Goal: Task Accomplishment & Management: Manage account settings

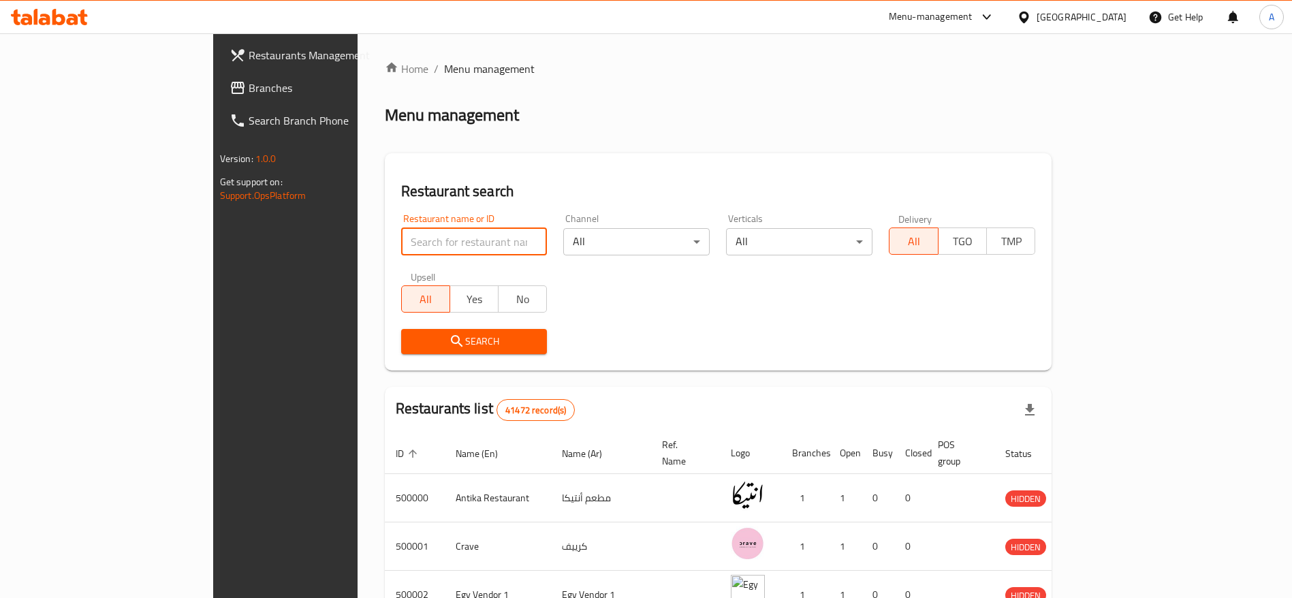
click at [401, 246] on input "search" at bounding box center [474, 241] width 146 height 27
type input "smash planet"
click button "Search" at bounding box center [474, 341] width 146 height 25
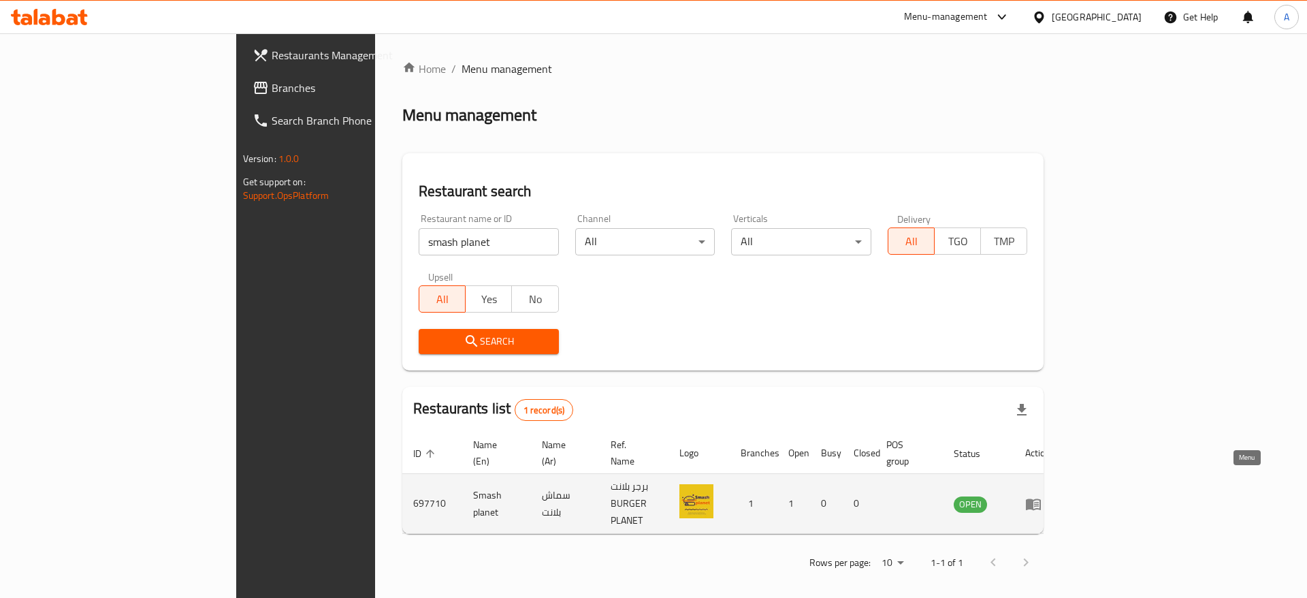
click at [1042, 496] on icon "enhanced table" at bounding box center [1033, 504] width 16 height 16
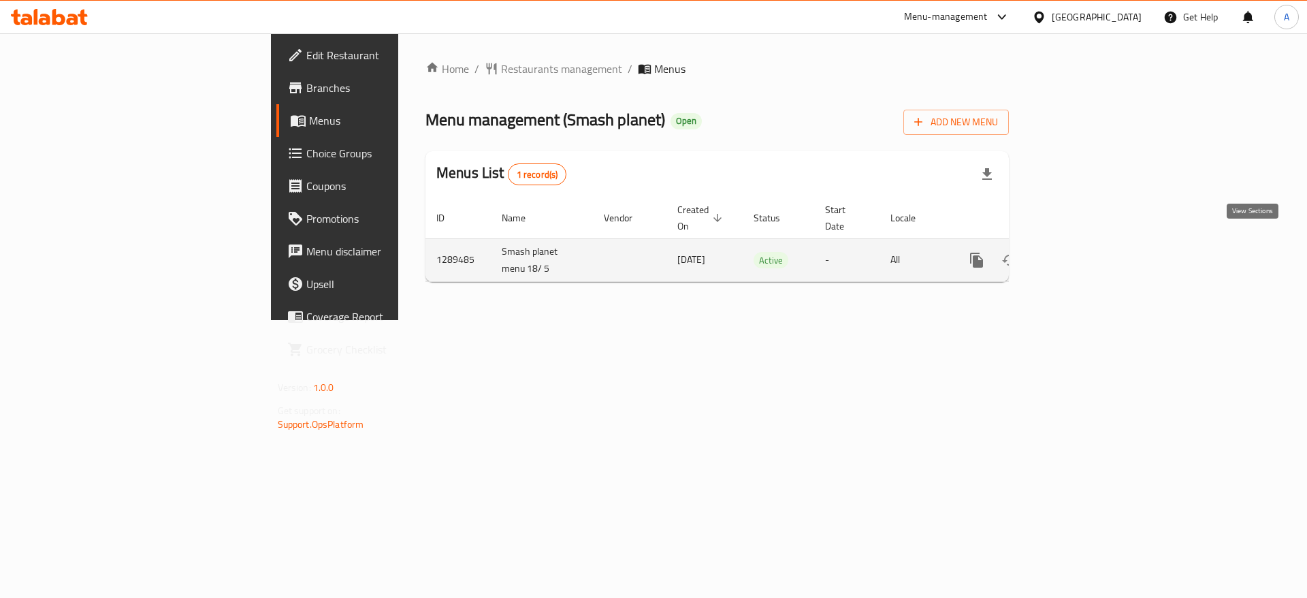
click at [1083, 252] on icon "enhanced table" at bounding box center [1075, 260] width 16 height 16
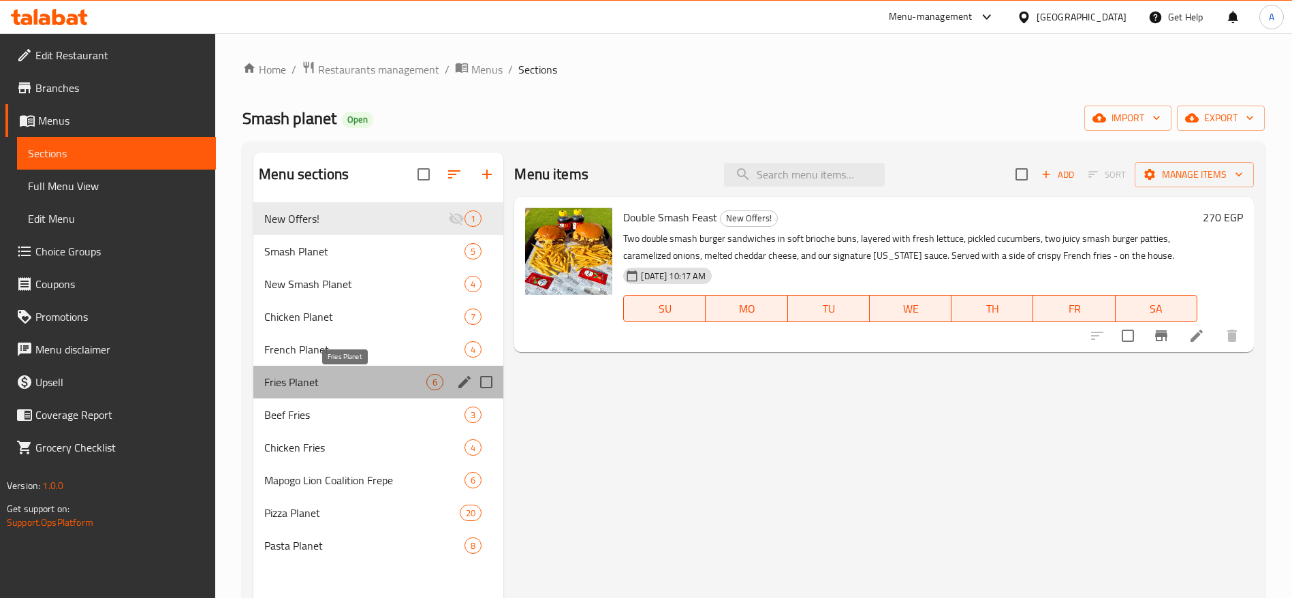
click at [374, 379] on span "Fries Planet" at bounding box center [345, 382] width 162 height 16
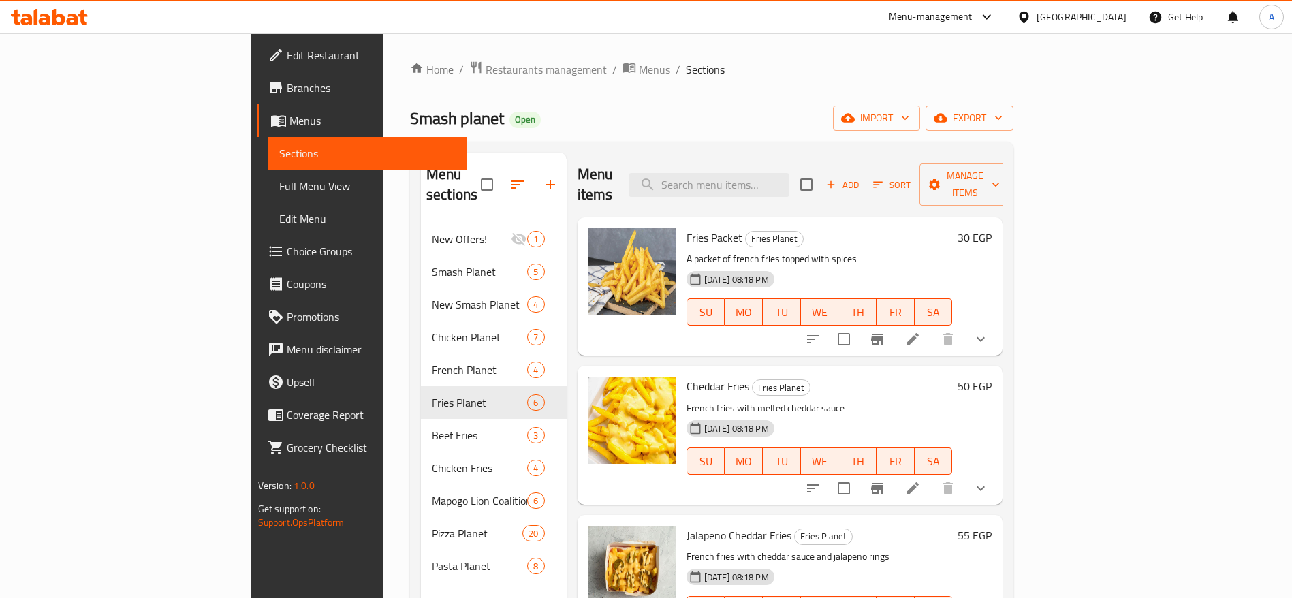
click at [991, 228] on h6 "30 EGP" at bounding box center [974, 237] width 34 height 19
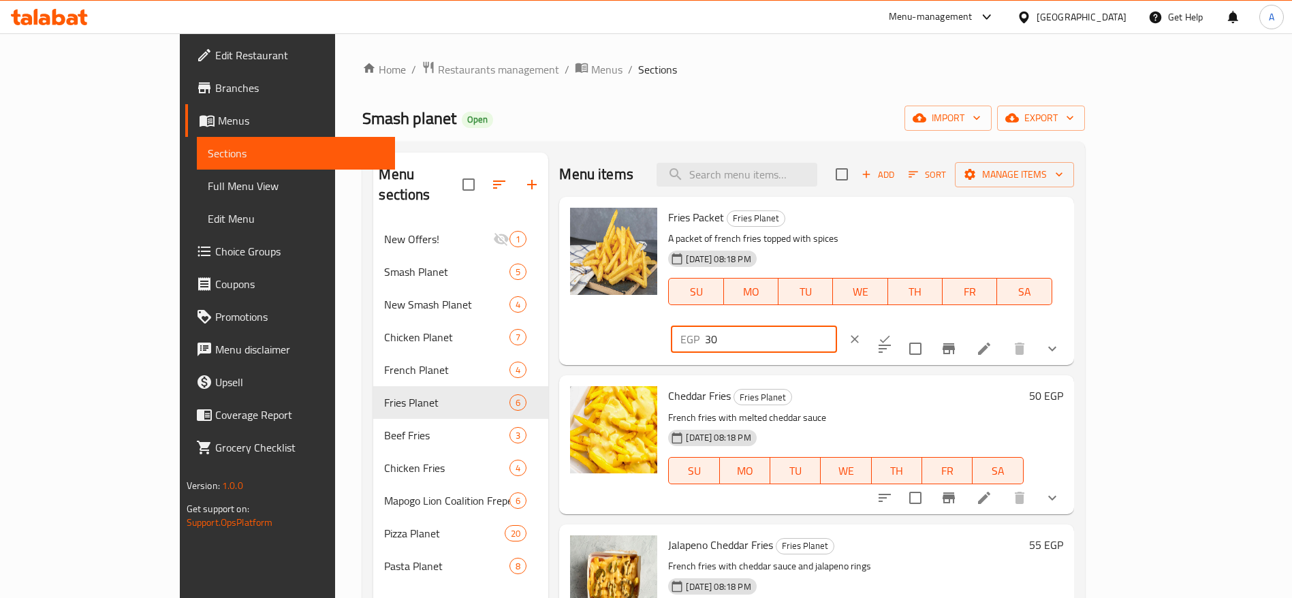
click at [836, 325] on input "30" at bounding box center [770, 338] width 131 height 27
type input "35"
click at [891, 332] on icon "ok" at bounding box center [885, 339] width 14 height 14
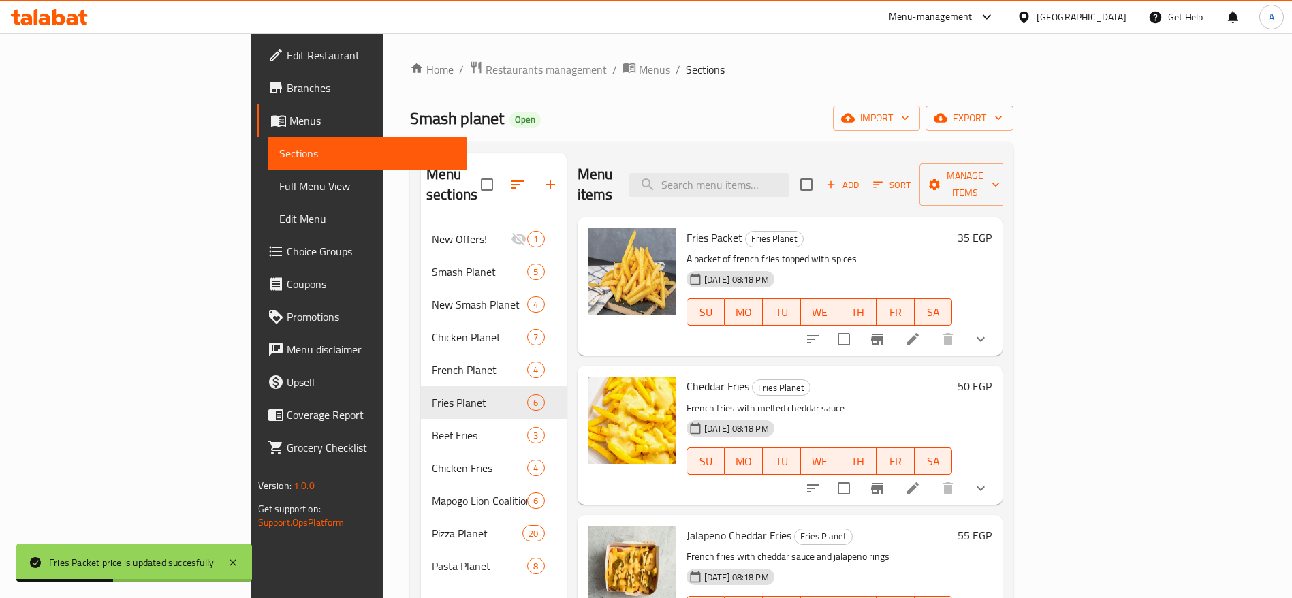
click at [991, 377] on h6 "50 EGP" at bounding box center [974, 386] width 34 height 19
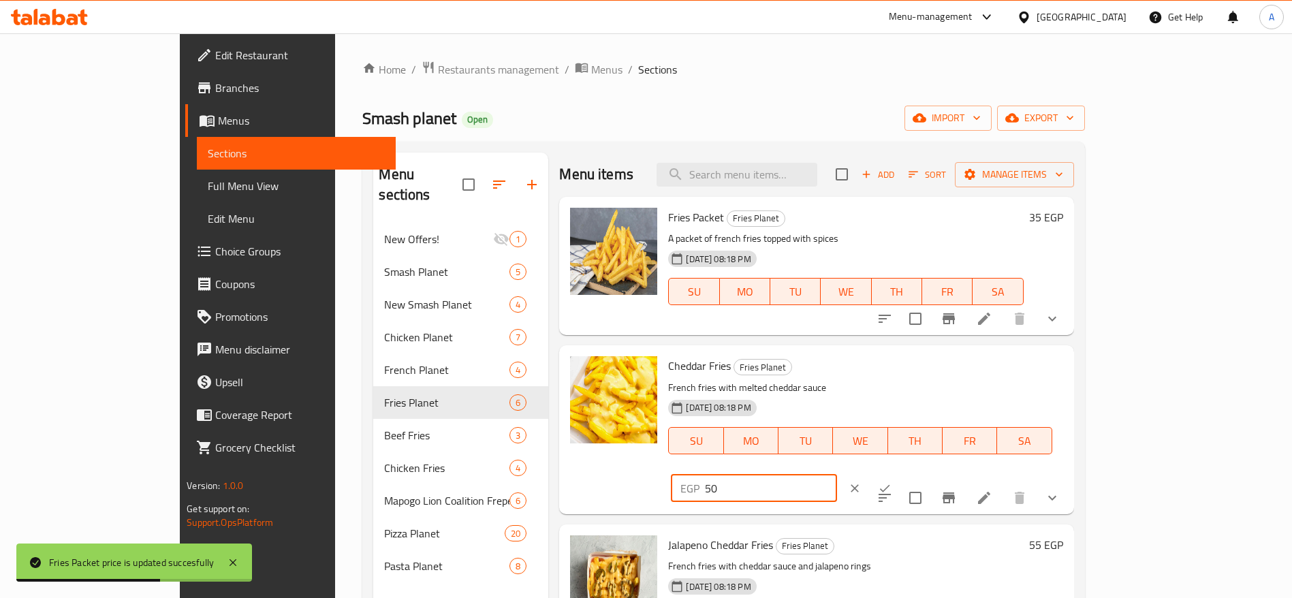
click at [836, 475] on input "50" at bounding box center [770, 488] width 131 height 27
type input "55"
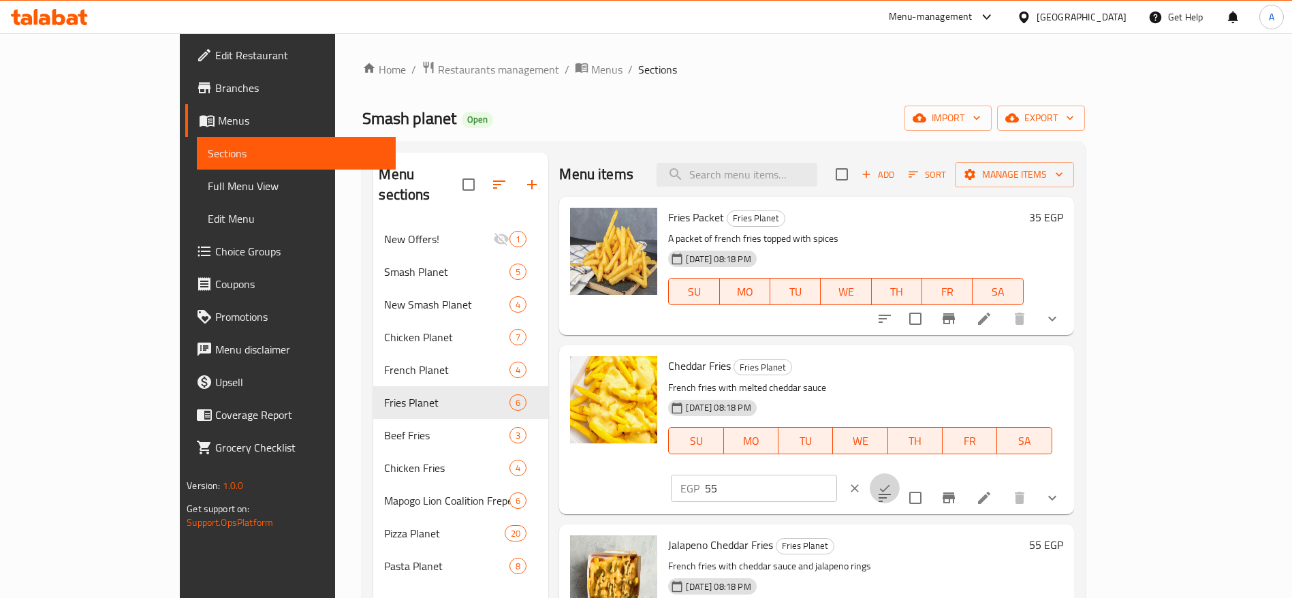
click at [891, 481] on icon "ok" at bounding box center [885, 488] width 14 height 14
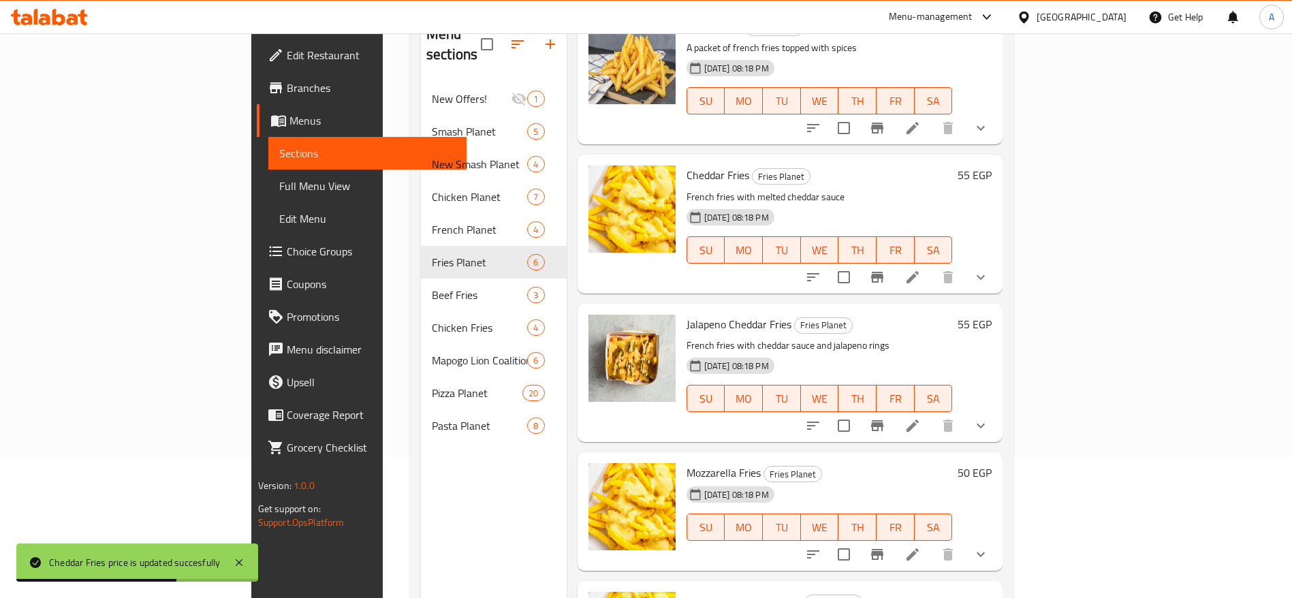
scroll to position [76, 0]
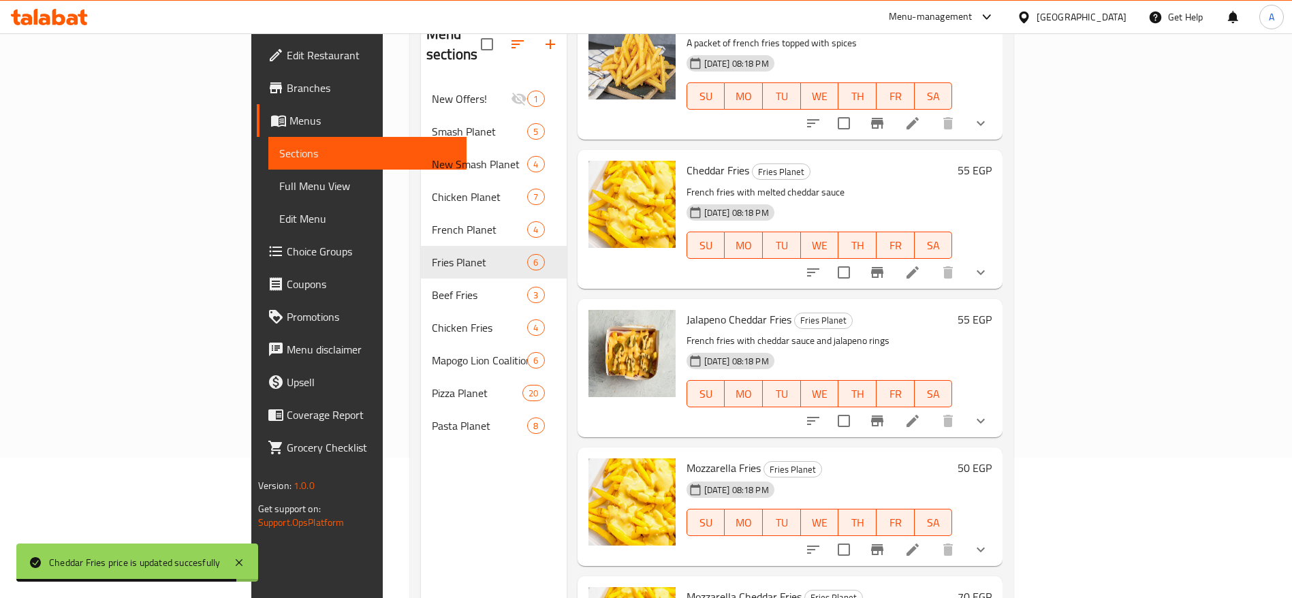
click at [991, 310] on h6 "55 EGP" at bounding box center [974, 319] width 34 height 19
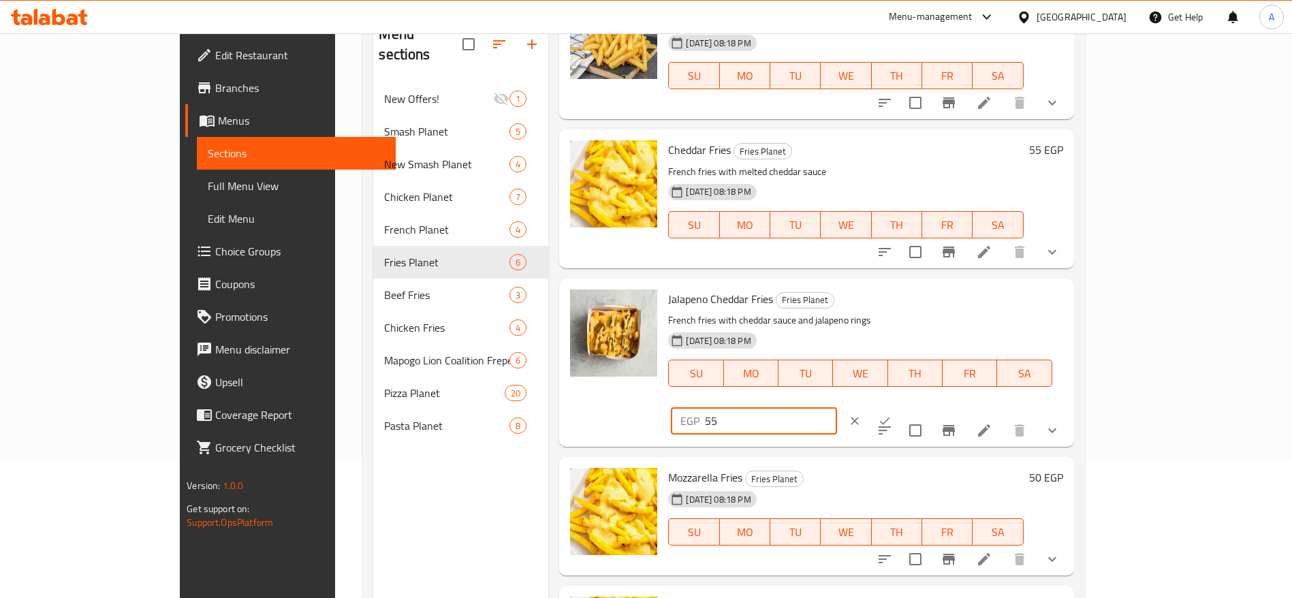
click at [836, 407] on input "55" at bounding box center [770, 420] width 131 height 27
type input "5"
type input "60"
click at [891, 414] on icon "ok" at bounding box center [885, 421] width 14 height 14
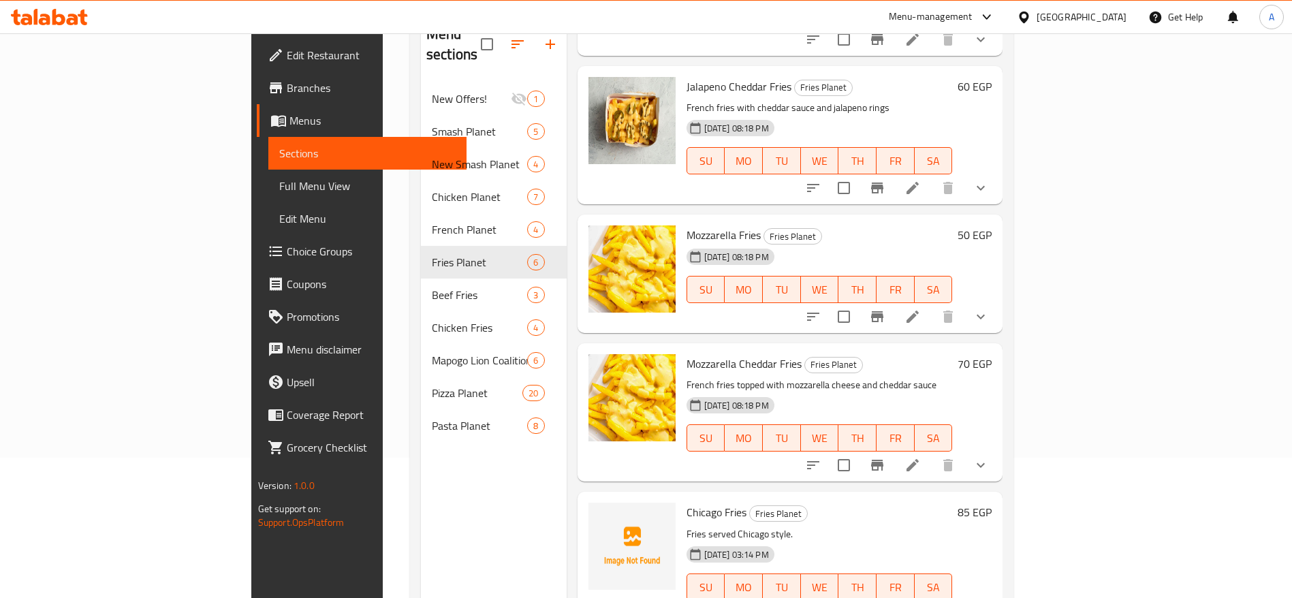
scroll to position [191, 0]
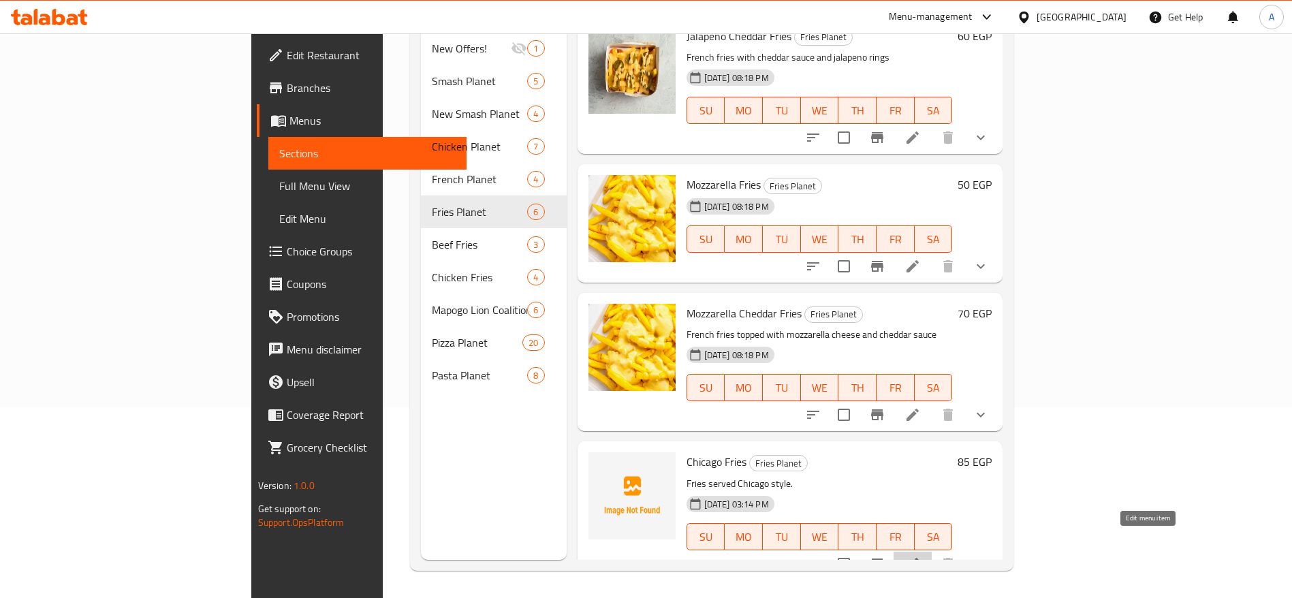
click at [920, 556] on icon at bounding box center [912, 564] width 16 height 16
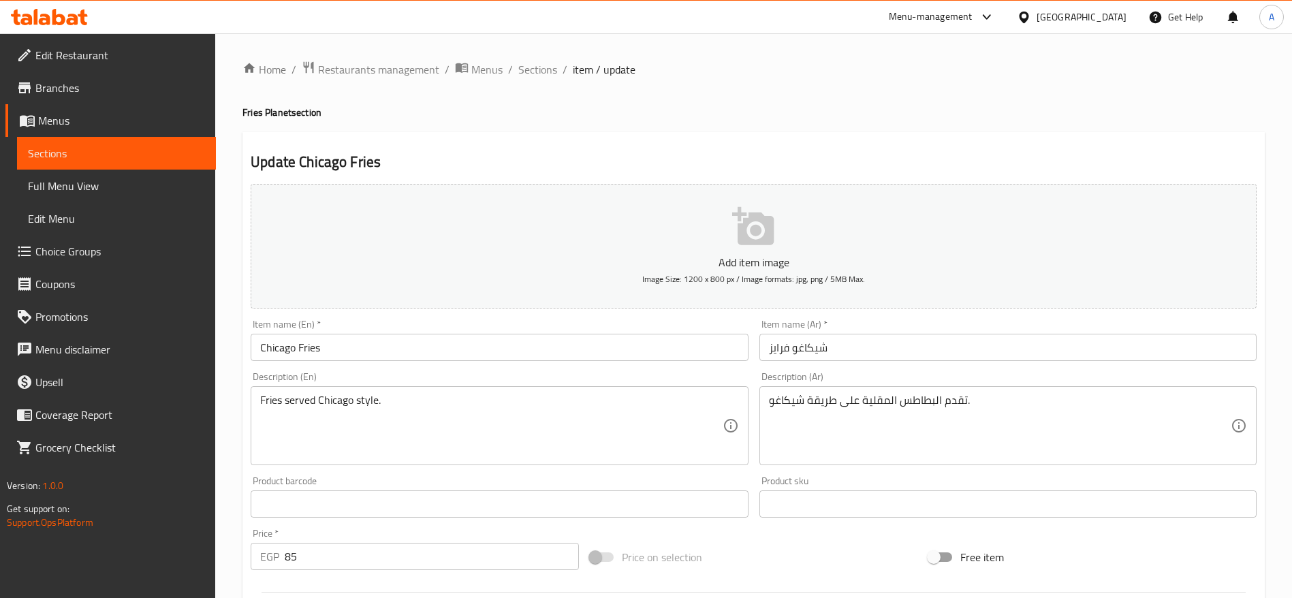
scroll to position [387, 0]
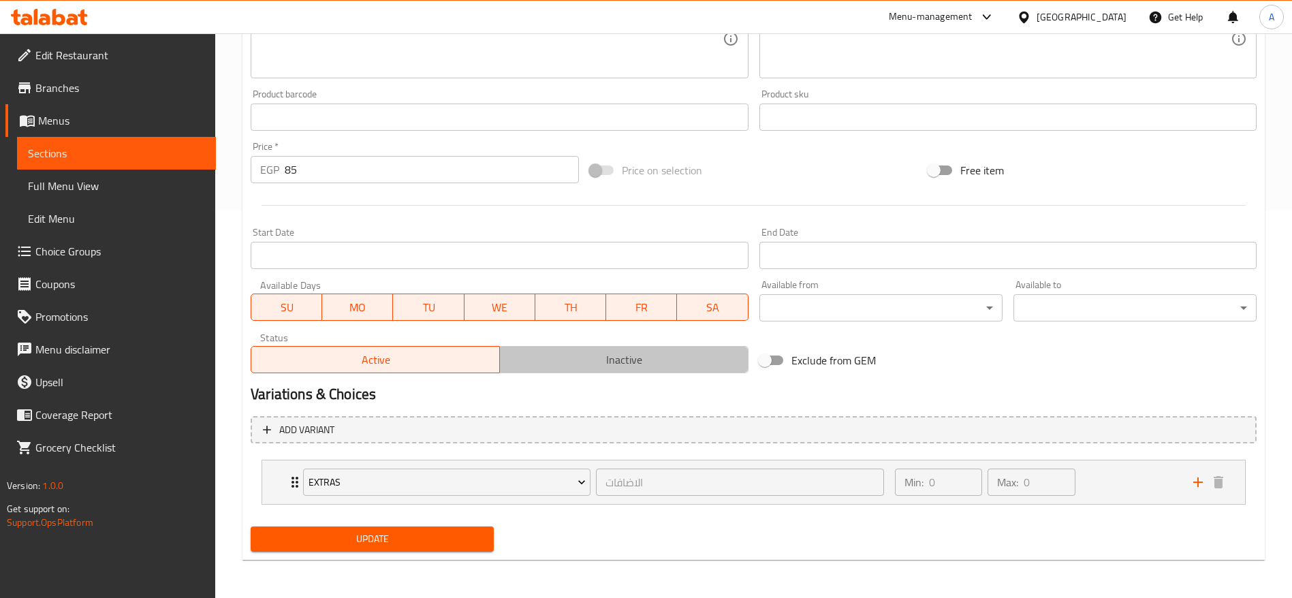
click at [566, 354] on span "Inactive" at bounding box center [624, 360] width 238 height 20
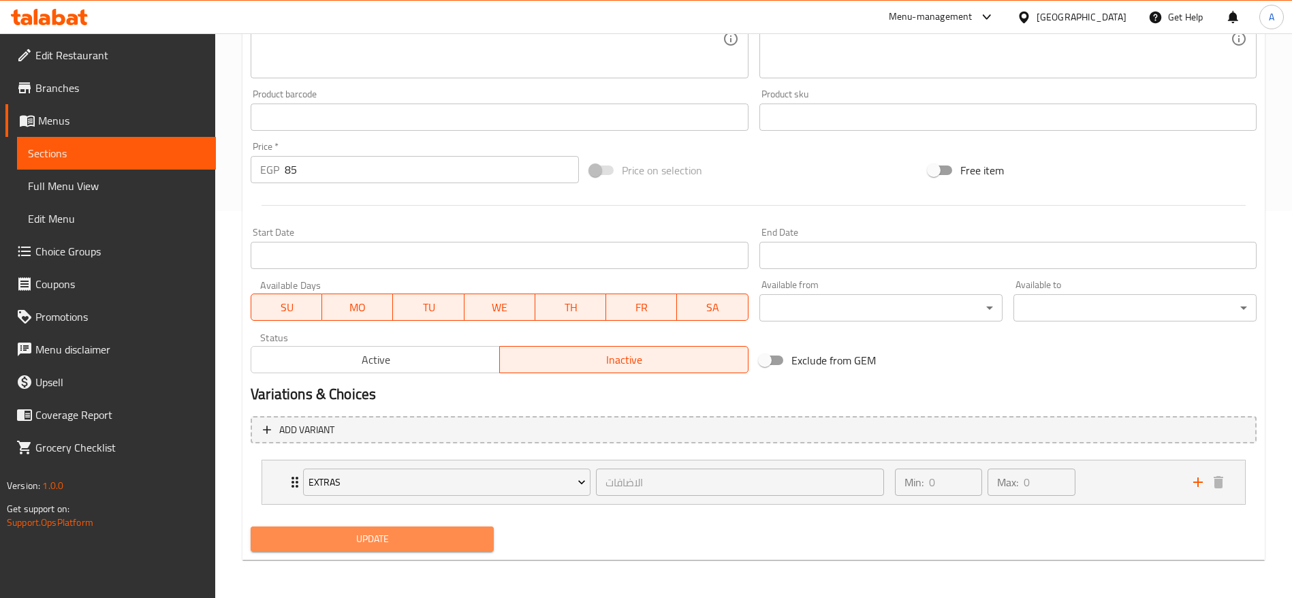
click at [410, 536] on span "Update" at bounding box center [371, 538] width 221 height 17
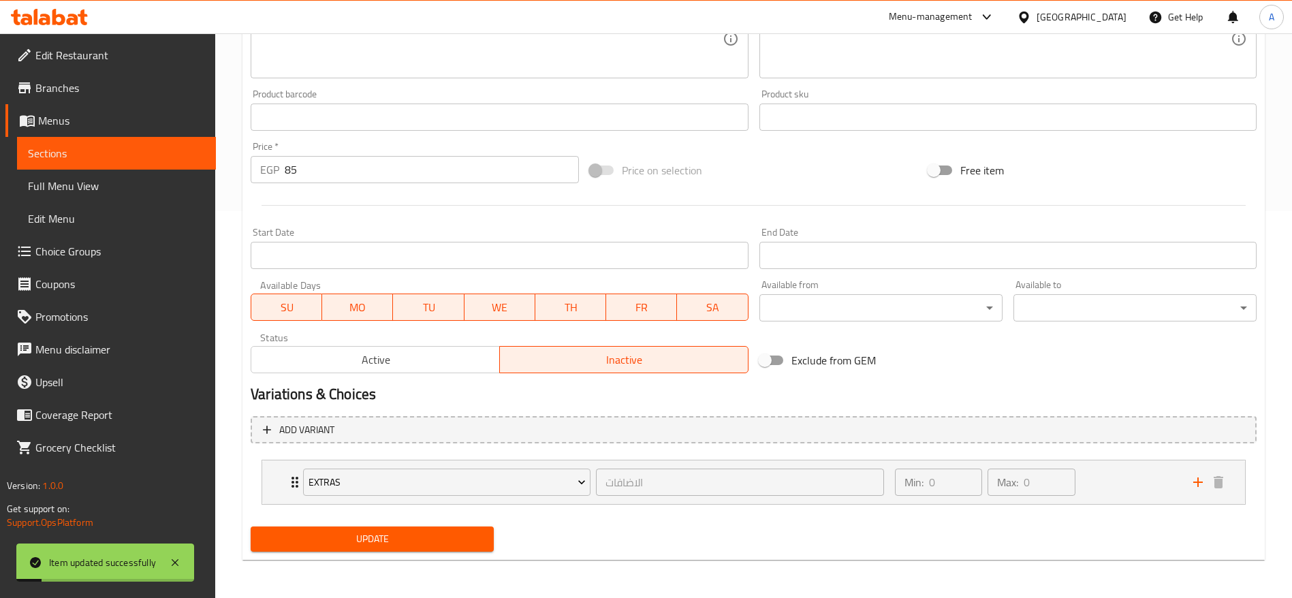
scroll to position [0, 0]
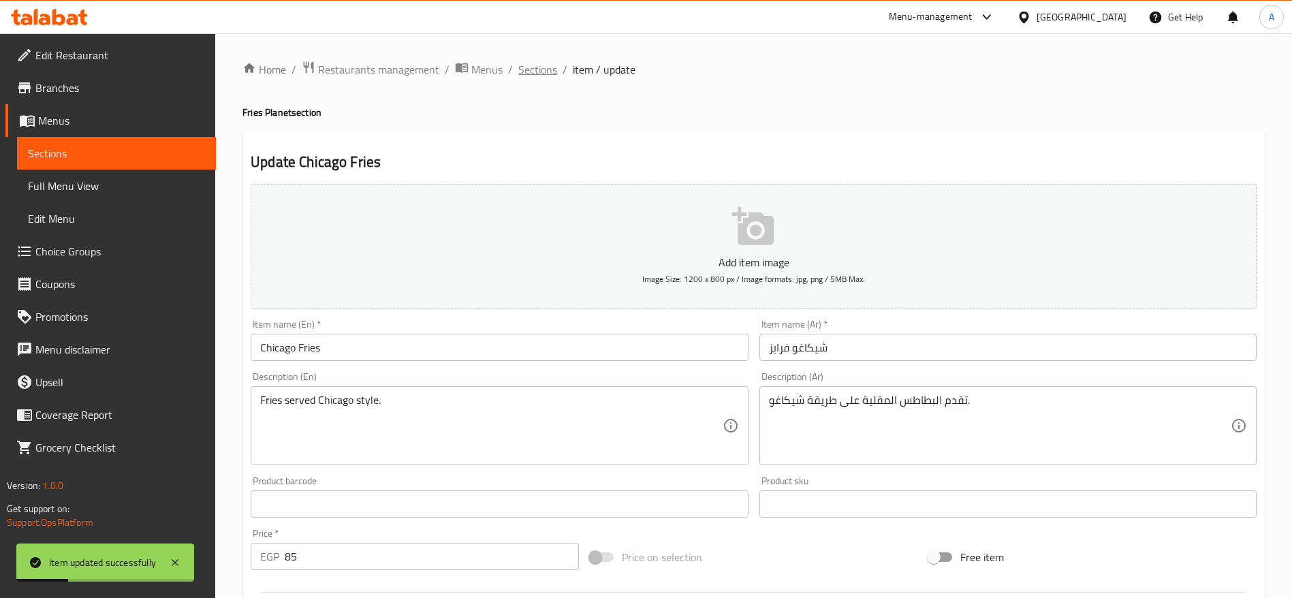
click at [535, 72] on span "Sections" at bounding box center [537, 69] width 39 height 16
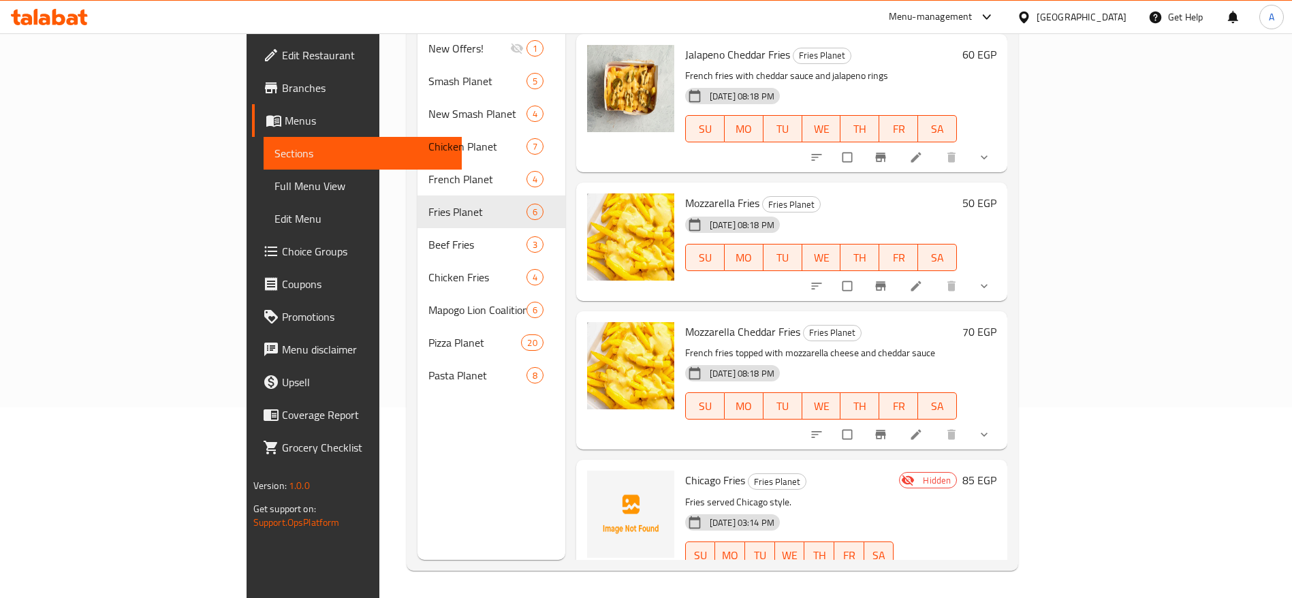
scroll to position [308, 0]
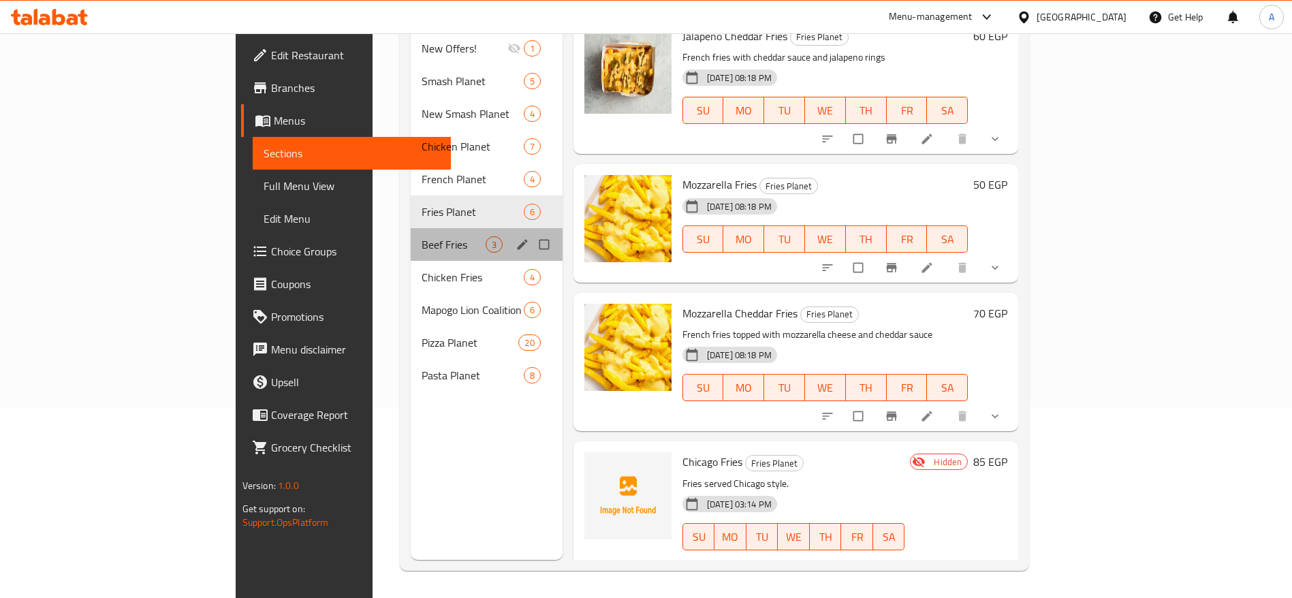
click at [411, 233] on div "Beef Fries 3" at bounding box center [487, 244] width 152 height 33
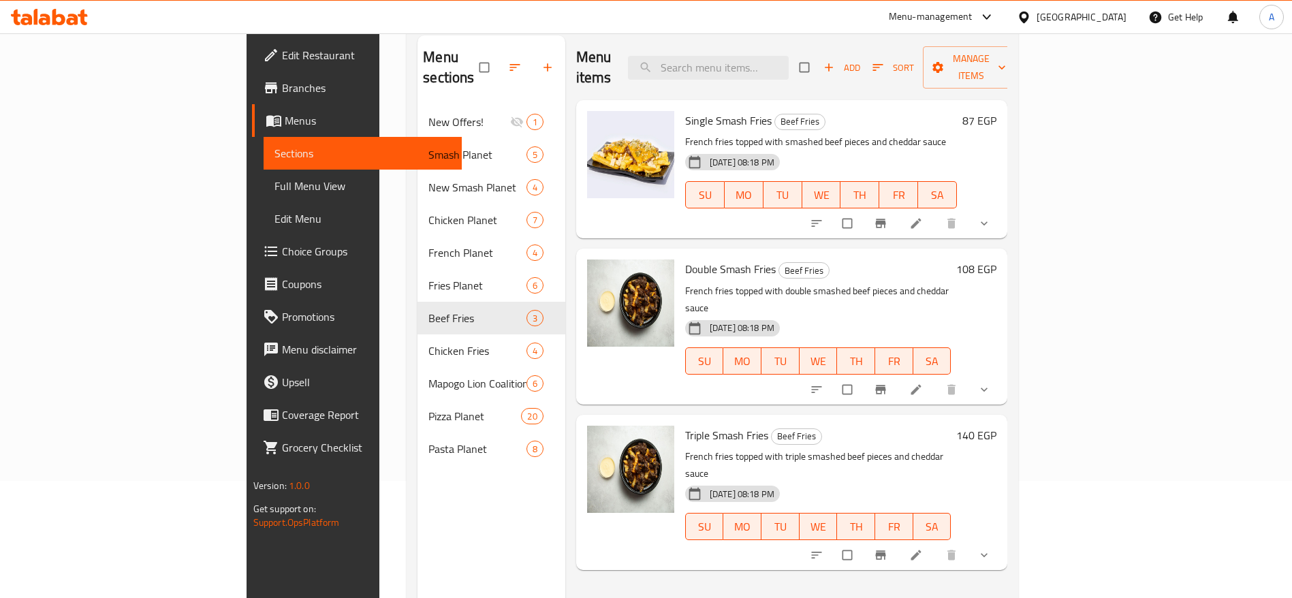
scroll to position [100, 0]
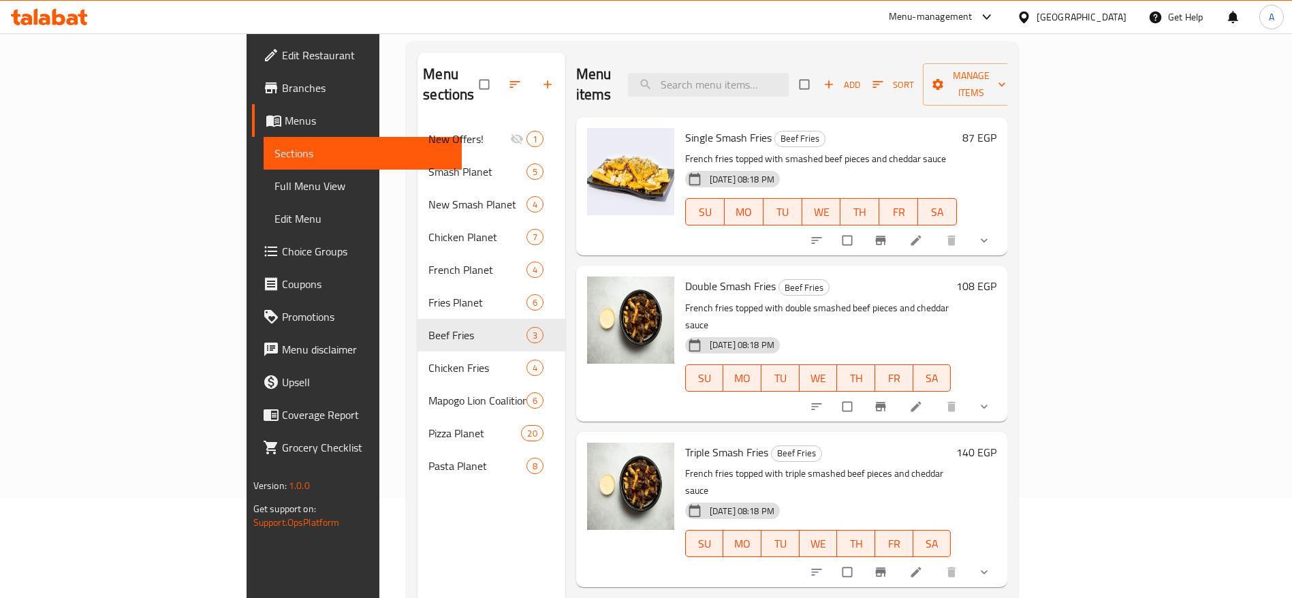
click at [996, 128] on h6 "87 EGP" at bounding box center [979, 137] width 34 height 19
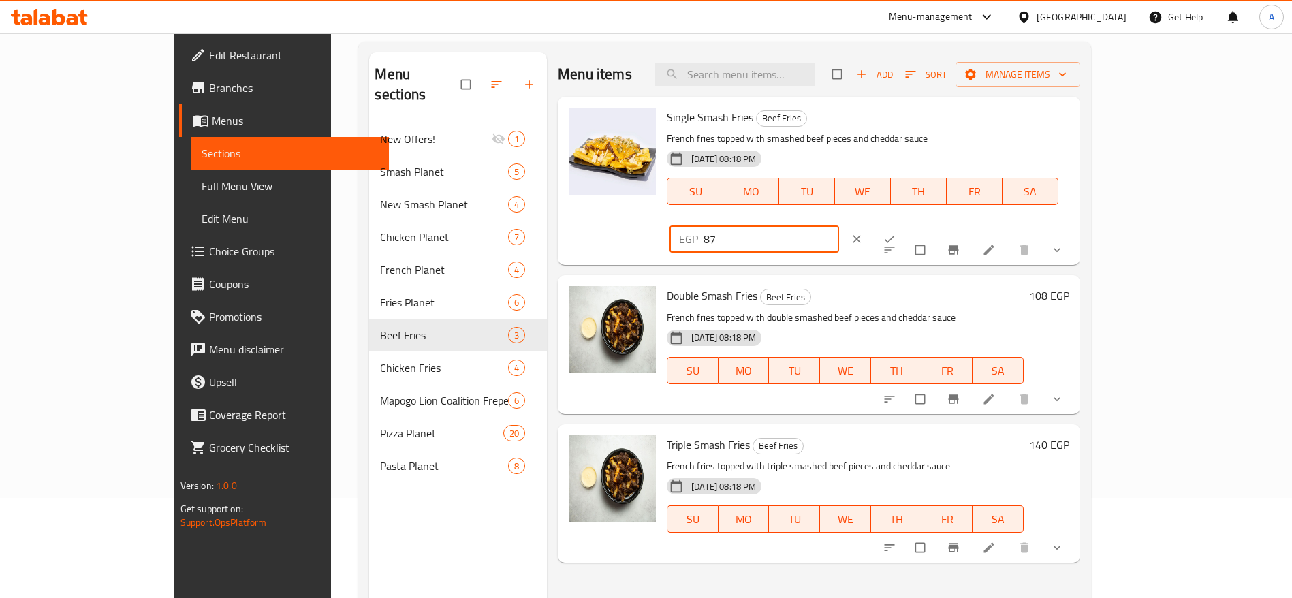
click at [839, 225] on input "87" at bounding box center [770, 238] width 135 height 27
type input "8"
type input "100"
click at [895, 236] on icon "ok" at bounding box center [889, 239] width 10 height 7
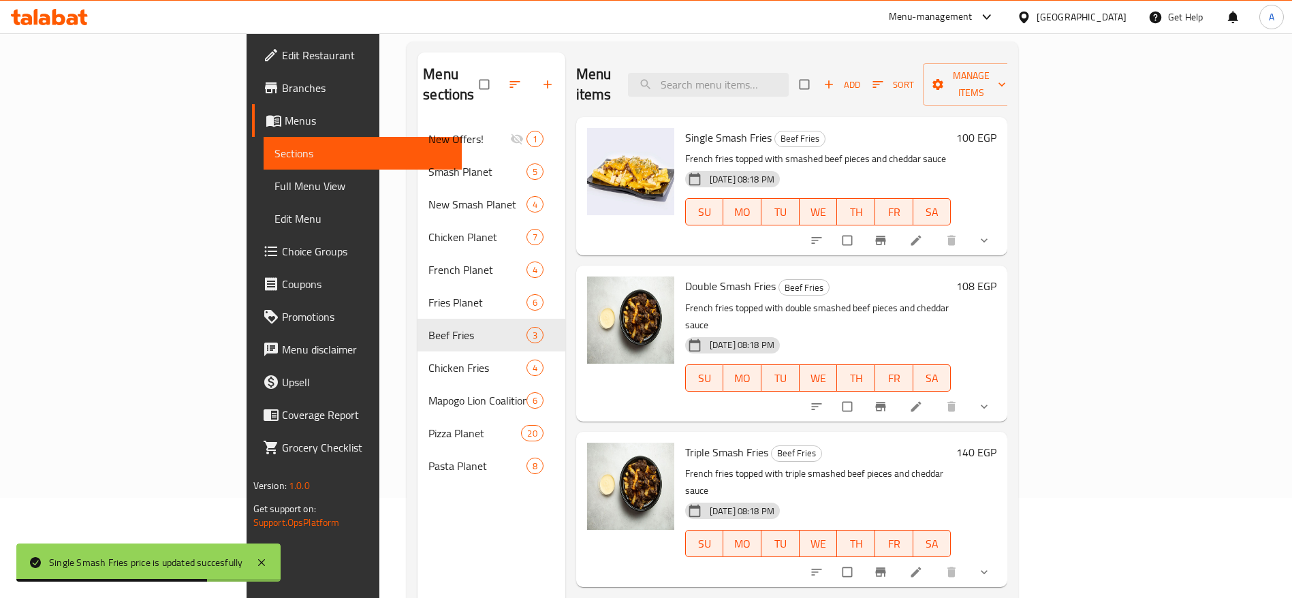
click at [996, 276] on h6 "108 EGP" at bounding box center [976, 285] width 40 height 19
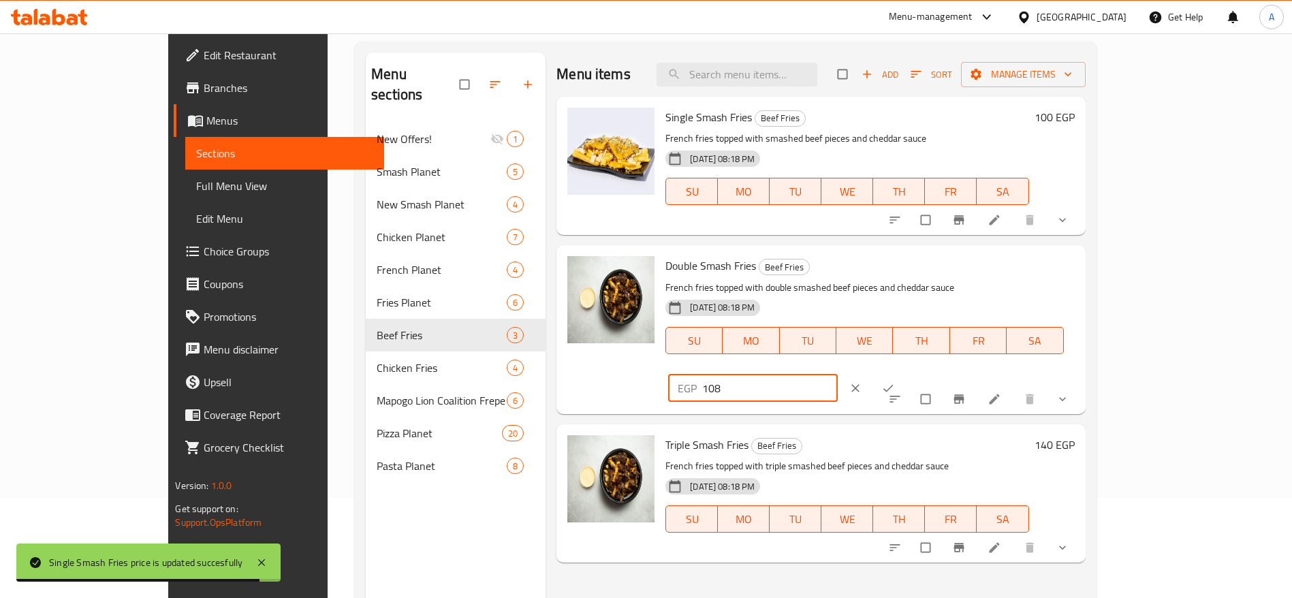
click at [837, 374] on input "108" at bounding box center [769, 387] width 135 height 27
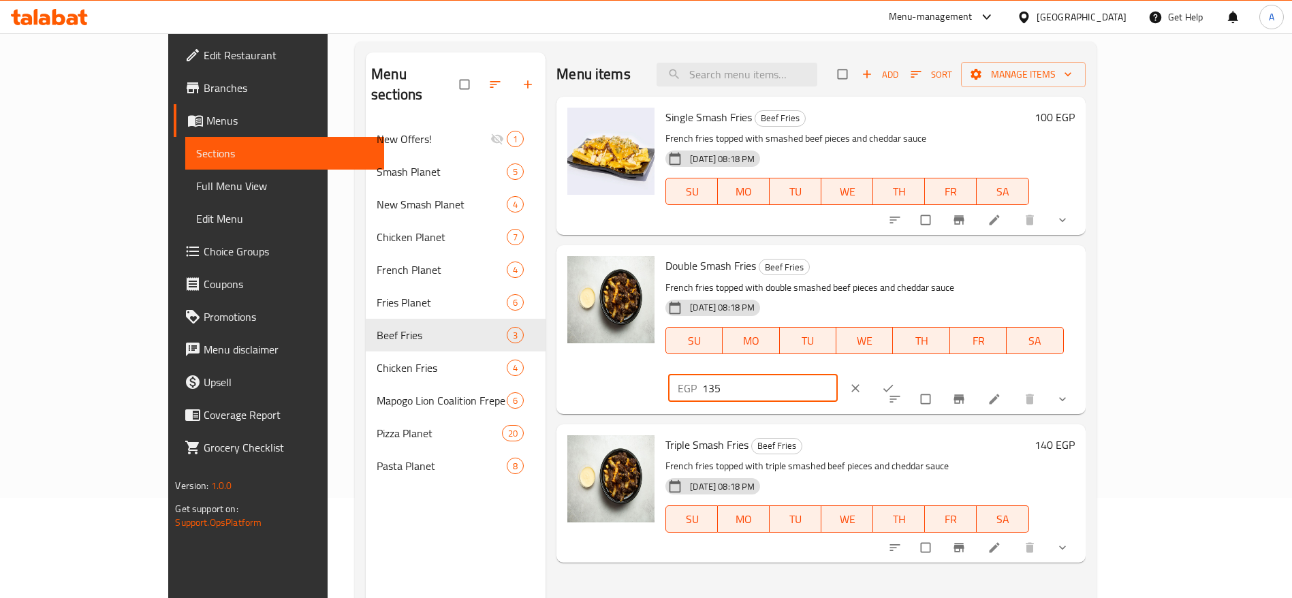
type input "135"
click at [895, 381] on icon "ok" at bounding box center [888, 388] width 14 height 14
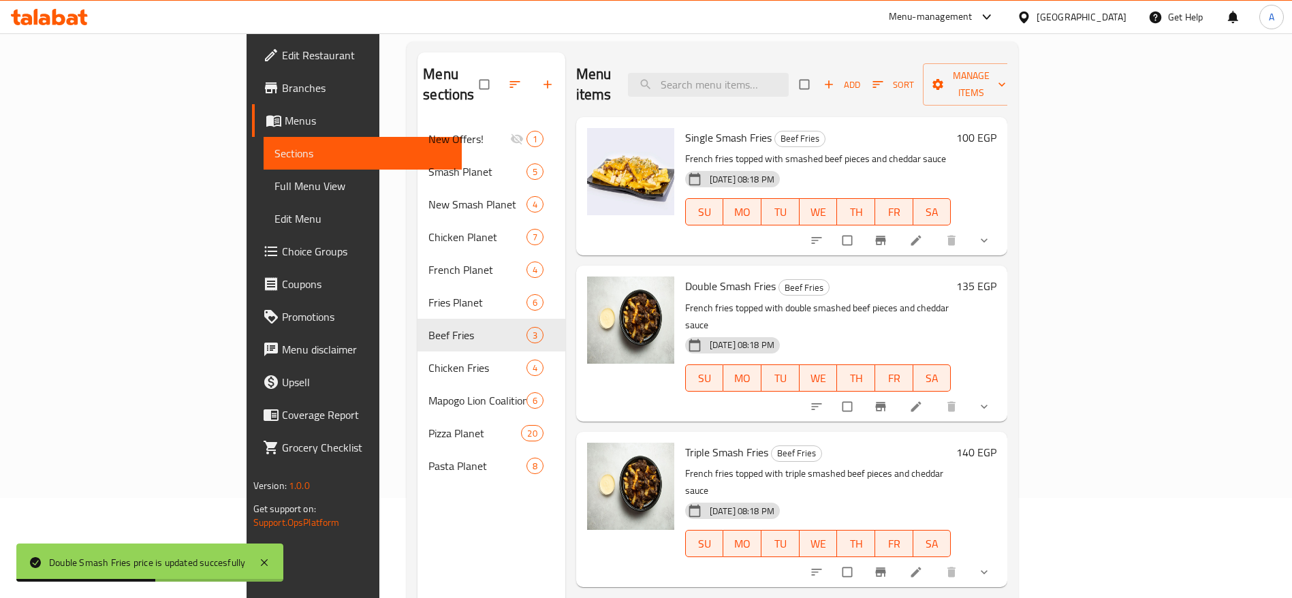
click at [996, 443] on h6 "140 EGP" at bounding box center [976, 452] width 40 height 19
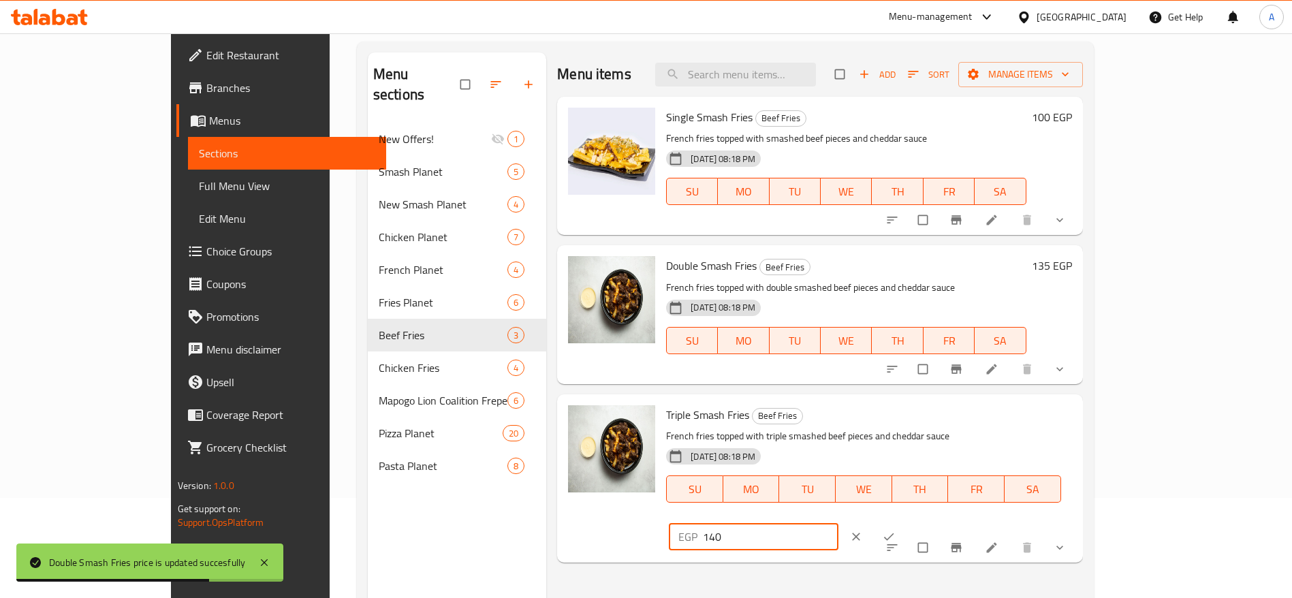
click at [838, 523] on input "140" at bounding box center [770, 536] width 135 height 27
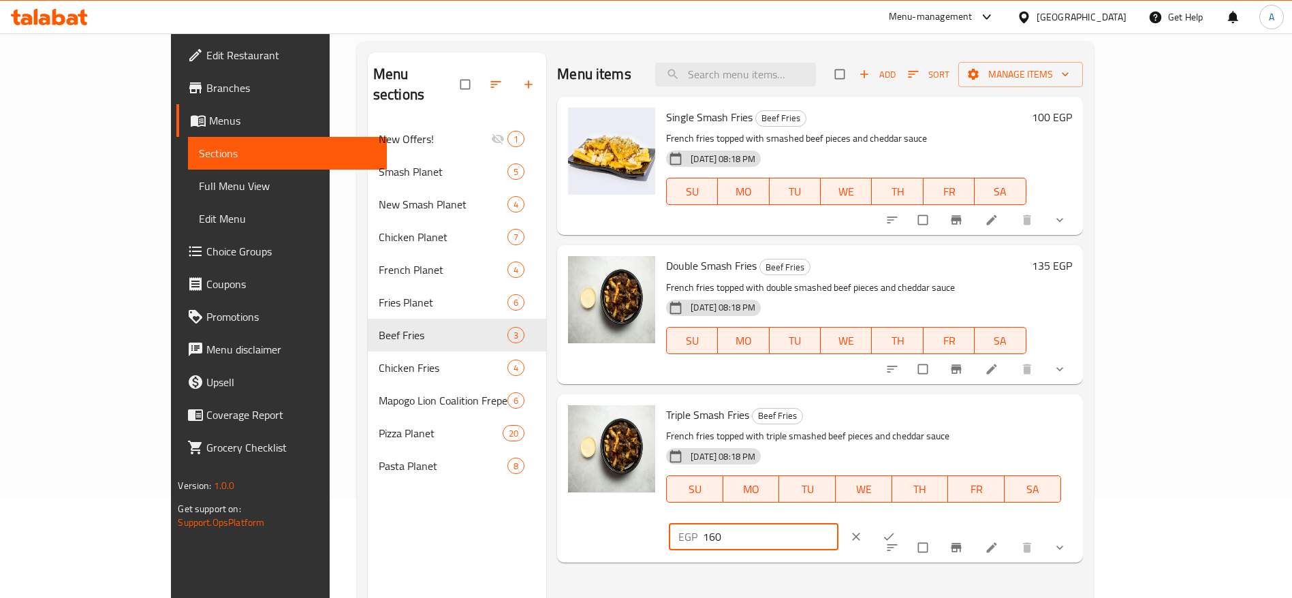
type input "160"
click at [895, 530] on icon "ok" at bounding box center [889, 537] width 14 height 14
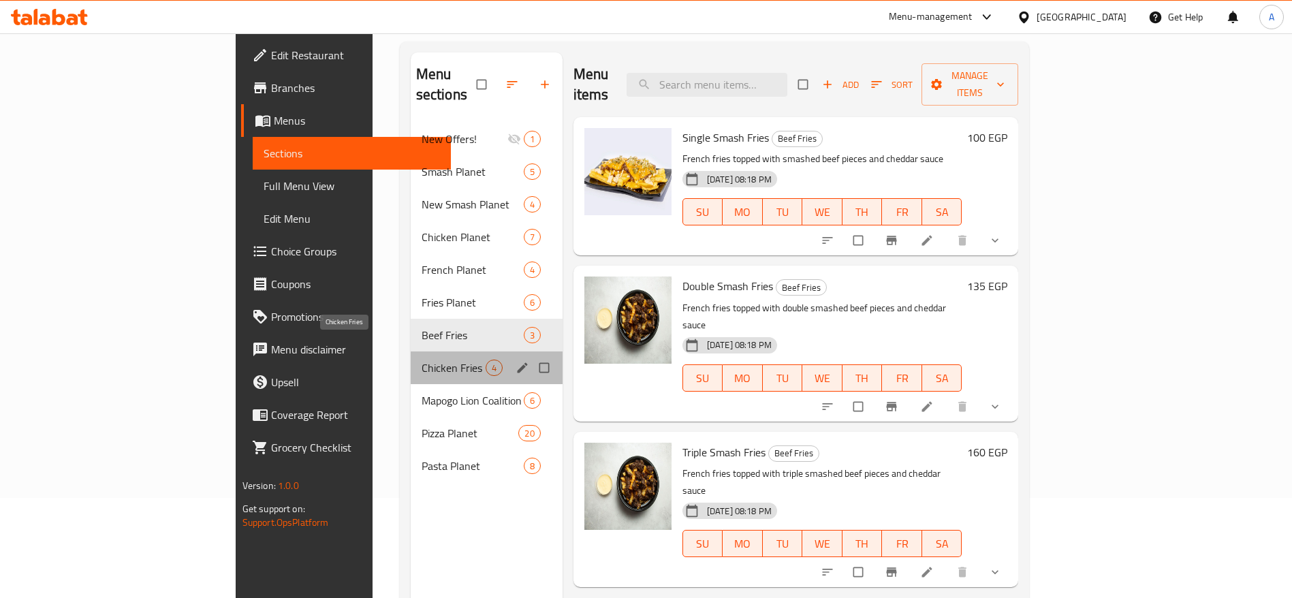
click at [421, 359] on span "Chicken Fries" at bounding box center [453, 367] width 64 height 16
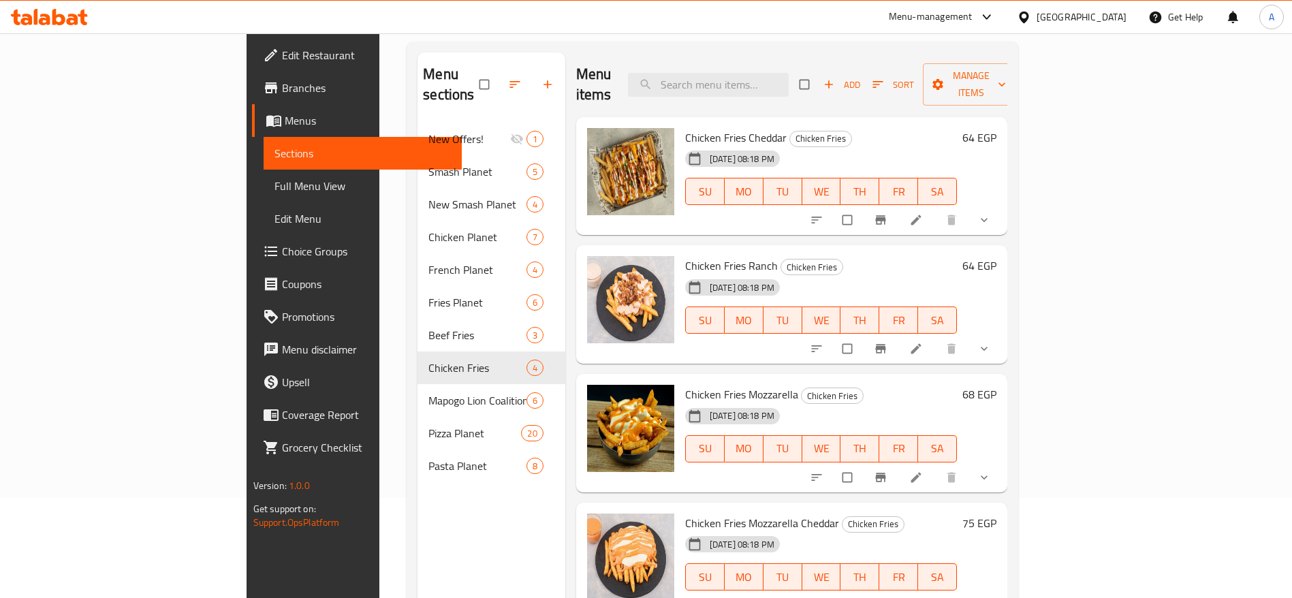
click at [996, 128] on h6 "64 EGP" at bounding box center [979, 137] width 34 height 19
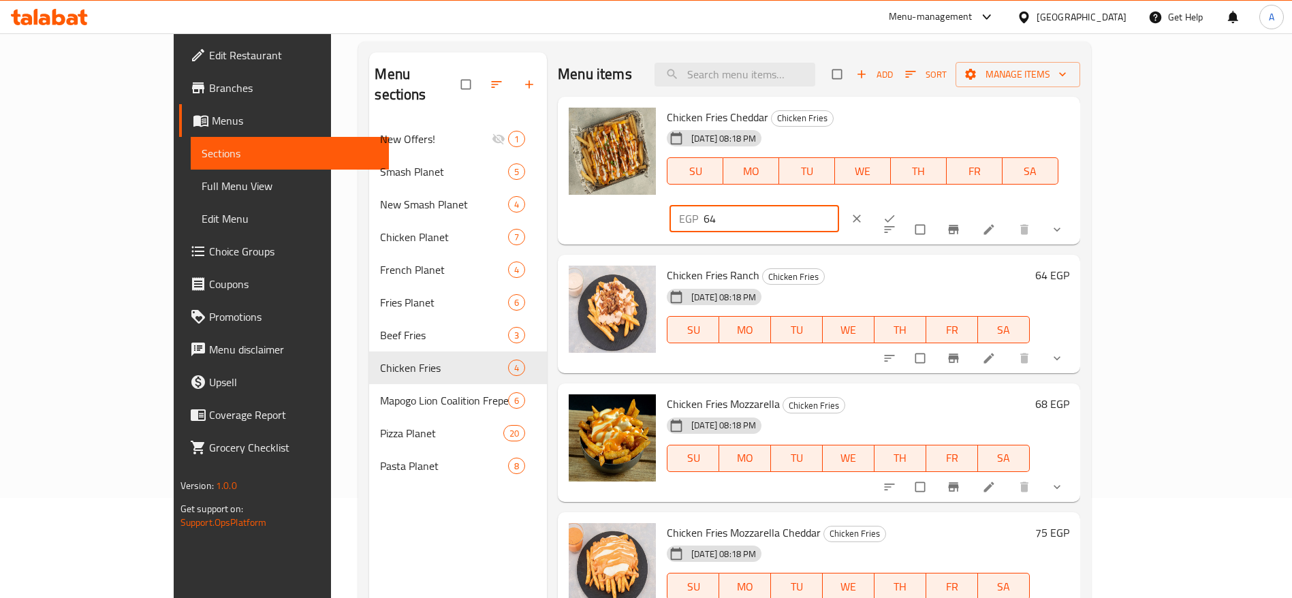
click at [839, 205] on input "64" at bounding box center [770, 218] width 135 height 27
type input "6"
type input "70"
click at [896, 212] on icon "ok" at bounding box center [889, 219] width 14 height 14
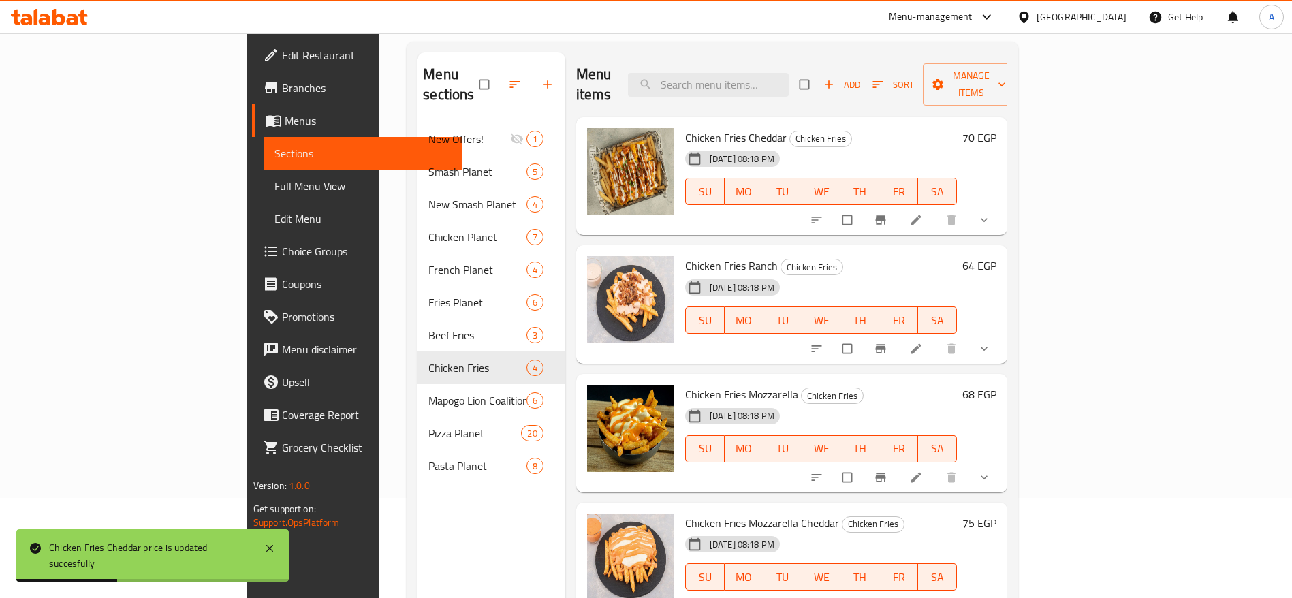
click at [996, 256] on h6 "64 EGP" at bounding box center [979, 265] width 34 height 19
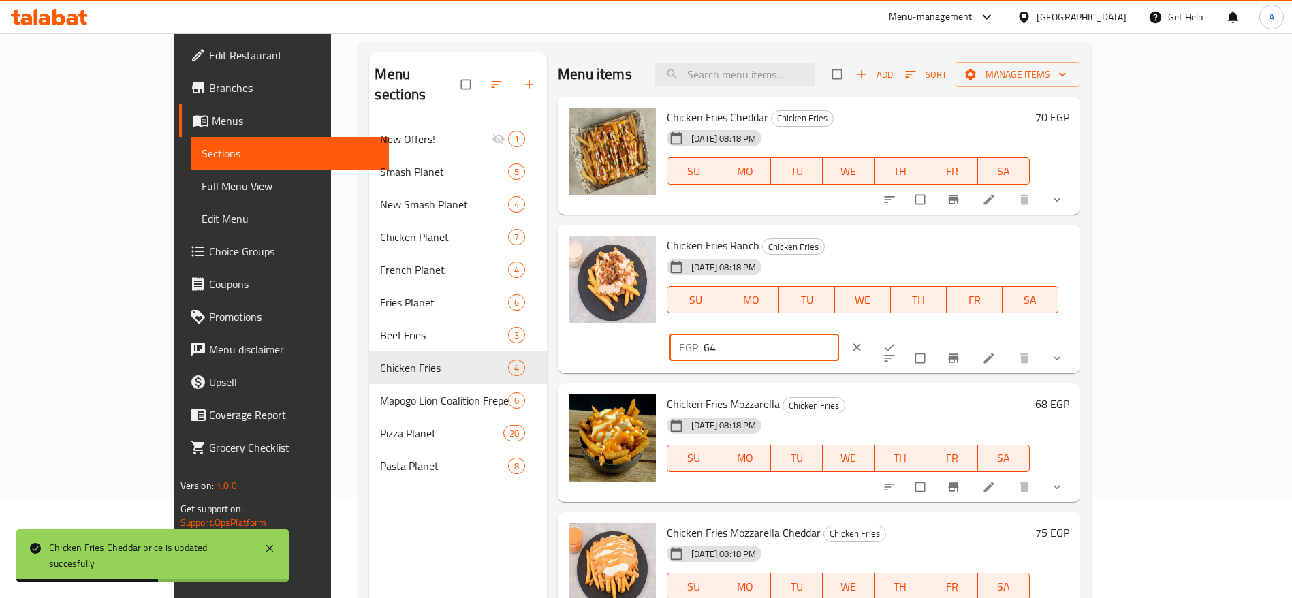
click at [839, 334] on input "64" at bounding box center [770, 347] width 135 height 27
type input "6"
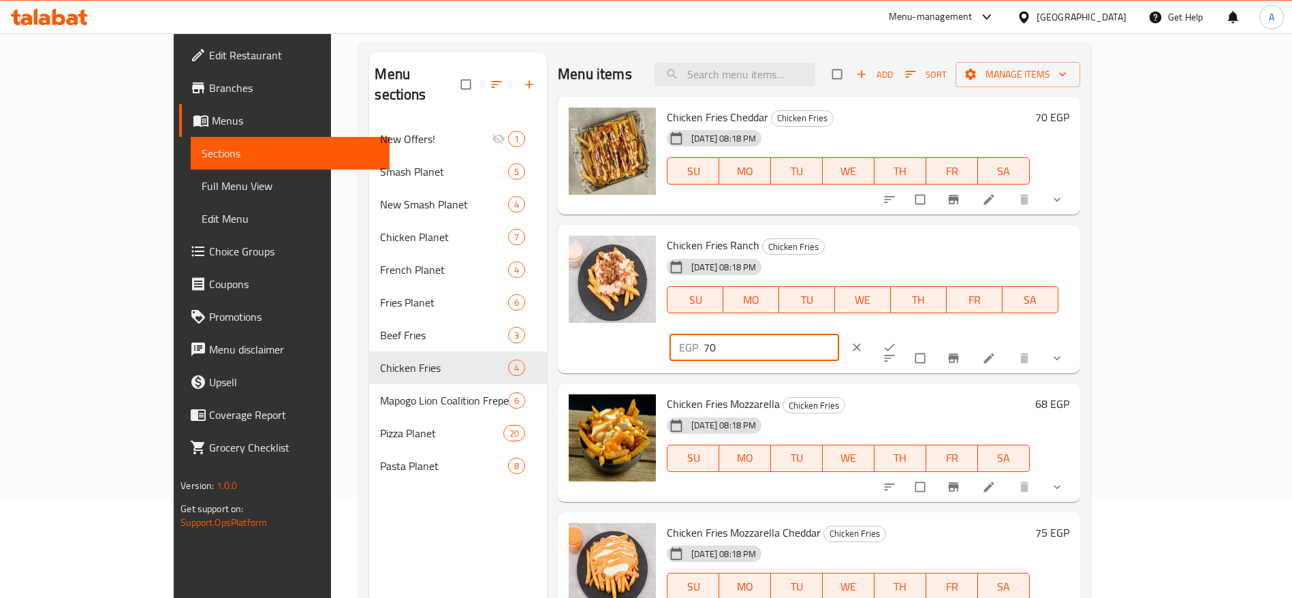
type input "70"
click at [896, 340] on icon "ok" at bounding box center [889, 347] width 14 height 14
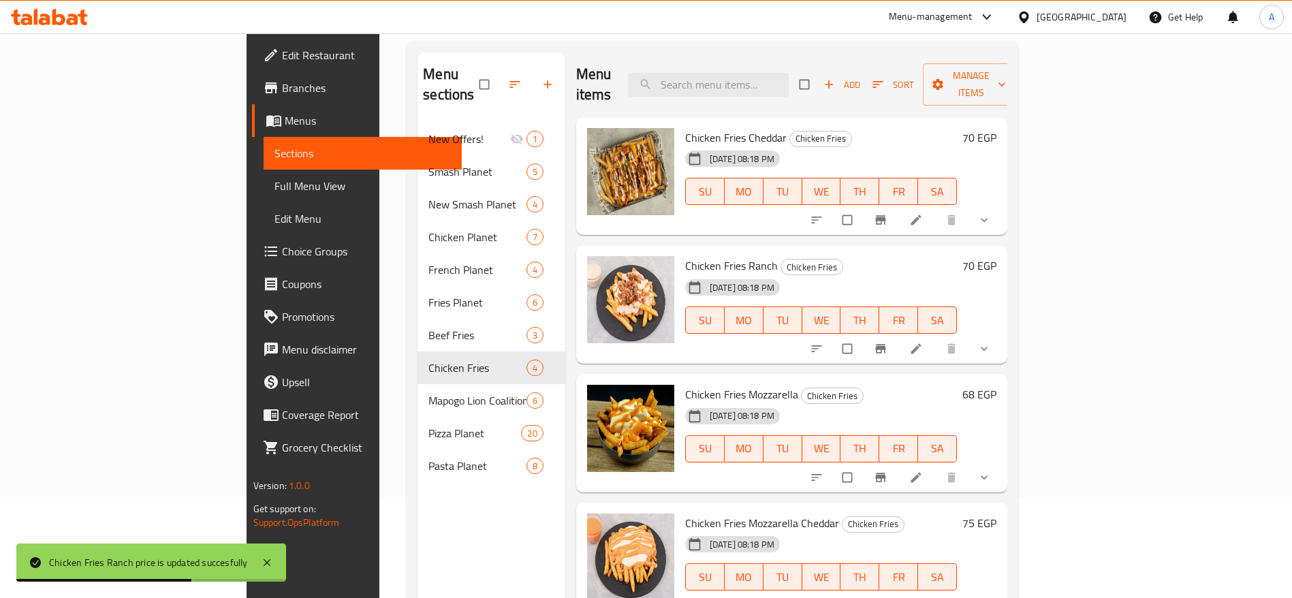
click at [996, 385] on h6 "68 EGP" at bounding box center [979, 394] width 34 height 19
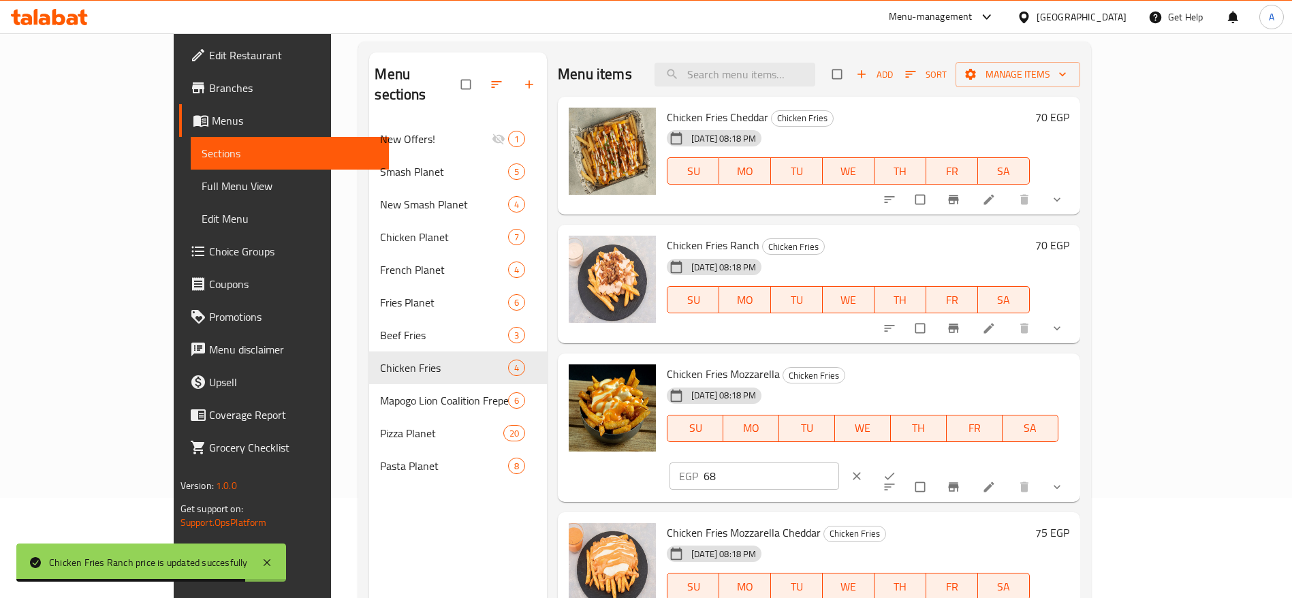
click at [839, 462] on input "68" at bounding box center [770, 475] width 135 height 27
type input "6"
type input "9"
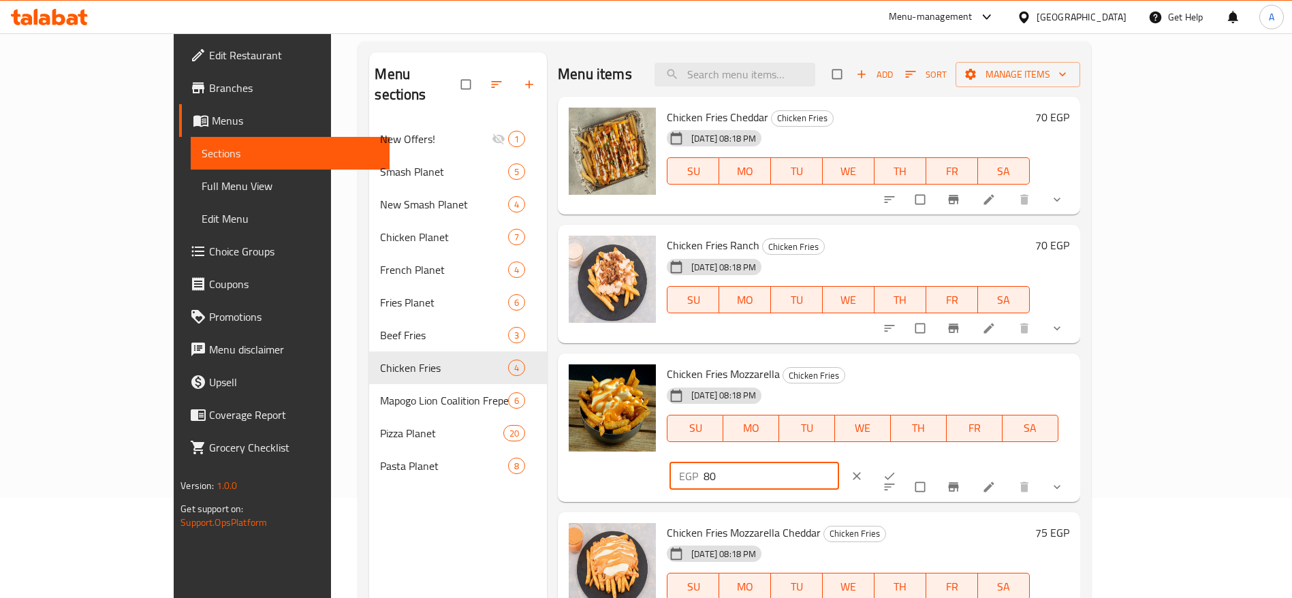
type input "80"
click at [895, 472] on icon "ok" at bounding box center [889, 475] width 10 height 7
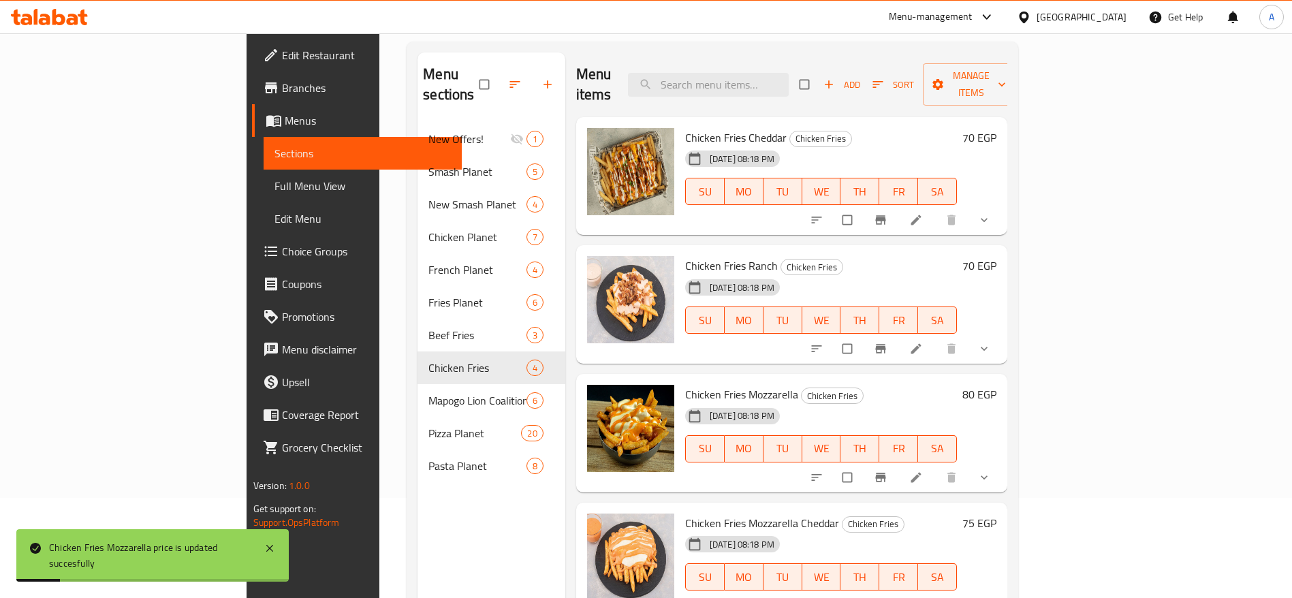
scroll to position [191, 0]
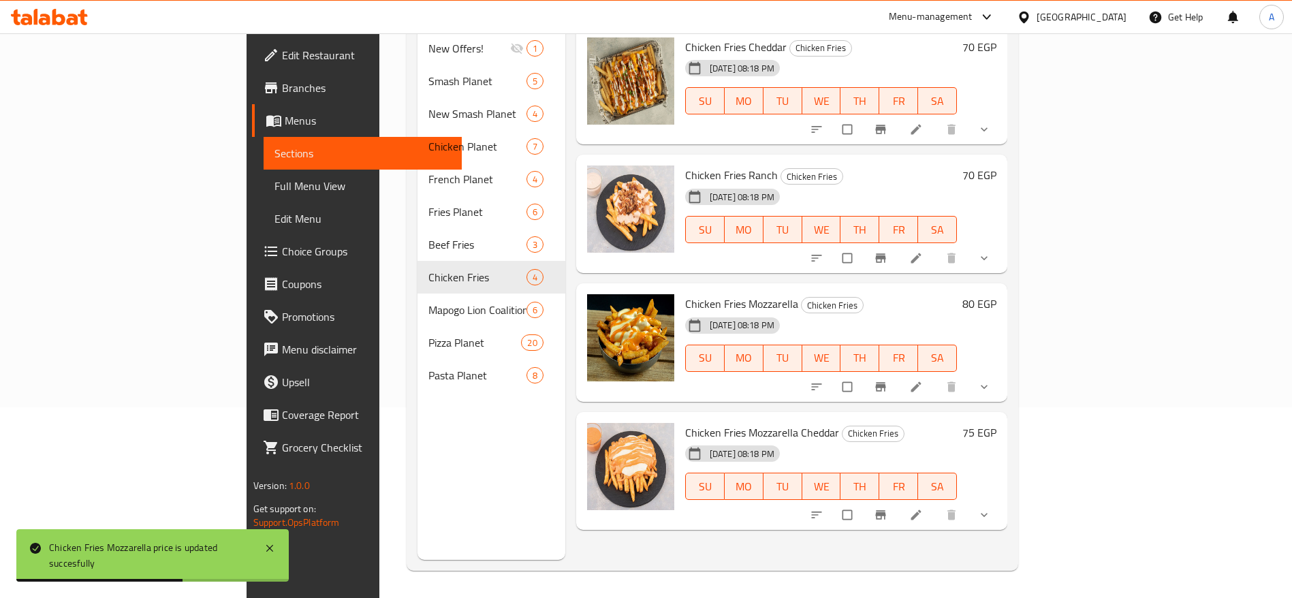
click at [996, 423] on h6 "75 EGP" at bounding box center [979, 432] width 34 height 19
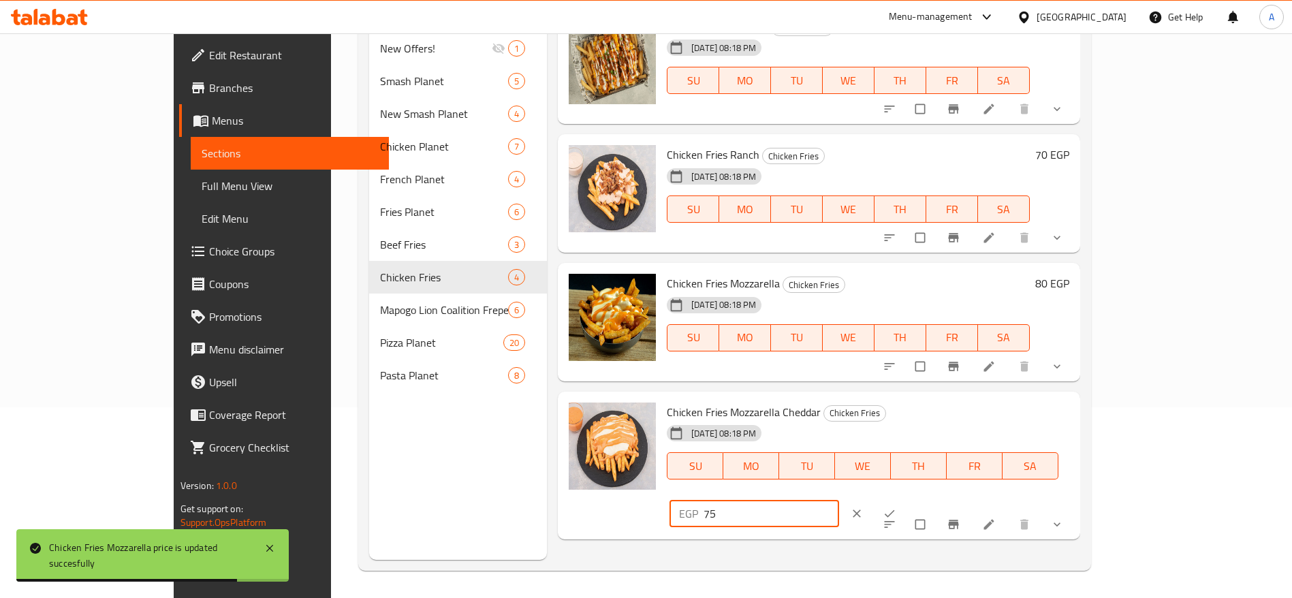
click at [839, 500] on input "75" at bounding box center [770, 513] width 135 height 27
type input "7"
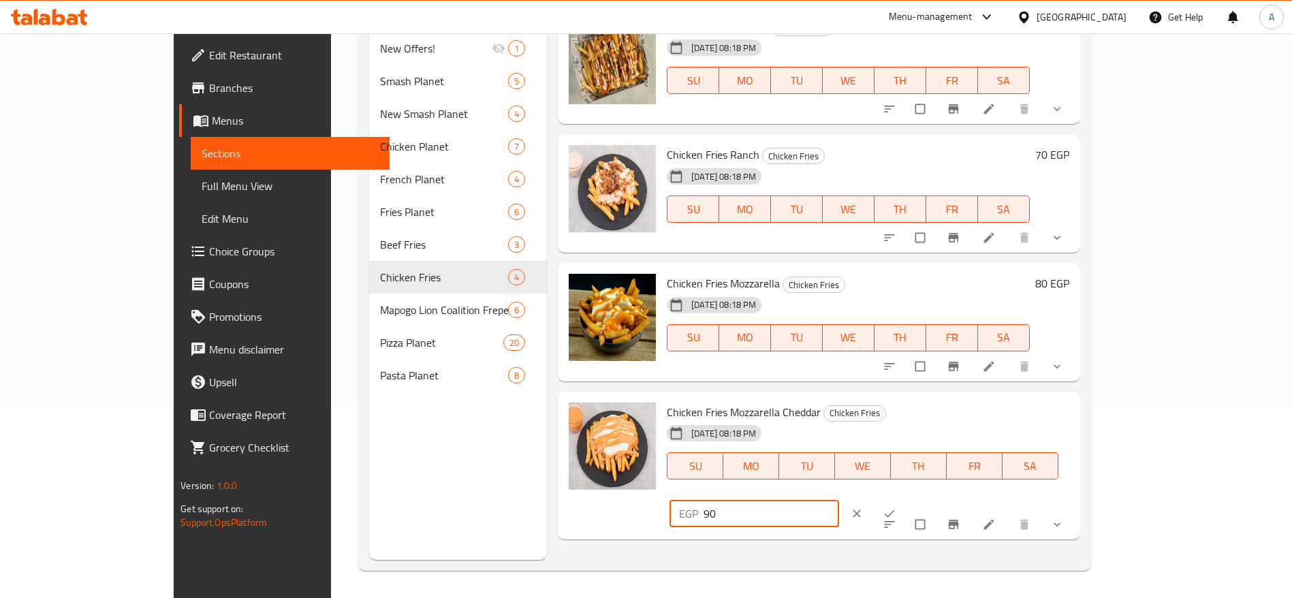
type input "90"
click at [899, 507] on span "ok" at bounding box center [890, 514] width 16 height 14
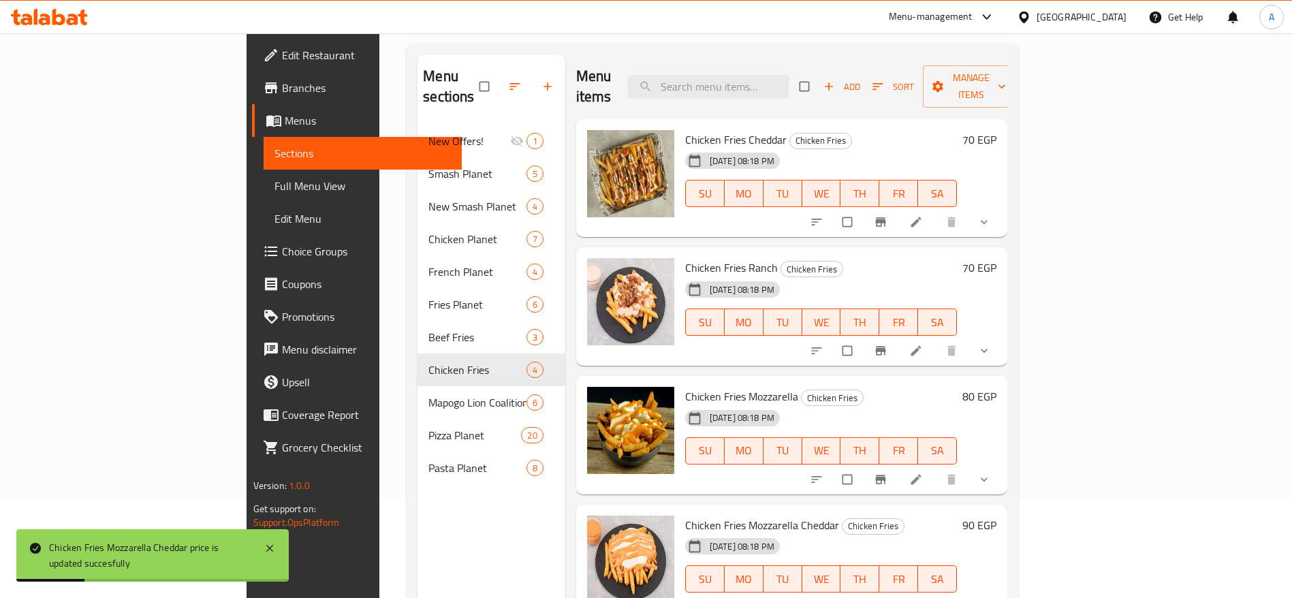
scroll to position [95, 0]
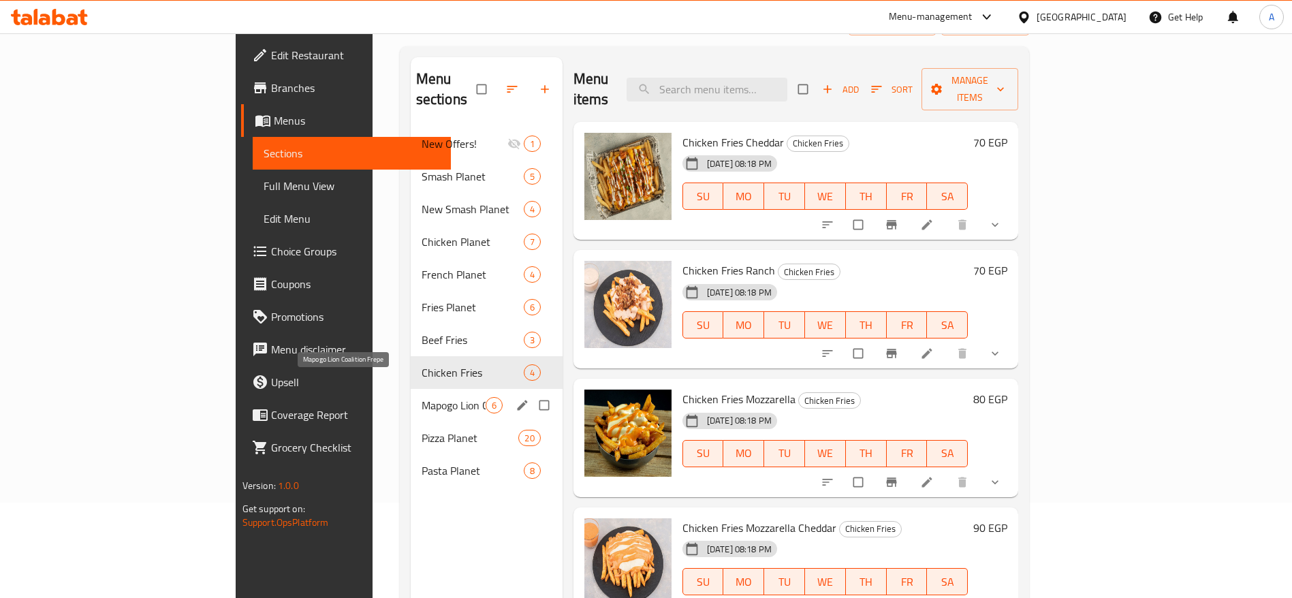
click at [421, 397] on span "Mapogo Lion Coalition Frepe" at bounding box center [453, 405] width 64 height 16
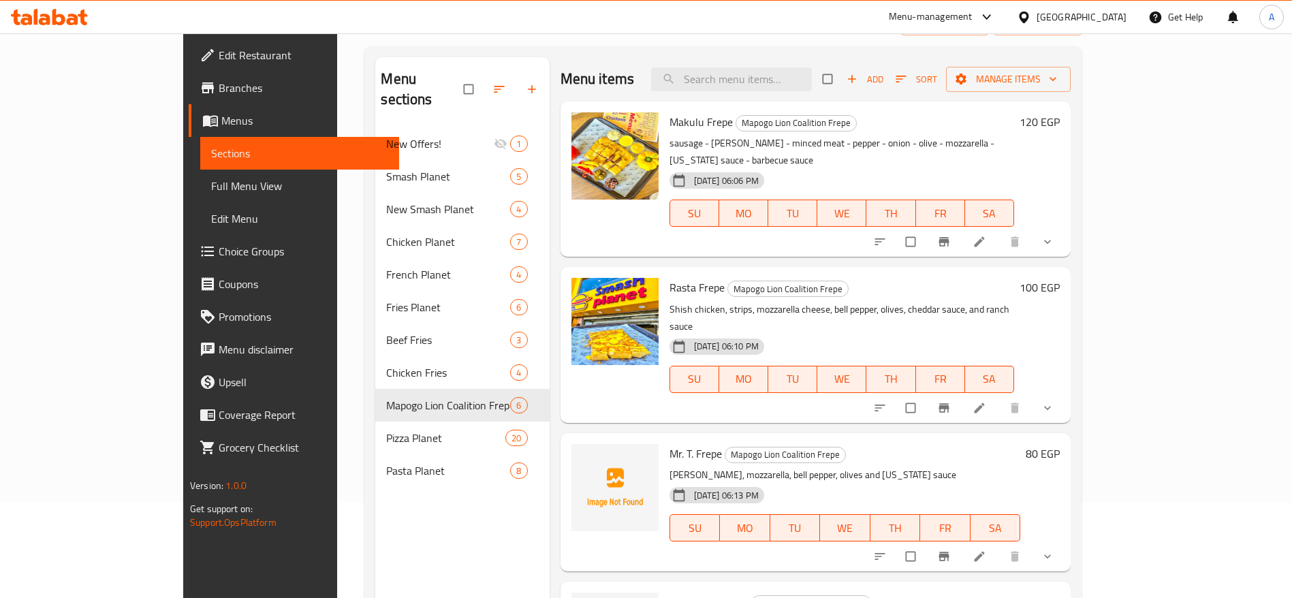
click at [1059, 127] on h6 "120 EGP" at bounding box center [1039, 121] width 40 height 19
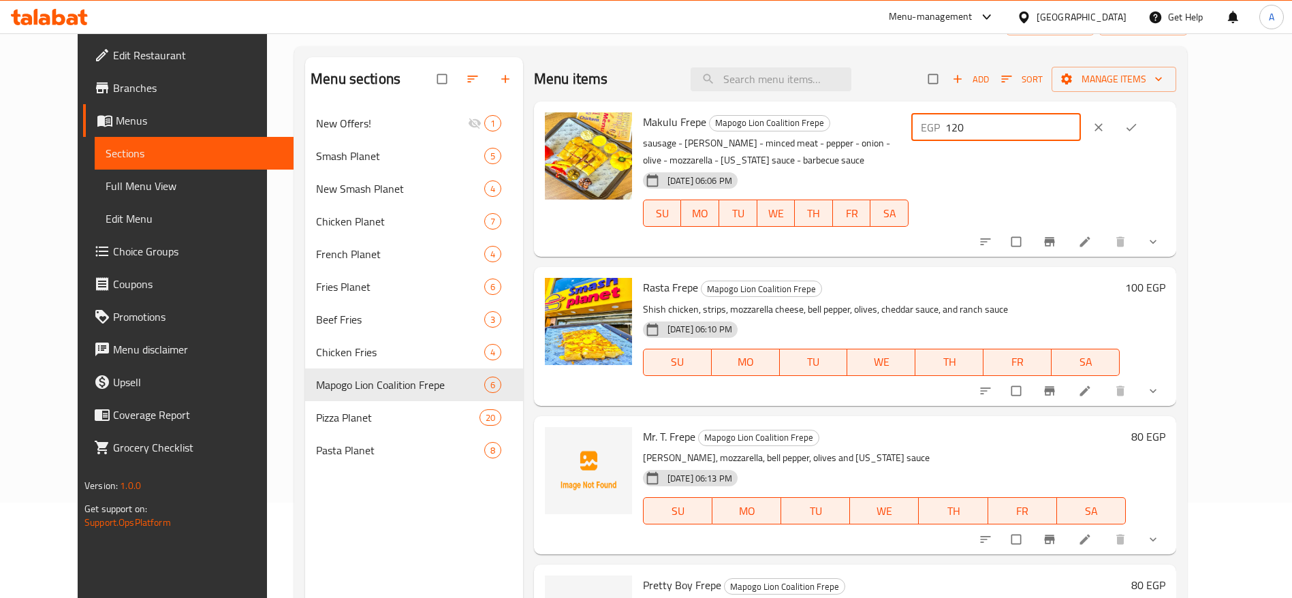
click at [1080, 130] on input "120" at bounding box center [1012, 127] width 135 height 27
type input "130"
click at [1138, 123] on icon "ok" at bounding box center [1131, 128] width 14 height 14
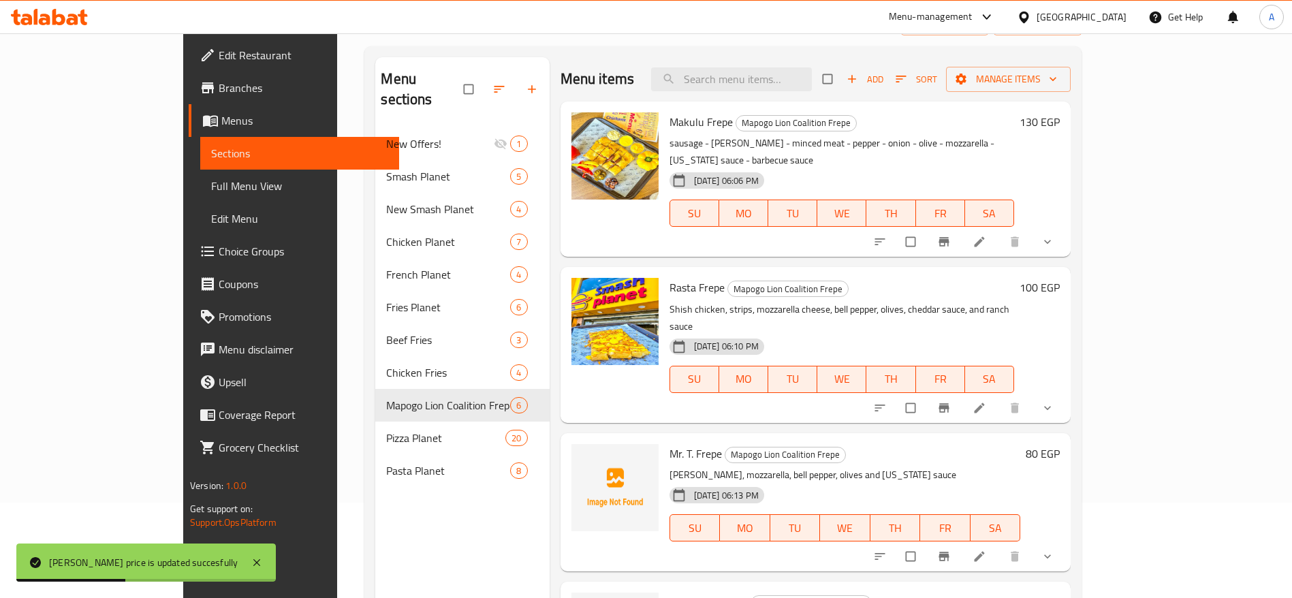
click at [1059, 278] on h6 "100 EGP" at bounding box center [1039, 287] width 40 height 19
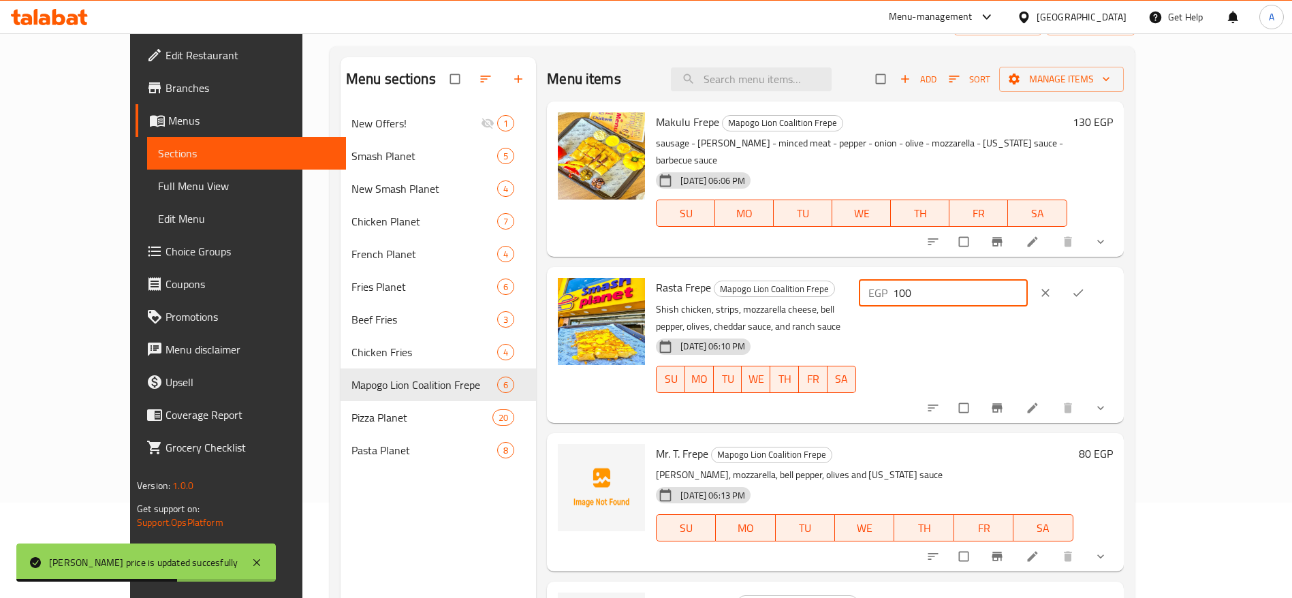
click at [1028, 279] on input "100" at bounding box center [960, 292] width 135 height 27
type input "110"
click at [1085, 286] on icon "ok" at bounding box center [1078, 293] width 14 height 14
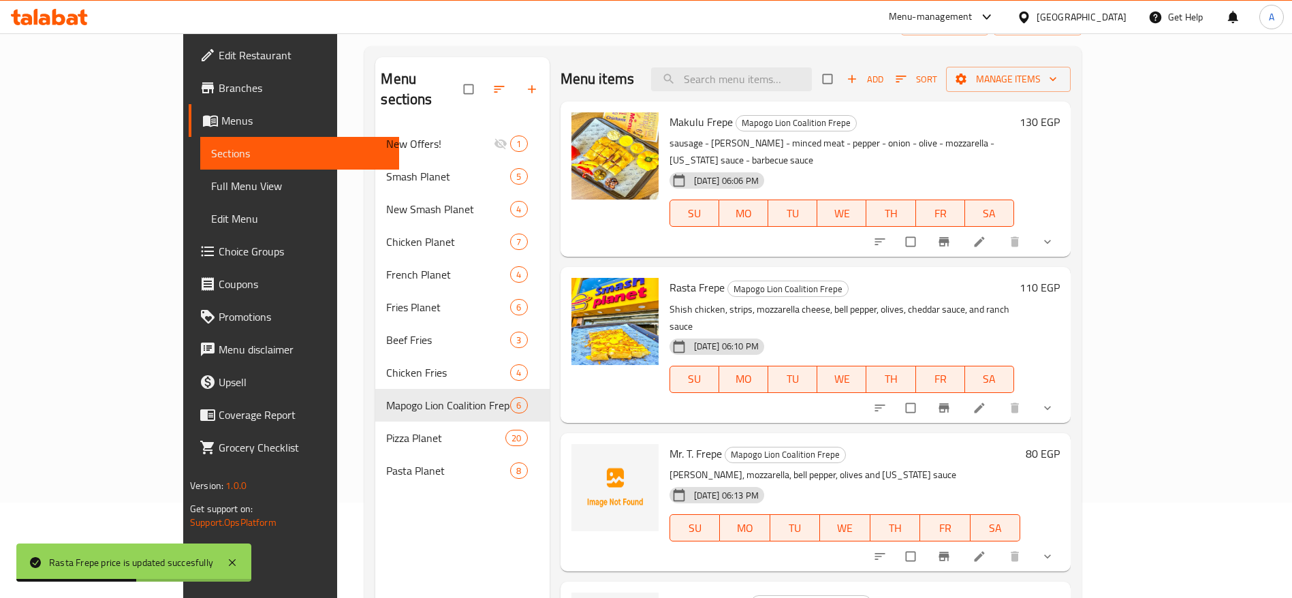
click at [1059, 444] on h6 "80 EGP" at bounding box center [1042, 453] width 34 height 19
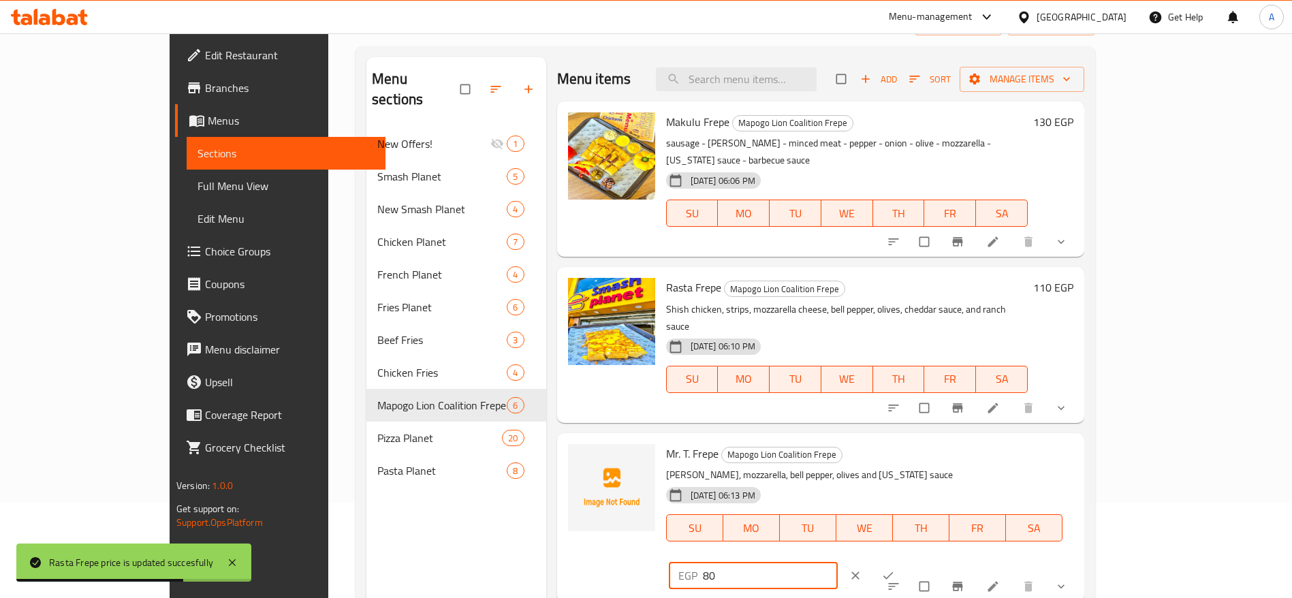
click at [838, 562] on input "80" at bounding box center [770, 575] width 135 height 27
type input "8"
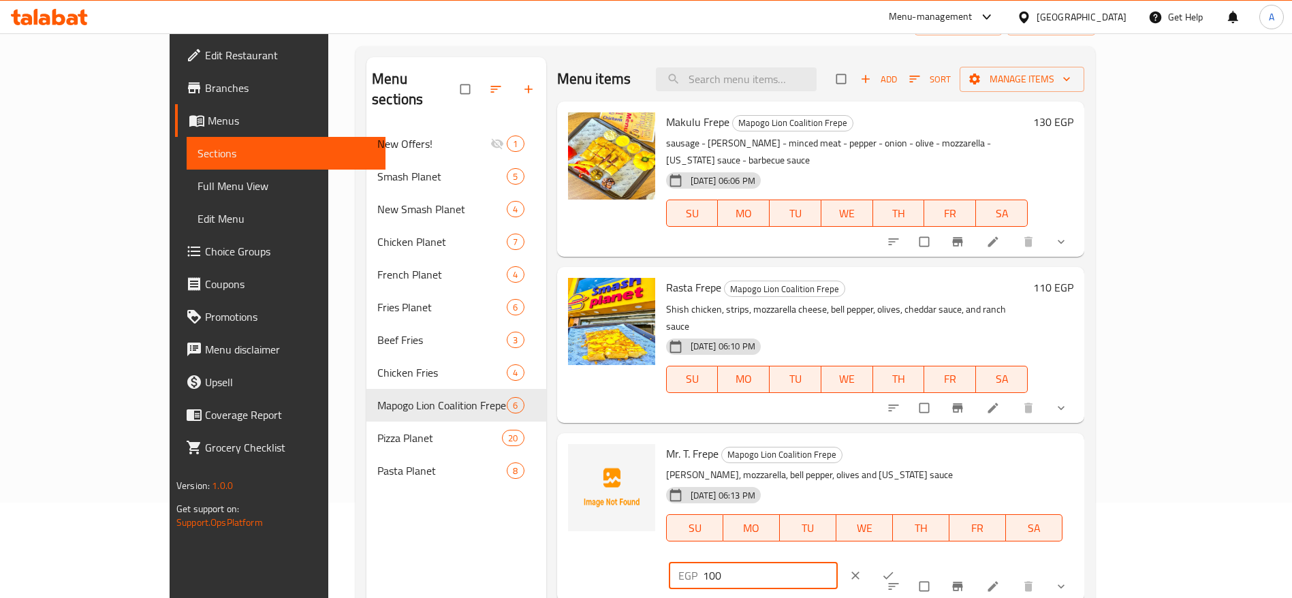
type input "100"
click at [895, 569] on icon "ok" at bounding box center [888, 576] width 14 height 14
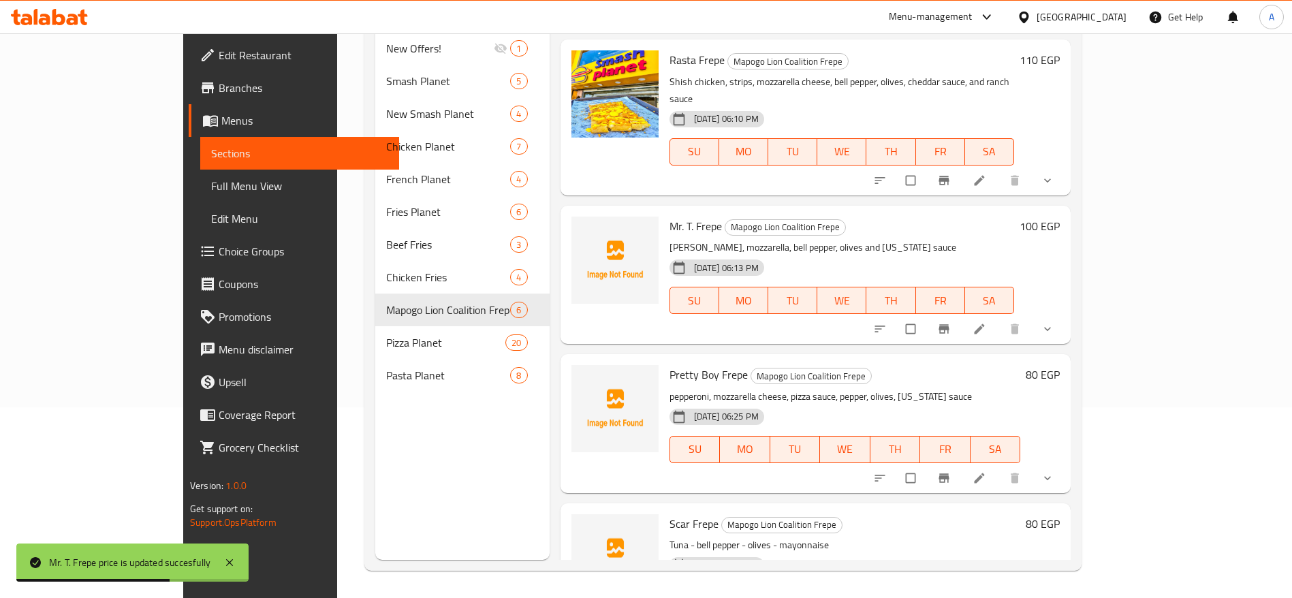
scroll to position [154, 0]
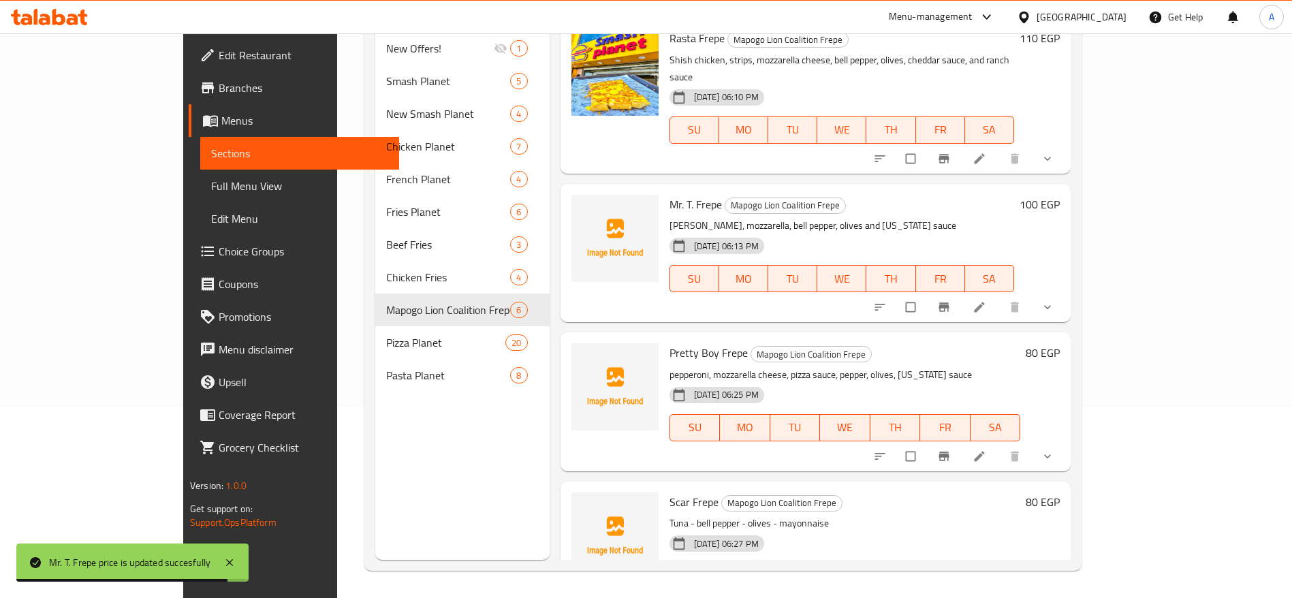
click at [1059, 343] on h6 "80 EGP" at bounding box center [1042, 352] width 34 height 19
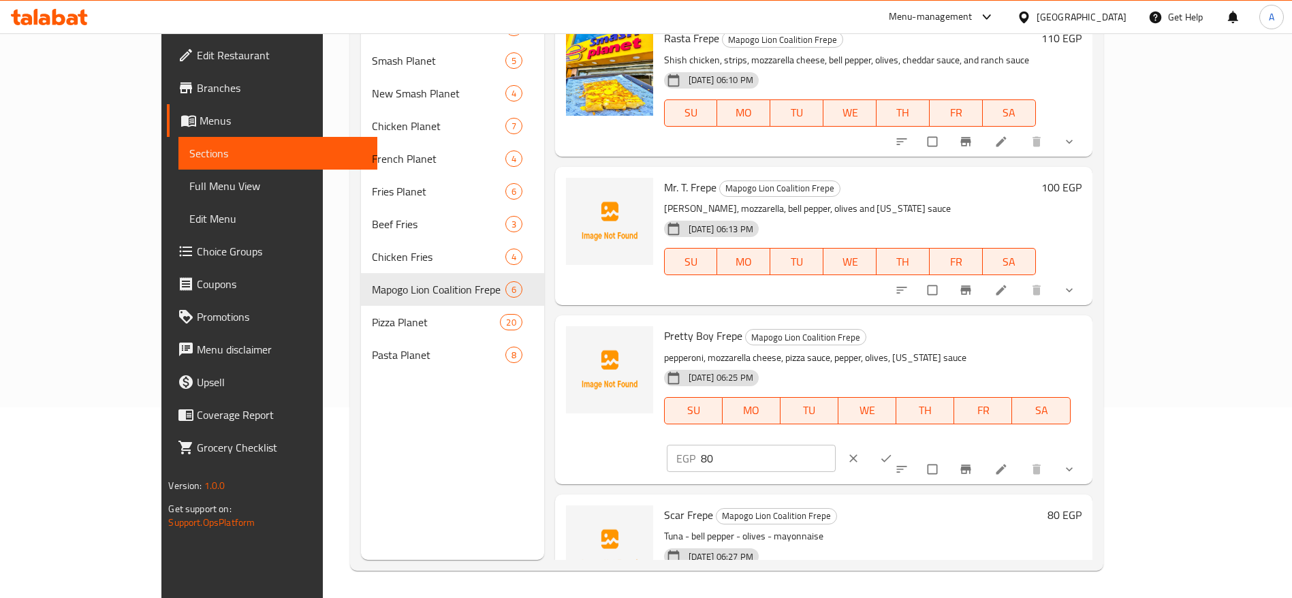
click at [920, 443] on div "EGP 80 ​" at bounding box center [794, 458] width 254 height 30
click at [836, 445] on input "80" at bounding box center [768, 458] width 135 height 27
type input "8"
type input "1"
type input "100"
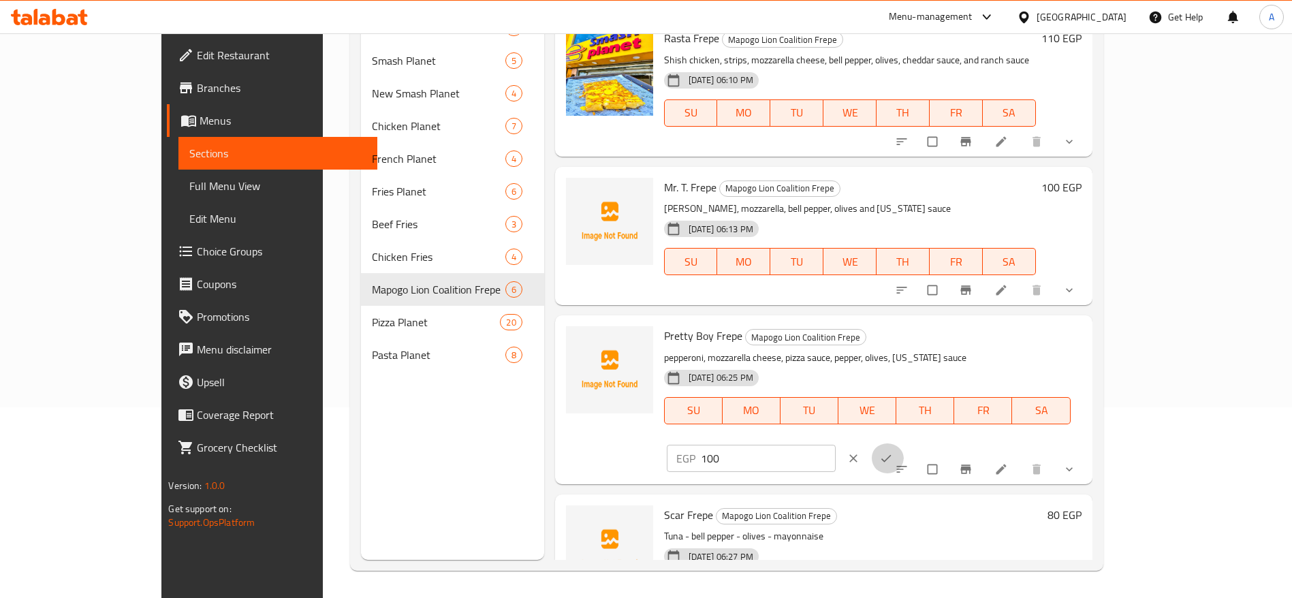
click at [893, 451] on icon "ok" at bounding box center [886, 458] width 14 height 14
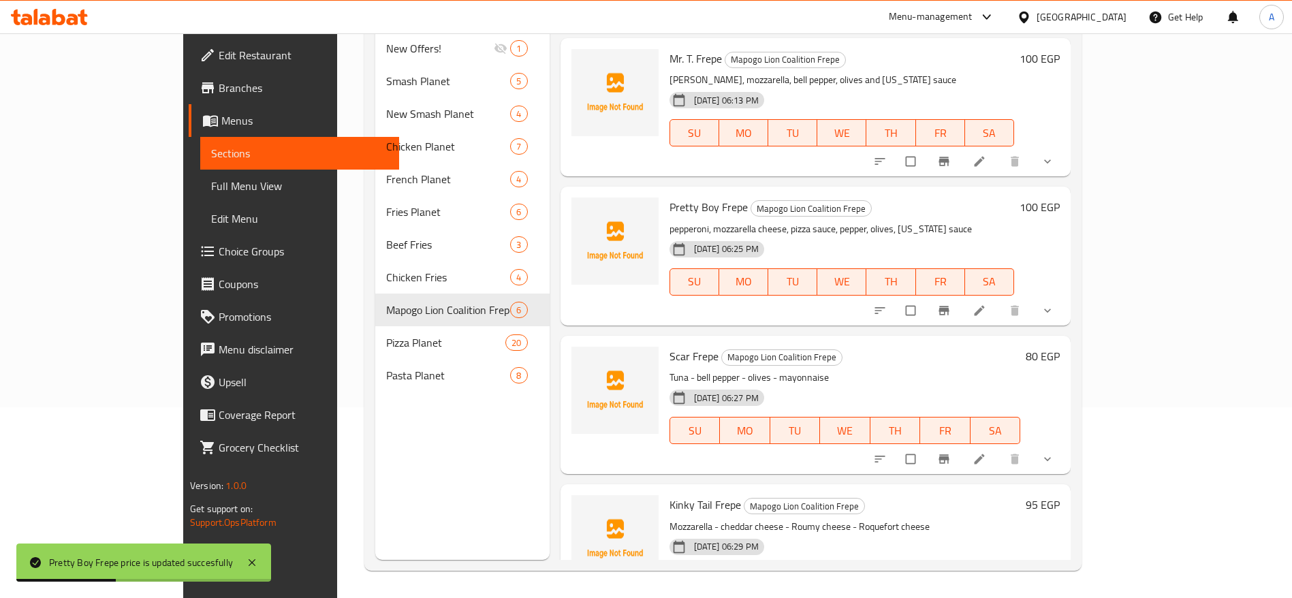
scroll to position [321, 0]
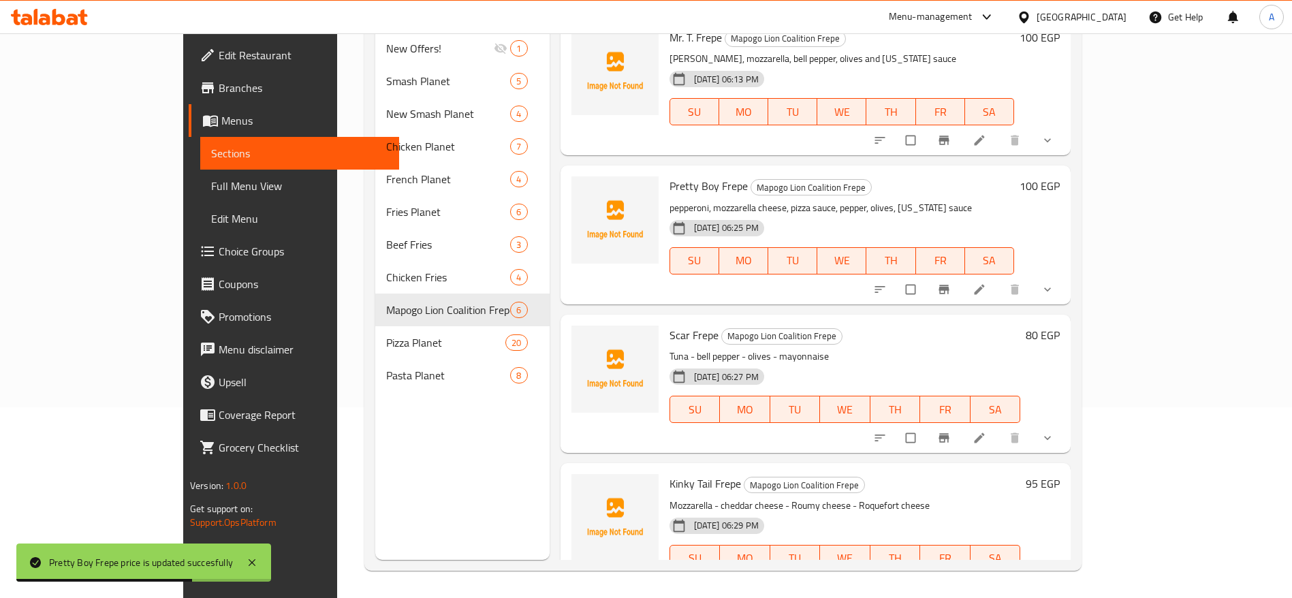
click at [1059, 325] on h6 "80 EGP" at bounding box center [1042, 334] width 34 height 19
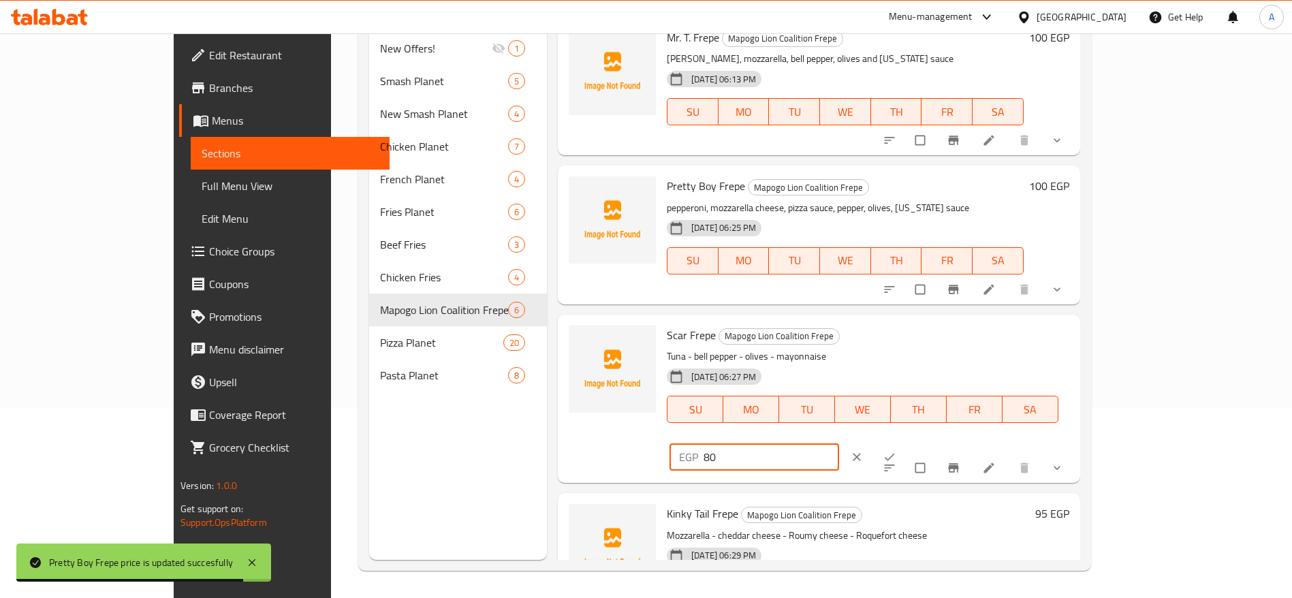
click at [839, 443] on input "80" at bounding box center [770, 456] width 135 height 27
type input "8"
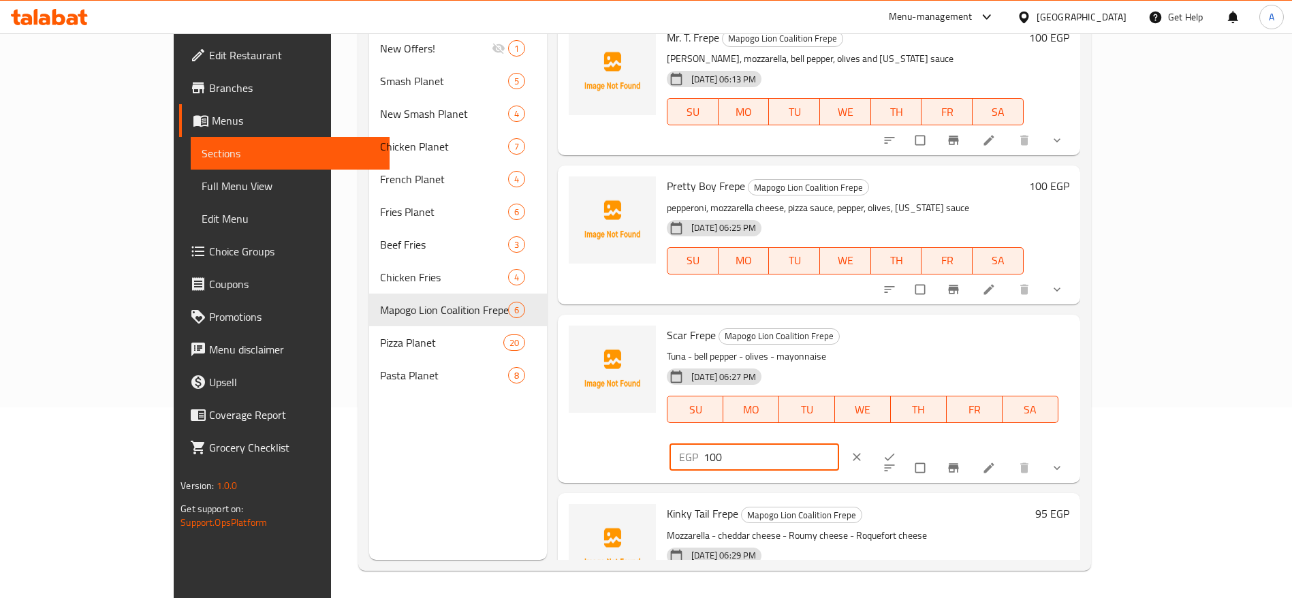
type input "100"
click at [896, 450] on icon "ok" at bounding box center [889, 457] width 14 height 14
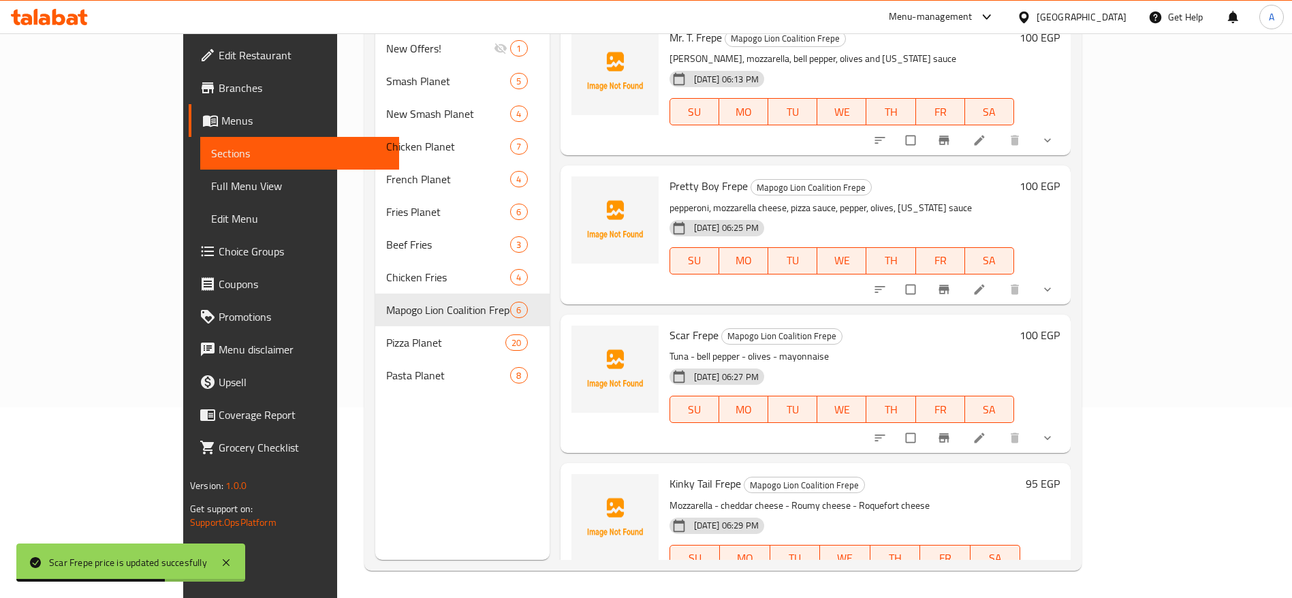
scroll to position [329, 0]
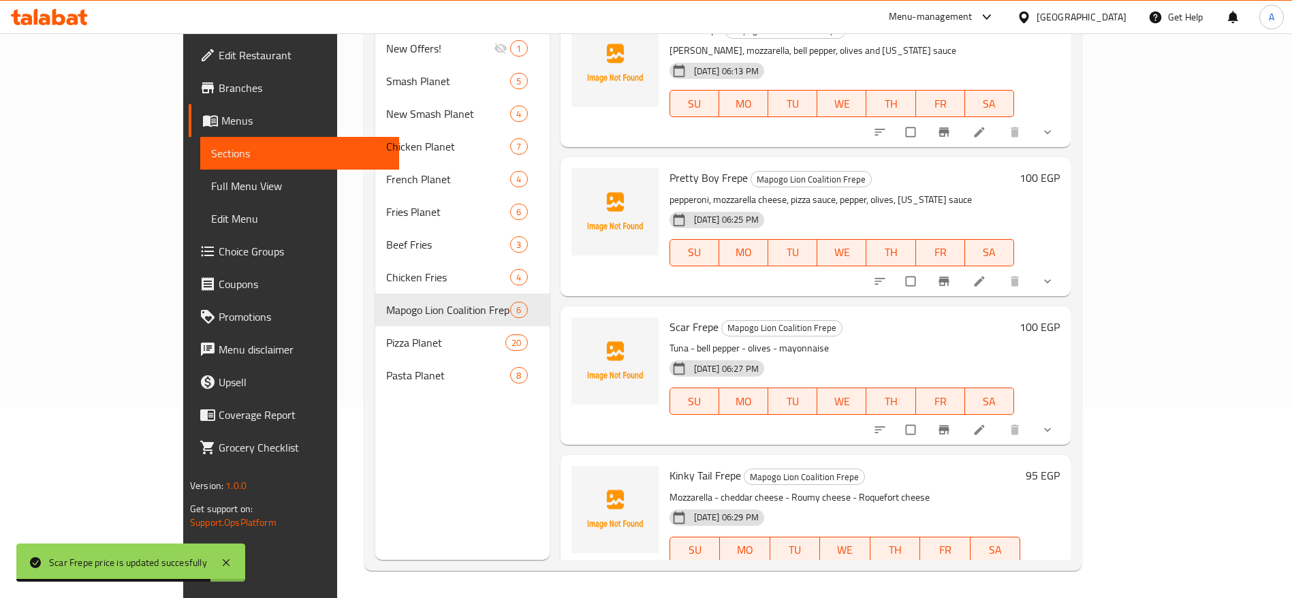
click at [1059, 466] on h6 "95 EGP" at bounding box center [1042, 475] width 34 height 19
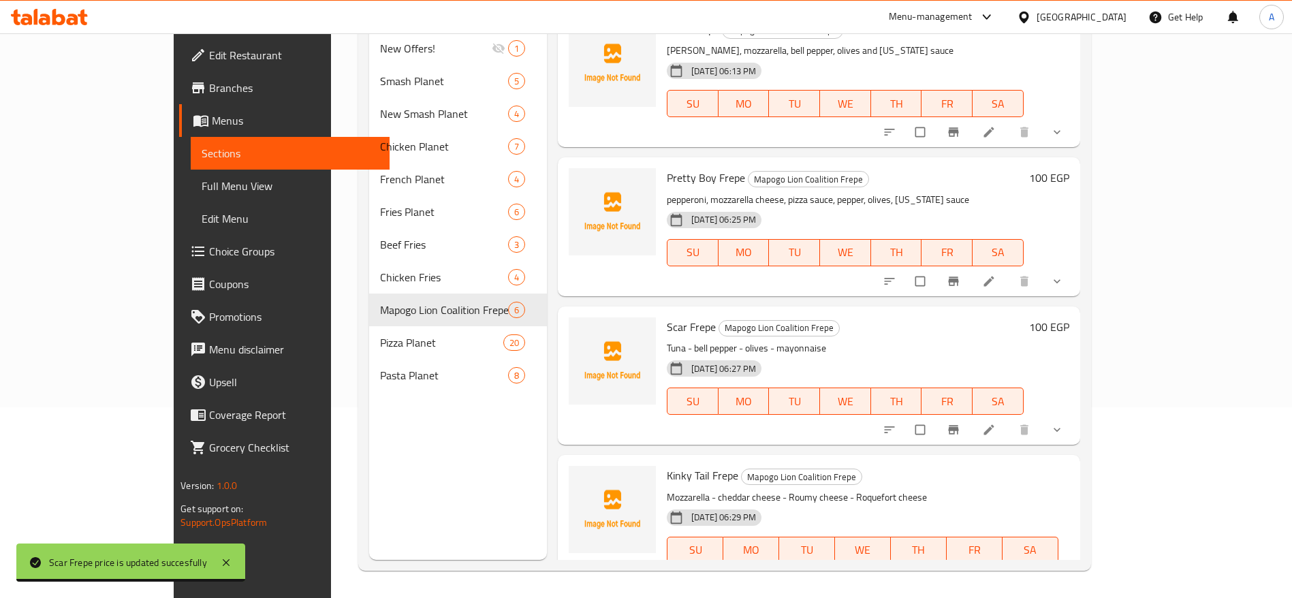
click at [839, 584] on input "95" at bounding box center [770, 597] width 135 height 27
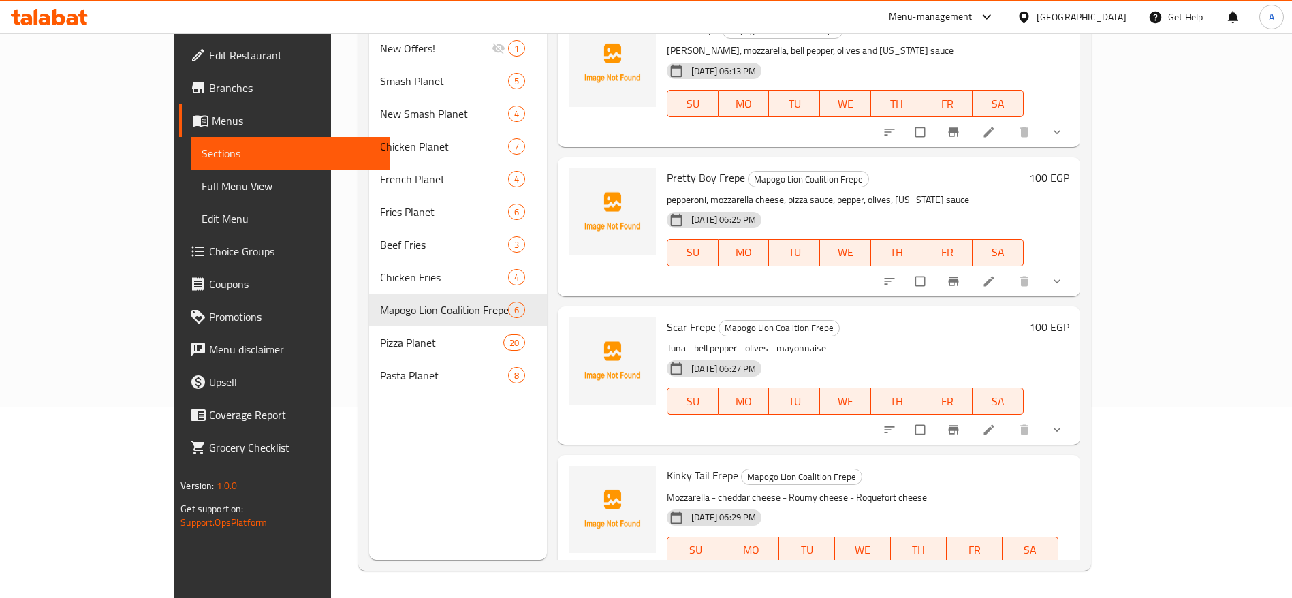
type input "9"
type input "105"
click at [895, 594] on icon "ok" at bounding box center [889, 597] width 10 height 7
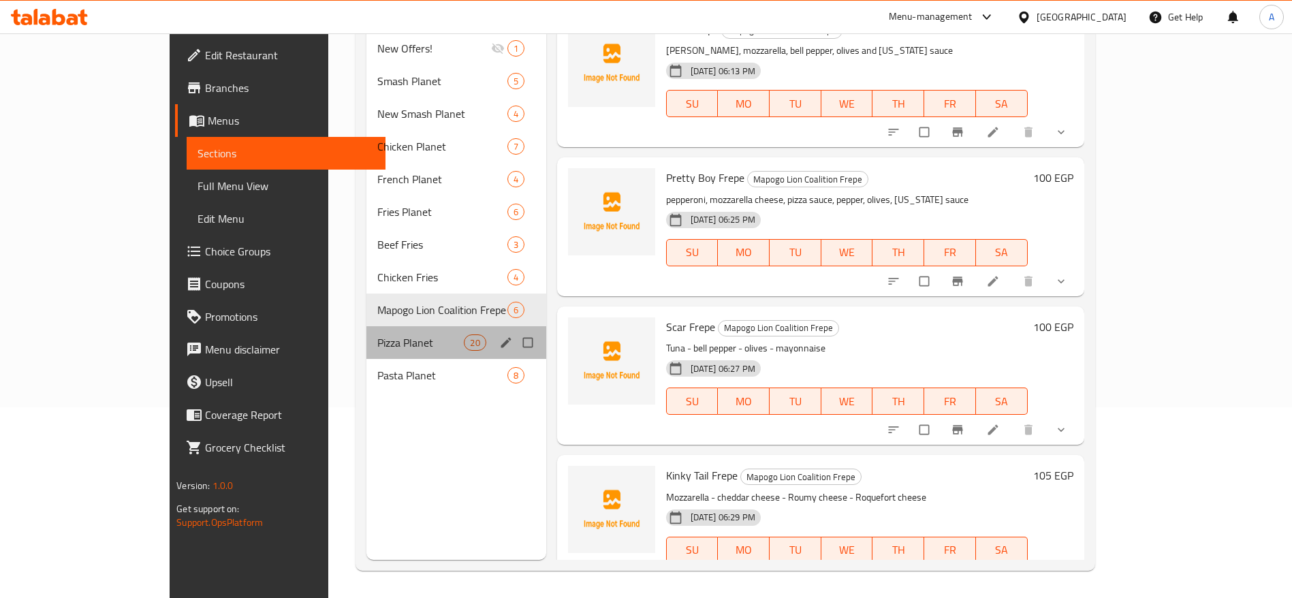
click at [368, 326] on div "Pizza Planet 20" at bounding box center [455, 342] width 179 height 33
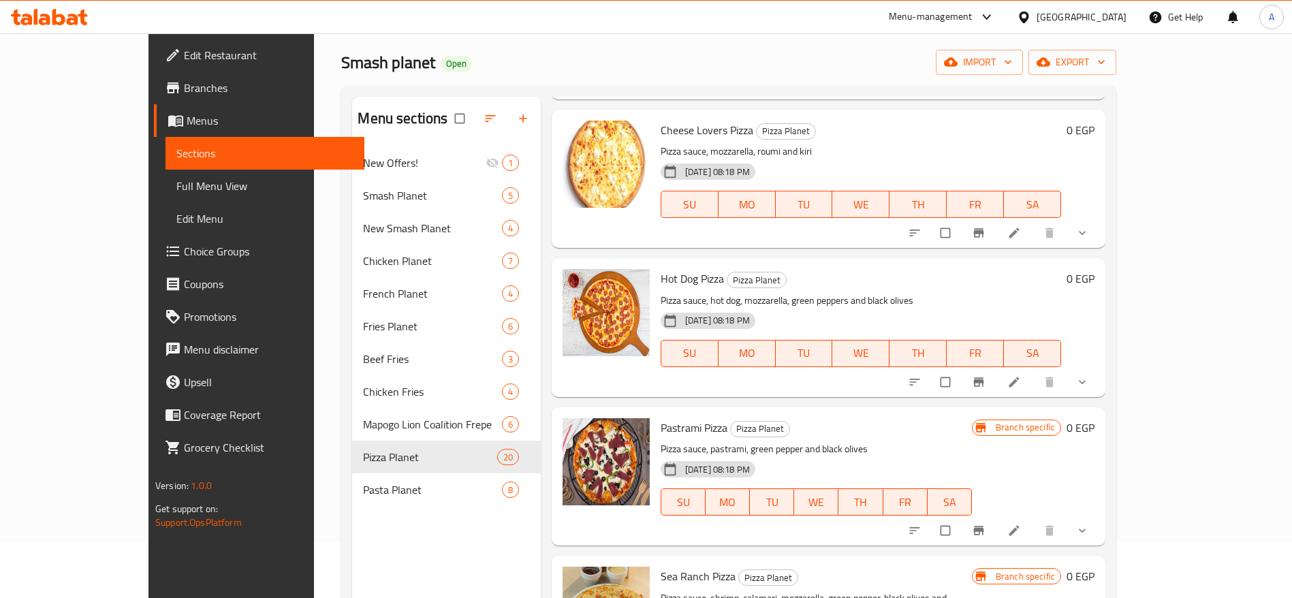
scroll to position [50, 0]
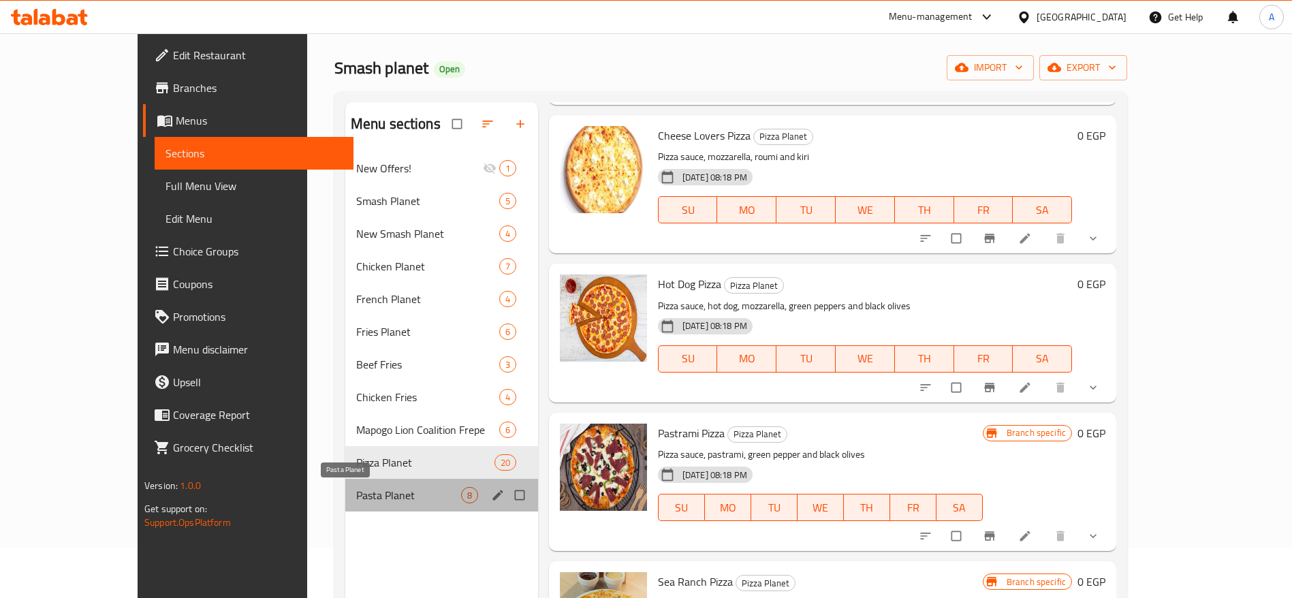
click at [364, 494] on span "Pasta Planet" at bounding box center [408, 495] width 105 height 16
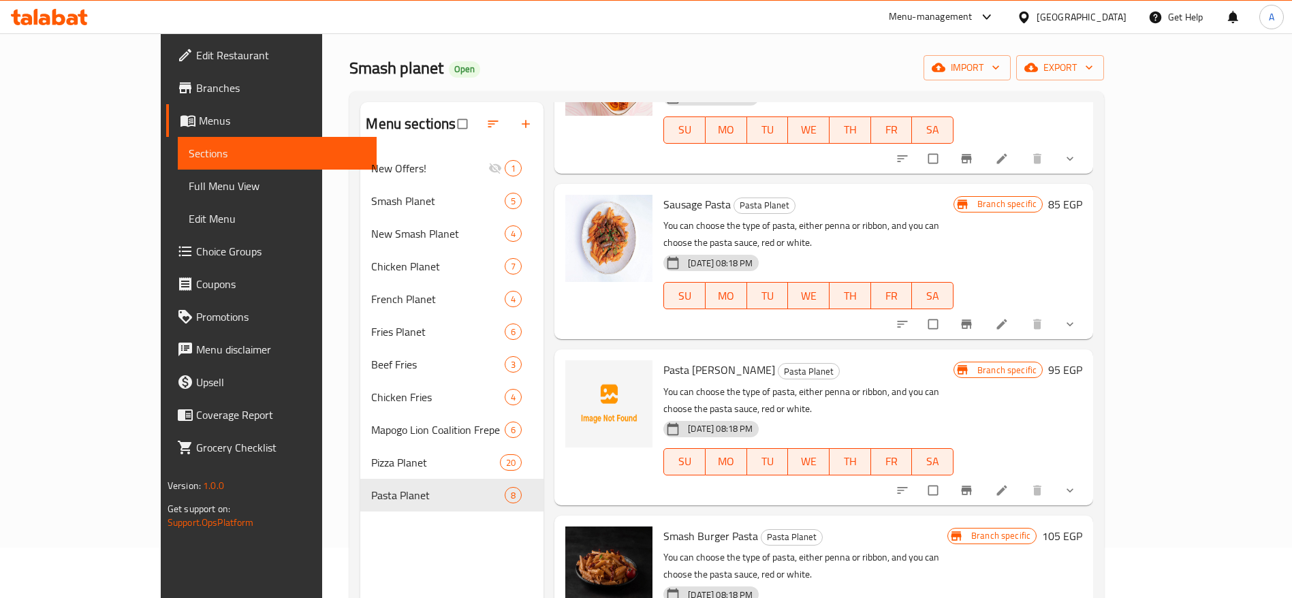
scroll to position [191, 0]
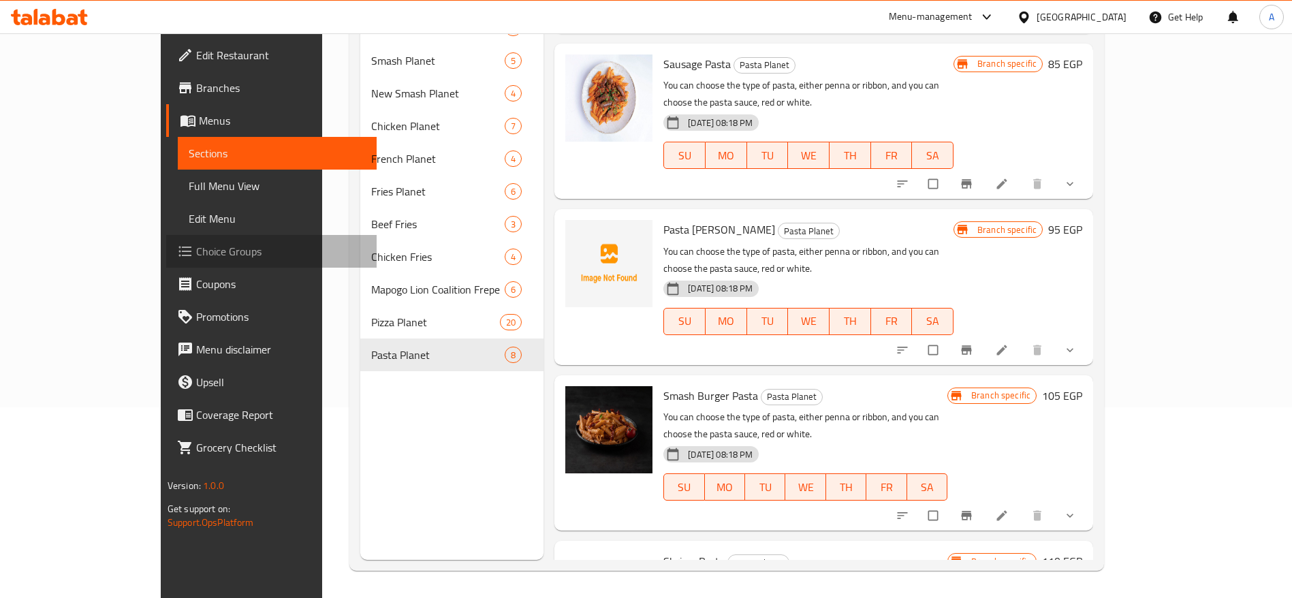
click at [196, 253] on span "Choice Groups" at bounding box center [281, 251] width 170 height 16
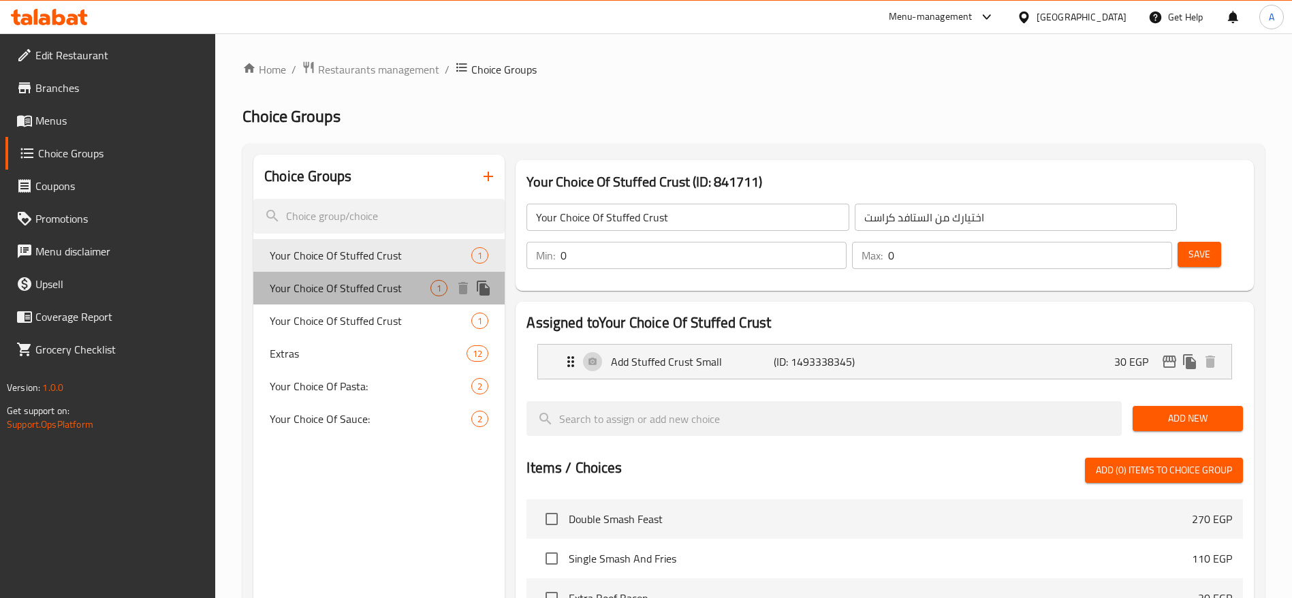
click at [382, 285] on span "Your Choice Of Stuffed Crust" at bounding box center [350, 288] width 161 height 16
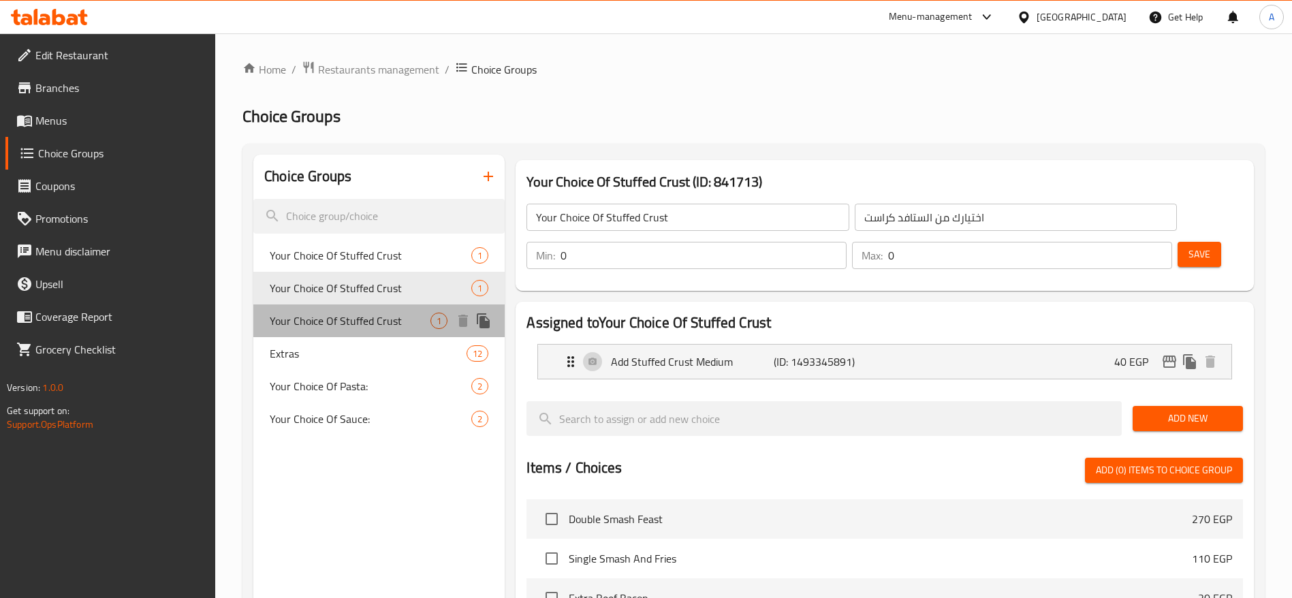
click at [374, 314] on span "Your Choice Of Stuffed Crust" at bounding box center [350, 321] width 161 height 16
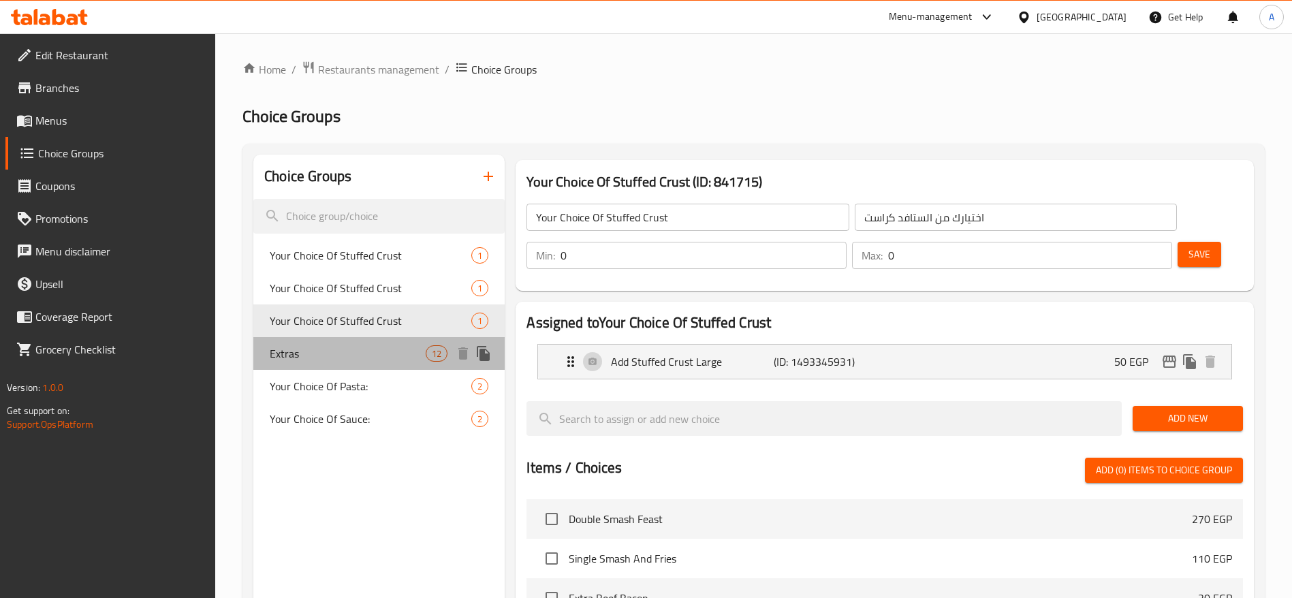
click at [374, 349] on span "Extras" at bounding box center [348, 353] width 156 height 16
type input "Extras"
type input "الاضافات"
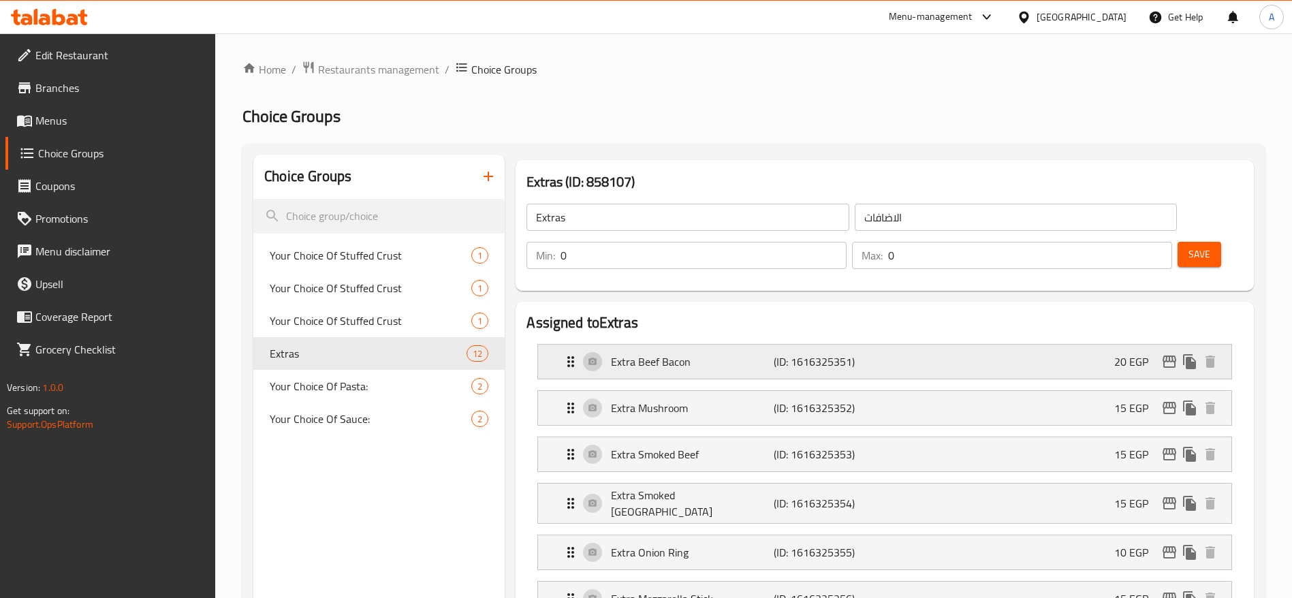
click at [1138, 353] on p "20 EGP" at bounding box center [1136, 361] width 45 height 16
click at [1096, 345] on div "Extra Beef Bacon (ID: 1616325351) 20 EGP" at bounding box center [888, 362] width 652 height 34
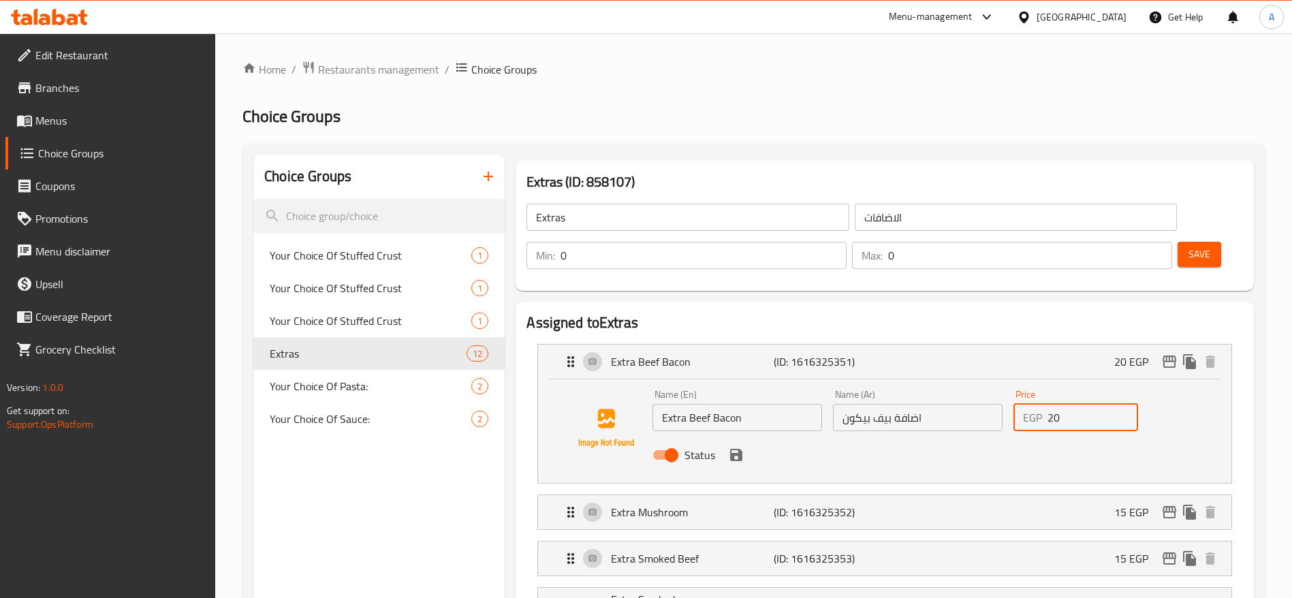
click at [1063, 404] on input "20" at bounding box center [1092, 417] width 91 height 27
type input "2"
click at [733, 449] on icon "save" at bounding box center [736, 455] width 12 height 12
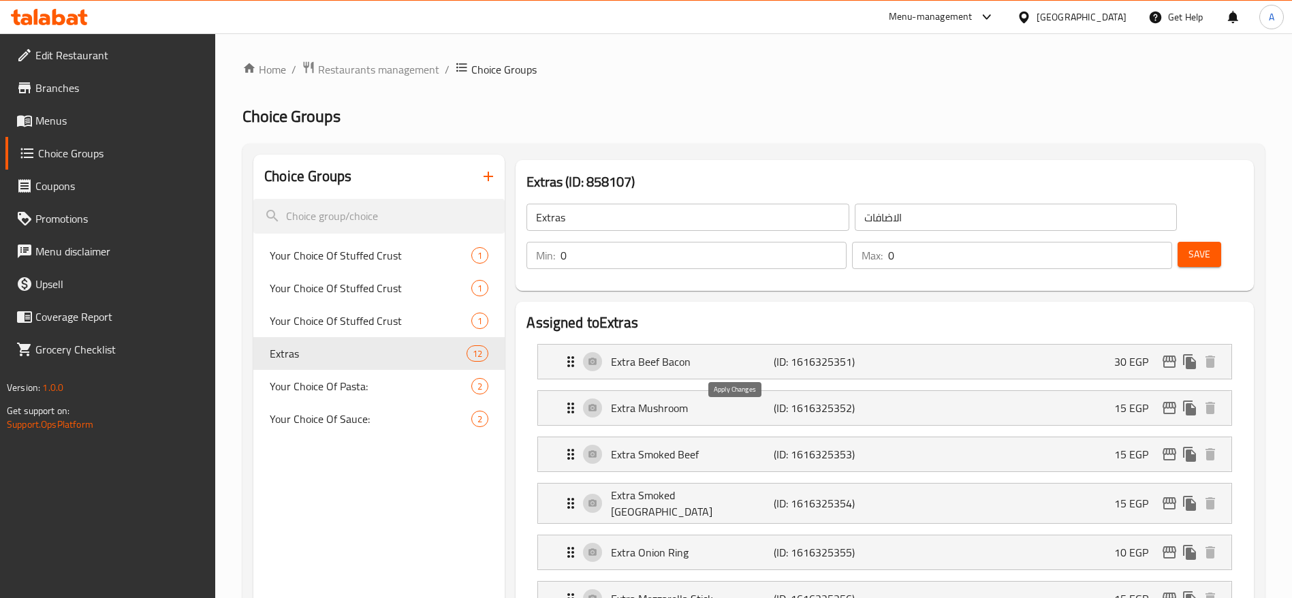
type input "30"
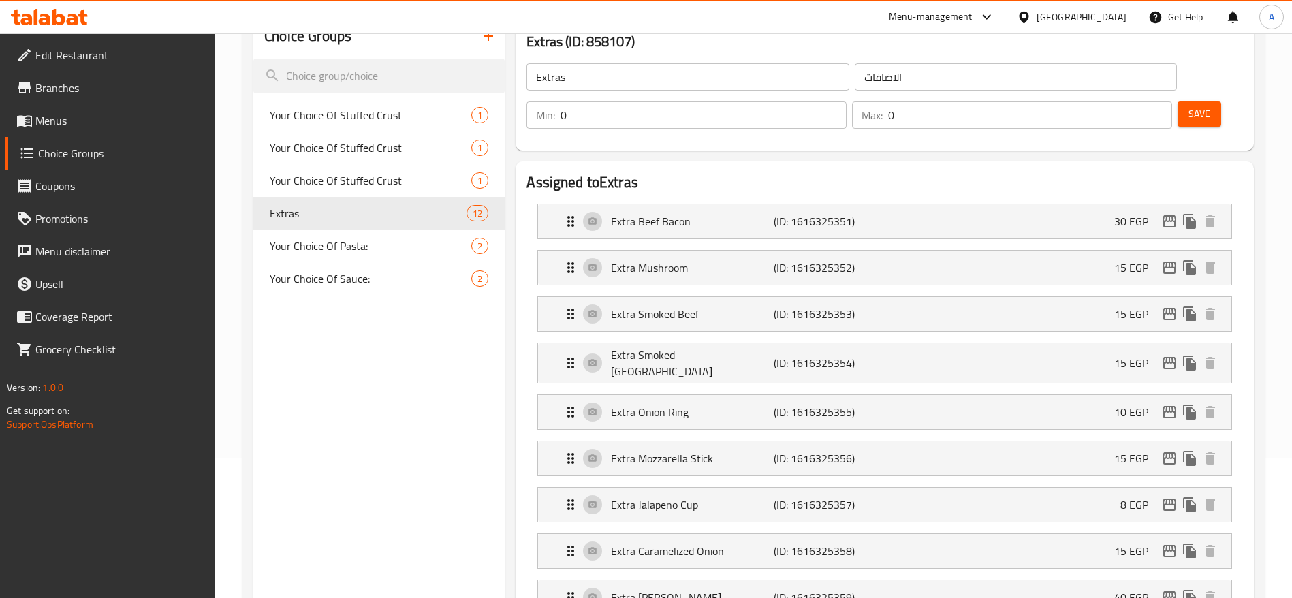
scroll to position [144, 0]
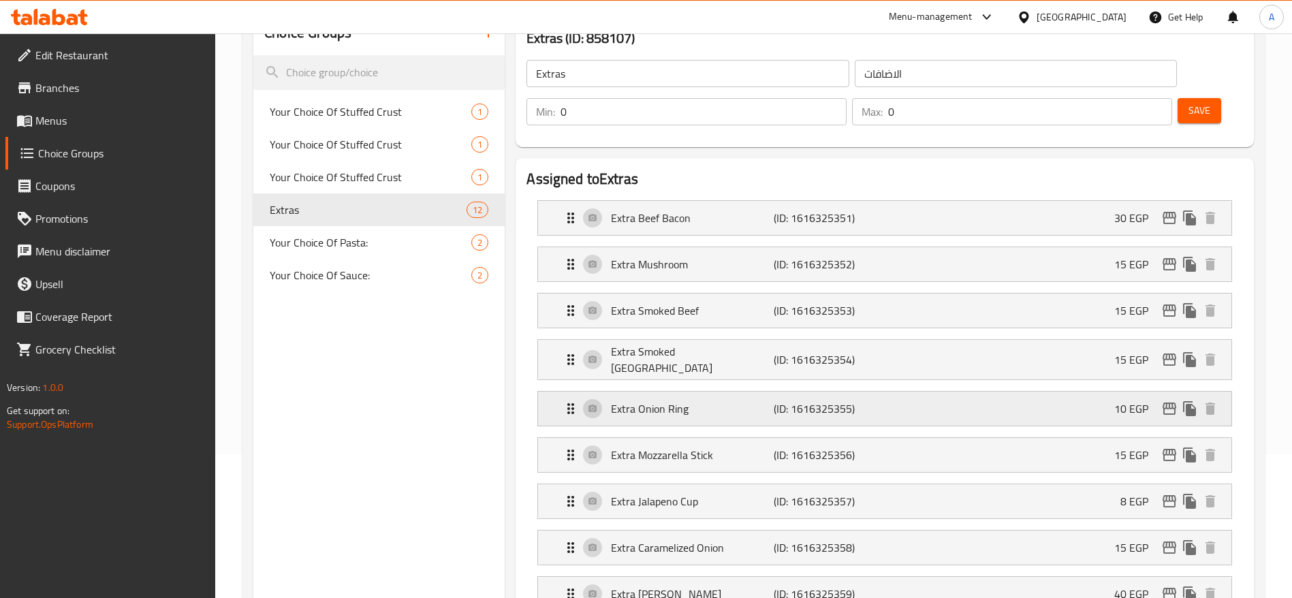
click at [1126, 400] on p "10 EGP" at bounding box center [1136, 408] width 45 height 16
click at [1079, 391] on div "Extra Onion Ring (ID: 1616325355) 10 EGP" at bounding box center [888, 408] width 652 height 34
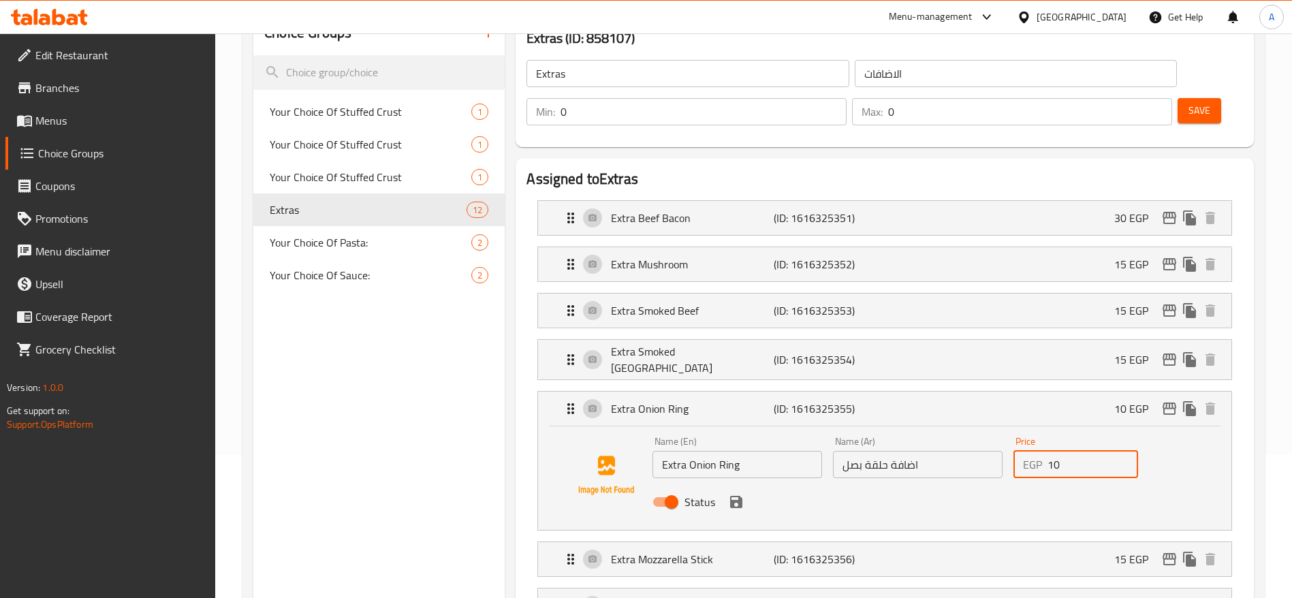
click at [1072, 451] on input "10" at bounding box center [1092, 464] width 91 height 27
click at [729, 494] on icon "save" at bounding box center [736, 502] width 16 height 16
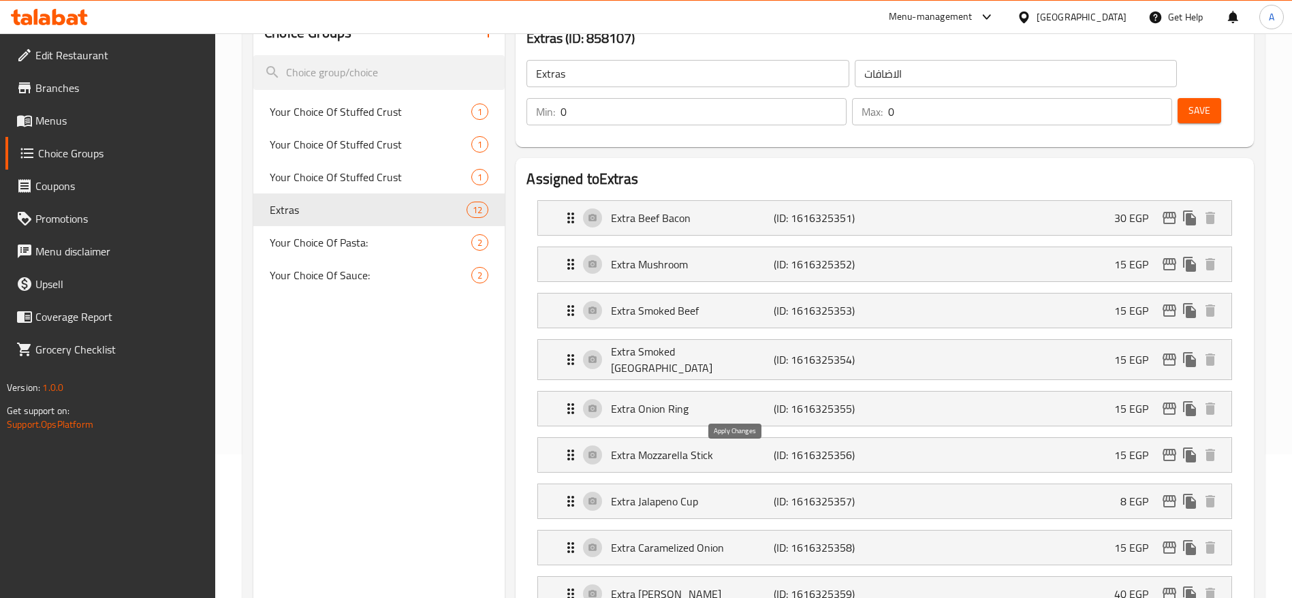
type input "15"
click at [1100, 484] on div "Extra Jalapeno Cup (ID: 1616325357) 8 EGP" at bounding box center [888, 501] width 652 height 34
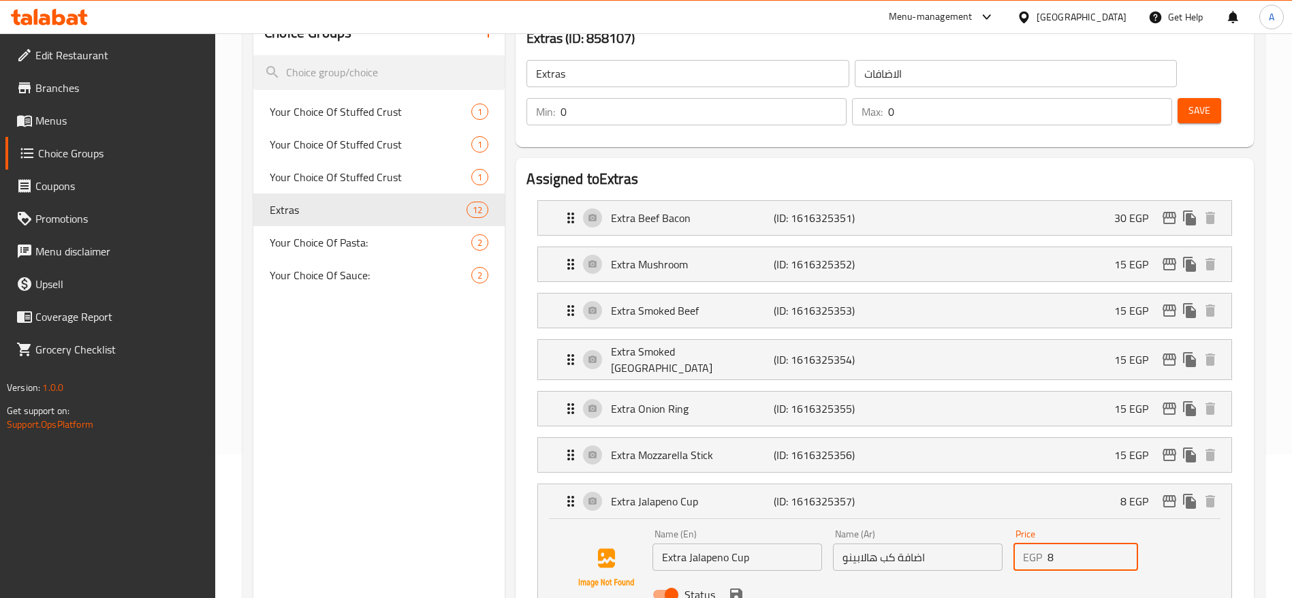
click at [1071, 543] on input "8" at bounding box center [1092, 556] width 91 height 27
click at [731, 588] on icon "save" at bounding box center [736, 594] width 12 height 12
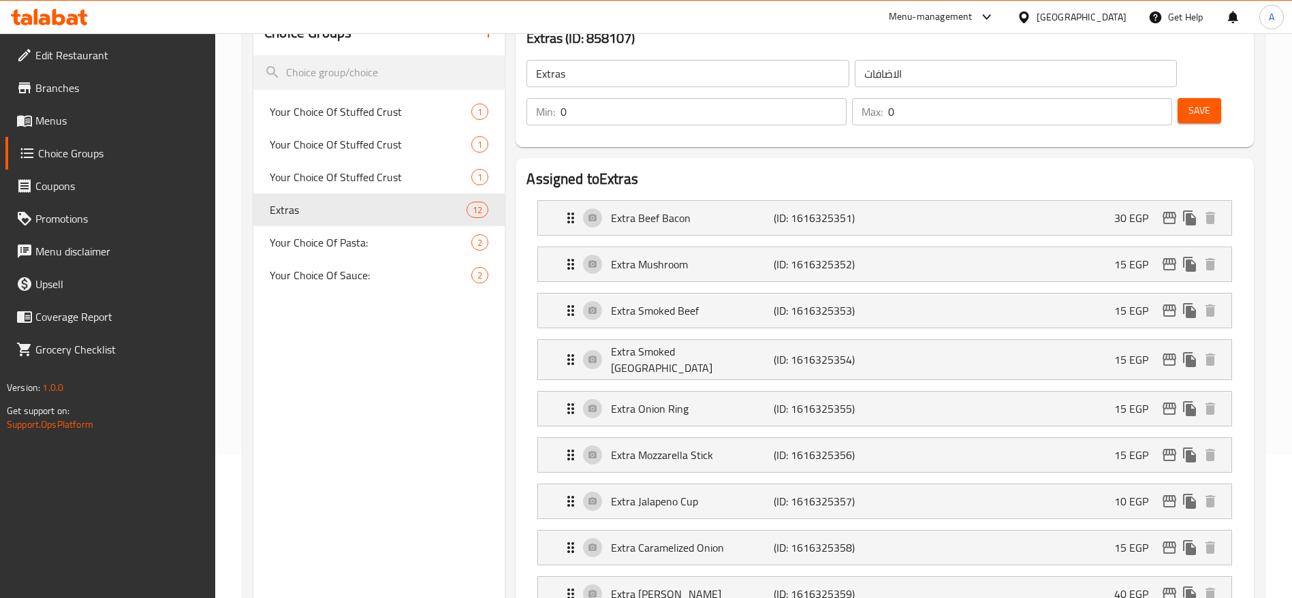
type input "10"
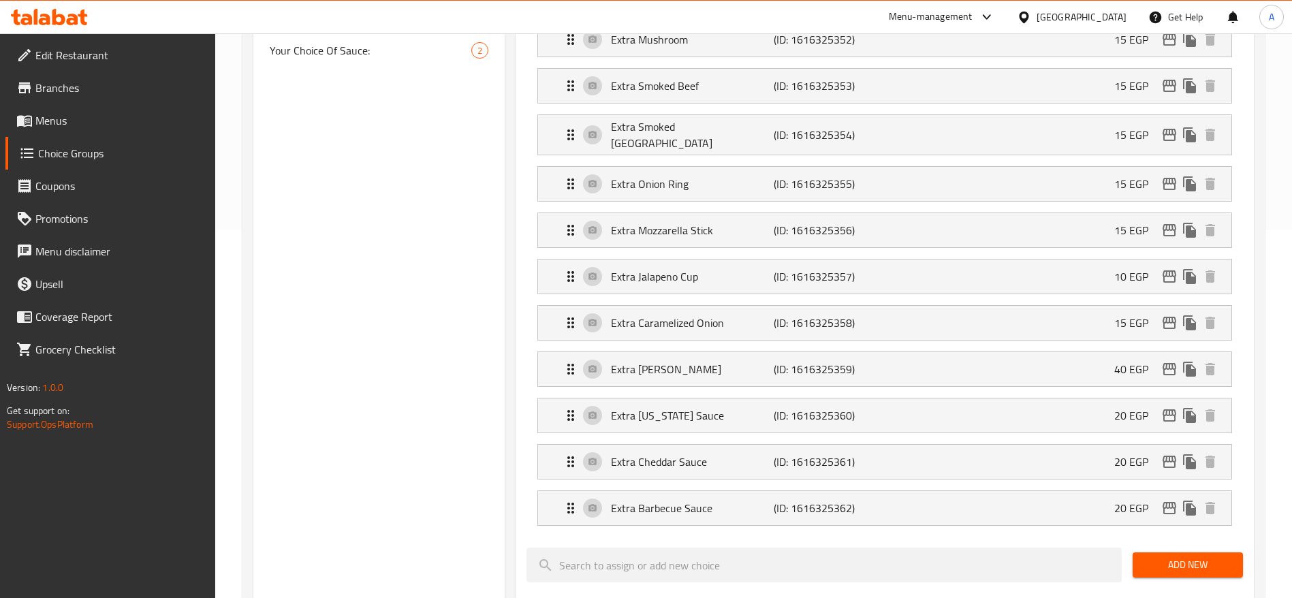
scroll to position [372, 0]
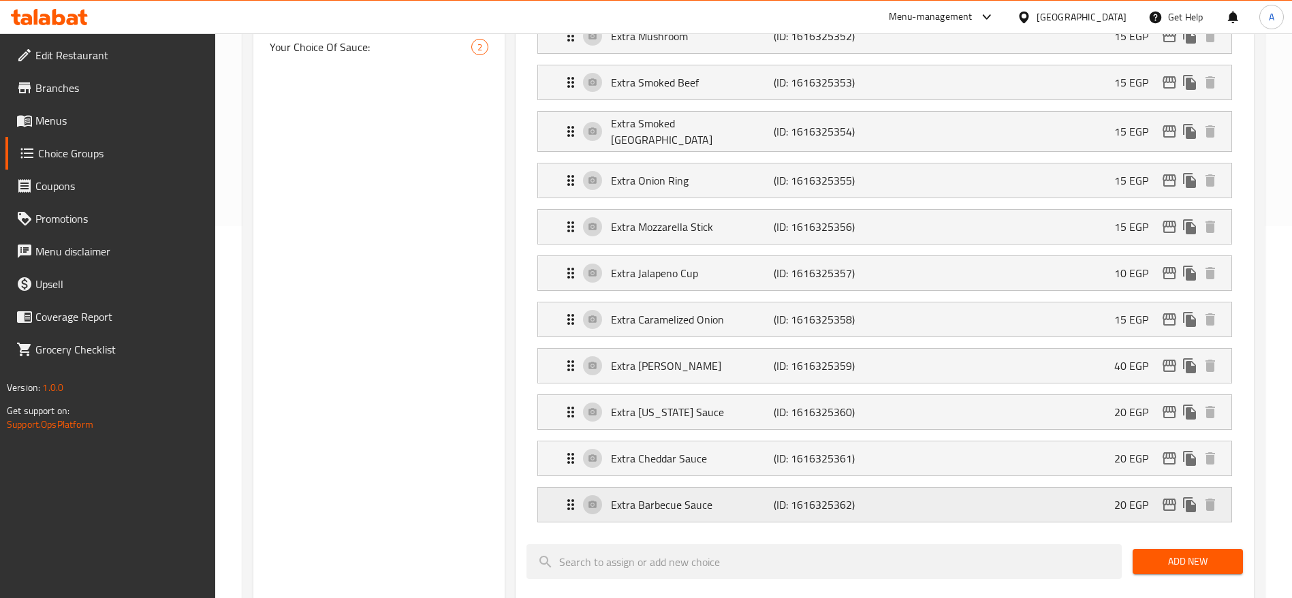
click at [1102, 487] on div "Extra Barbecue Sauce (ID: 1616325362) 20 EGP" at bounding box center [888, 504] width 652 height 34
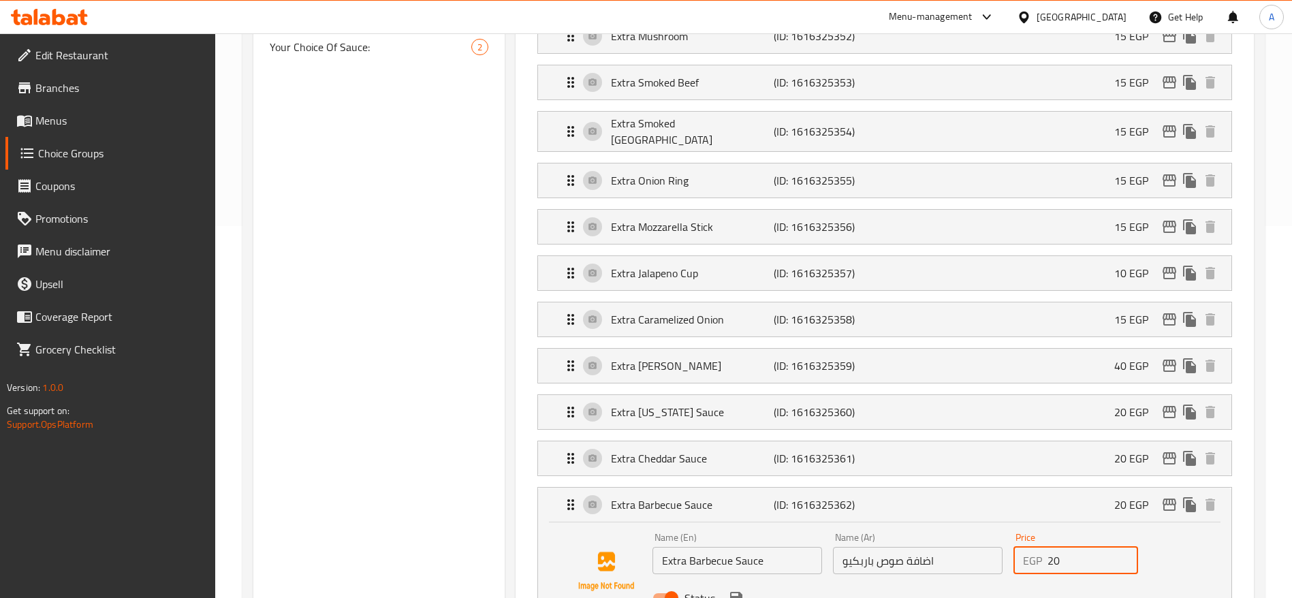
click at [1091, 547] on input "20" at bounding box center [1092, 560] width 91 height 27
type input "2"
click at [728, 590] on icon "save" at bounding box center [736, 598] width 16 height 16
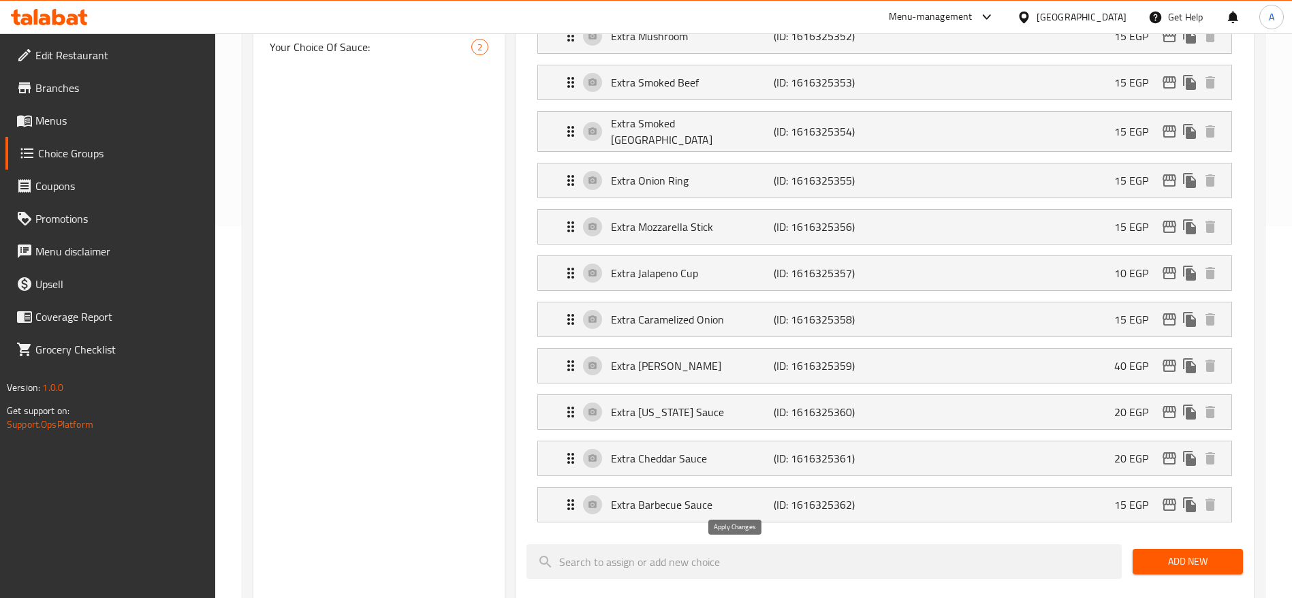
type input "15"
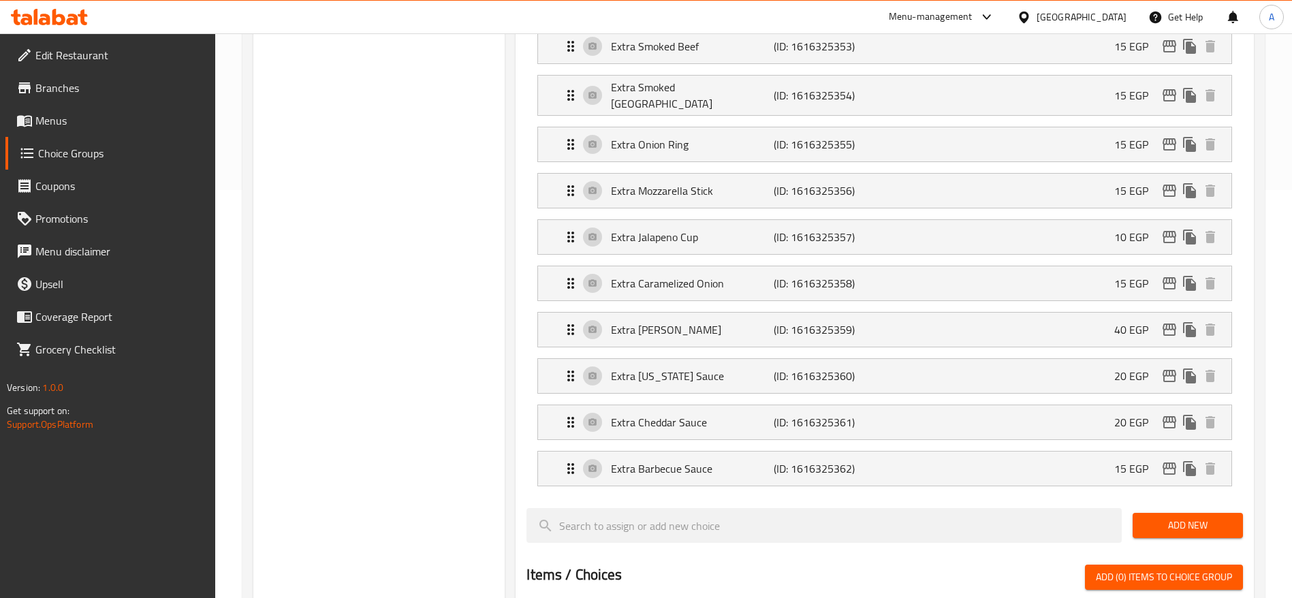
scroll to position [415, 0]
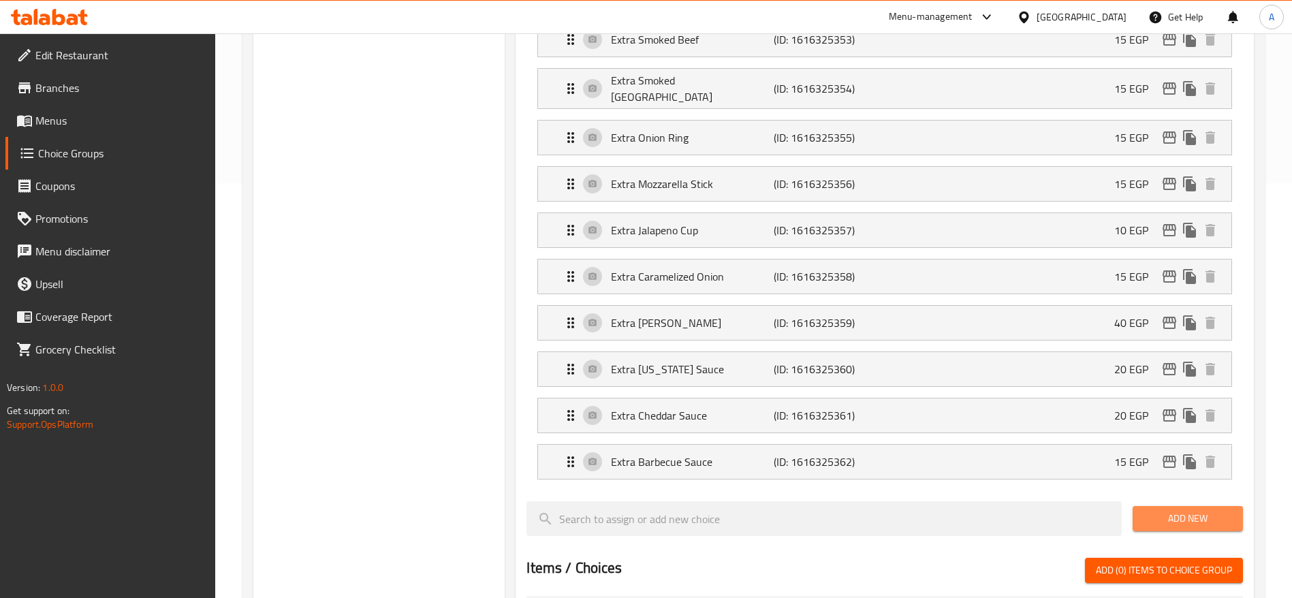
click at [1174, 510] on span "Add New" at bounding box center [1187, 518] width 89 height 17
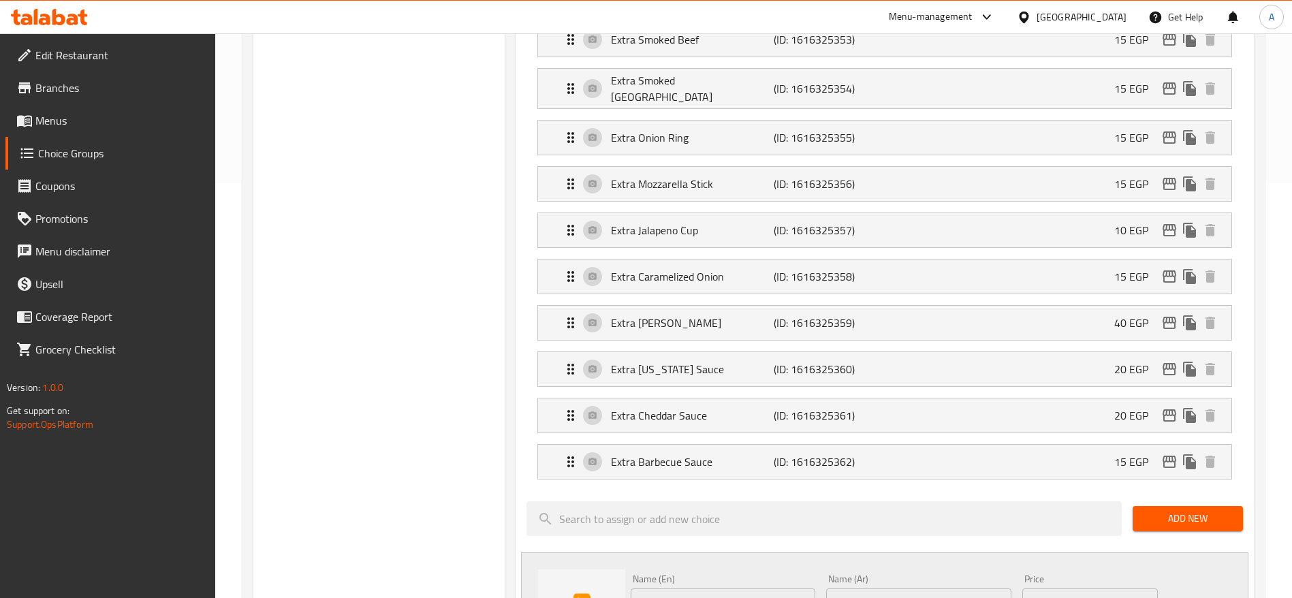
click at [761, 588] on input "Choice" at bounding box center [722, 601] width 185 height 27
type input "C"
type input "ق"
type input "R"
type input "Extra Ranch Sauce"
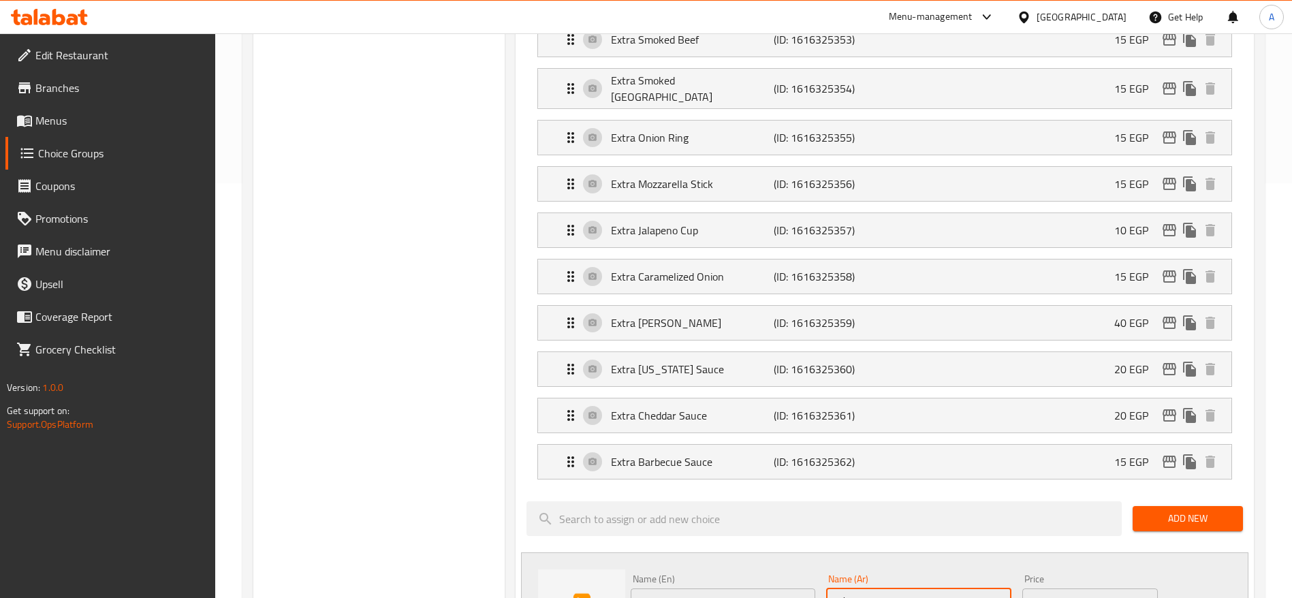
type input "اضافة صوص رانش"
click at [1085, 588] on input "0" at bounding box center [1106, 601] width 101 height 27
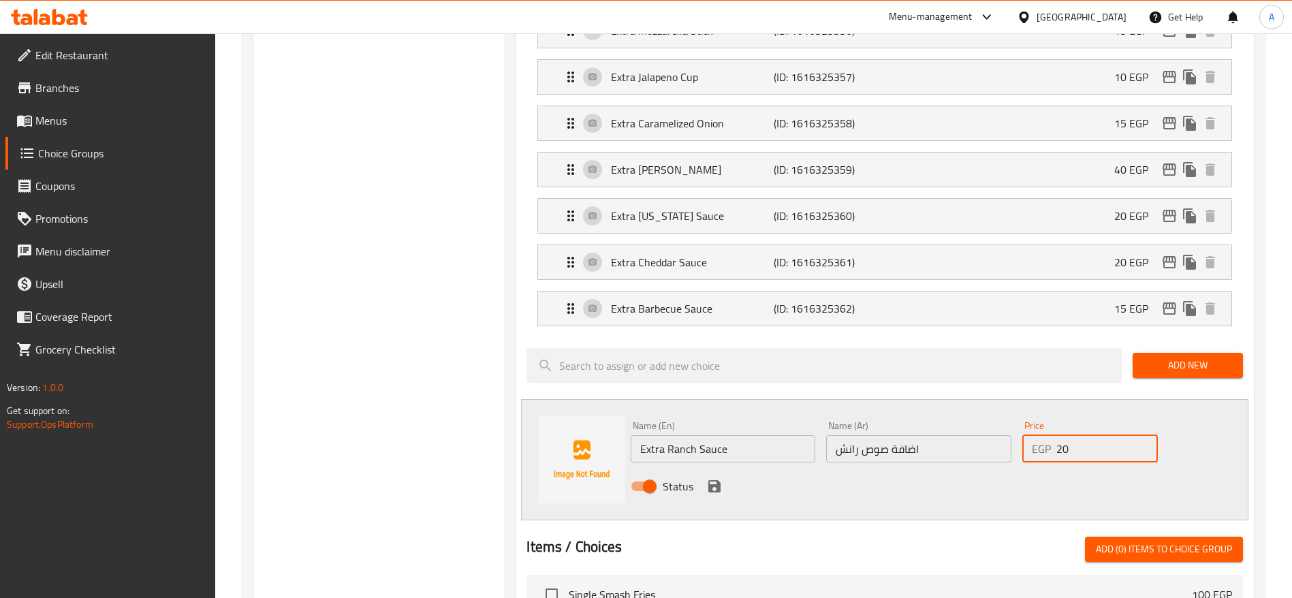
scroll to position [570, 0]
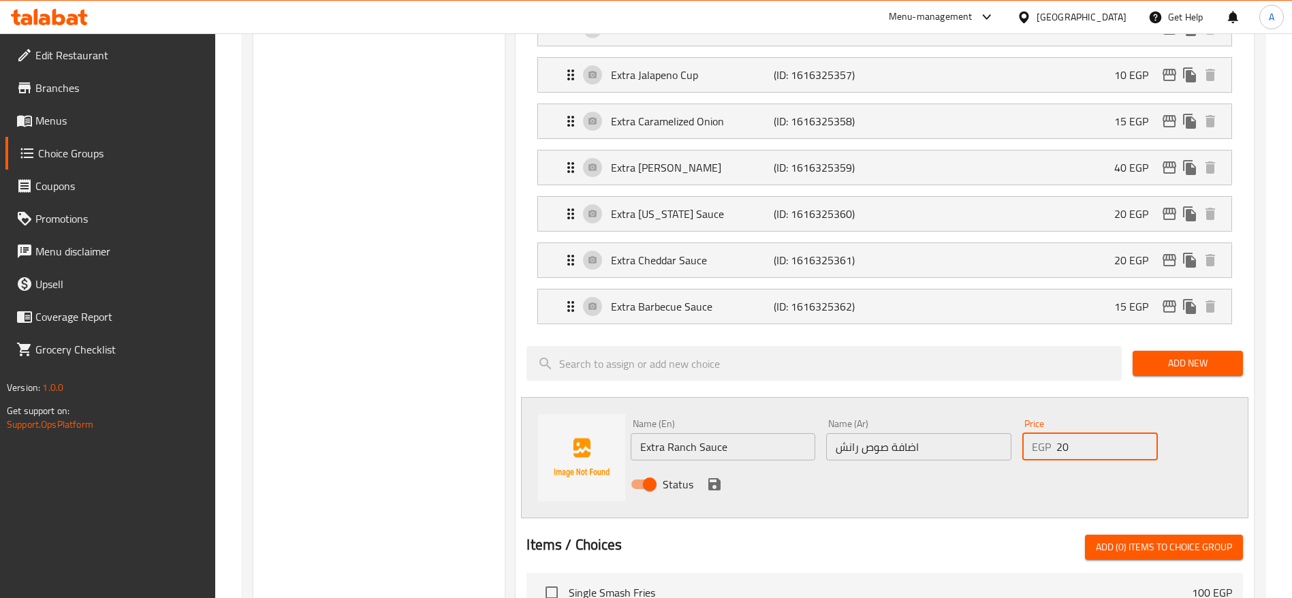
type input "20"
click at [713, 478] on icon "save" at bounding box center [714, 484] width 12 height 12
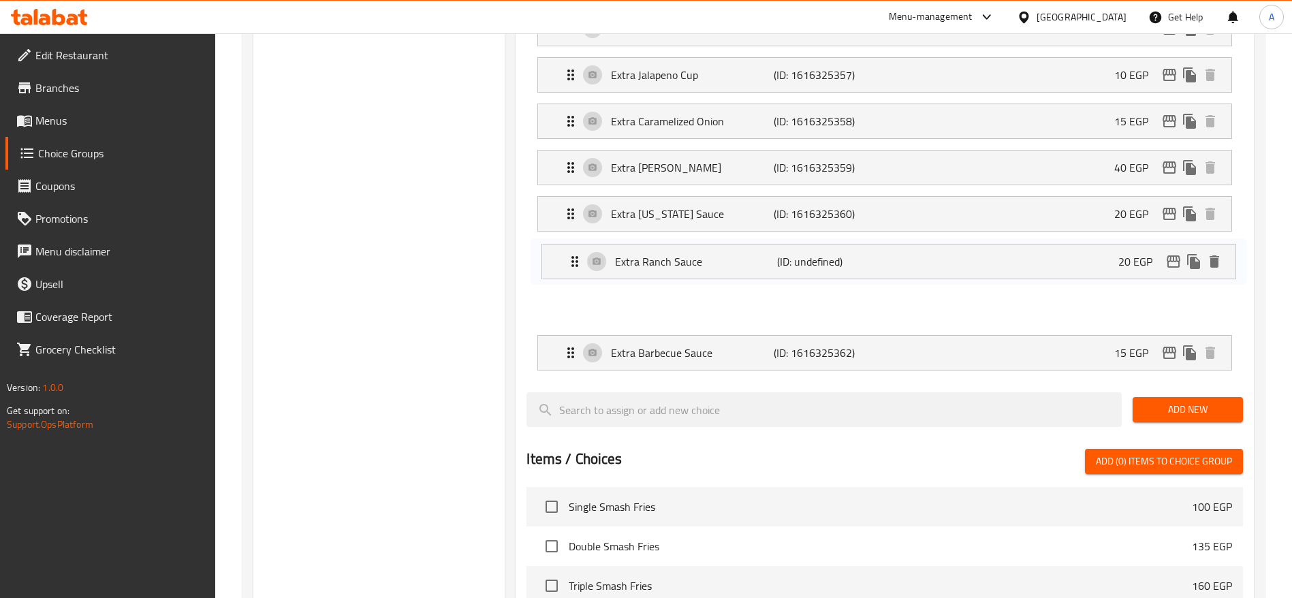
drag, startPoint x: 567, startPoint y: 313, endPoint x: 571, endPoint y: 261, distance: 51.9
click at [571, 261] on nav "Extra Beef Bacon (ID: 1616325351) 30 EGP Name (En) Extra Beef Bacon Name (En) N…" at bounding box center [884, 72] width 716 height 618
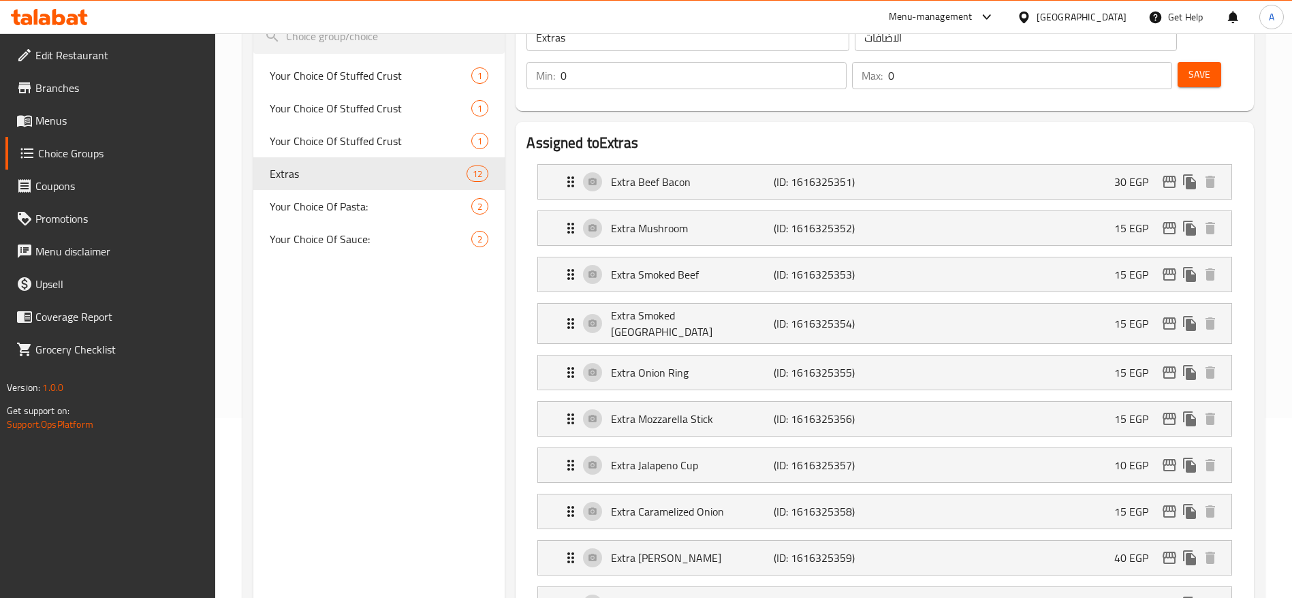
scroll to position [117, 0]
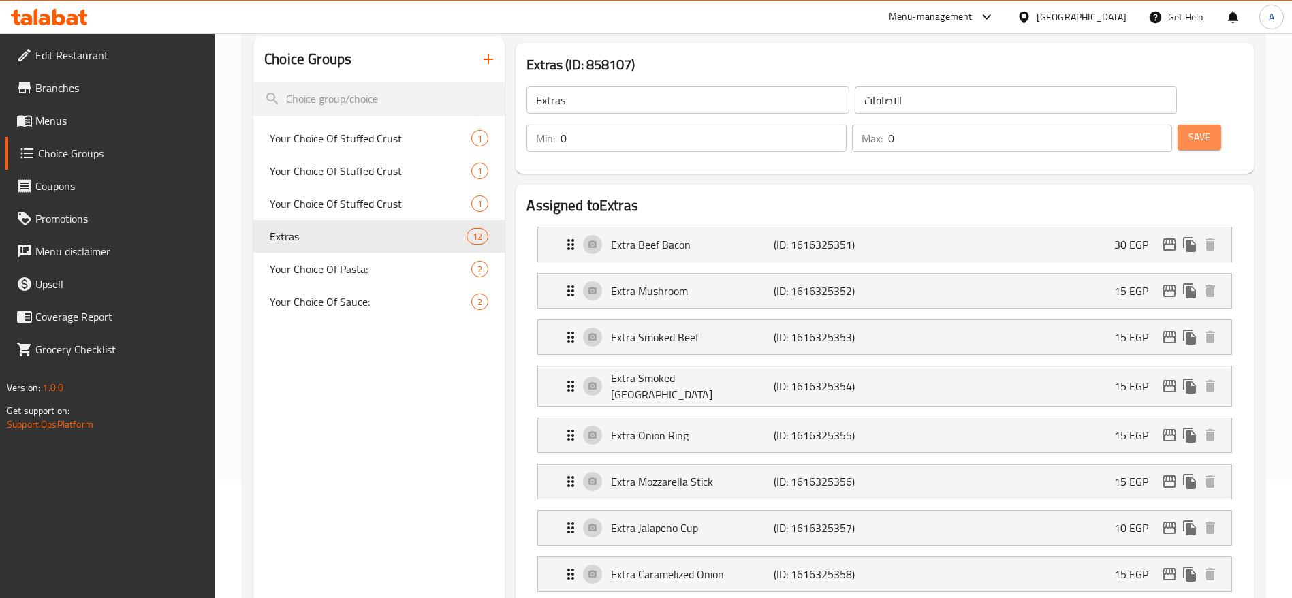
click at [1188, 129] on span "Save" at bounding box center [1199, 137] width 22 height 17
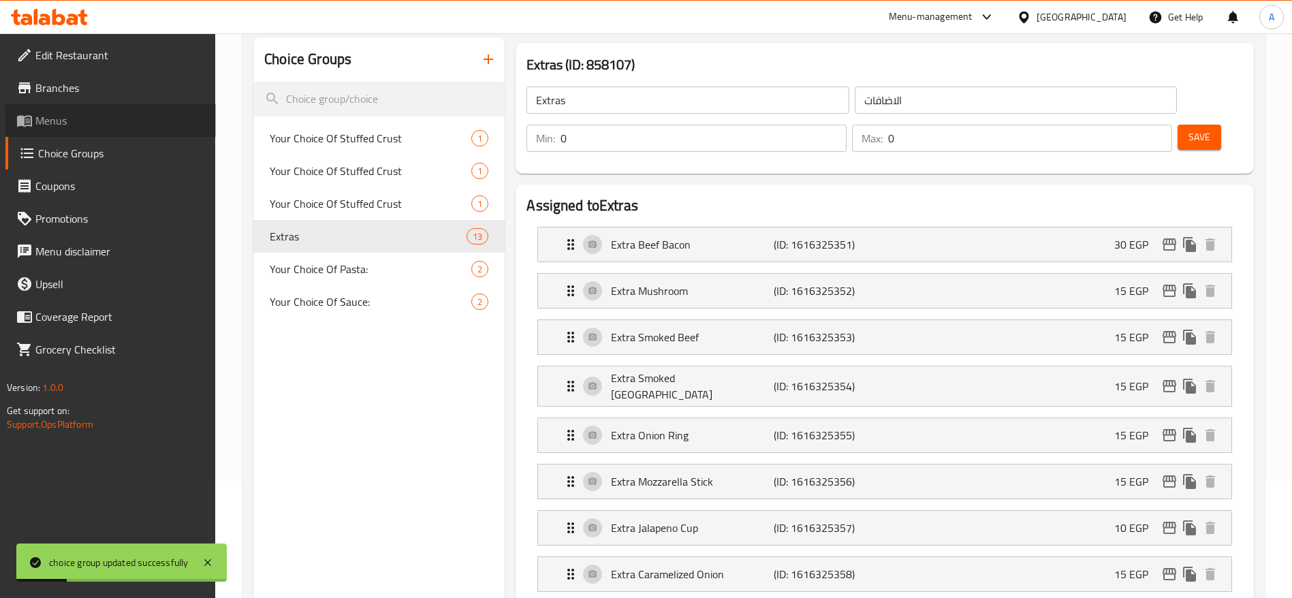
click at [91, 119] on span "Menus" at bounding box center [120, 120] width 170 height 16
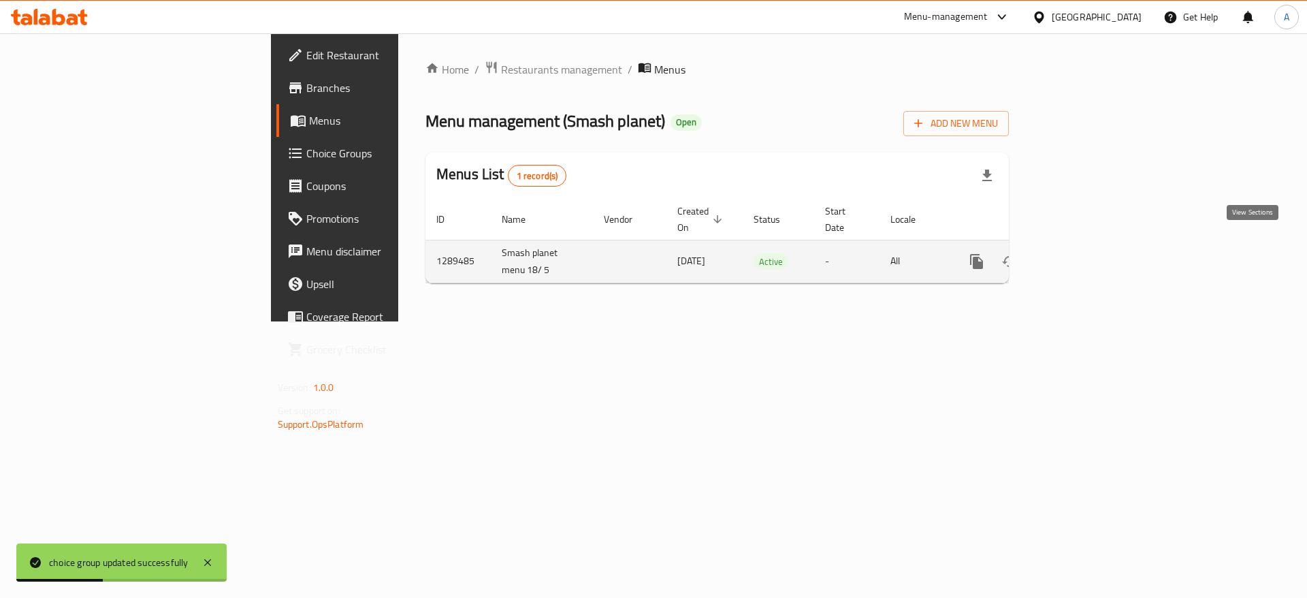
click at [1083, 253] on icon "enhanced table" at bounding box center [1075, 261] width 16 height 16
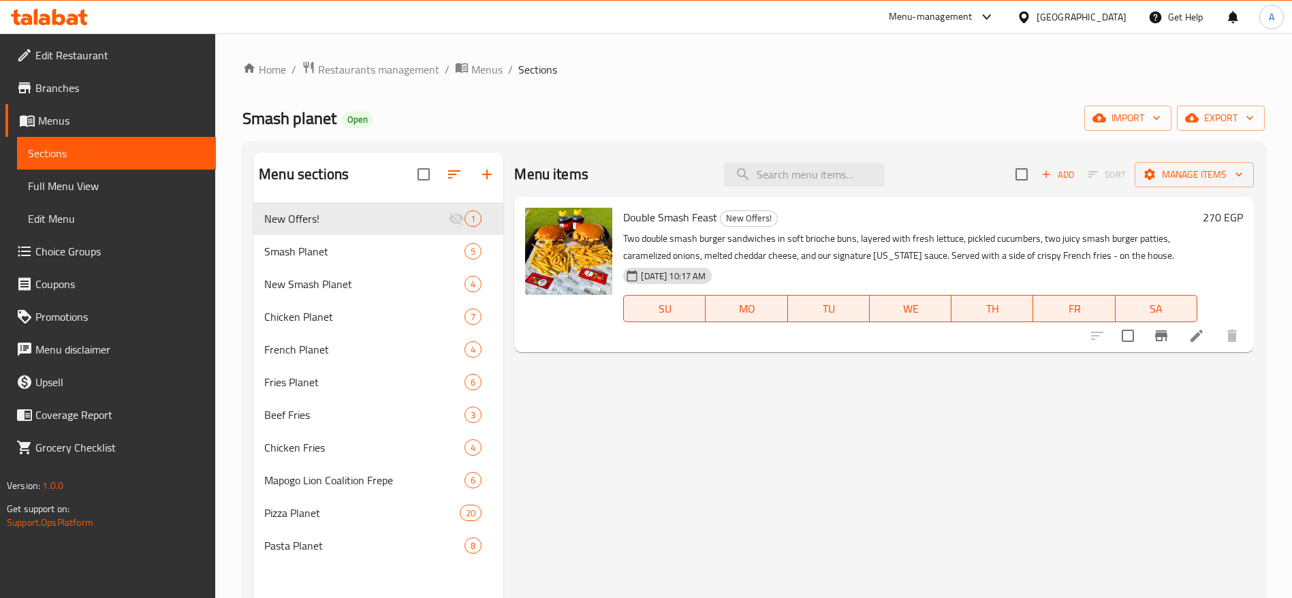
click at [80, 10] on icon at bounding box center [49, 17] width 77 height 16
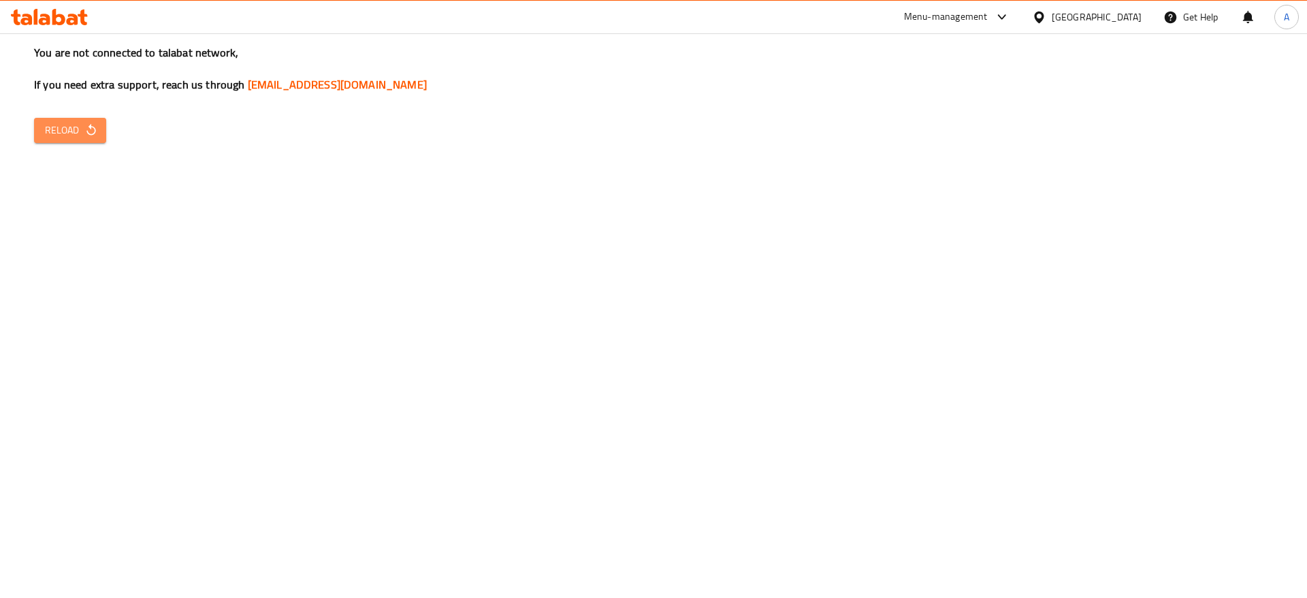
click at [86, 135] on icon "button" at bounding box center [91, 130] width 14 height 14
click at [73, 122] on span "Reload" at bounding box center [70, 130] width 50 height 17
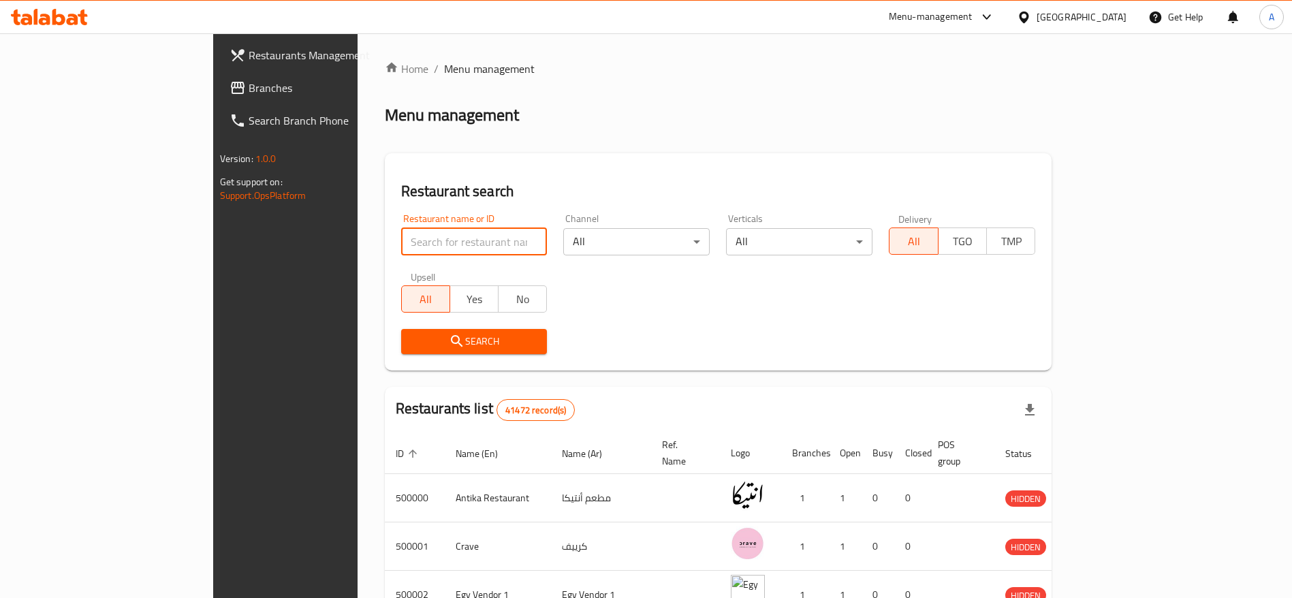
click at [401, 238] on input "search" at bounding box center [474, 241] width 146 height 27
type input "On Public"
click button "Search" at bounding box center [474, 341] width 146 height 25
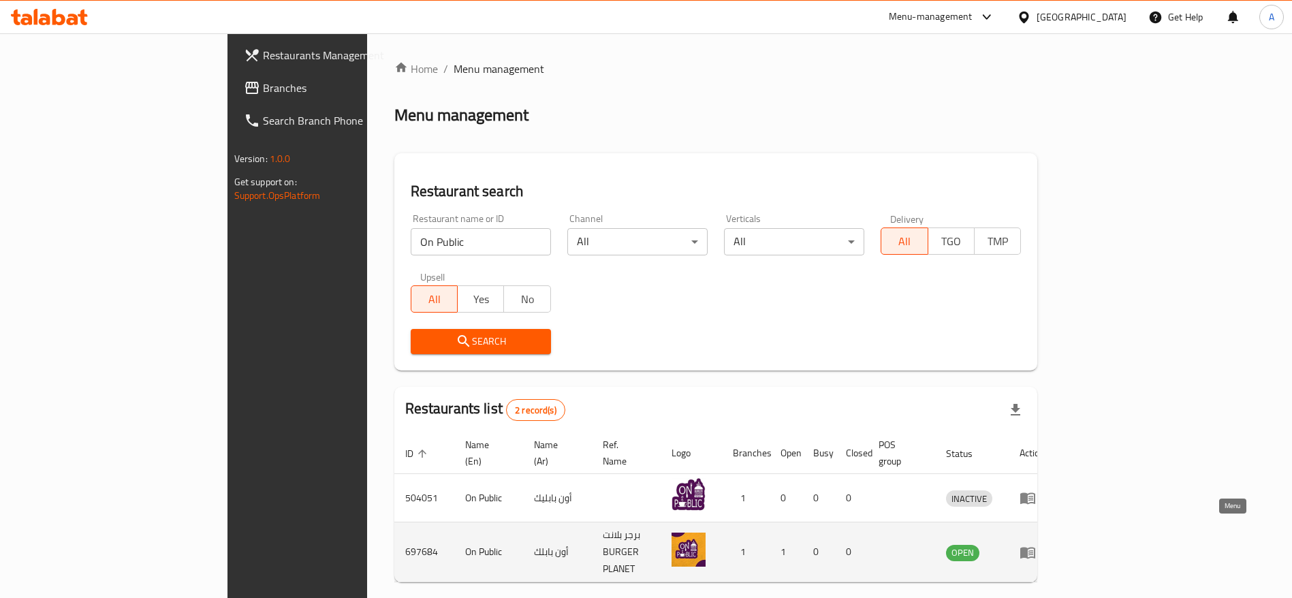
click at [1035, 547] on icon "enhanced table" at bounding box center [1027, 553] width 15 height 12
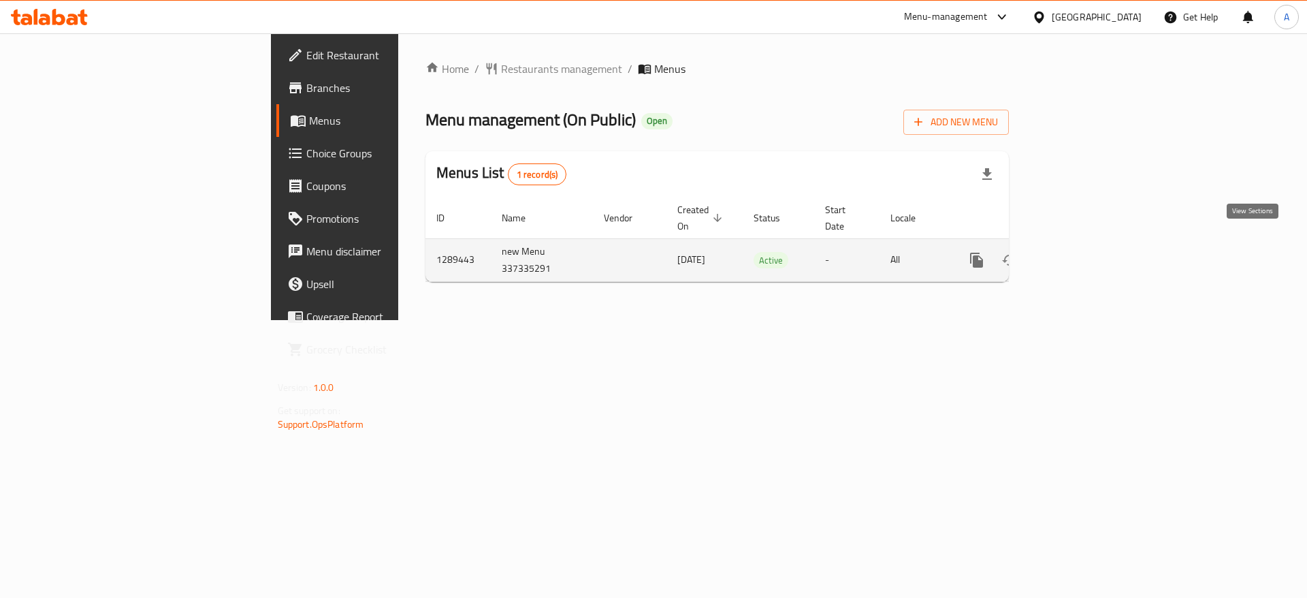
click at [1081, 254] on icon "enhanced table" at bounding box center [1075, 260] width 12 height 12
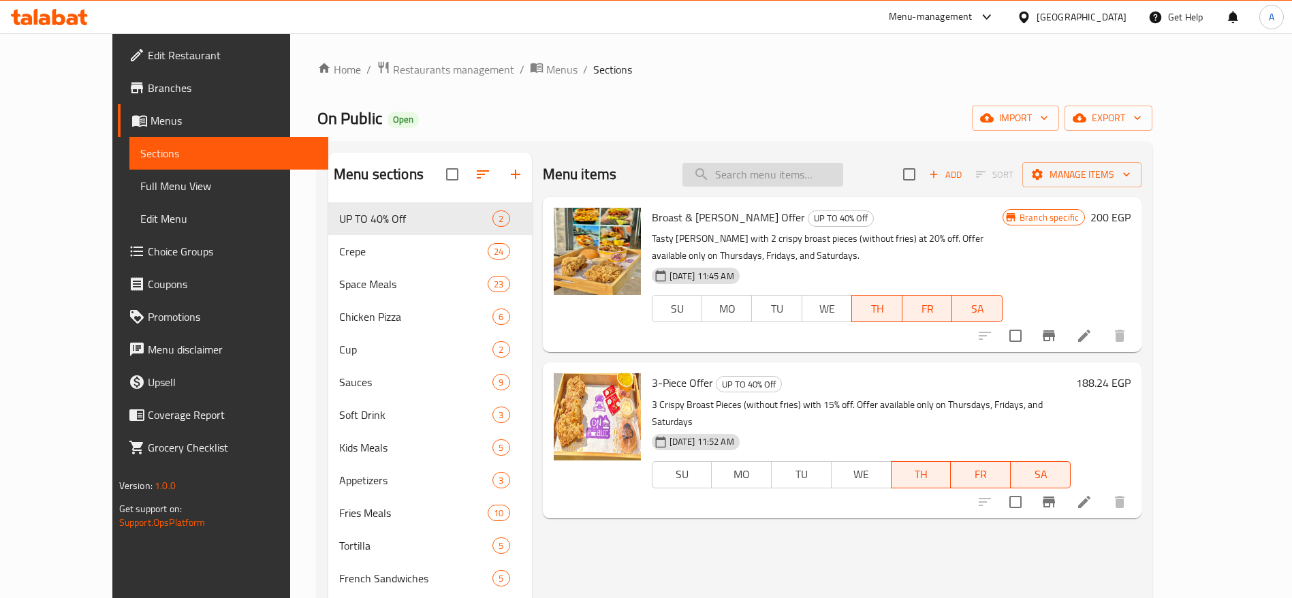
click at [796, 174] on input "search" at bounding box center [762, 175] width 161 height 24
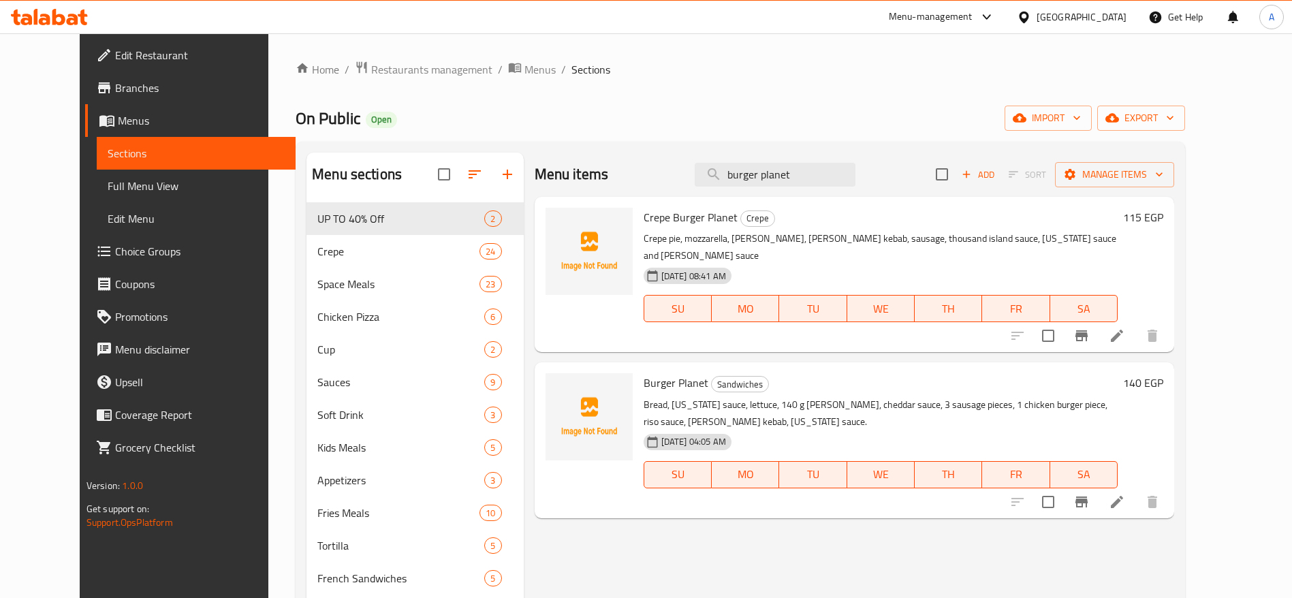
type input "burger planet"
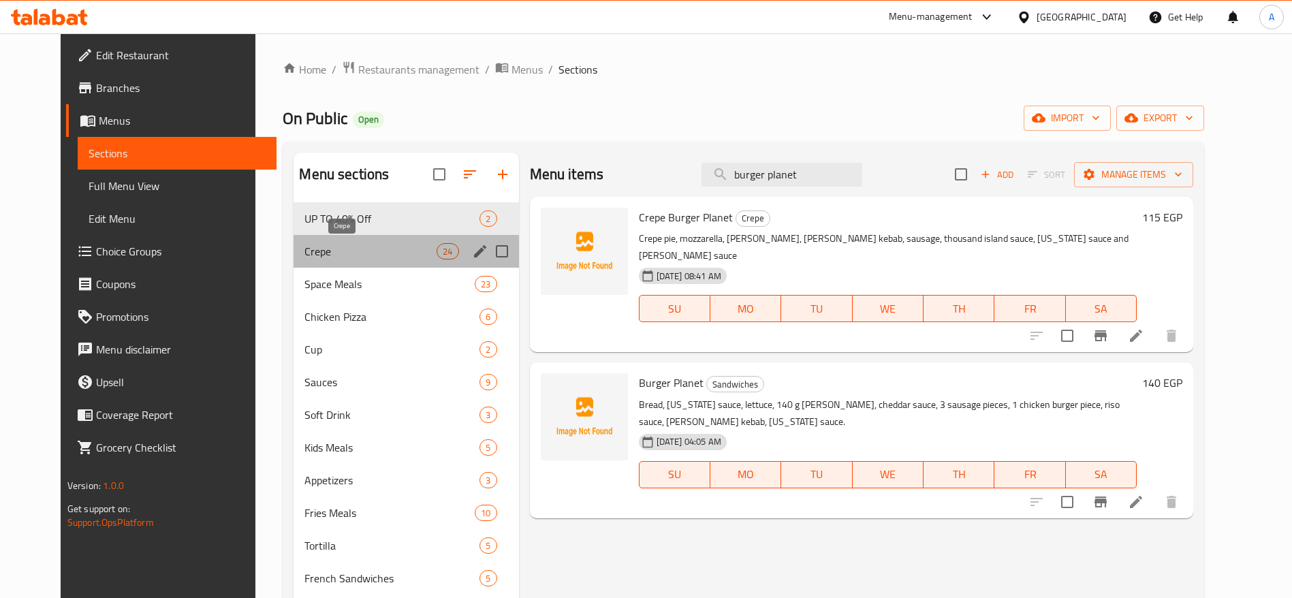
click at [339, 243] on span "Crepe" at bounding box center [370, 251] width 132 height 16
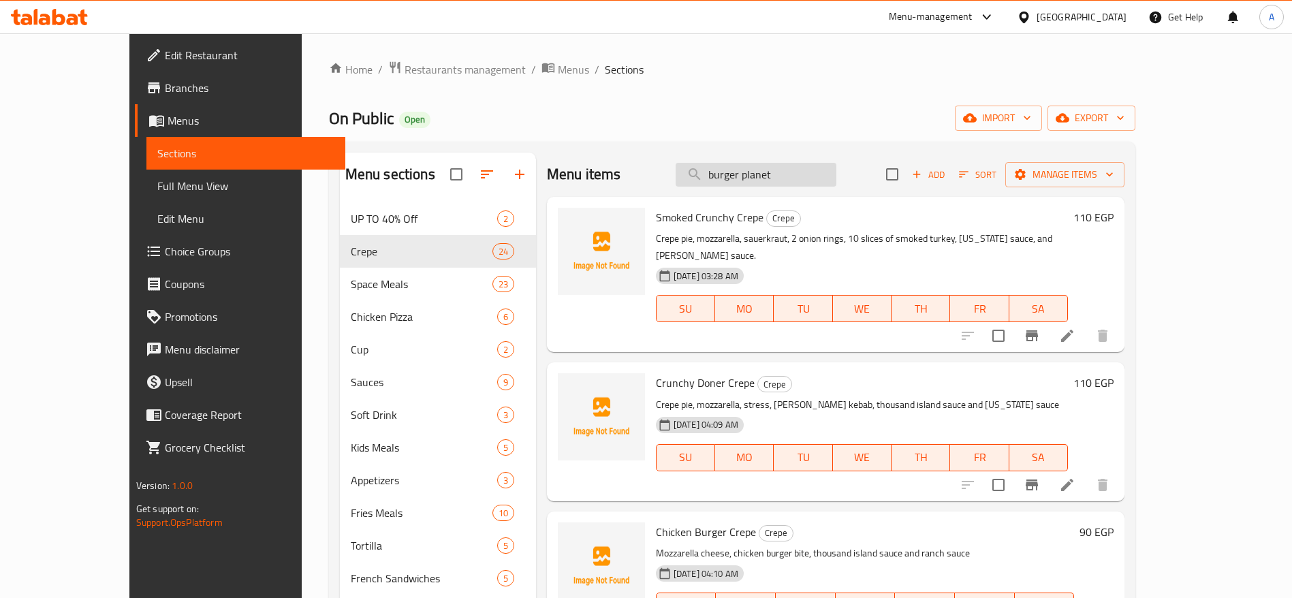
click at [836, 172] on input "burger planet" at bounding box center [755, 175] width 161 height 24
click at [970, 172] on icon "button" at bounding box center [963, 174] width 12 height 12
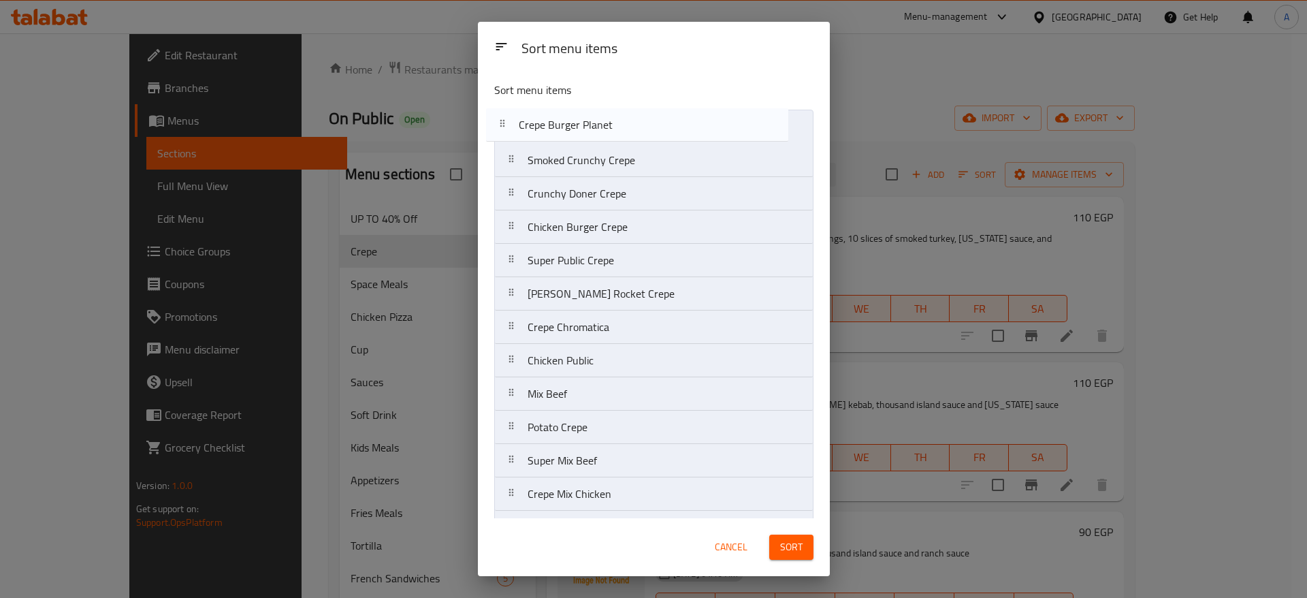
drag, startPoint x: 658, startPoint y: 505, endPoint x: 647, endPoint y: 125, distance: 380.1
click at [647, 125] on nav "Smoked Crunchy Crepe Crunchy Doner Crepe Chicken Burger Crepe Super Public Crep…" at bounding box center [653, 511] width 319 height 802
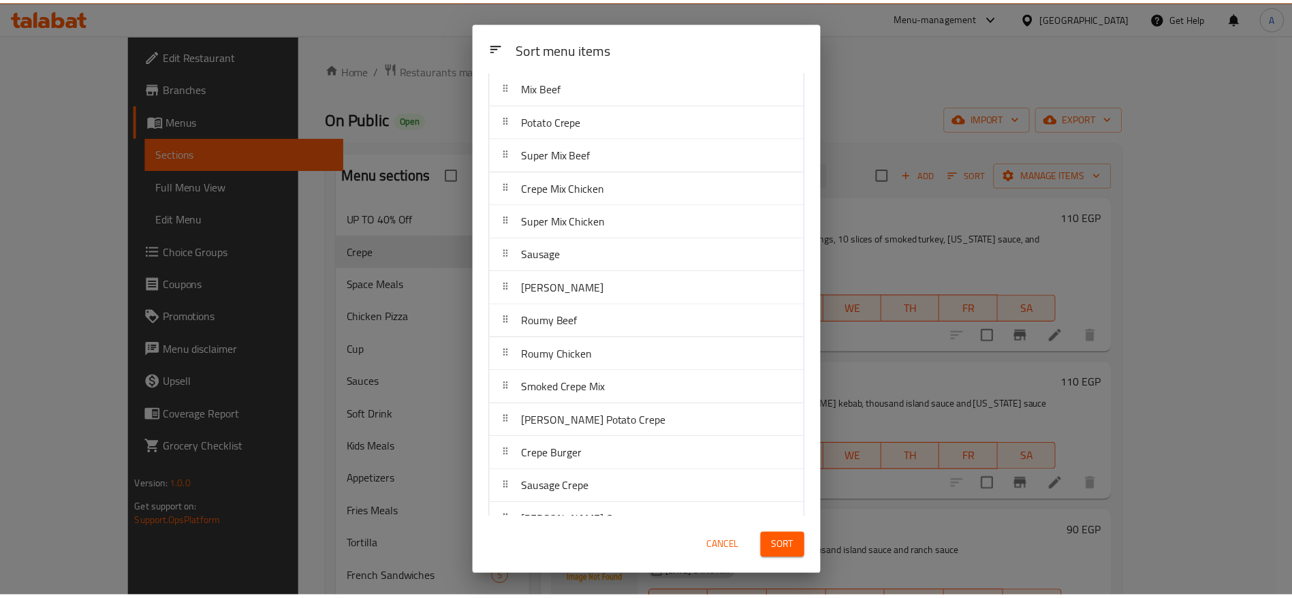
scroll to position [399, 0]
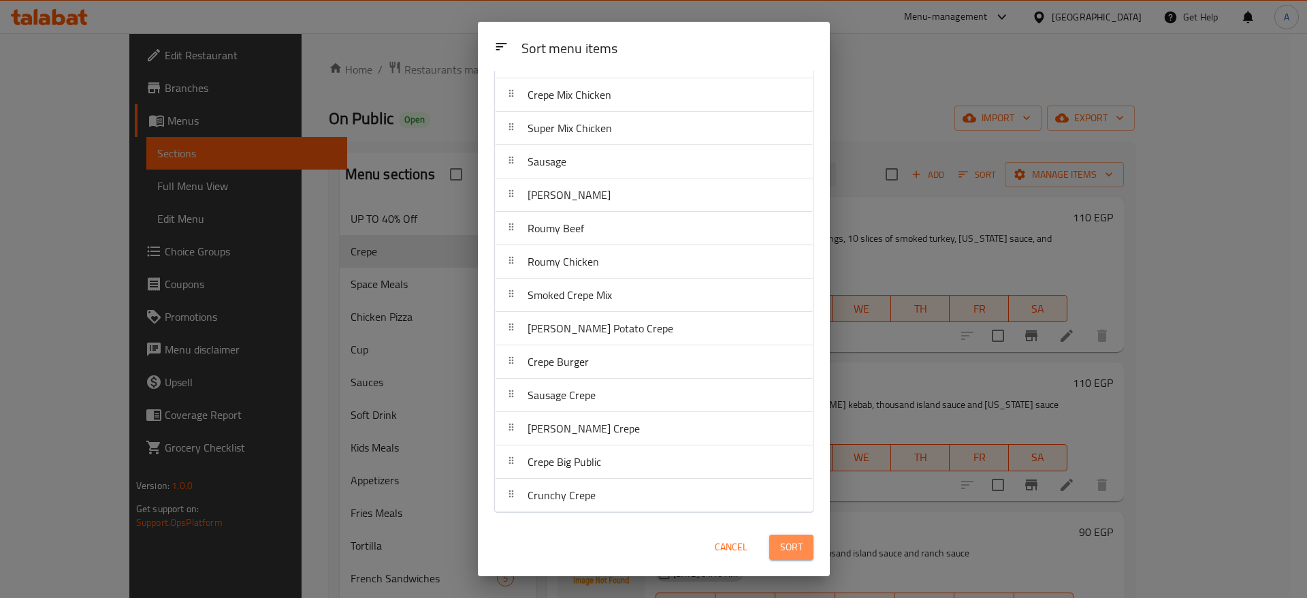
click at [792, 540] on span "Sort" at bounding box center [791, 547] width 22 height 17
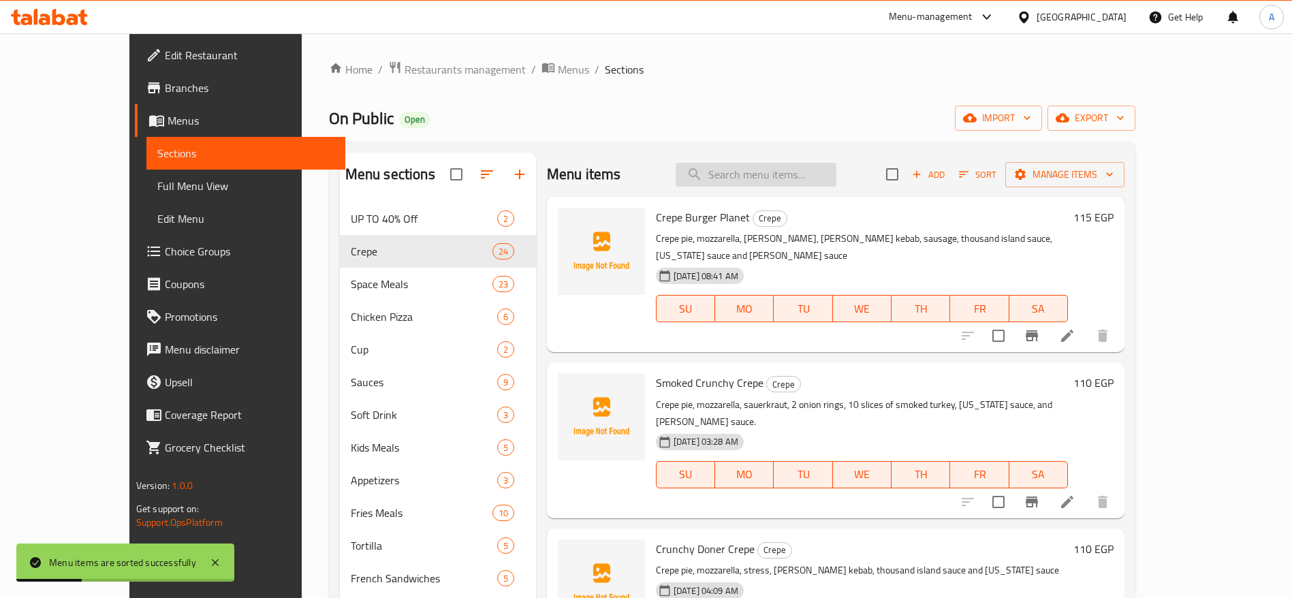
click at [771, 181] on input "search" at bounding box center [755, 175] width 161 height 24
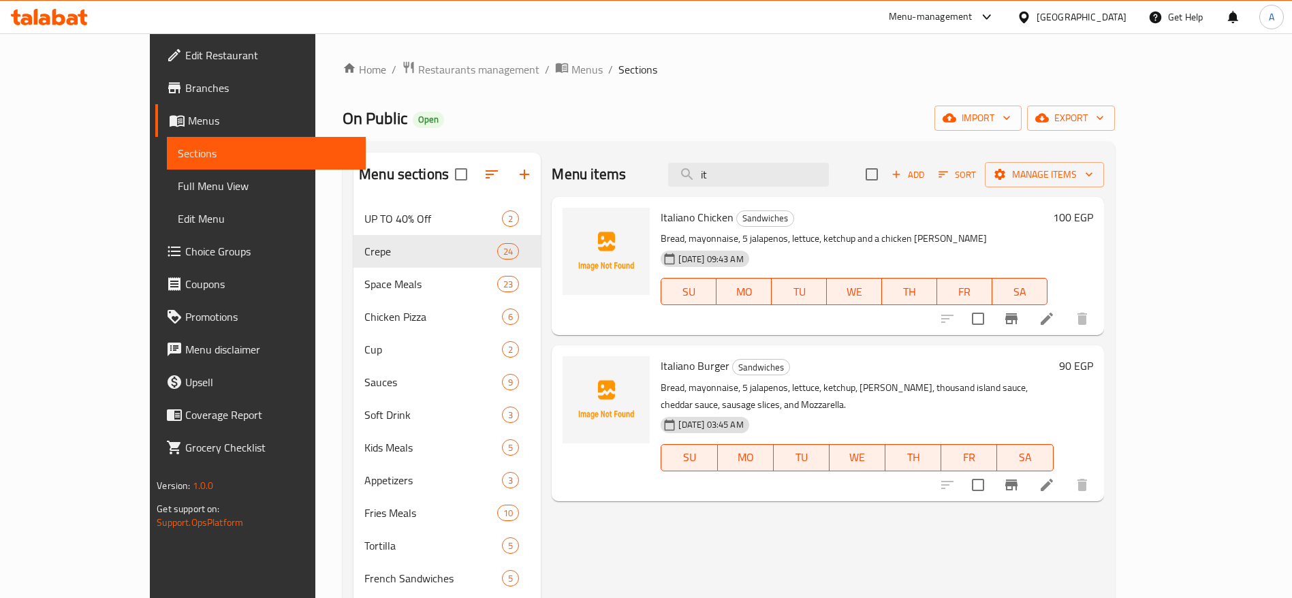
type input "i"
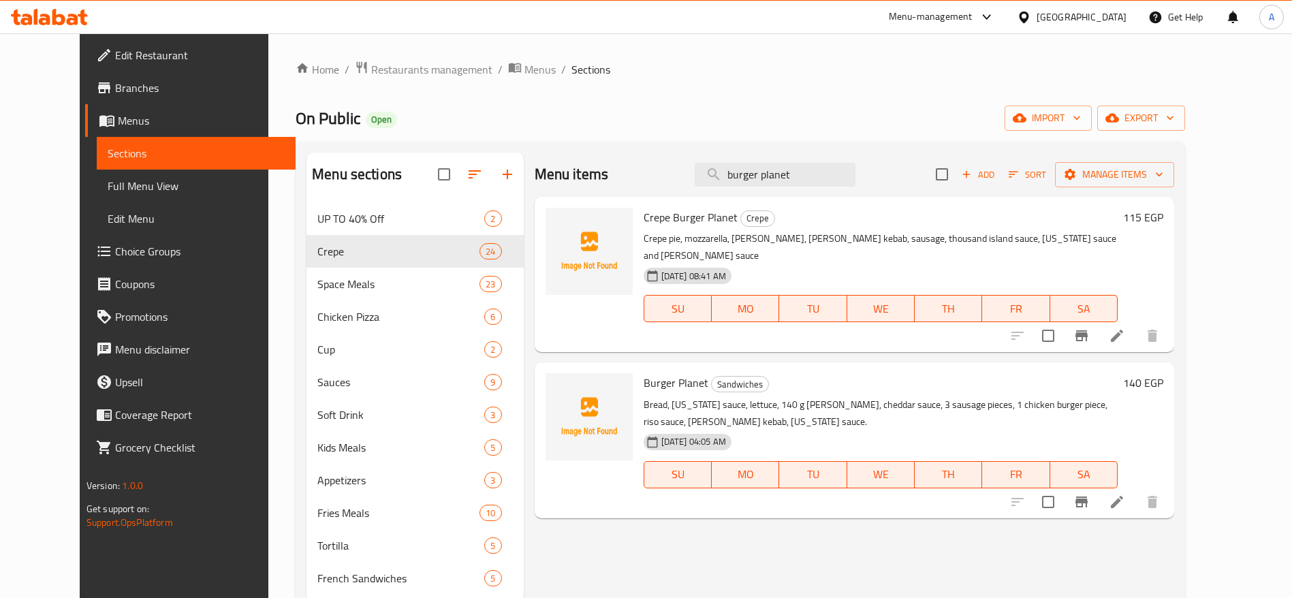
type input "burger planet"
click at [1163, 373] on h6 "140 EGP" at bounding box center [1143, 382] width 40 height 19
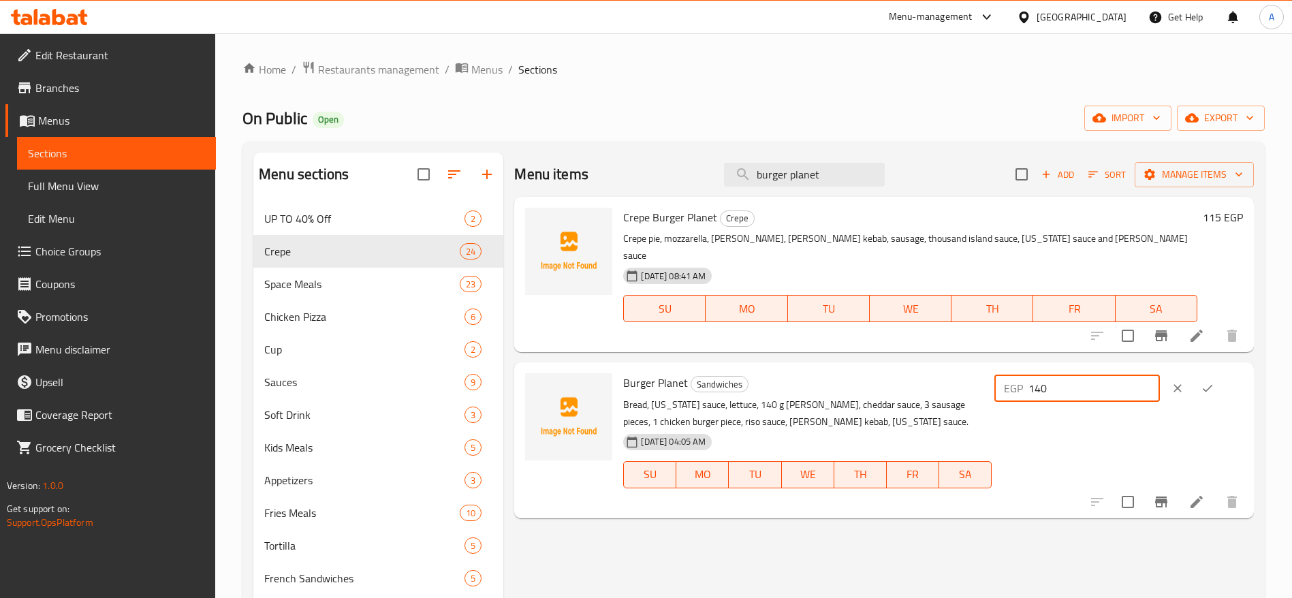
click at [1115, 374] on input "140" at bounding box center [1093, 387] width 131 height 27
type input "150"
click at [1213, 381] on icon "ok" at bounding box center [1207, 388] width 14 height 14
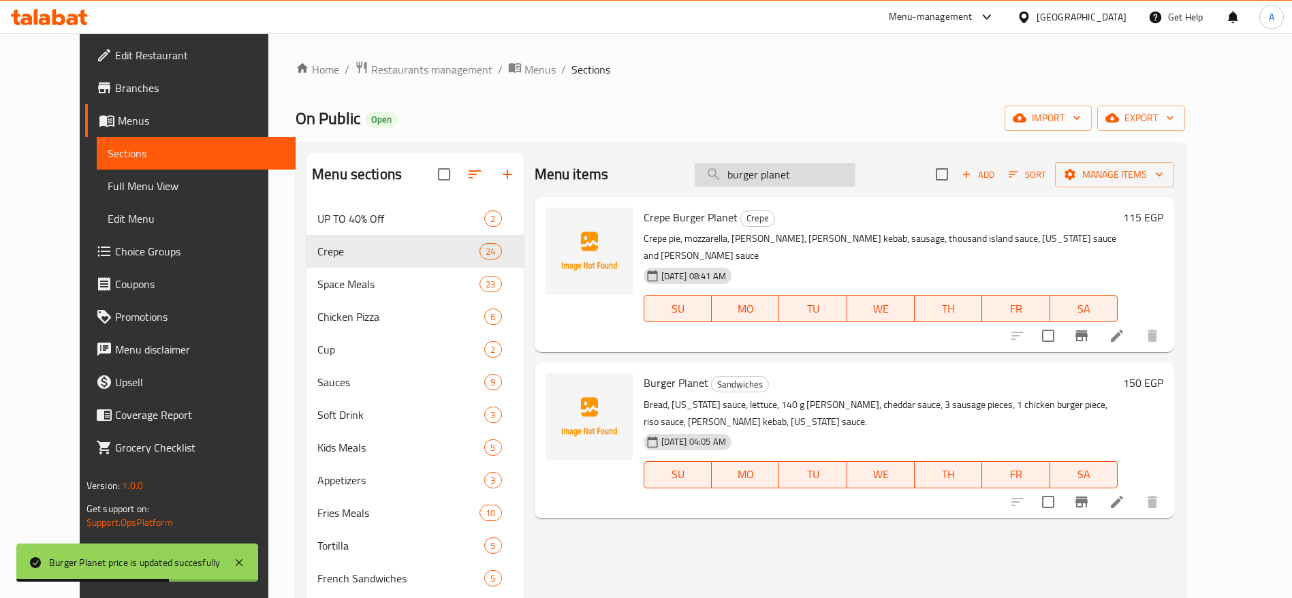
click at [824, 175] on input "burger planet" at bounding box center [774, 175] width 161 height 24
type input "b"
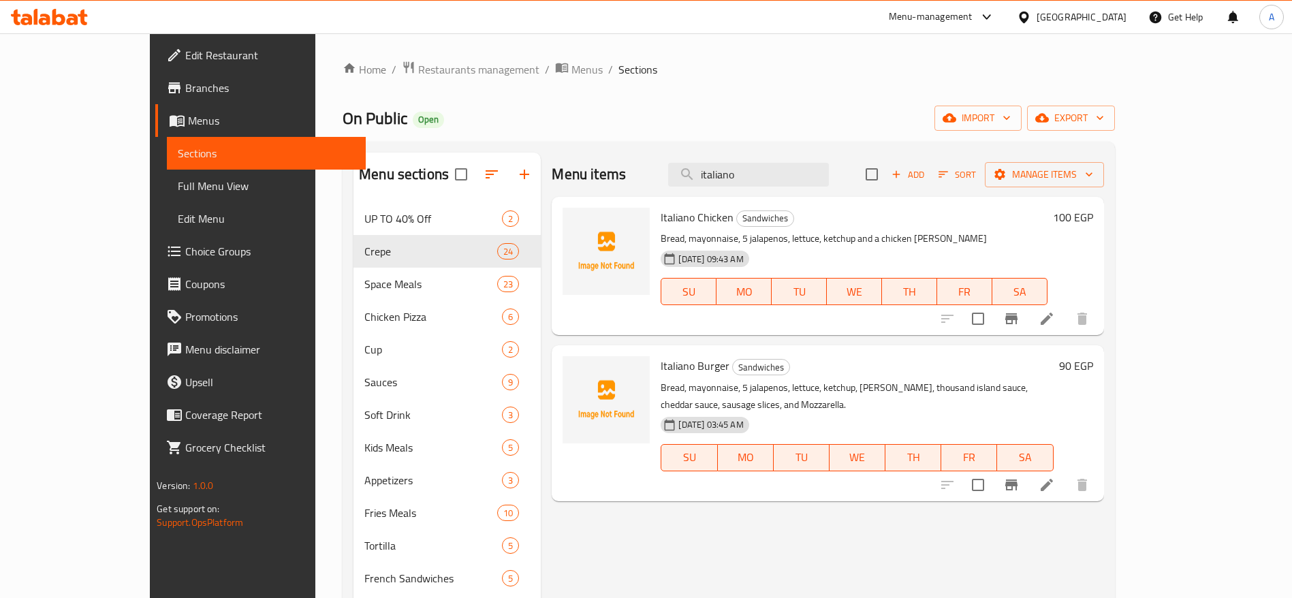
type input "italiano"
click at [1093, 367] on h6 "90 EGP" at bounding box center [1076, 365] width 34 height 19
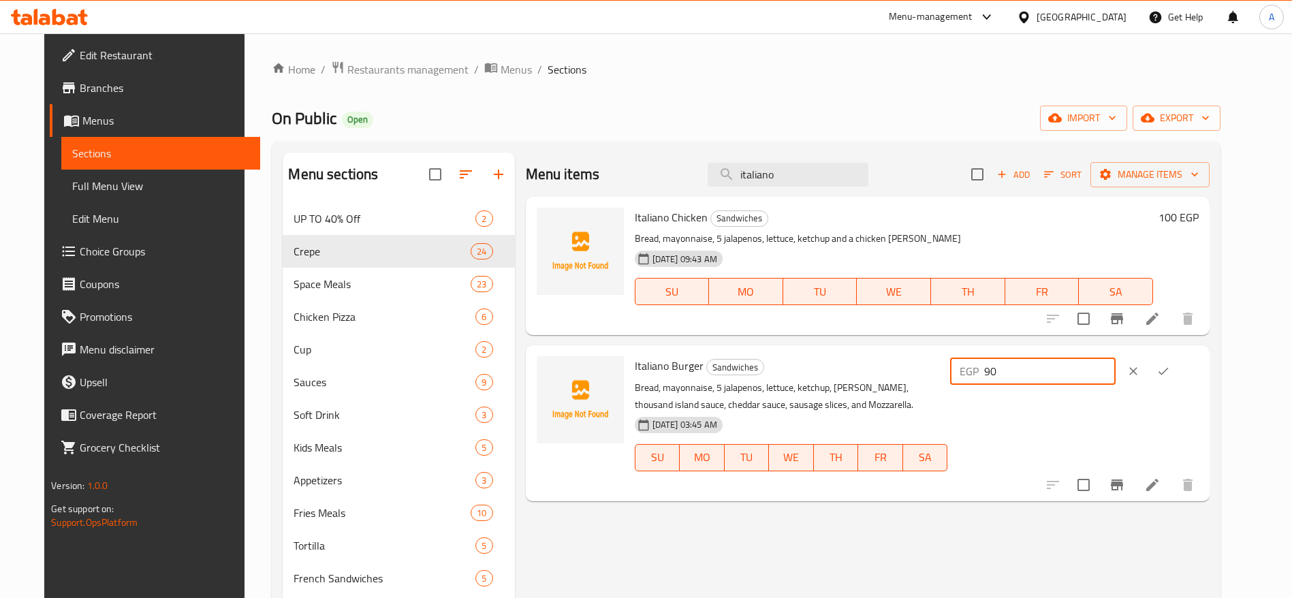
click at [1093, 377] on input "90" at bounding box center [1049, 370] width 131 height 27
type input "9"
type input "100"
click at [1170, 372] on icon "ok" at bounding box center [1163, 371] width 14 height 14
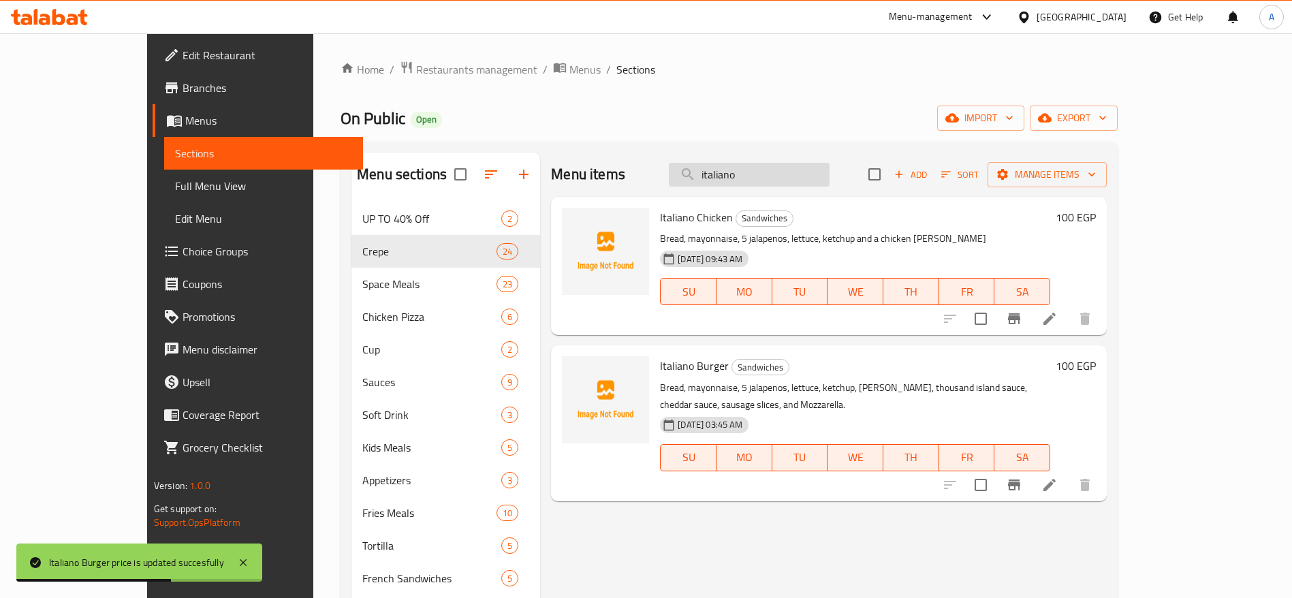
click at [803, 174] on input "italiano" at bounding box center [749, 175] width 161 height 24
click at [803, 174] on input "e" at bounding box center [749, 175] width 161 height 24
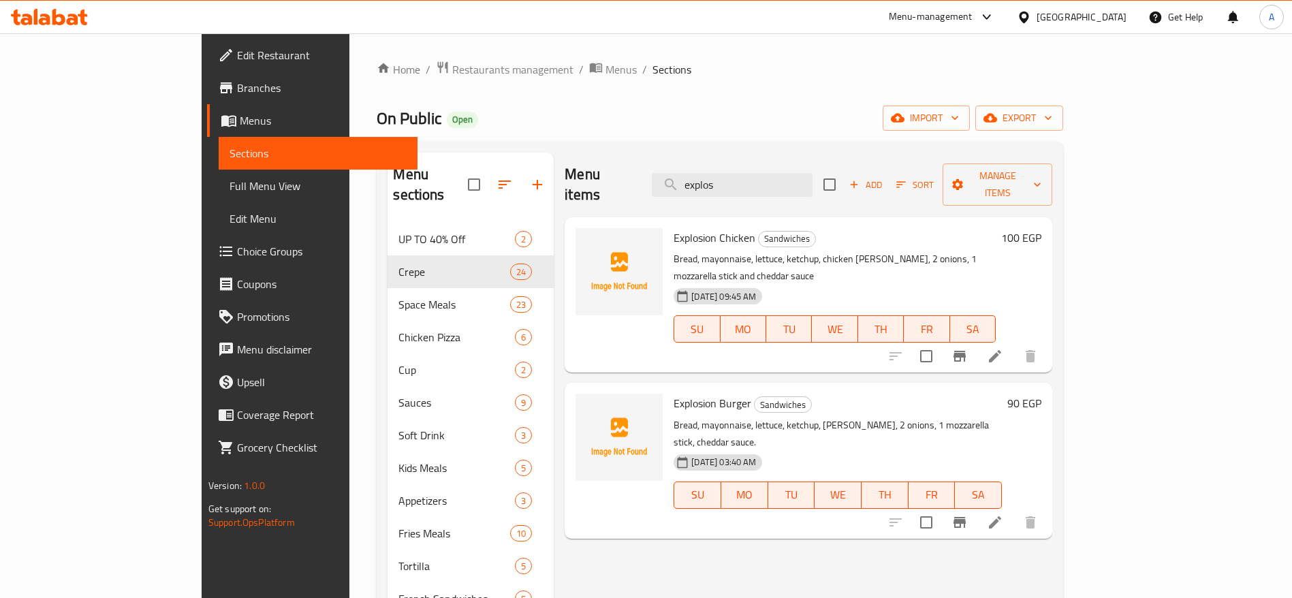
type input "explos"
click at [1041, 394] on h6 "90 EGP" at bounding box center [1024, 403] width 34 height 19
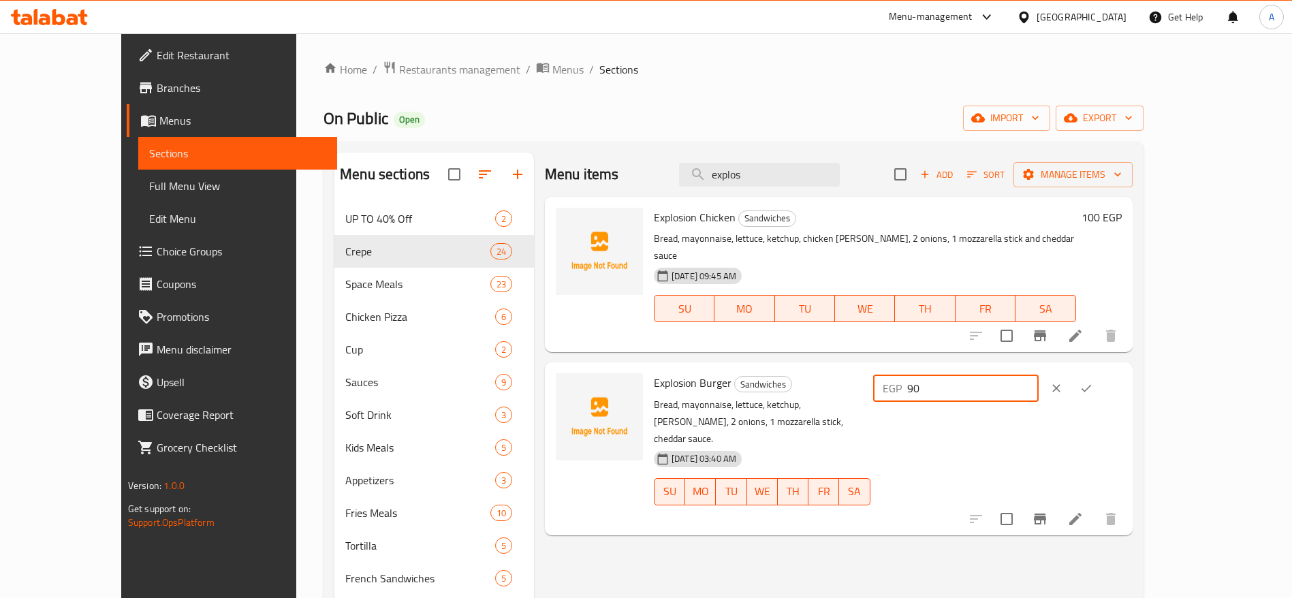
click at [1038, 374] on input "90" at bounding box center [972, 387] width 131 height 27
type input "9"
type input "100"
click at [1093, 381] on icon "ok" at bounding box center [1086, 388] width 14 height 14
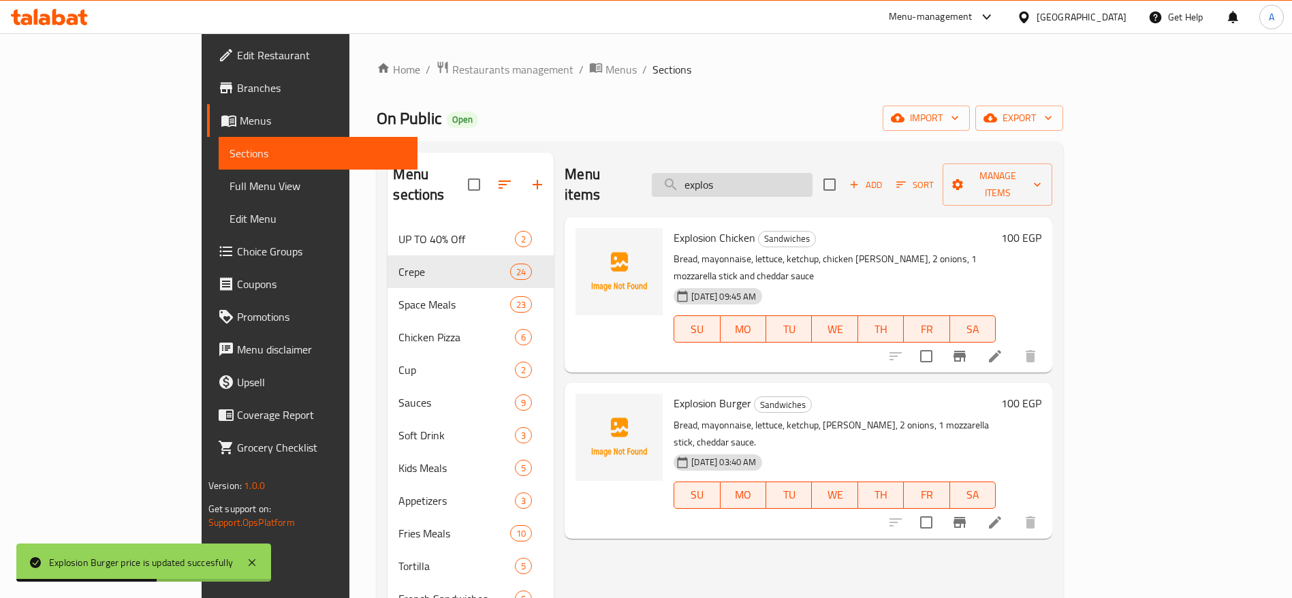
click at [803, 182] on input "explos" at bounding box center [732, 185] width 161 height 24
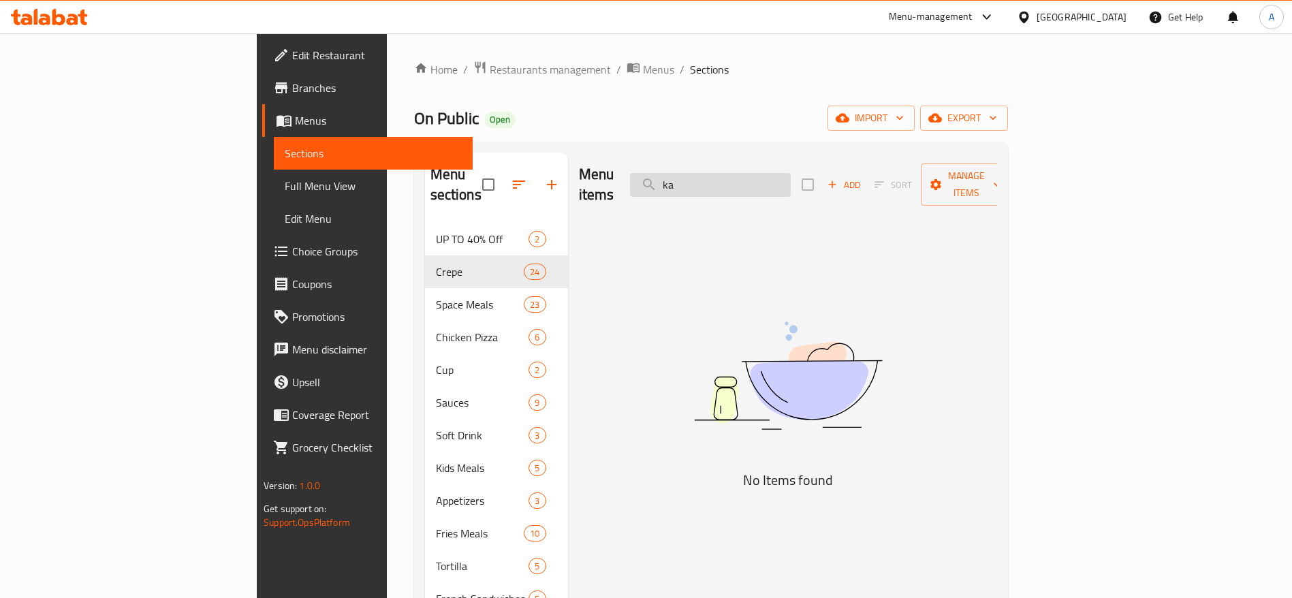
type input "k"
type input "ك"
type input "ل"
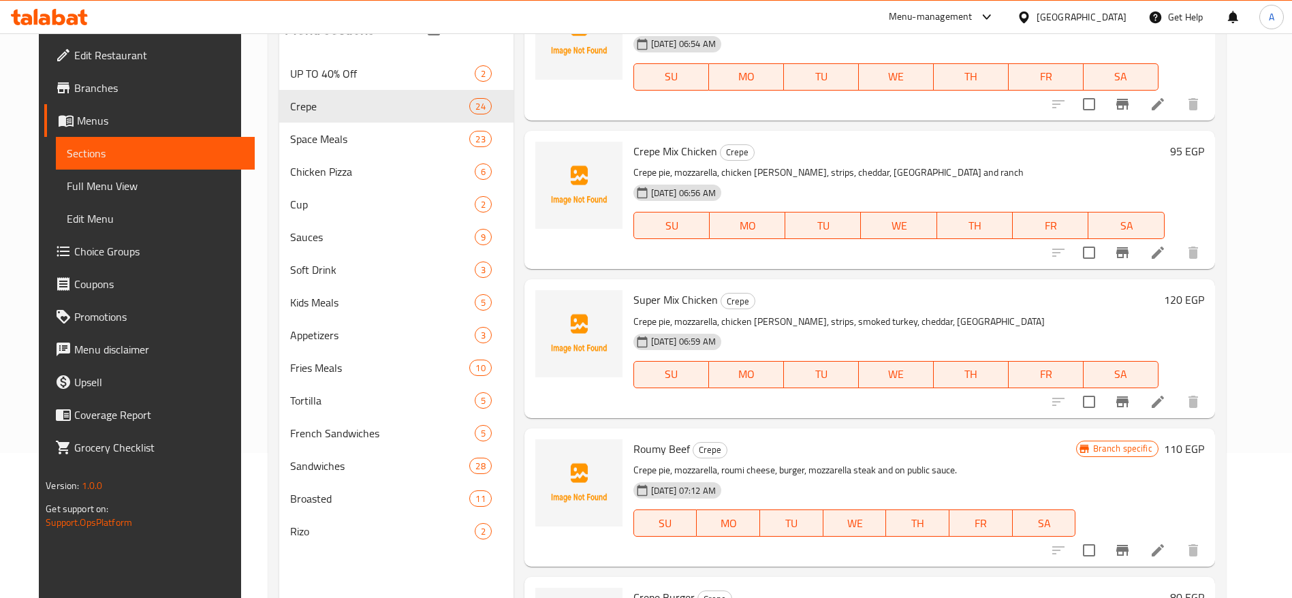
scroll to position [191, 0]
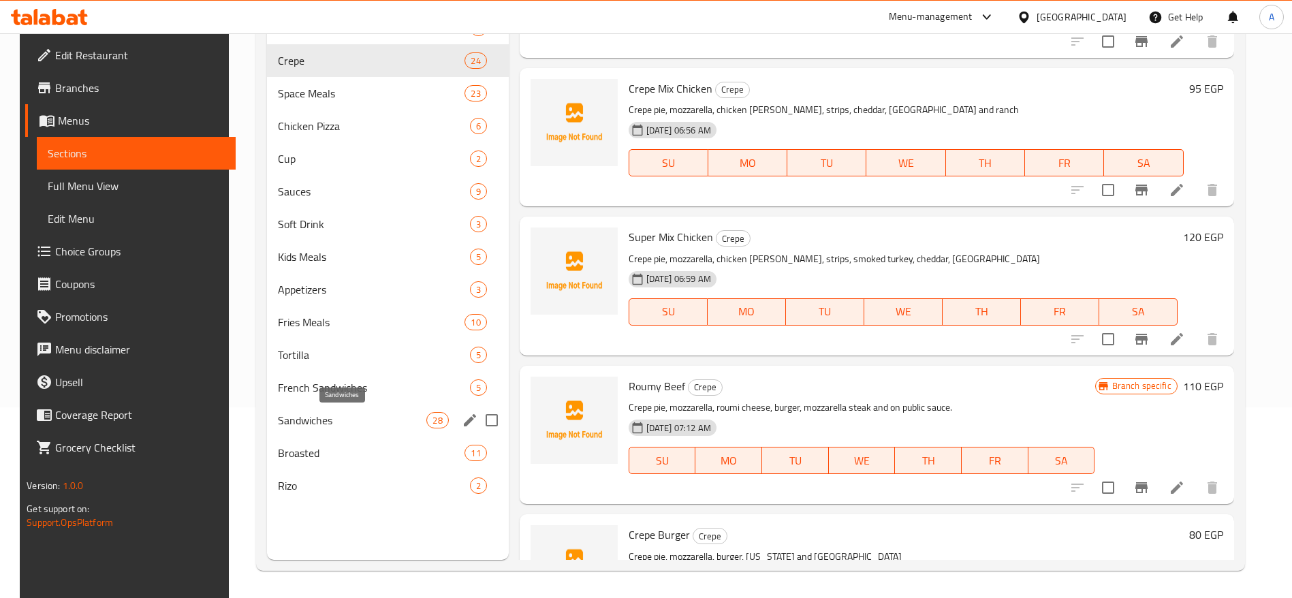
type input "burger"
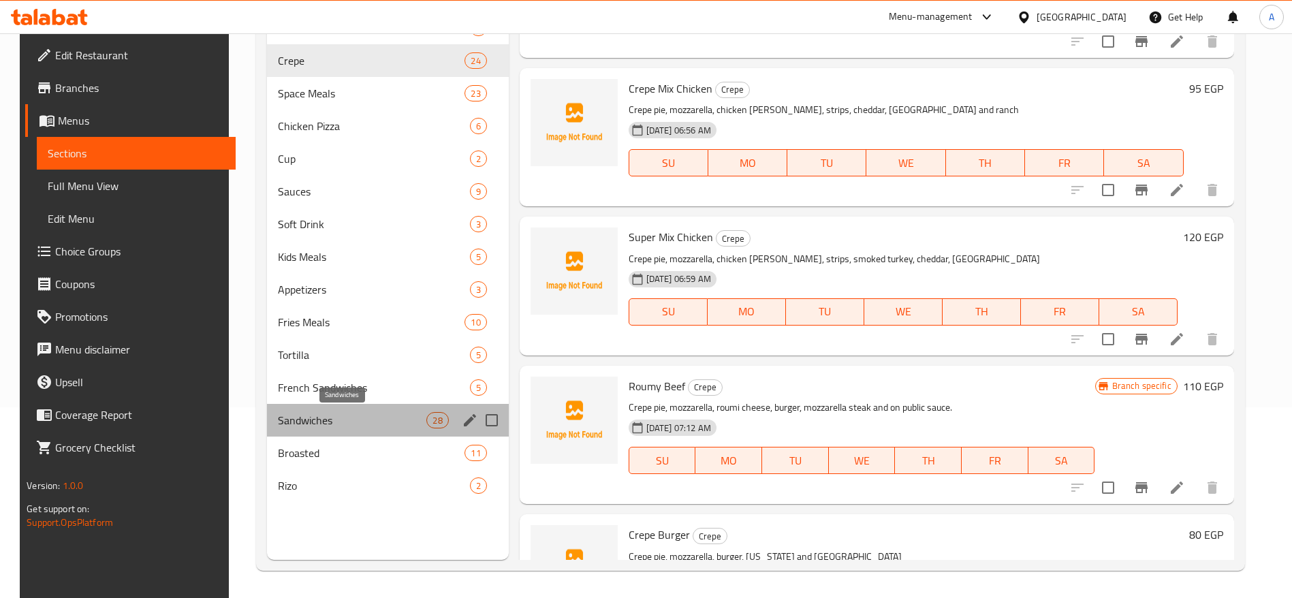
click at [336, 424] on span "Sandwiches" at bounding box center [352, 420] width 149 height 16
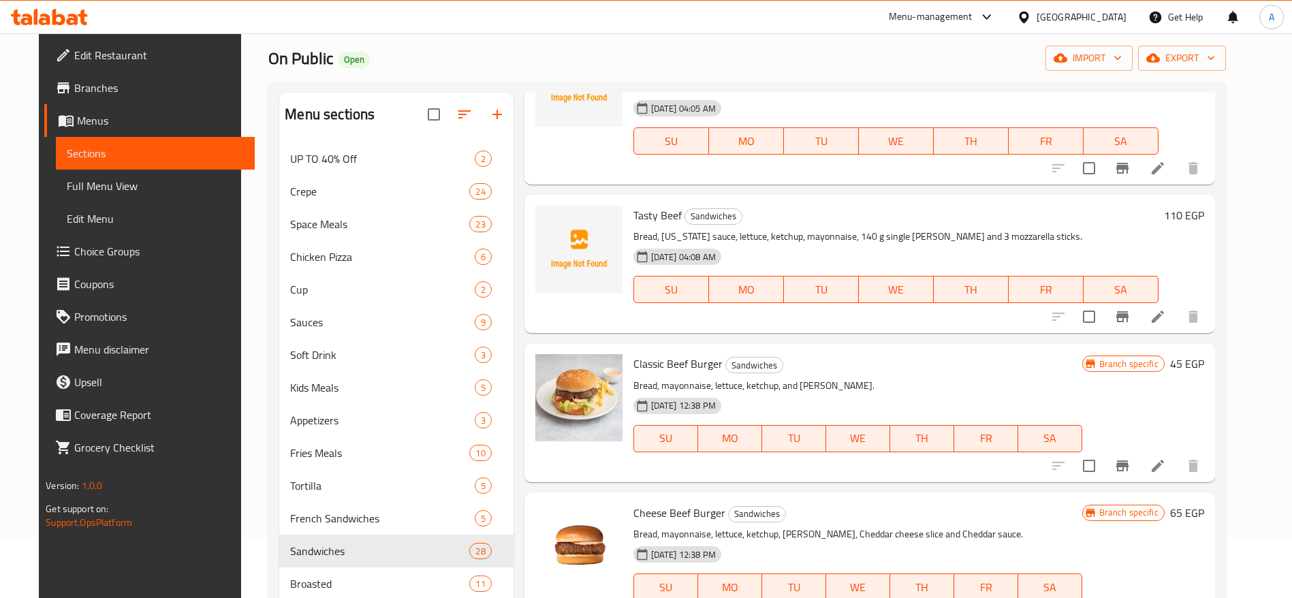
scroll to position [2398, 0]
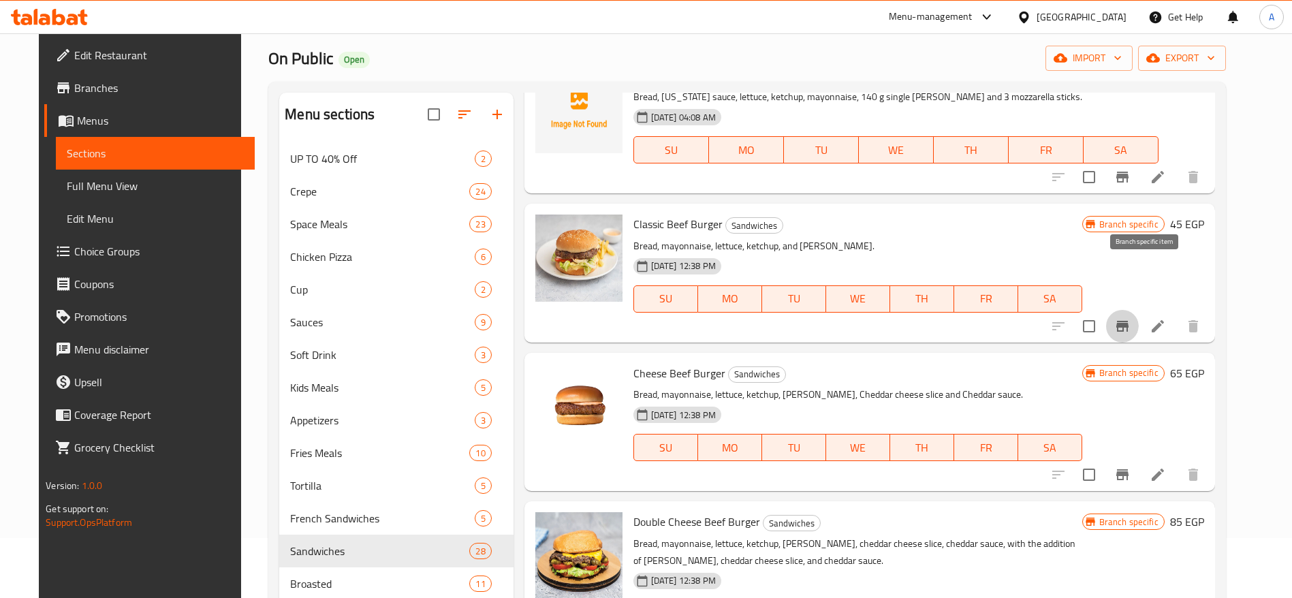
click at [1138, 310] on button "Branch-specific-item" at bounding box center [1122, 326] width 33 height 33
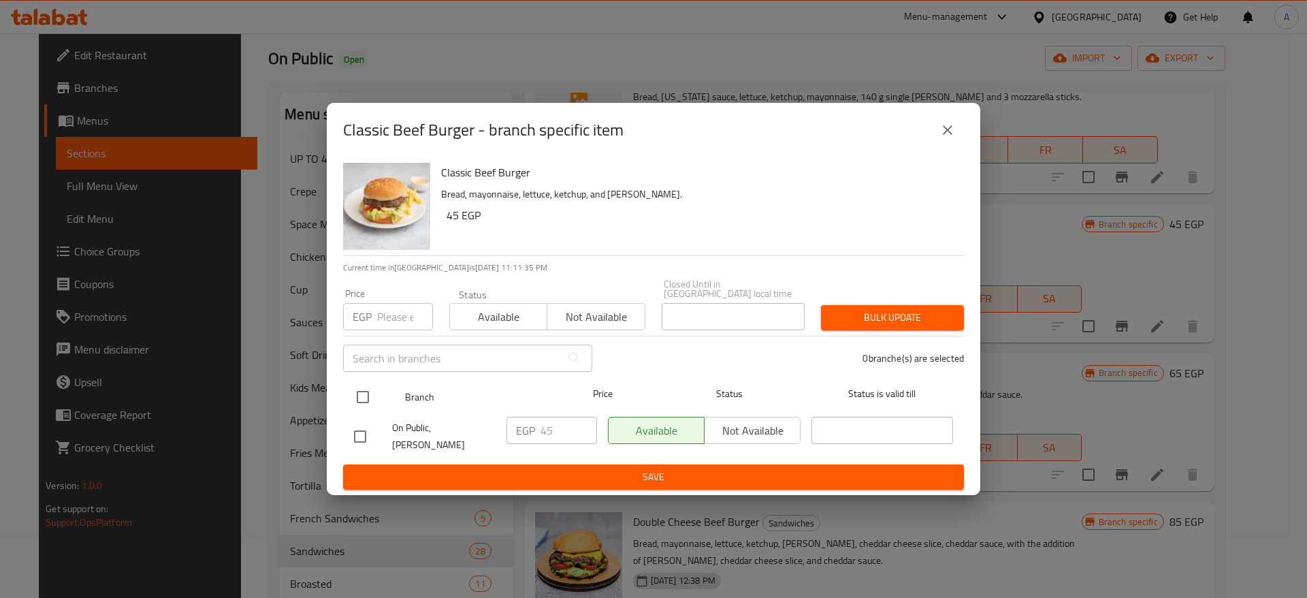
click at [362, 386] on input "checkbox" at bounding box center [363, 397] width 29 height 29
checkbox input "true"
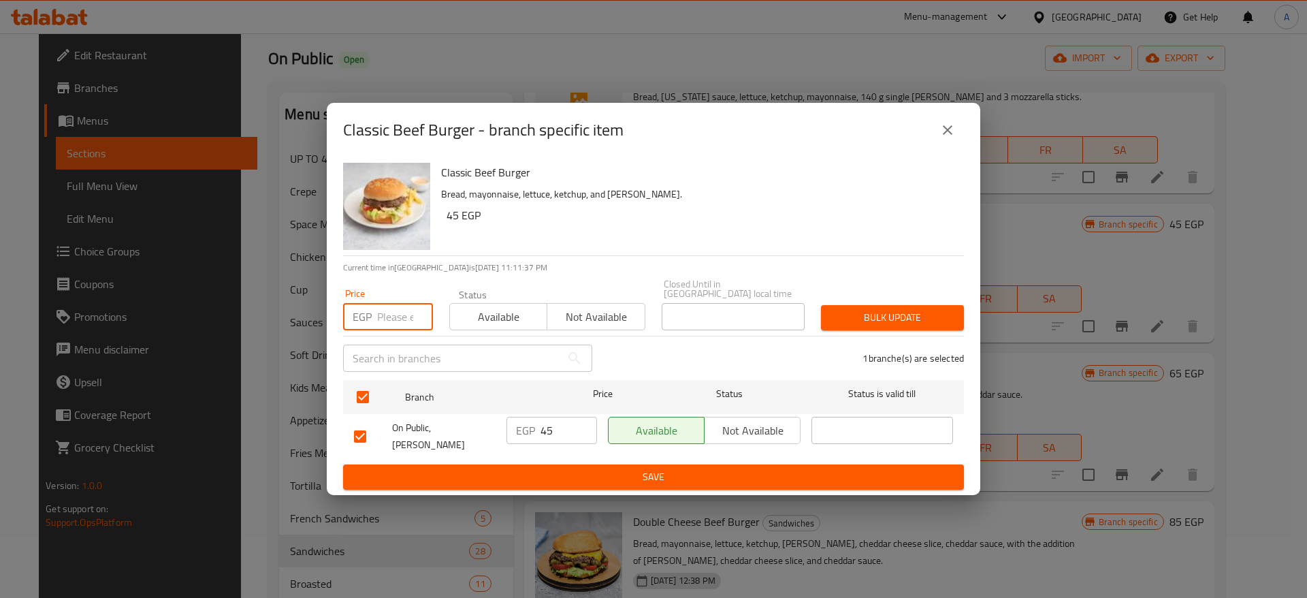
click at [400, 318] on input "number" at bounding box center [405, 316] width 56 height 27
type input "50"
click at [922, 309] on span "Bulk update" at bounding box center [892, 317] width 121 height 17
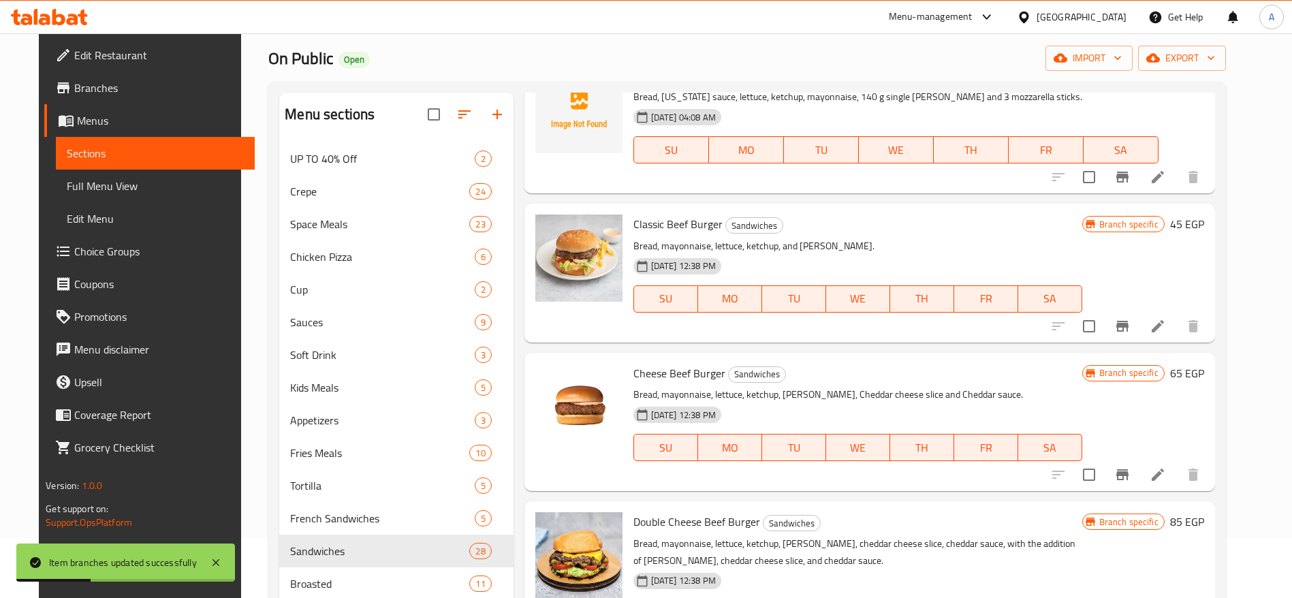
scroll to position [0, 0]
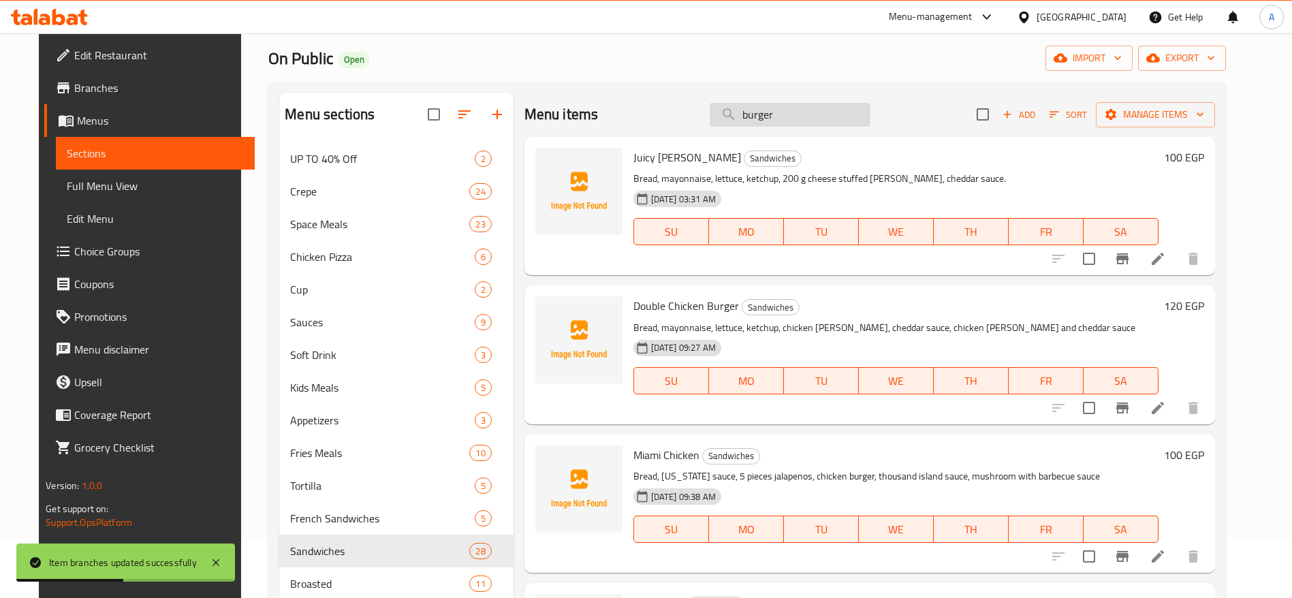
click at [825, 121] on input "burger" at bounding box center [789, 115] width 161 height 24
type input "b"
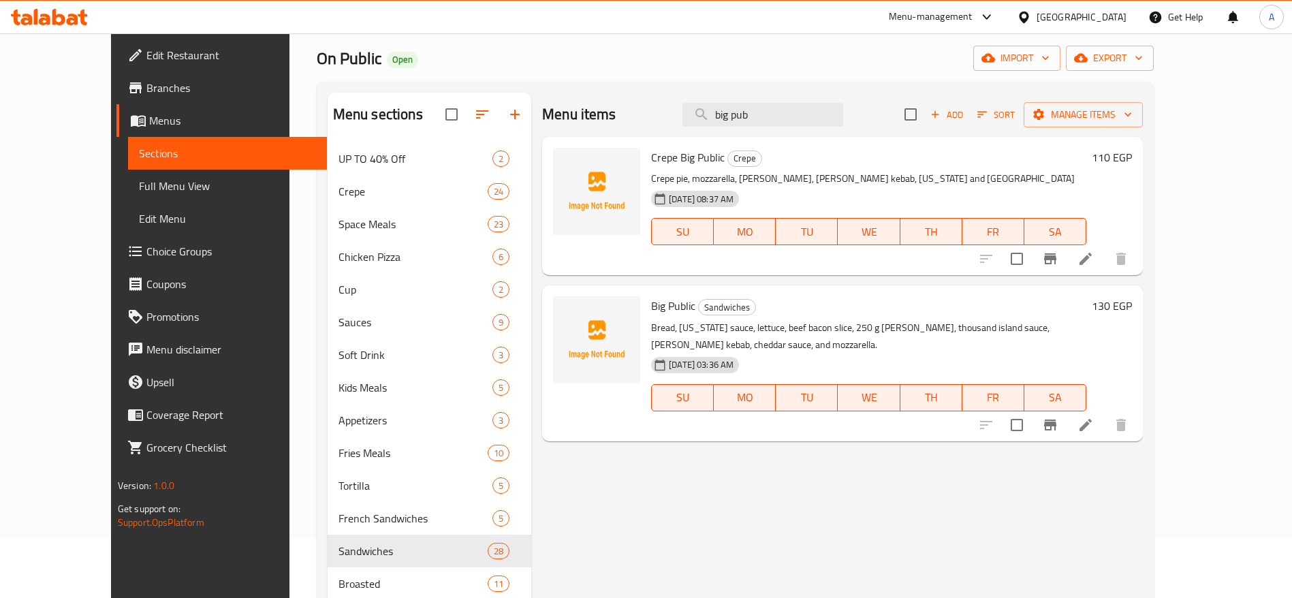
type input "big pub"
click at [1132, 307] on h6 "130 EGP" at bounding box center [1111, 305] width 40 height 19
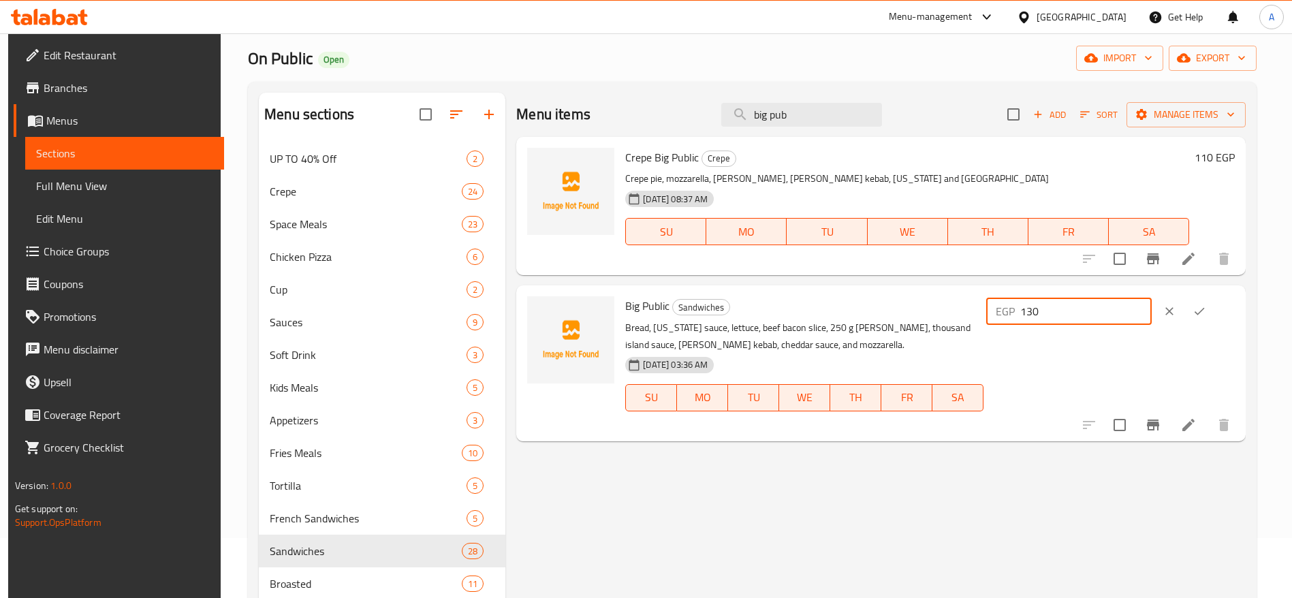
click at [1083, 309] on input "130" at bounding box center [1085, 311] width 131 height 27
type input "150"
click at [1206, 312] on icon "ok" at bounding box center [1199, 311] width 14 height 14
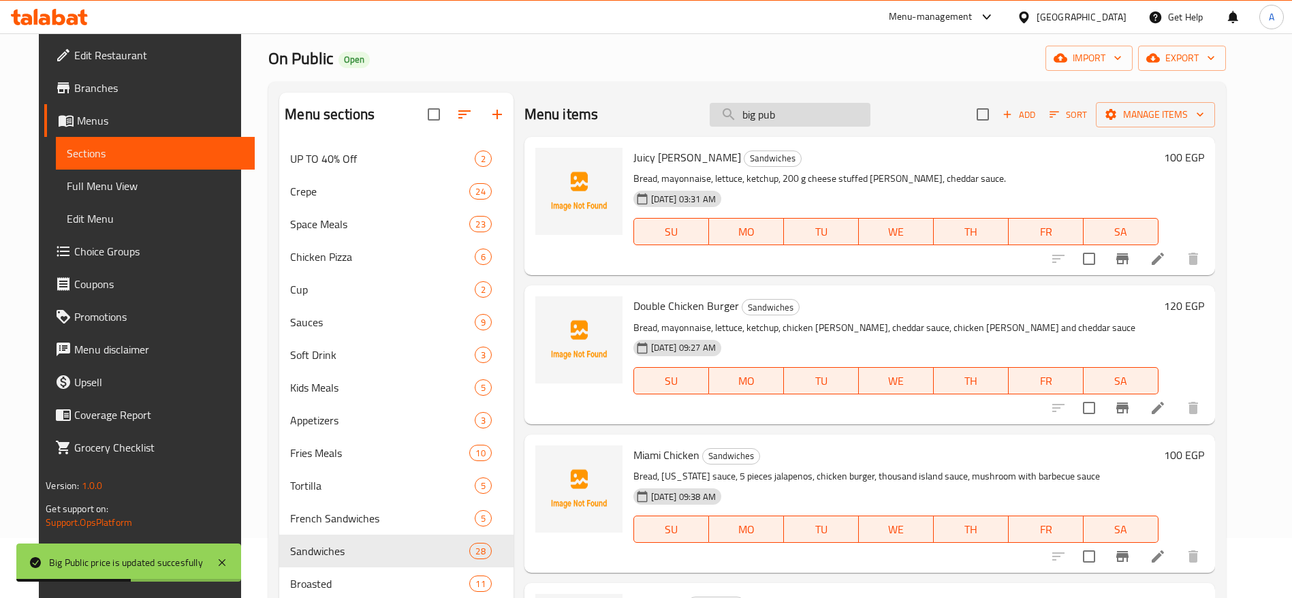
click at [801, 106] on input "big pub" at bounding box center [789, 115] width 161 height 24
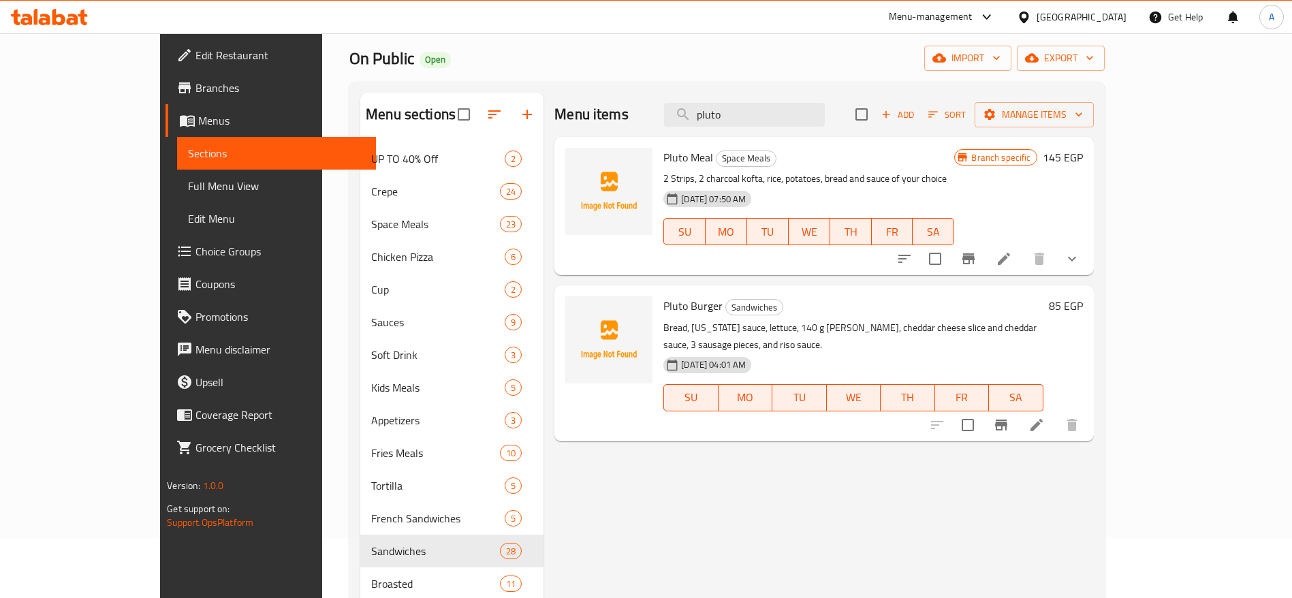
type input "pluto"
click at [1083, 309] on h6 "85 EGP" at bounding box center [1065, 305] width 34 height 19
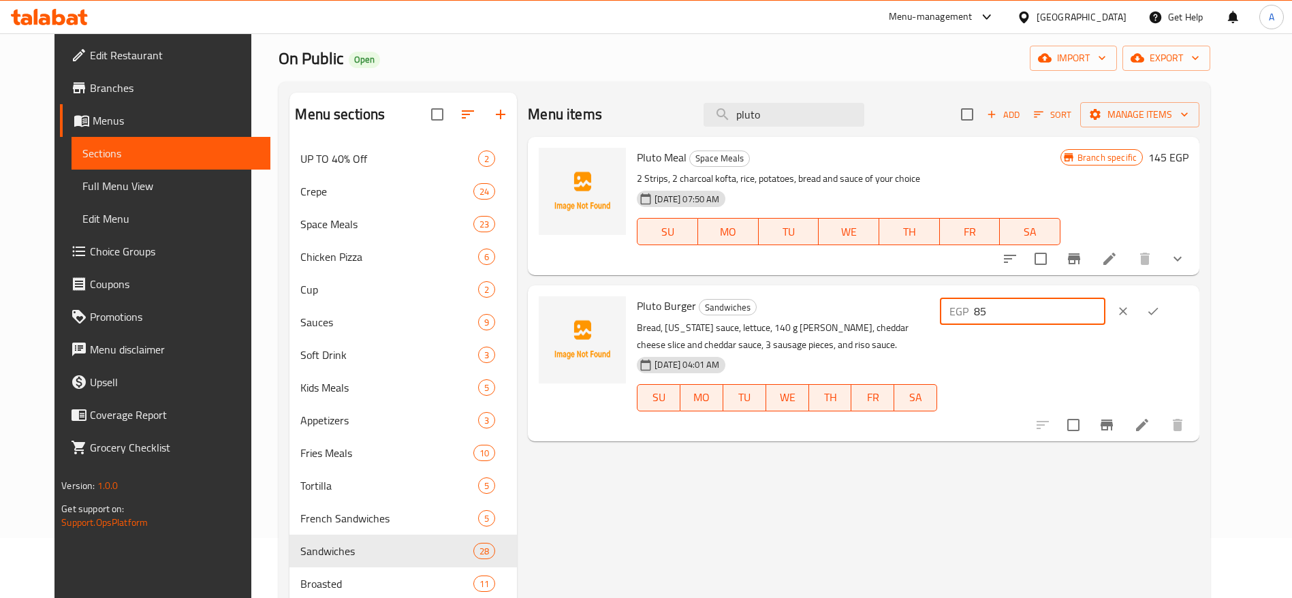
click at [1104, 307] on input "85" at bounding box center [1039, 311] width 131 height 27
type input "8"
type input "100"
click at [1168, 315] on button "ok" at bounding box center [1153, 311] width 30 height 30
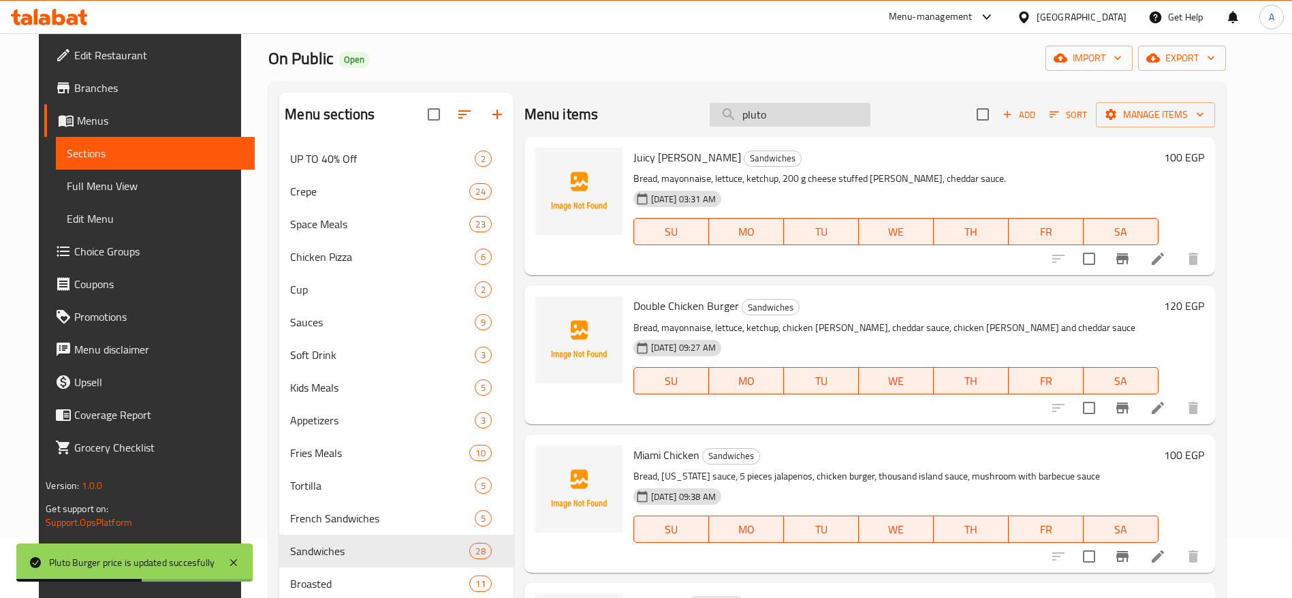
click at [799, 125] on input "pluto" at bounding box center [789, 115] width 161 height 24
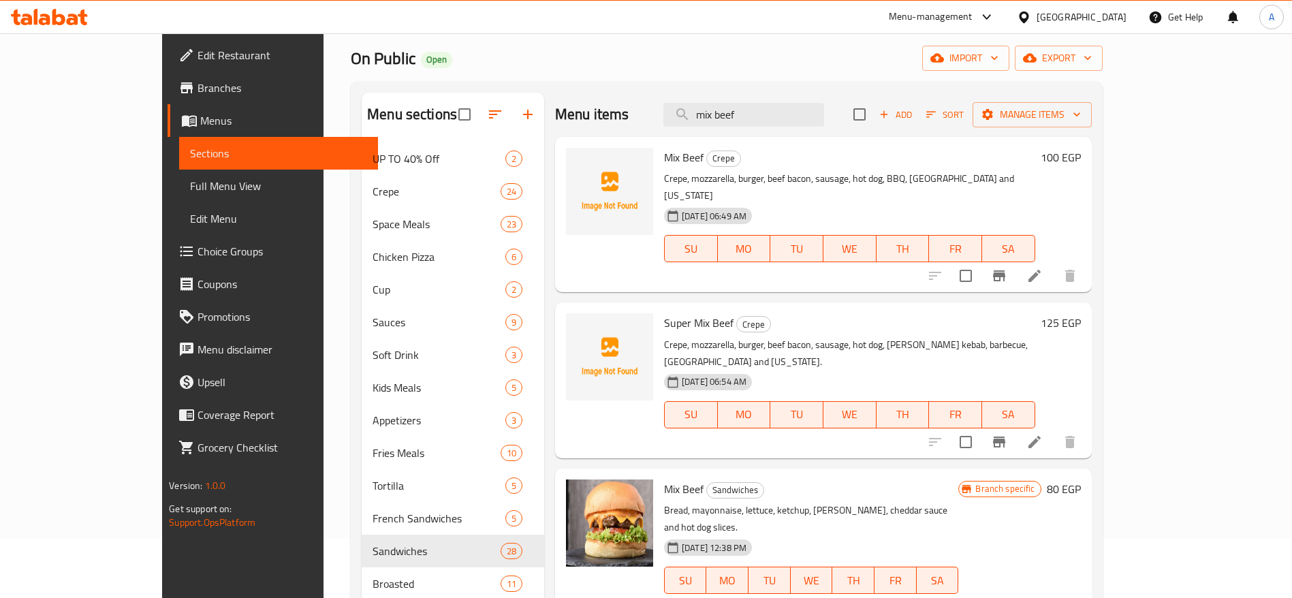
type input "mix beef"
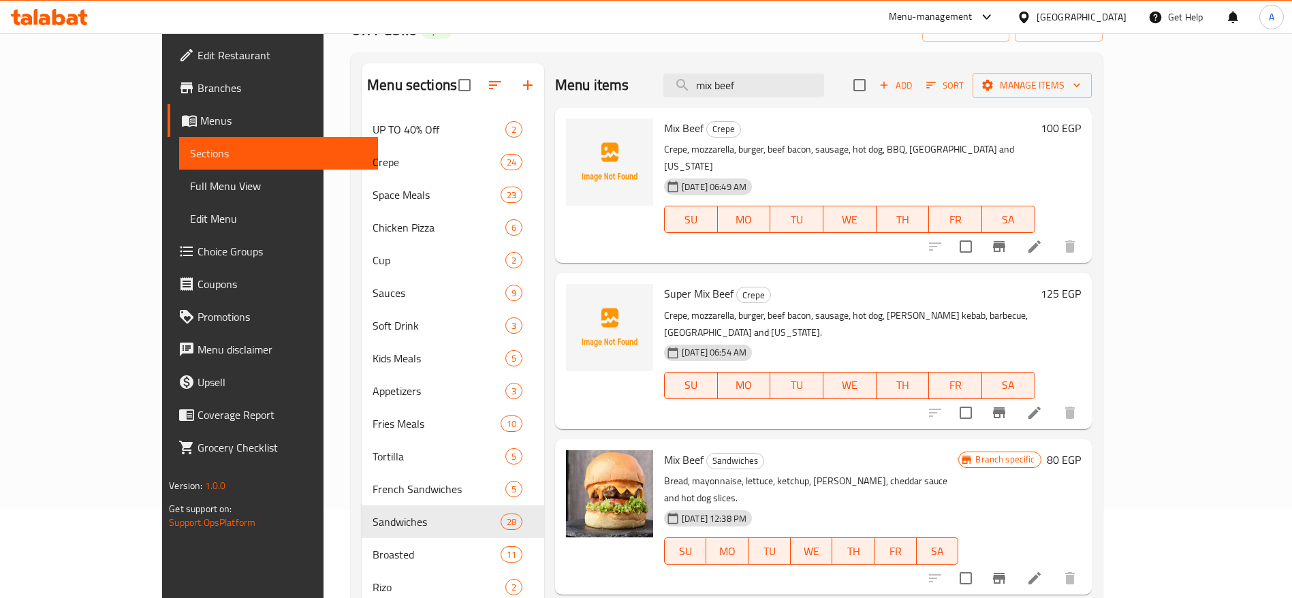
scroll to position [94, 0]
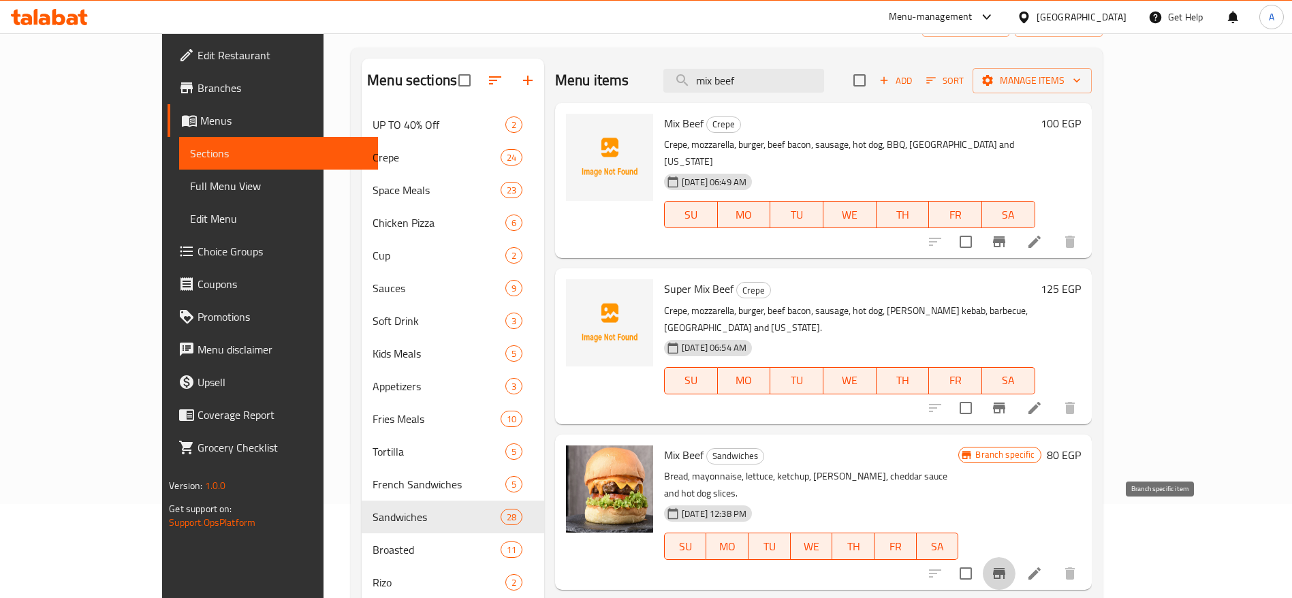
click at [1007, 565] on icon "Branch-specific-item" at bounding box center [999, 573] width 16 height 16
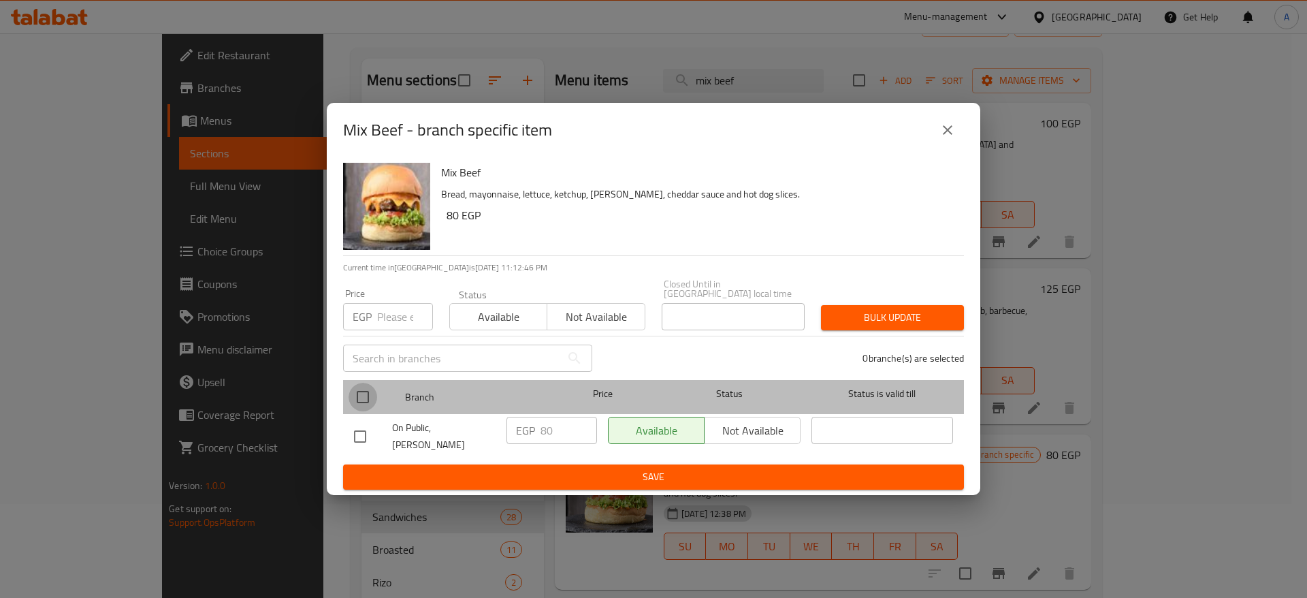
click at [359, 397] on input "checkbox" at bounding box center [363, 397] width 29 height 29
checkbox input "true"
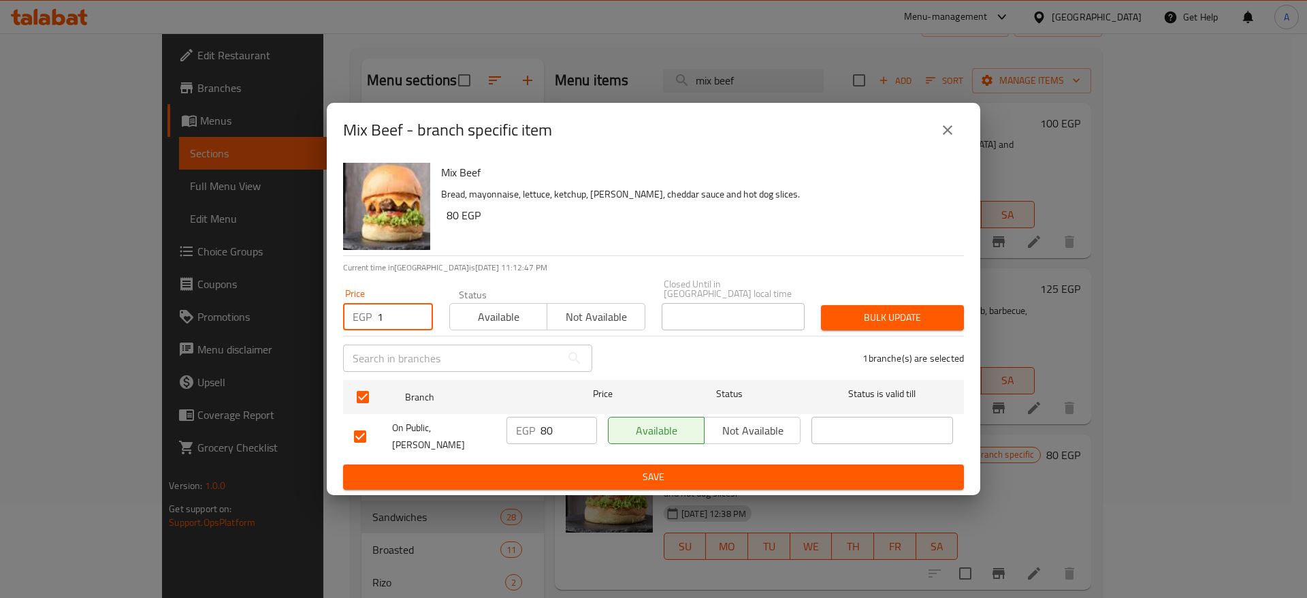
click at [397, 318] on input "1" at bounding box center [405, 316] width 56 height 27
type input "100"
click at [863, 314] on span "Bulk update" at bounding box center [892, 317] width 121 height 17
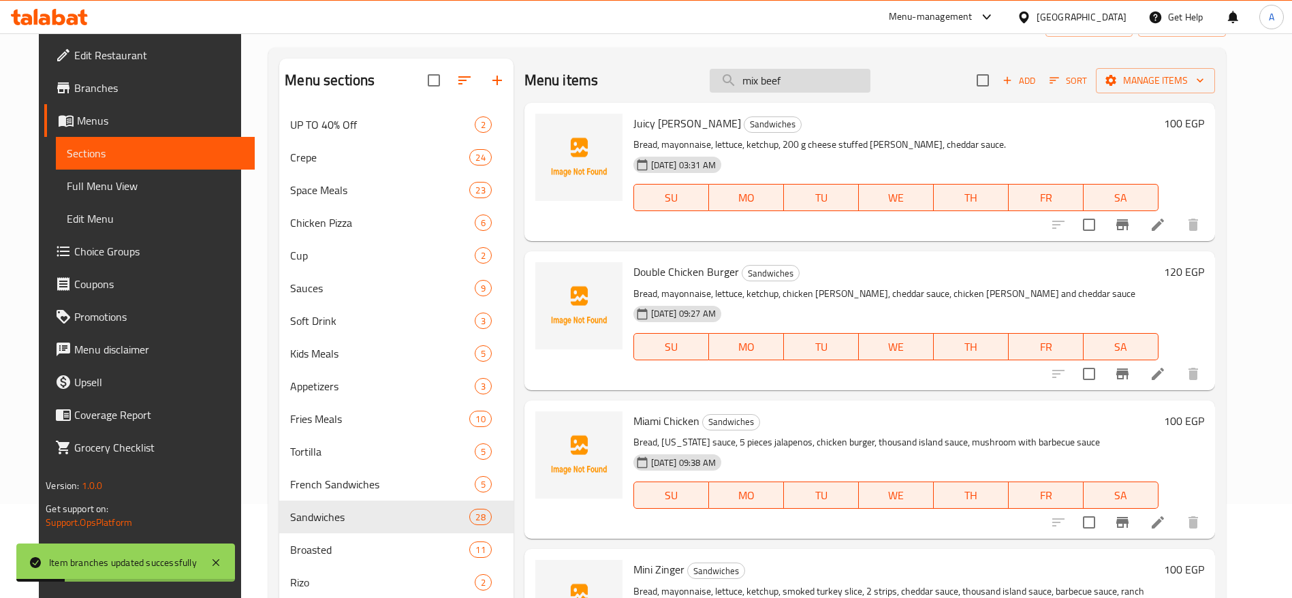
click at [799, 79] on input "mix beef" at bounding box center [789, 81] width 161 height 24
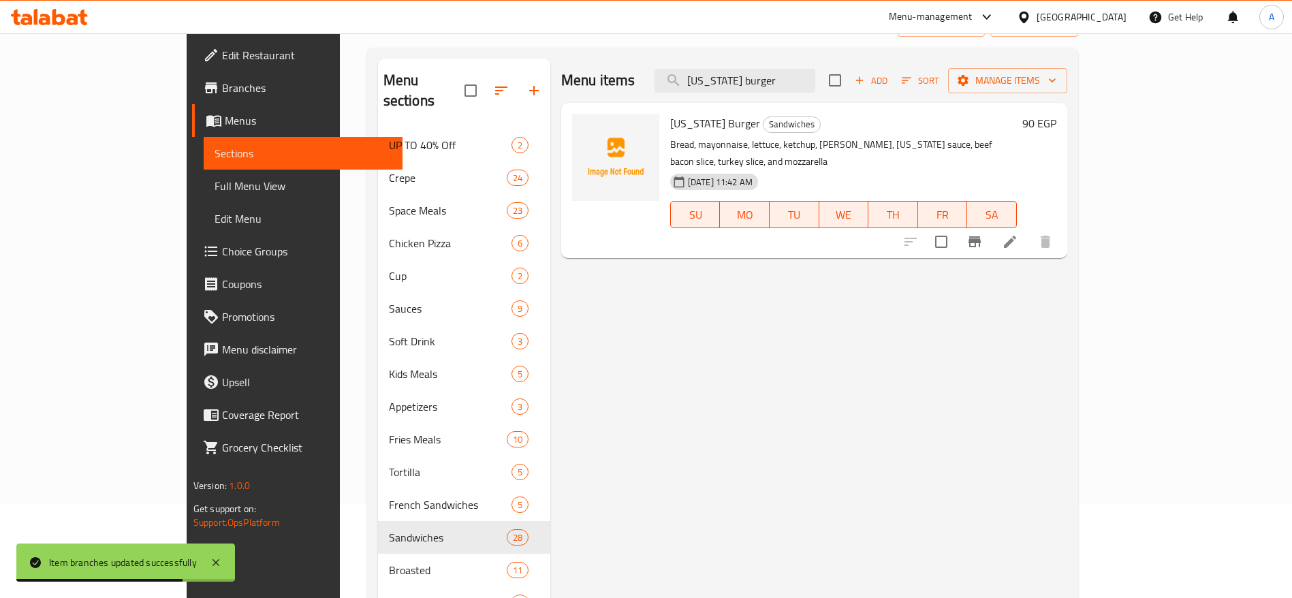
type input "texas burger"
click at [1056, 123] on h6 "90 EGP" at bounding box center [1039, 123] width 34 height 19
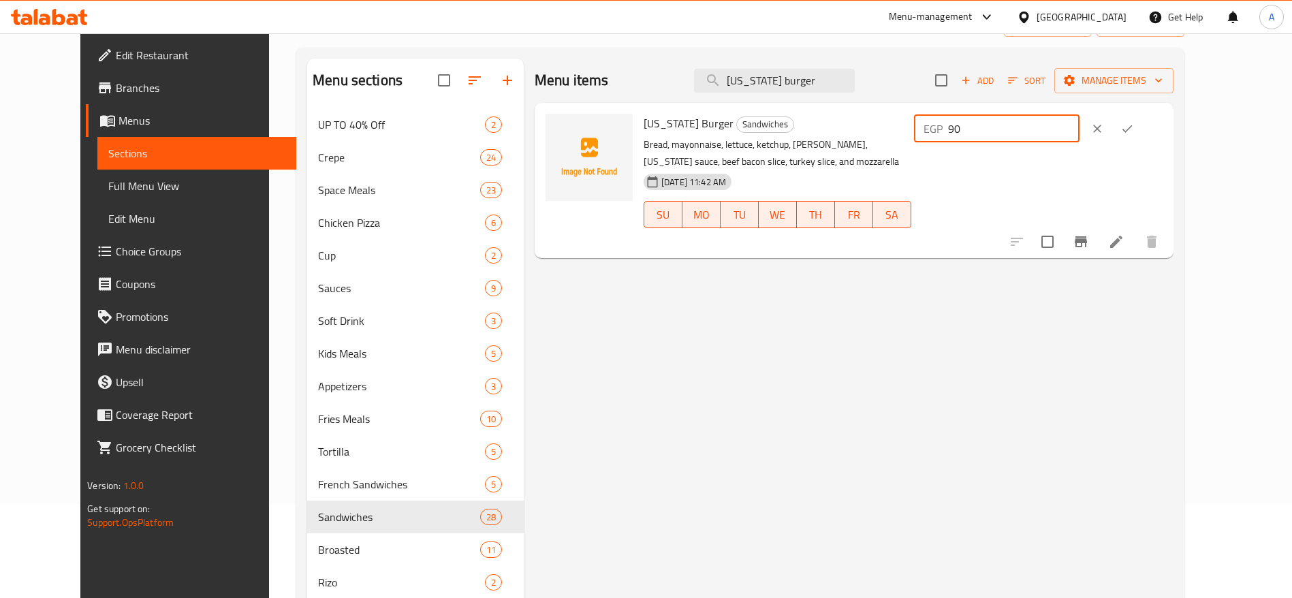
click at [1079, 135] on input "90" at bounding box center [1013, 128] width 131 height 27
type input "9"
type input "100"
click at [1134, 126] on icon "ok" at bounding box center [1127, 129] width 14 height 14
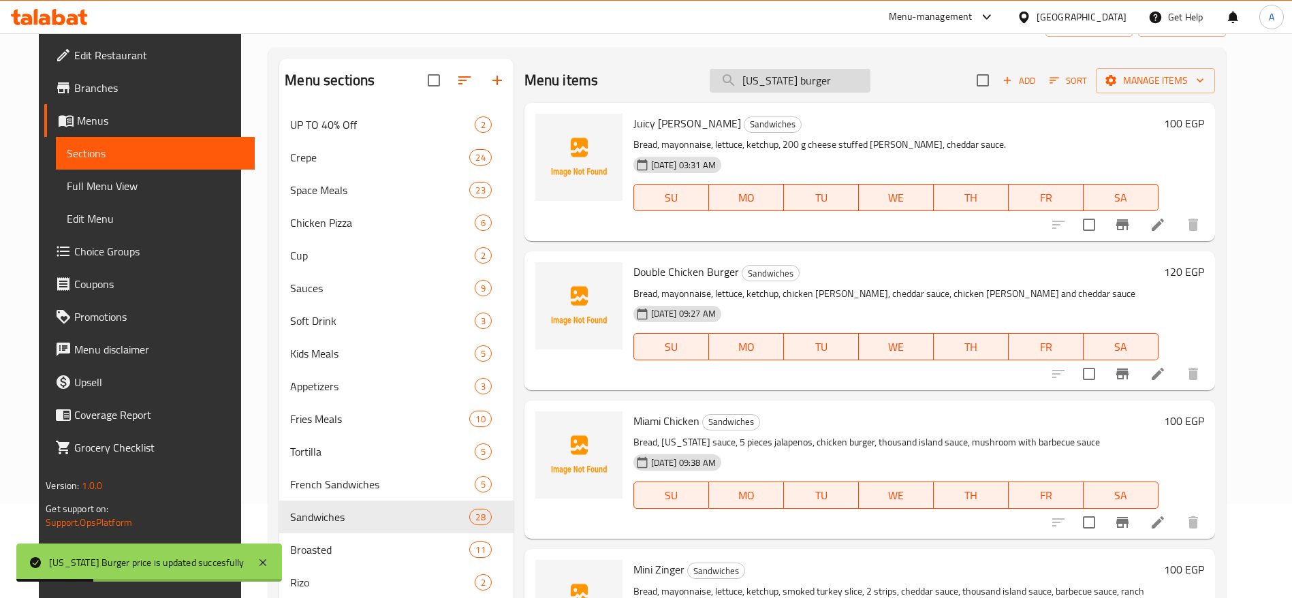
click at [786, 82] on input "texas burger" at bounding box center [789, 81] width 161 height 24
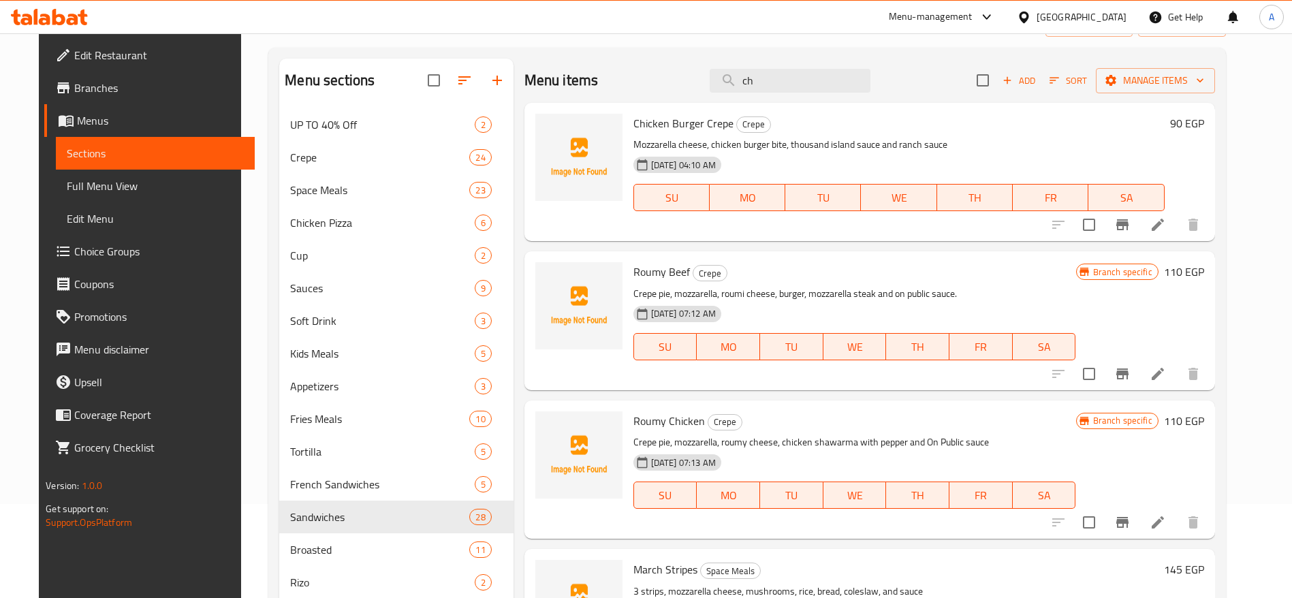
type input "c"
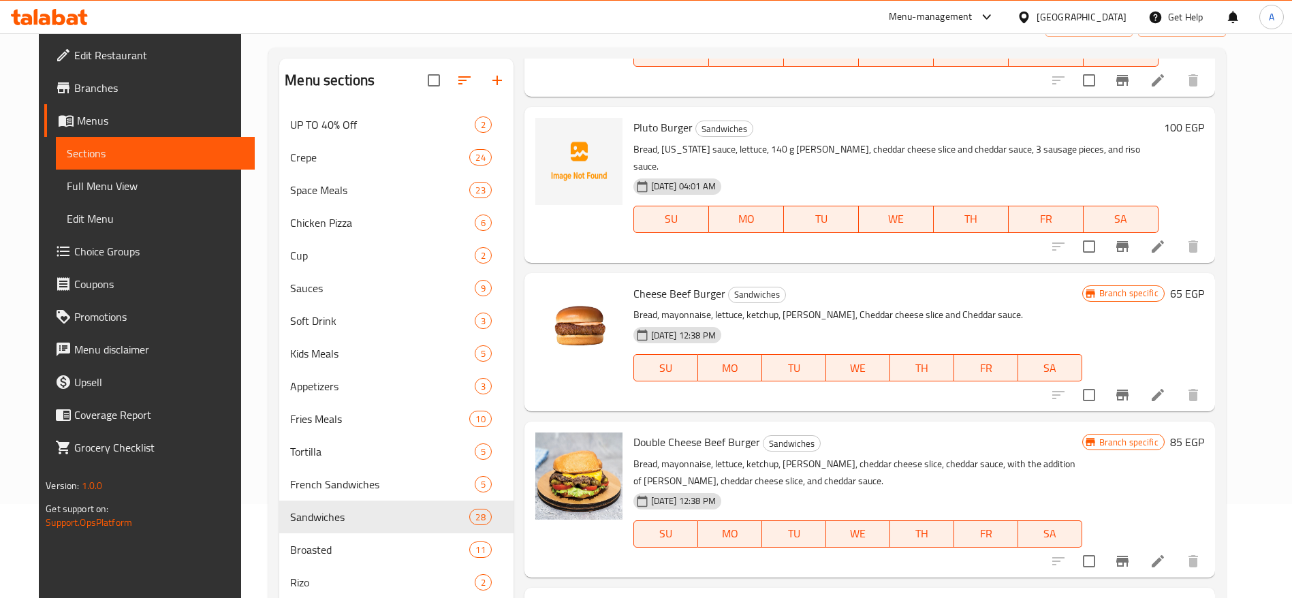
scroll to position [2719, 0]
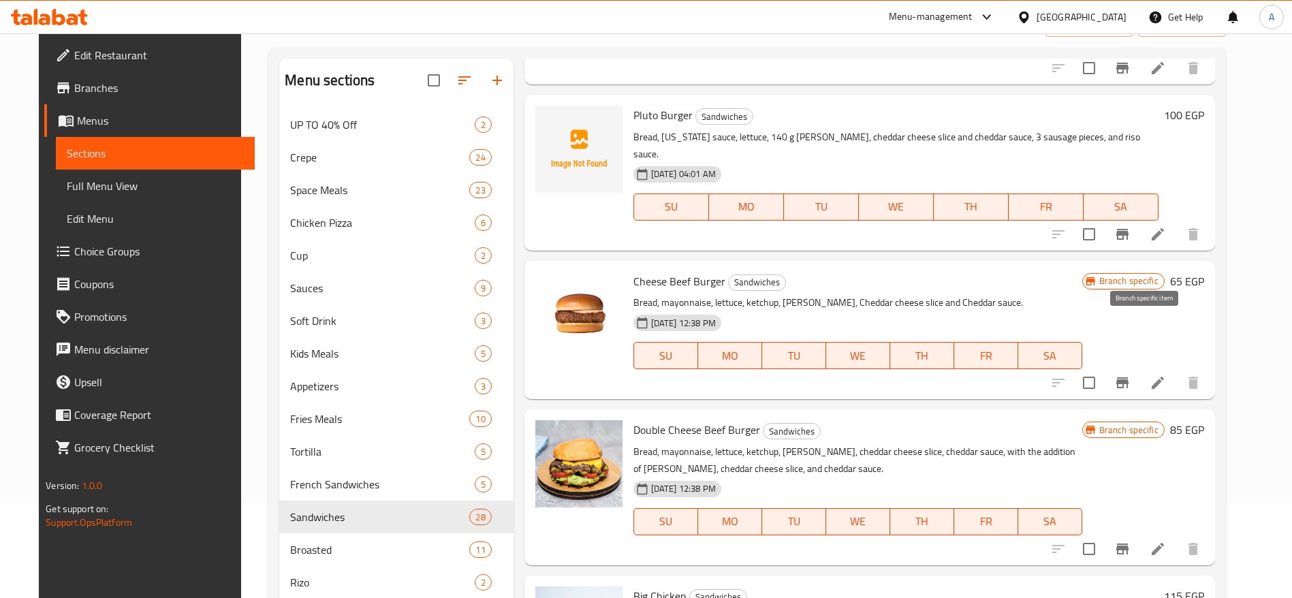
type input "cheese"
click at [1128, 377] on icon "Branch-specific-item" at bounding box center [1122, 382] width 12 height 11
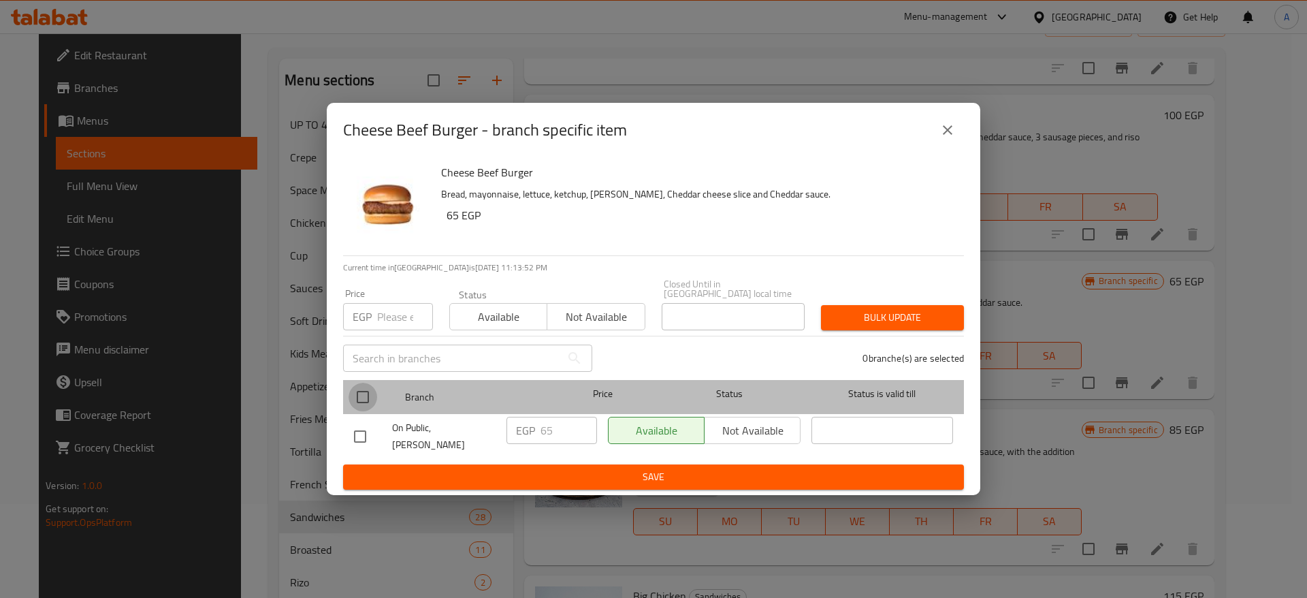
click at [368, 393] on input "checkbox" at bounding box center [363, 397] width 29 height 29
checkbox input "true"
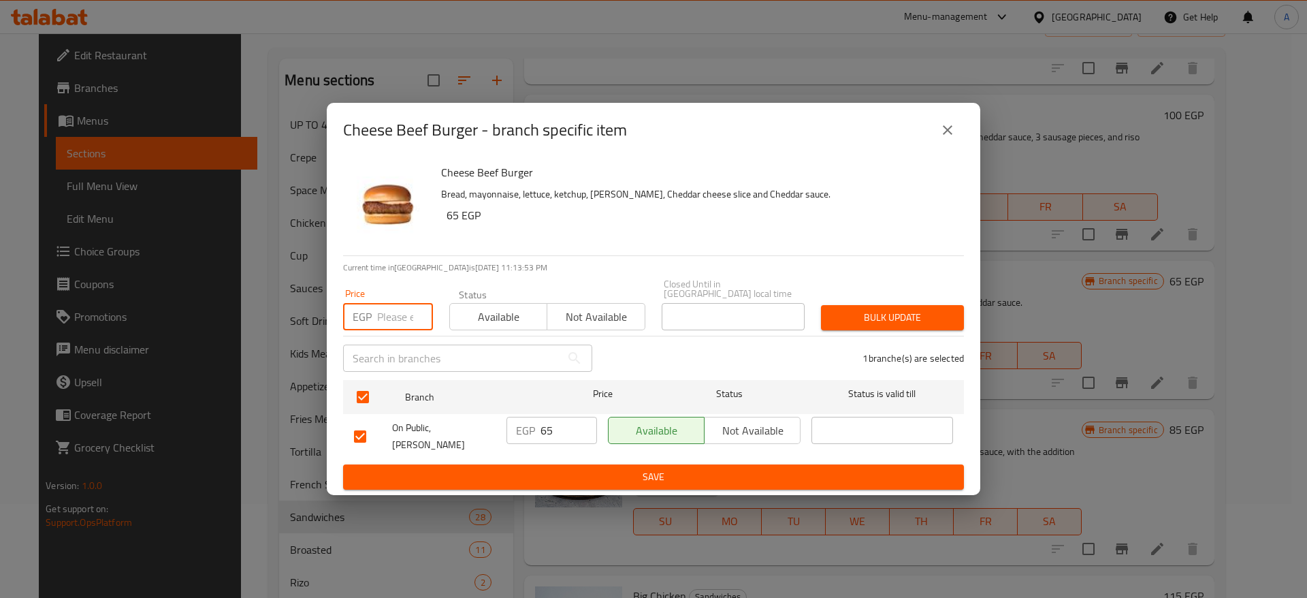
click at [396, 319] on input "number" at bounding box center [405, 316] width 56 height 27
type input "70"
click at [880, 317] on span "Bulk update" at bounding box center [892, 317] width 121 height 17
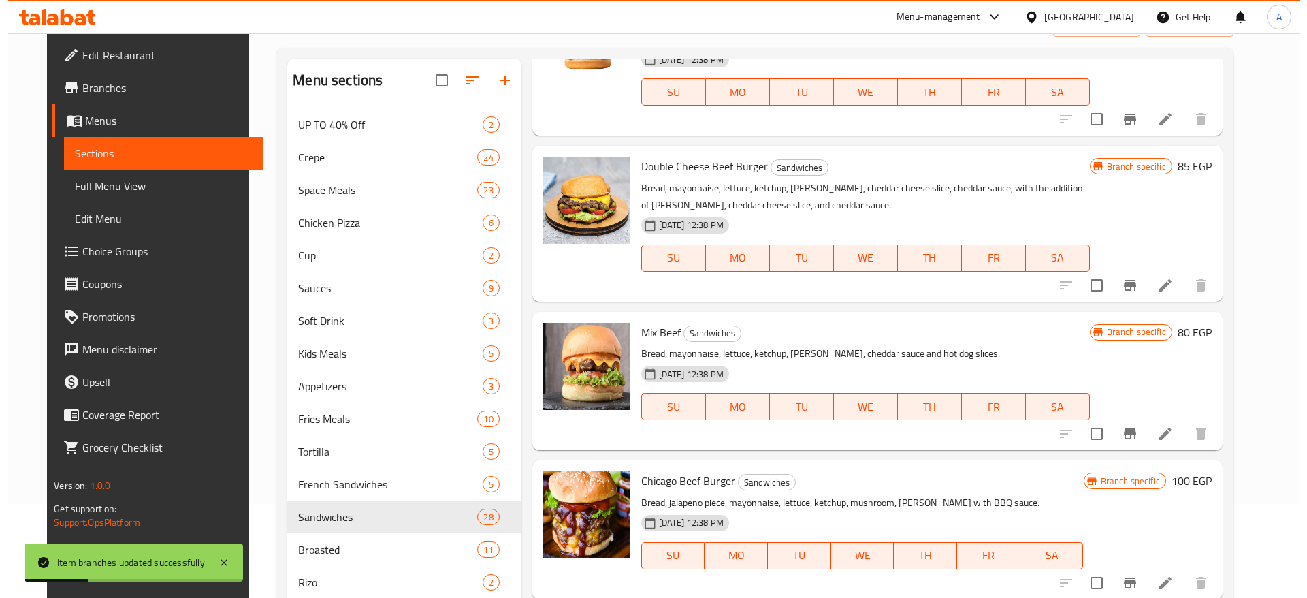
scroll to position [0, 0]
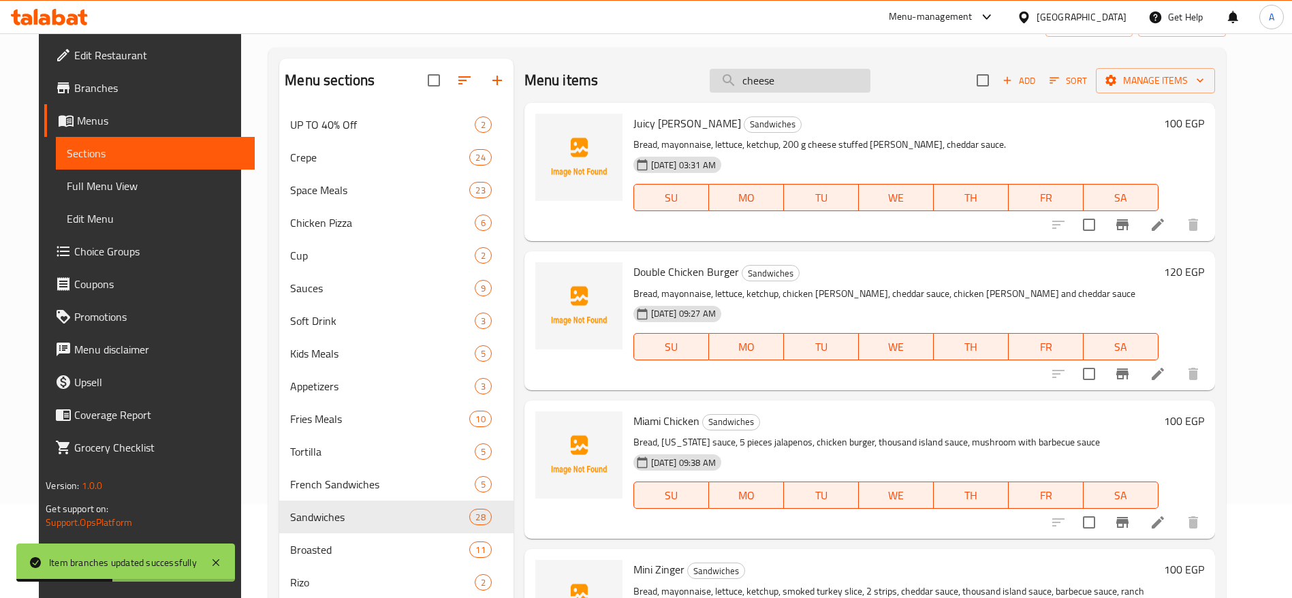
click at [834, 72] on input "cheese" at bounding box center [789, 81] width 161 height 24
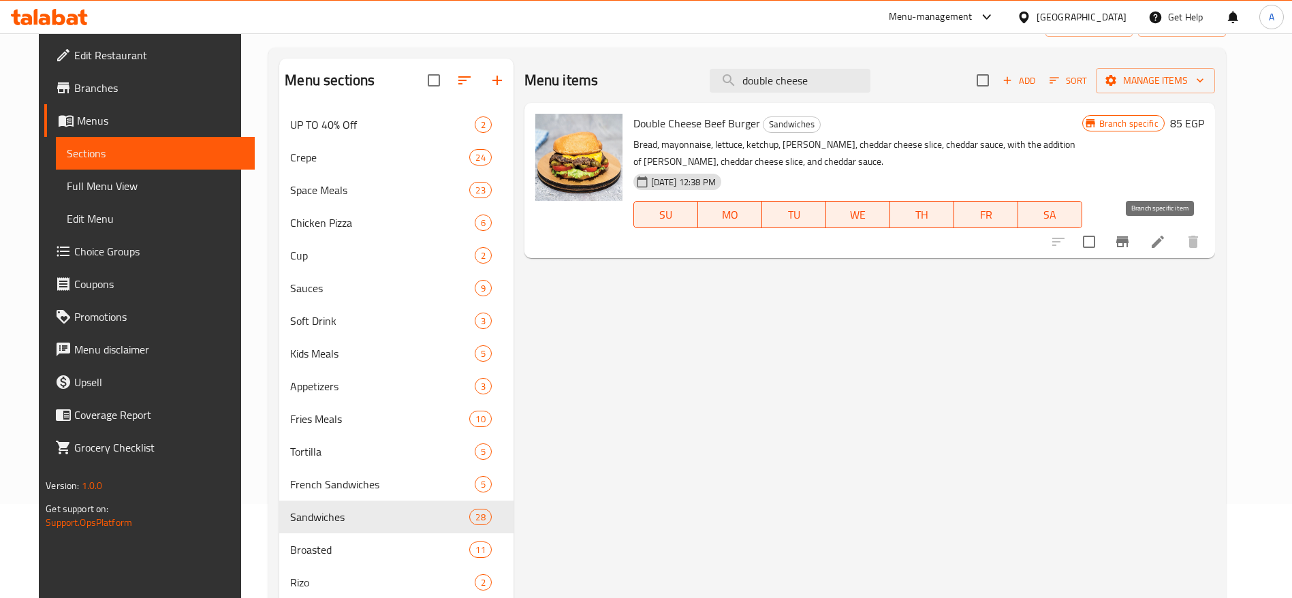
type input "double cheese"
click at [1130, 245] on icon "Branch-specific-item" at bounding box center [1122, 242] width 16 height 16
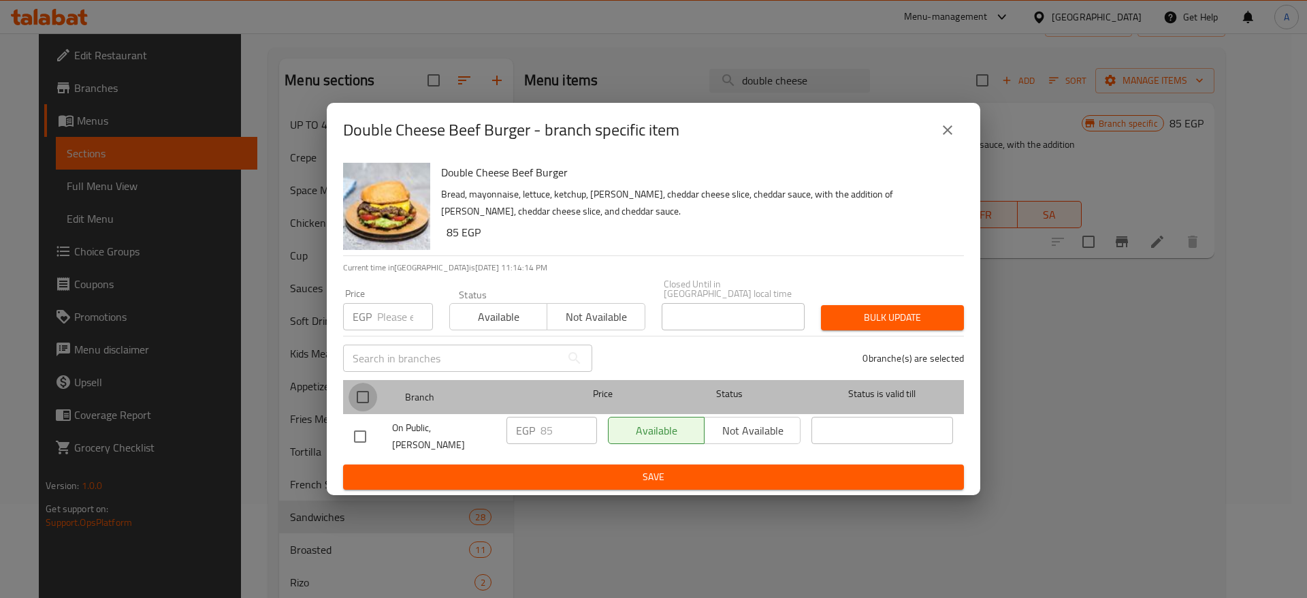
click at [359, 394] on input "checkbox" at bounding box center [363, 397] width 29 height 29
checkbox input "true"
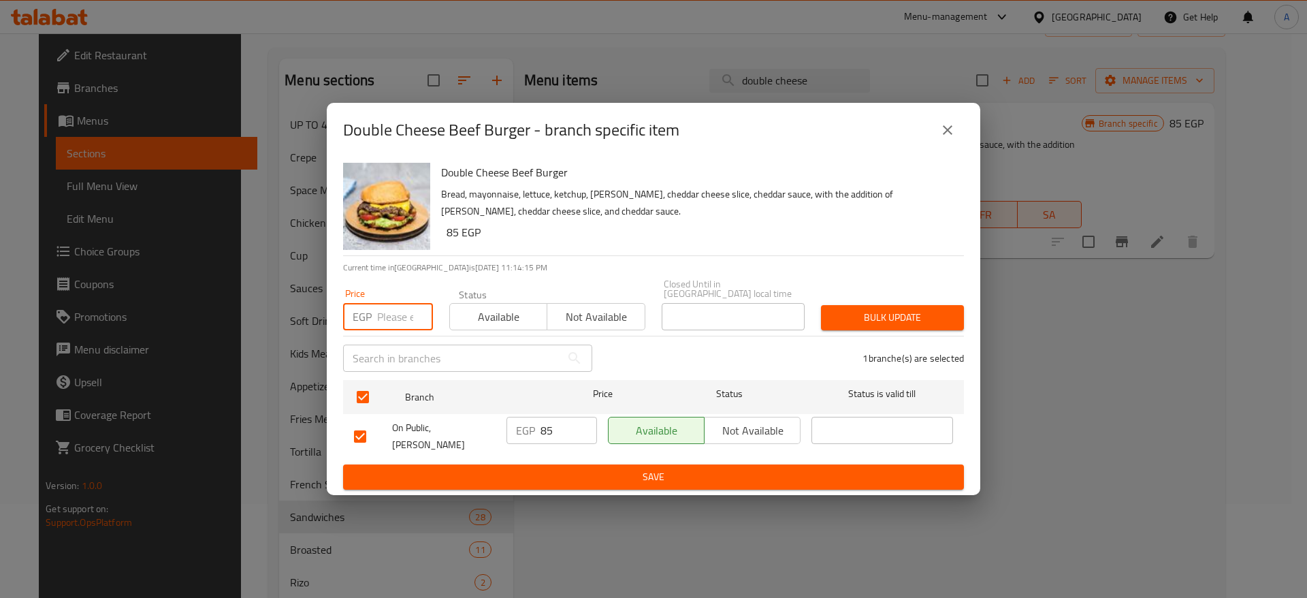
click at [389, 316] on input "number" at bounding box center [405, 316] width 56 height 27
type input "100"
click at [851, 324] on span "Bulk update" at bounding box center [892, 317] width 121 height 17
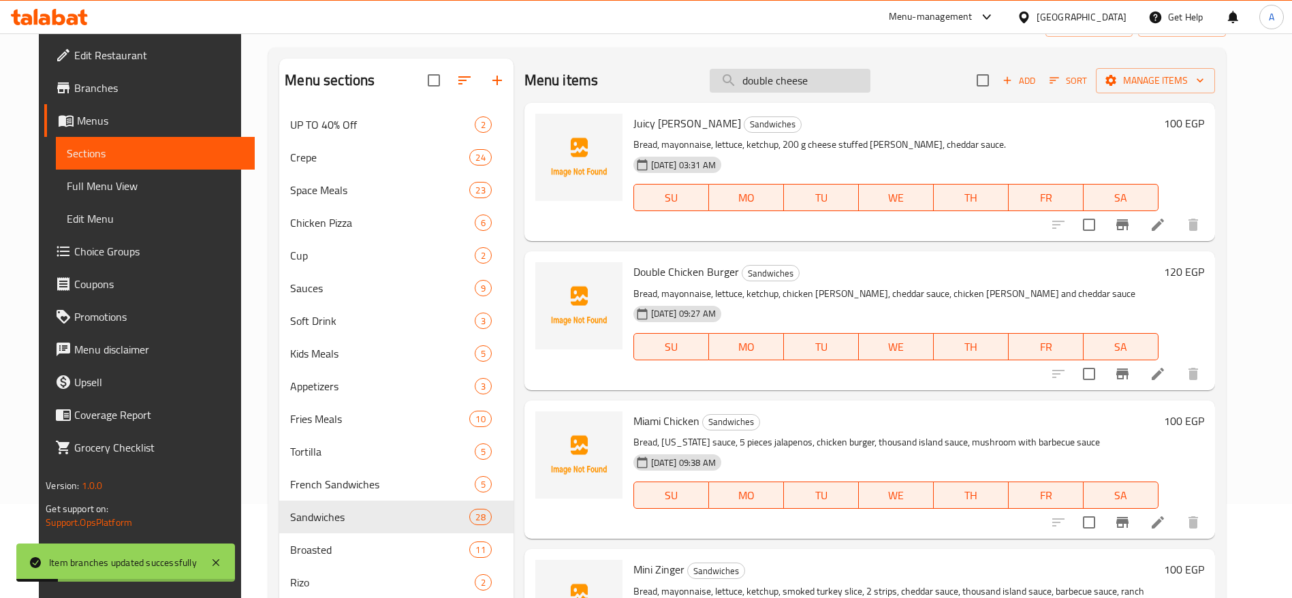
click at [848, 86] on input "double cheese" at bounding box center [789, 81] width 161 height 24
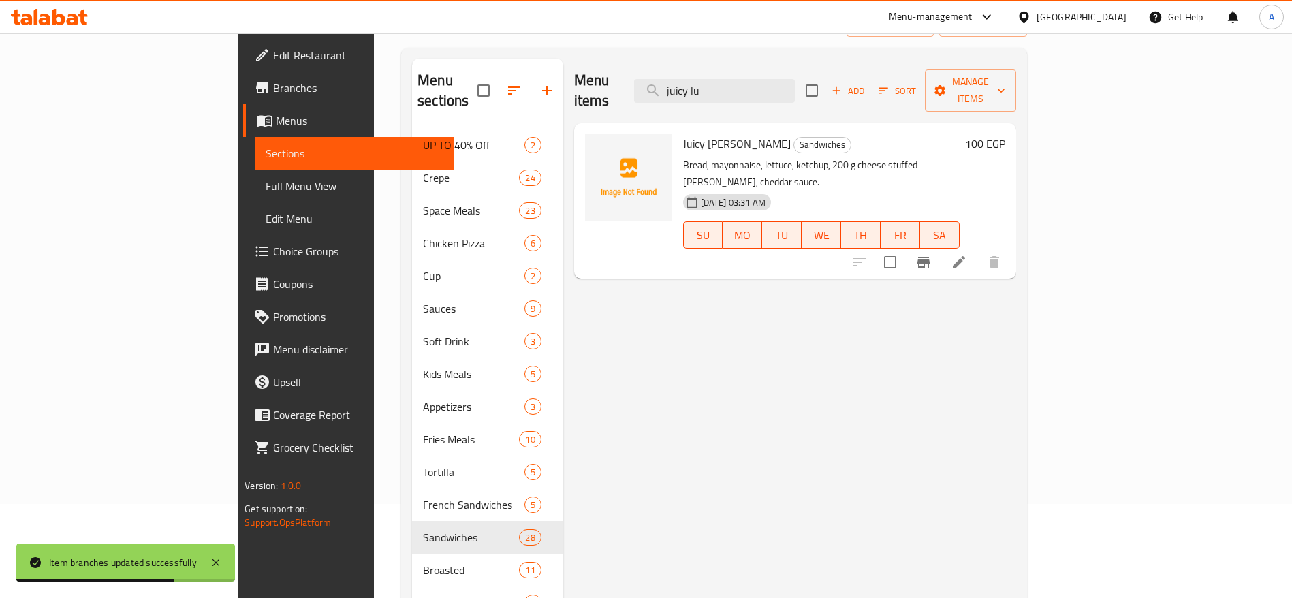
type input "juicy lu"
click at [1005, 134] on h6 "100 EGP" at bounding box center [985, 143] width 40 height 19
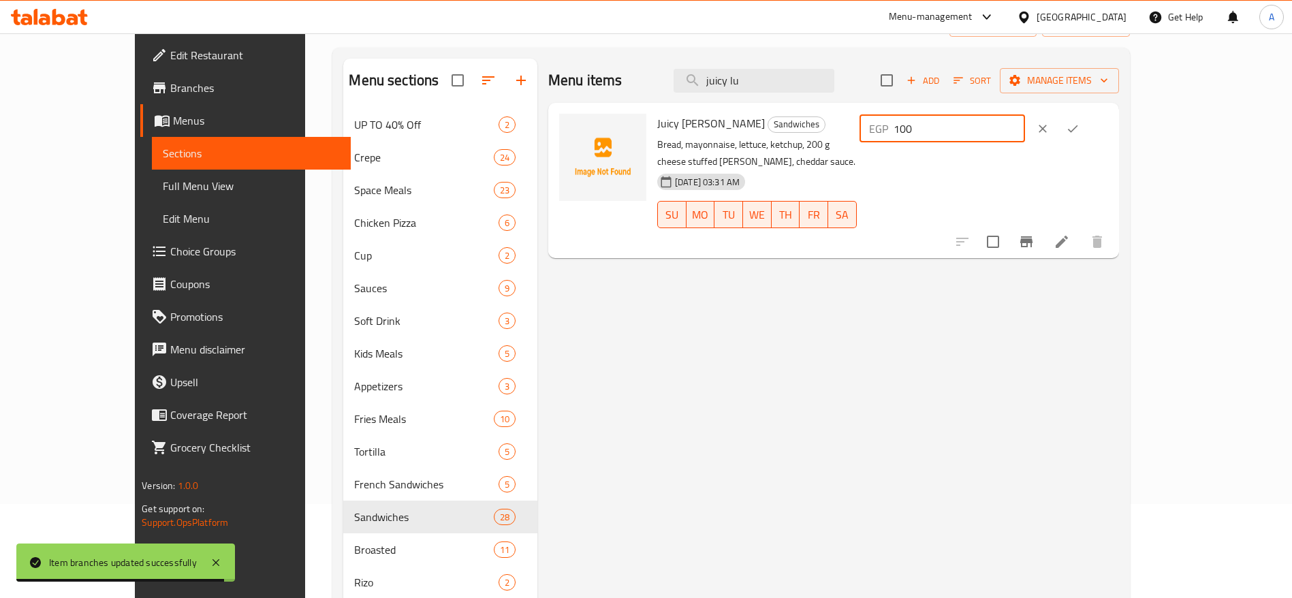
click at [1025, 129] on input "100" at bounding box center [958, 128] width 131 height 27
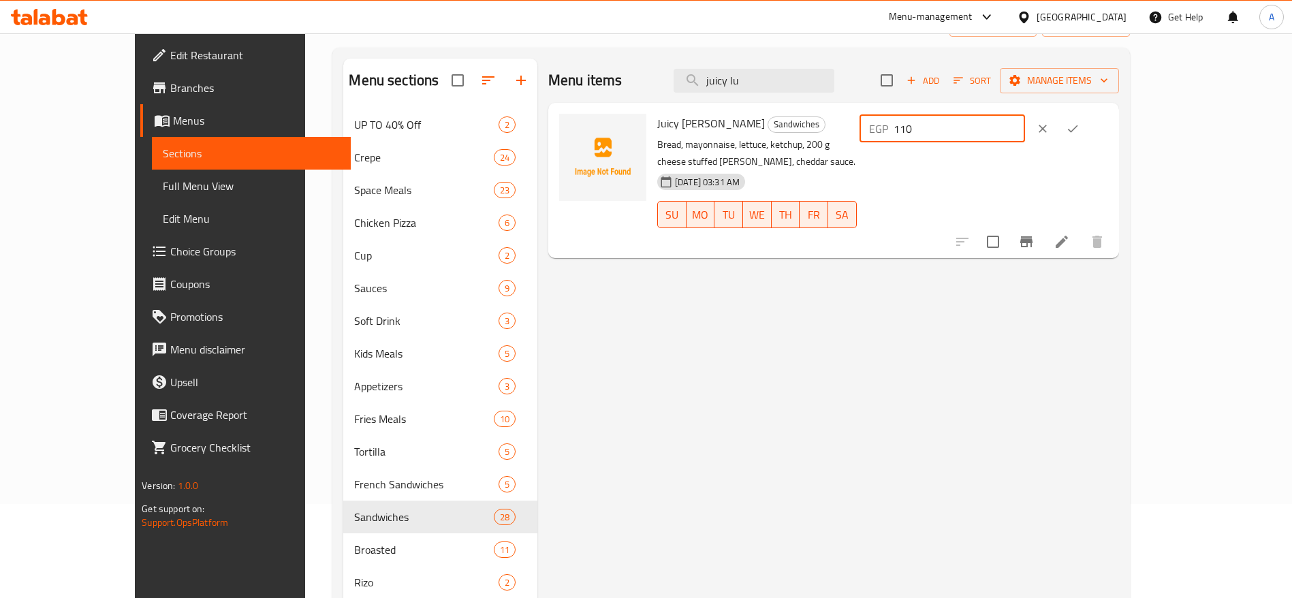
type input "110"
click at [1079, 131] on icon "ok" at bounding box center [1073, 129] width 14 height 14
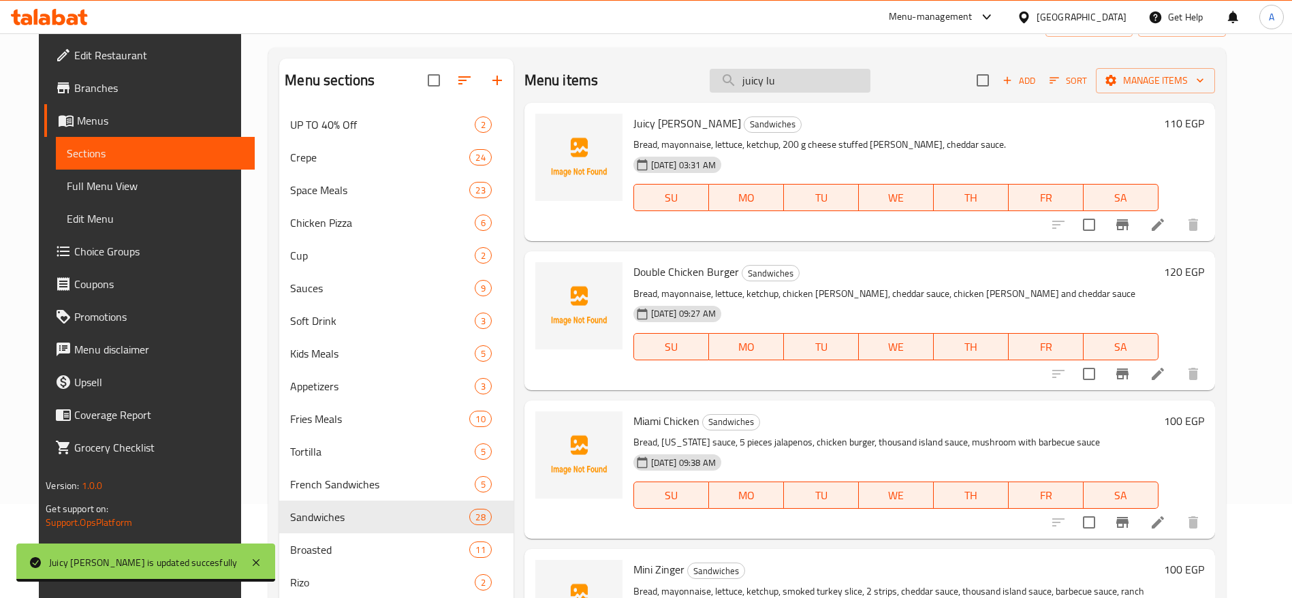
click at [793, 84] on input "juicy lu" at bounding box center [789, 81] width 161 height 24
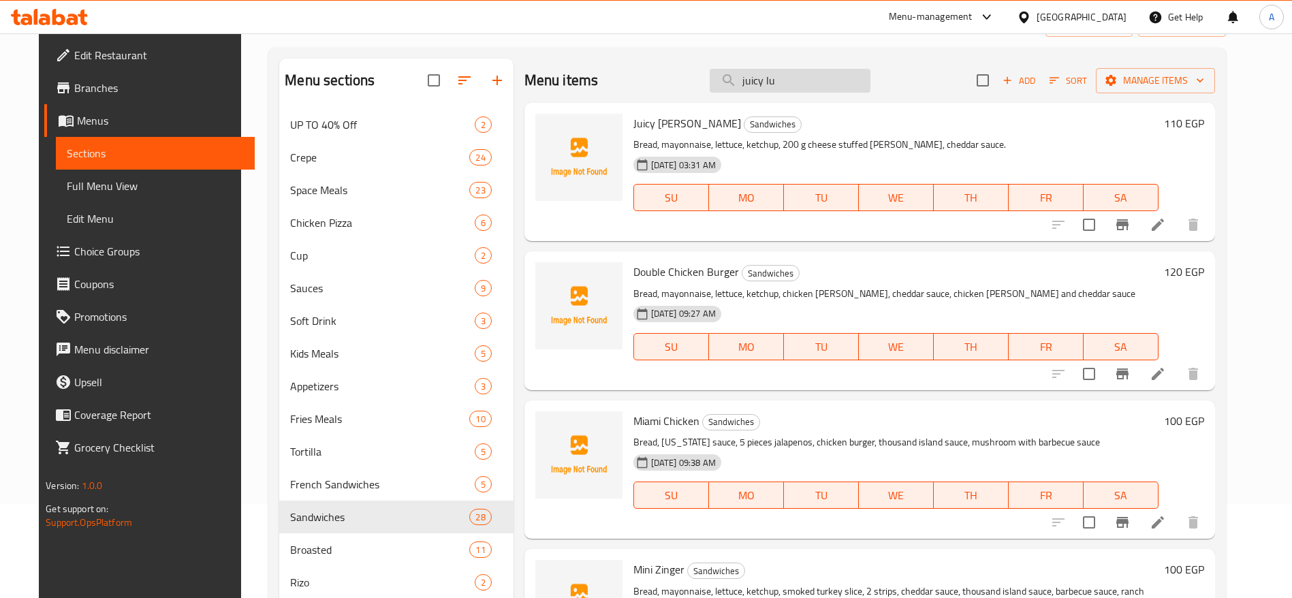
click at [793, 84] on input "juicy lu" at bounding box center [789, 81] width 161 height 24
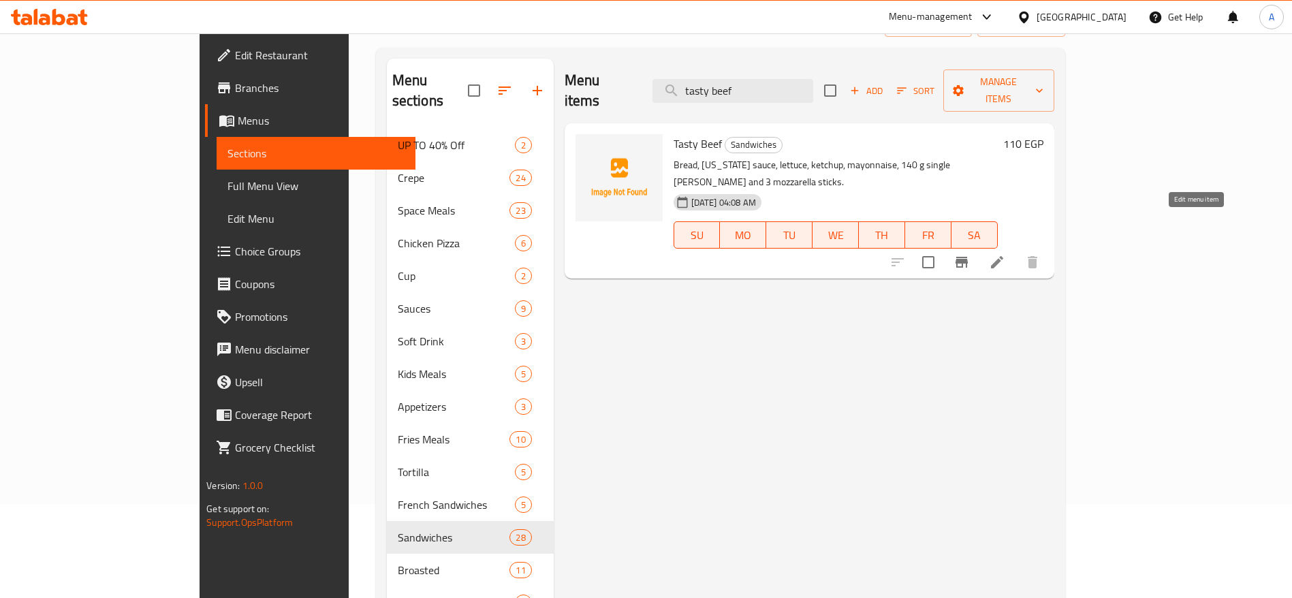
type input "tasty beef"
click at [1043, 134] on h6 "110 EGP" at bounding box center [1023, 143] width 40 height 19
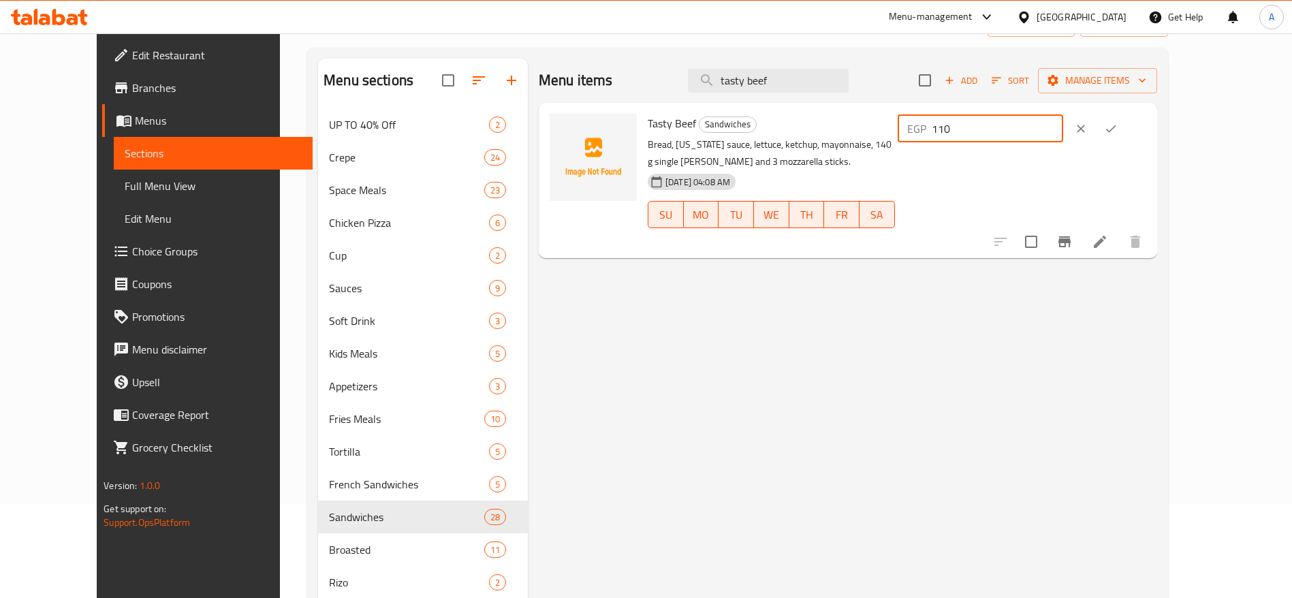
click at [1063, 124] on input "110" at bounding box center [996, 128] width 131 height 27
type input "120"
click at [1117, 131] on icon "ok" at bounding box center [1111, 129] width 14 height 14
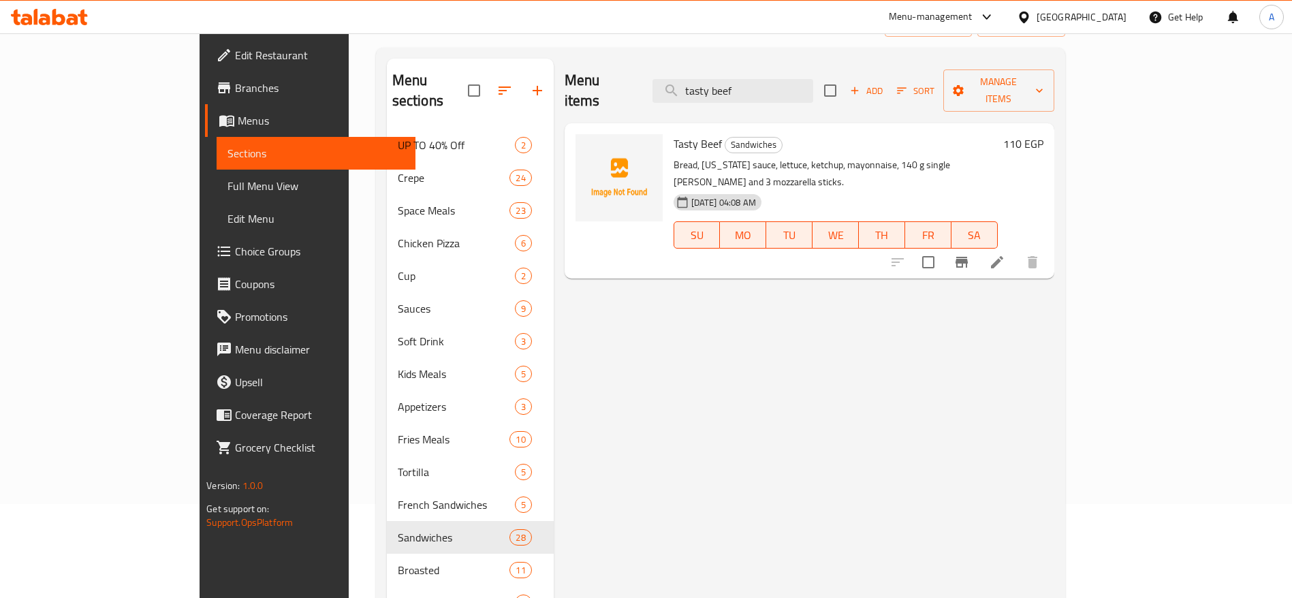
click at [1043, 134] on h6 "110 EGP" at bounding box center [1023, 143] width 40 height 19
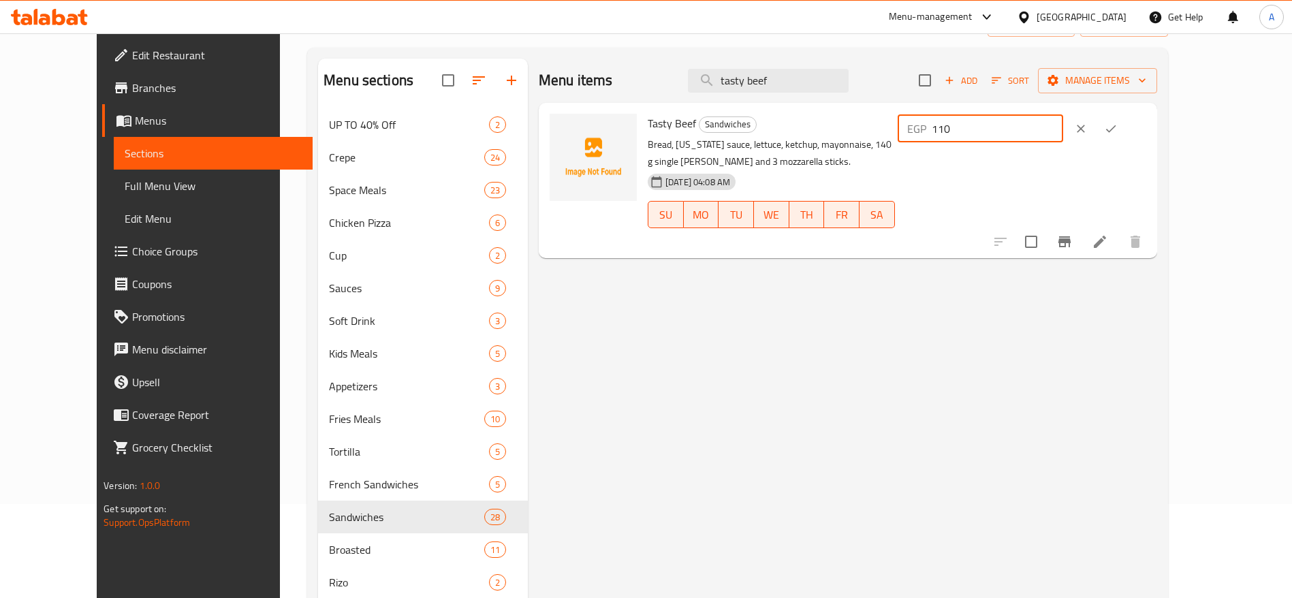
click at [1063, 125] on input "110" at bounding box center [996, 128] width 131 height 27
type input "120"
click at [1117, 130] on icon "ok" at bounding box center [1111, 129] width 14 height 14
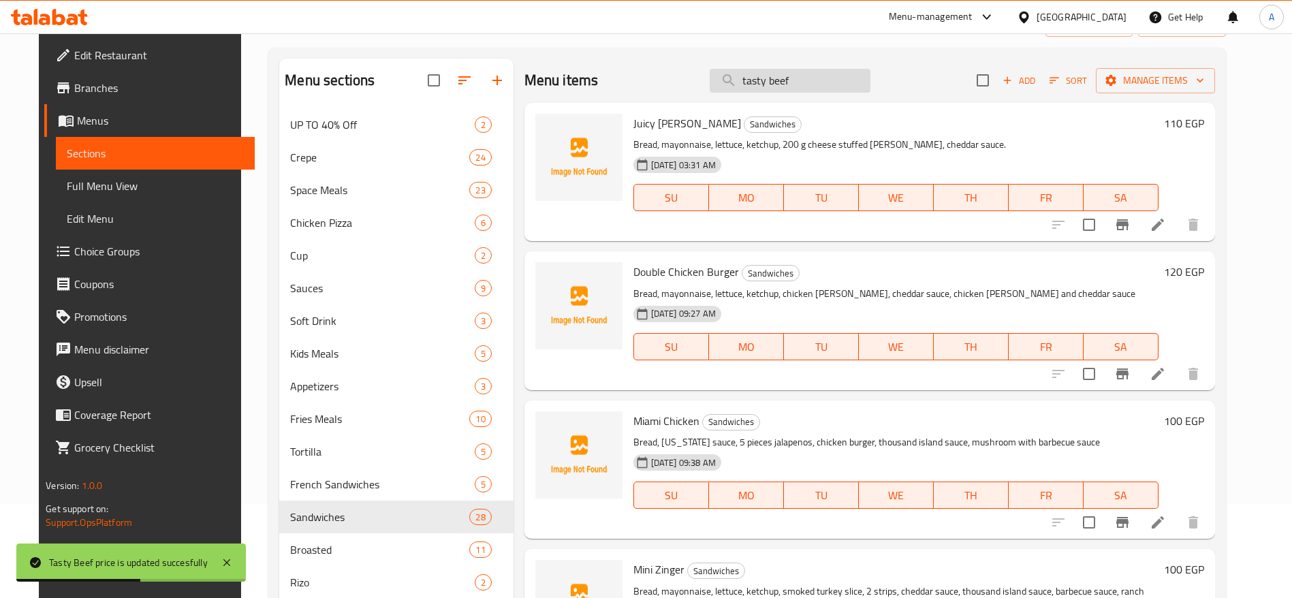
click at [825, 84] on input "tasty beef" at bounding box center [789, 81] width 161 height 24
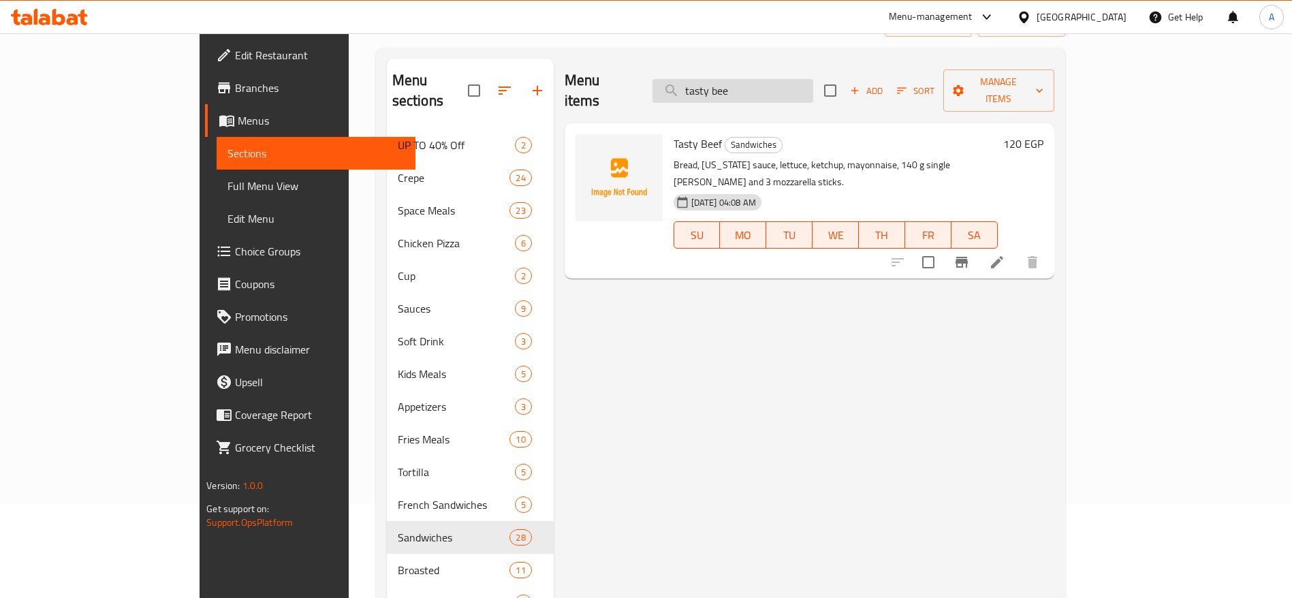
click at [813, 79] on input "tasty bee" at bounding box center [732, 91] width 161 height 24
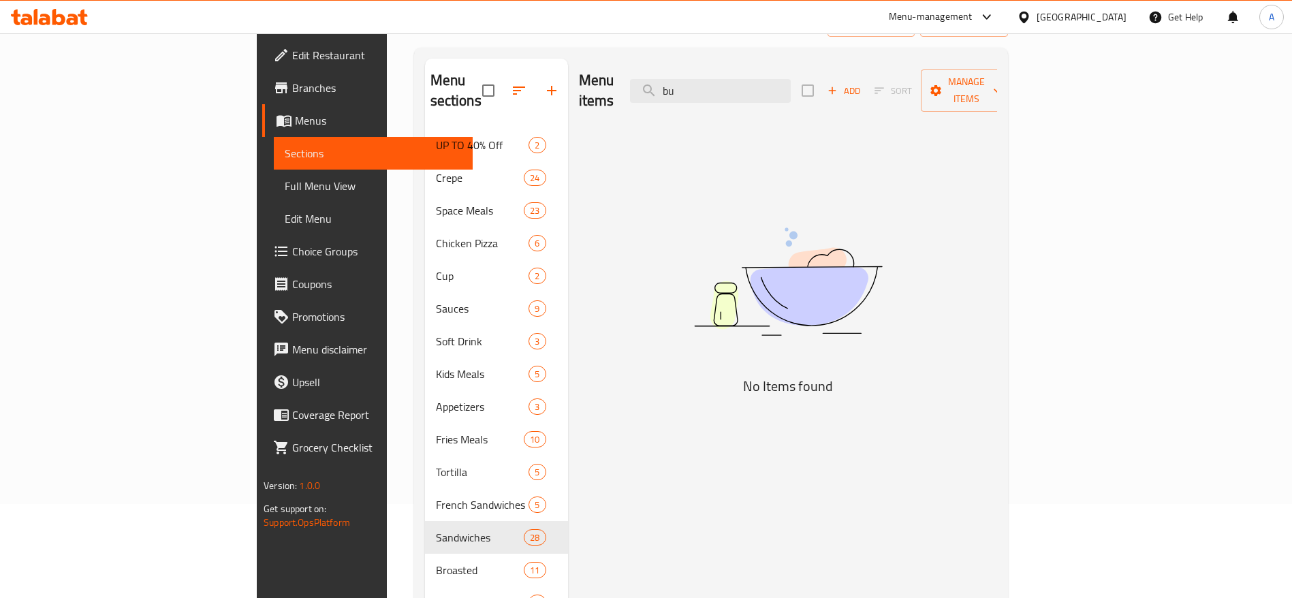
type input "b"
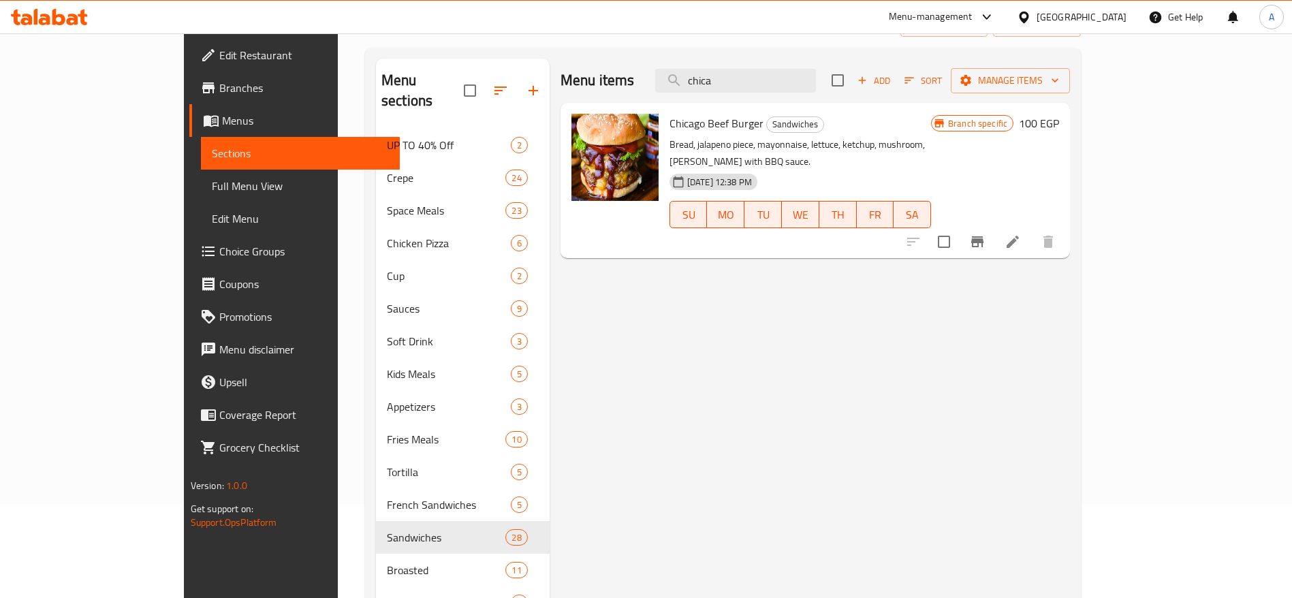
type input "chica"
click at [983, 236] on icon "Branch-specific-item" at bounding box center [977, 241] width 12 height 11
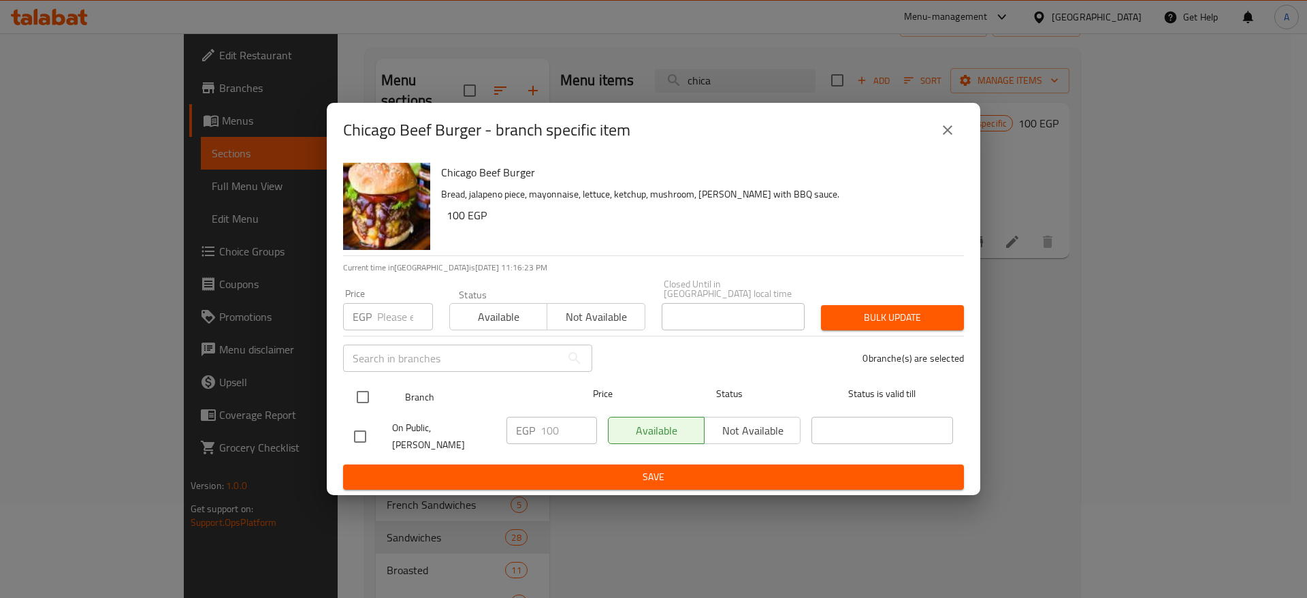
drag, startPoint x: 364, startPoint y: 404, endPoint x: 363, endPoint y: 396, distance: 8.9
click at [363, 396] on input "checkbox" at bounding box center [363, 397] width 29 height 29
checkbox input "true"
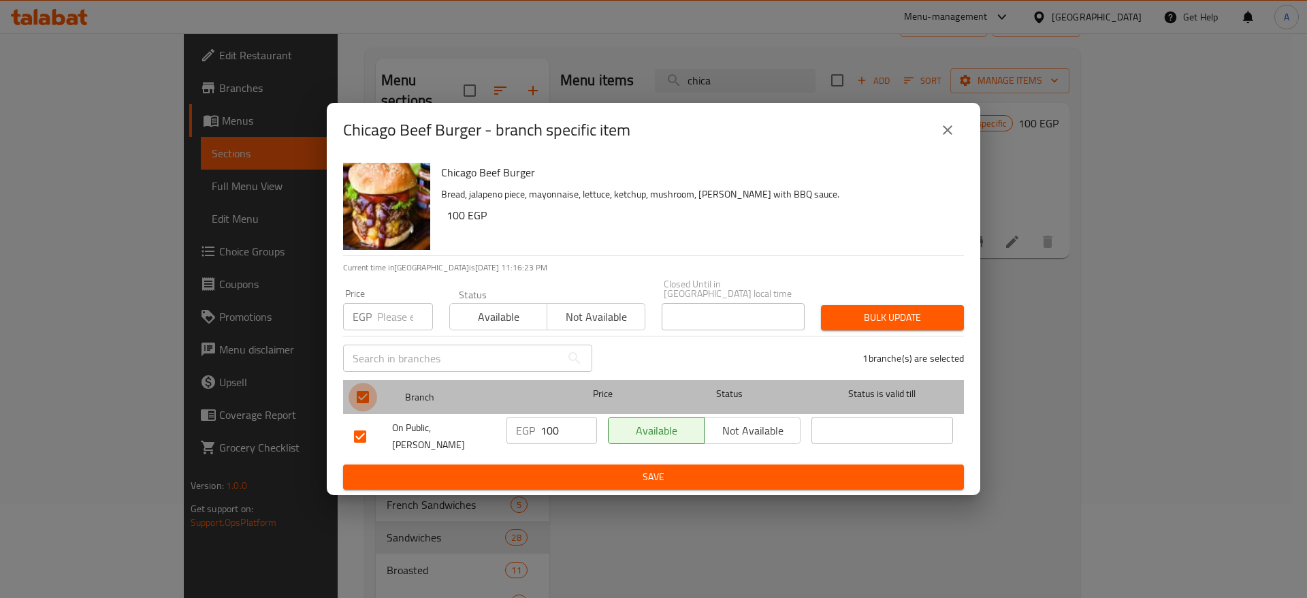
click at [363, 396] on input "checkbox" at bounding box center [363, 397] width 29 height 29
checkbox input "false"
click at [363, 396] on input "checkbox" at bounding box center [363, 397] width 29 height 29
checkbox input "true"
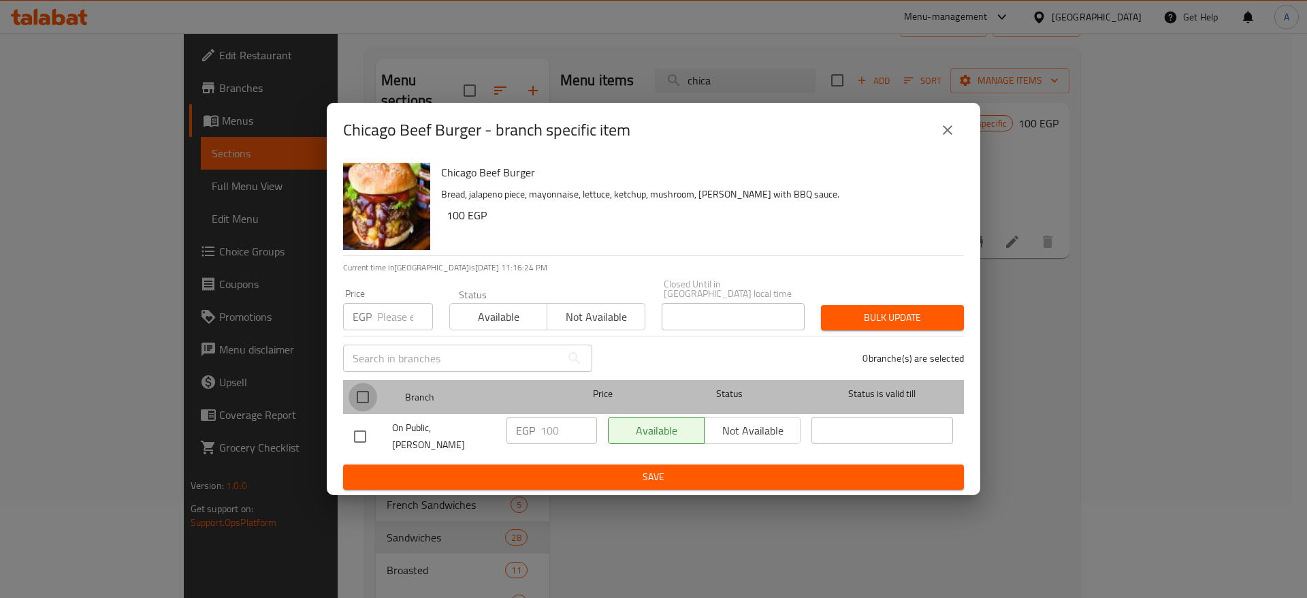
checkbox input "true"
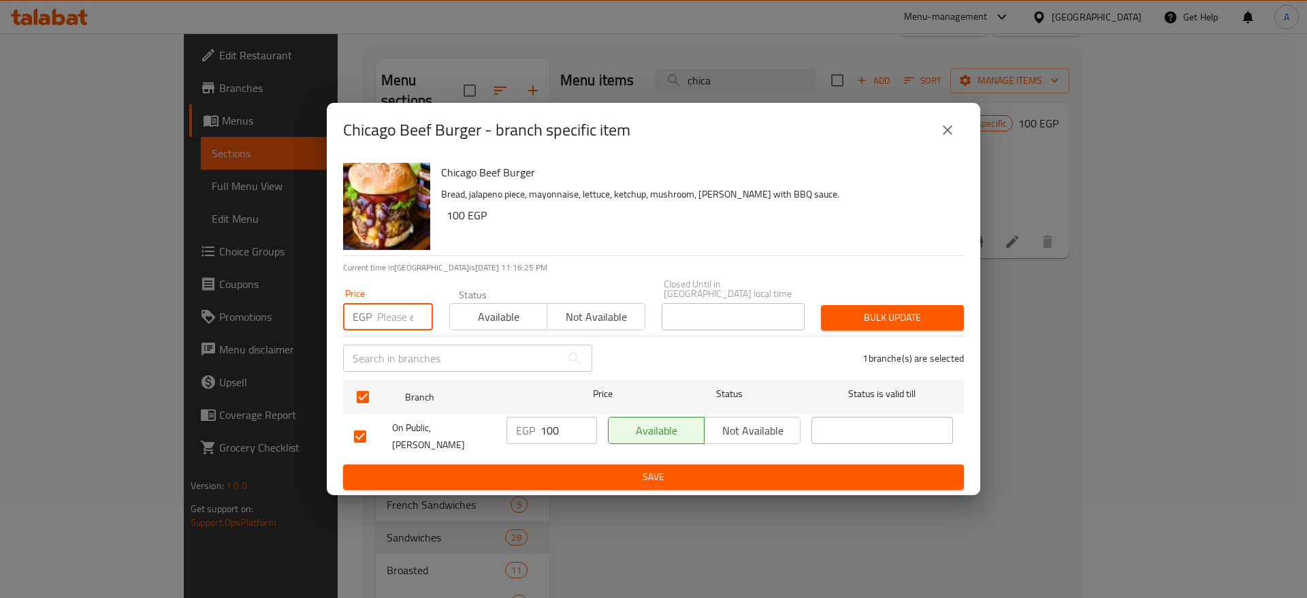
click at [386, 323] on input "number" at bounding box center [405, 316] width 56 height 27
type input "110"
click at [882, 321] on span "Bulk update" at bounding box center [892, 317] width 121 height 17
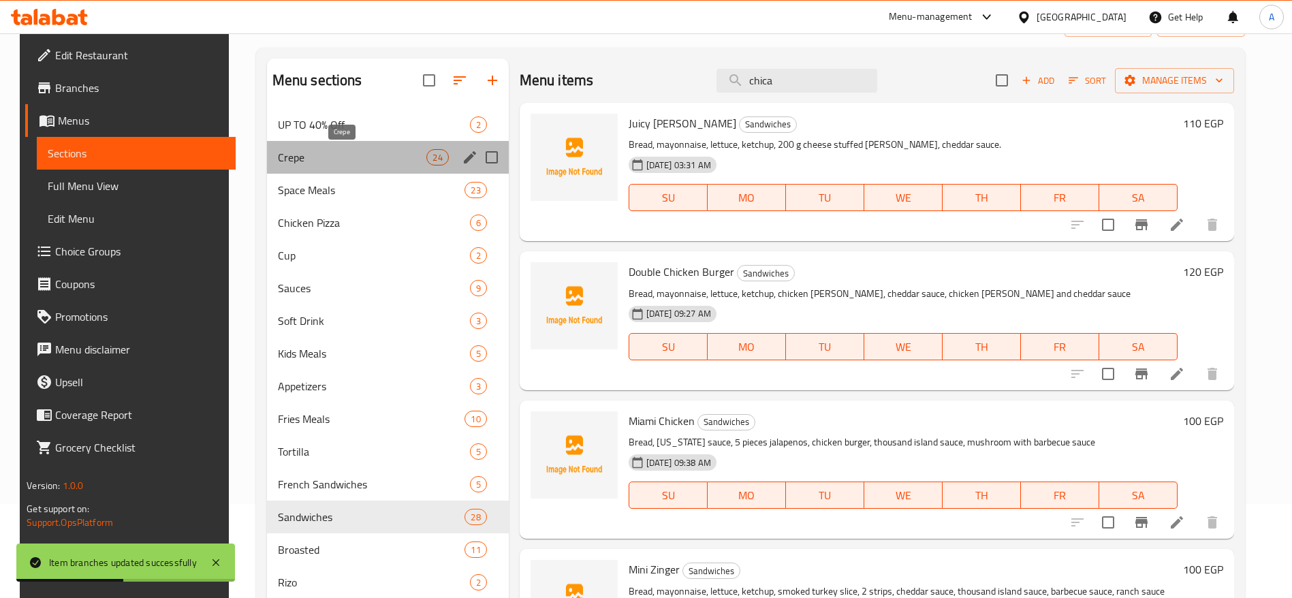
click at [327, 156] on span "Crepe" at bounding box center [352, 157] width 149 height 16
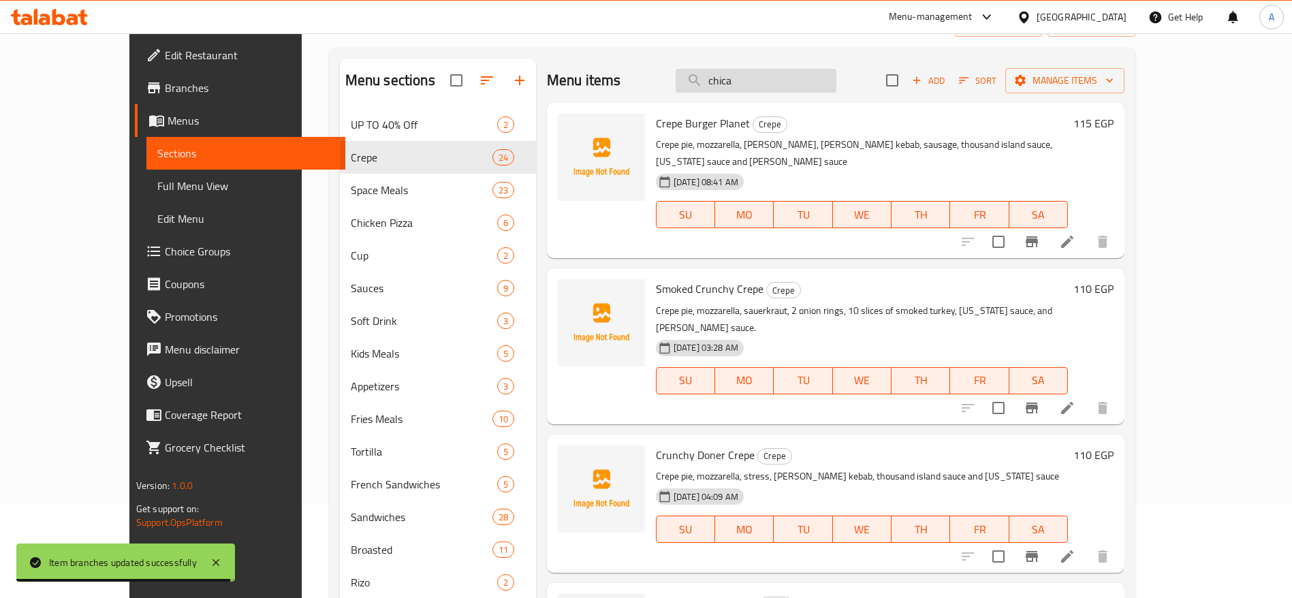
click at [836, 89] on input "chica" at bounding box center [755, 81] width 161 height 24
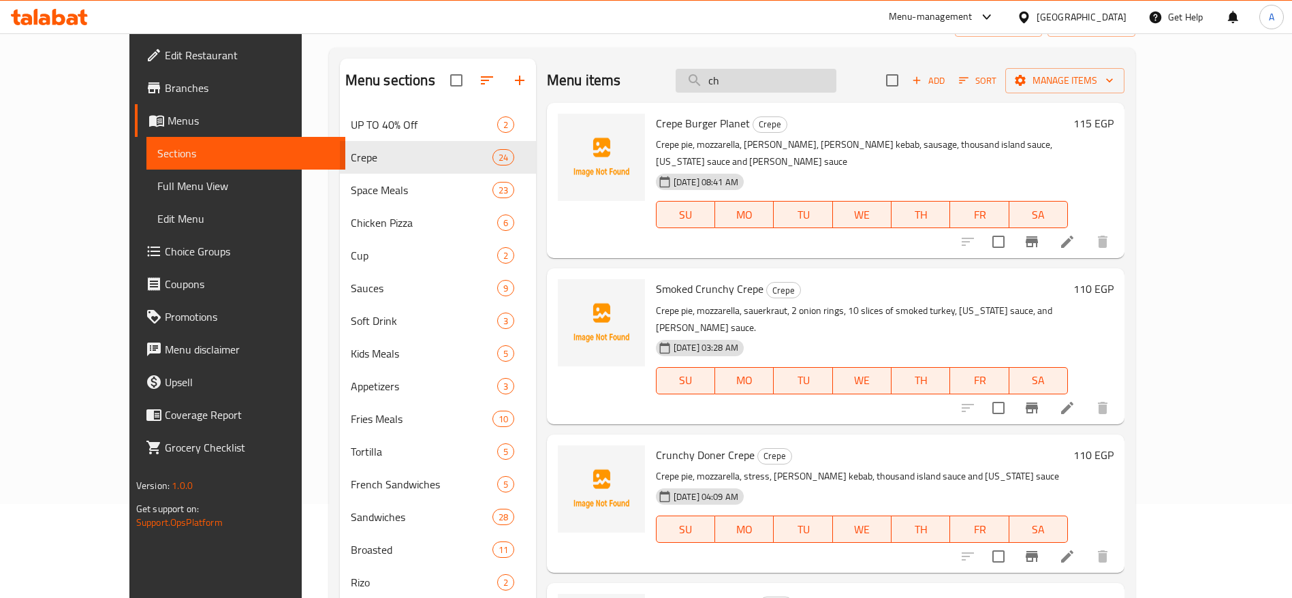
type input "c"
click at [970, 81] on icon "button" at bounding box center [963, 80] width 12 height 12
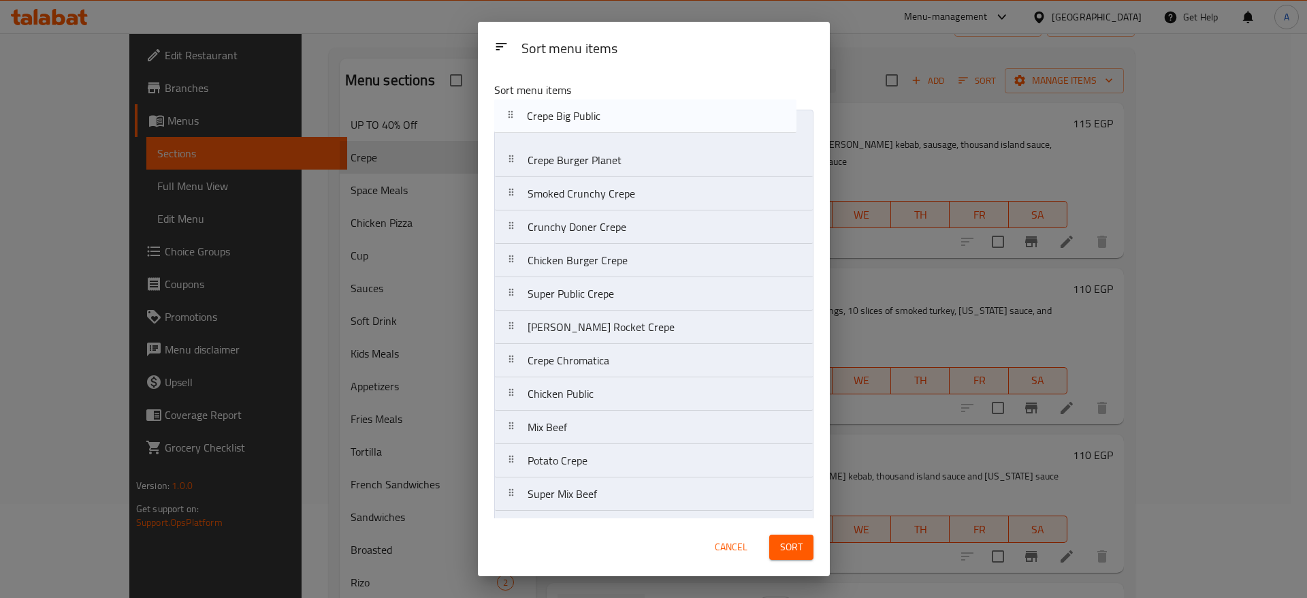
drag, startPoint x: 516, startPoint y: 468, endPoint x: 517, endPoint y: 119, distance: 349.3
click at [517, 119] on nav "Crepe Burger Planet Smoked Crunchy Crepe Crunchy Doner Crepe Chicken Burger Cre…" at bounding box center [653, 511] width 319 height 802
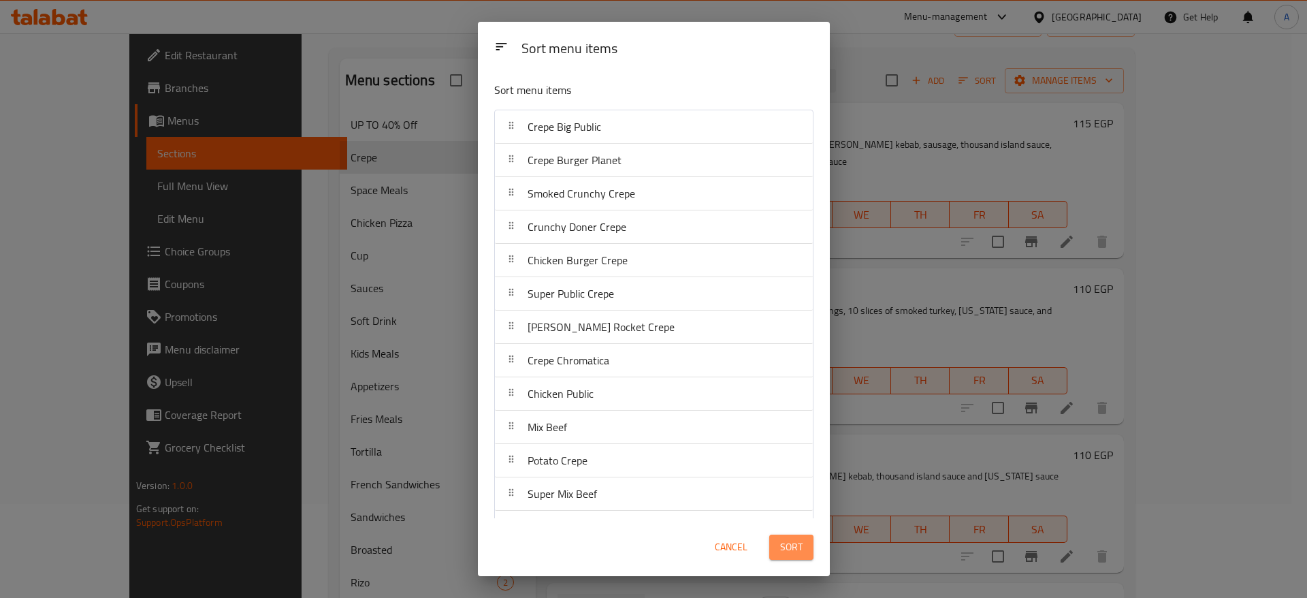
click at [803, 550] on button "Sort" at bounding box center [791, 546] width 44 height 25
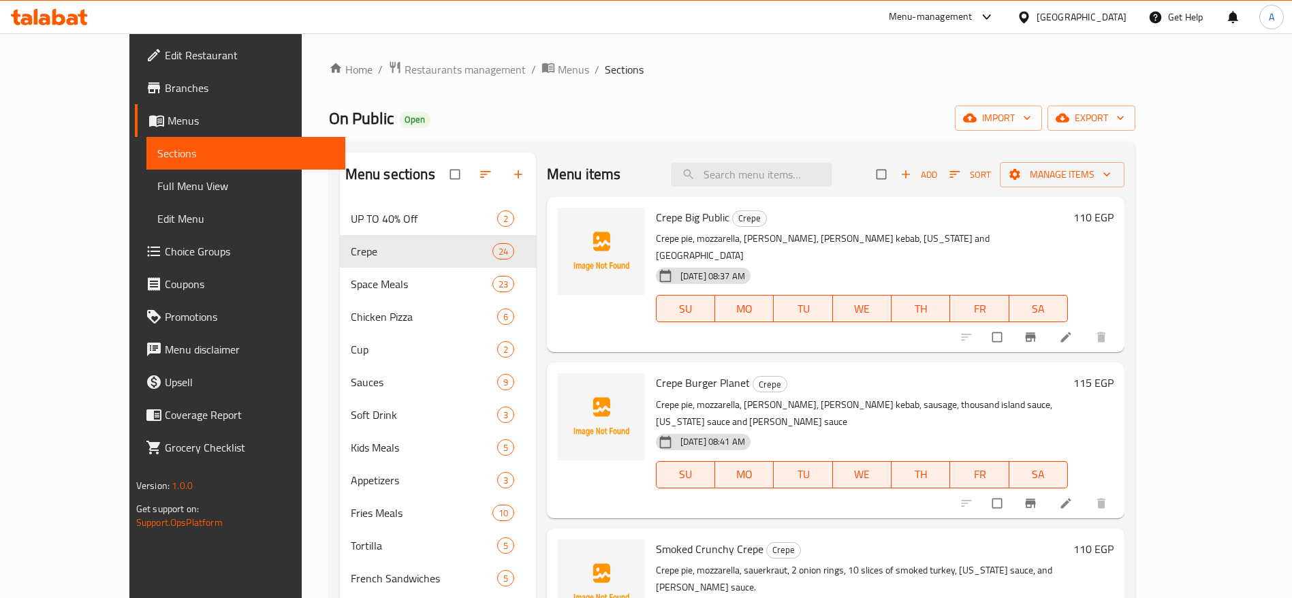
click at [1113, 214] on h6 "110 EGP" at bounding box center [1093, 217] width 40 height 19
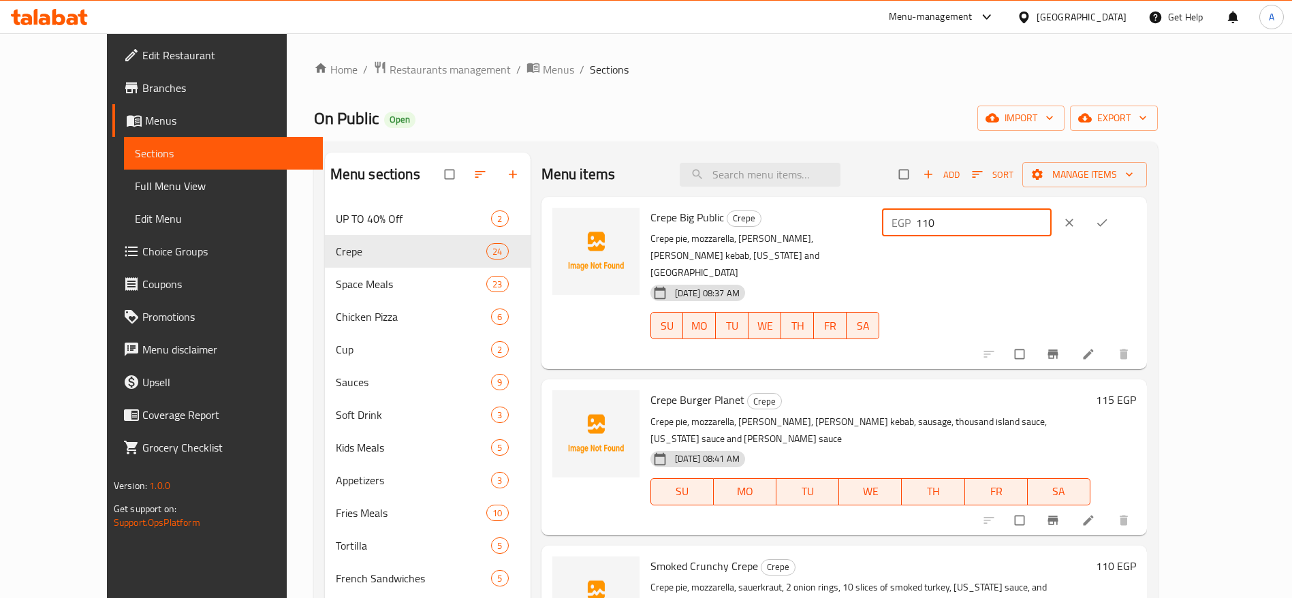
click at [1051, 223] on input "110" at bounding box center [983, 222] width 135 height 27
type input "117"
click at [1108, 221] on icon "ok" at bounding box center [1102, 223] width 14 height 14
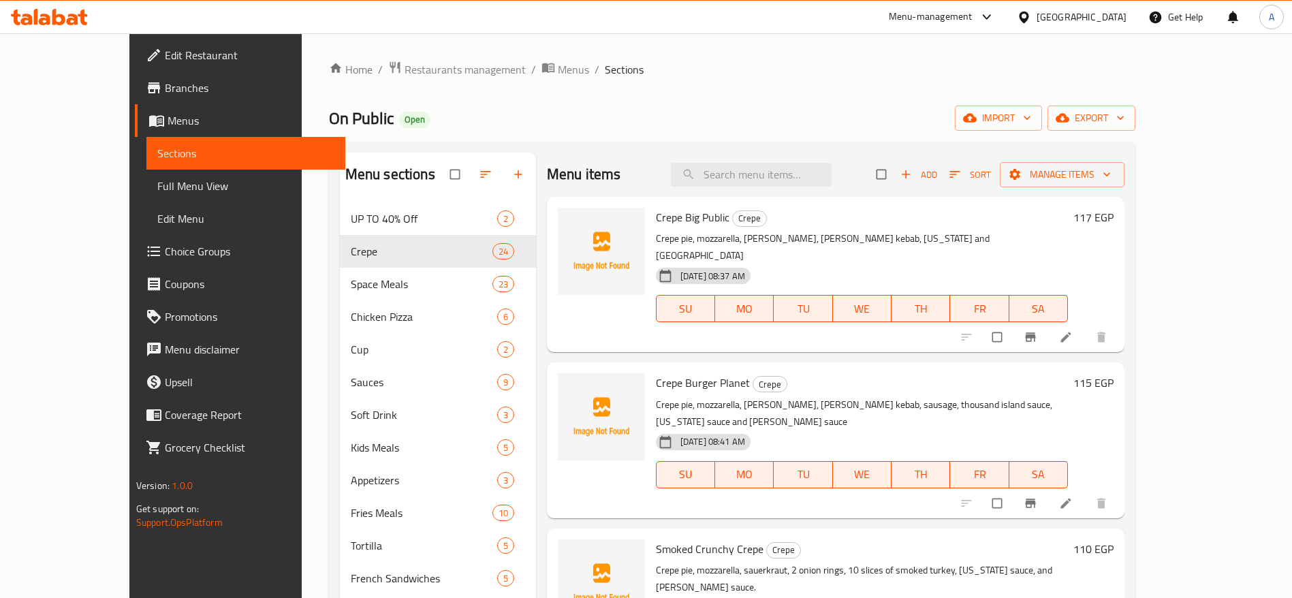
click at [1113, 373] on h6 "115 EGP" at bounding box center [1093, 382] width 40 height 19
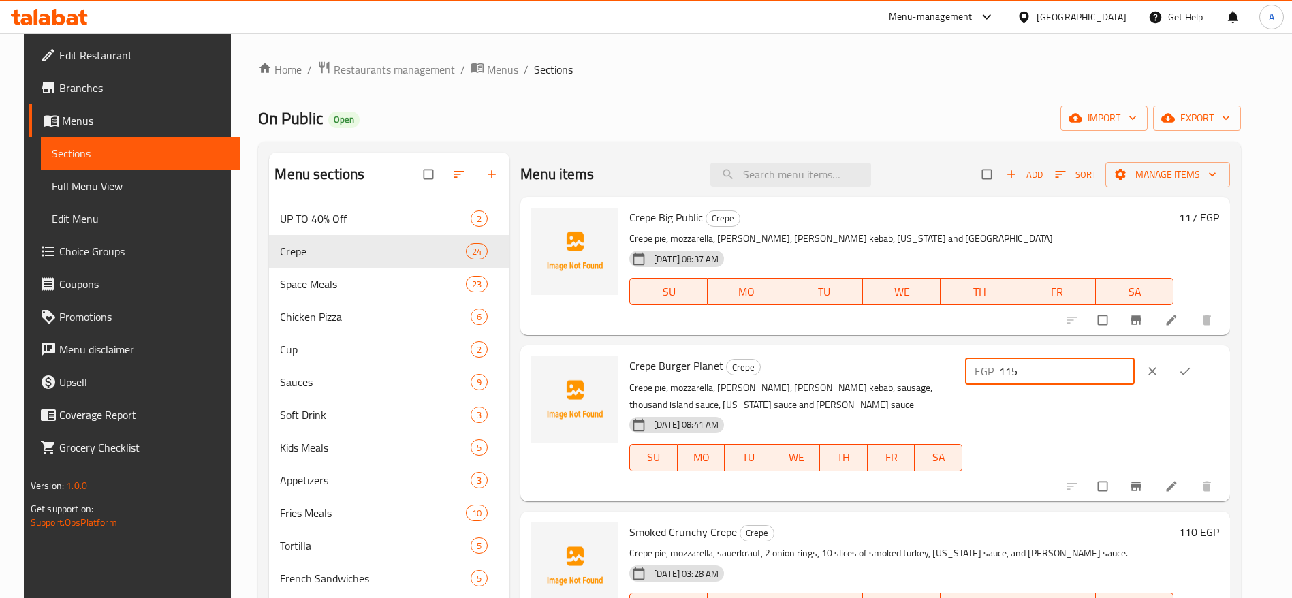
click at [1084, 367] on input "115" at bounding box center [1066, 370] width 135 height 27
type input "122"
click at [1191, 376] on icon "ok" at bounding box center [1185, 371] width 14 height 14
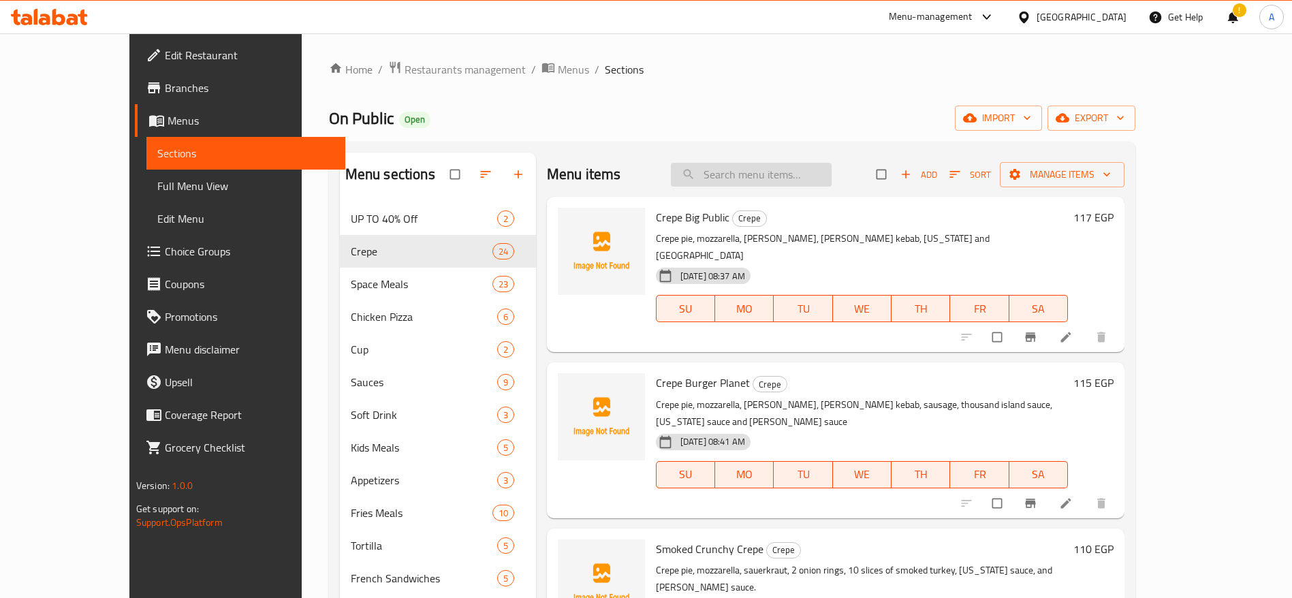
click at [817, 183] on input "search" at bounding box center [751, 175] width 161 height 24
click at [1113, 373] on h6 "115 EGP" at bounding box center [1093, 382] width 40 height 19
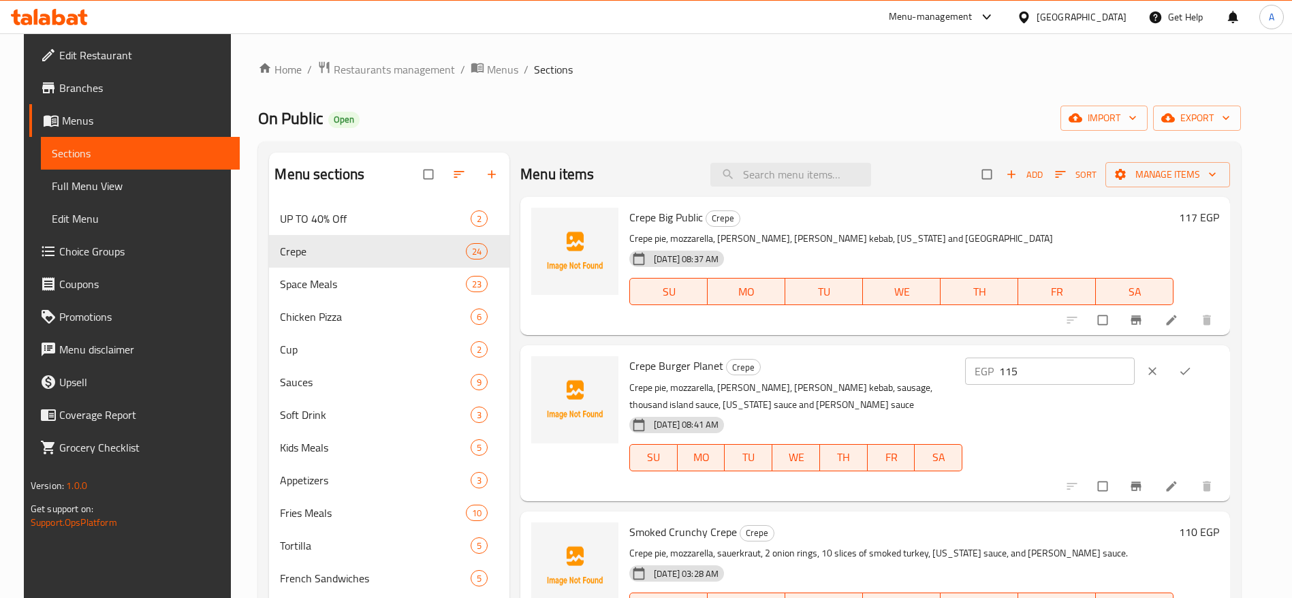
click at [1089, 362] on input "115" at bounding box center [1066, 370] width 135 height 27
type input "122"
click at [1191, 373] on icon "ok" at bounding box center [1185, 371] width 14 height 14
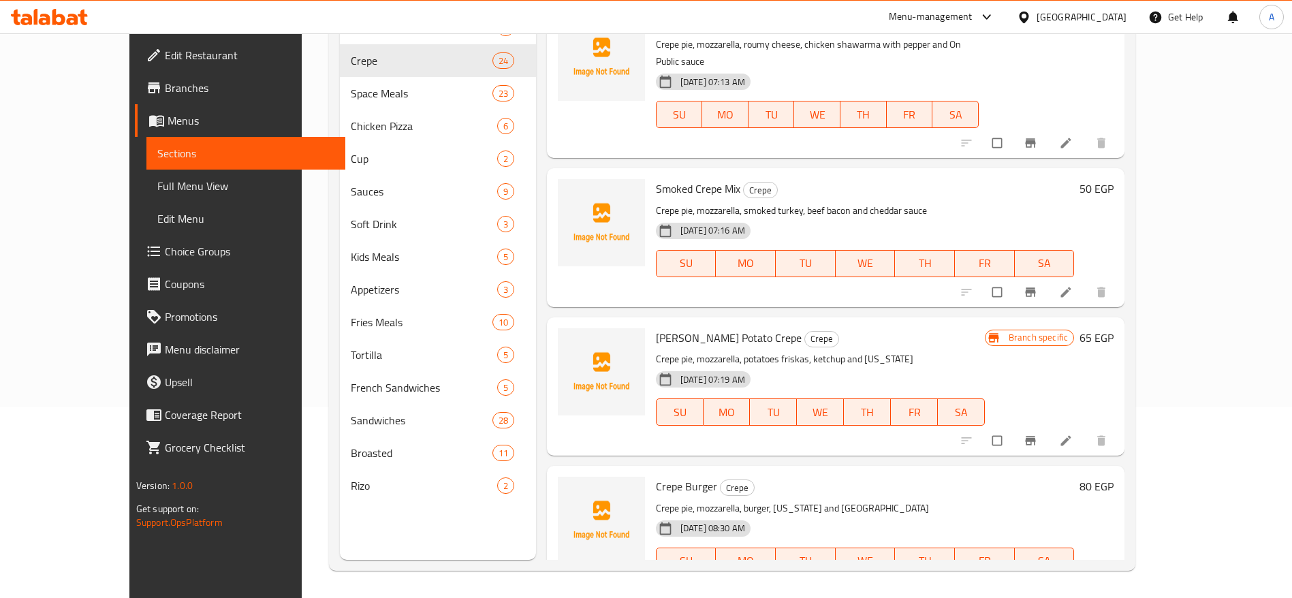
scroll to position [2660, 0]
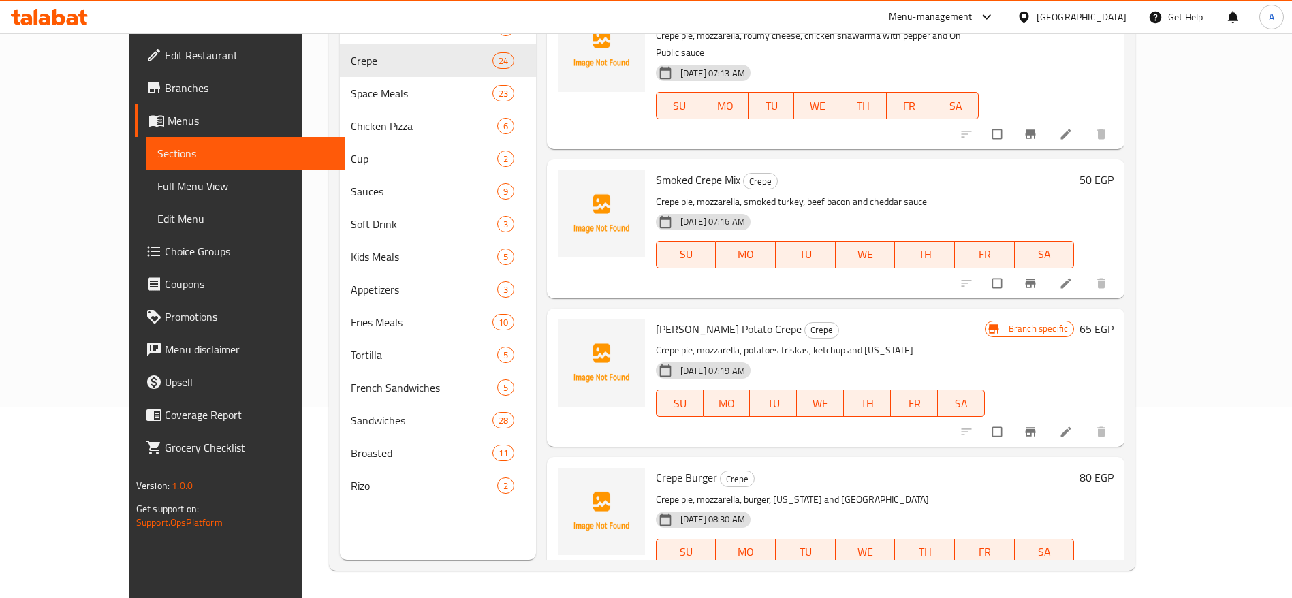
click at [1113, 468] on h6 "80 EGP" at bounding box center [1096, 477] width 34 height 19
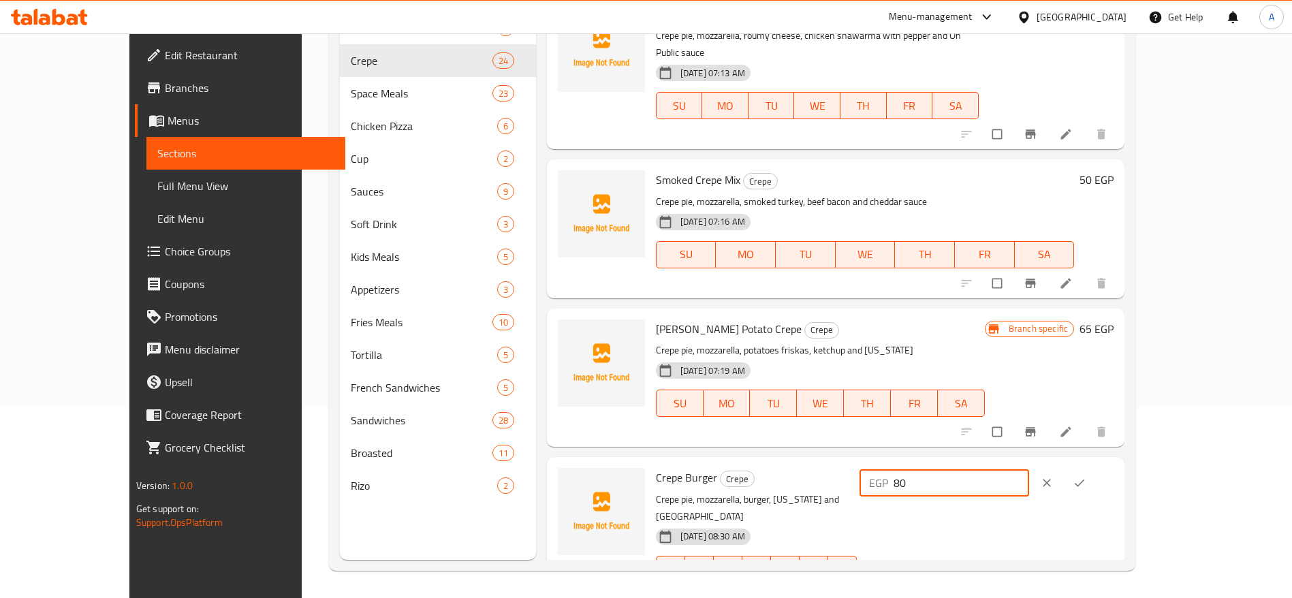
click at [1029, 469] on input "80" at bounding box center [960, 482] width 135 height 27
type input "85"
click at [1085, 479] on icon "ok" at bounding box center [1079, 482] width 10 height 7
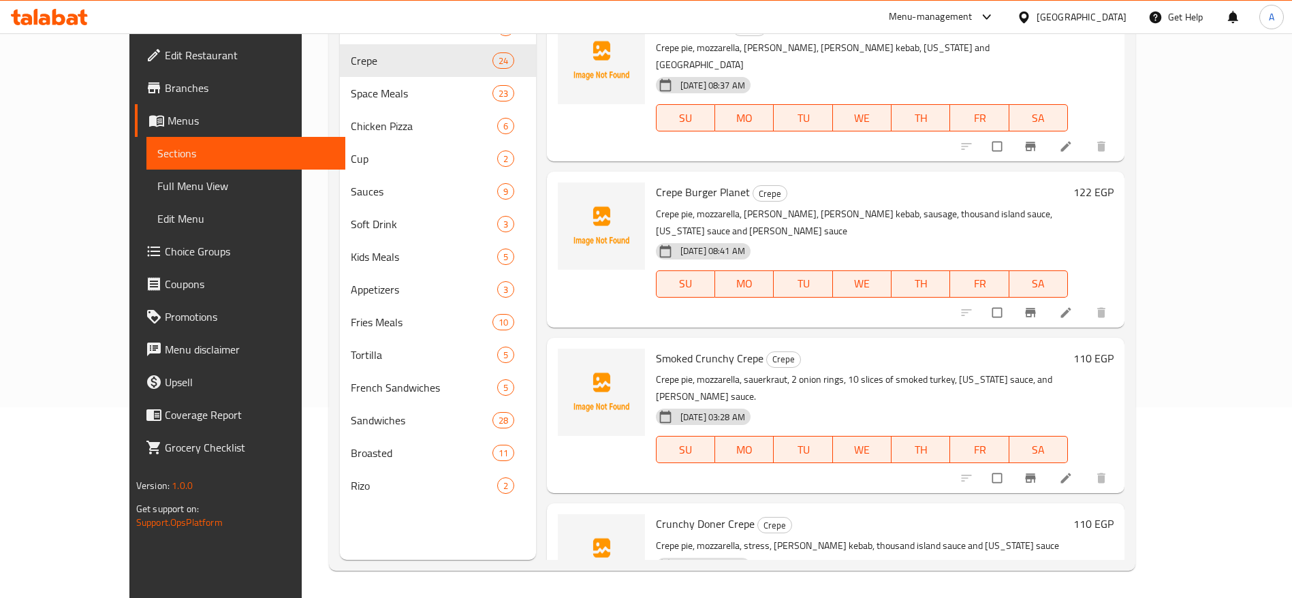
scroll to position [0, 0]
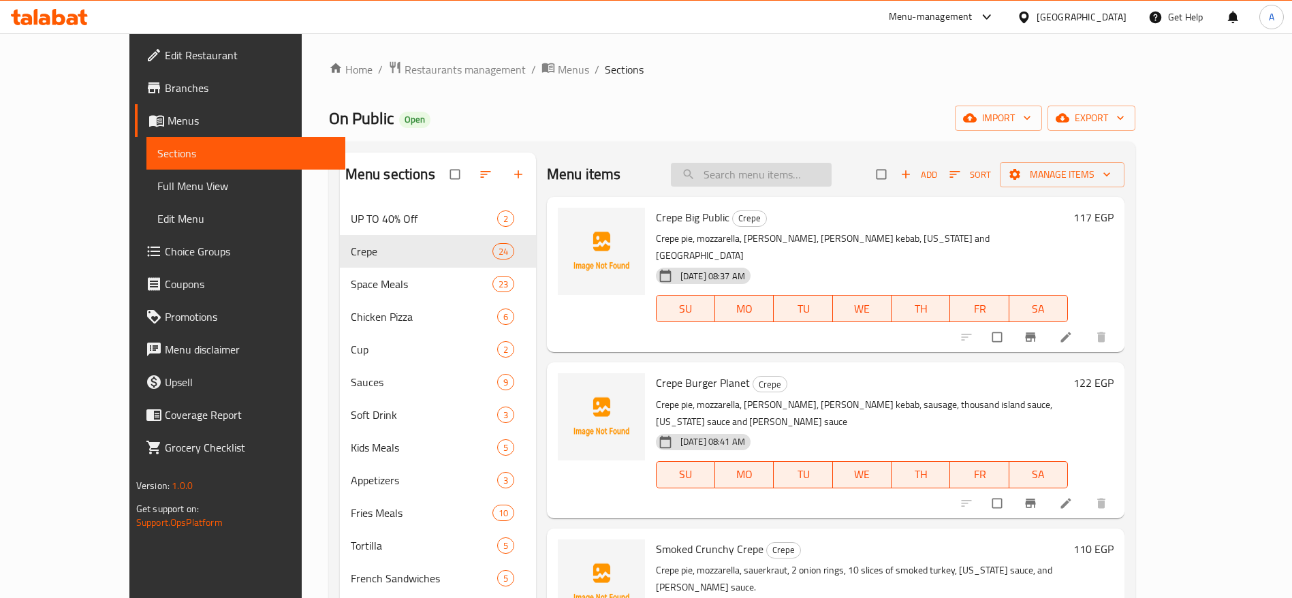
click at [829, 174] on input "search" at bounding box center [751, 175] width 161 height 24
type input "s"
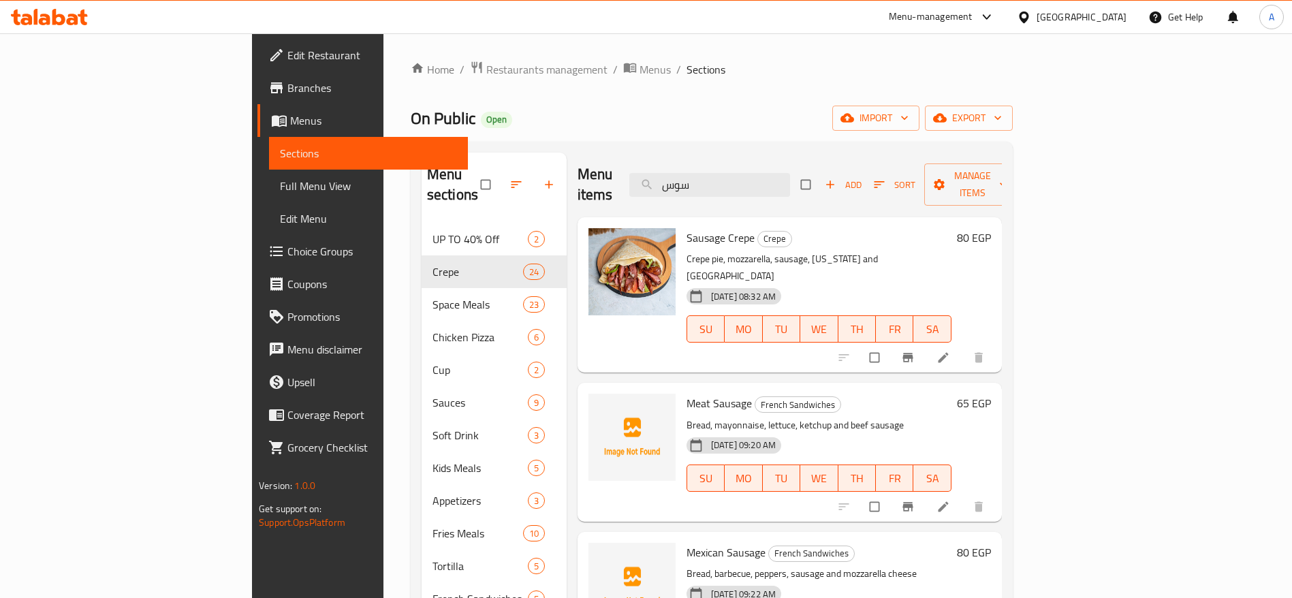
type input "سوس"
click at [991, 228] on h6 "80 EGP" at bounding box center [974, 237] width 34 height 19
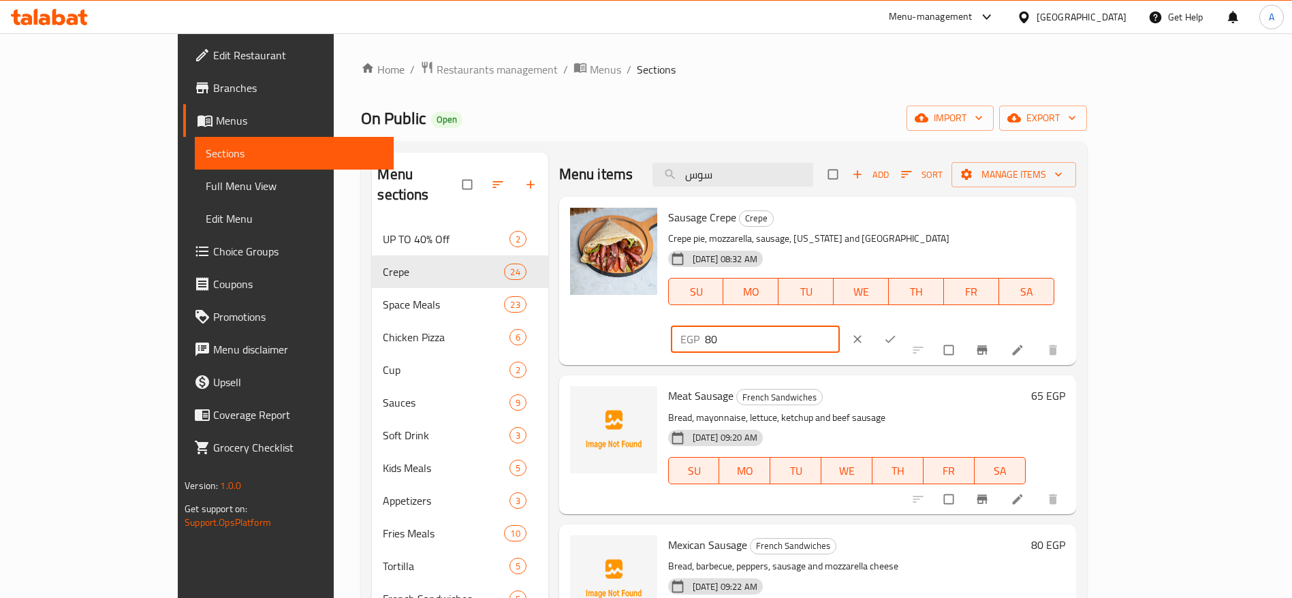
click at [840, 325] on input "80" at bounding box center [772, 338] width 135 height 27
type input "85"
click at [895, 336] on icon "ok" at bounding box center [890, 339] width 10 height 7
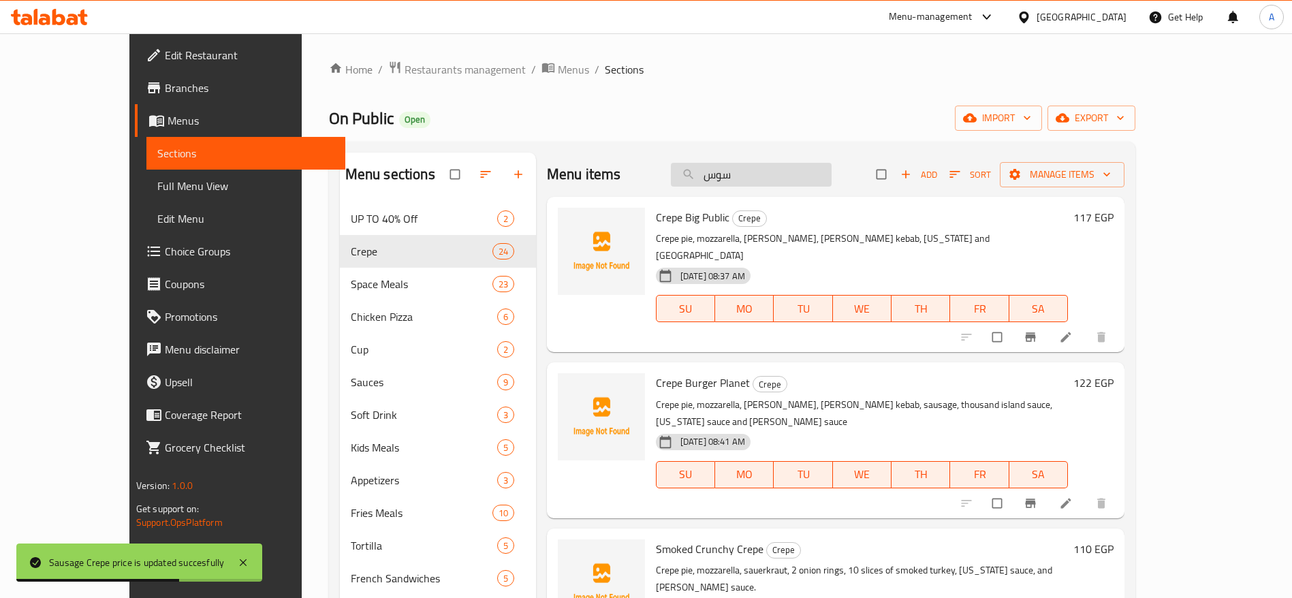
click at [794, 176] on input "سوس" at bounding box center [751, 175] width 161 height 24
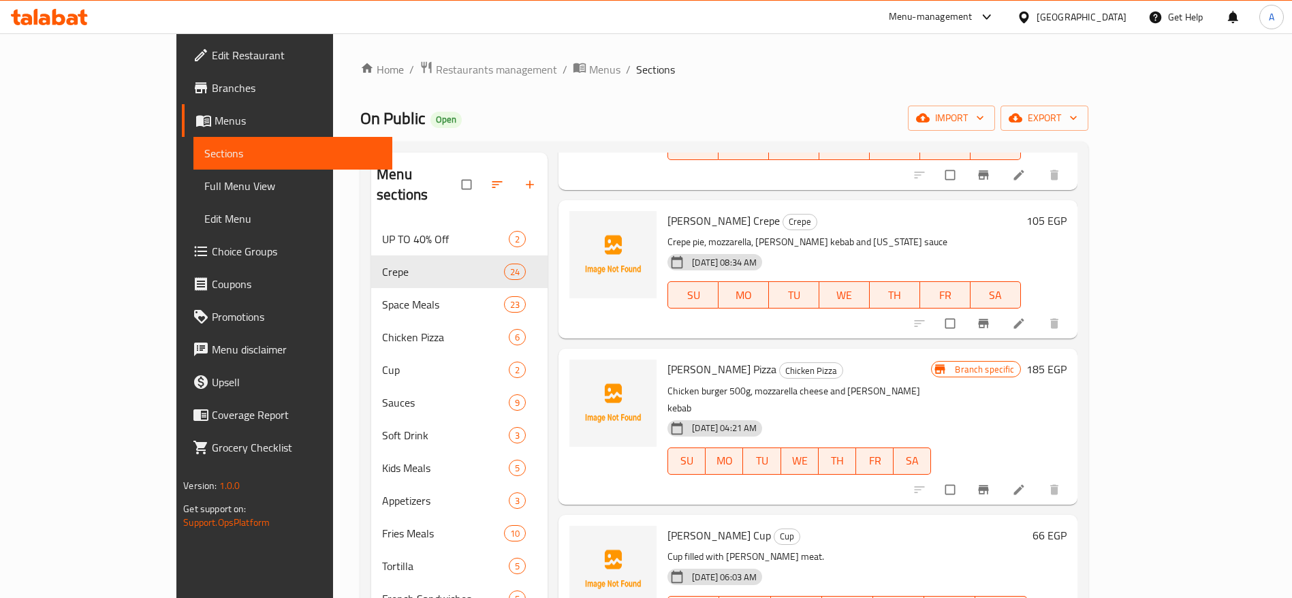
scroll to position [311, 0]
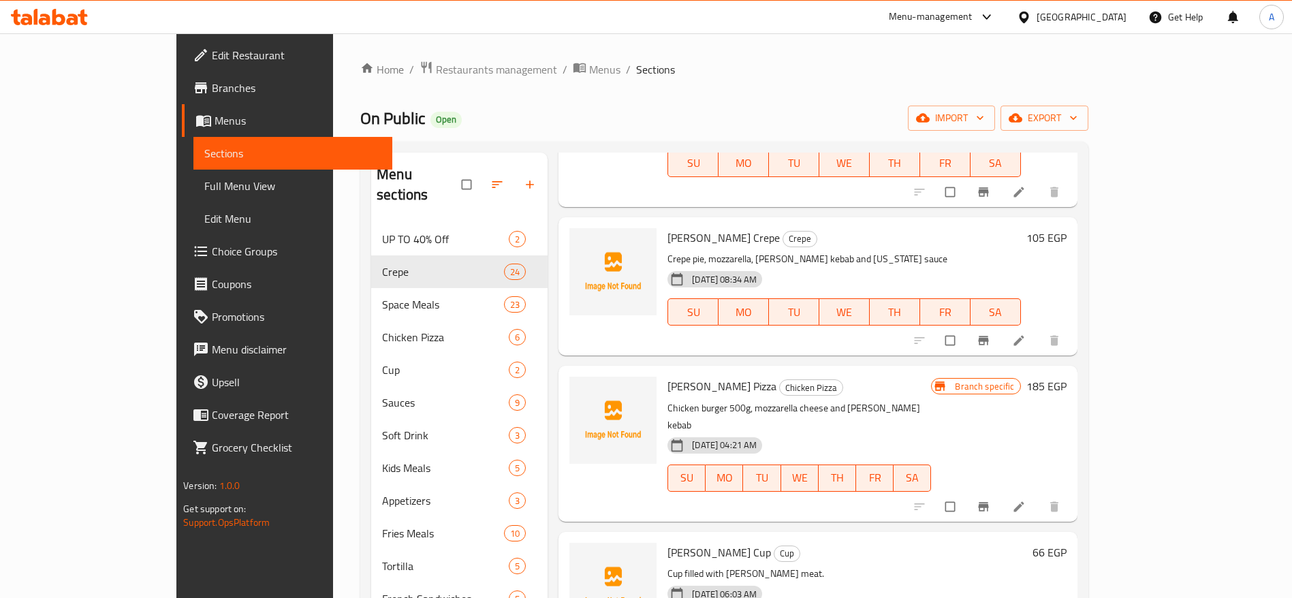
type input "دونر"
click at [1066, 228] on h6 "105 EGP" at bounding box center [1046, 237] width 40 height 19
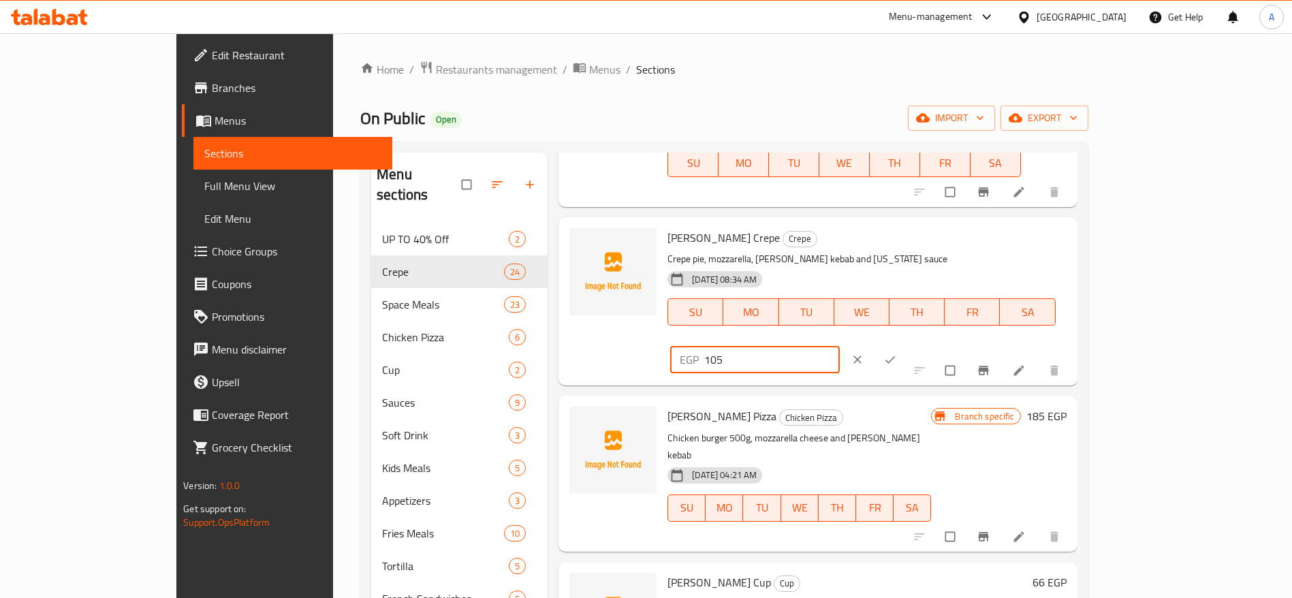
click at [839, 346] on input "105" at bounding box center [771, 359] width 135 height 27
type input "110"
click at [897, 353] on icon "ok" at bounding box center [890, 360] width 14 height 14
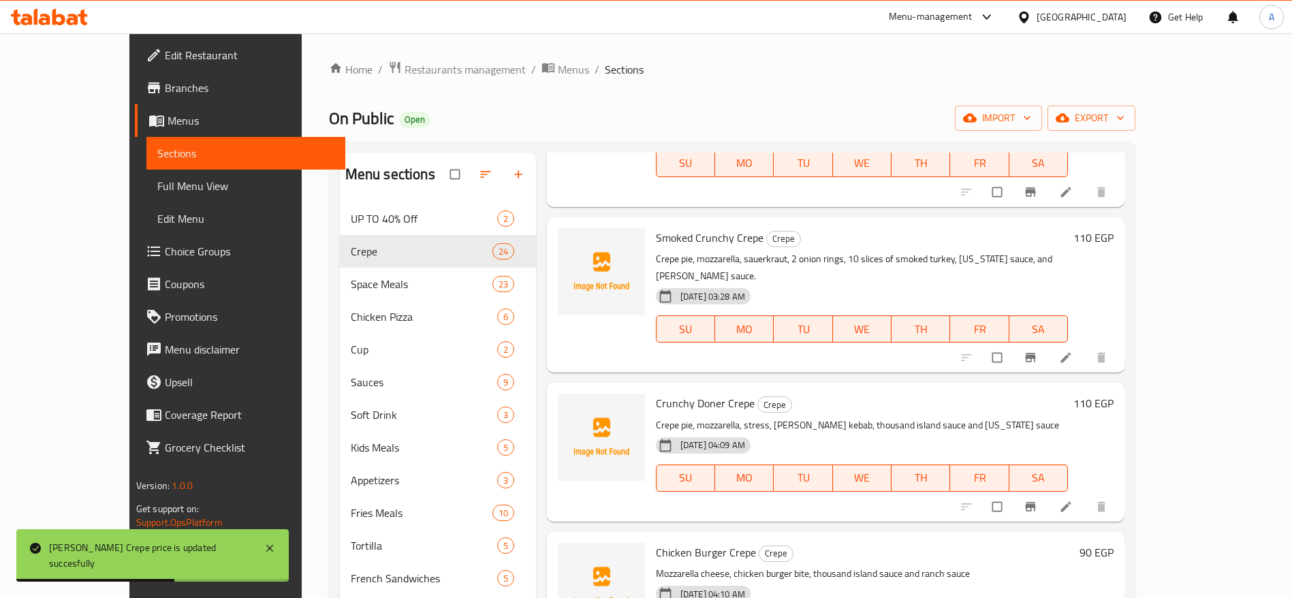
scroll to position [0, 0]
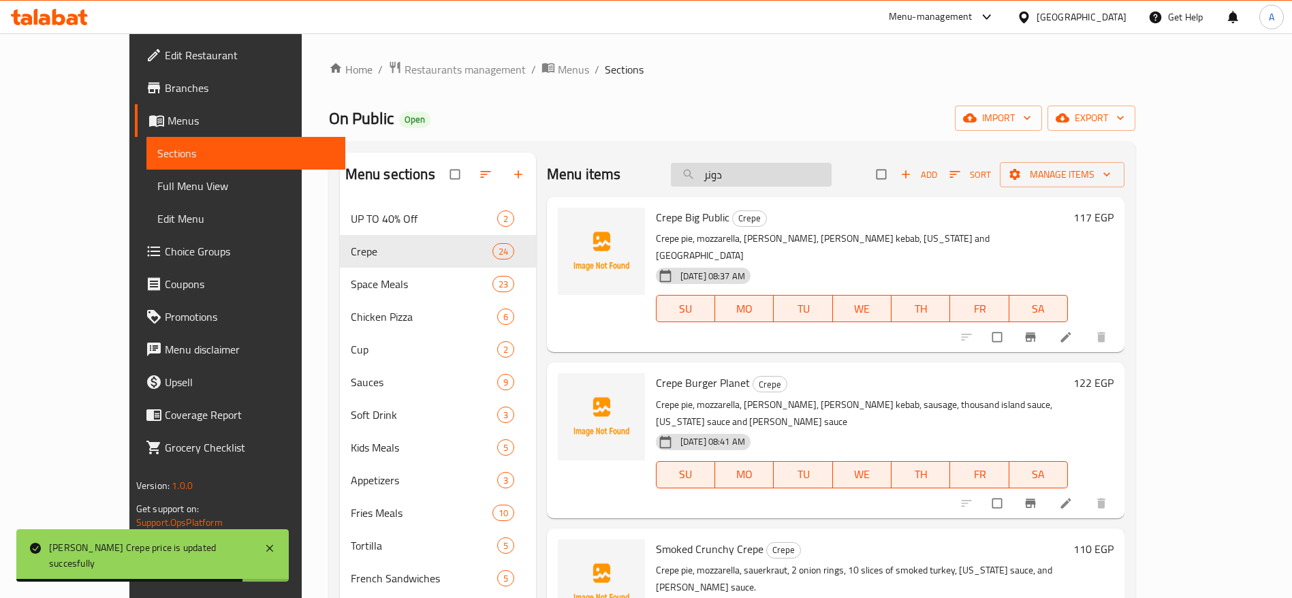
click at [803, 182] on input "دونر" at bounding box center [751, 175] width 161 height 24
type input "ؤ"
click at [803, 182] on input "ؤ" at bounding box center [751, 175] width 161 height 24
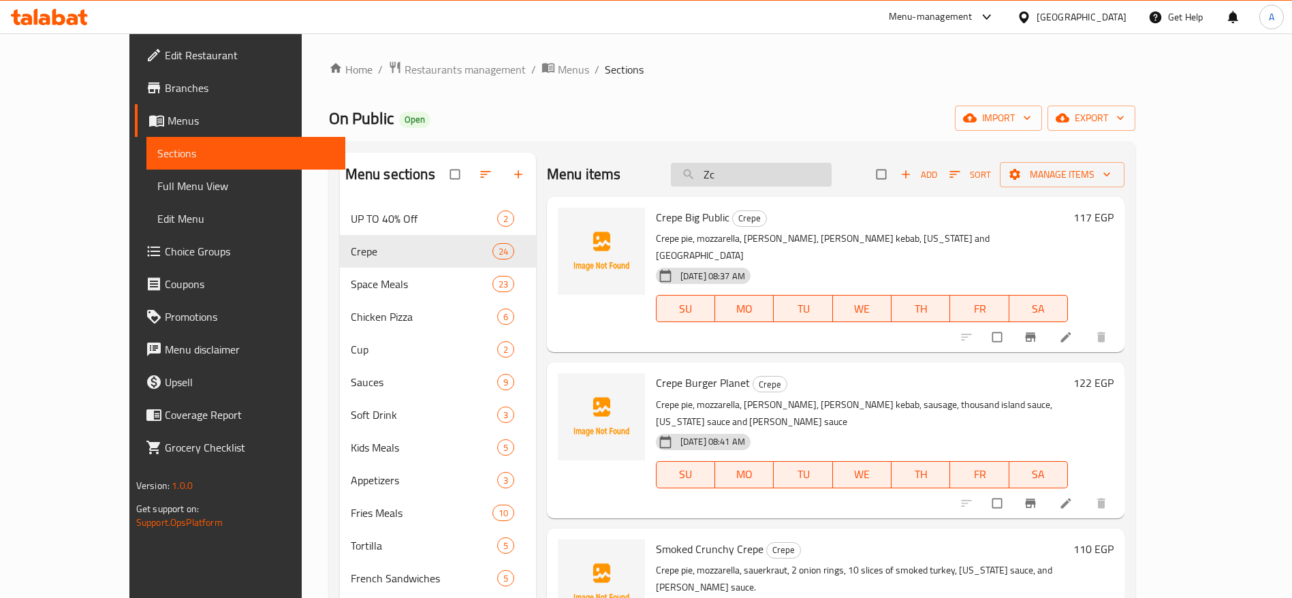
type input "Z"
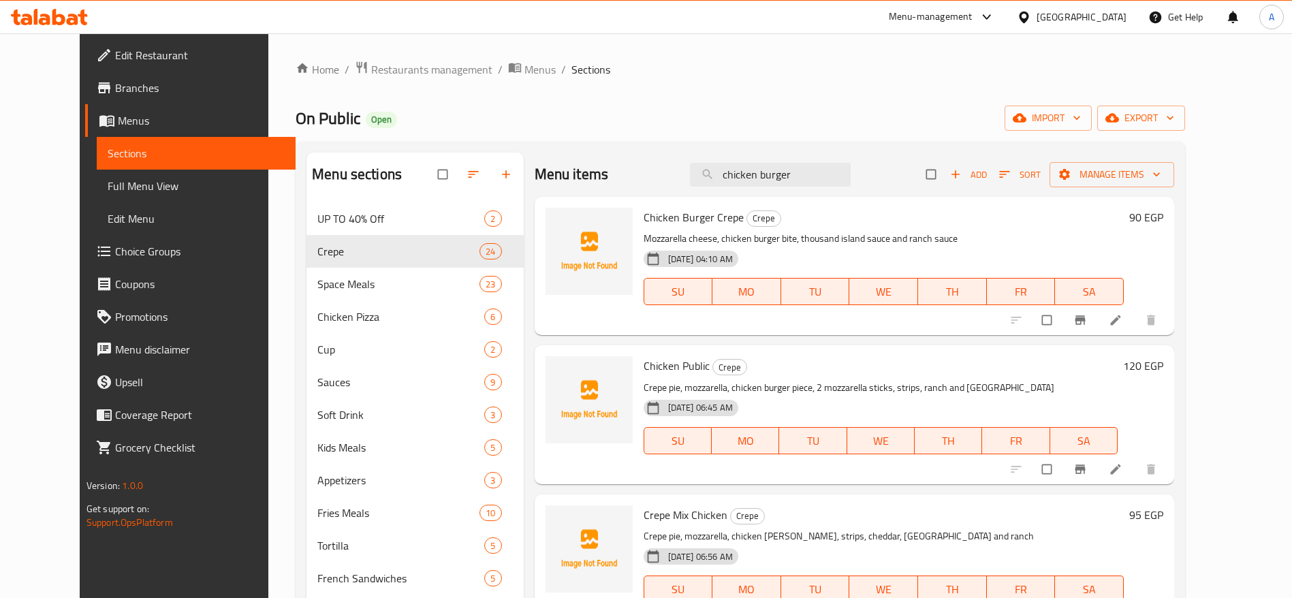
type input "chicken burger"
click at [1163, 214] on h6 "90 EGP" at bounding box center [1146, 217] width 34 height 19
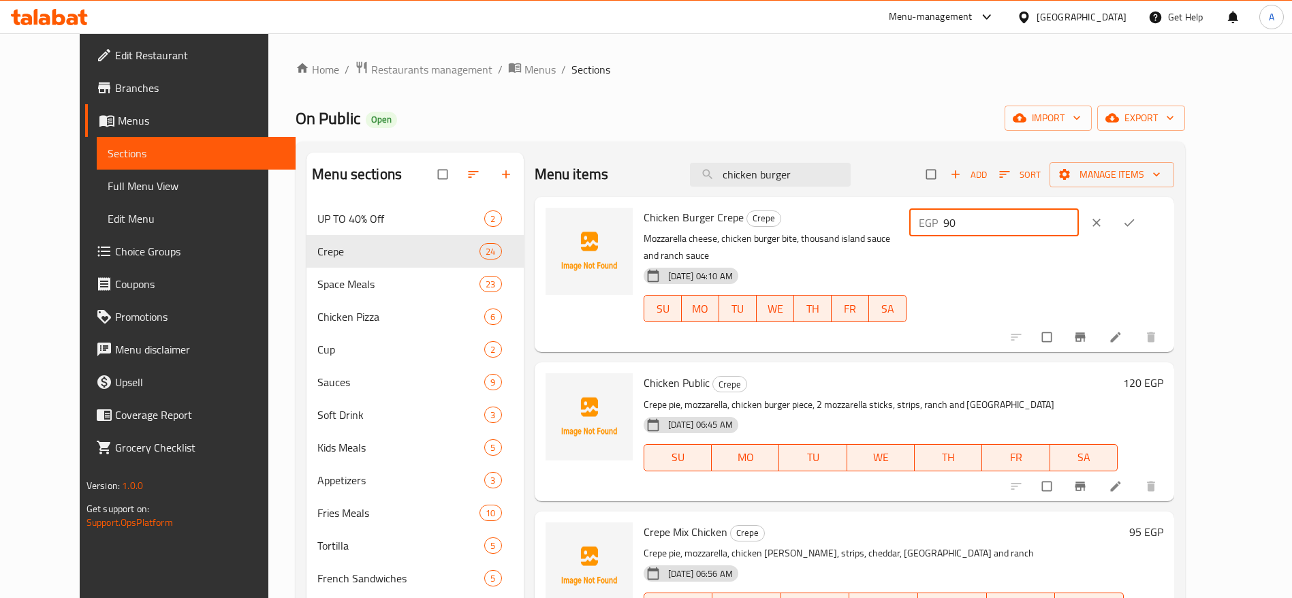
click at [1075, 223] on input "90" at bounding box center [1010, 222] width 135 height 27
type input "95"
click at [1136, 223] on icon "ok" at bounding box center [1129, 223] width 14 height 14
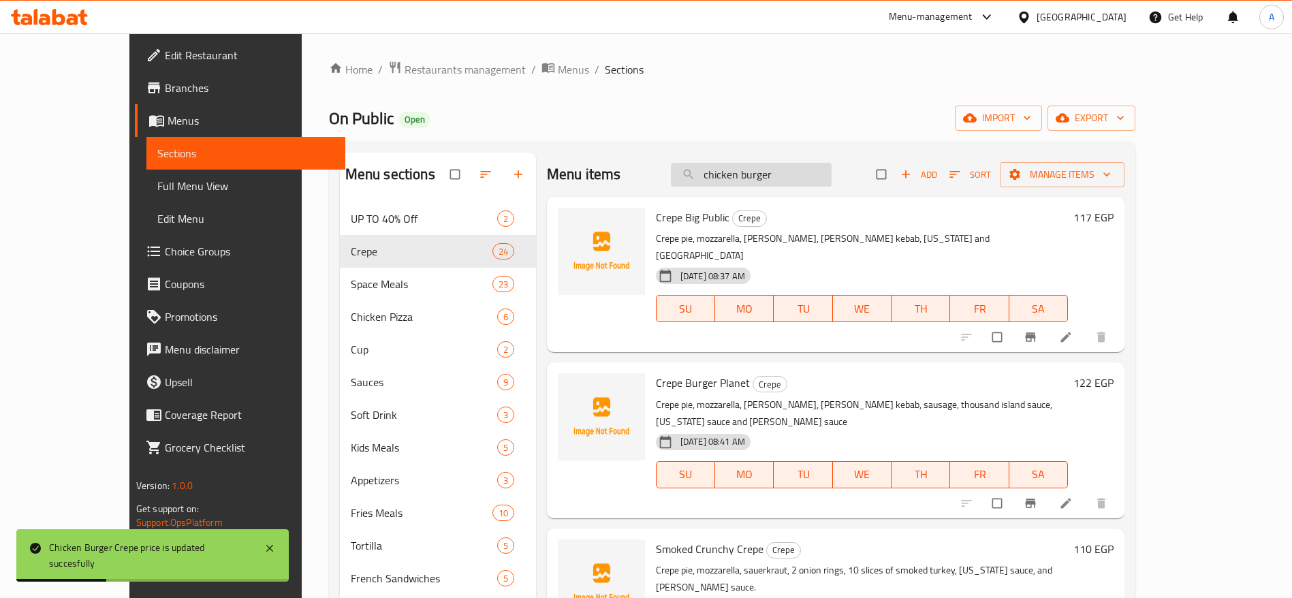
click at [807, 174] on input "chicken burger" at bounding box center [751, 175] width 161 height 24
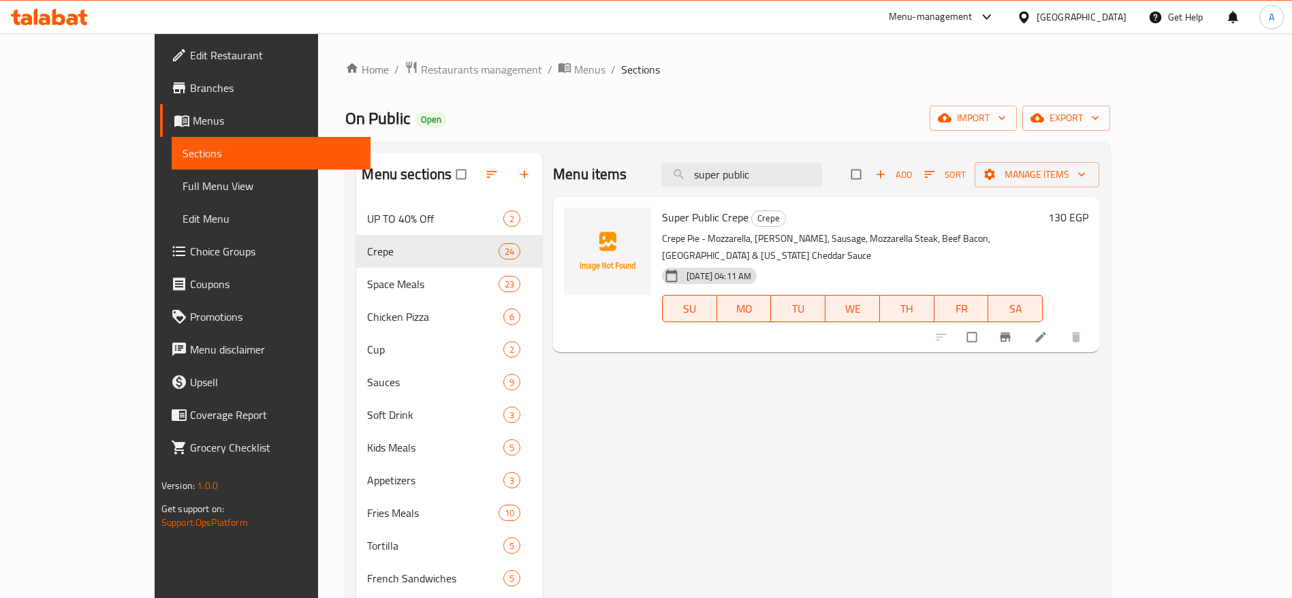
type input "super public"
click at [1088, 216] on h6 "130 EGP" at bounding box center [1068, 217] width 40 height 19
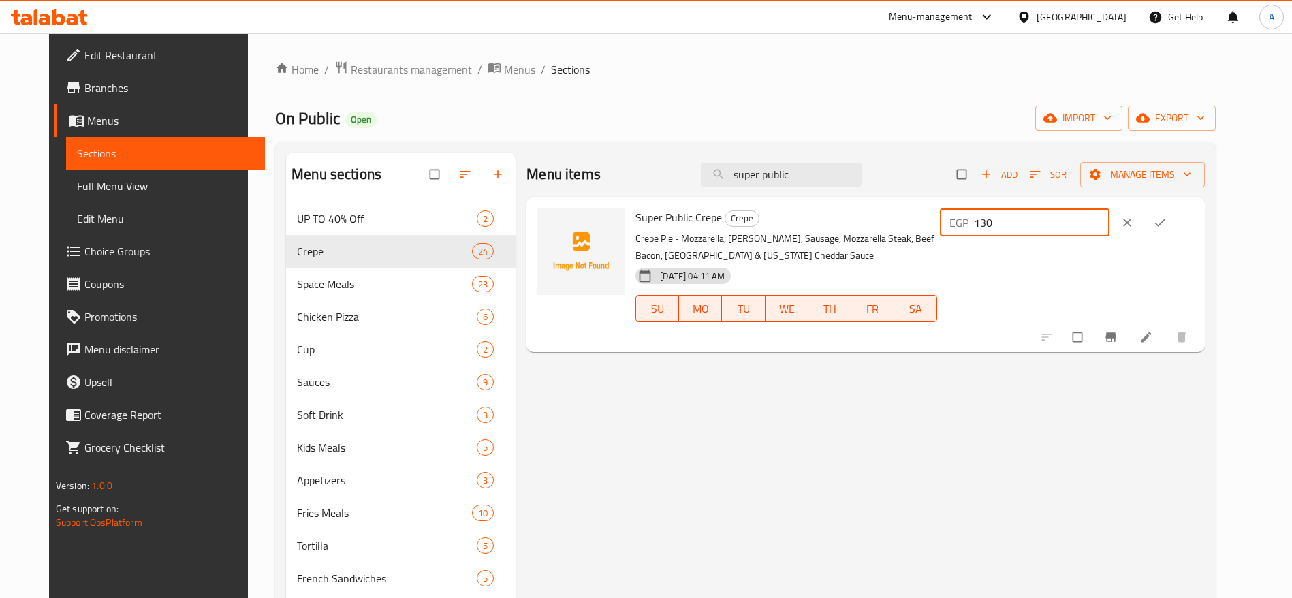
click at [1104, 219] on input "130" at bounding box center [1041, 222] width 135 height 27
type input "140"
click at [1177, 218] on button "ok" at bounding box center [1160, 223] width 33 height 30
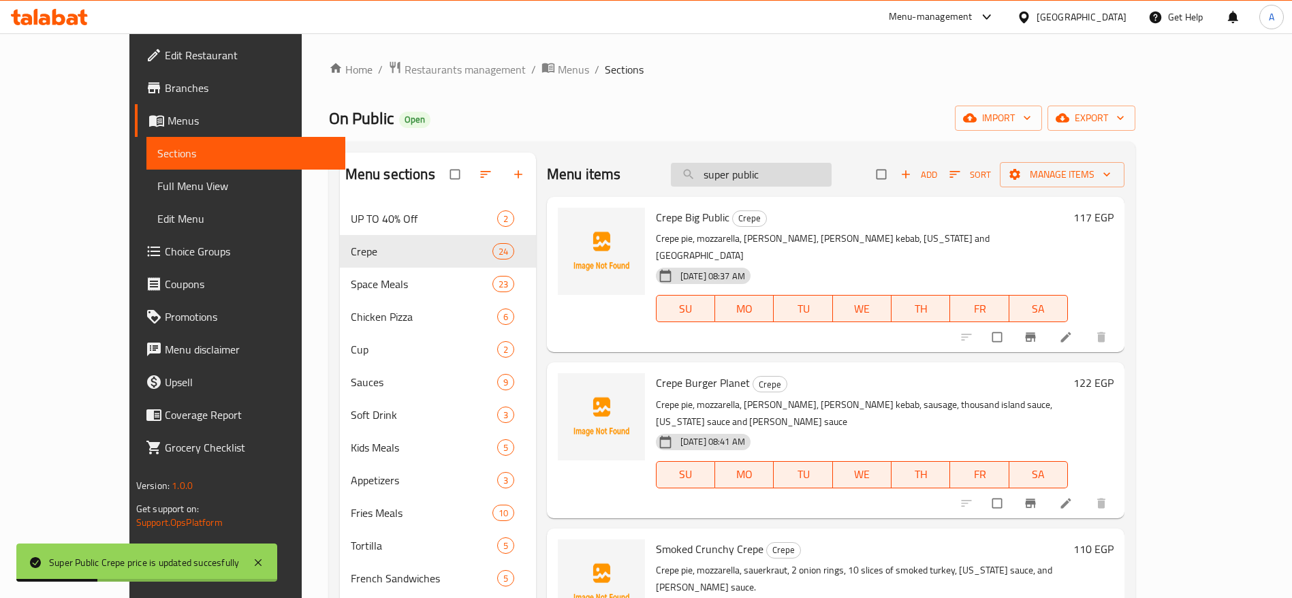
click at [792, 167] on input "super public" at bounding box center [751, 175] width 161 height 24
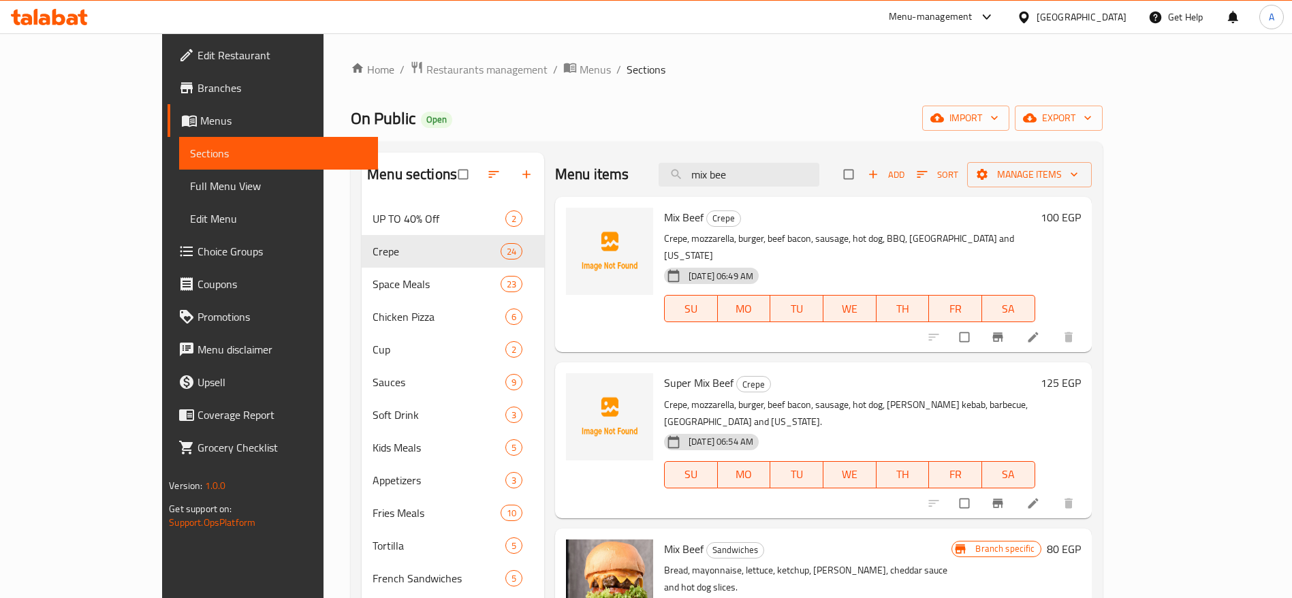
type input "mix bee"
click at [1080, 217] on h6 "100 EGP" at bounding box center [1060, 217] width 40 height 19
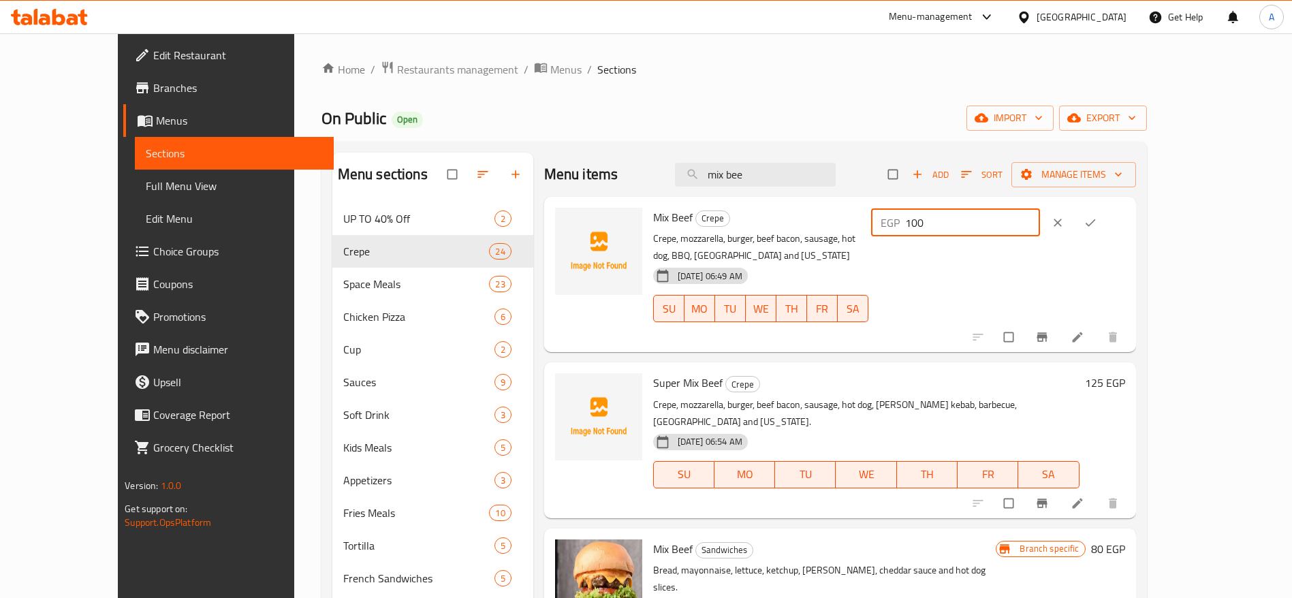
click at [1040, 227] on input "100" at bounding box center [972, 222] width 135 height 27
type input "110"
click at [1100, 227] on span "ok" at bounding box center [1091, 223] width 16 height 14
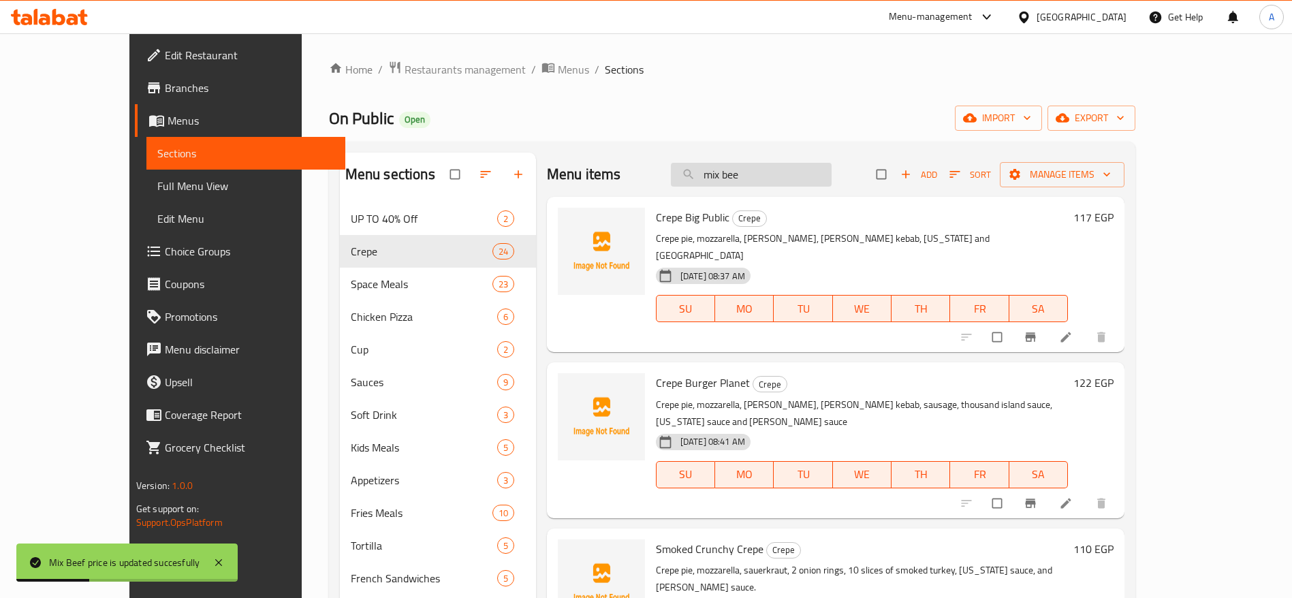
click at [818, 163] on input "mix bee" at bounding box center [751, 175] width 161 height 24
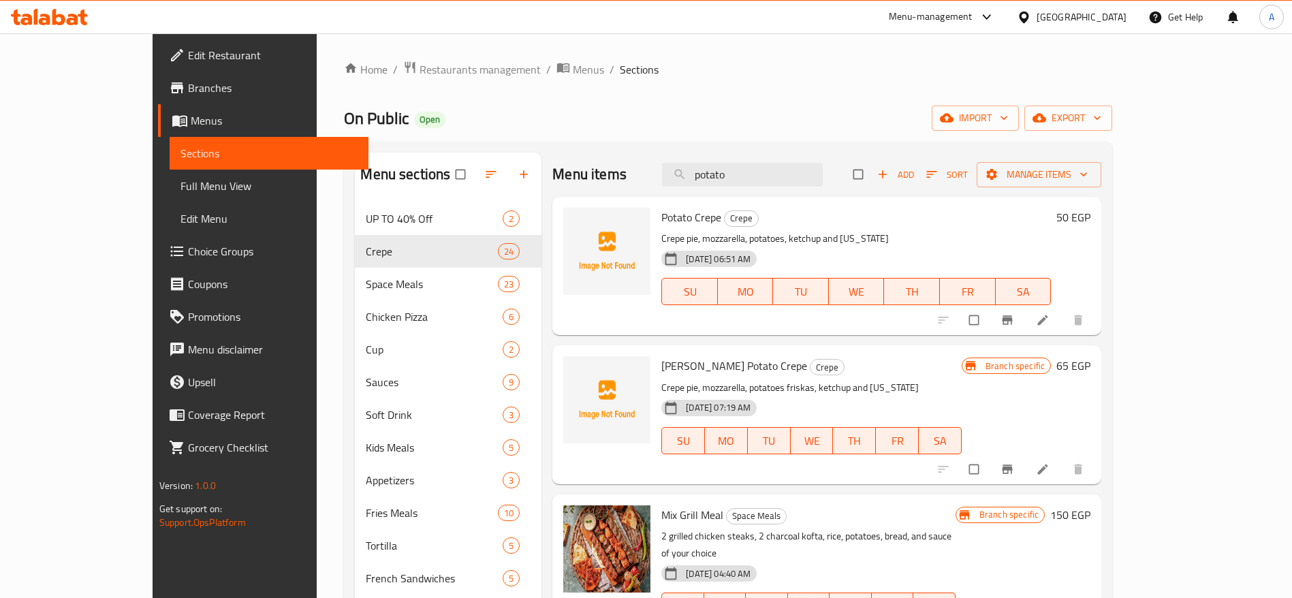
type input "potato"
click at [1090, 219] on h6 "50 EGP" at bounding box center [1073, 217] width 34 height 19
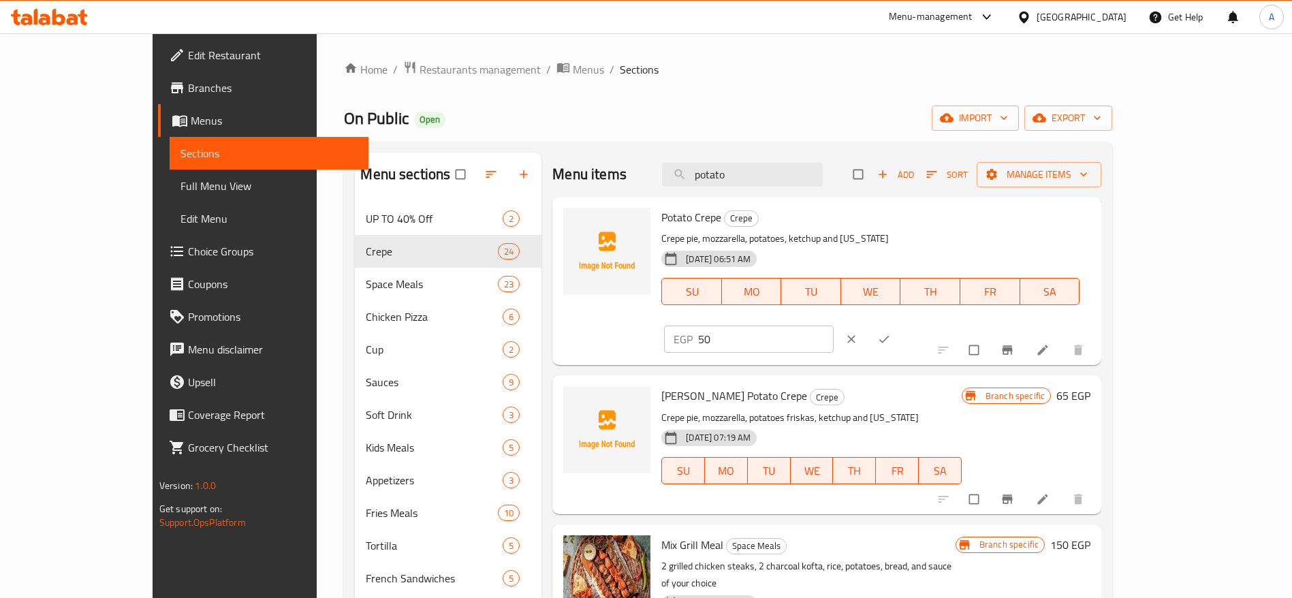
click at [833, 325] on input "50" at bounding box center [765, 338] width 135 height 27
type input "5"
type input "60"
click at [891, 332] on icon "ok" at bounding box center [884, 339] width 14 height 14
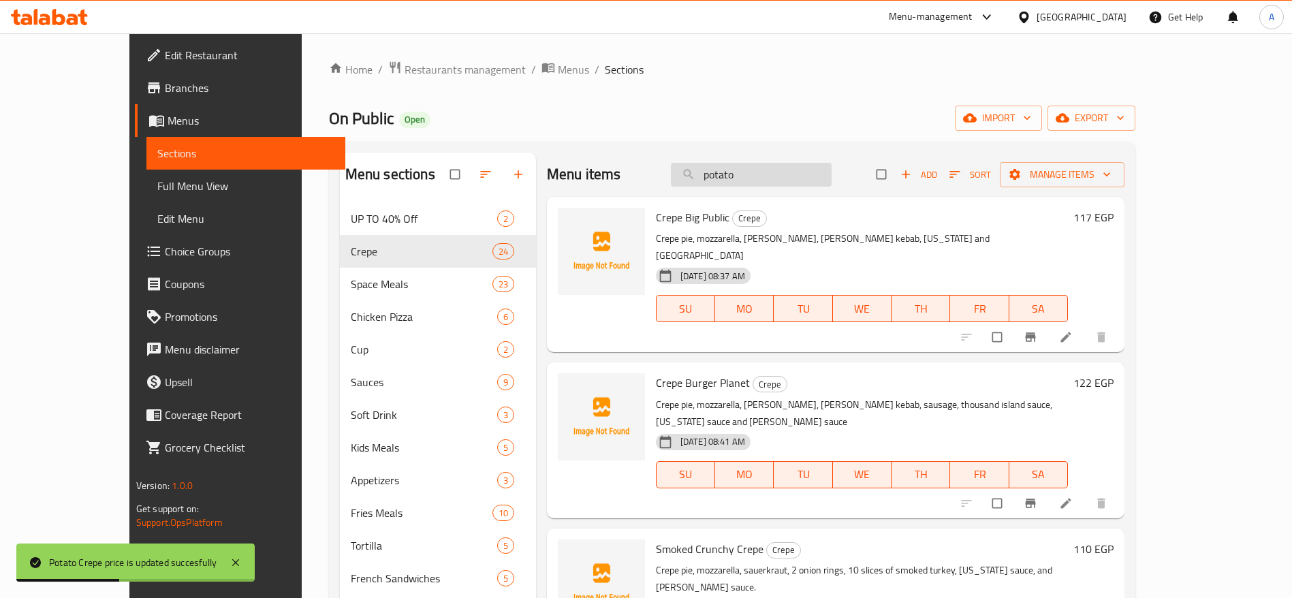
click at [831, 170] on input "potato" at bounding box center [751, 175] width 161 height 24
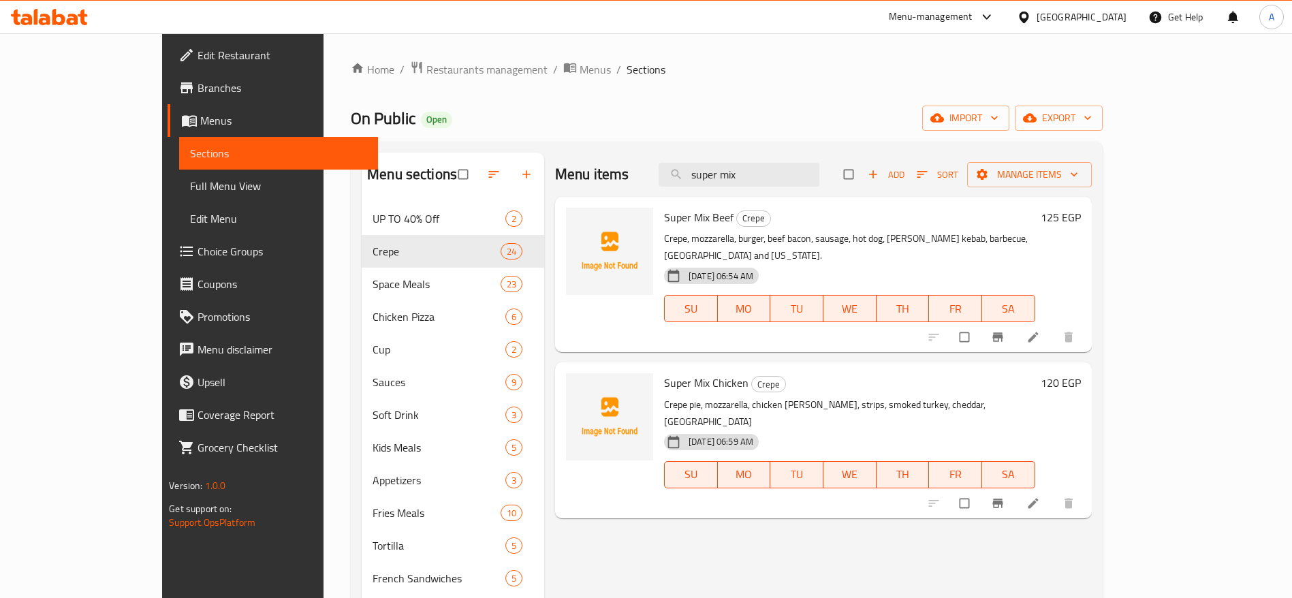
type input "super mix"
click at [1080, 214] on h6 "125 EGP" at bounding box center [1060, 217] width 40 height 19
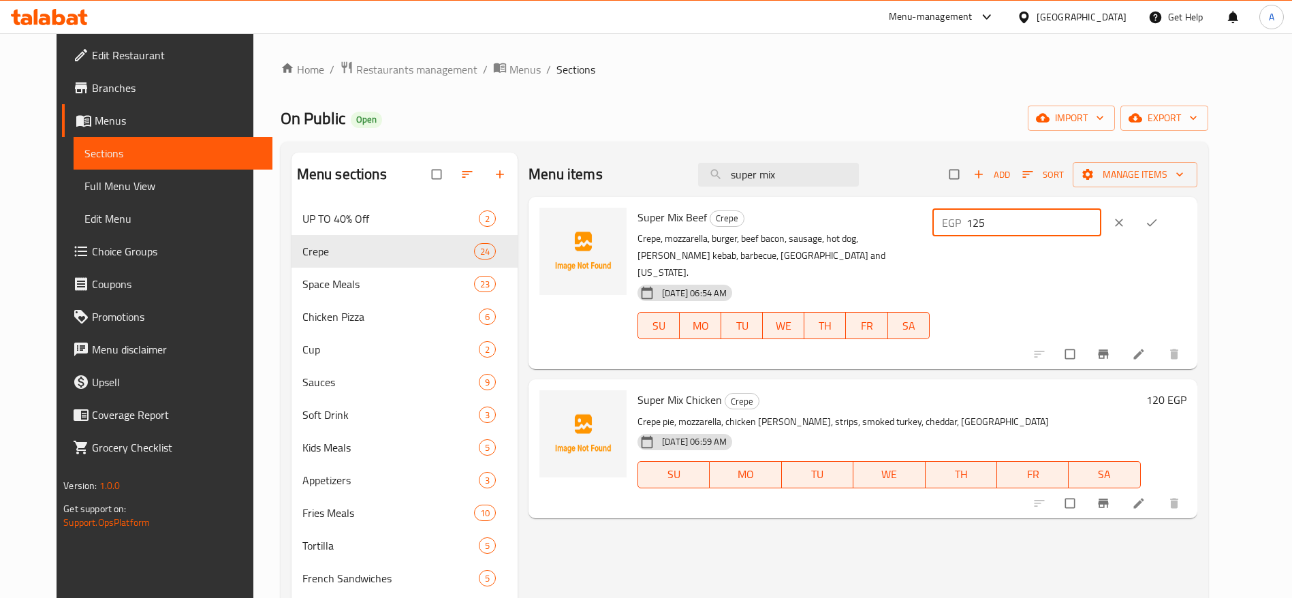
click at [1102, 221] on input "125" at bounding box center [1033, 222] width 135 height 27
type input "130"
click at [1158, 219] on icon "ok" at bounding box center [1151, 223] width 14 height 14
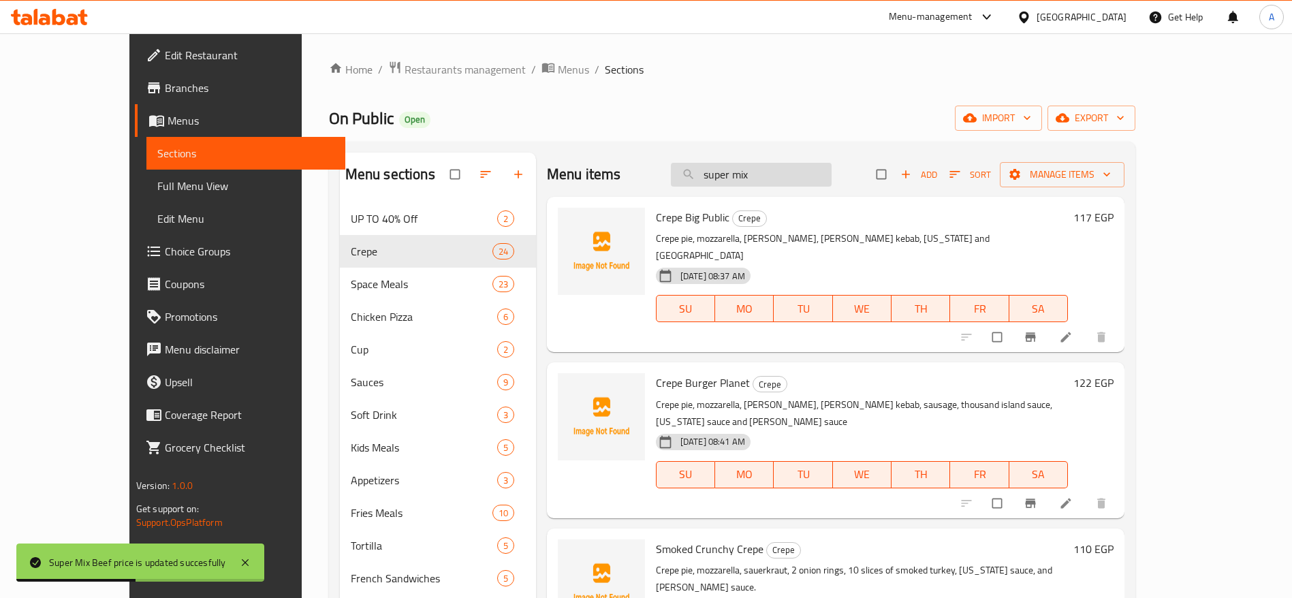
click at [810, 184] on input "super mix" at bounding box center [751, 175] width 161 height 24
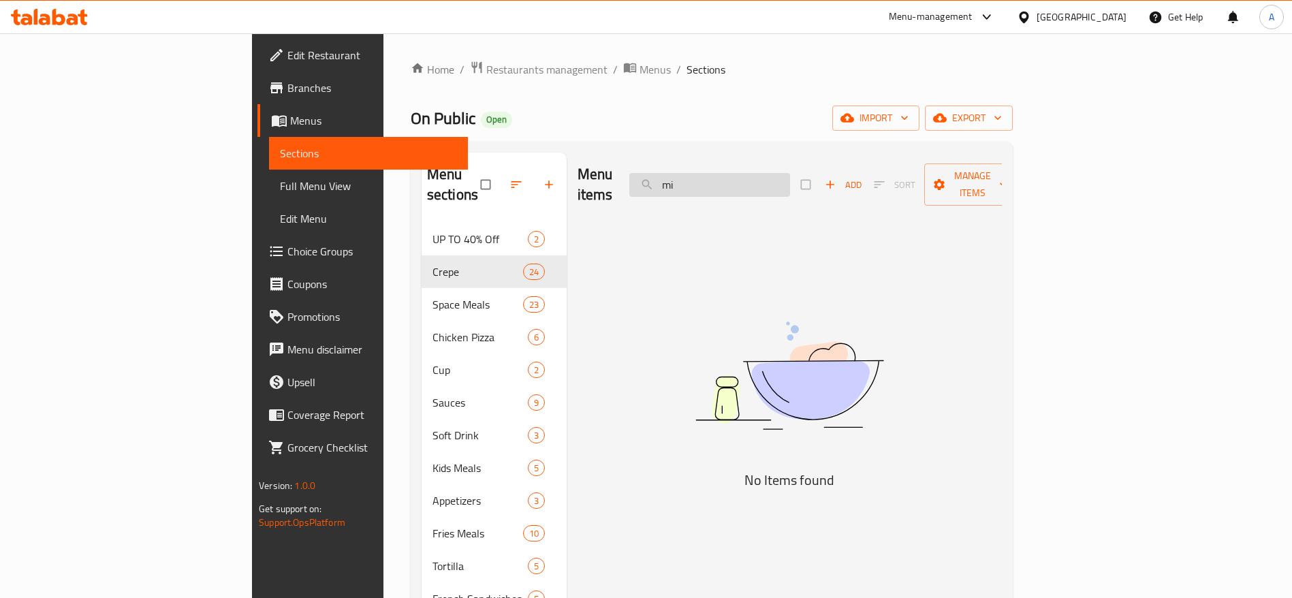
type input "m"
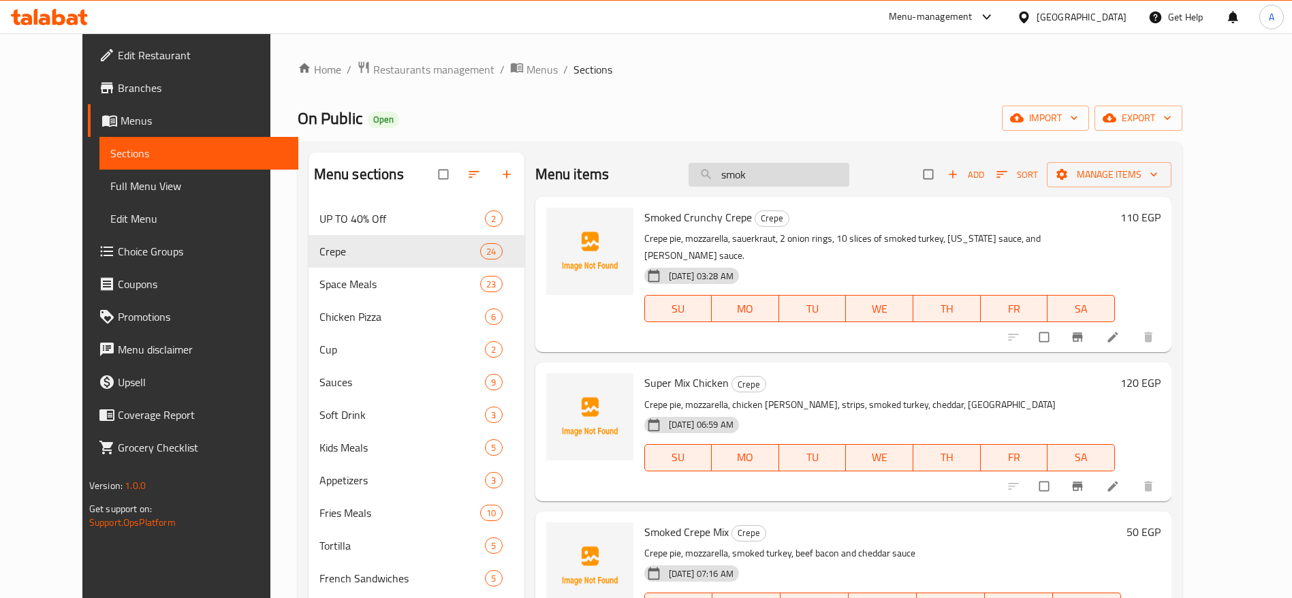
click at [844, 174] on input "smok" at bounding box center [768, 175] width 161 height 24
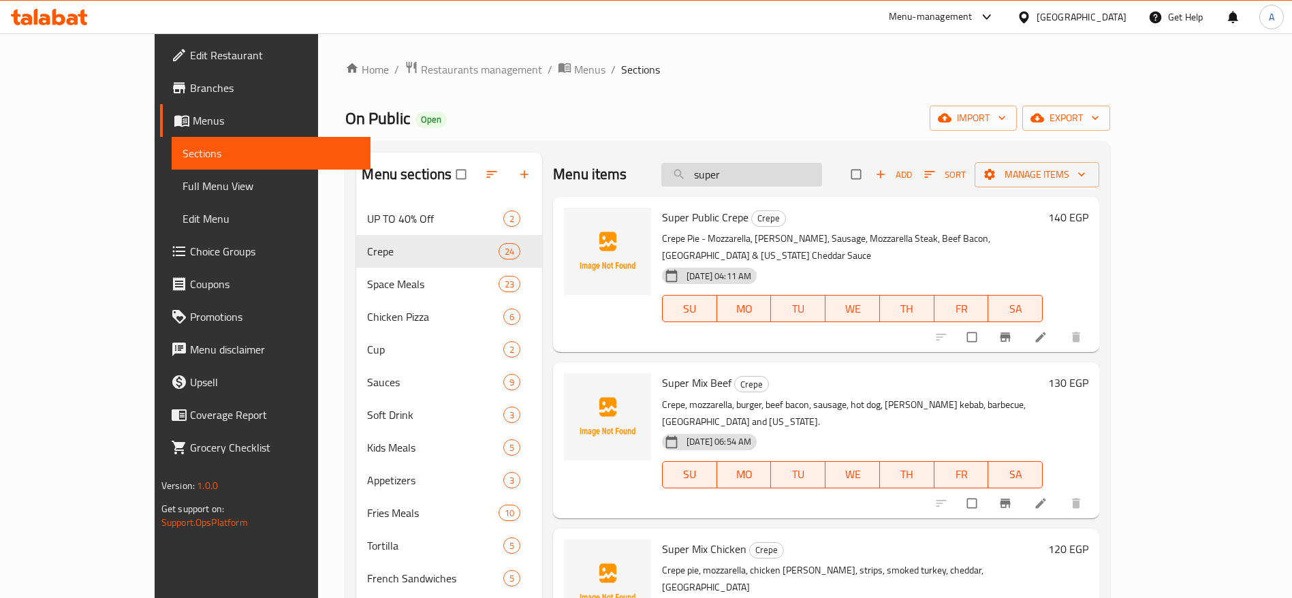
click at [792, 179] on input "super" at bounding box center [741, 175] width 161 height 24
type input "m"
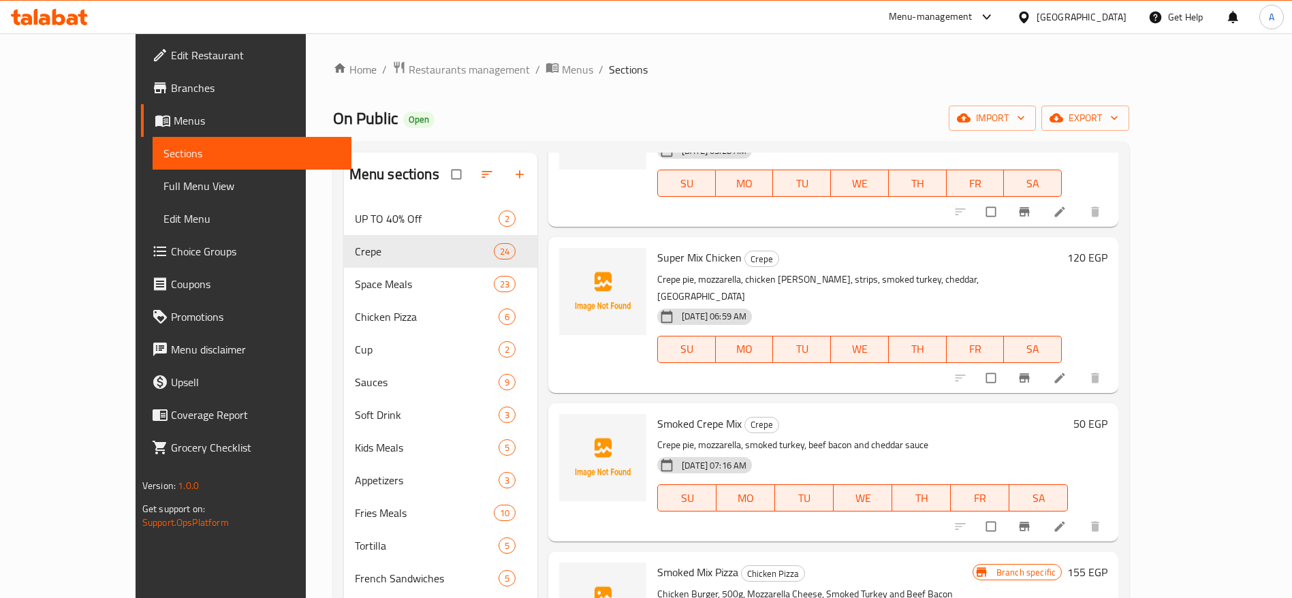
scroll to position [138, 0]
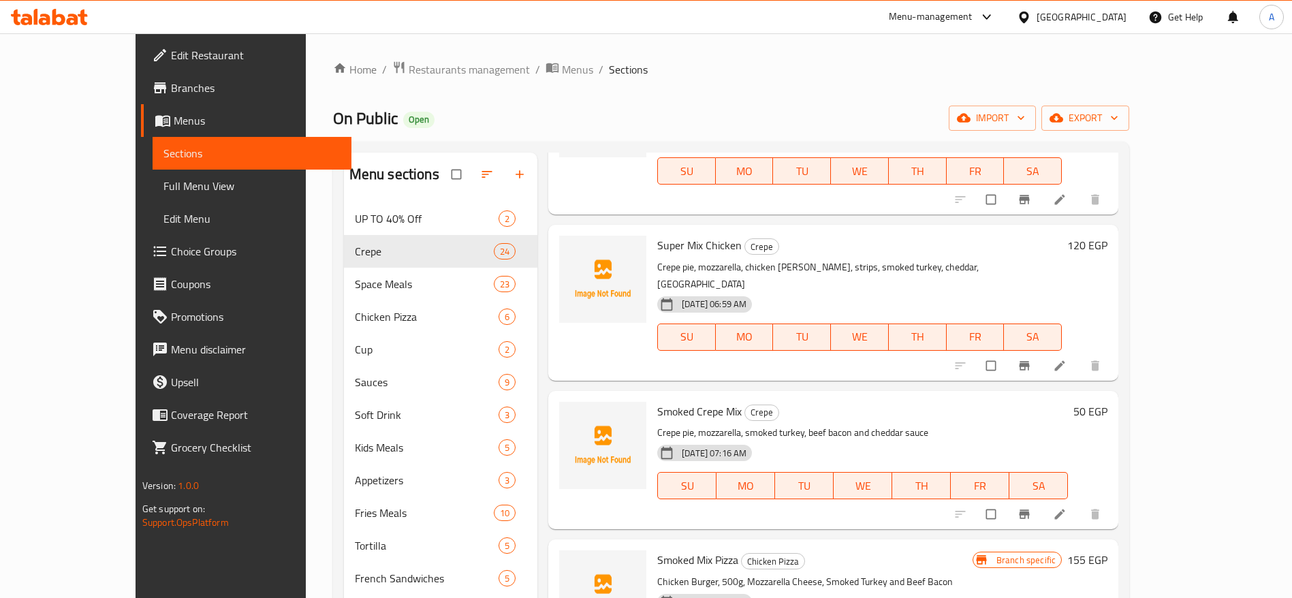
type input "smoked"
click at [1107, 402] on h6 "50 EGP" at bounding box center [1090, 411] width 34 height 19
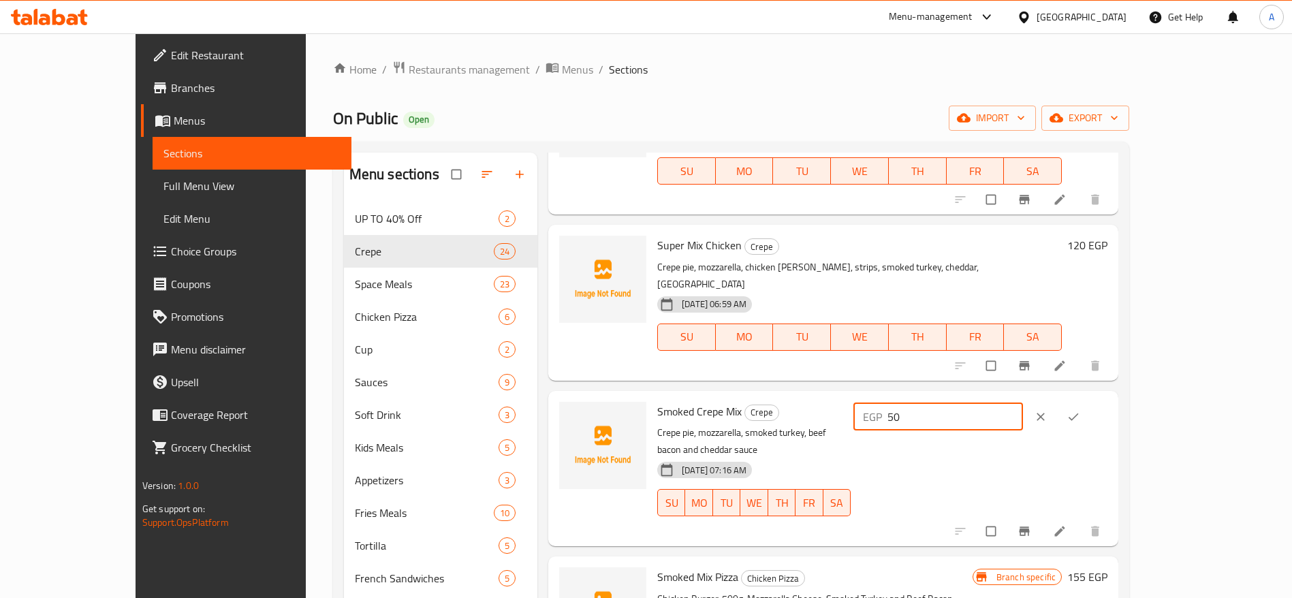
click at [1023, 403] on input "50" at bounding box center [954, 416] width 135 height 27
type input "5"
type input "60"
click at [1080, 410] on icon "ok" at bounding box center [1073, 417] width 14 height 14
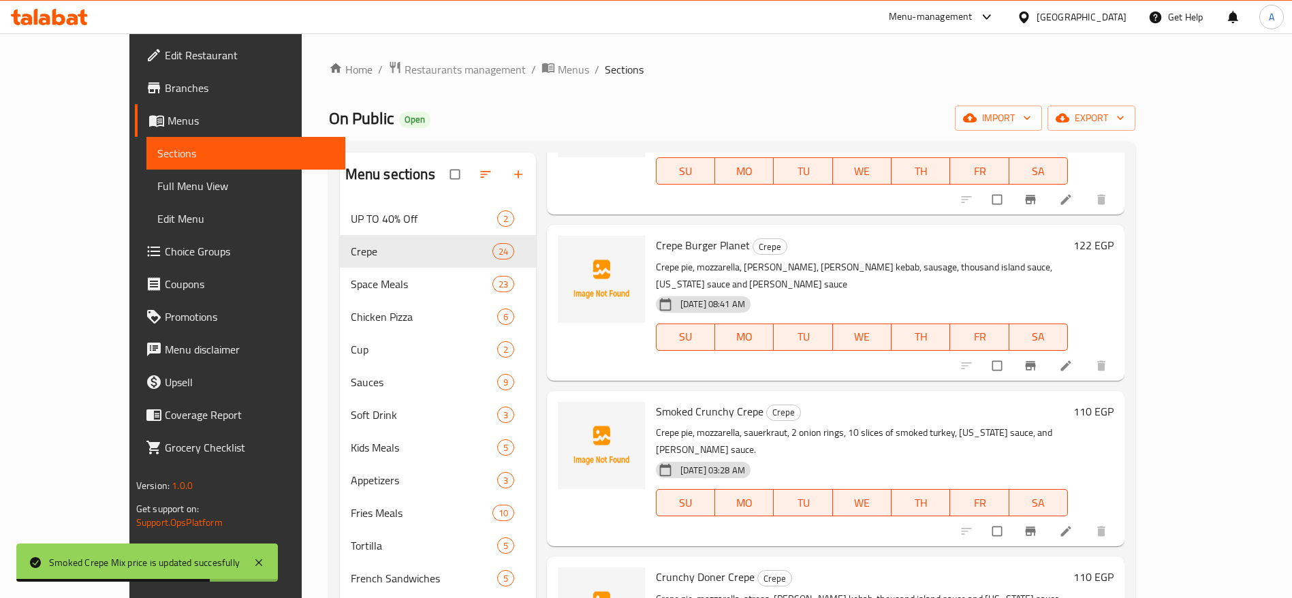
scroll to position [0, 0]
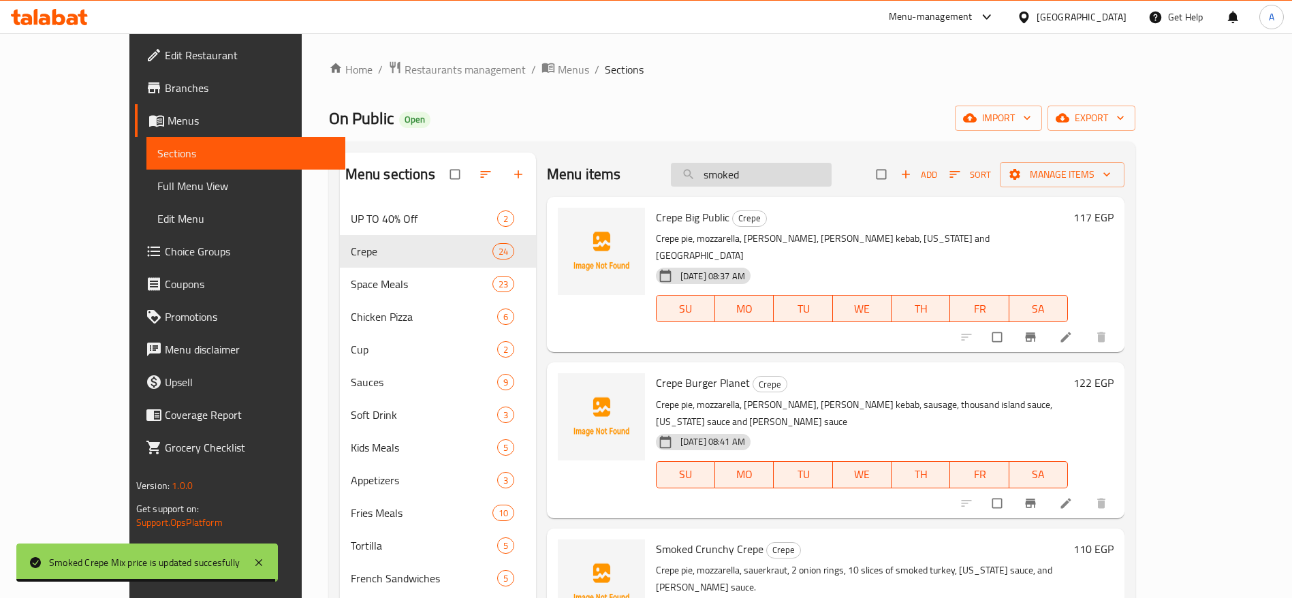
click at [831, 174] on input "smoked" at bounding box center [751, 175] width 161 height 24
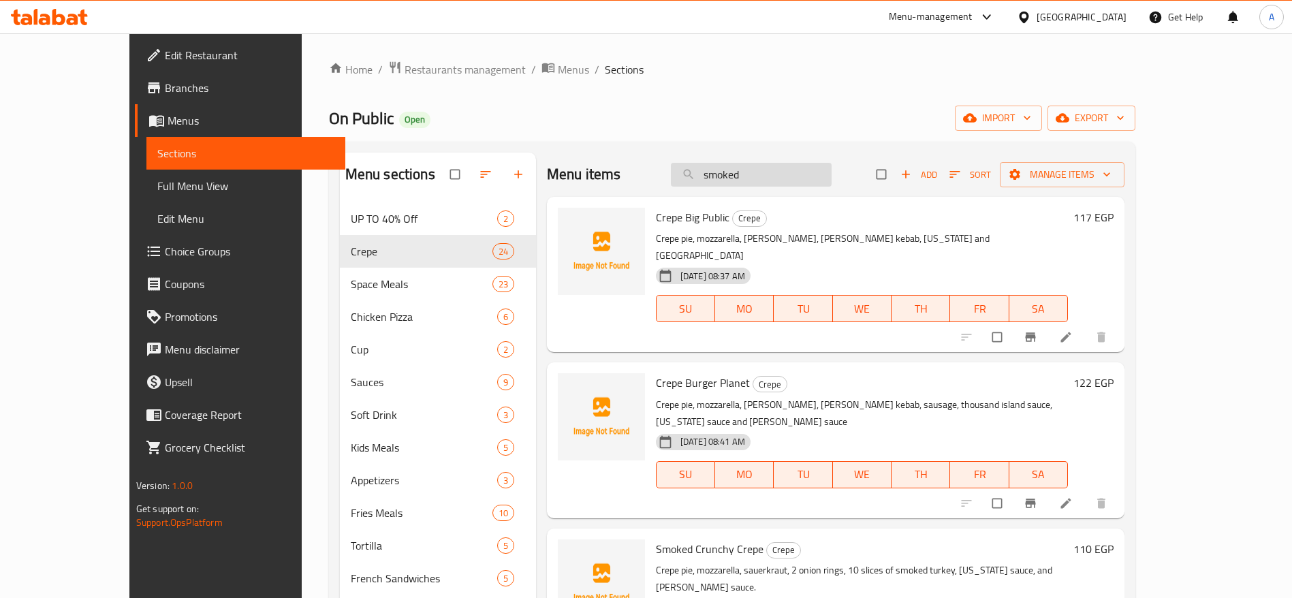
click at [831, 174] on input "smoked" at bounding box center [751, 175] width 161 height 24
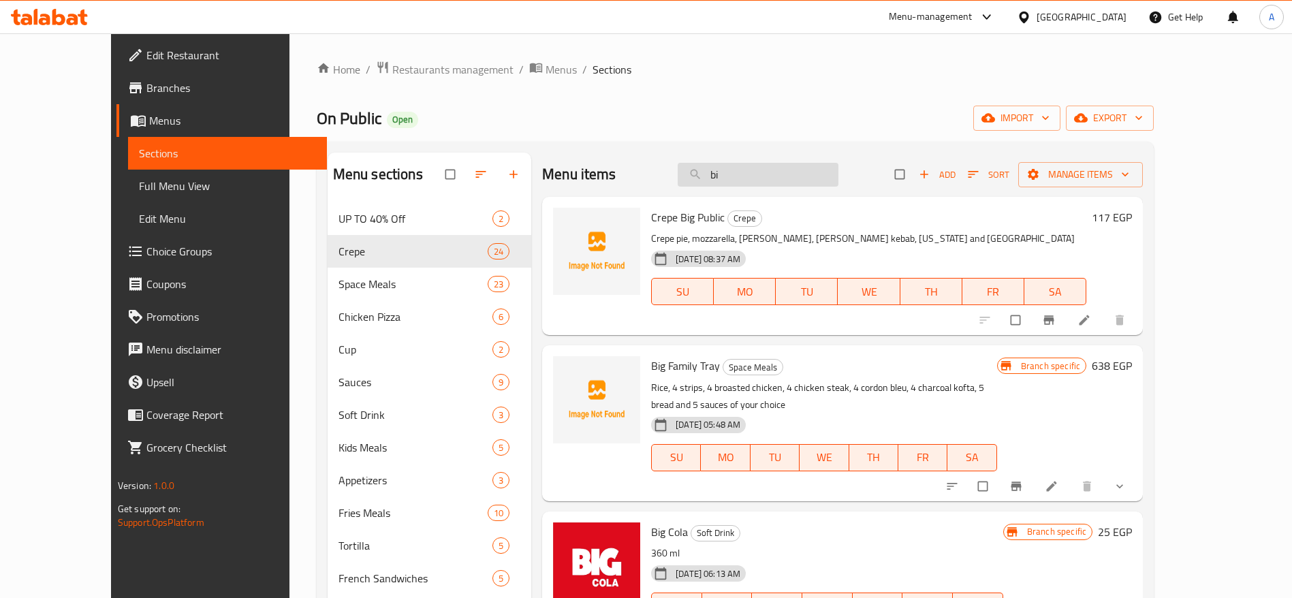
type input "b"
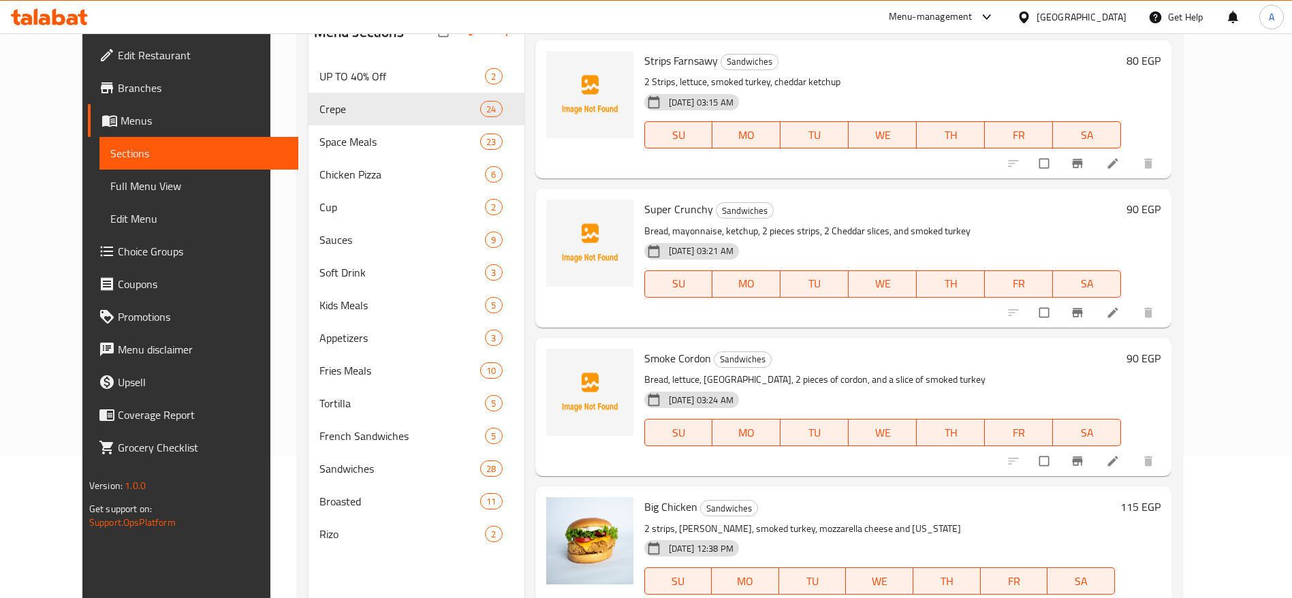
scroll to position [191, 0]
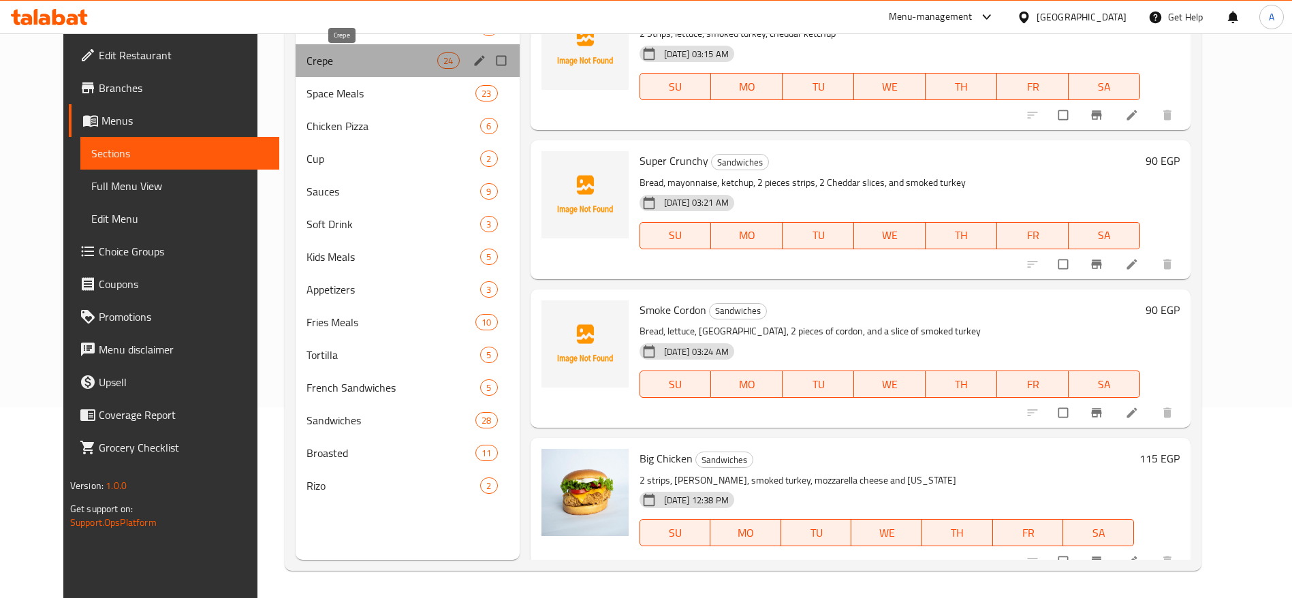
click at [322, 66] on span "Crepe" at bounding box center [371, 60] width 131 height 16
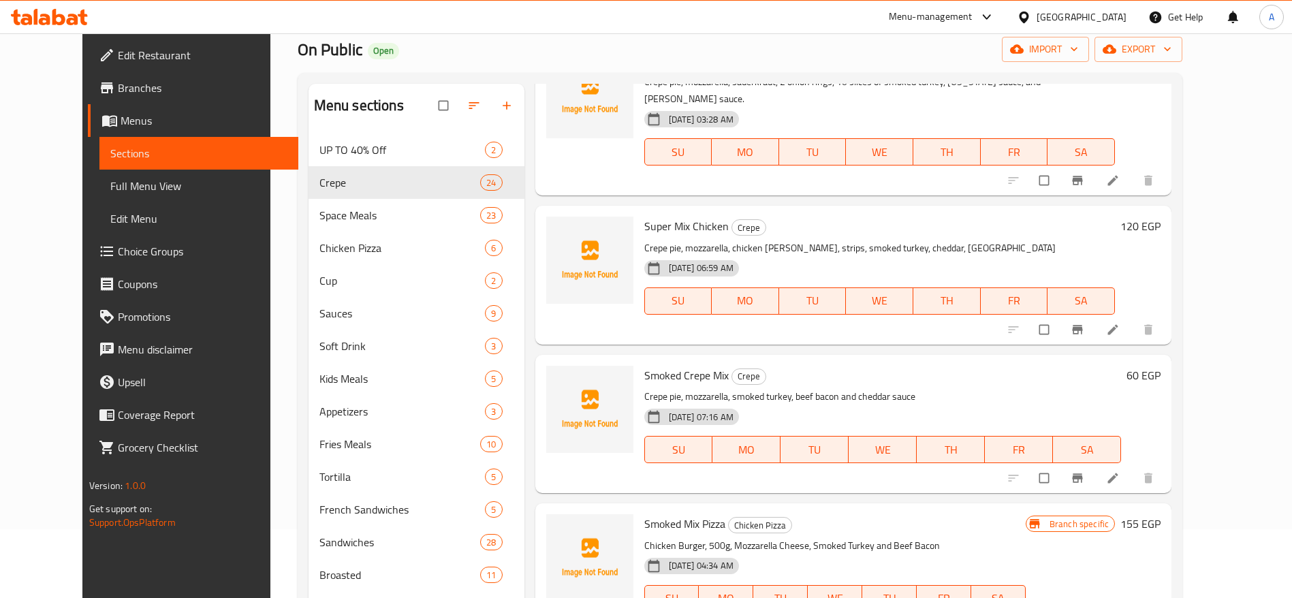
scroll to position [0, 0]
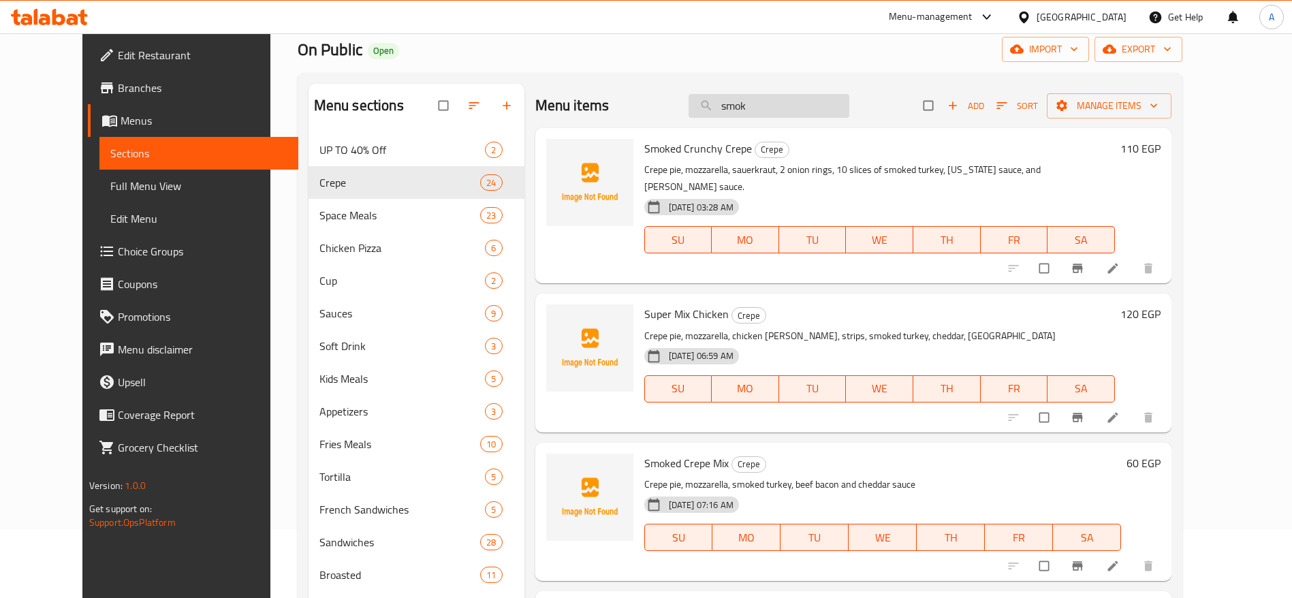
click at [831, 94] on input "smok" at bounding box center [768, 106] width 161 height 24
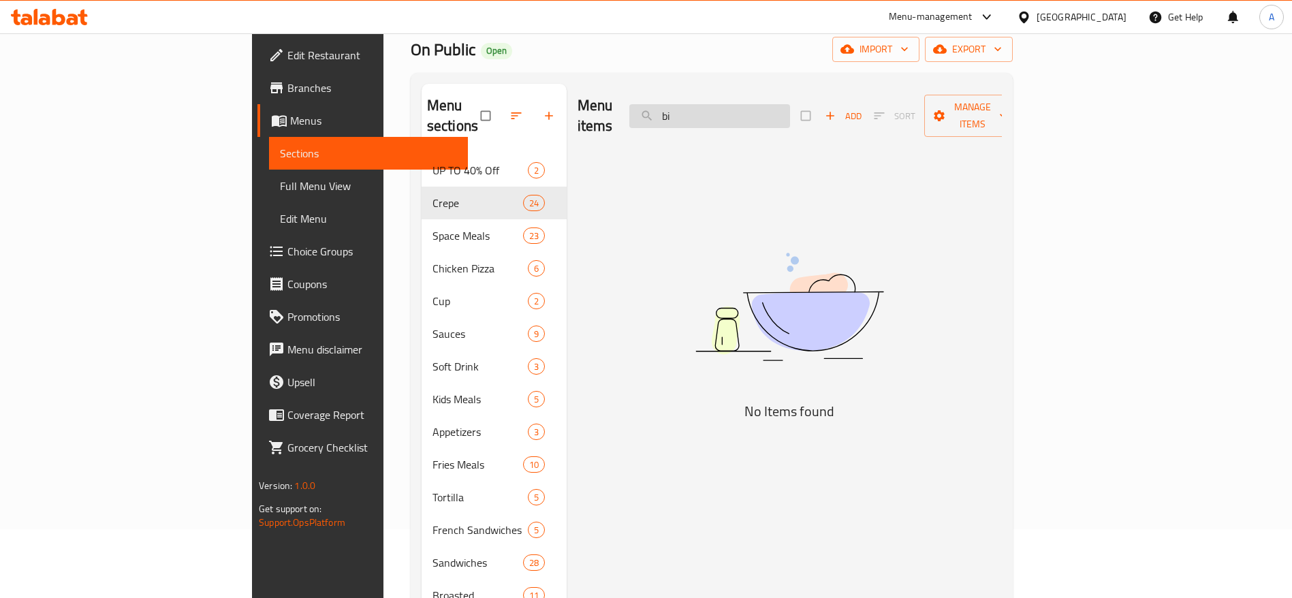
type input "b"
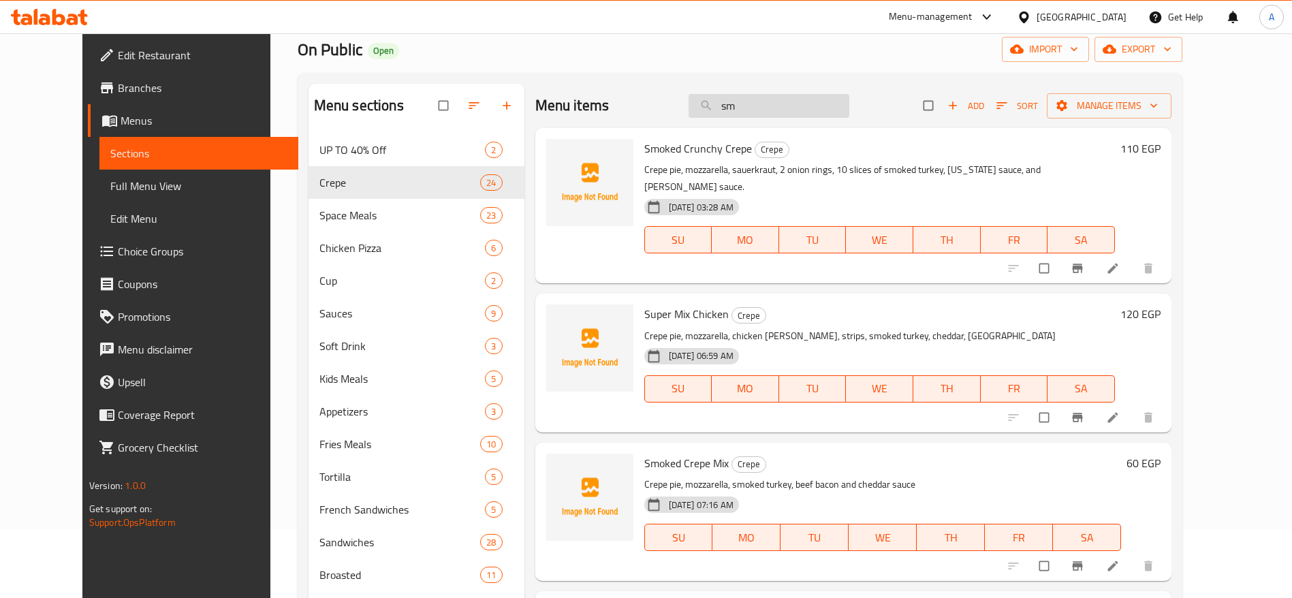
type input "s"
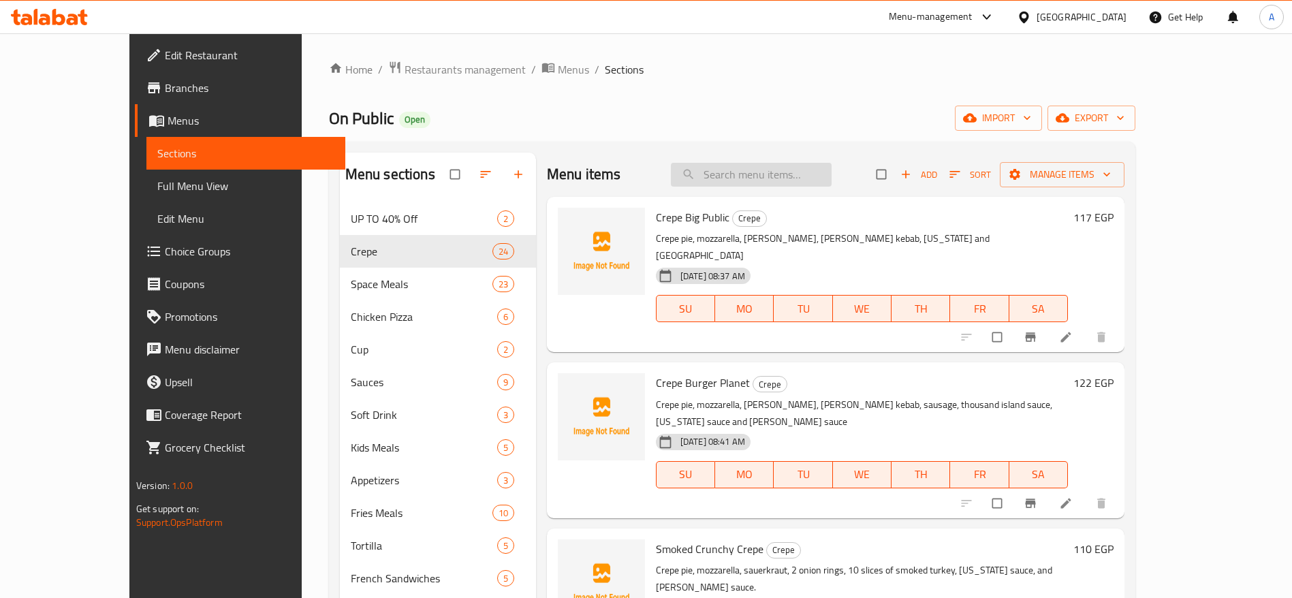
click at [788, 174] on input "search" at bounding box center [751, 175] width 161 height 24
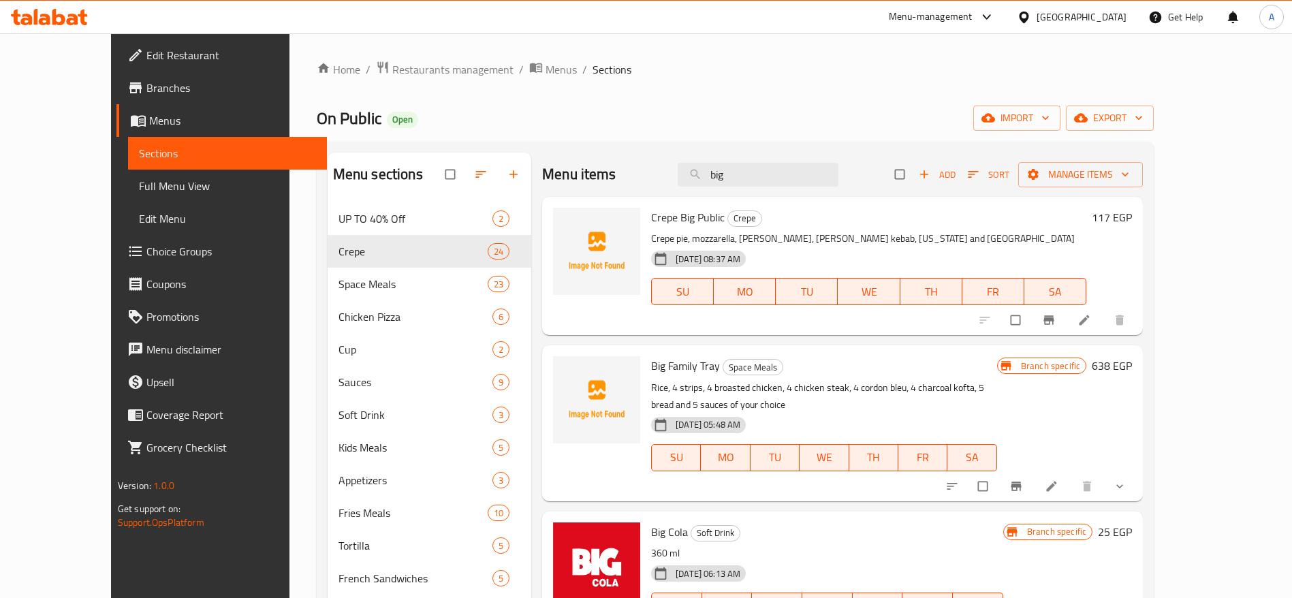
type input "big"
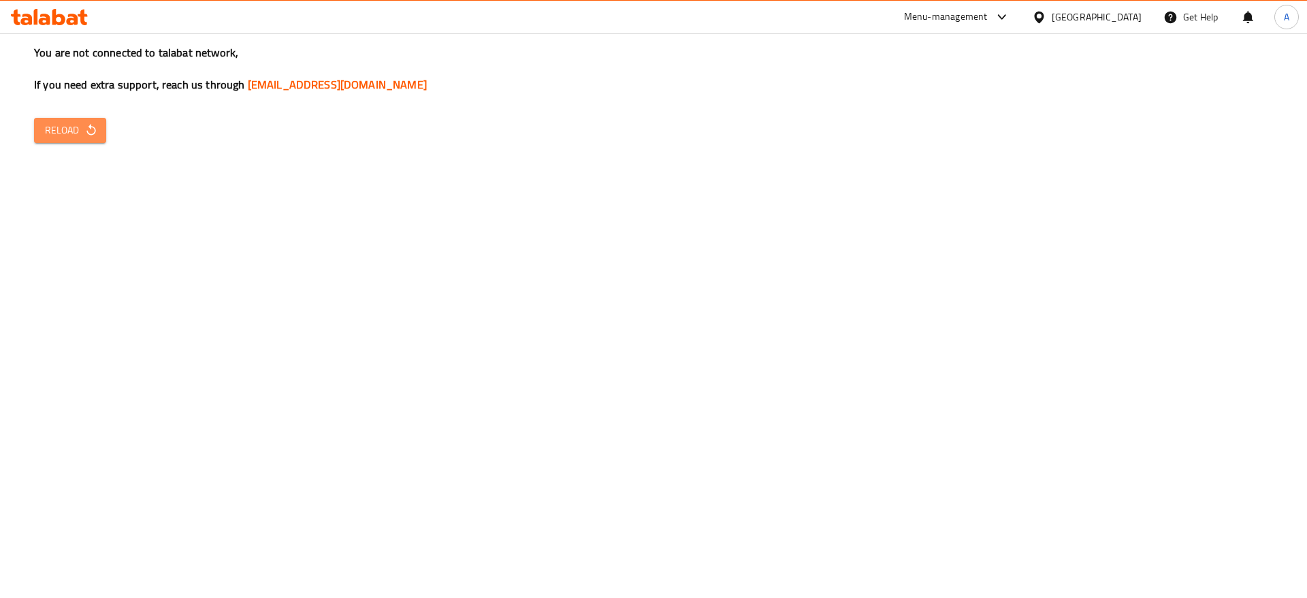
click at [92, 135] on icon "button" at bounding box center [90, 130] width 9 height 12
click at [93, 136] on icon "button" at bounding box center [91, 130] width 14 height 14
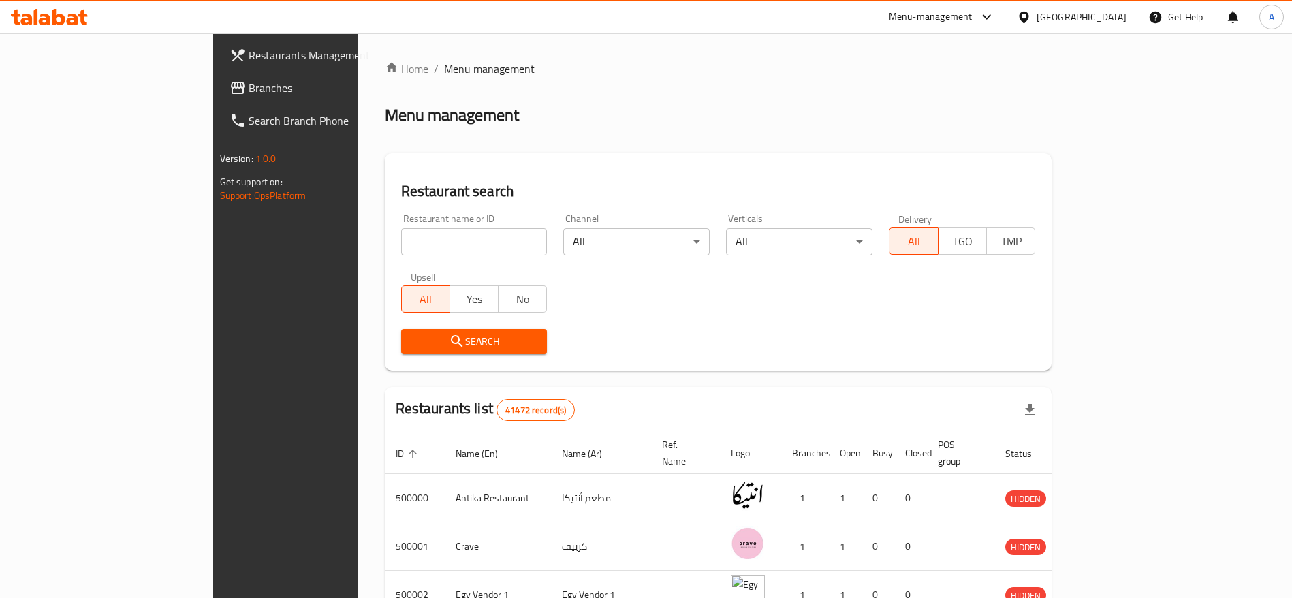
click at [453, 241] on input "search" at bounding box center [474, 241] width 146 height 27
type input "ة"
type input "moroj"
click button "Search" at bounding box center [474, 341] width 146 height 25
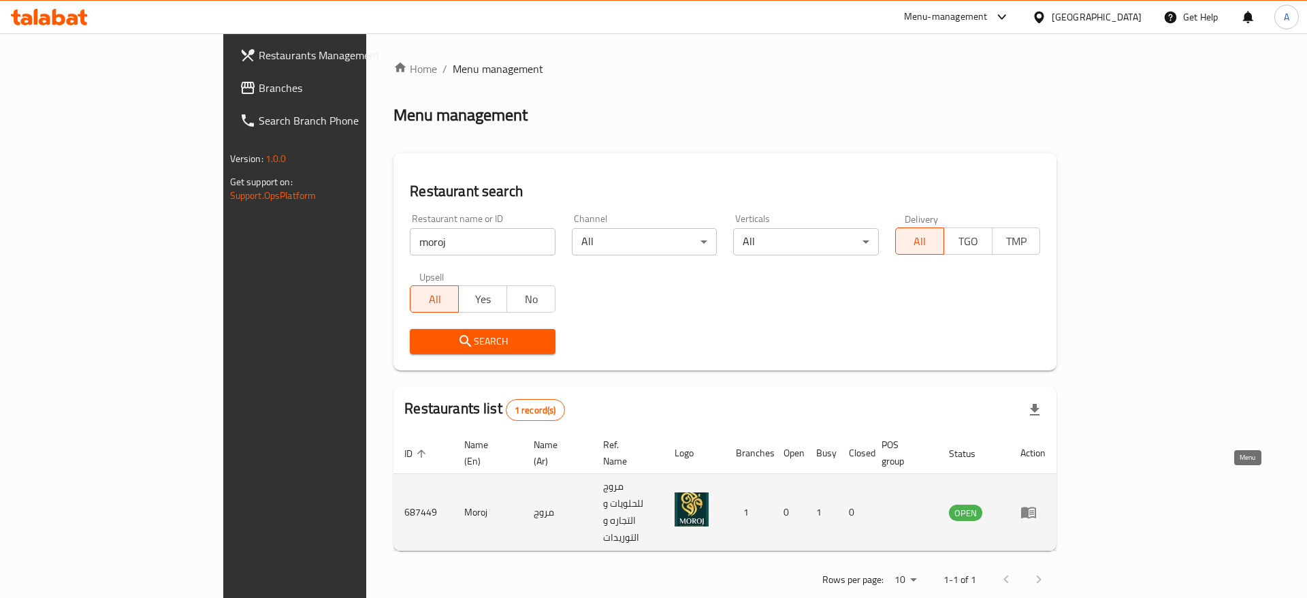
click at [1037, 504] on icon "enhanced table" at bounding box center [1029, 512] width 16 height 16
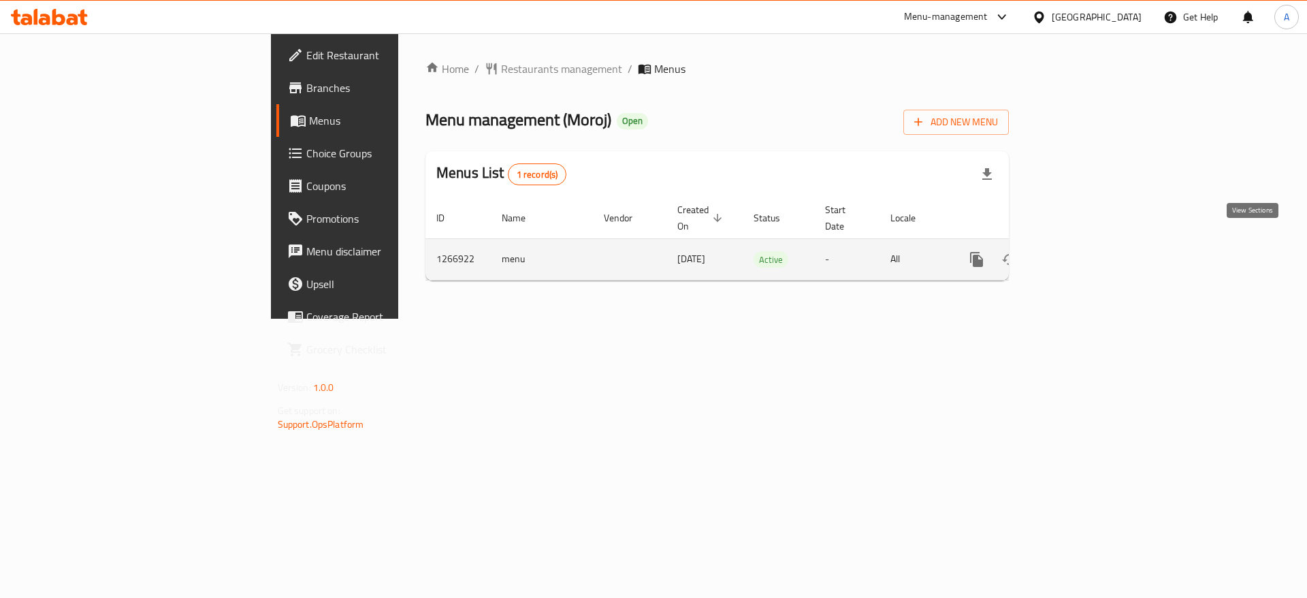
click at [1083, 251] on icon "enhanced table" at bounding box center [1075, 259] width 16 height 16
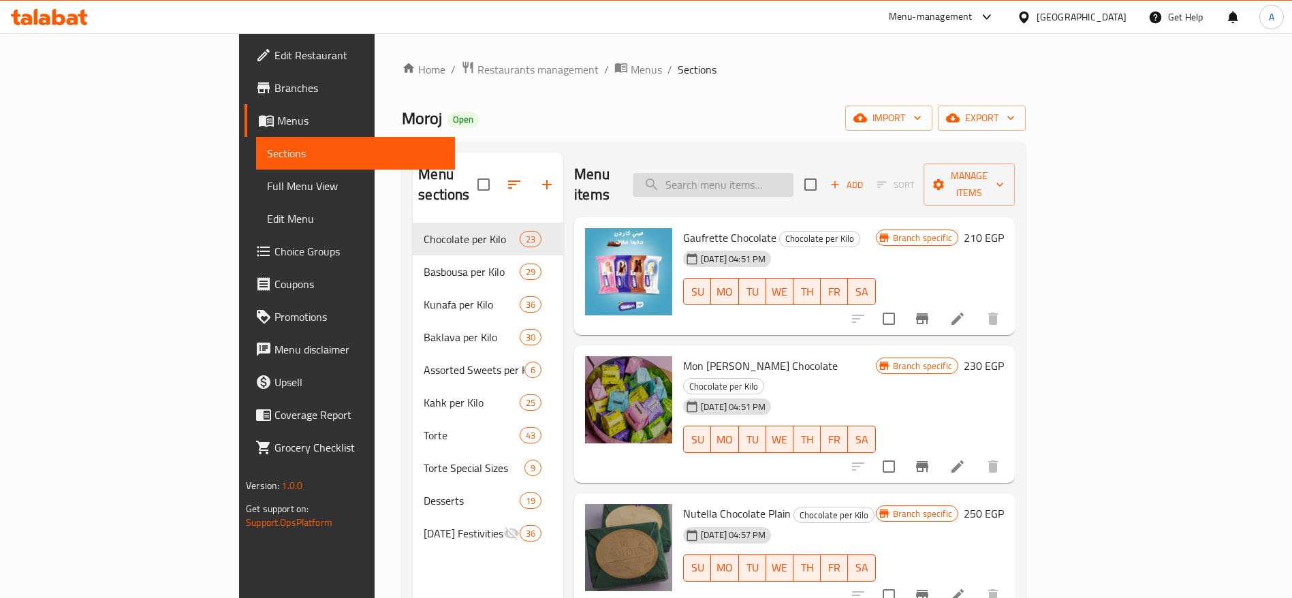
click at [769, 173] on input "search" at bounding box center [712, 185] width 161 height 24
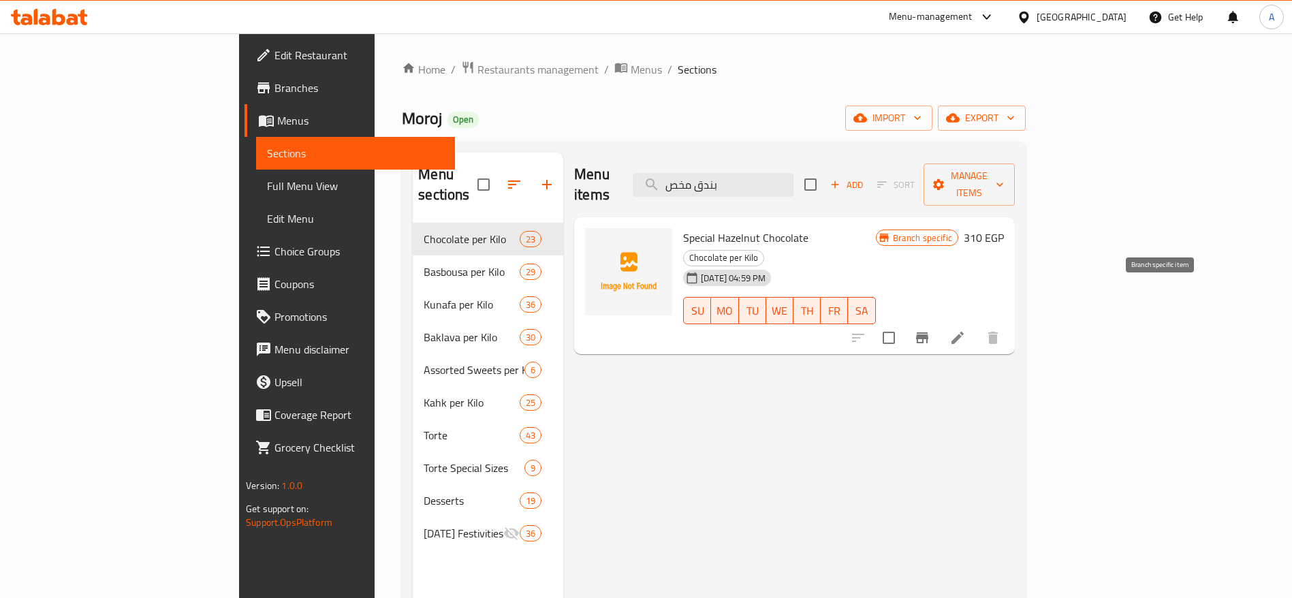
type input "بندق مخص"
click at [928, 332] on icon "Branch-specific-item" at bounding box center [922, 337] width 12 height 11
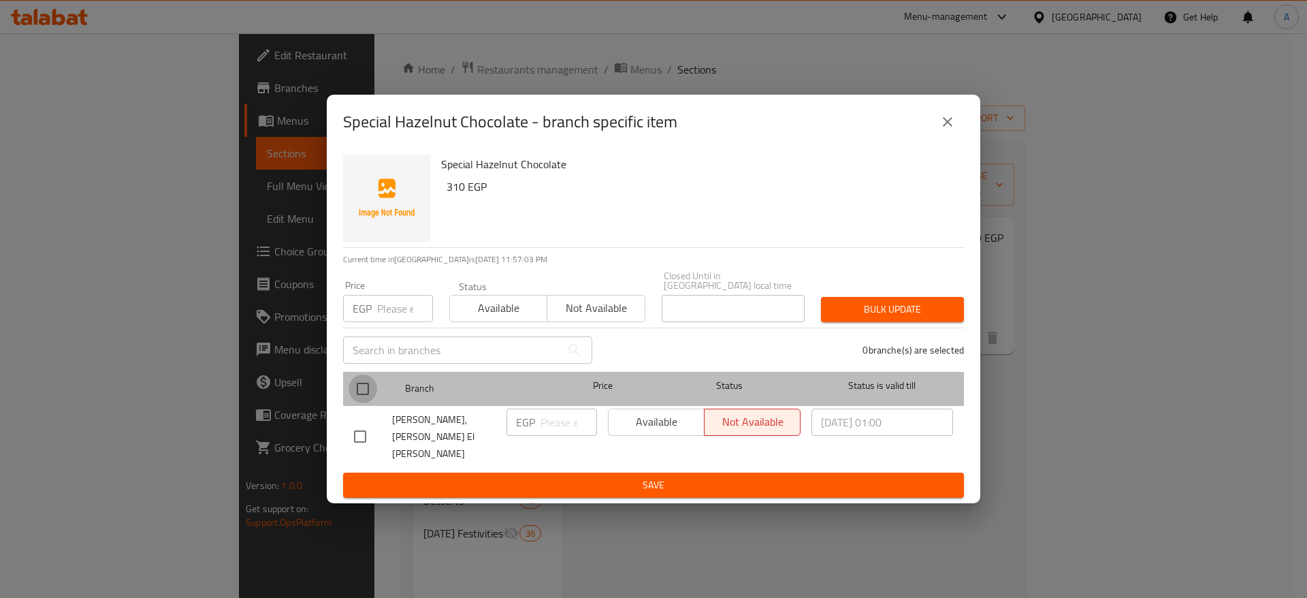
click at [364, 402] on input "checkbox" at bounding box center [363, 388] width 29 height 29
checkbox input "true"
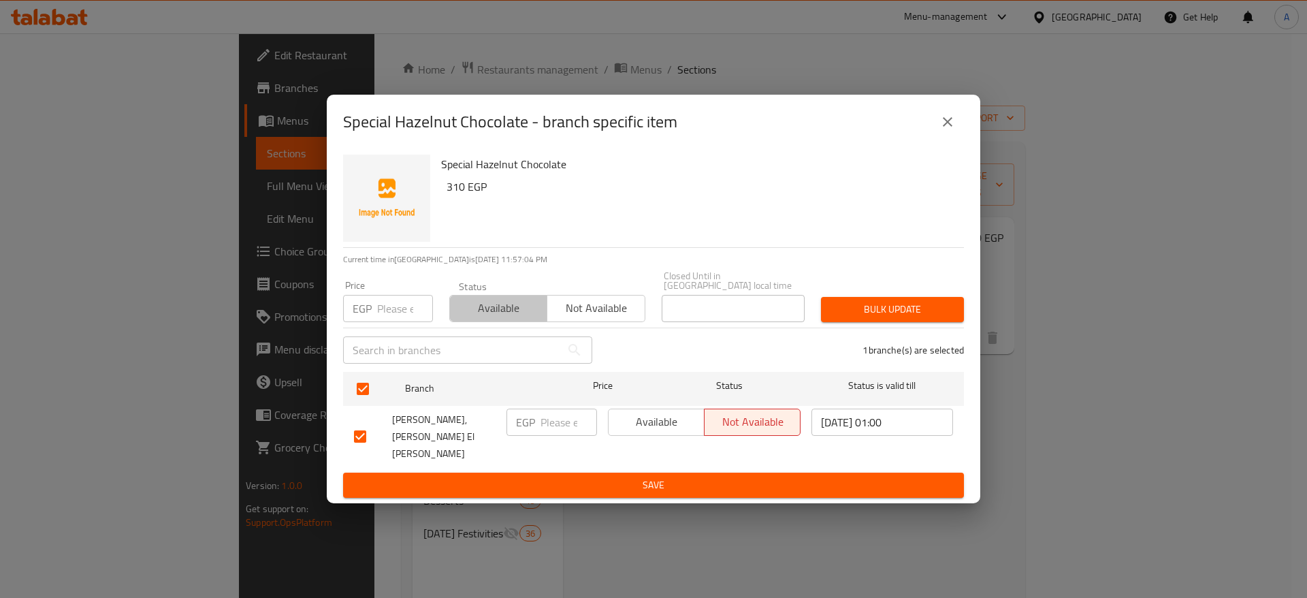
click at [504, 322] on button "Available" at bounding box center [498, 308] width 98 height 27
click at [853, 318] on span "Bulk update" at bounding box center [892, 309] width 121 height 17
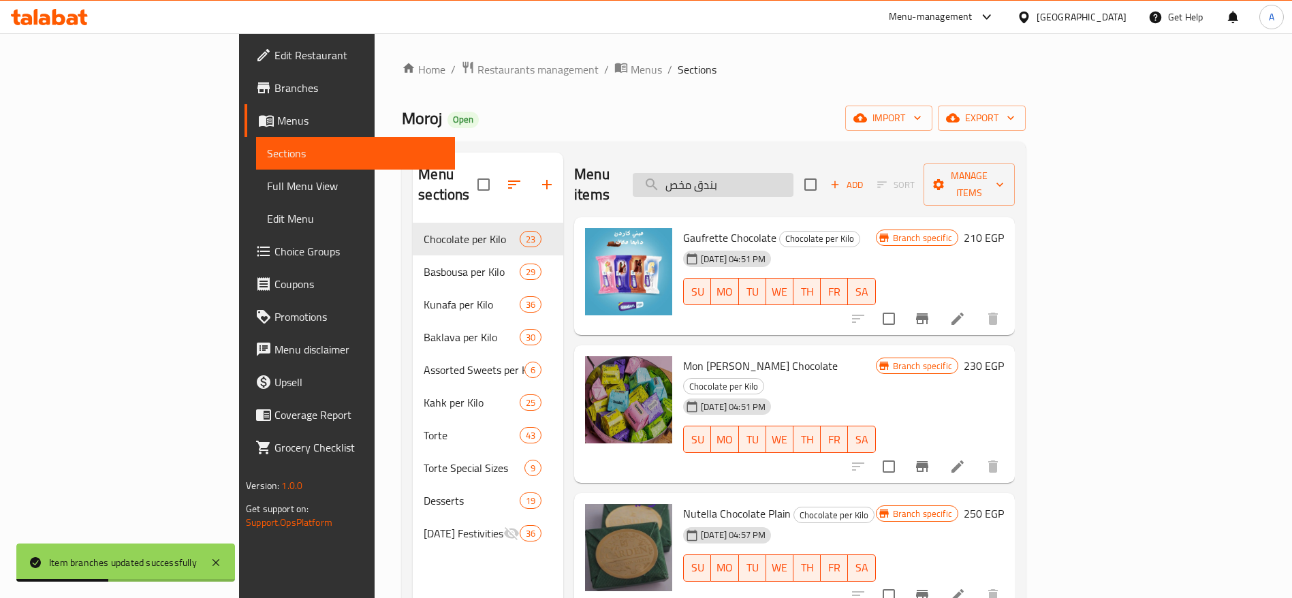
click at [793, 173] on input "بندق مخص" at bounding box center [712, 185] width 161 height 24
type input "ب"
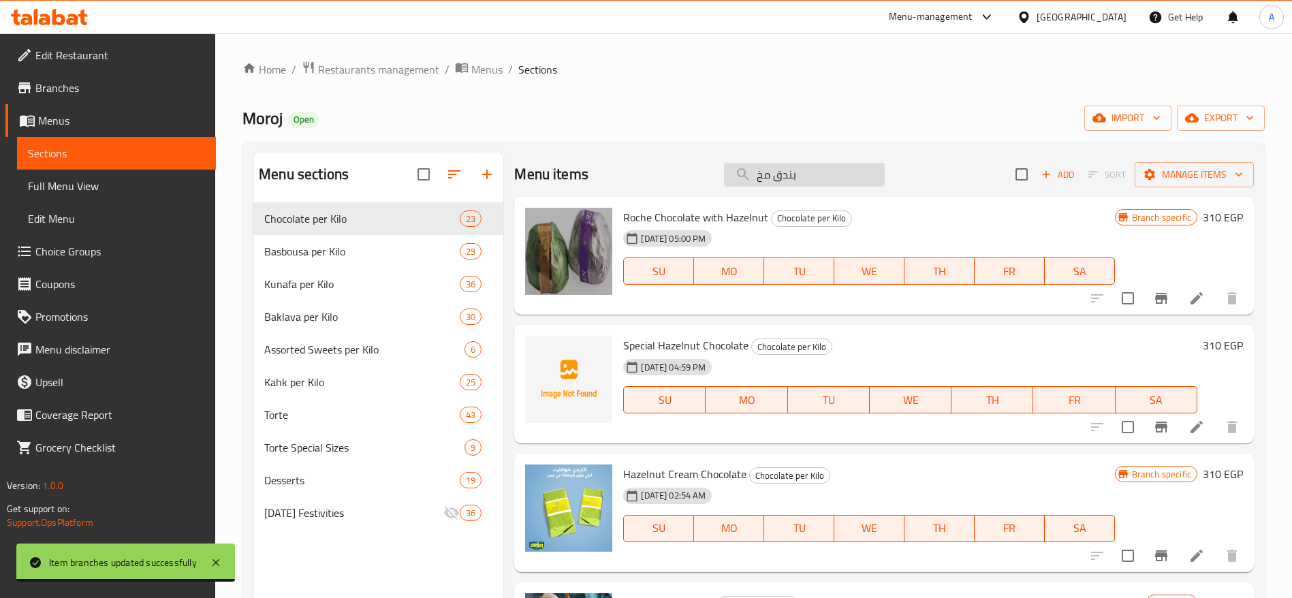
type input "بندق مخص"
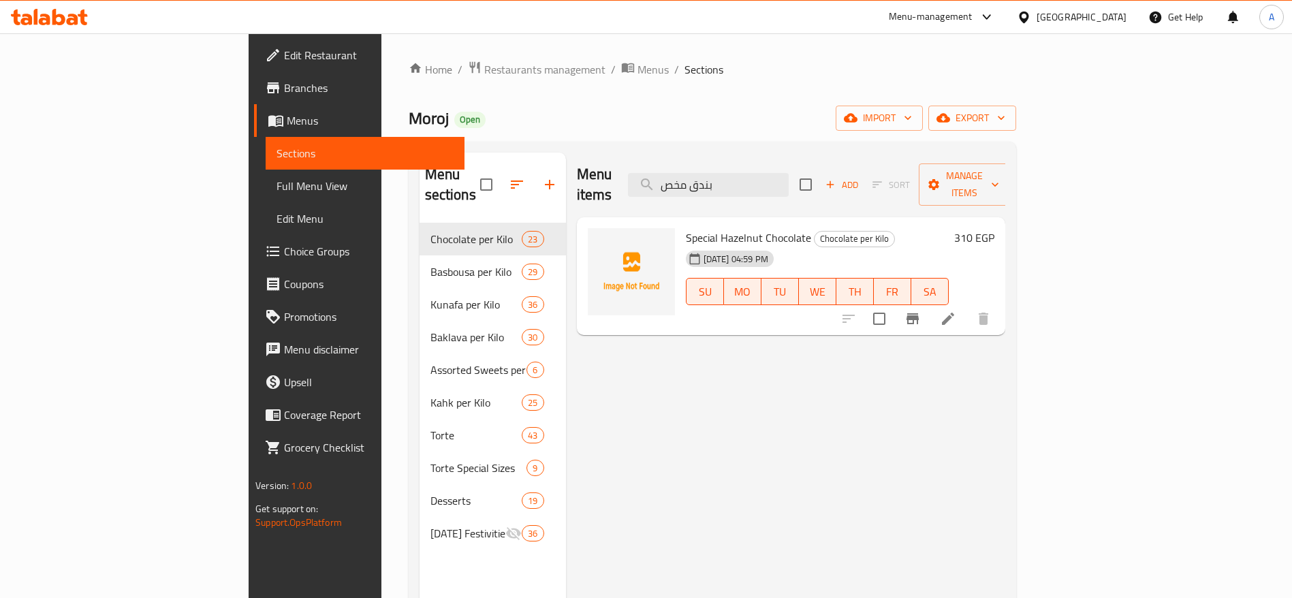
click at [686, 227] on span "Special Hazelnut Chocolate" at bounding box center [748, 237] width 125 height 20
copy h6 "Special Hazelnut Chocolate"
click at [994, 228] on h6 "310 EGP" at bounding box center [974, 237] width 40 height 19
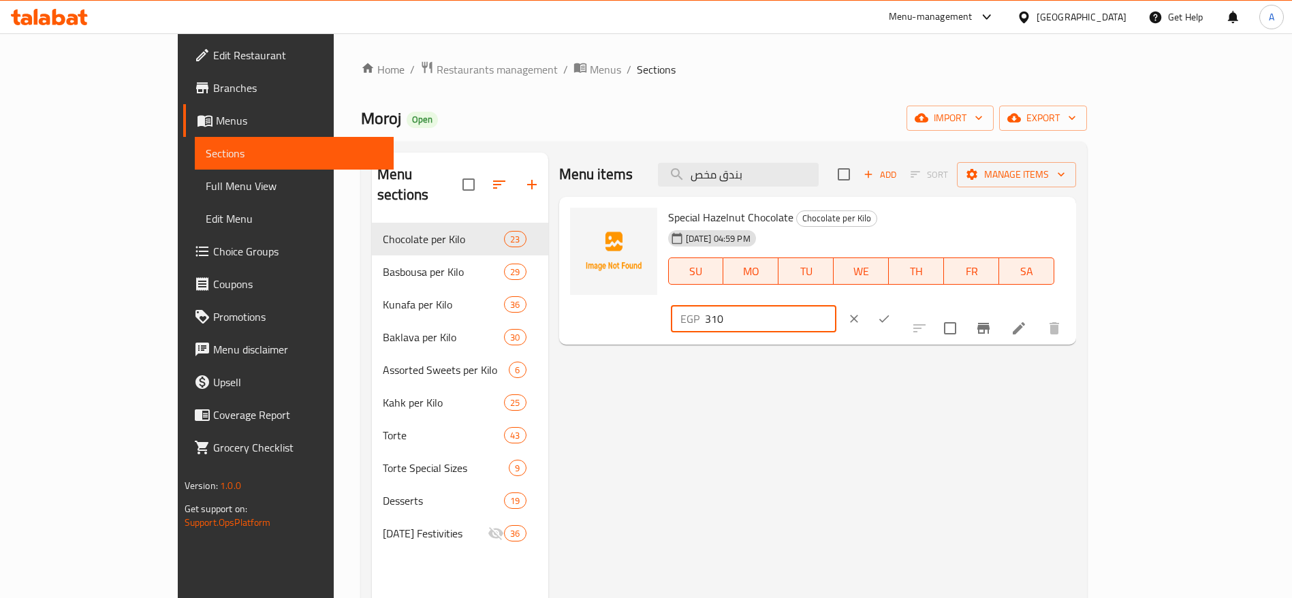
click at [836, 305] on input "310" at bounding box center [770, 318] width 131 height 27
type input "350"
click at [891, 312] on icon "ok" at bounding box center [884, 319] width 14 height 14
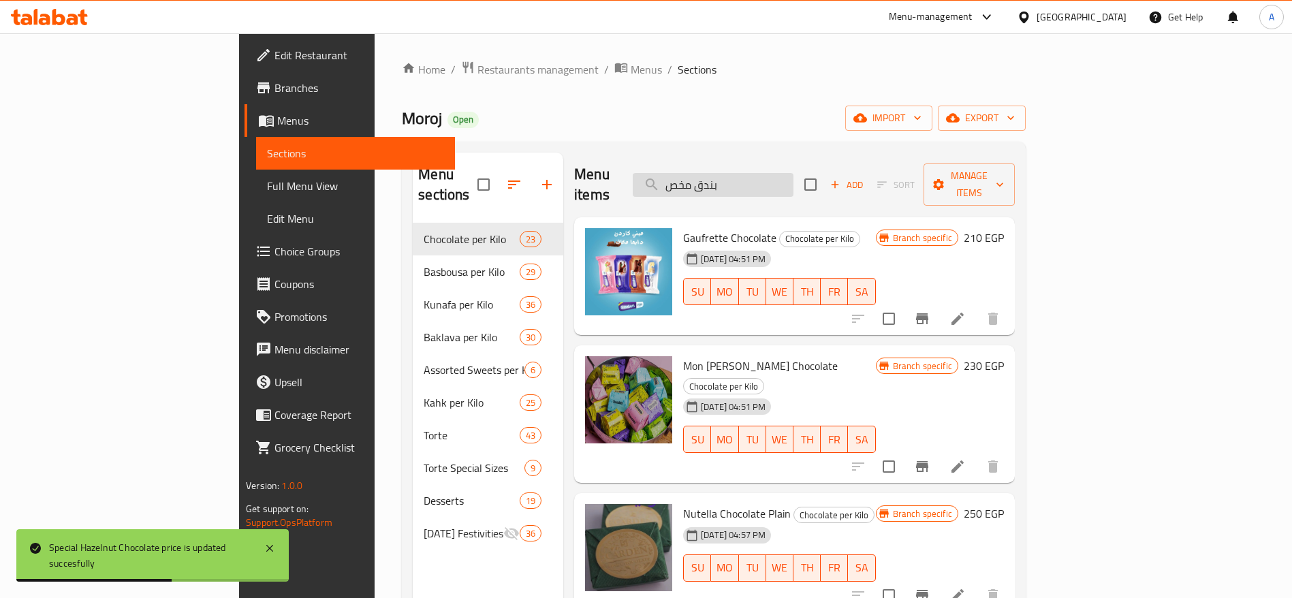
click at [793, 173] on input "بندق مخص" at bounding box center [712, 185] width 161 height 24
type input "ب"
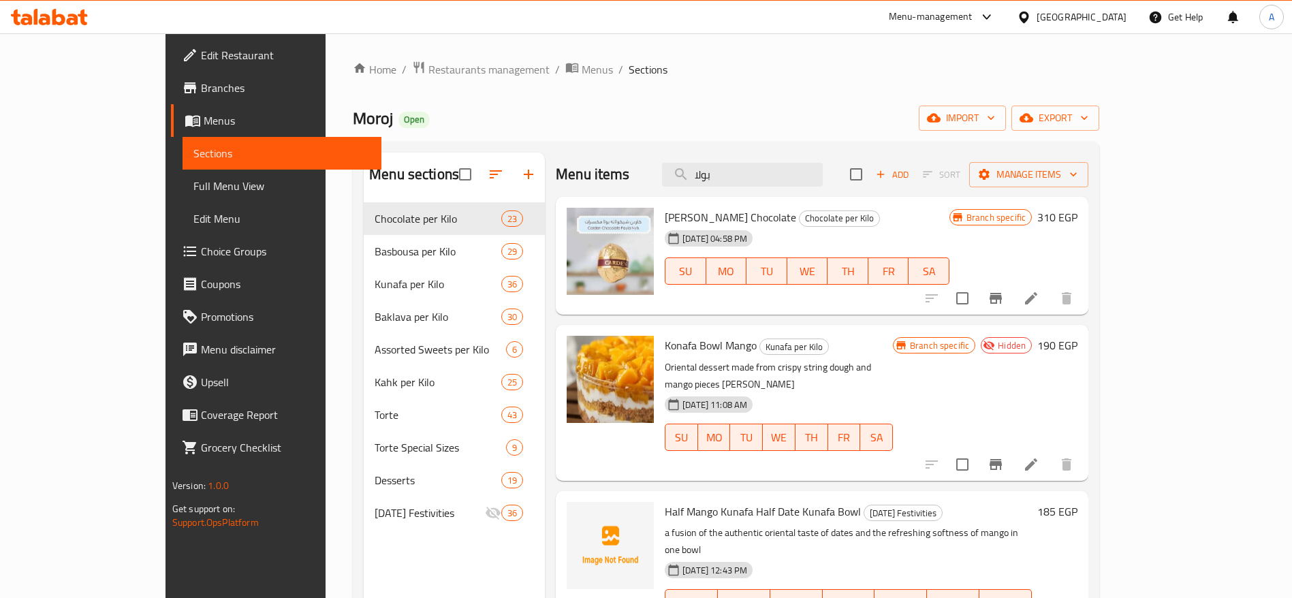
type input "بولا"
click at [1002, 293] on icon "Branch-specific-item" at bounding box center [995, 298] width 12 height 11
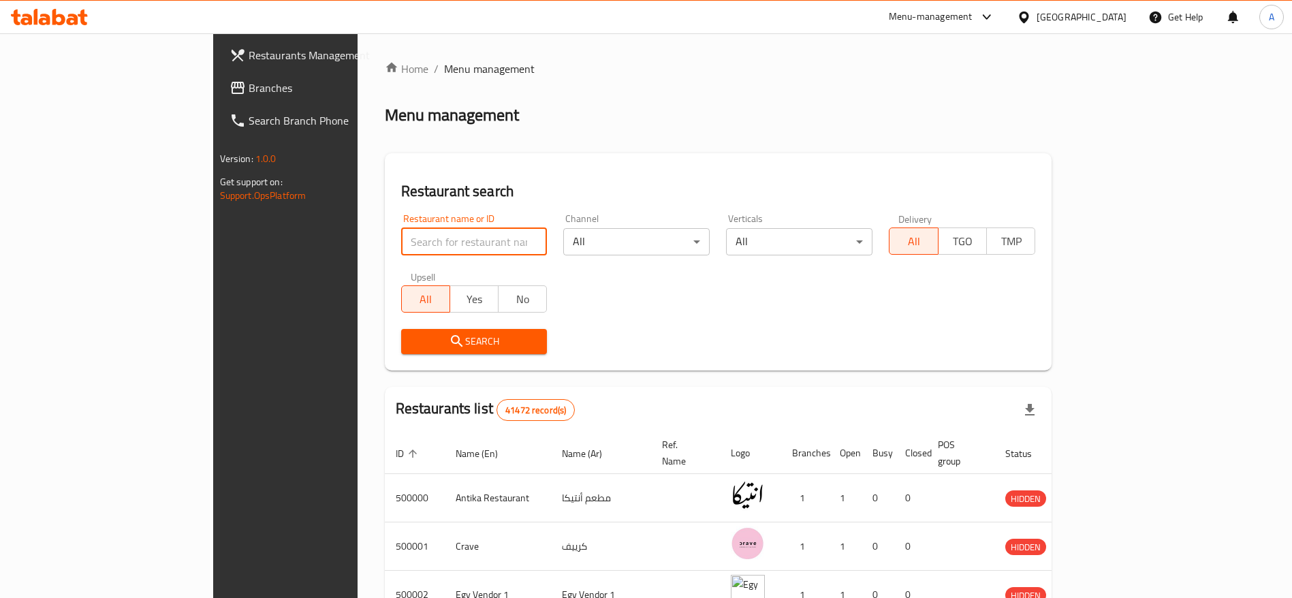
click at [422, 244] on input "search" at bounding box center [474, 241] width 146 height 27
type input "moroj"
click button "Search" at bounding box center [474, 341] width 146 height 25
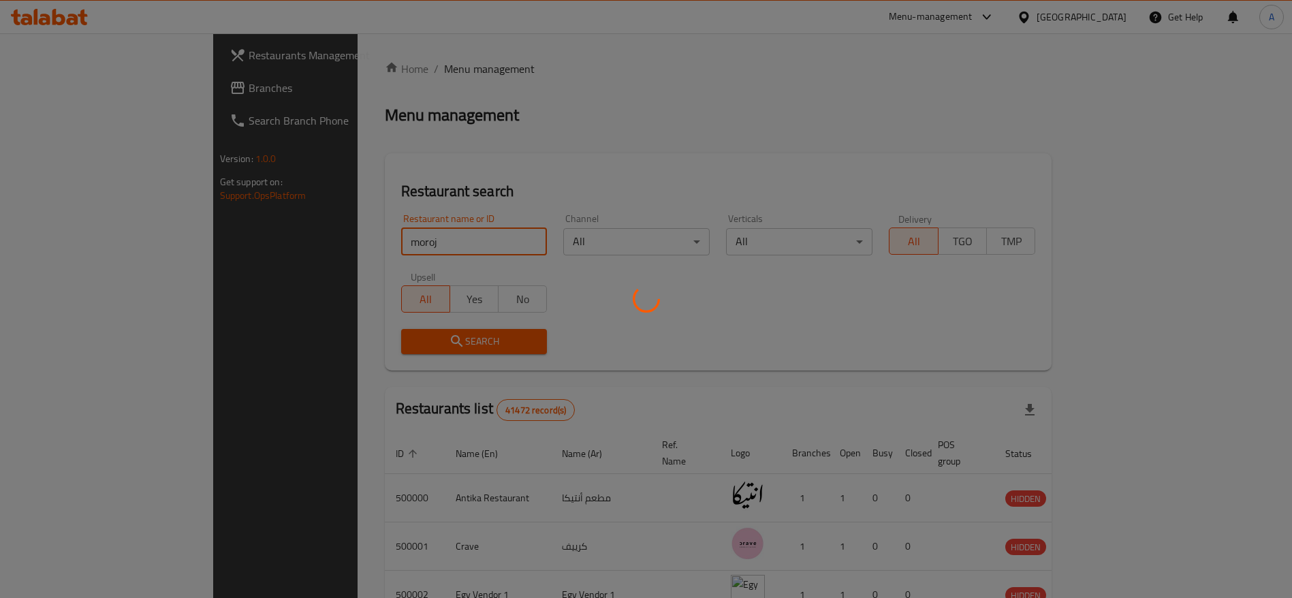
click button "Search" at bounding box center [474, 341] width 146 height 25
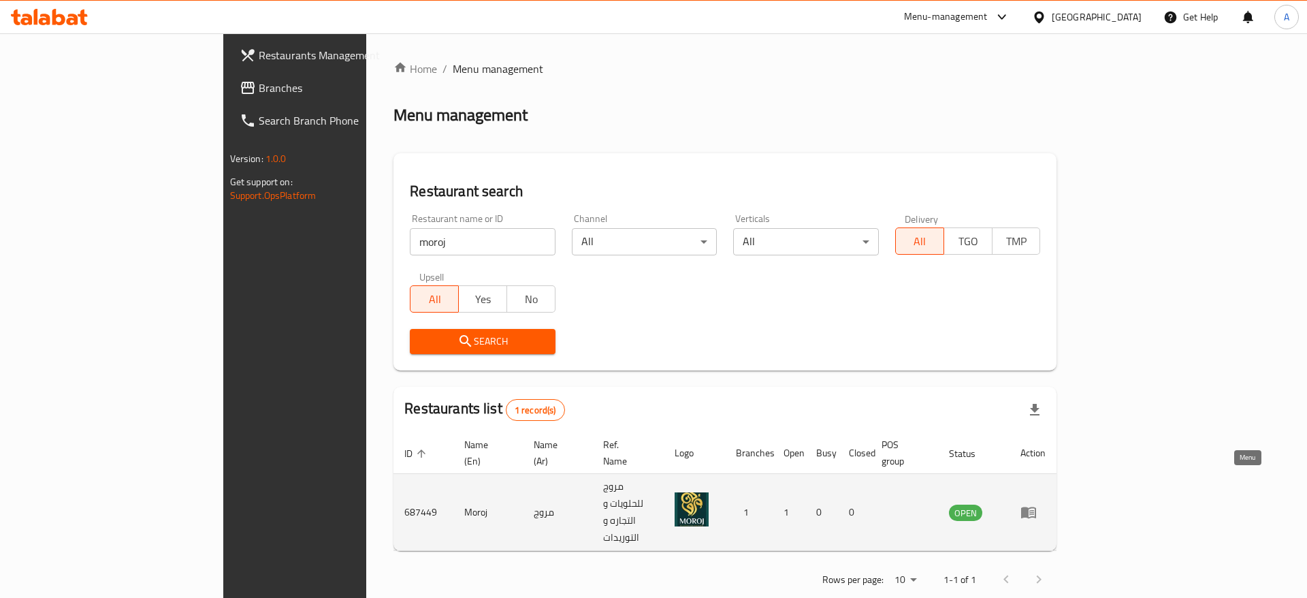
click at [1034, 510] on icon "enhanced table" at bounding box center [1031, 512] width 5 height 5
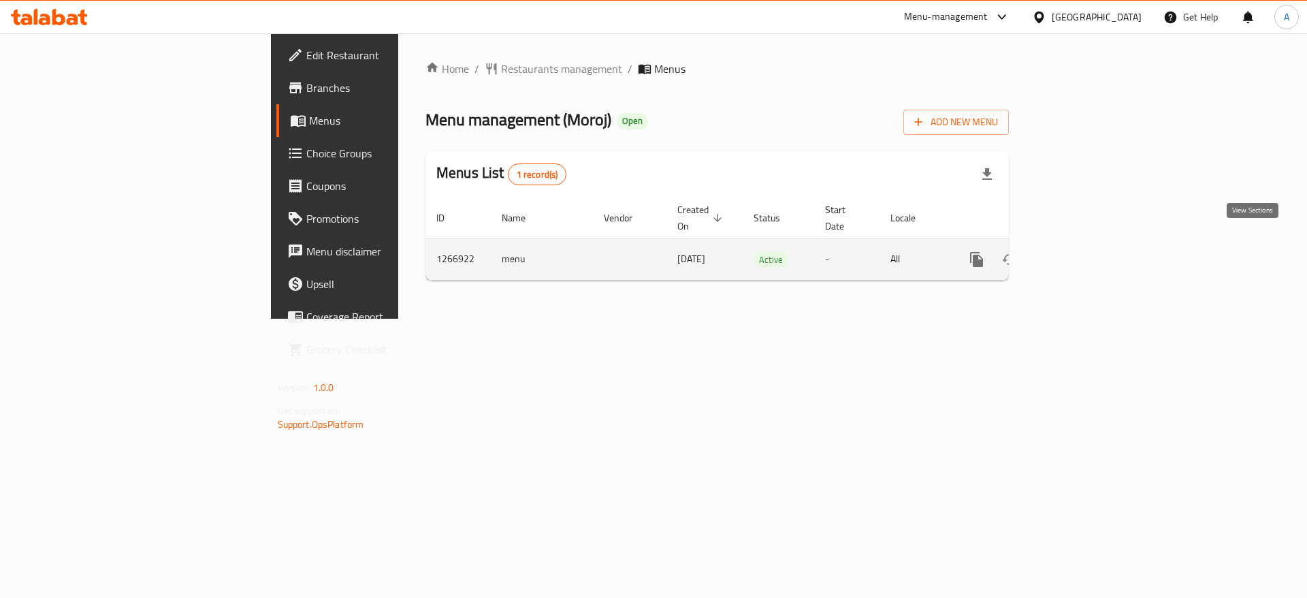
click at [1081, 253] on icon "enhanced table" at bounding box center [1075, 259] width 12 height 12
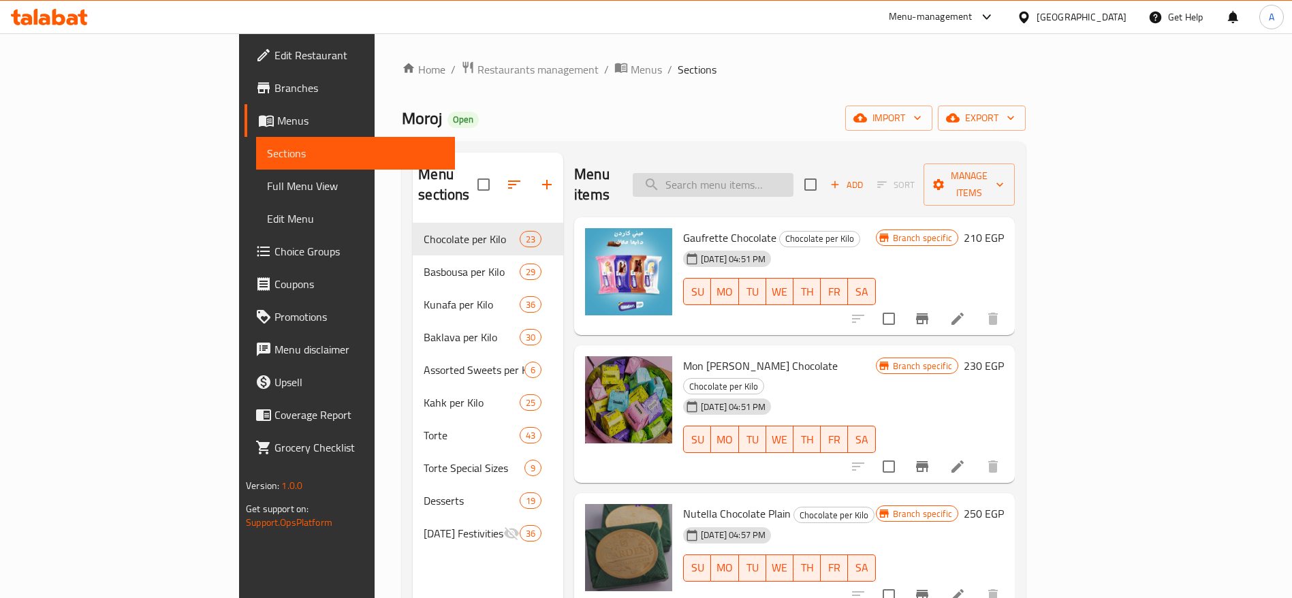
click at [793, 173] on input "search" at bounding box center [712, 185] width 161 height 24
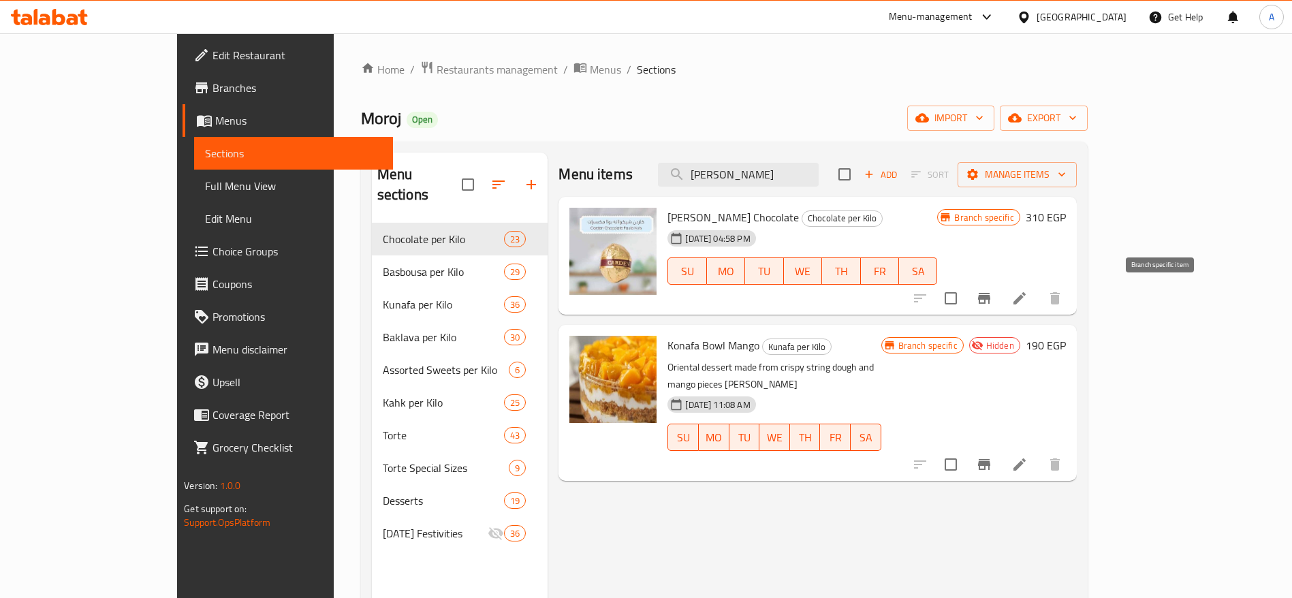
type input "[PERSON_NAME]"
click at [992, 304] on icon "Branch-specific-item" at bounding box center [984, 298] width 16 height 16
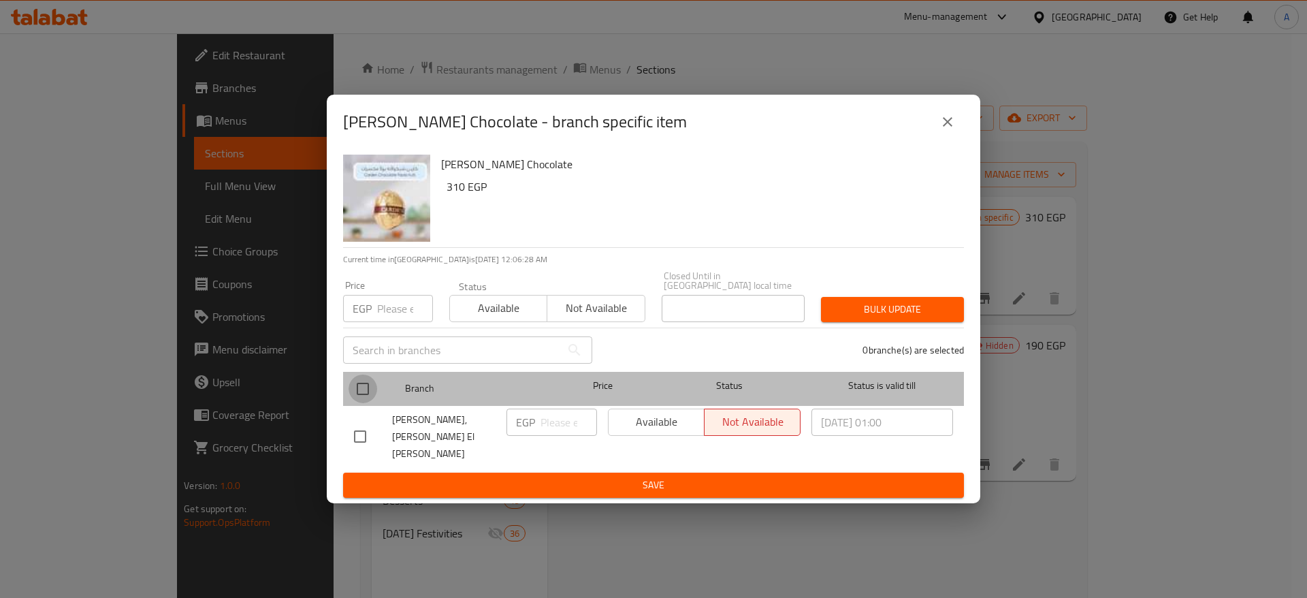
click at [355, 392] on input "checkbox" at bounding box center [363, 388] width 29 height 29
checkbox input "true"
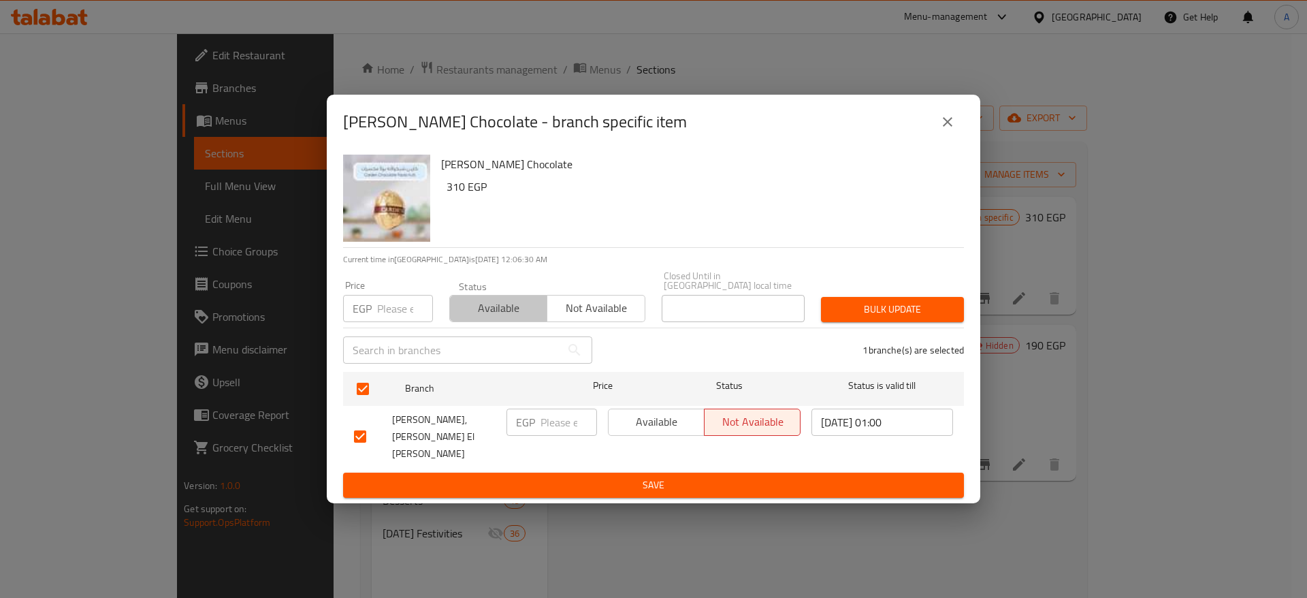
click at [500, 315] on span "Available" at bounding box center [498, 308] width 86 height 20
click at [834, 318] on span "Bulk update" at bounding box center [892, 309] width 121 height 17
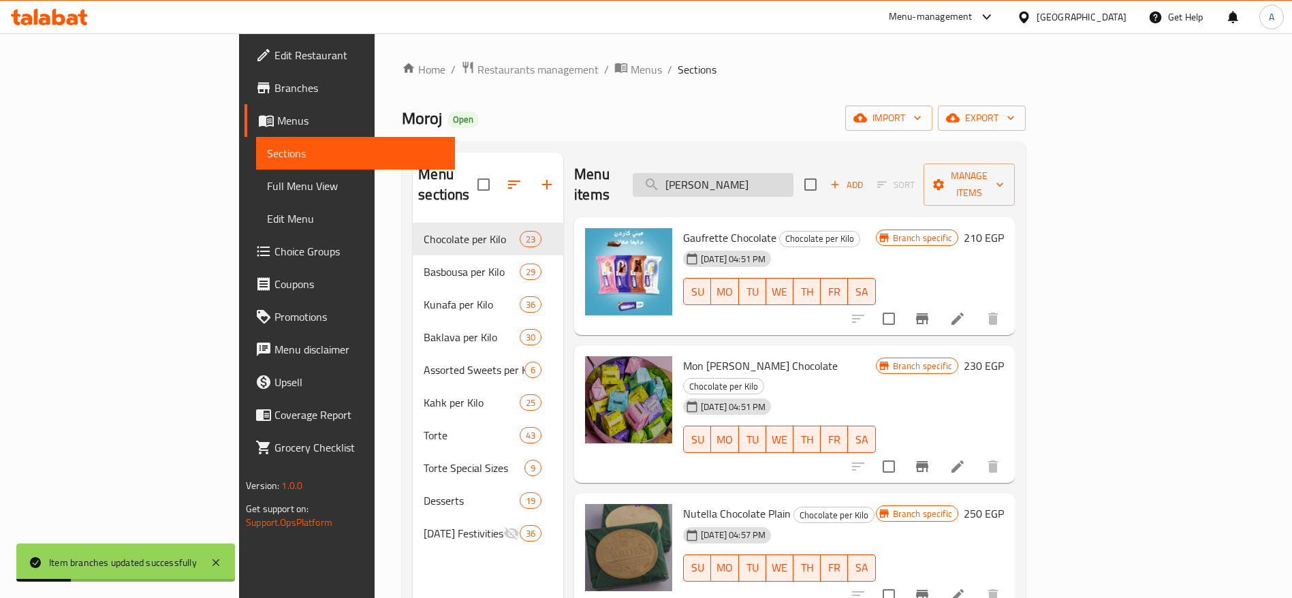
click at [793, 174] on input "[PERSON_NAME]" at bounding box center [712, 185] width 161 height 24
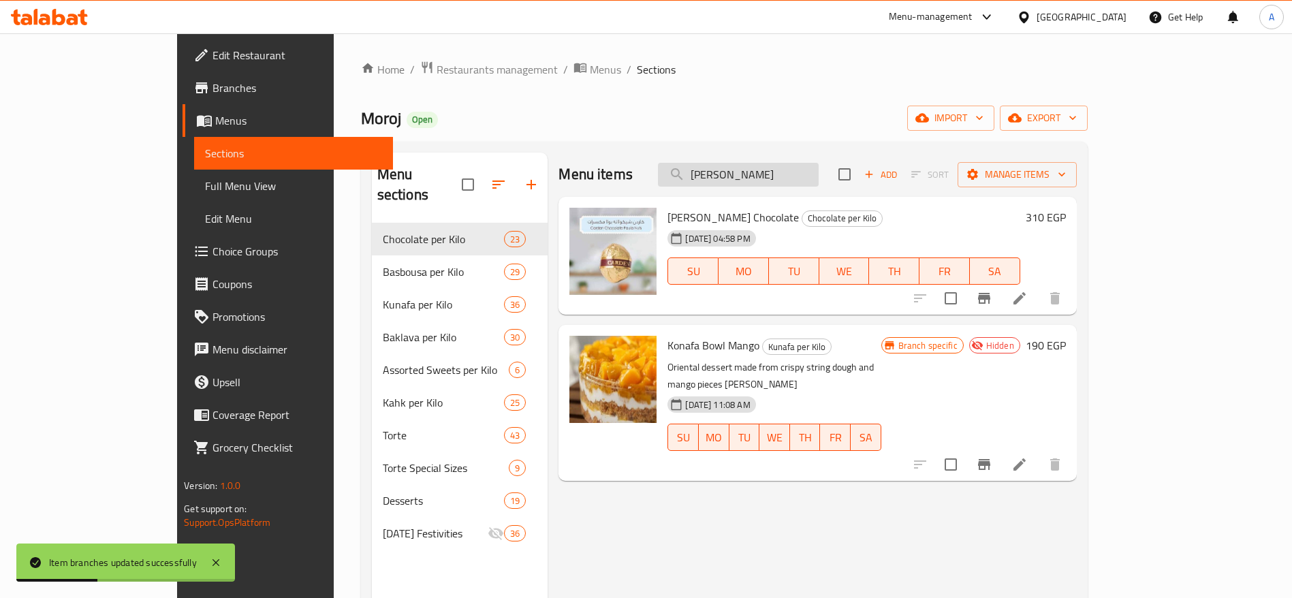
type input "[PERSON_NAME]"
click at [1066, 209] on h6 "310 EGP" at bounding box center [1045, 217] width 40 height 19
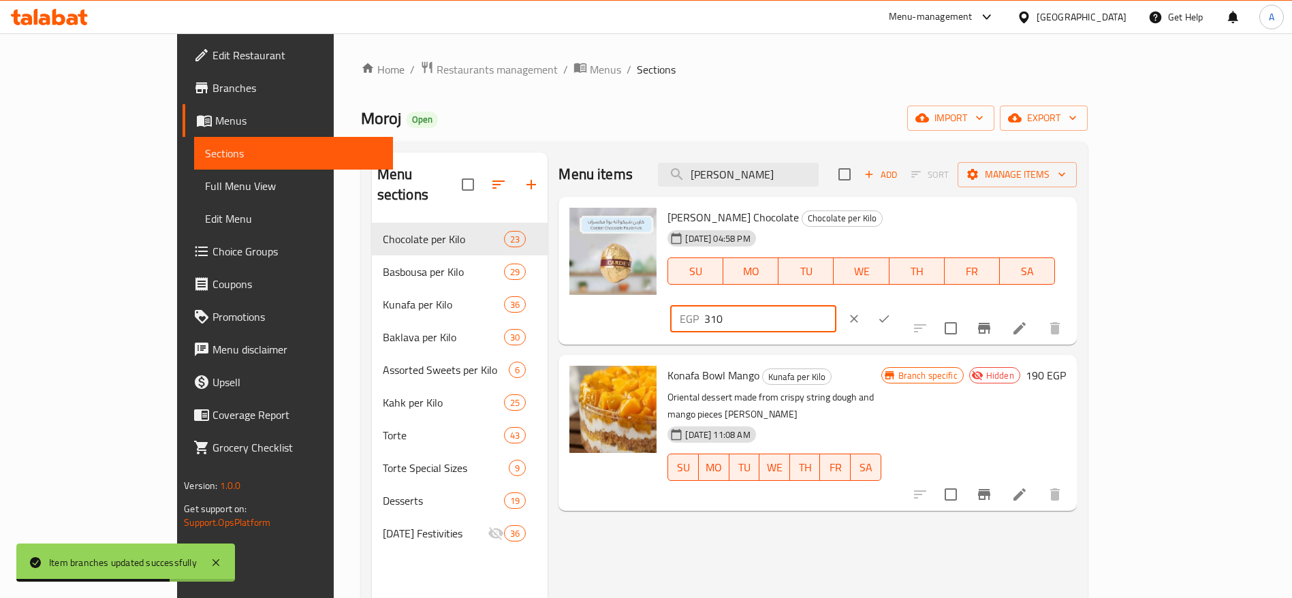
click at [835, 305] on input "310" at bounding box center [769, 318] width 131 height 27
type input "350"
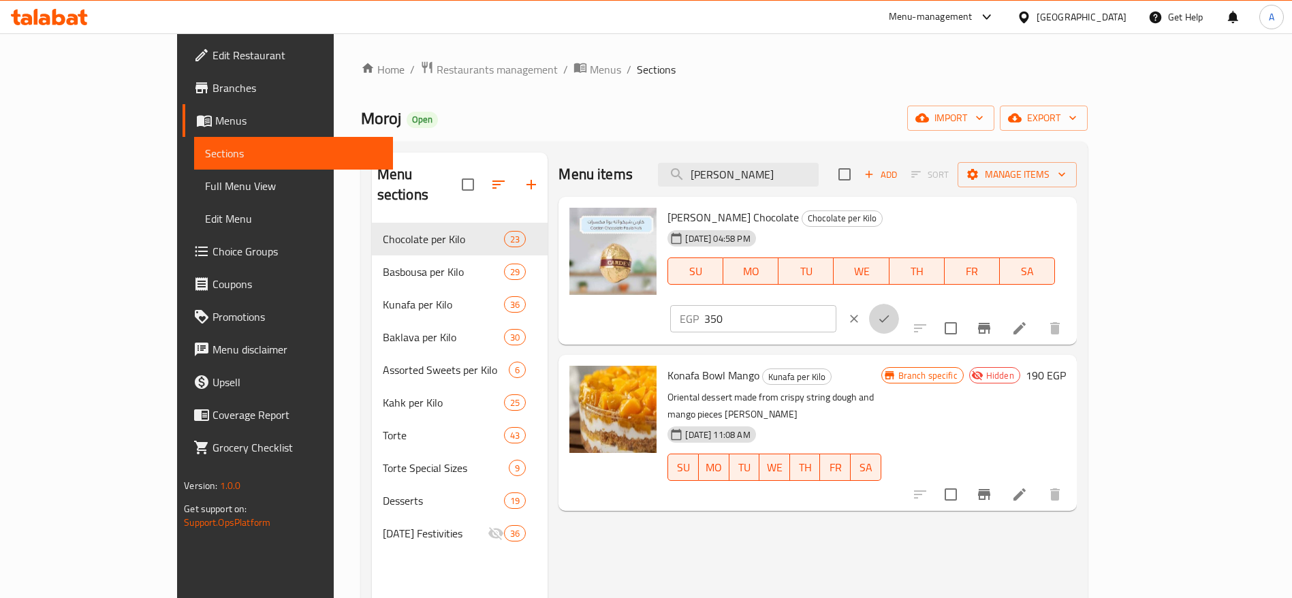
click at [891, 312] on icon "ok" at bounding box center [884, 319] width 14 height 14
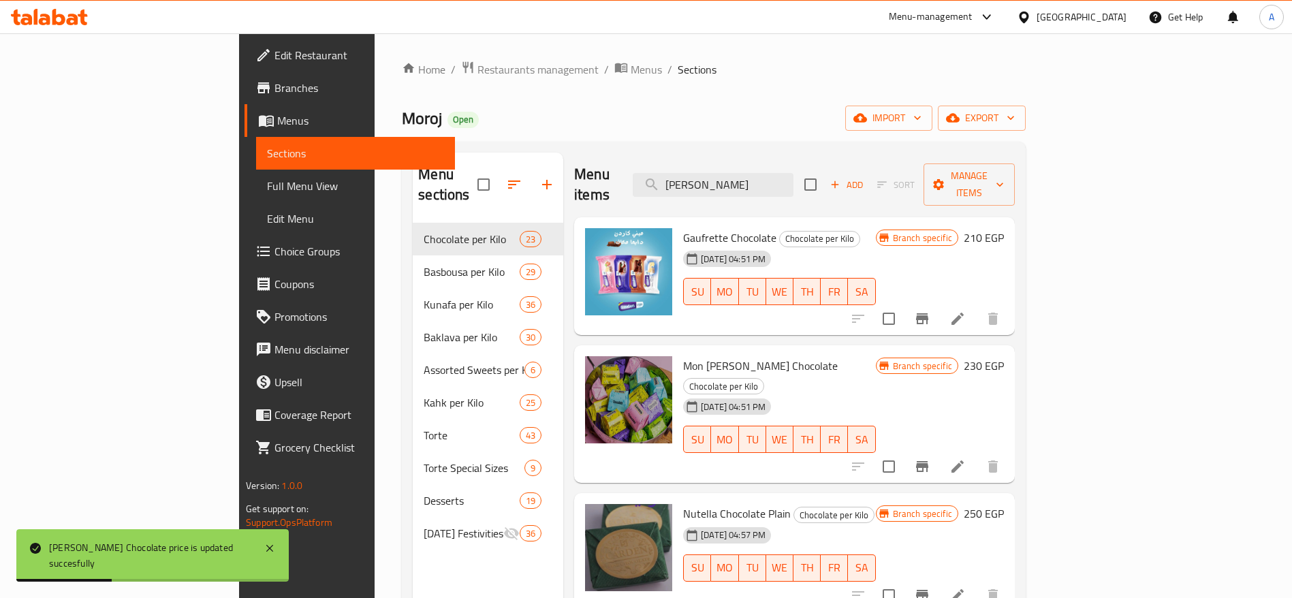
click at [585, 236] on img at bounding box center [628, 271] width 87 height 87
click at [793, 174] on input "paula" at bounding box center [712, 185] width 161 height 24
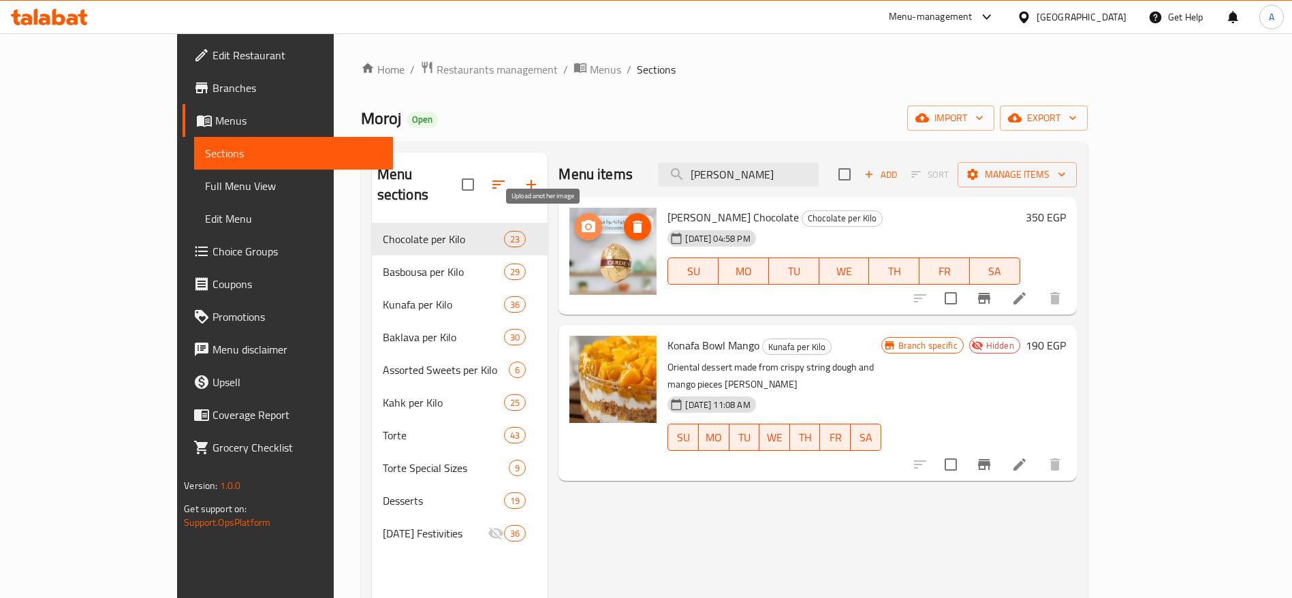
click at [575, 229] on span "upload picture" at bounding box center [588, 227] width 27 height 16
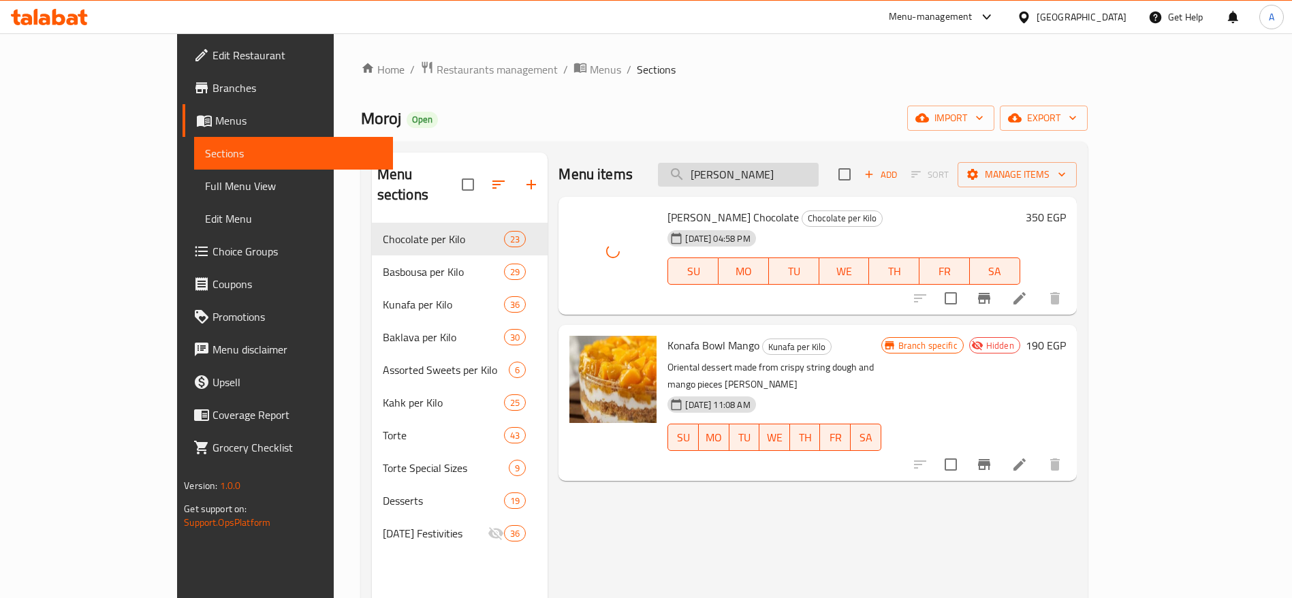
click at [799, 178] on input "paula" at bounding box center [738, 175] width 161 height 24
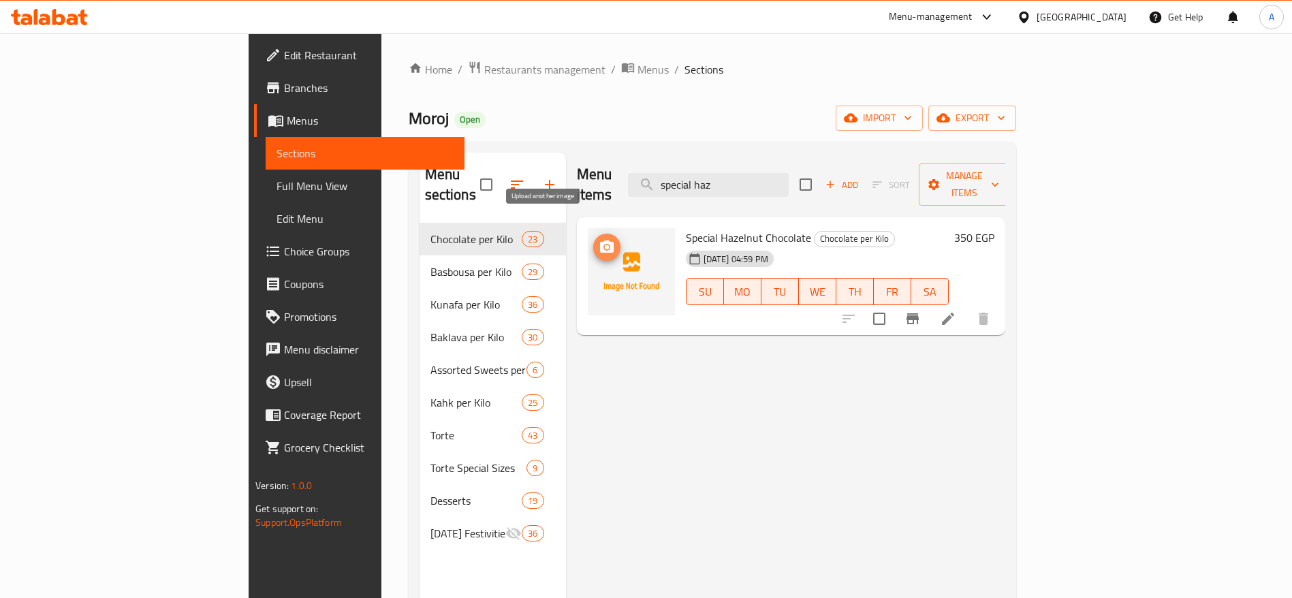
click at [604, 245] on circle "upload picture" at bounding box center [606, 247] width 4 height 4
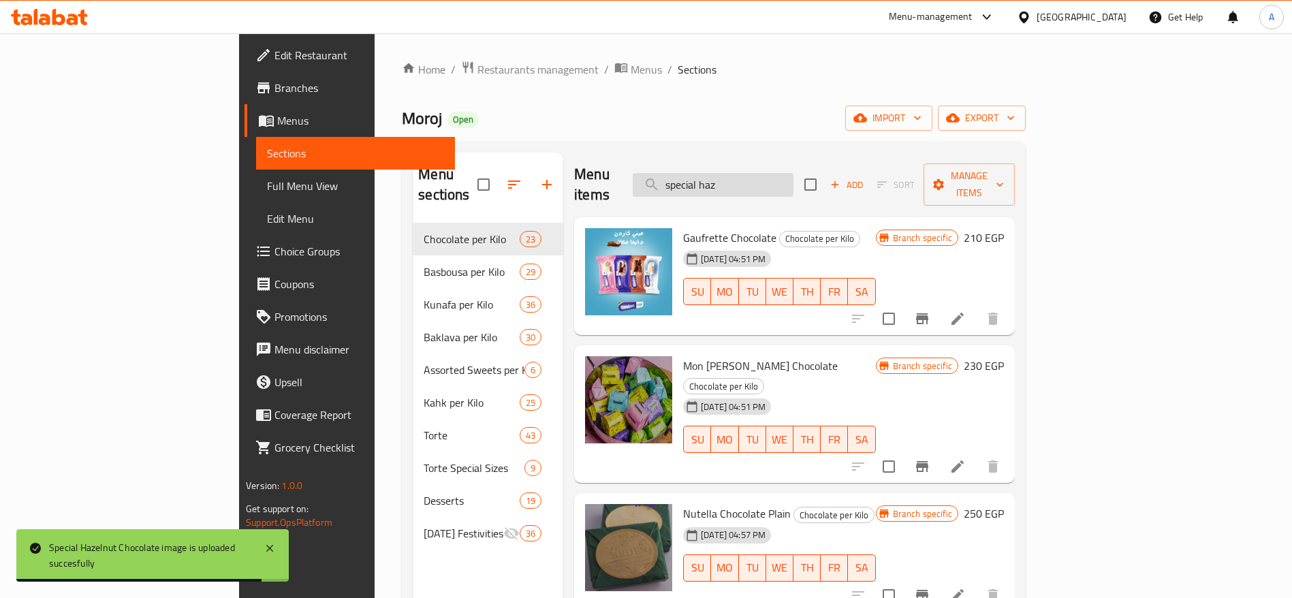
click at [793, 179] on input "special haz" at bounding box center [712, 185] width 161 height 24
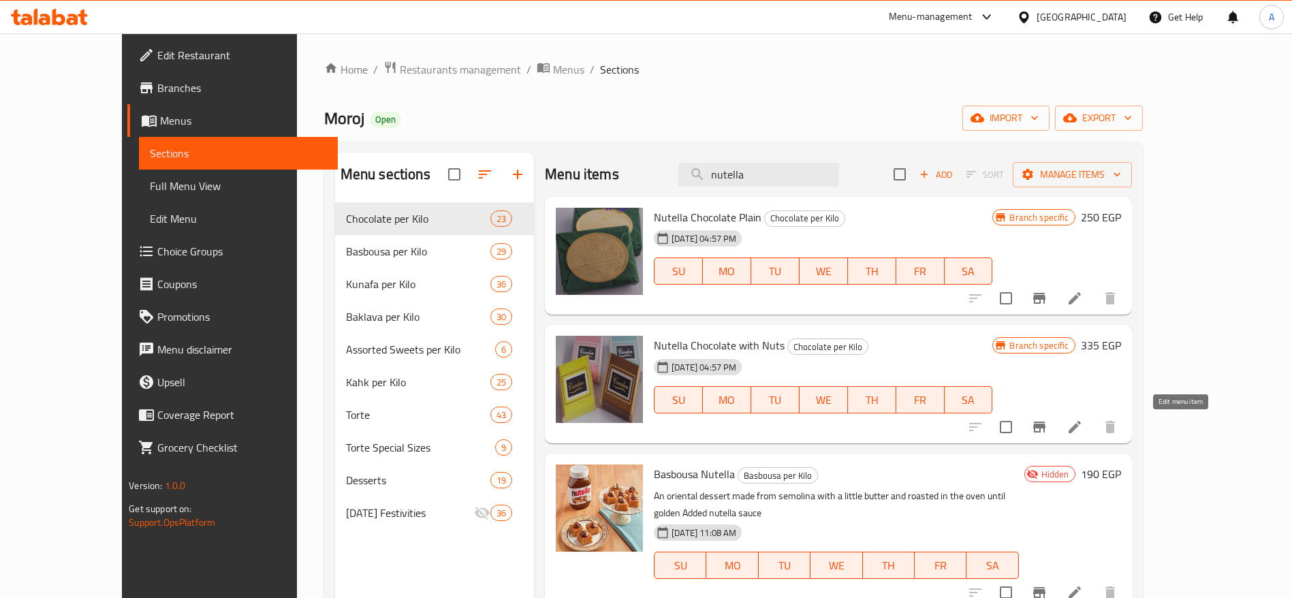
type input "nutella"
click at [1047, 421] on icon "Branch-specific-item" at bounding box center [1039, 427] width 16 height 16
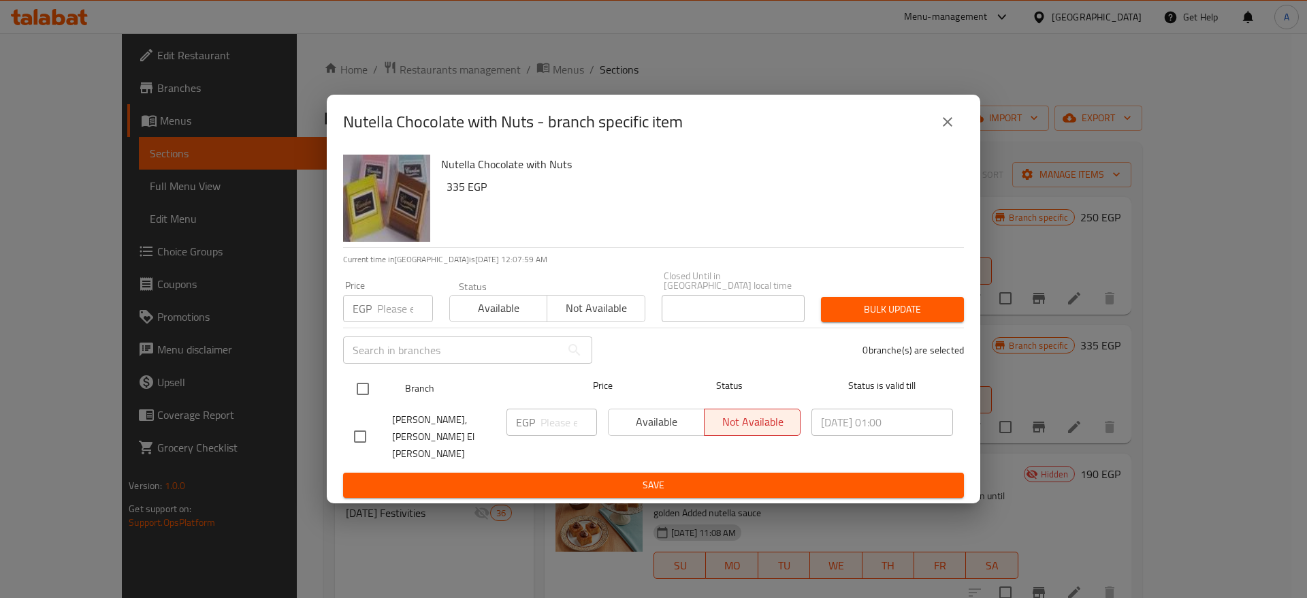
drag, startPoint x: 364, startPoint y: 394, endPoint x: 357, endPoint y: 399, distance: 9.3
click at [357, 399] on input "checkbox" at bounding box center [363, 388] width 29 height 29
checkbox input "true"
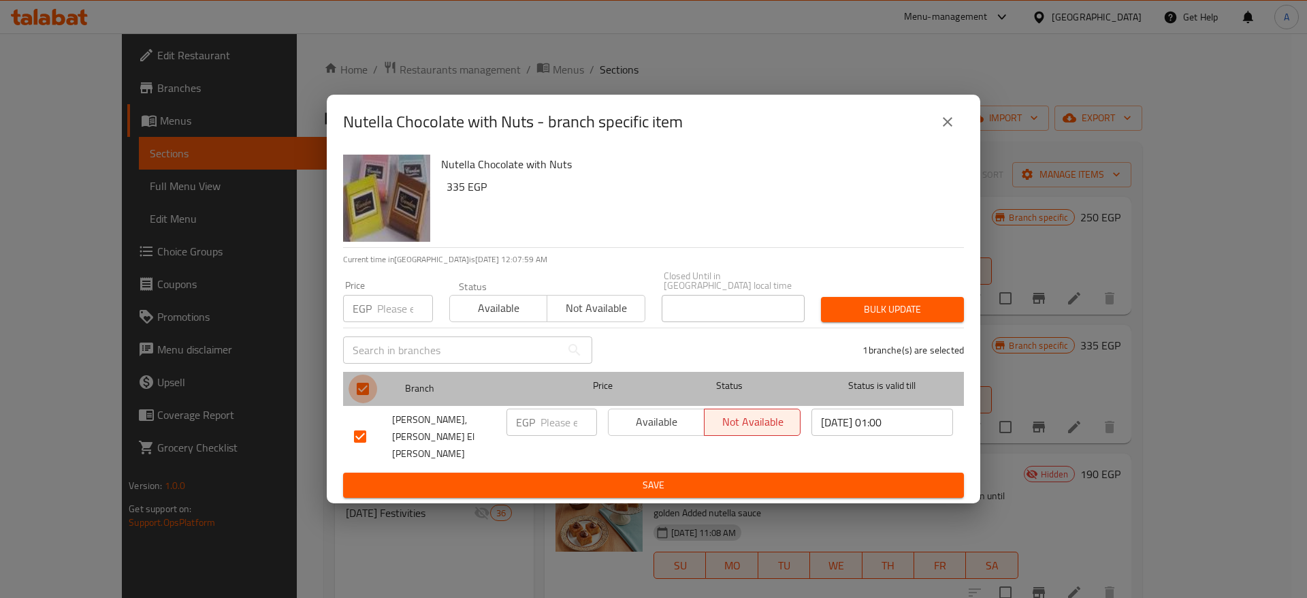
click at [357, 399] on input "checkbox" at bounding box center [363, 388] width 29 height 29
checkbox input "false"
click at [357, 399] on input "checkbox" at bounding box center [363, 388] width 29 height 29
checkbox input "true"
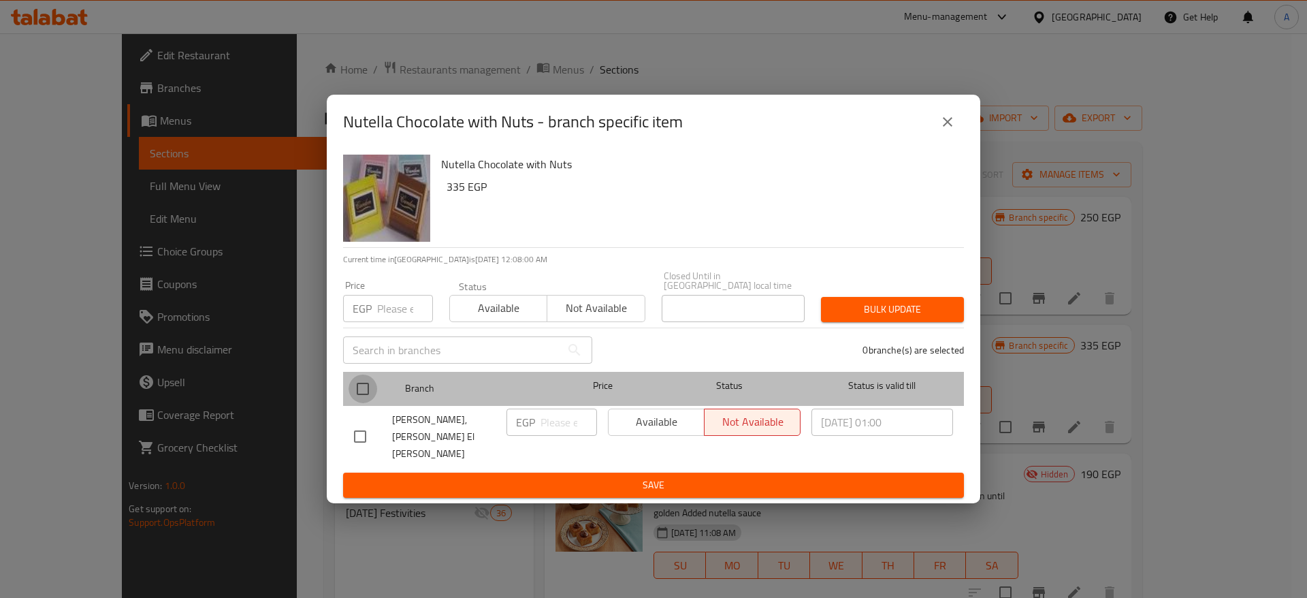
checkbox input "true"
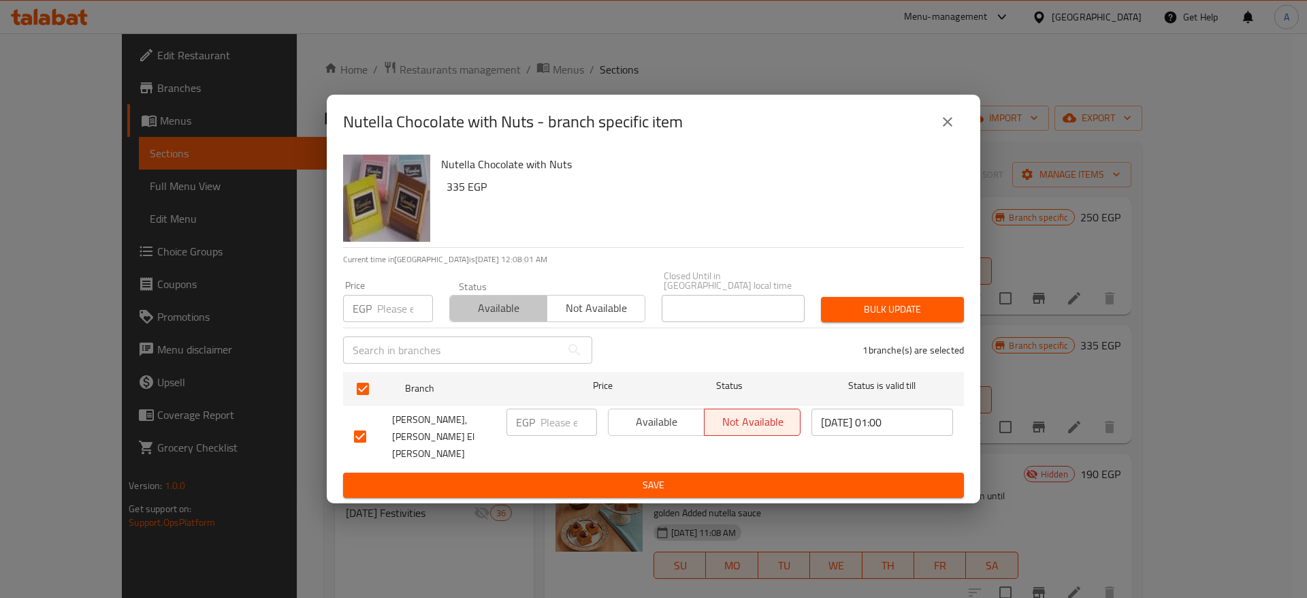
click at [500, 310] on span "Available" at bounding box center [498, 308] width 86 height 20
click at [880, 316] on span "Bulk update" at bounding box center [892, 309] width 121 height 17
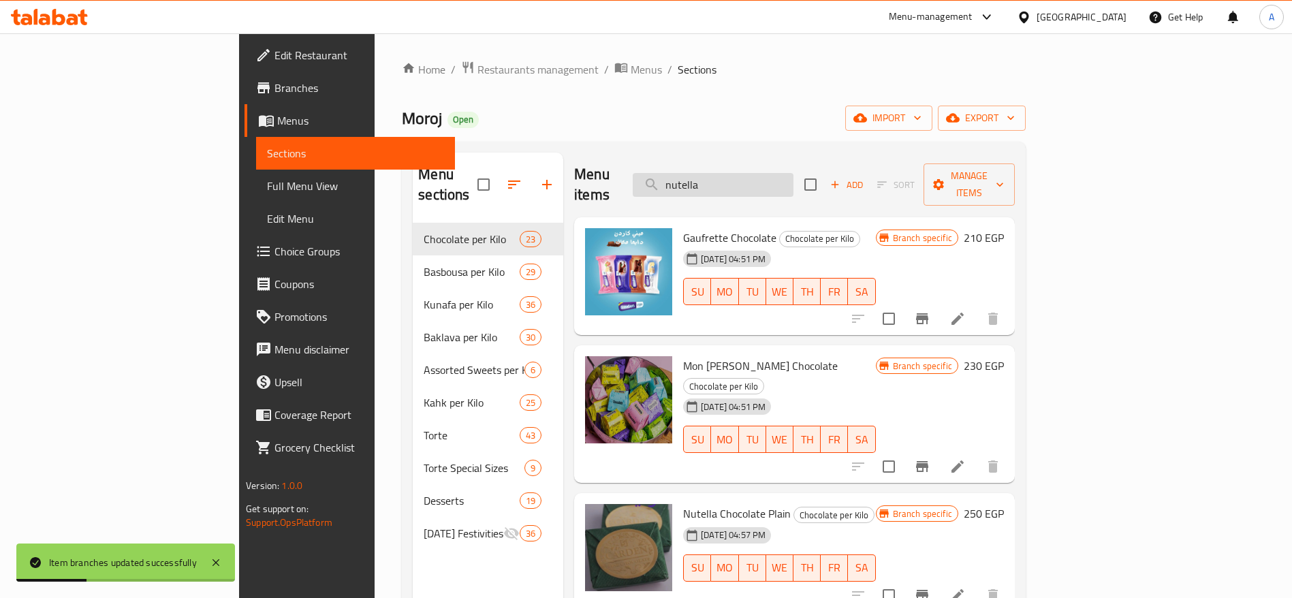
click at [793, 176] on input "nutella" at bounding box center [712, 185] width 161 height 24
type input "nutella"
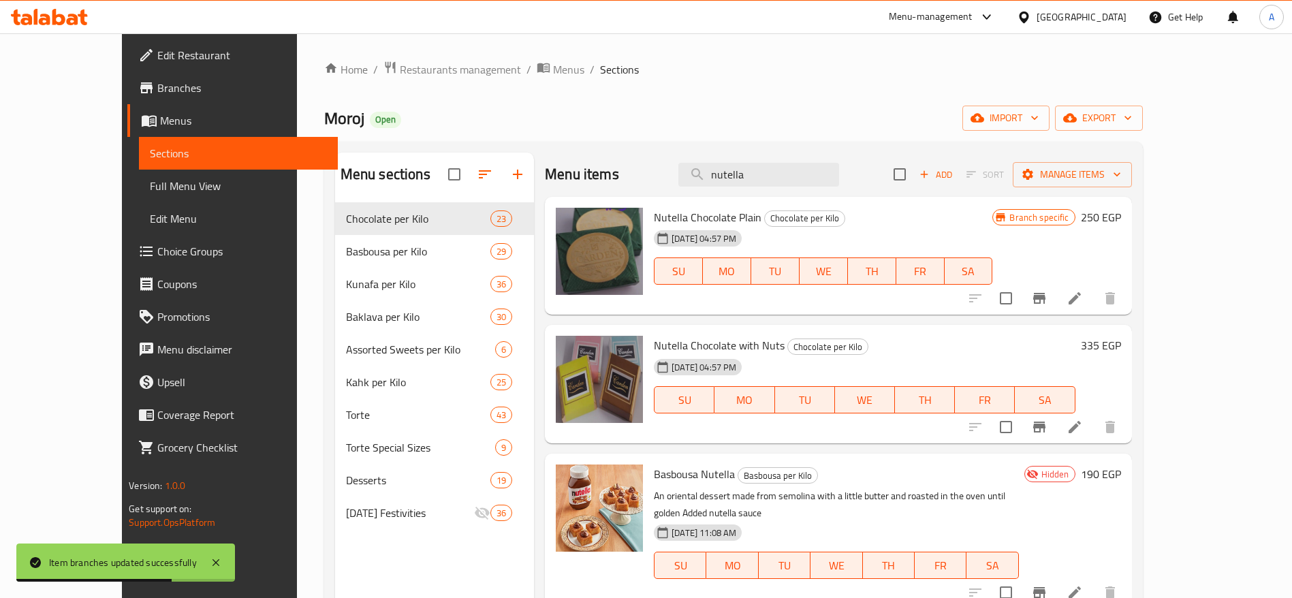
click at [1121, 341] on h6 "335 EGP" at bounding box center [1100, 345] width 40 height 19
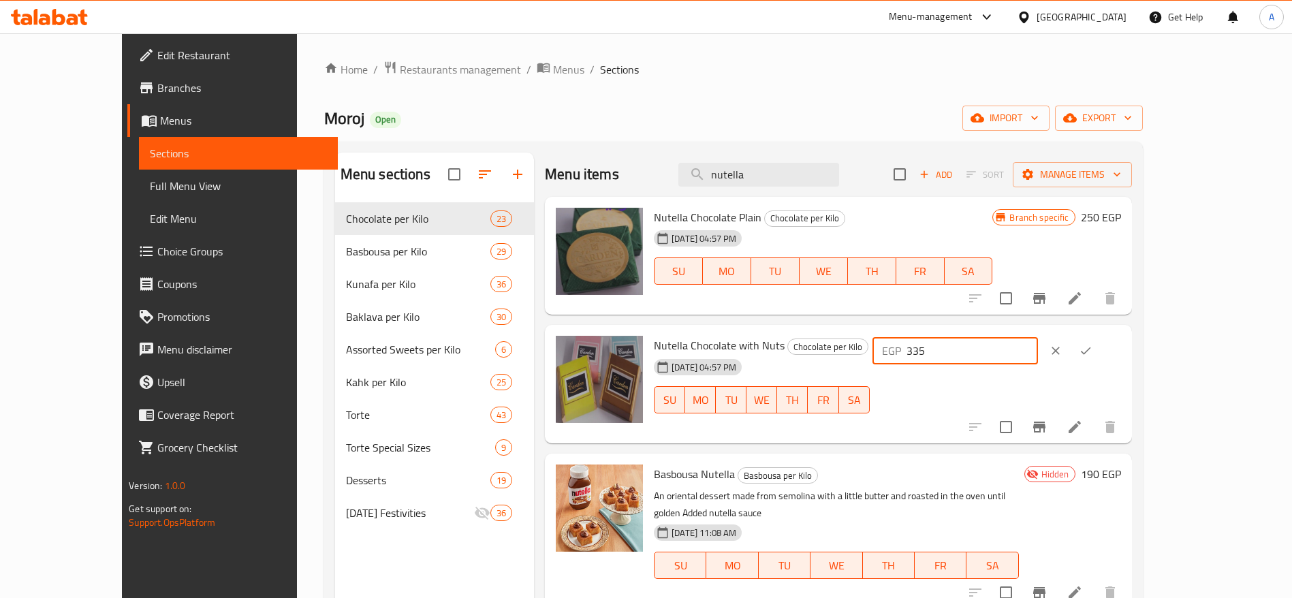
click at [1038, 353] on input "335" at bounding box center [971, 350] width 131 height 27
type input "370"
click at [1092, 349] on icon "ok" at bounding box center [1085, 351] width 14 height 14
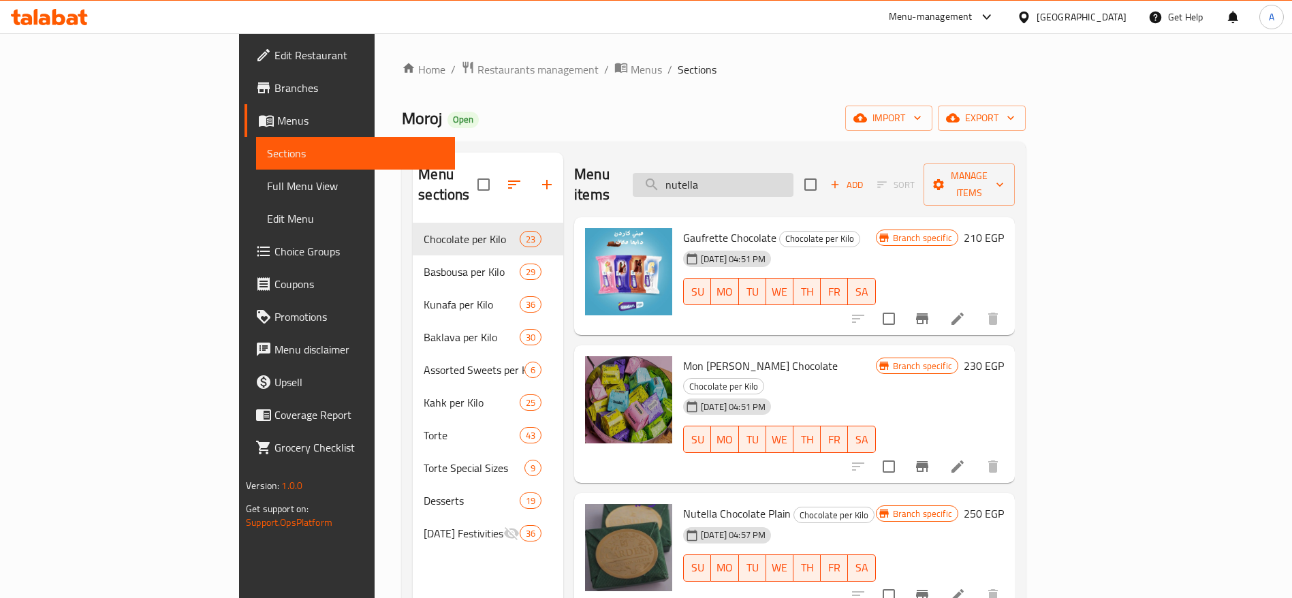
click at [793, 173] on input "nutella" at bounding box center [712, 185] width 161 height 24
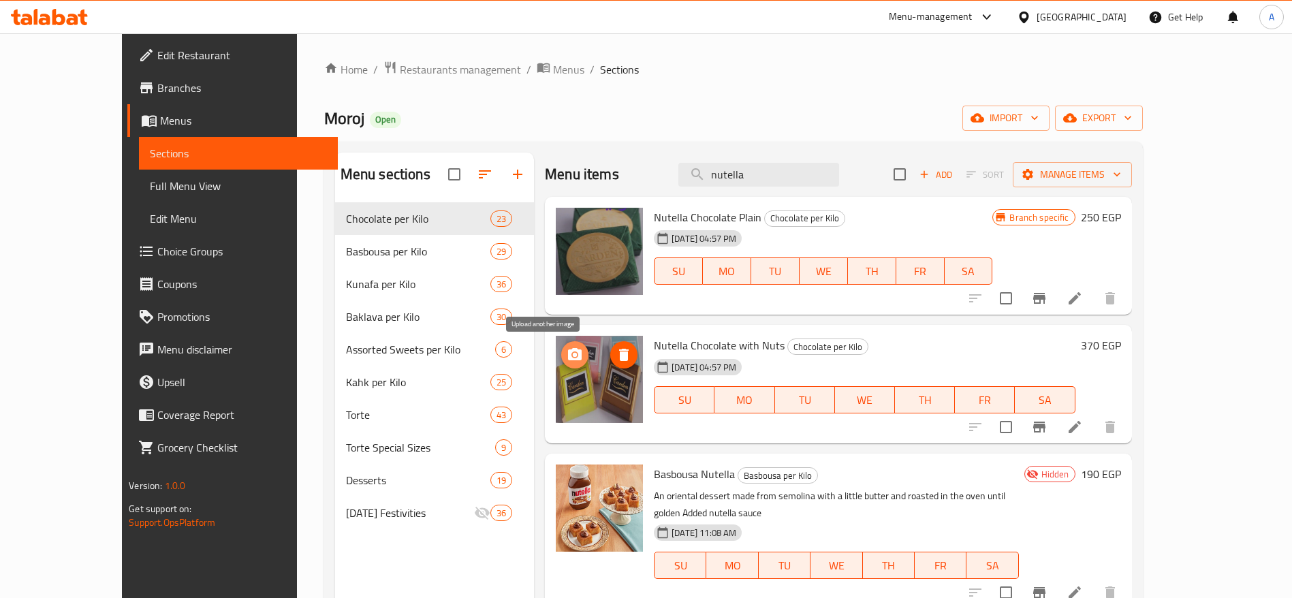
click at [566, 353] on icon "upload picture" at bounding box center [574, 355] width 16 height 16
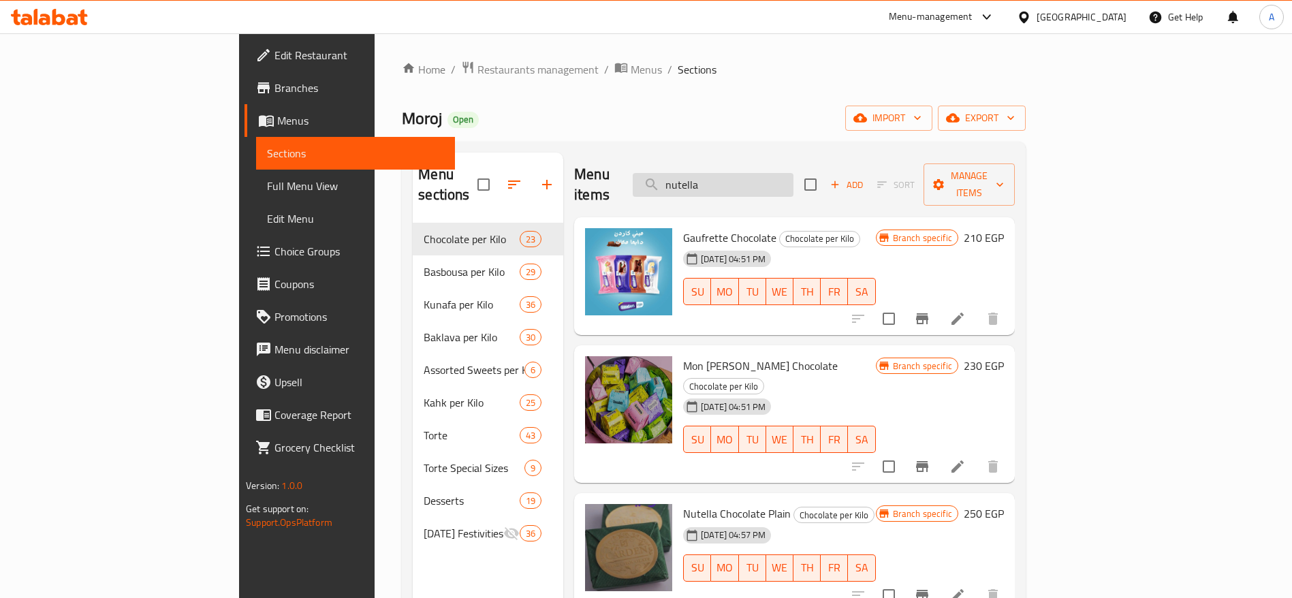
click at [788, 173] on input "nutella" at bounding box center [712, 185] width 161 height 24
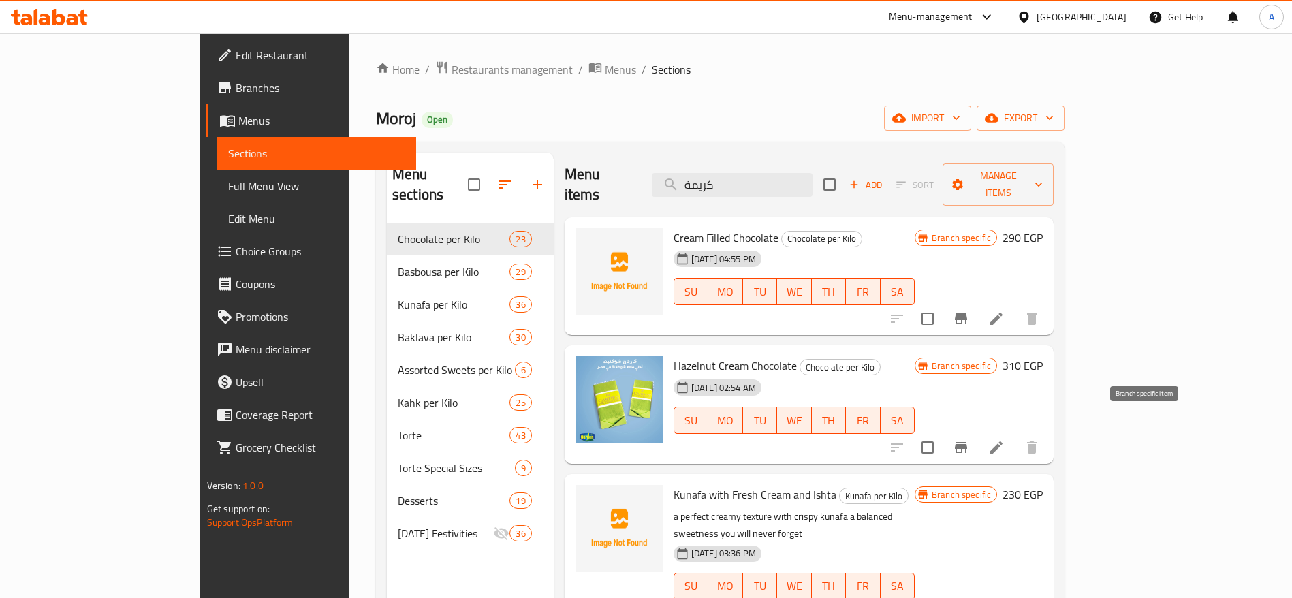
type input "كريمة"
click at [969, 439] on icon "Branch-specific-item" at bounding box center [960, 447] width 16 height 16
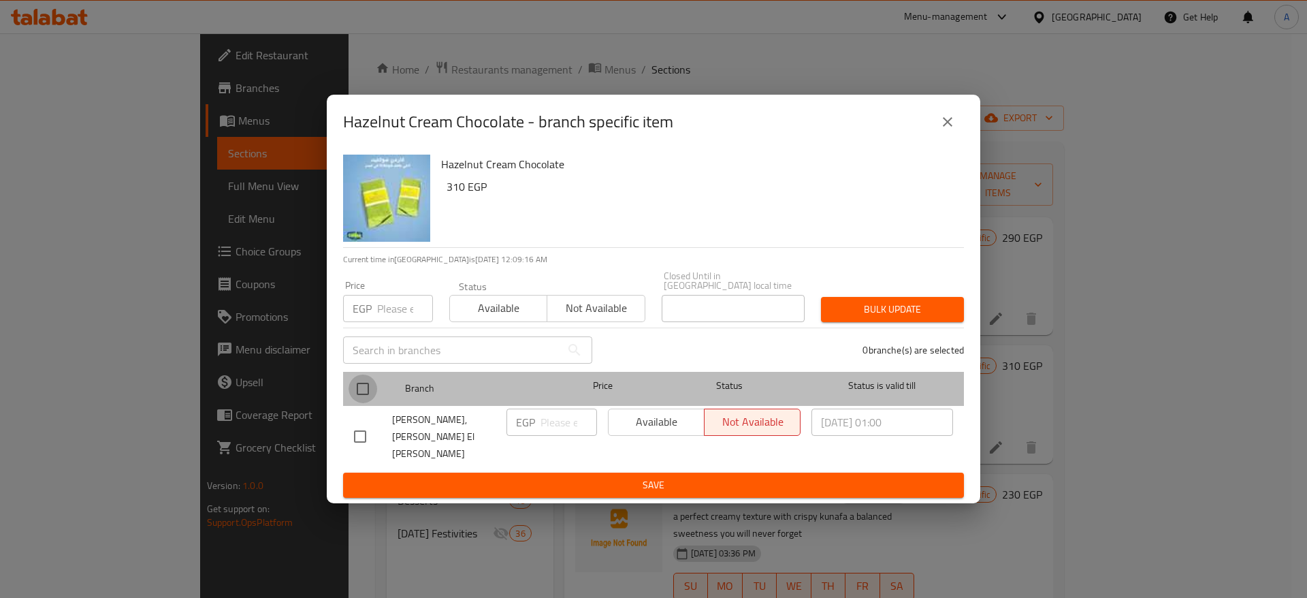
click at [364, 386] on input "checkbox" at bounding box center [363, 388] width 29 height 29
checkbox input "true"
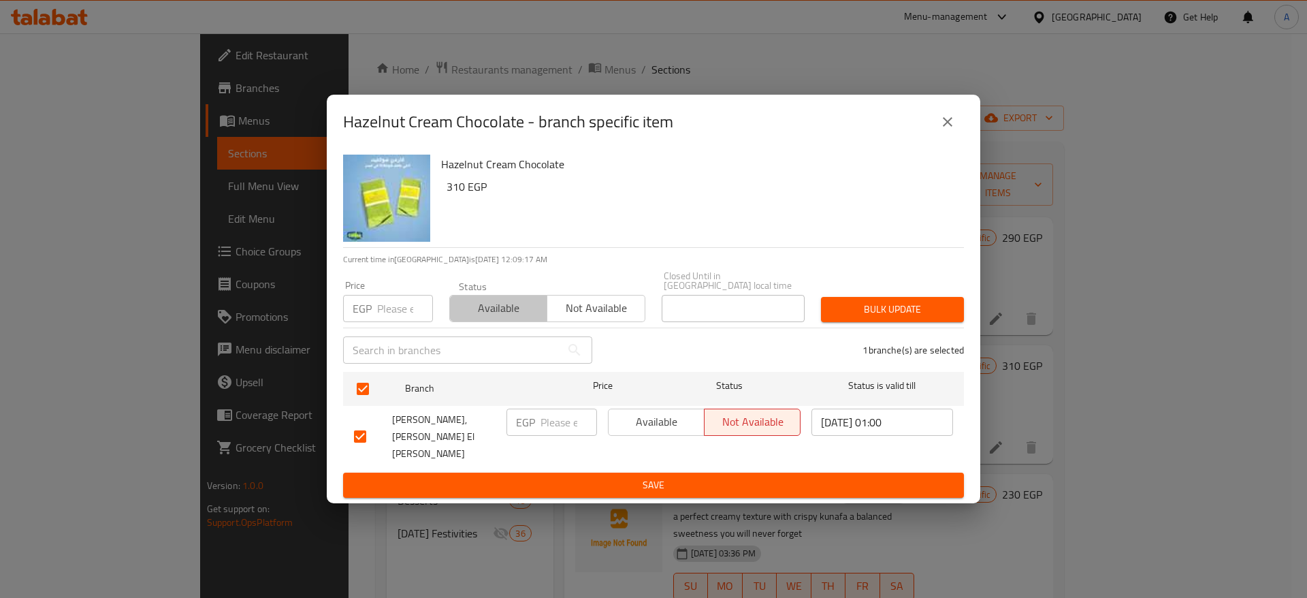
click at [487, 317] on span "Available" at bounding box center [498, 308] width 86 height 20
click at [885, 317] on span "Bulk update" at bounding box center [892, 309] width 121 height 17
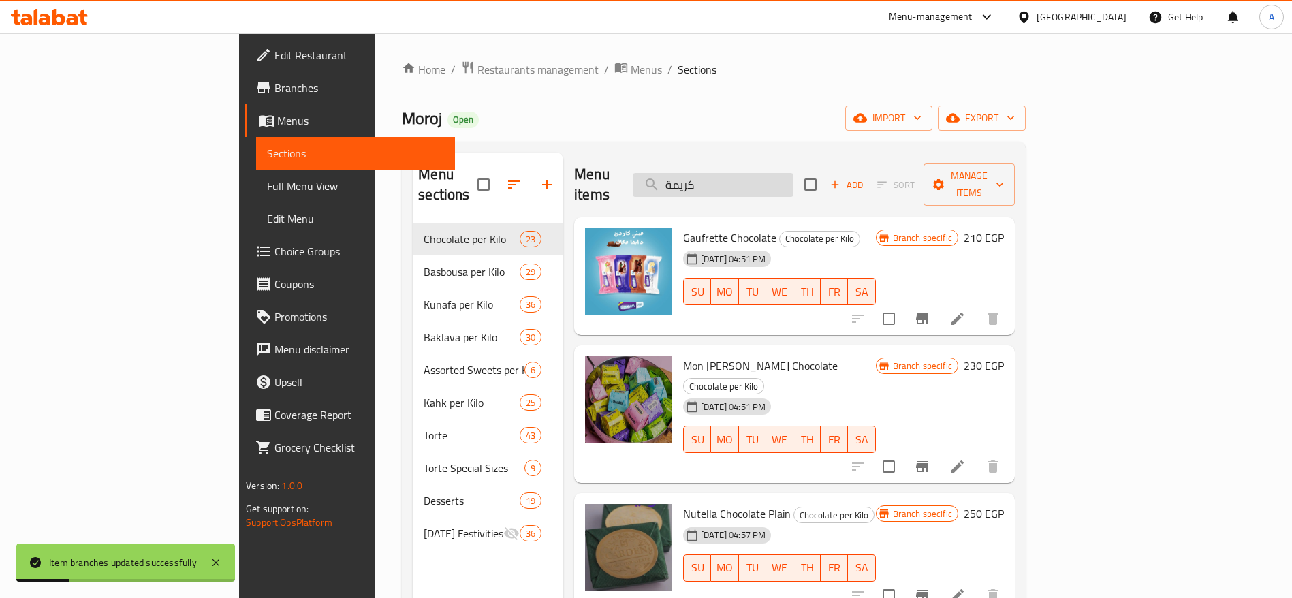
click at [793, 176] on input "كريمة" at bounding box center [712, 185] width 161 height 24
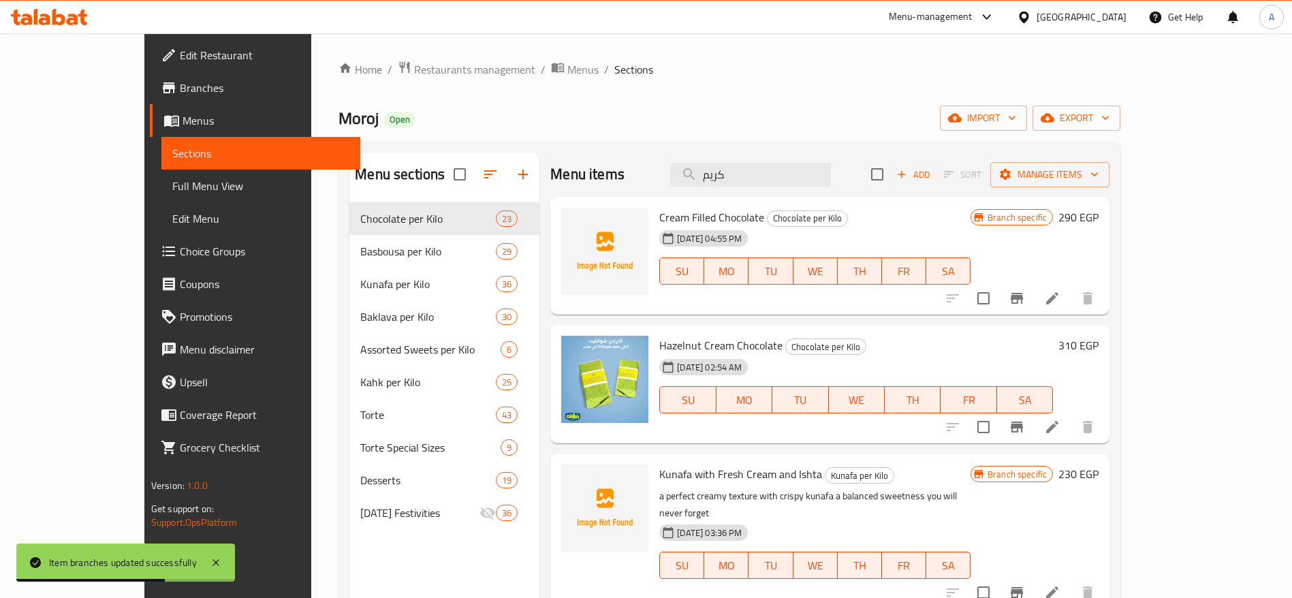
type input "كريم"
click at [1098, 343] on h6 "310 EGP" at bounding box center [1078, 345] width 40 height 19
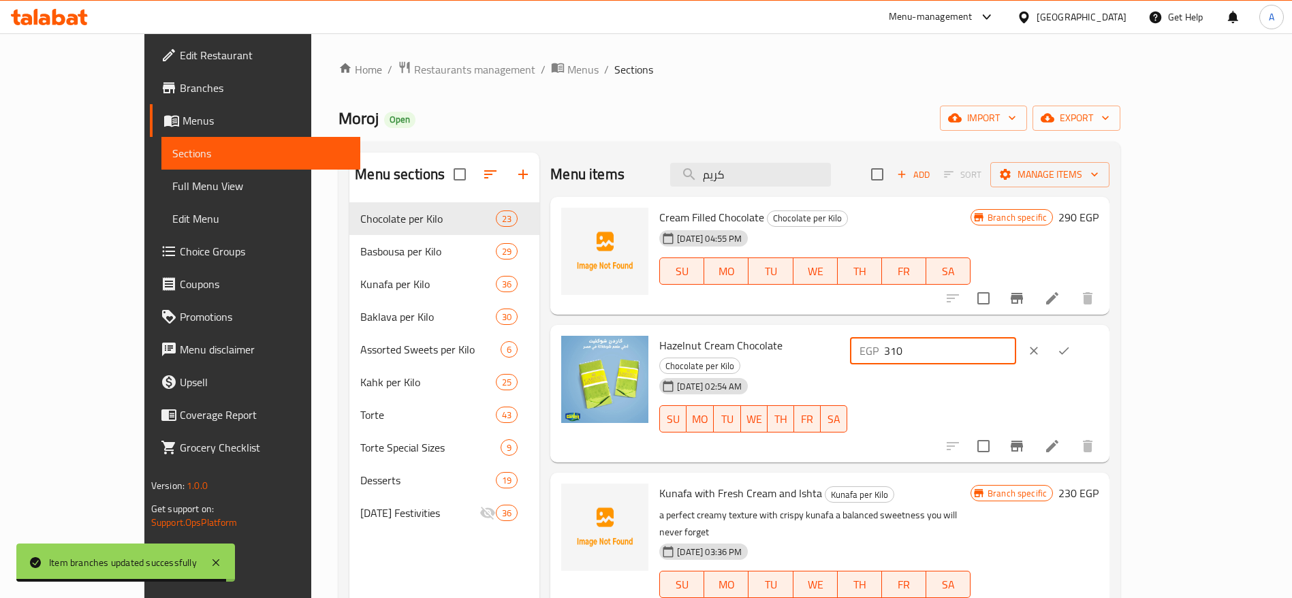
click at [1015, 347] on input "310" at bounding box center [949, 350] width 131 height 27
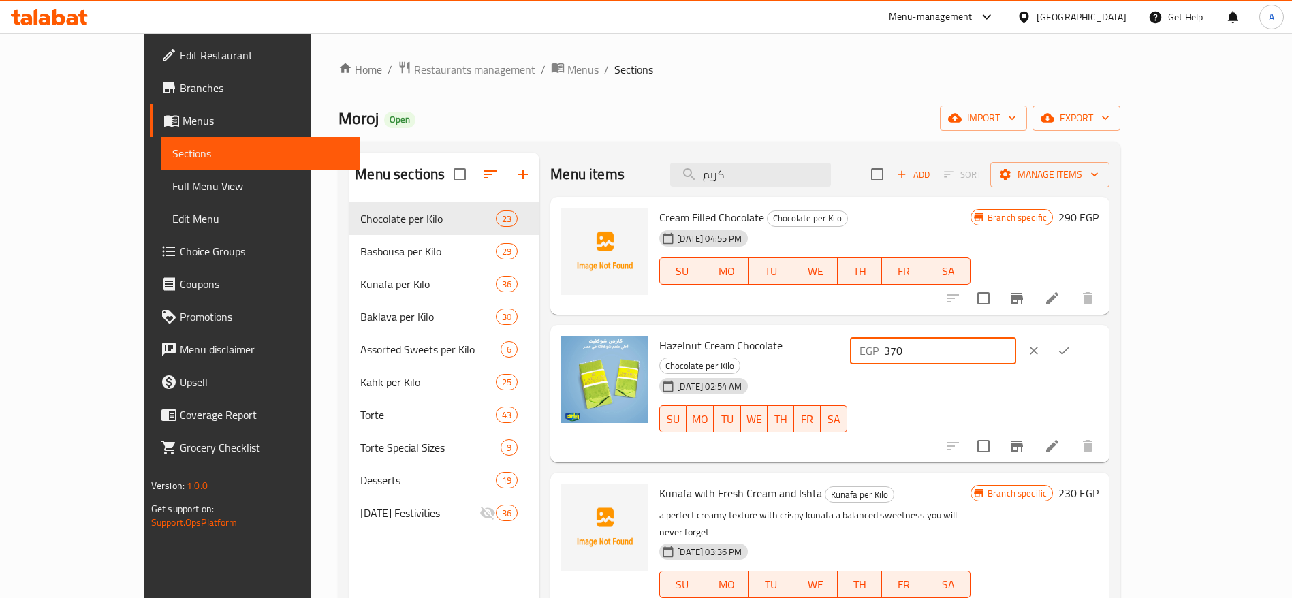
type input "370"
click at [1070, 347] on icon "ok" at bounding box center [1064, 351] width 14 height 14
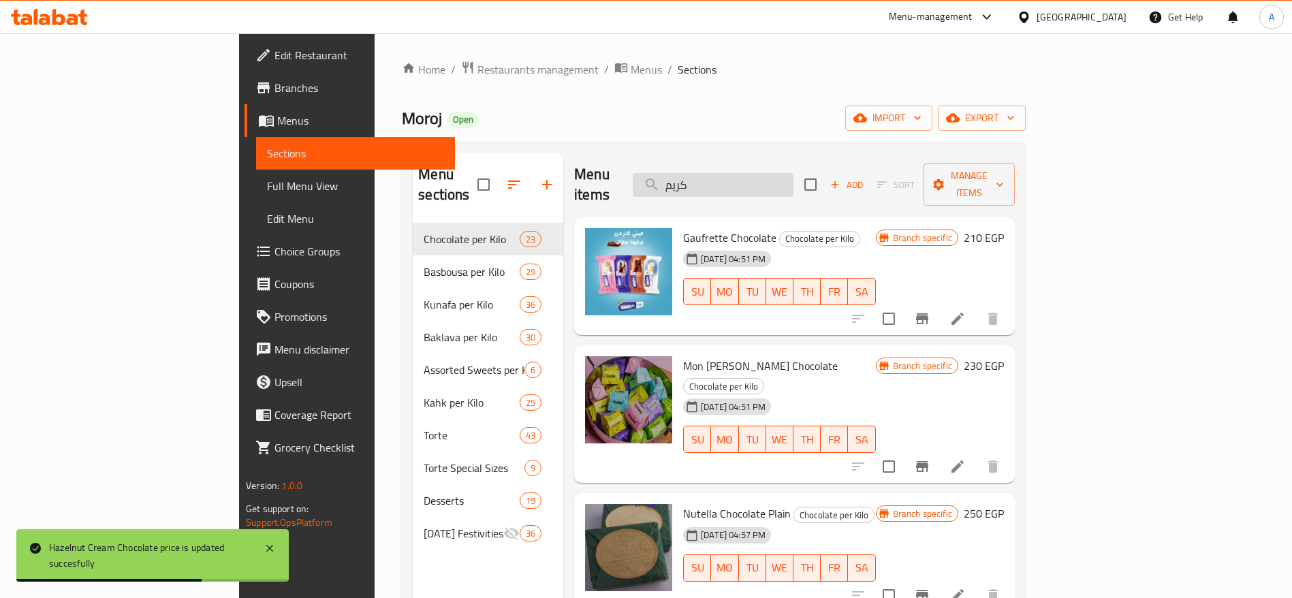
click at [790, 178] on input "كريم" at bounding box center [712, 185] width 161 height 24
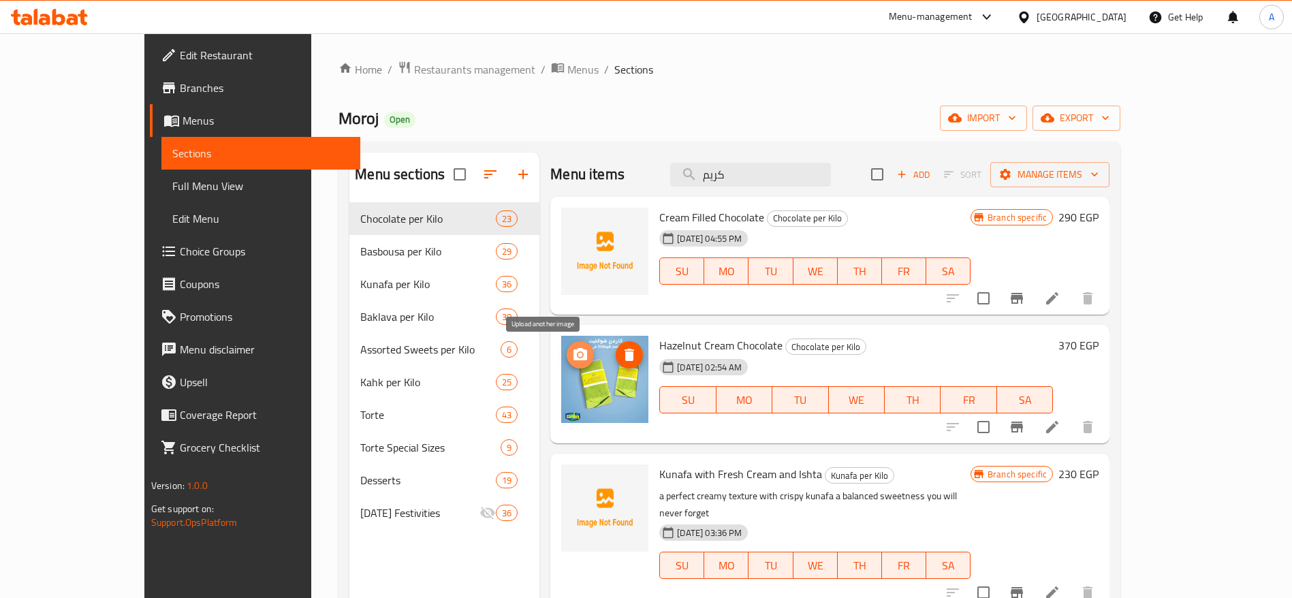
click at [566, 357] on span "upload picture" at bounding box center [579, 355] width 27 height 16
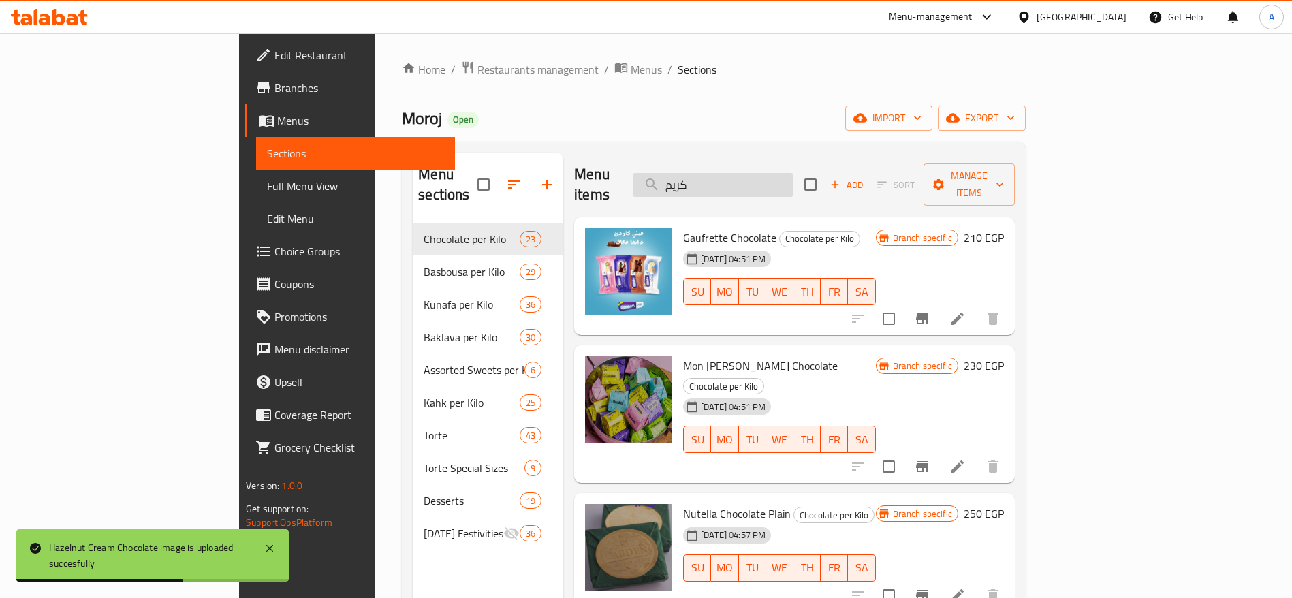
click at [778, 178] on input "كريم" at bounding box center [712, 185] width 161 height 24
type input "ك"
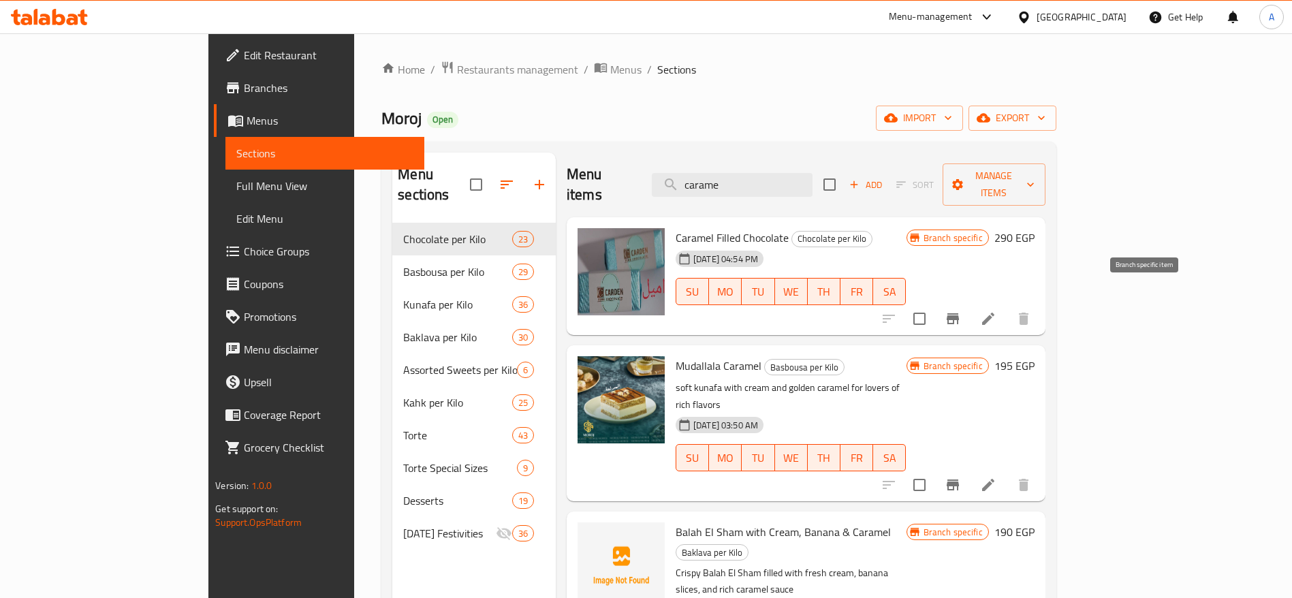
type input "carame"
click at [959, 313] on icon "Branch-specific-item" at bounding box center [952, 318] width 12 height 11
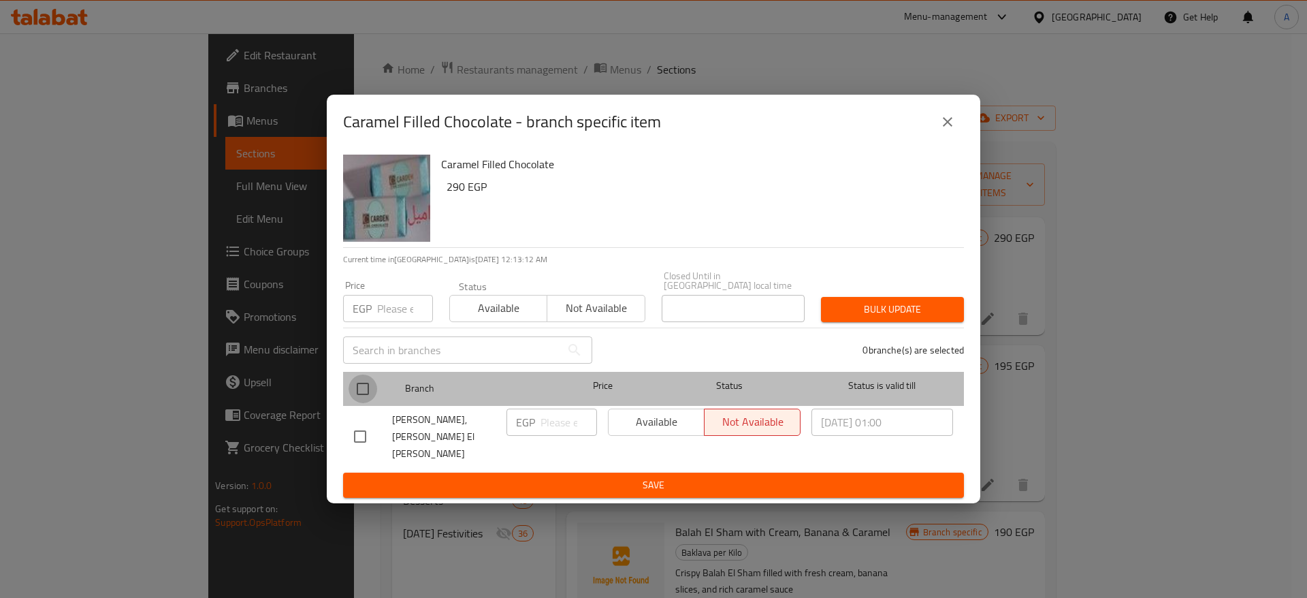
click at [365, 394] on input "checkbox" at bounding box center [363, 388] width 29 height 29
checkbox input "true"
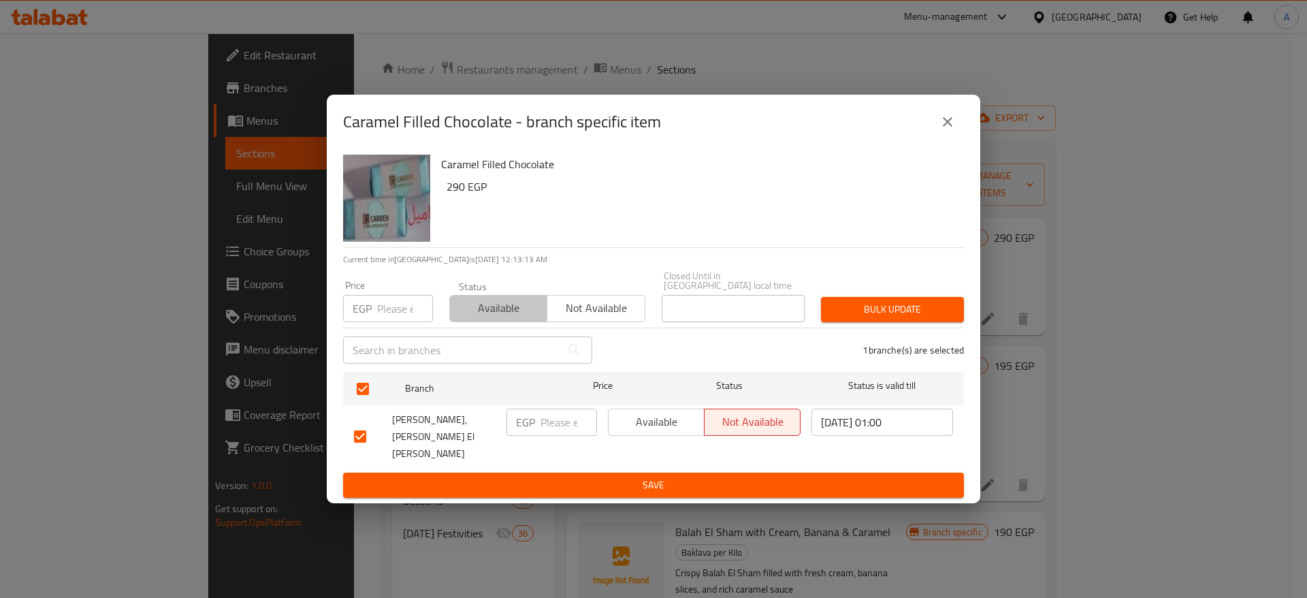
click at [527, 307] on span "Available" at bounding box center [498, 308] width 86 height 20
click at [846, 318] on span "Bulk update" at bounding box center [892, 309] width 121 height 17
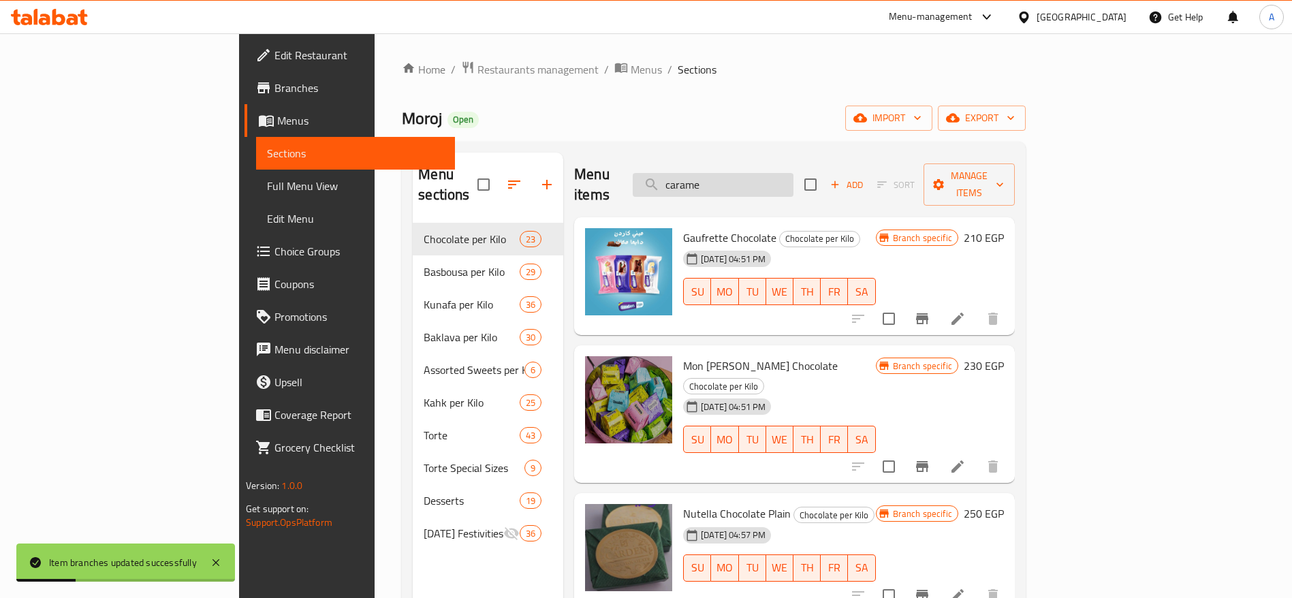
click at [793, 176] on input "carame" at bounding box center [712, 185] width 161 height 24
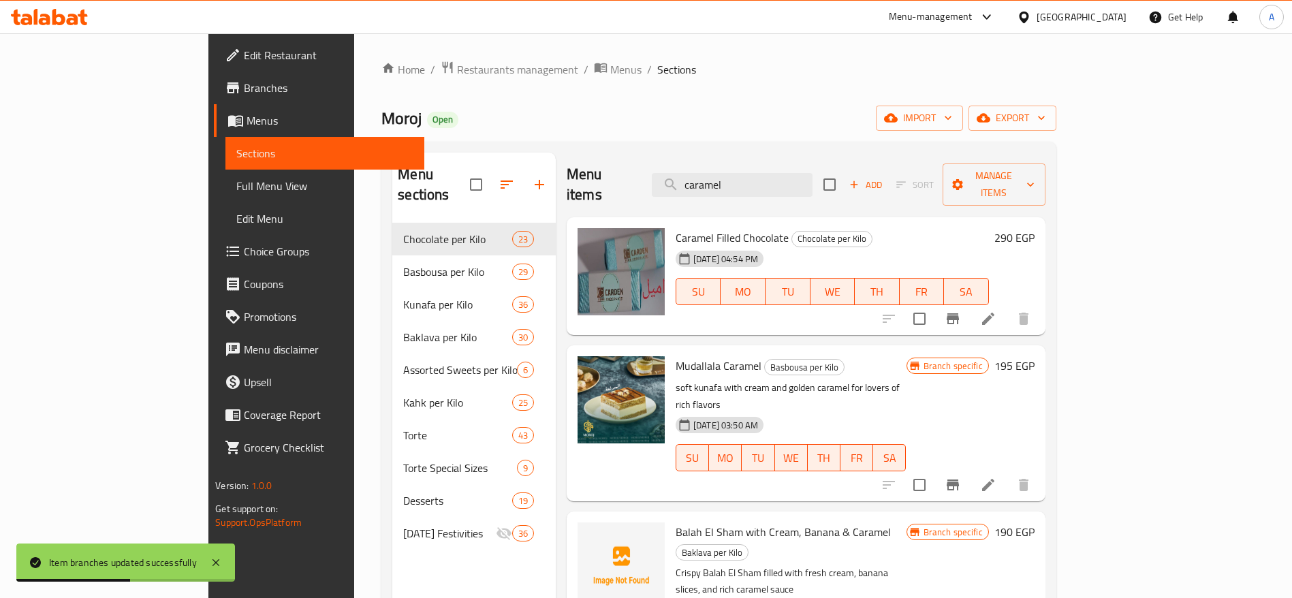
type input "caramel"
click at [1034, 228] on h6 "290 EGP" at bounding box center [1014, 237] width 40 height 19
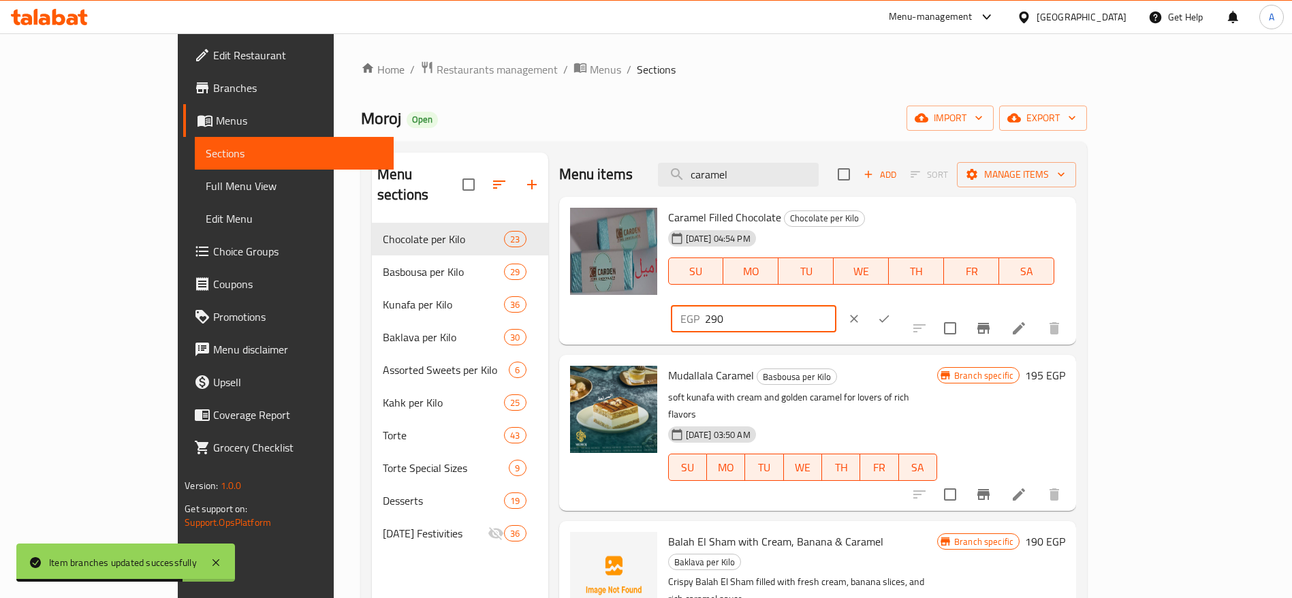
click at [836, 305] on input "290" at bounding box center [770, 318] width 131 height 27
type input "2"
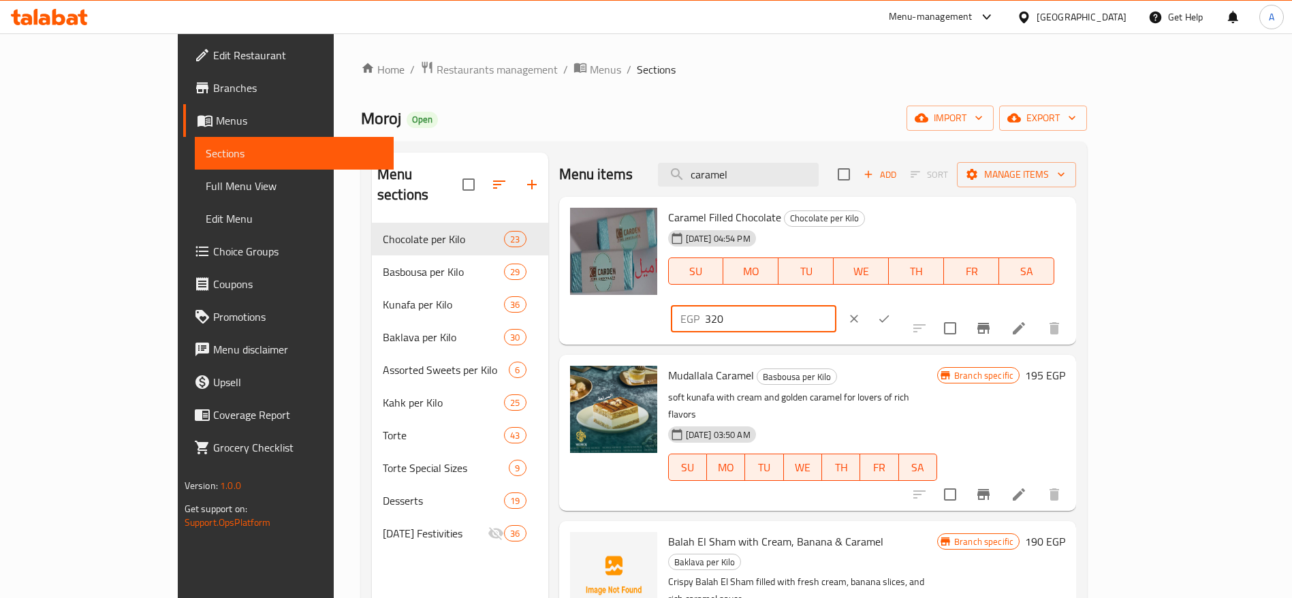
type input "320"
click at [891, 312] on icon "ok" at bounding box center [884, 319] width 14 height 14
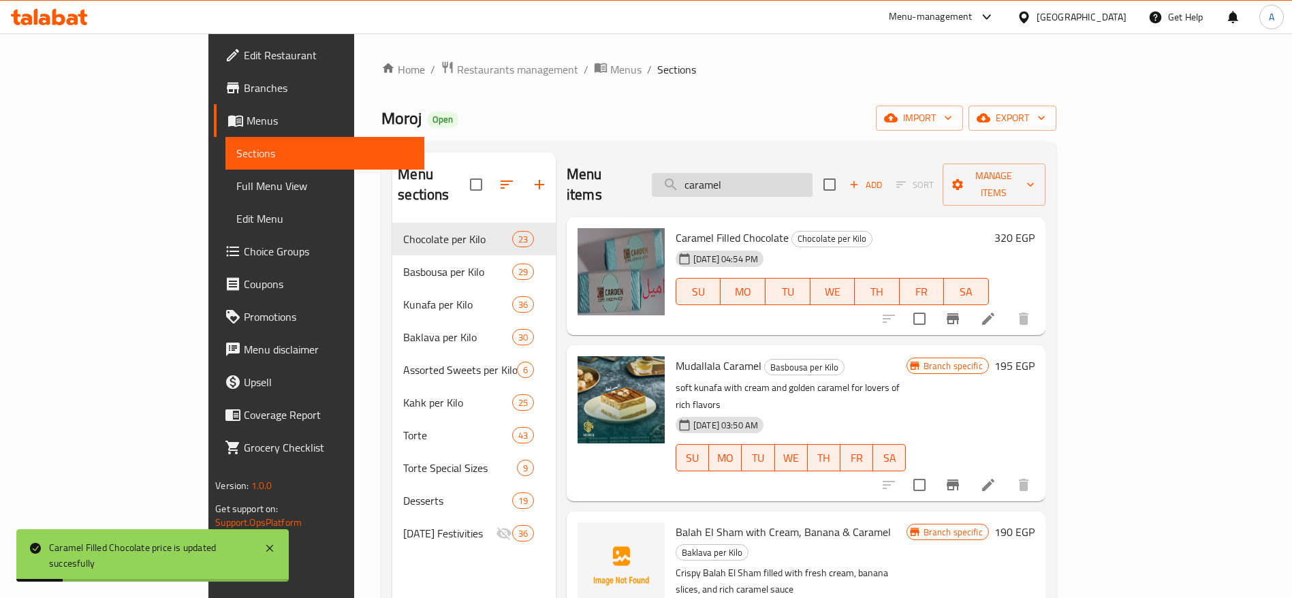
click at [812, 173] on input "caramel" at bounding box center [732, 185] width 161 height 24
click at [588, 239] on icon "upload picture" at bounding box center [596, 247] width 16 height 16
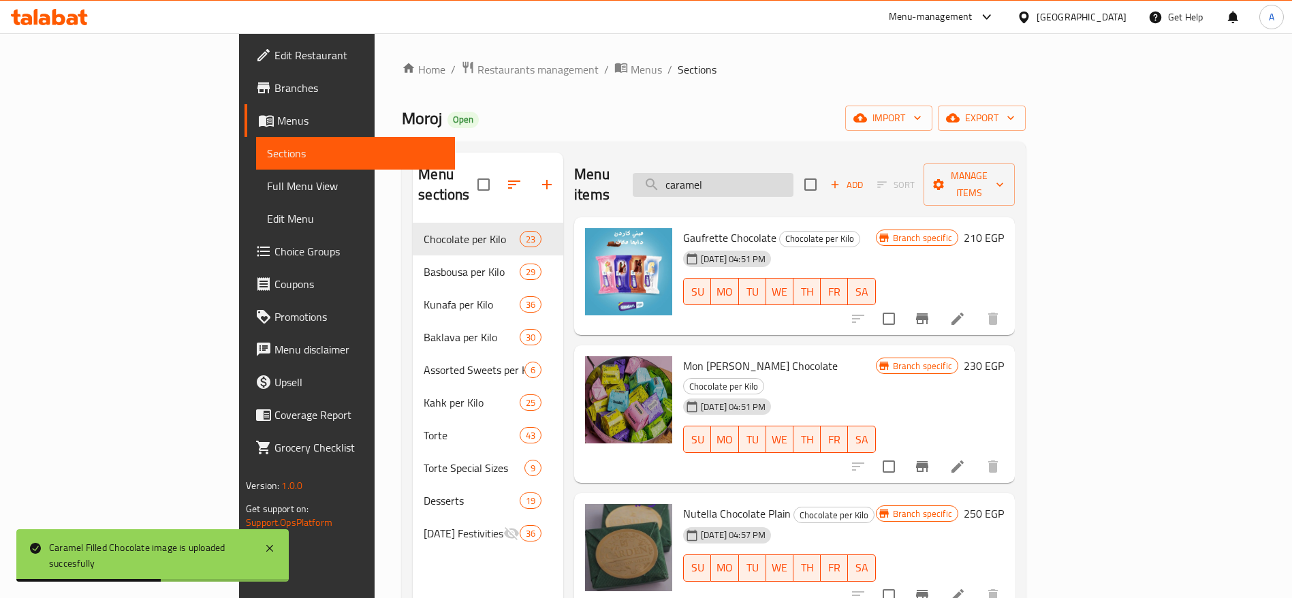
click at [793, 173] on input "caramel" at bounding box center [712, 185] width 161 height 24
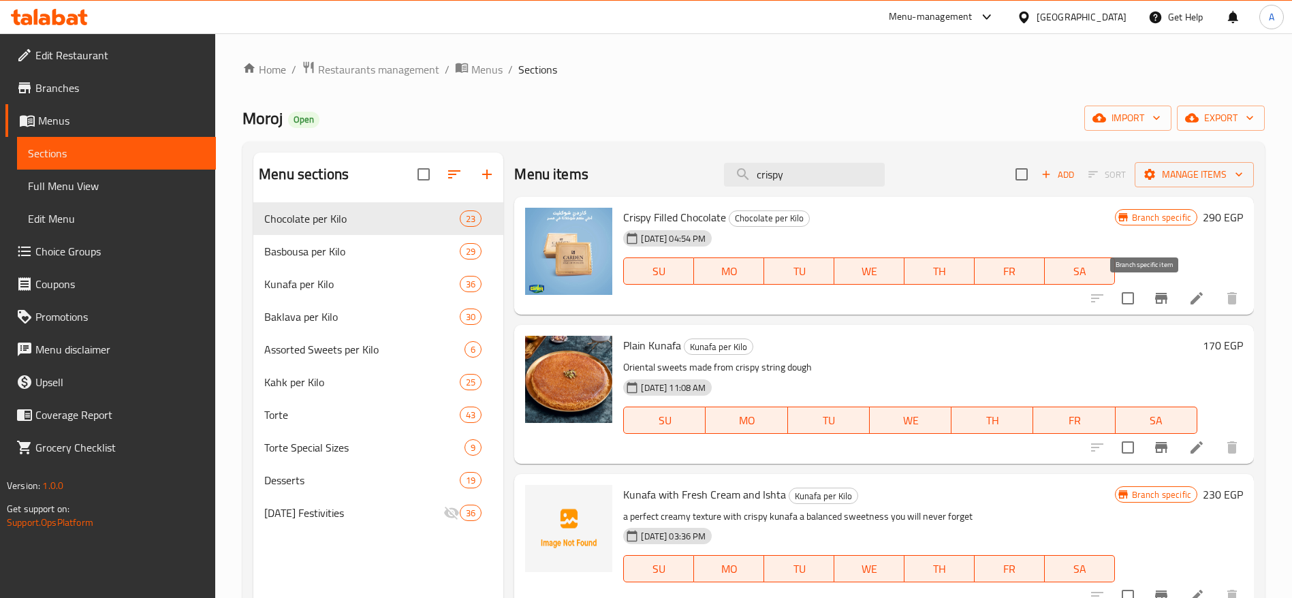
type input "crispy"
click at [1155, 293] on icon "Branch-specific-item" at bounding box center [1161, 298] width 12 height 11
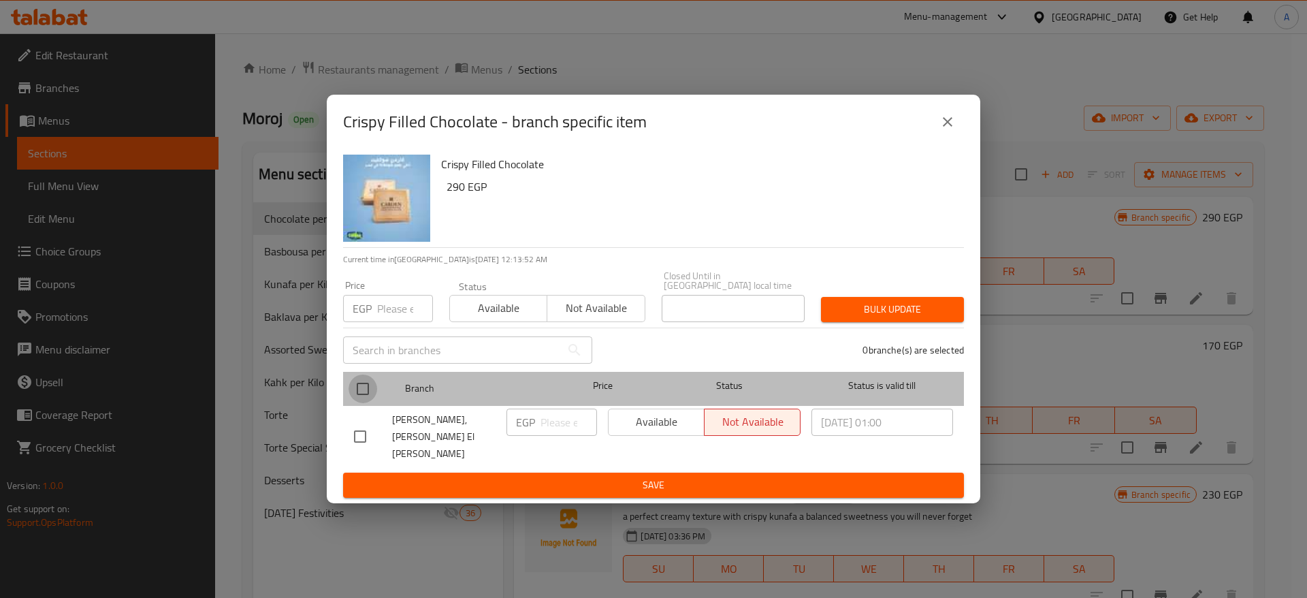
click at [357, 398] on input "checkbox" at bounding box center [363, 388] width 29 height 29
checkbox input "true"
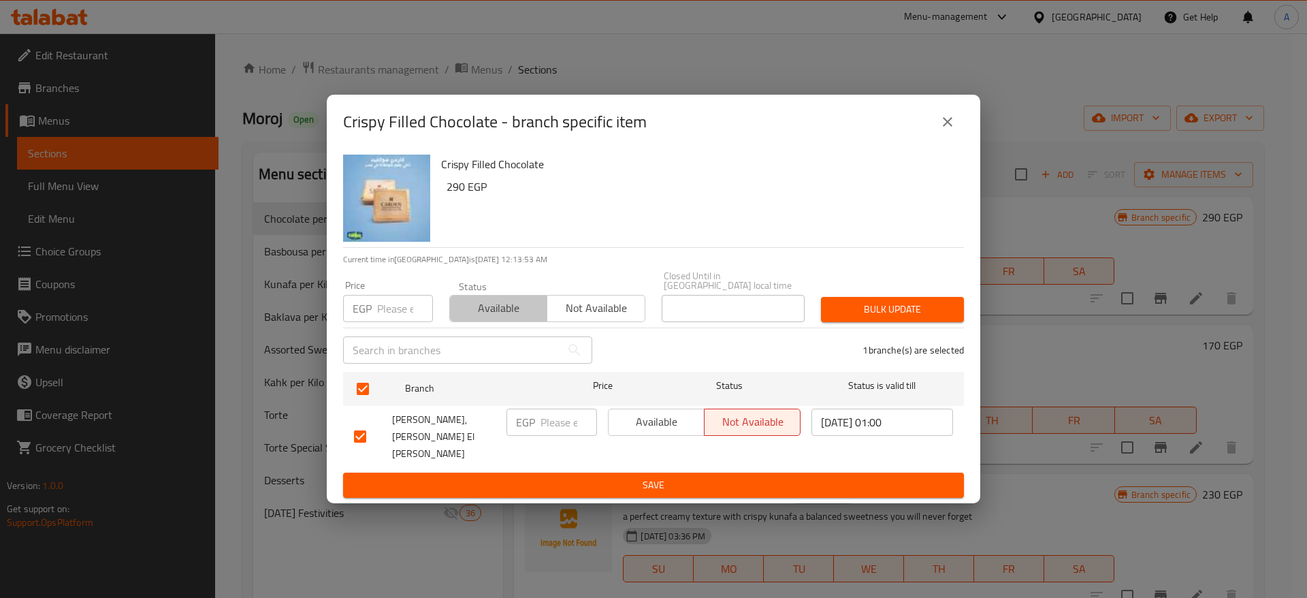
click at [487, 313] on span "Available" at bounding box center [498, 308] width 86 height 20
click at [878, 313] on span "Bulk update" at bounding box center [892, 309] width 121 height 17
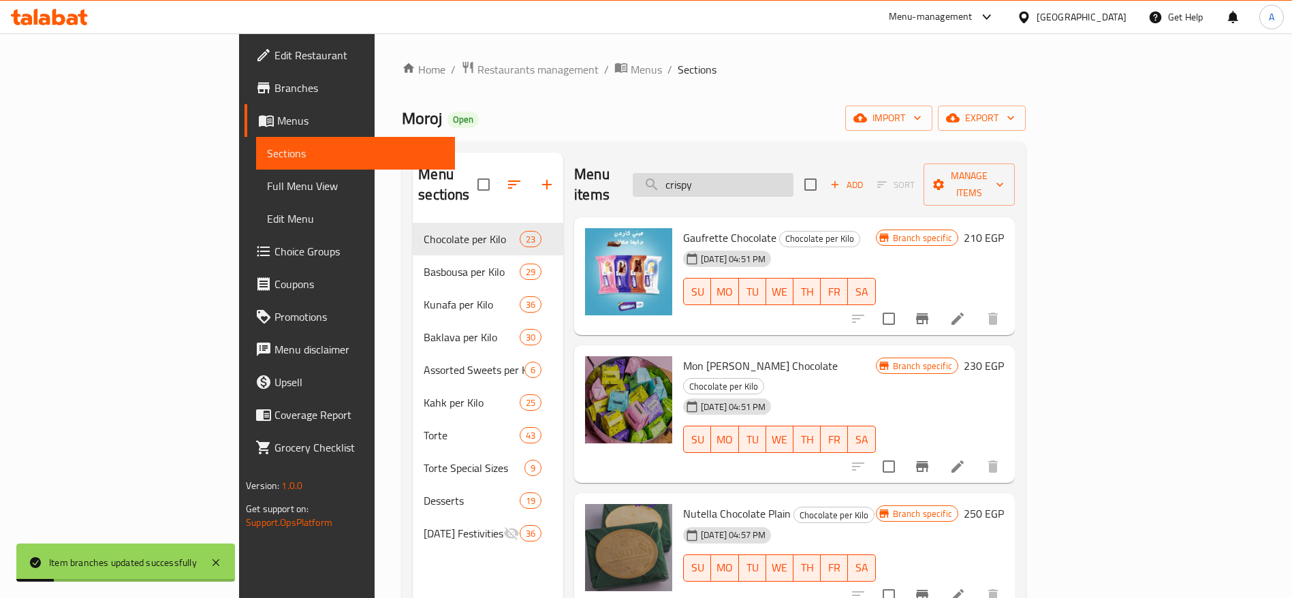
click at [778, 174] on input "crispy" at bounding box center [712, 185] width 161 height 24
type input "crispy"
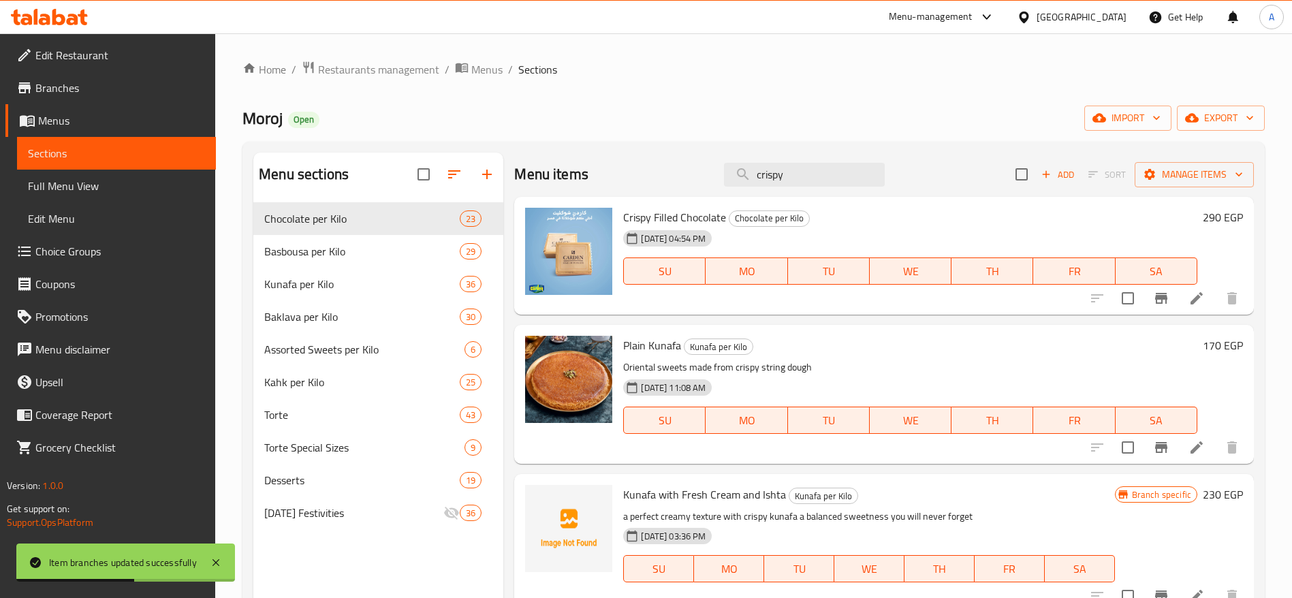
click at [1210, 213] on h6 "290 EGP" at bounding box center [1222, 217] width 40 height 19
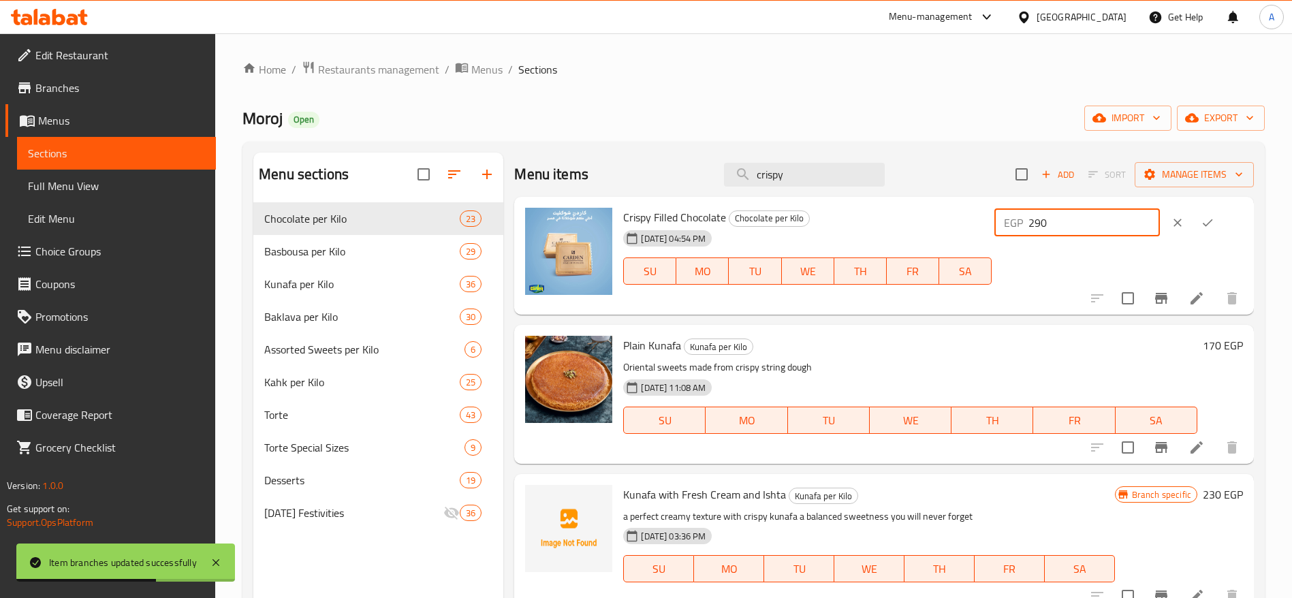
click at [1078, 219] on input "290" at bounding box center [1093, 222] width 131 height 27
type input "2"
type input "320"
click at [1204, 219] on icon "ok" at bounding box center [1207, 223] width 14 height 14
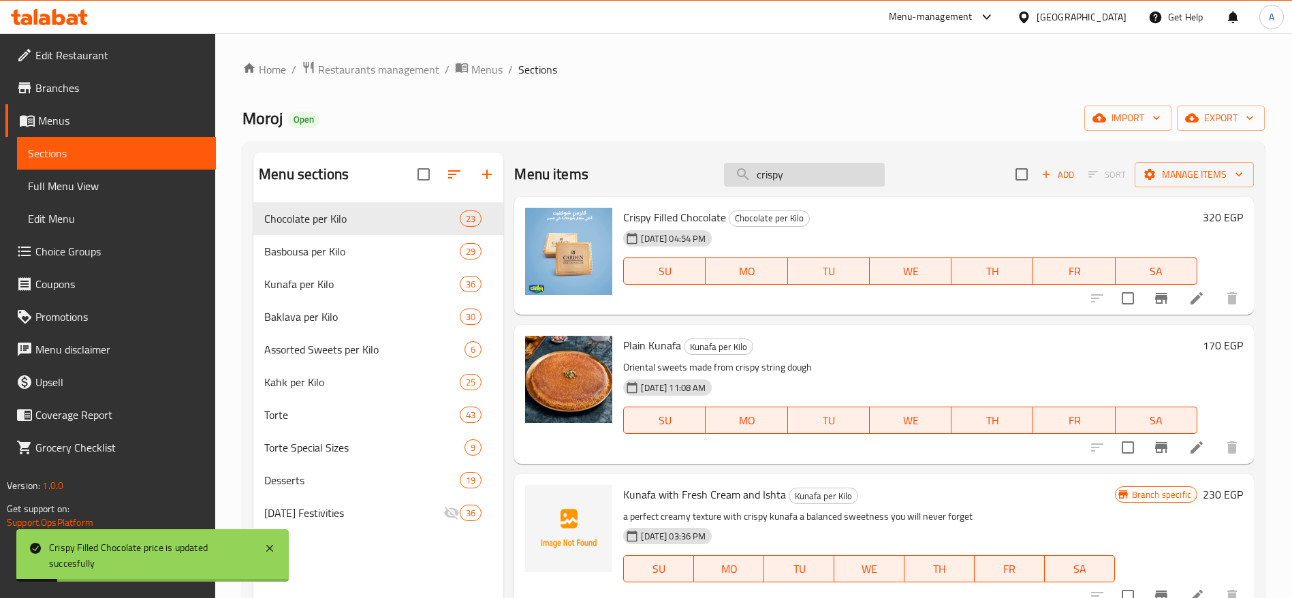
click at [809, 176] on input "crispy" at bounding box center [804, 175] width 161 height 24
click at [551, 233] on icon "upload picture" at bounding box center [544, 227] width 16 height 16
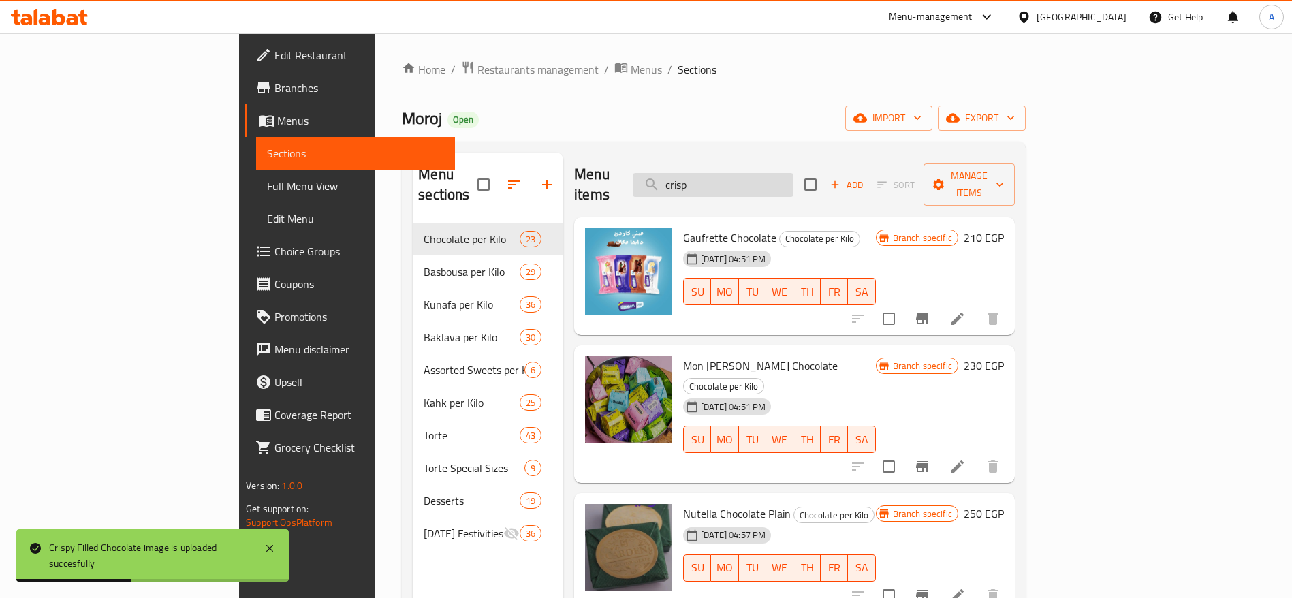
click at [793, 178] on input "crisp" at bounding box center [712, 185] width 161 height 24
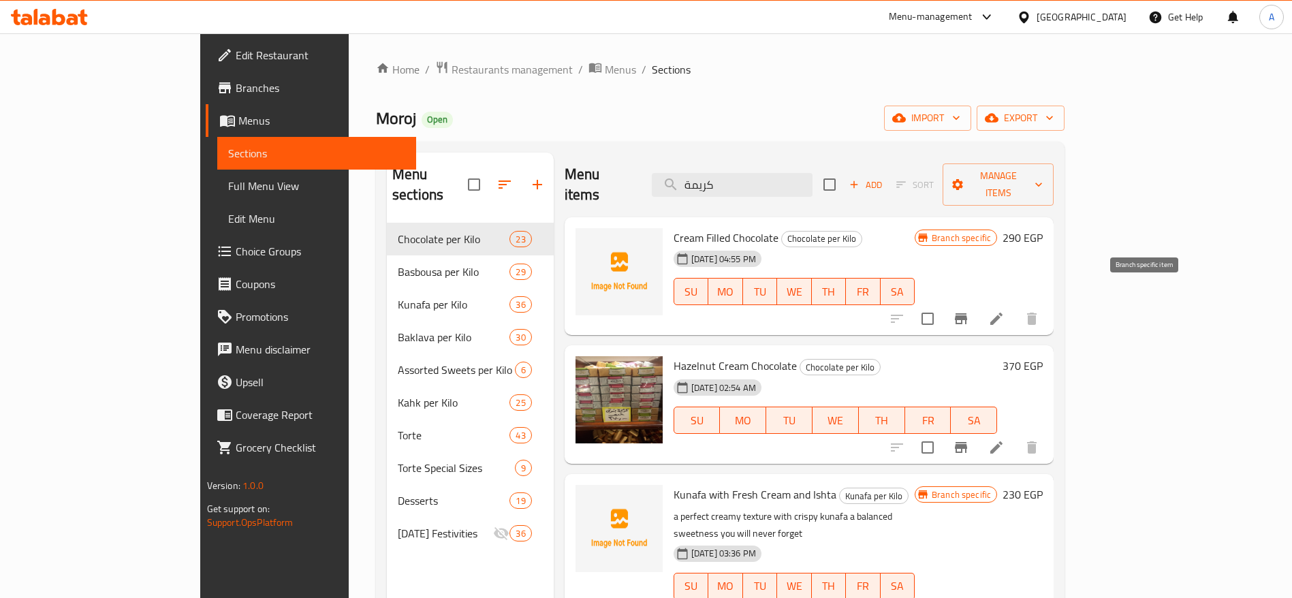
type input "كريمة"
click at [969, 310] on icon "Branch-specific-item" at bounding box center [960, 318] width 16 height 16
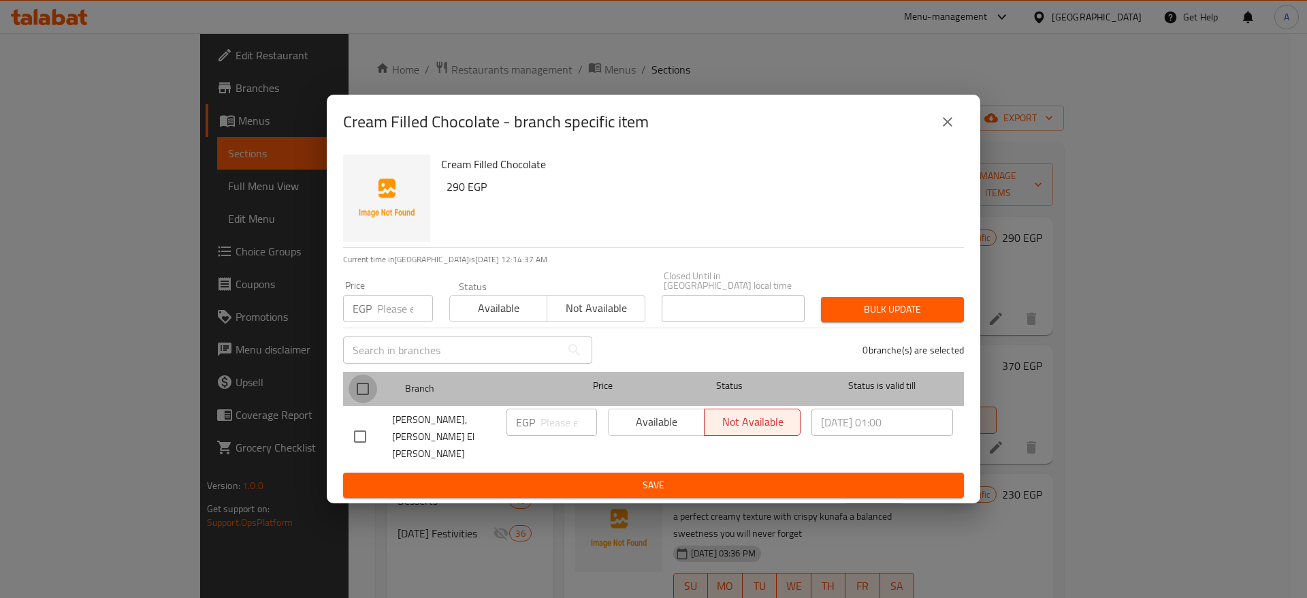
click at [356, 387] on input "checkbox" at bounding box center [363, 388] width 29 height 29
checkbox input "true"
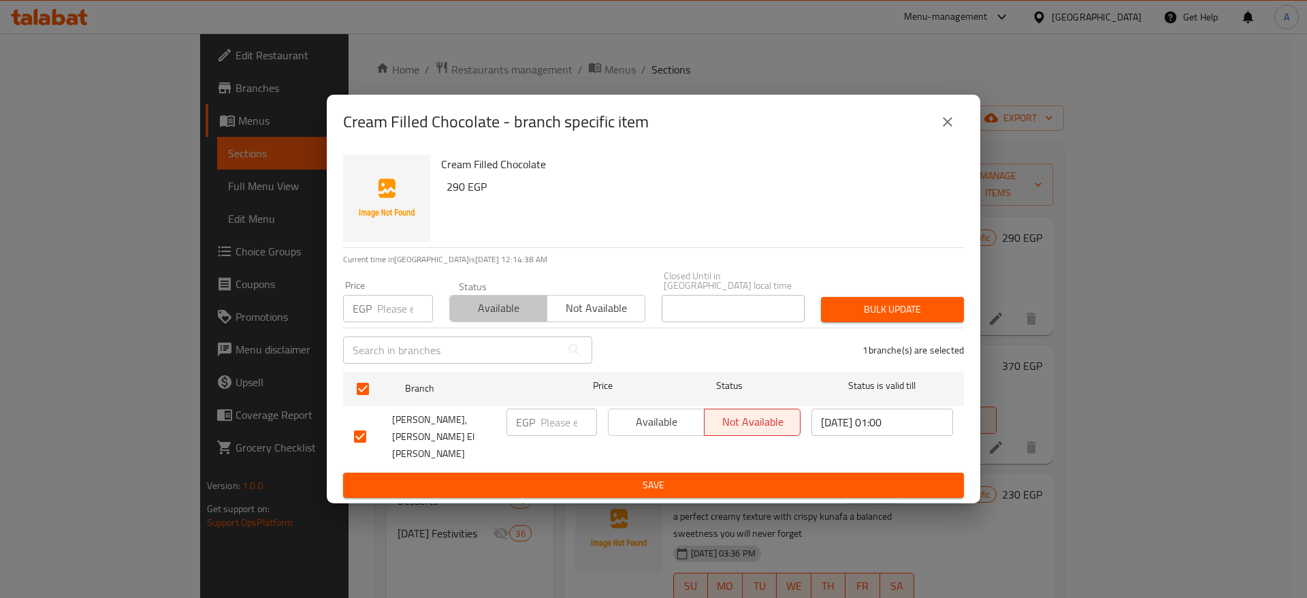
click at [487, 313] on span "Available" at bounding box center [498, 308] width 86 height 20
click at [867, 318] on span "Bulk update" at bounding box center [892, 309] width 121 height 17
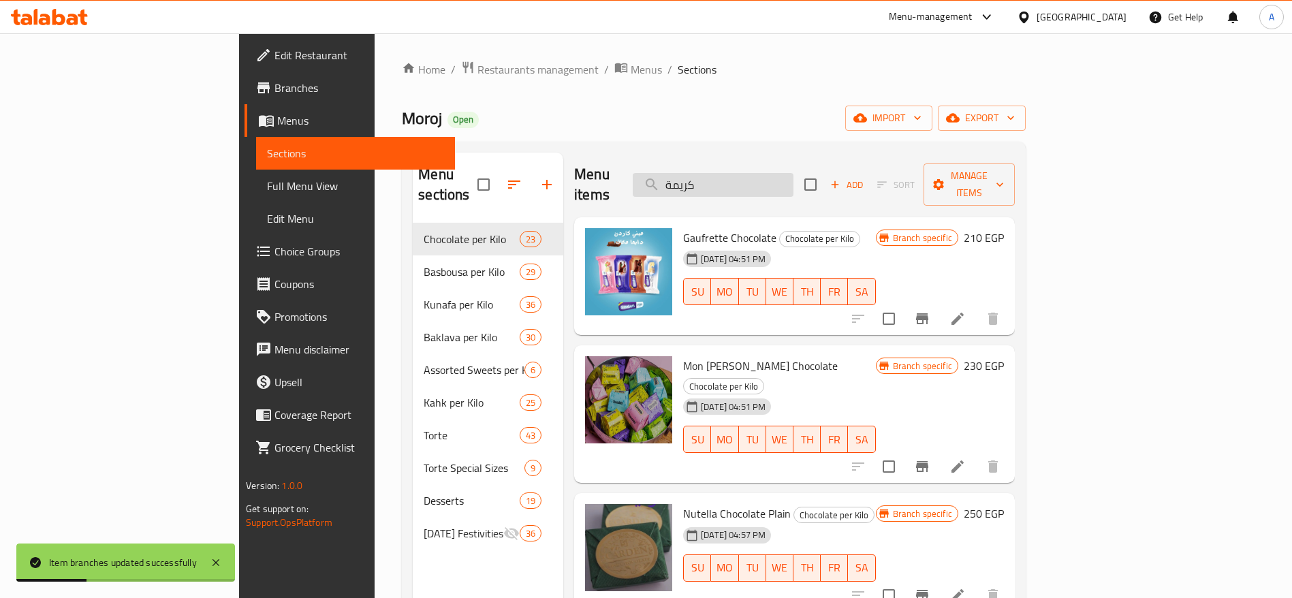
click at [793, 173] on input "كريمة" at bounding box center [712, 185] width 161 height 24
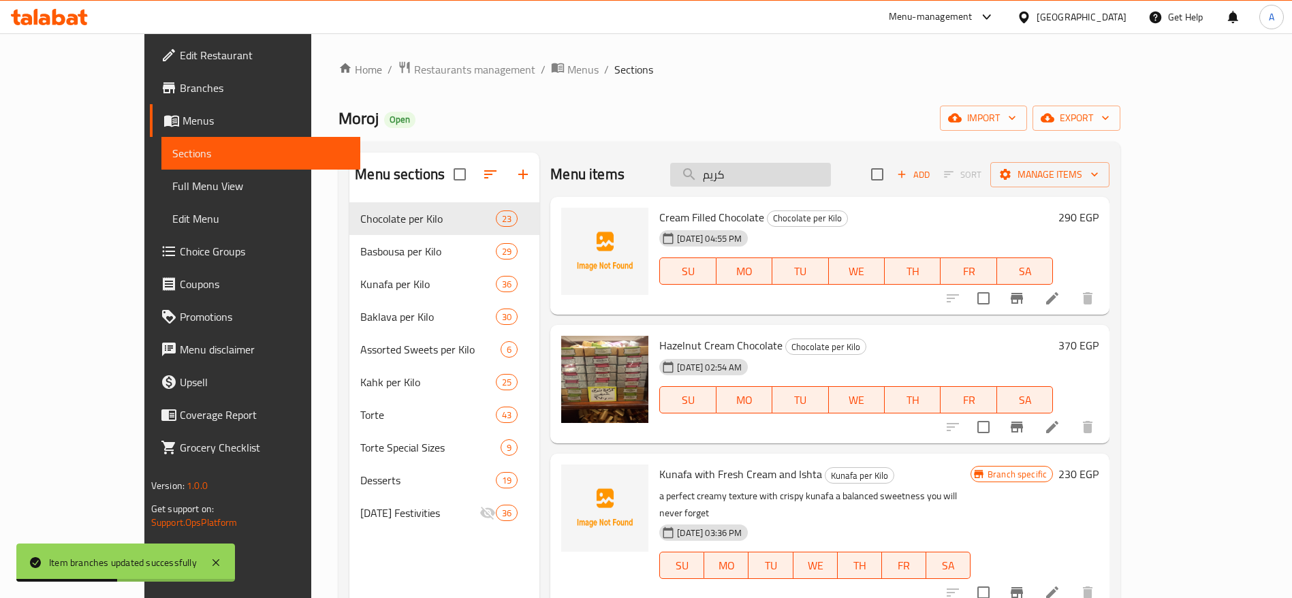
type input "كريمة"
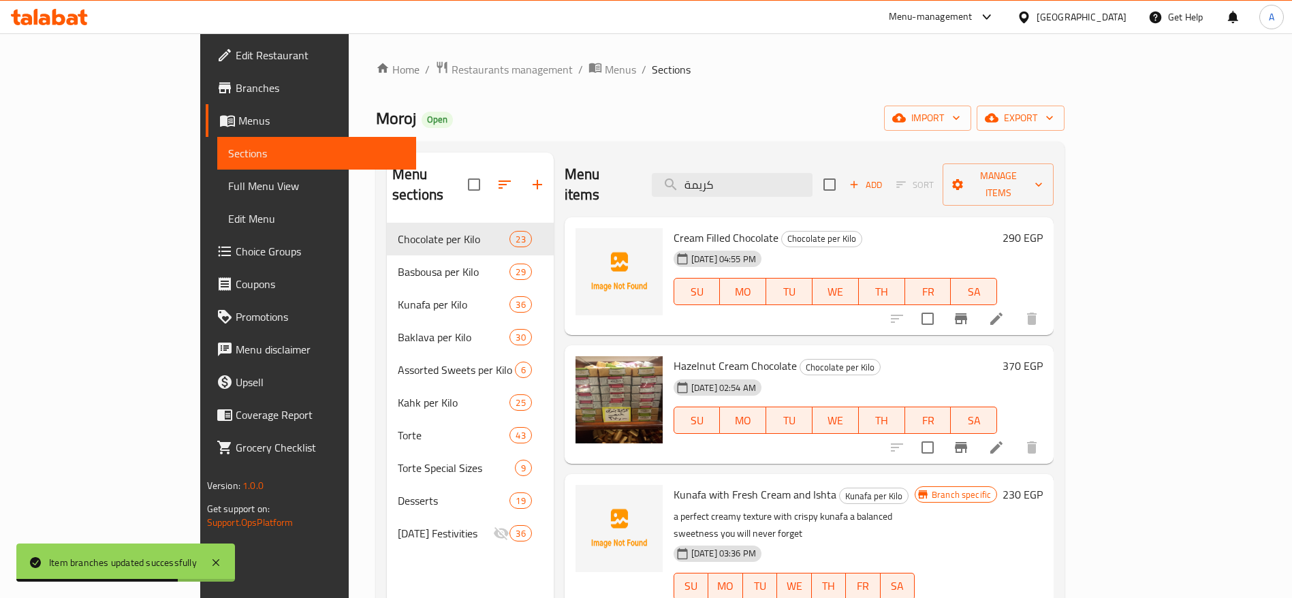
click at [1042, 228] on h6 "290 EGP" at bounding box center [1022, 237] width 40 height 19
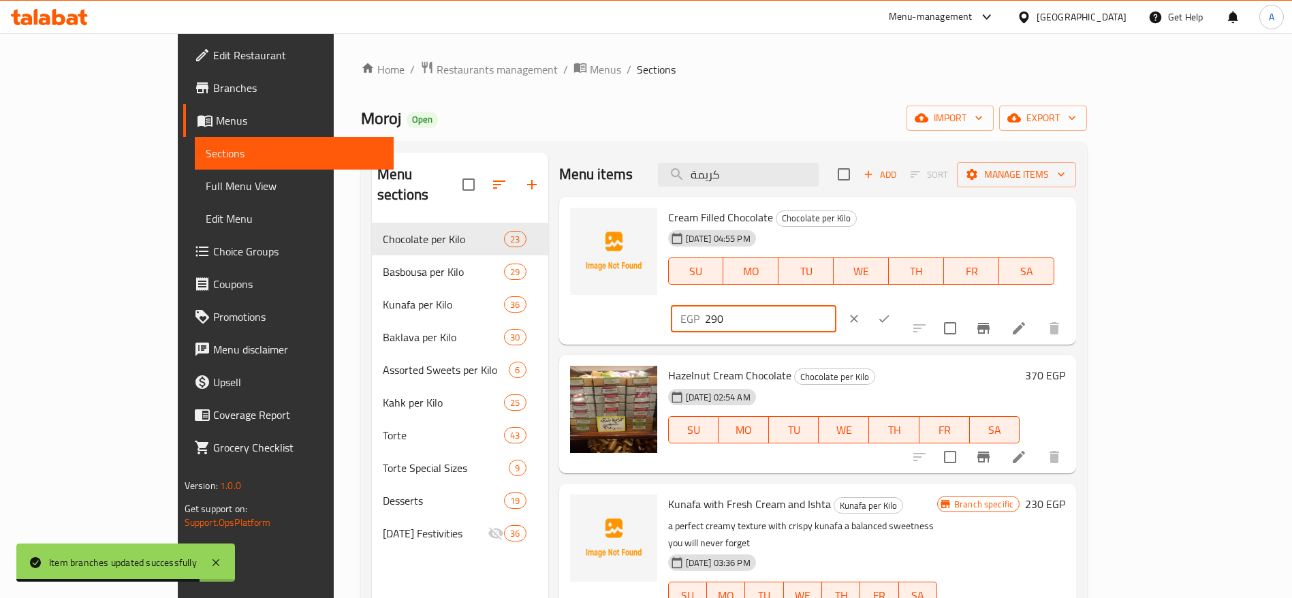
click at [836, 305] on input "290" at bounding box center [770, 318] width 131 height 27
type input "2"
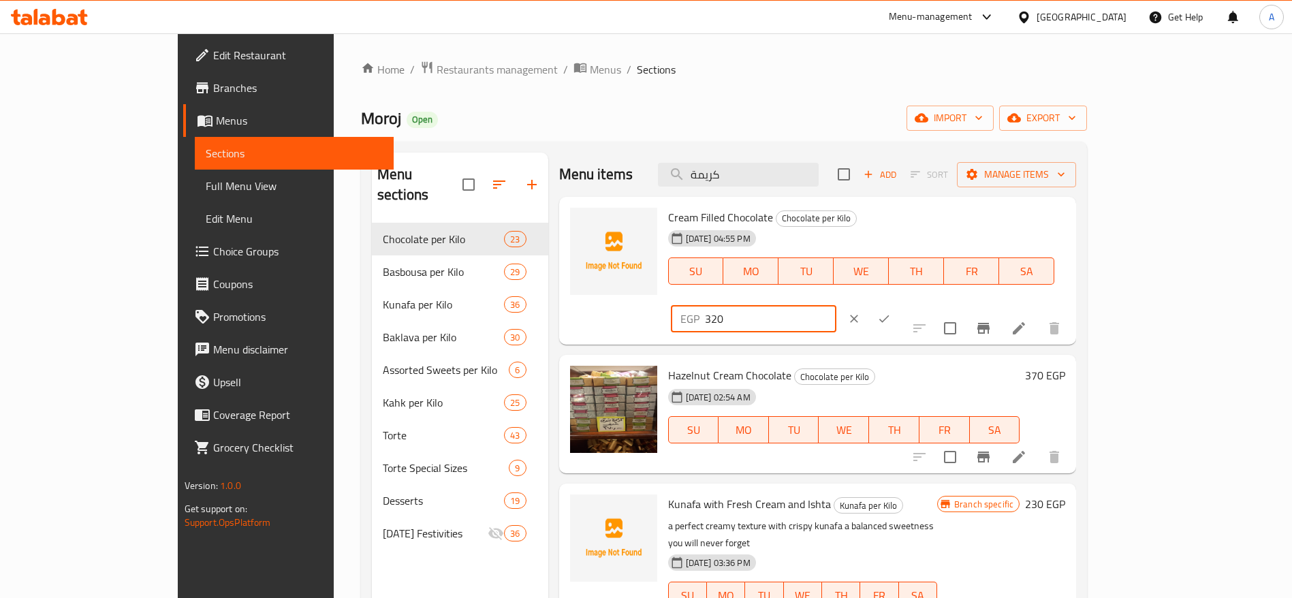
type input "320"
click at [891, 312] on icon "ok" at bounding box center [884, 319] width 14 height 14
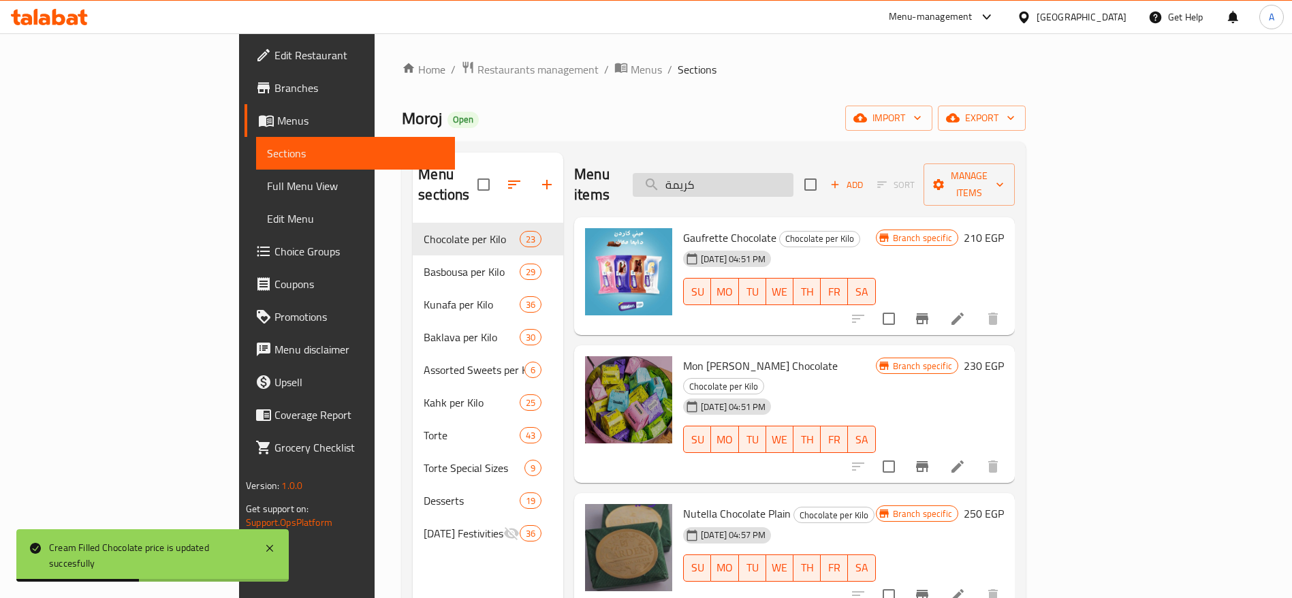
click at [793, 180] on input "كريمة" at bounding box center [712, 185] width 161 height 24
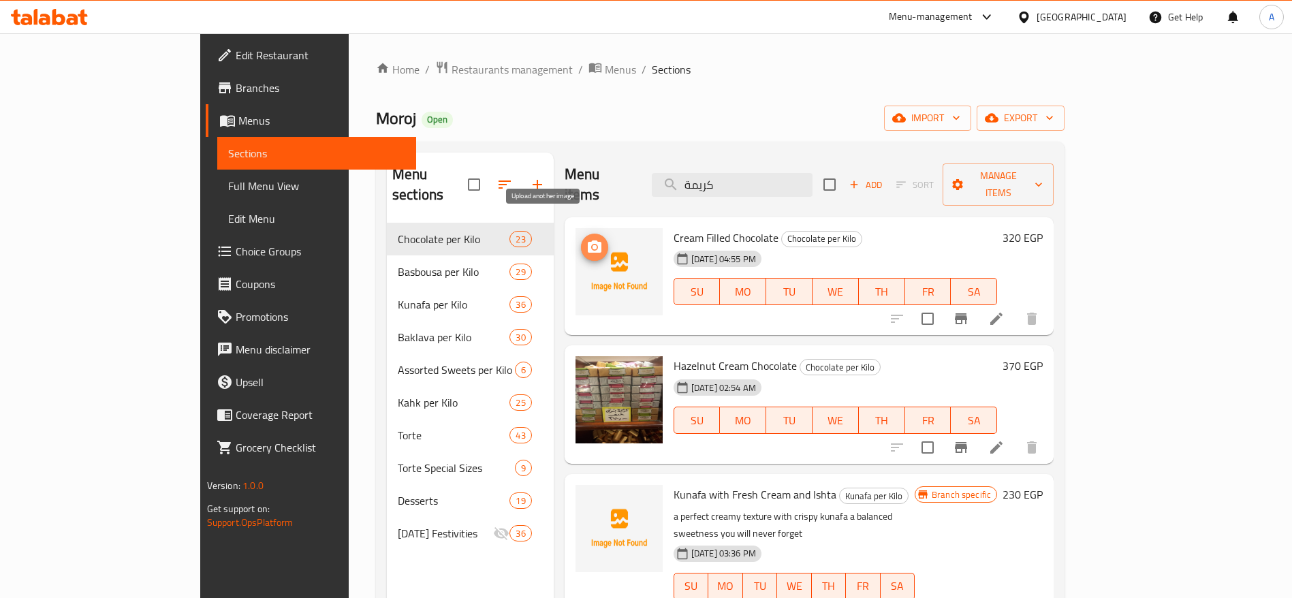
click at [586, 239] on icon "upload picture" at bounding box center [594, 247] width 16 height 16
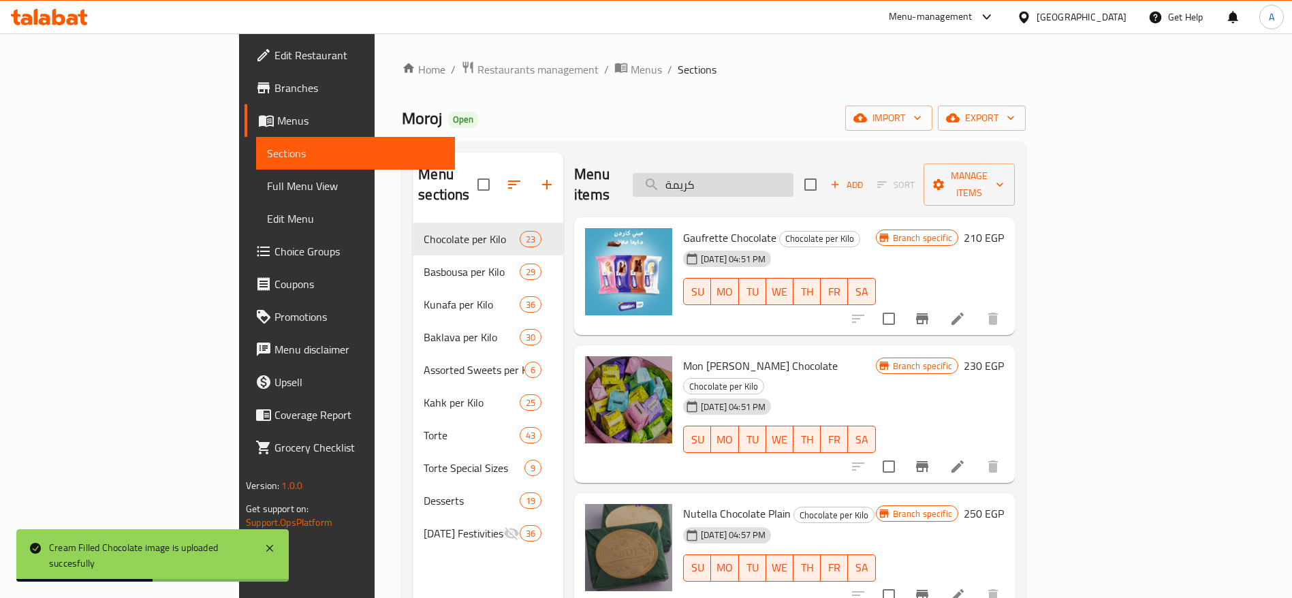
click at [793, 174] on input "كريمة" at bounding box center [712, 185] width 161 height 24
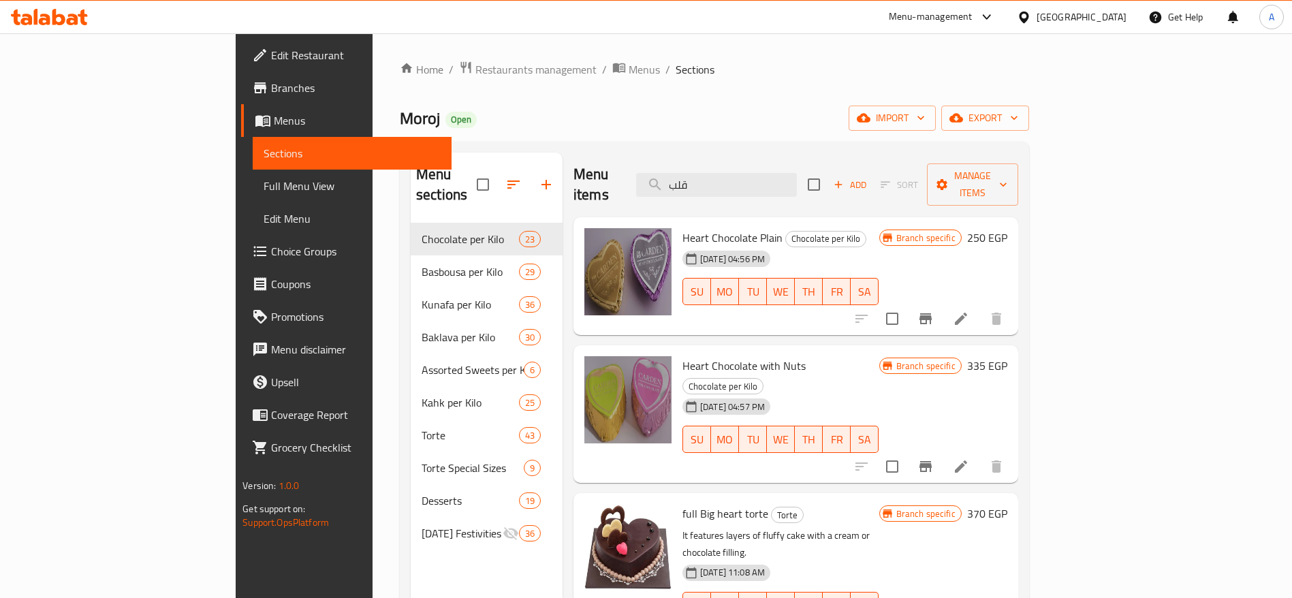
type input "قلب"
click at [931, 461] on icon "Branch-specific-item" at bounding box center [925, 466] width 12 height 11
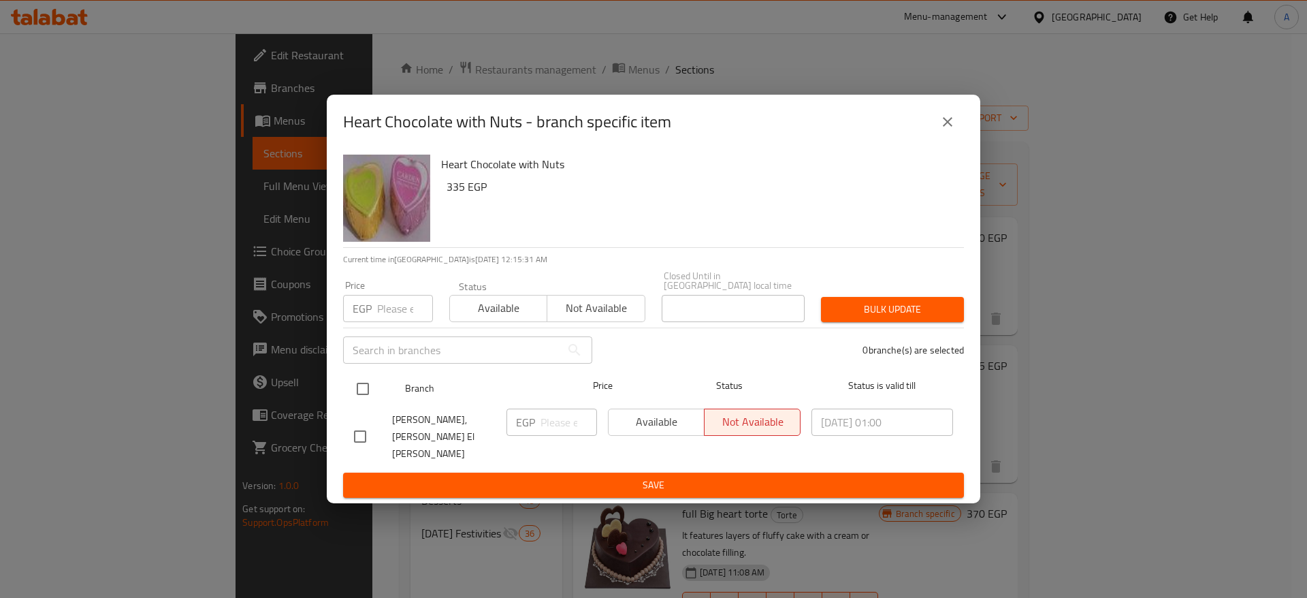
click at [361, 391] on input "checkbox" at bounding box center [363, 388] width 29 height 29
checkbox input "true"
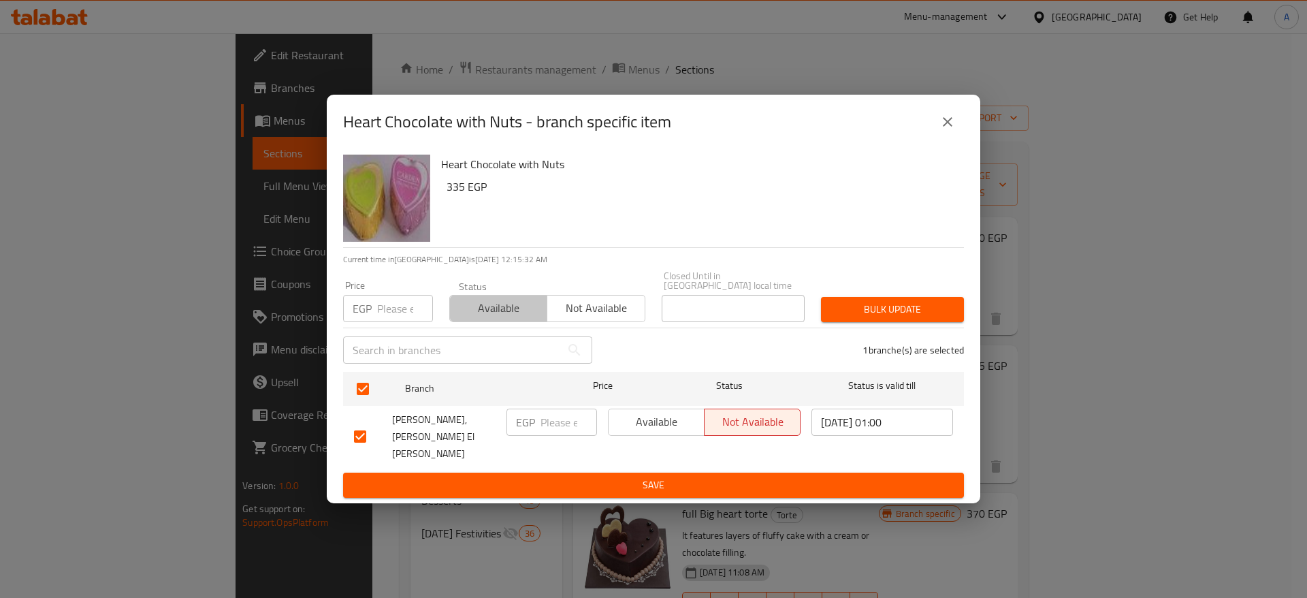
click at [467, 317] on span "Available" at bounding box center [498, 308] width 86 height 20
click at [886, 322] on button "Bulk update" at bounding box center [892, 309] width 143 height 25
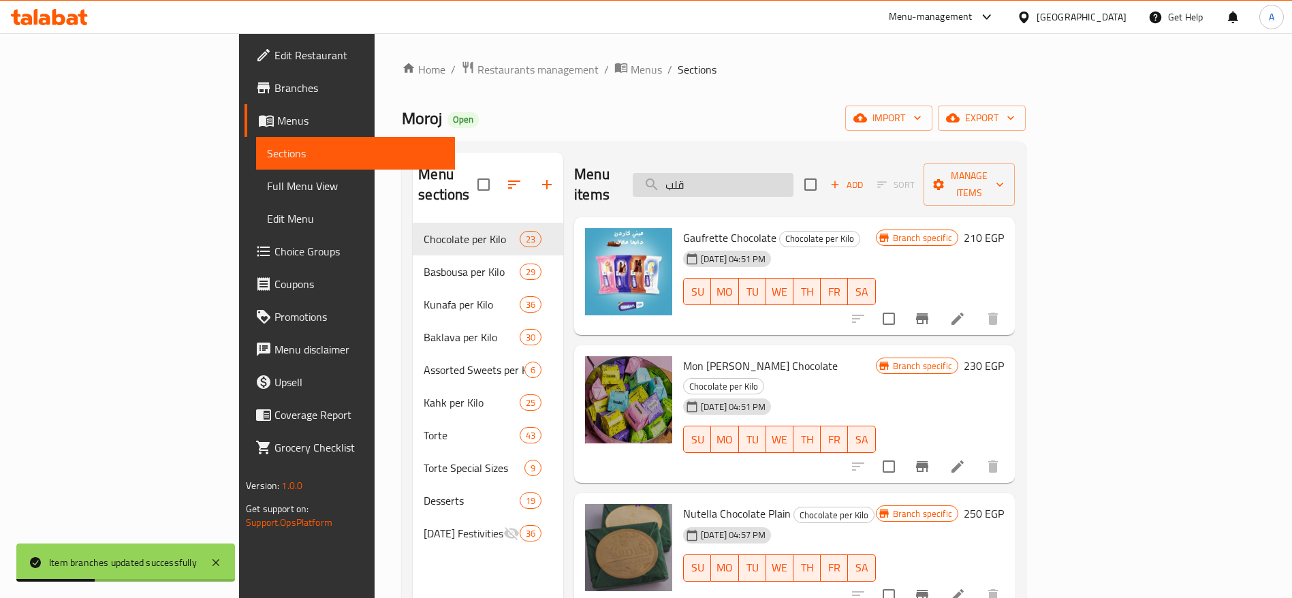
click at [793, 176] on input "قلب" at bounding box center [712, 185] width 161 height 24
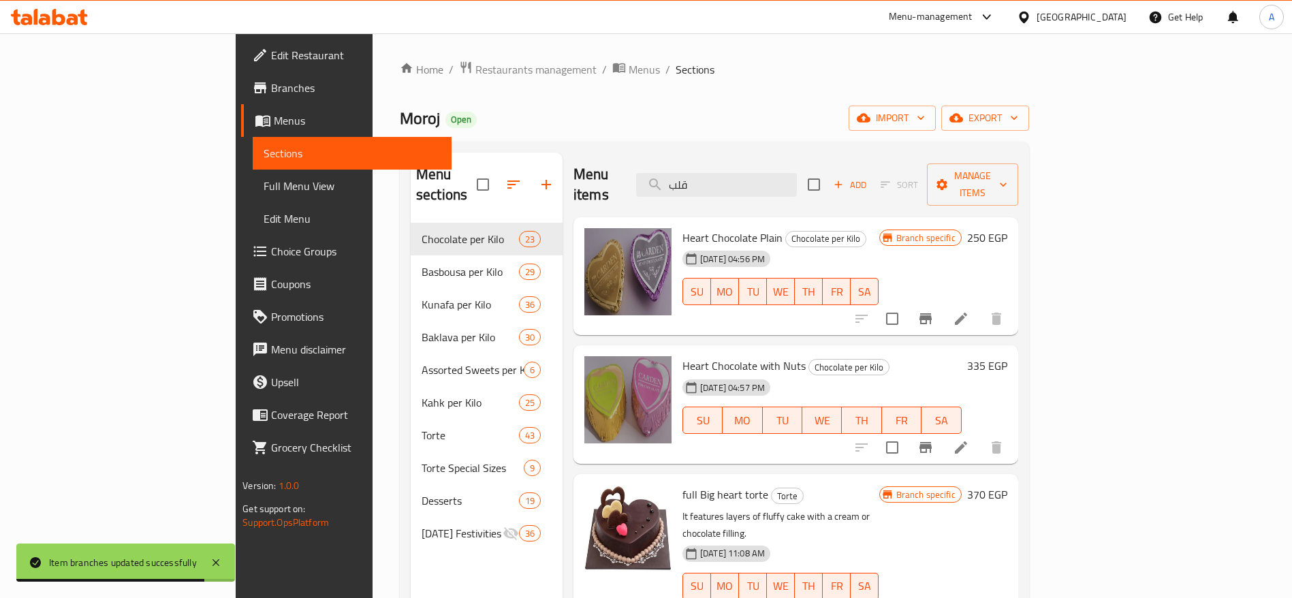
type input "قلب"
click at [1007, 356] on h6 "335 EGP" at bounding box center [987, 365] width 40 height 19
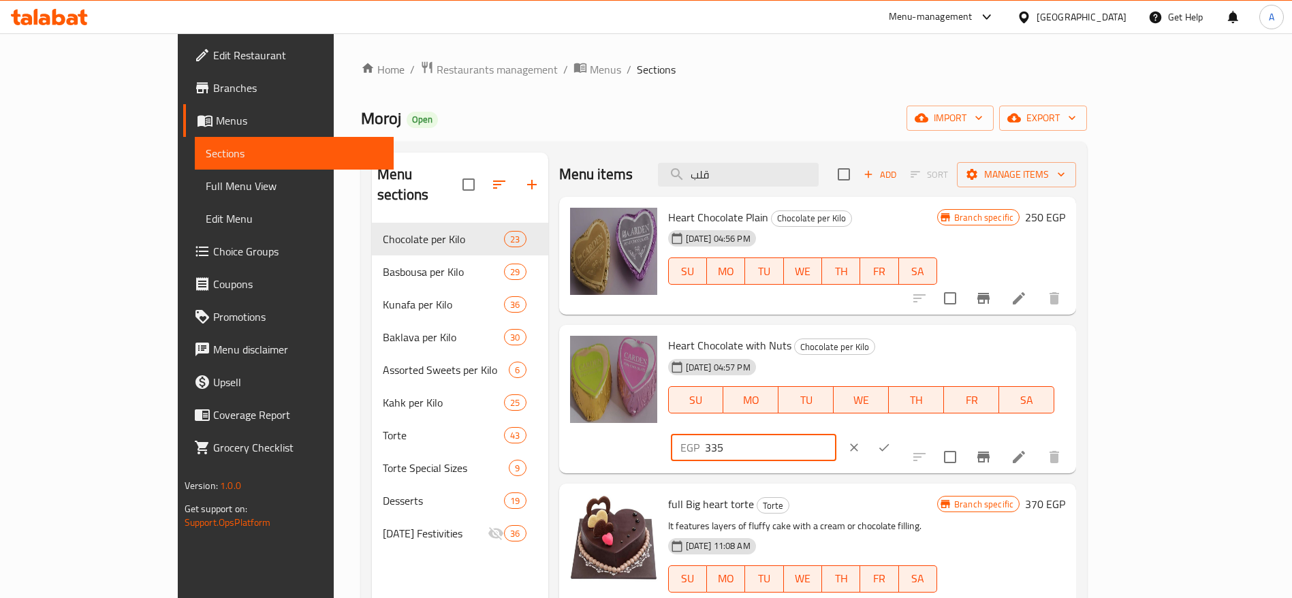
click at [836, 434] on input "335" at bounding box center [770, 447] width 131 height 27
type input "3"
type input "370"
click at [891, 441] on icon "ok" at bounding box center [884, 448] width 14 height 14
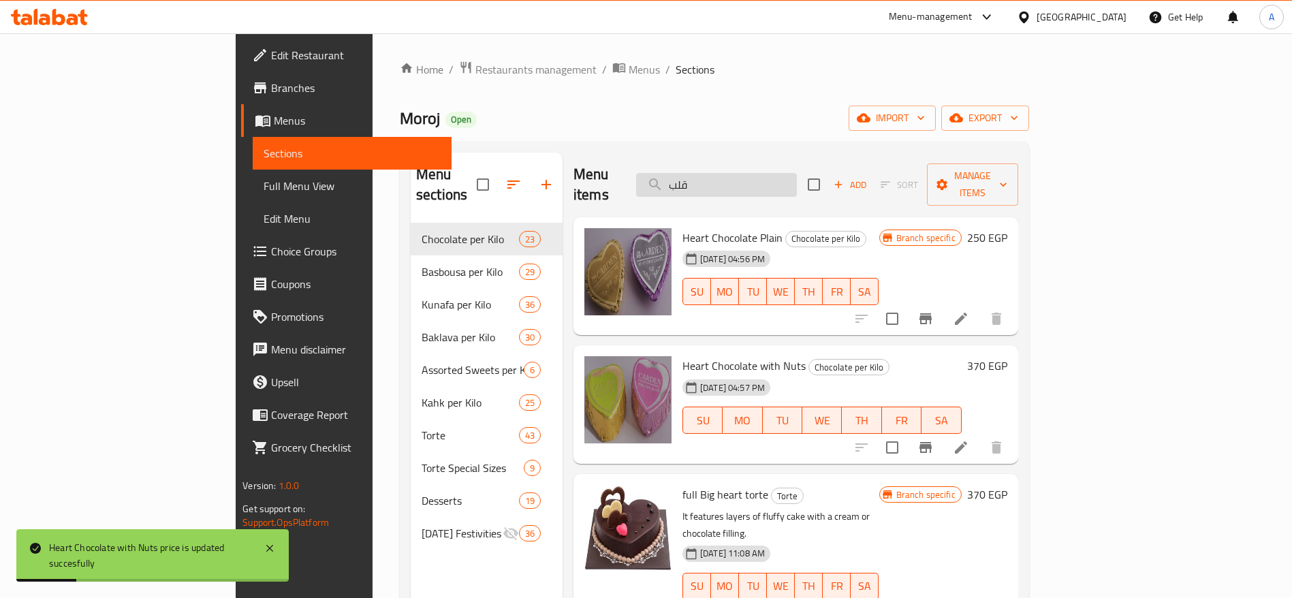
click at [797, 182] on input "قلب" at bounding box center [716, 185] width 161 height 24
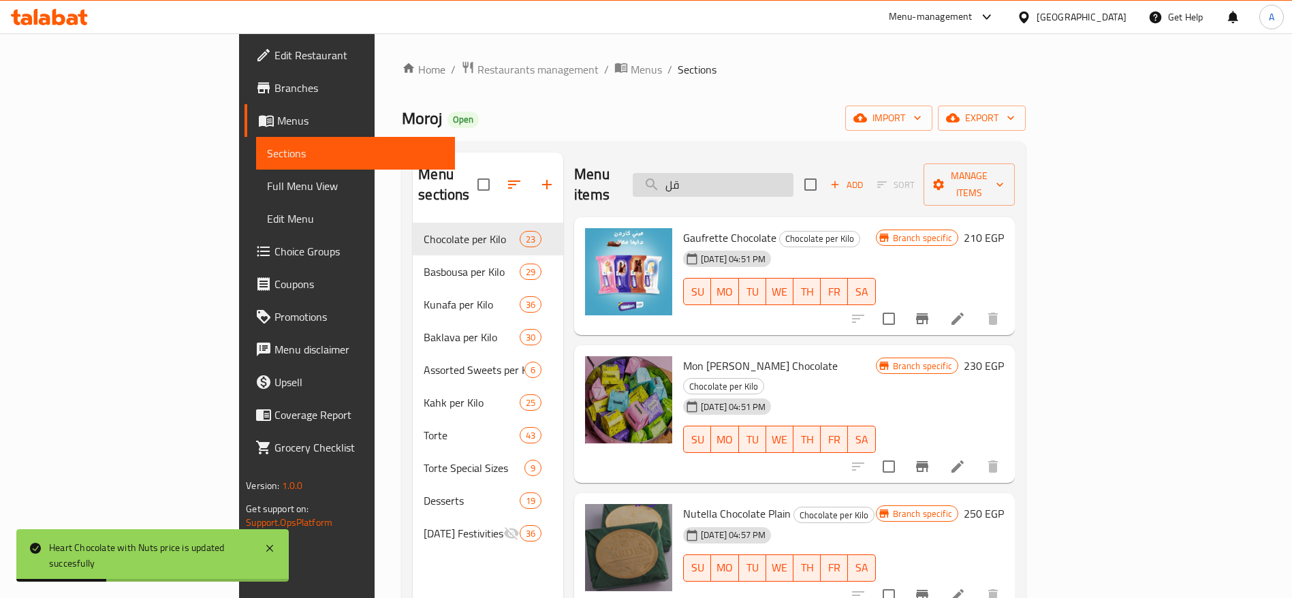
type input "ق"
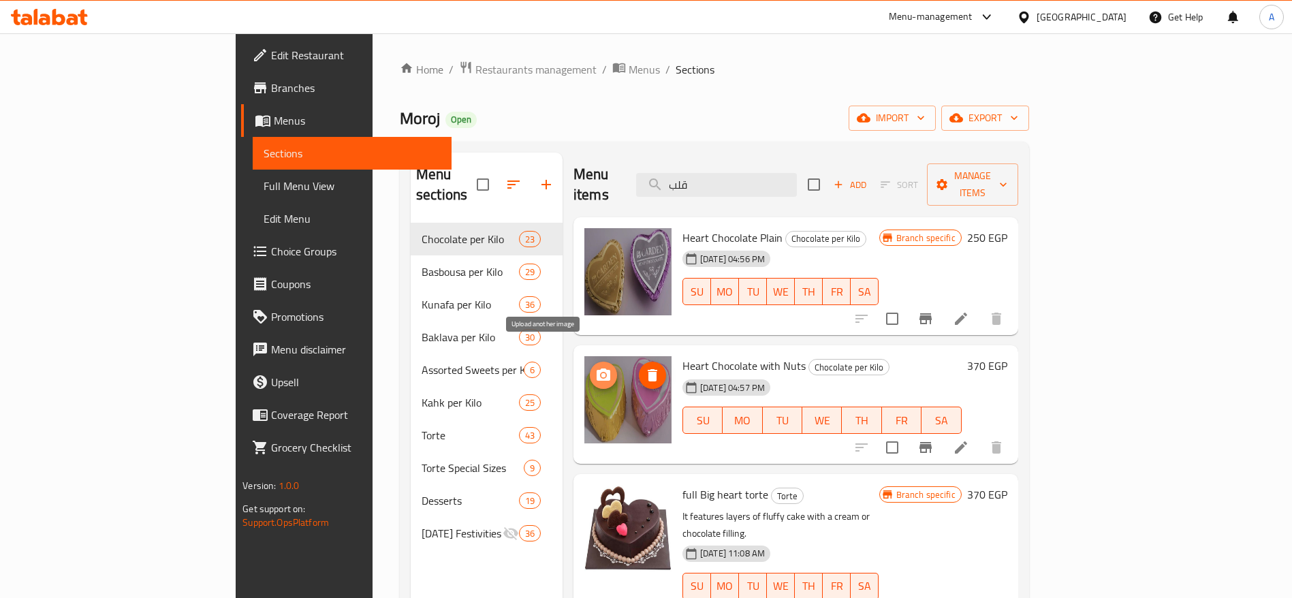
click at [590, 367] on span "upload picture" at bounding box center [603, 375] width 27 height 16
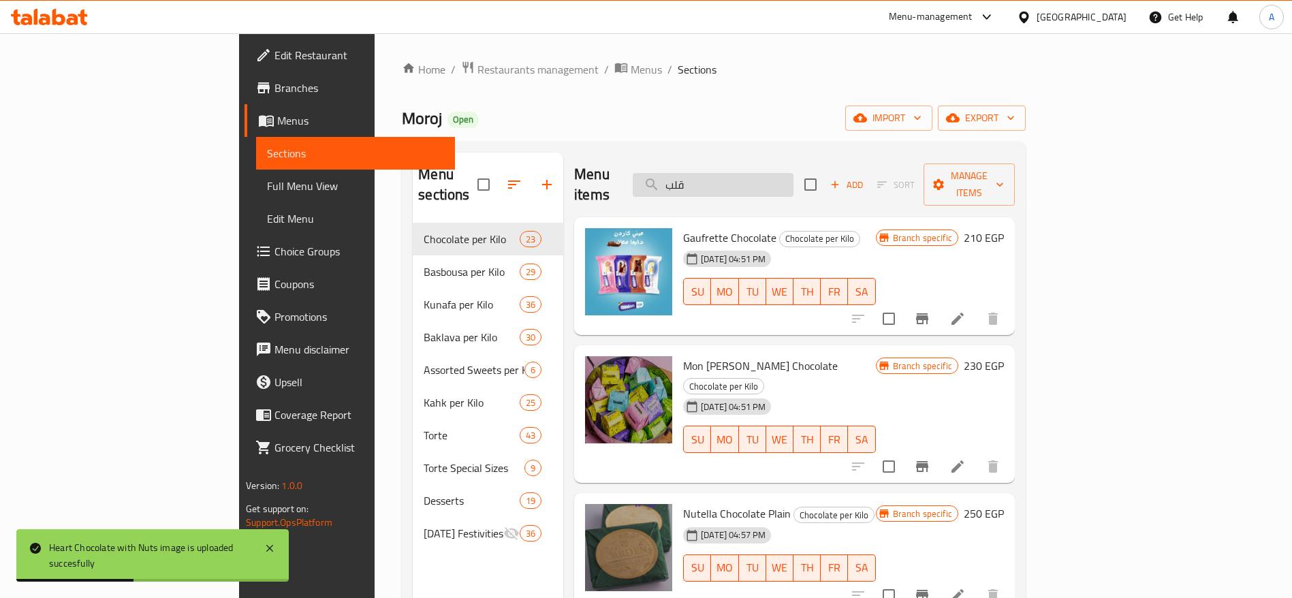
click at [752, 175] on input "قلب" at bounding box center [712, 185] width 161 height 24
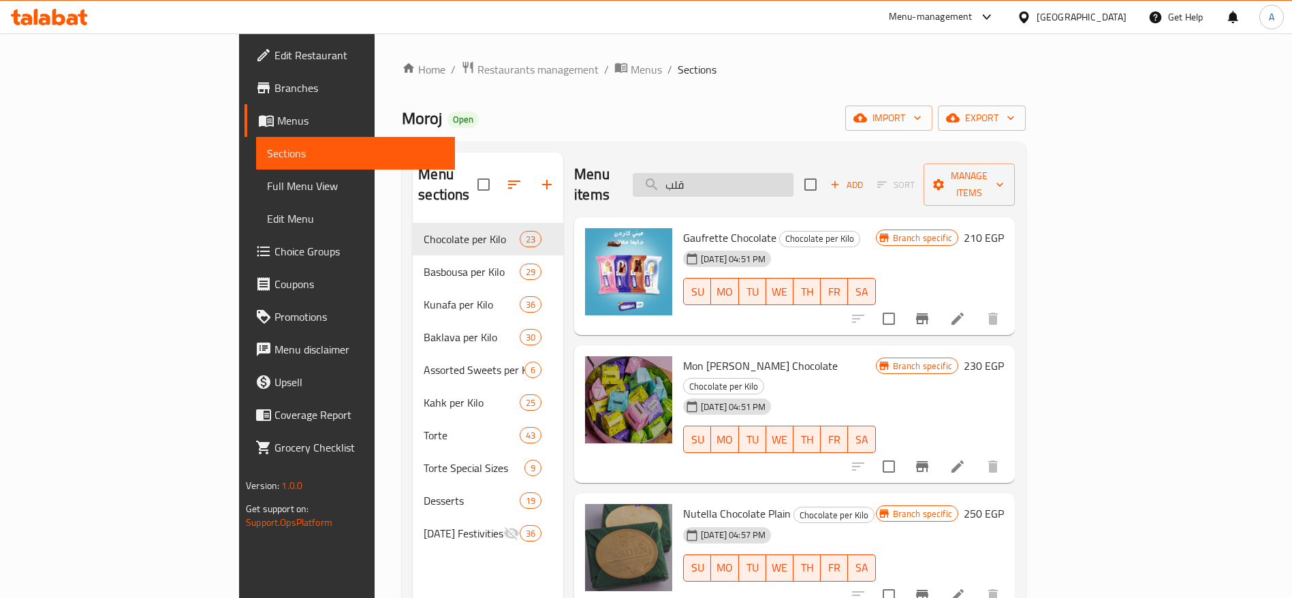
click at [748, 173] on input "قلب" at bounding box center [712, 185] width 161 height 24
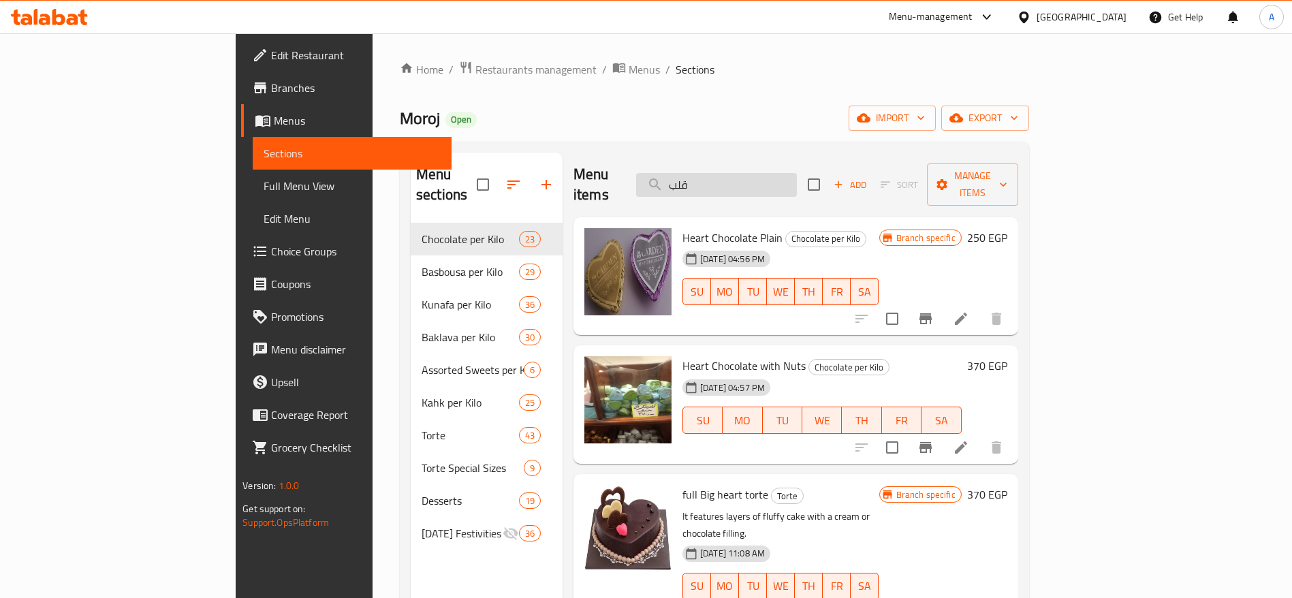
click at [782, 179] on input "قلب" at bounding box center [716, 185] width 161 height 24
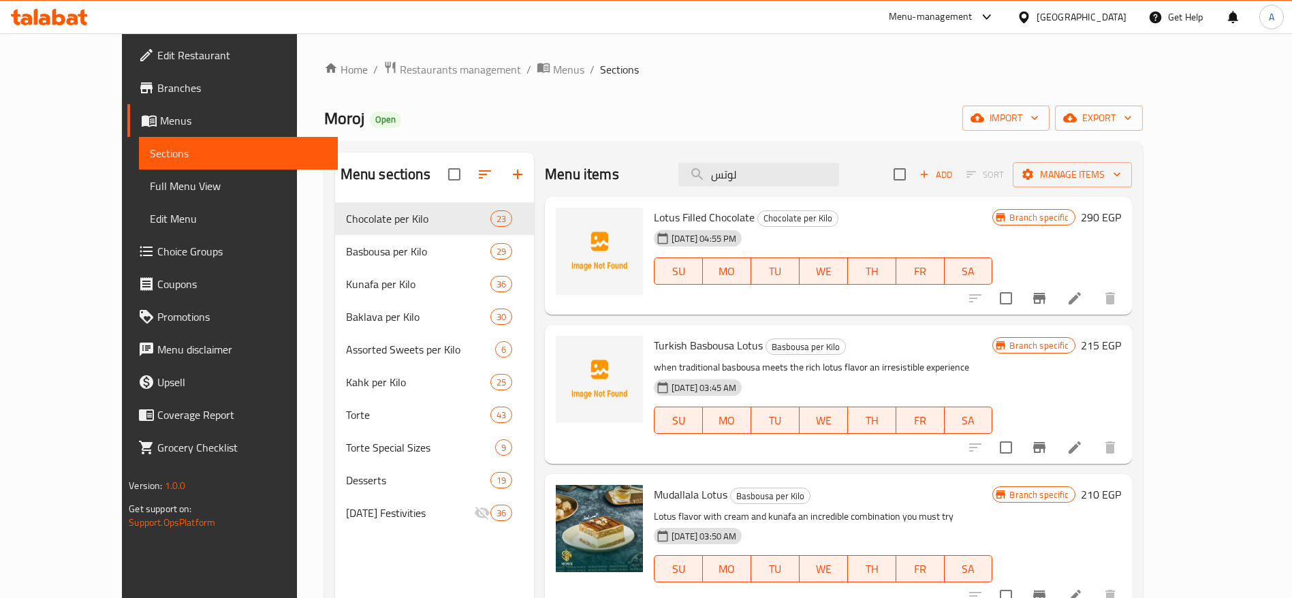
type input "لوتس"
click at [1055, 289] on button "Branch-specific-item" at bounding box center [1039, 298] width 33 height 33
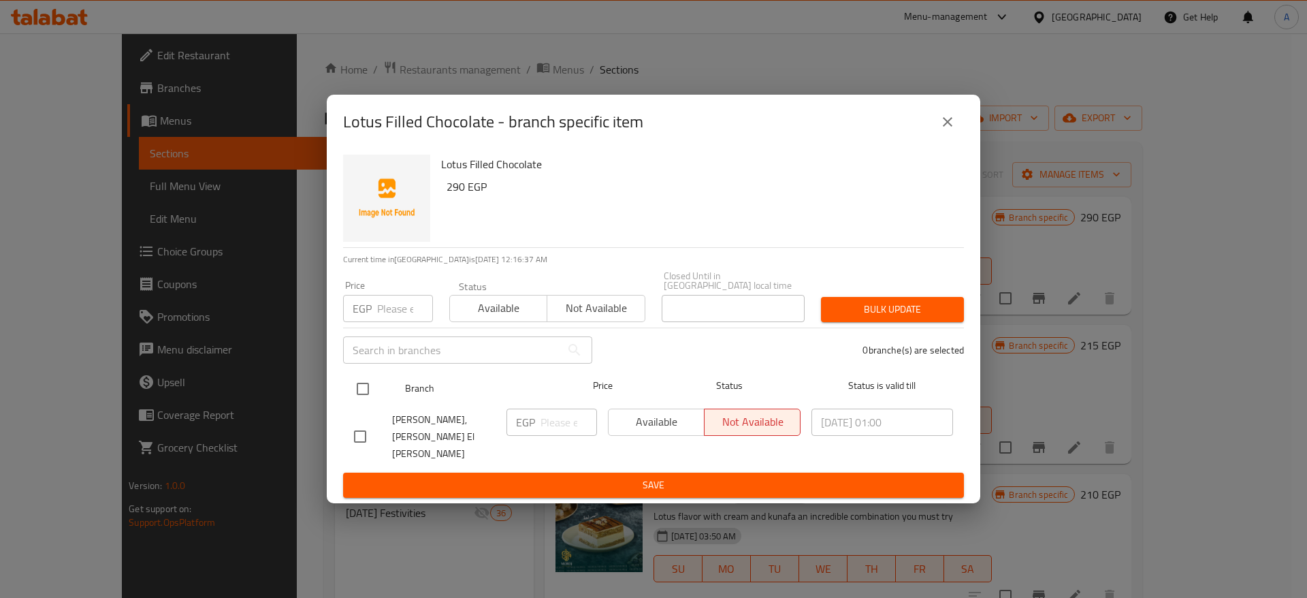
click at [357, 394] on input "checkbox" at bounding box center [363, 388] width 29 height 29
checkbox input "true"
click at [486, 312] on span "Available" at bounding box center [498, 308] width 86 height 20
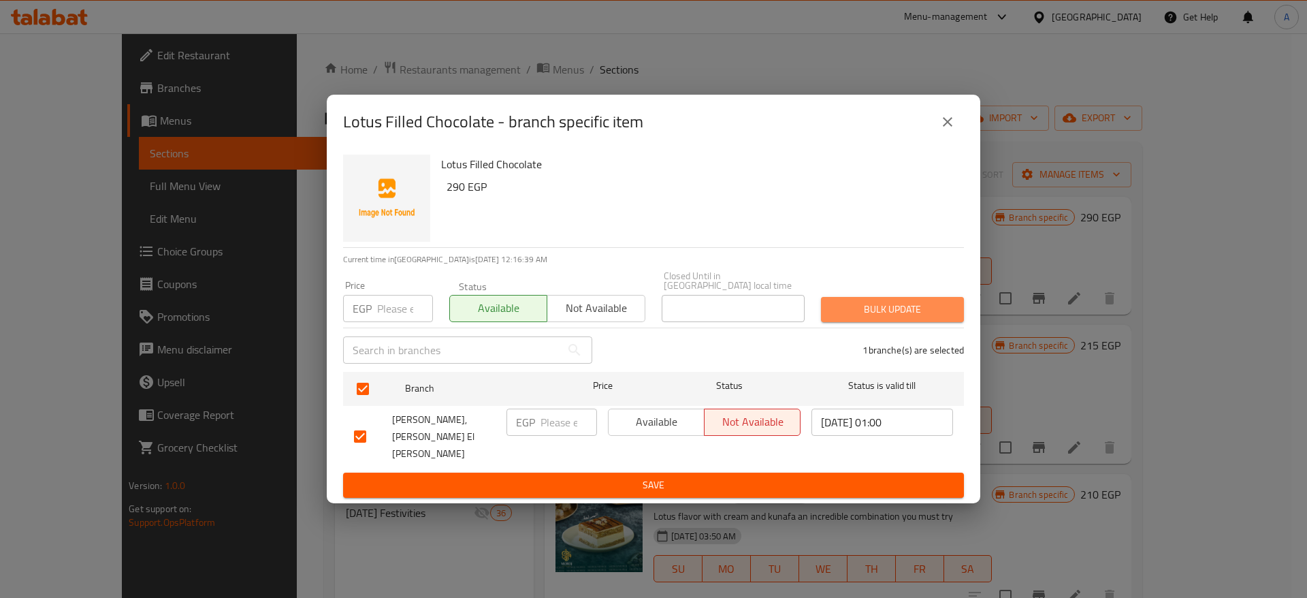
click at [914, 305] on button "Bulk update" at bounding box center [892, 309] width 143 height 25
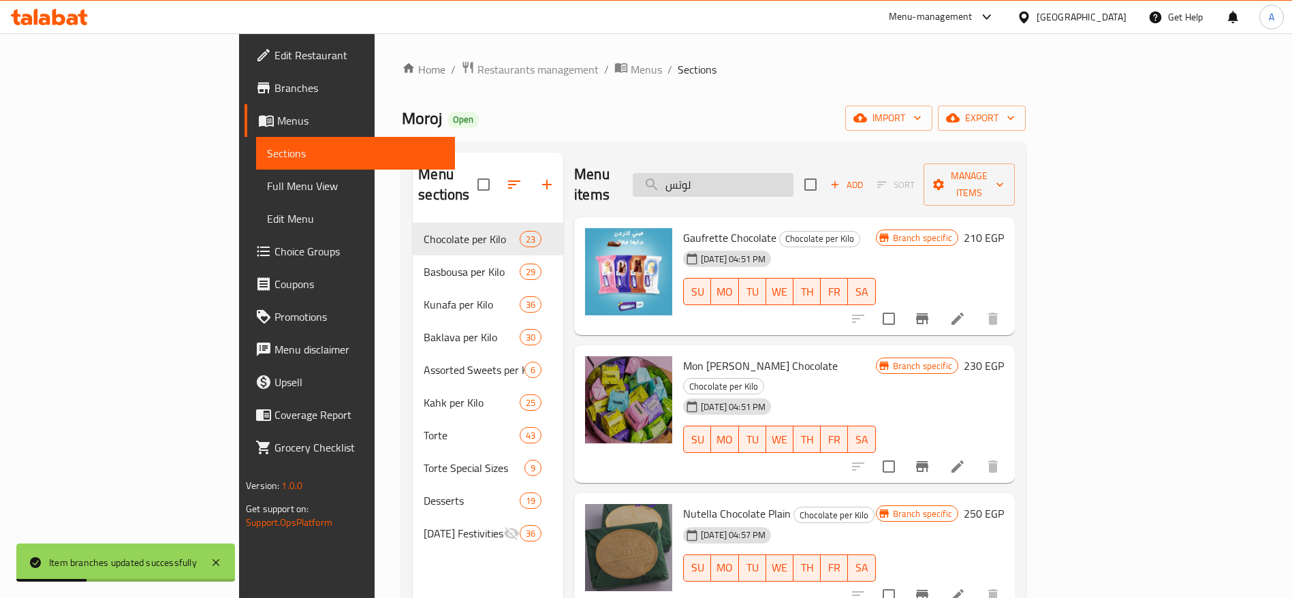
click at [793, 180] on input "لوتس" at bounding box center [712, 185] width 161 height 24
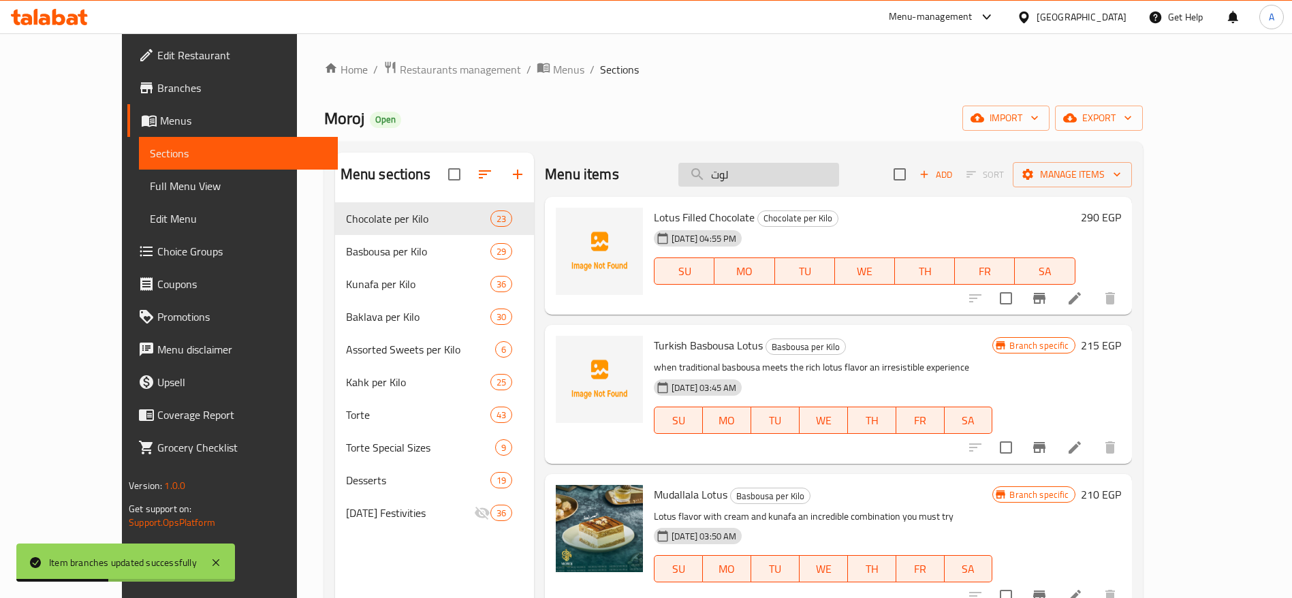
type input "لوتس"
click at [1121, 217] on h6 "290 EGP" at bounding box center [1100, 217] width 40 height 19
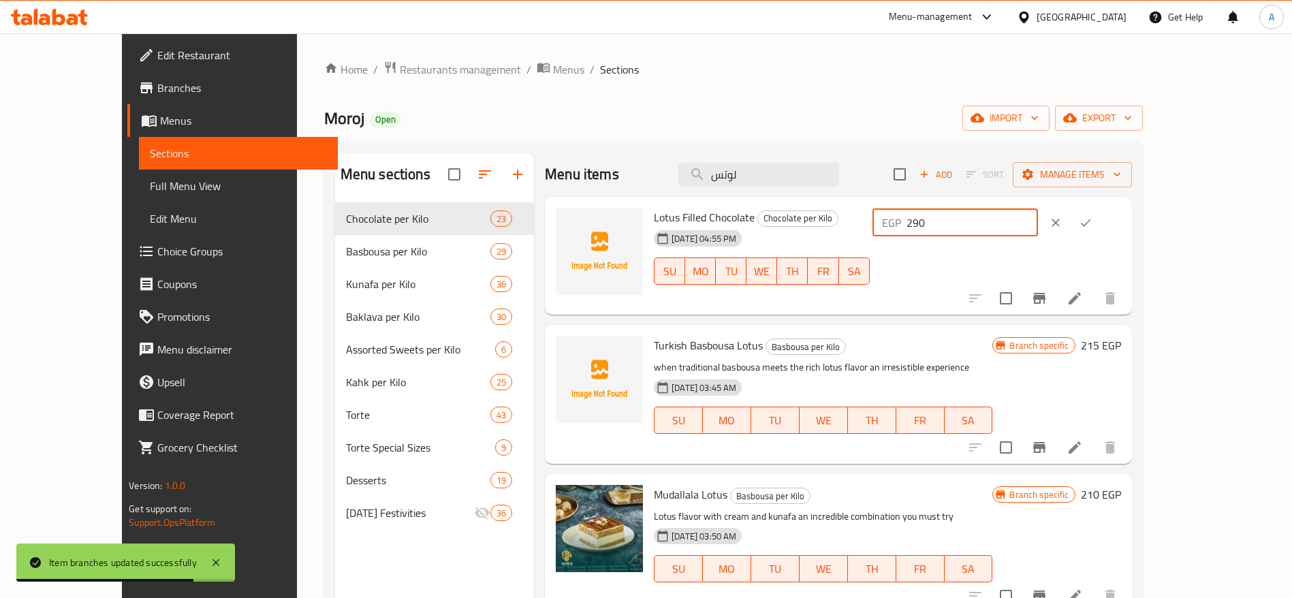
click at [1038, 221] on input "290" at bounding box center [971, 222] width 131 height 27
type input "2"
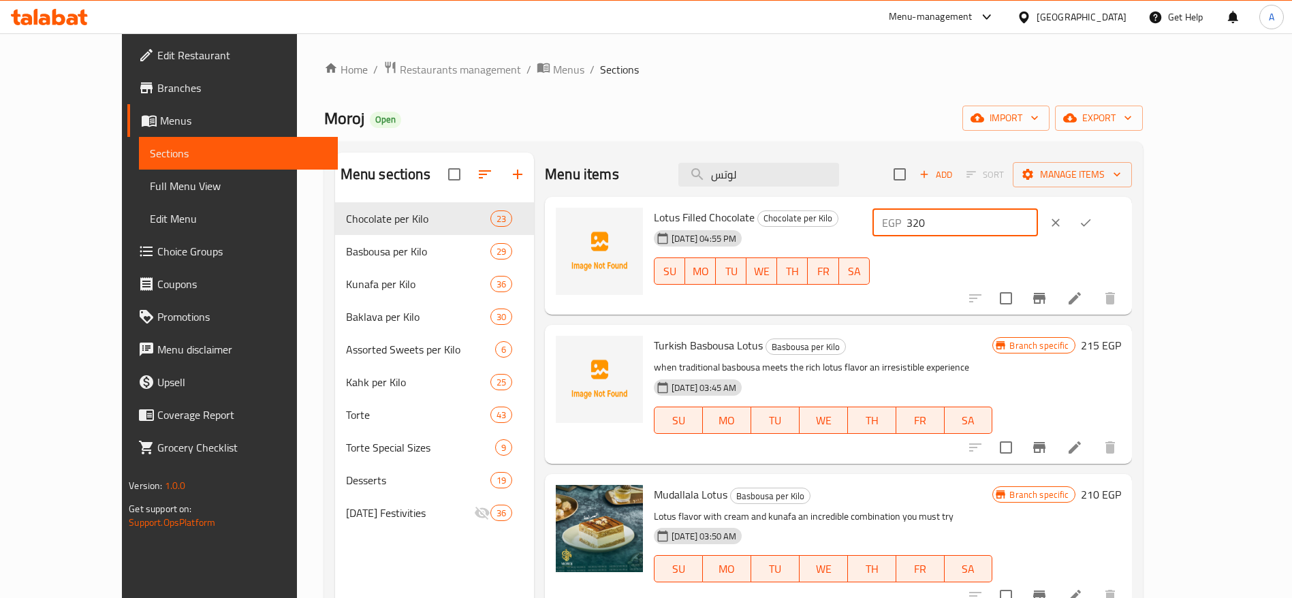
type input "320"
click at [1092, 224] on icon "ok" at bounding box center [1085, 223] width 14 height 14
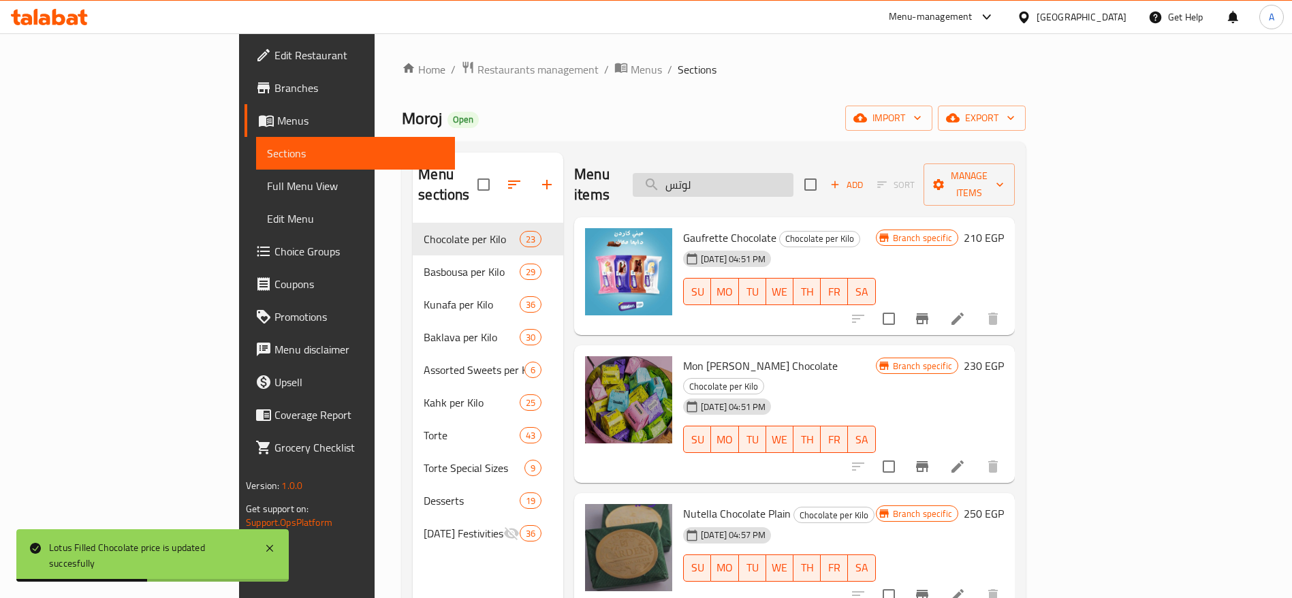
click at [793, 184] on input "لوتس" at bounding box center [712, 185] width 161 height 24
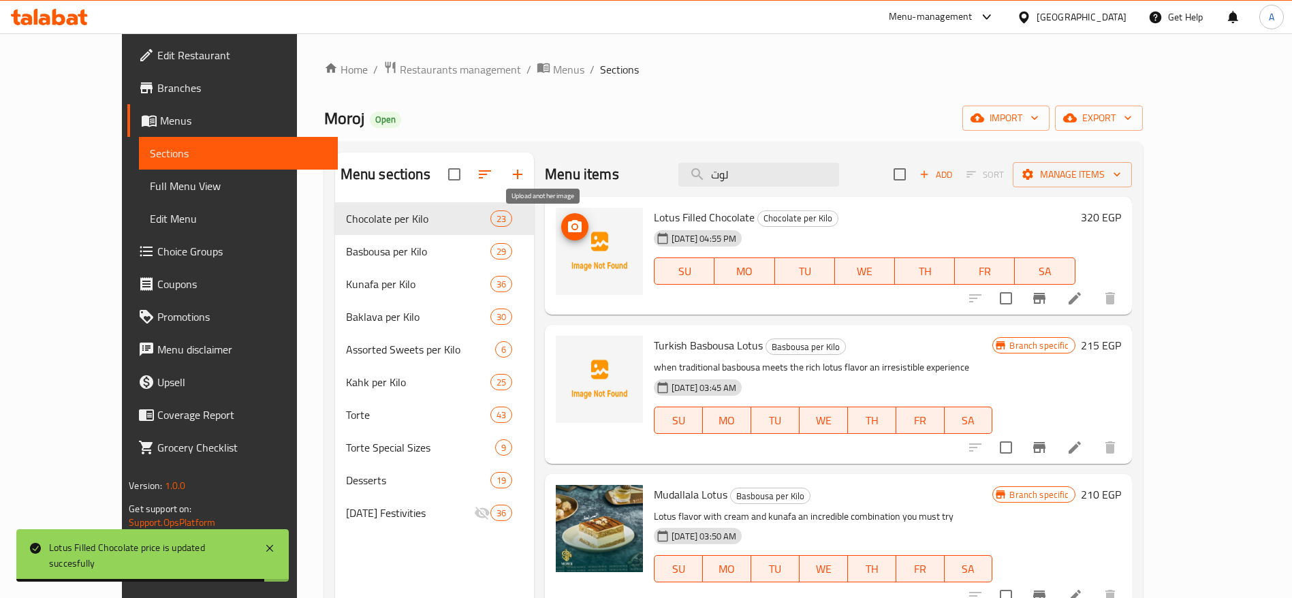
click at [566, 223] on icon "upload picture" at bounding box center [574, 227] width 16 height 16
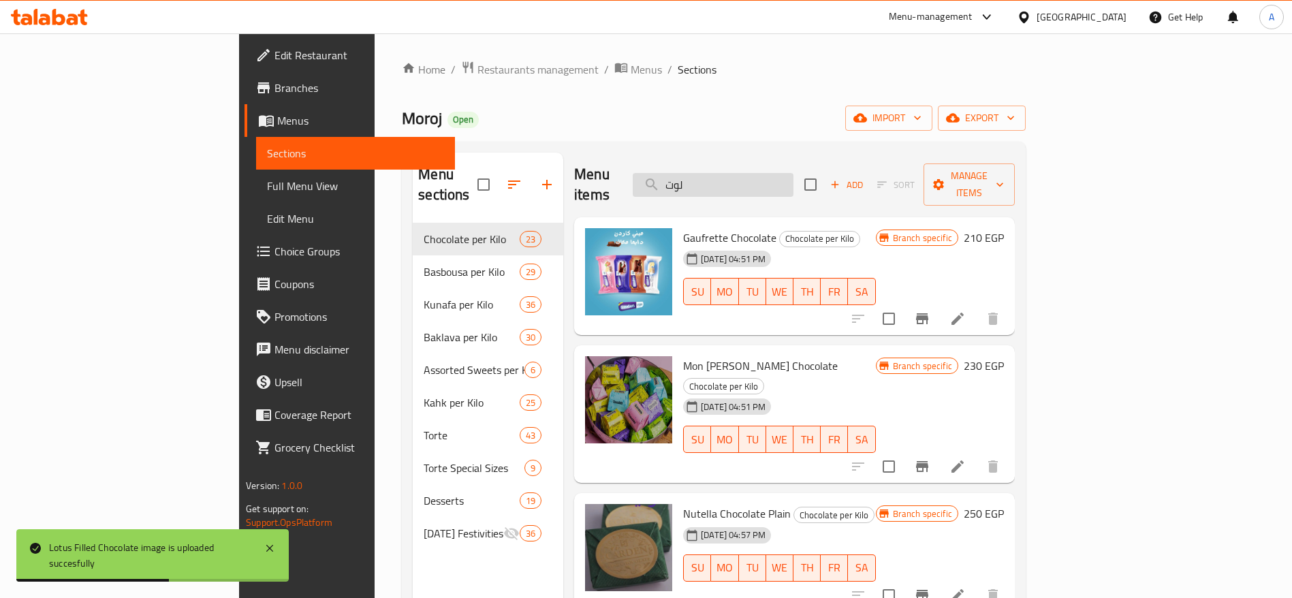
click at [765, 174] on input "لوت" at bounding box center [712, 185] width 161 height 24
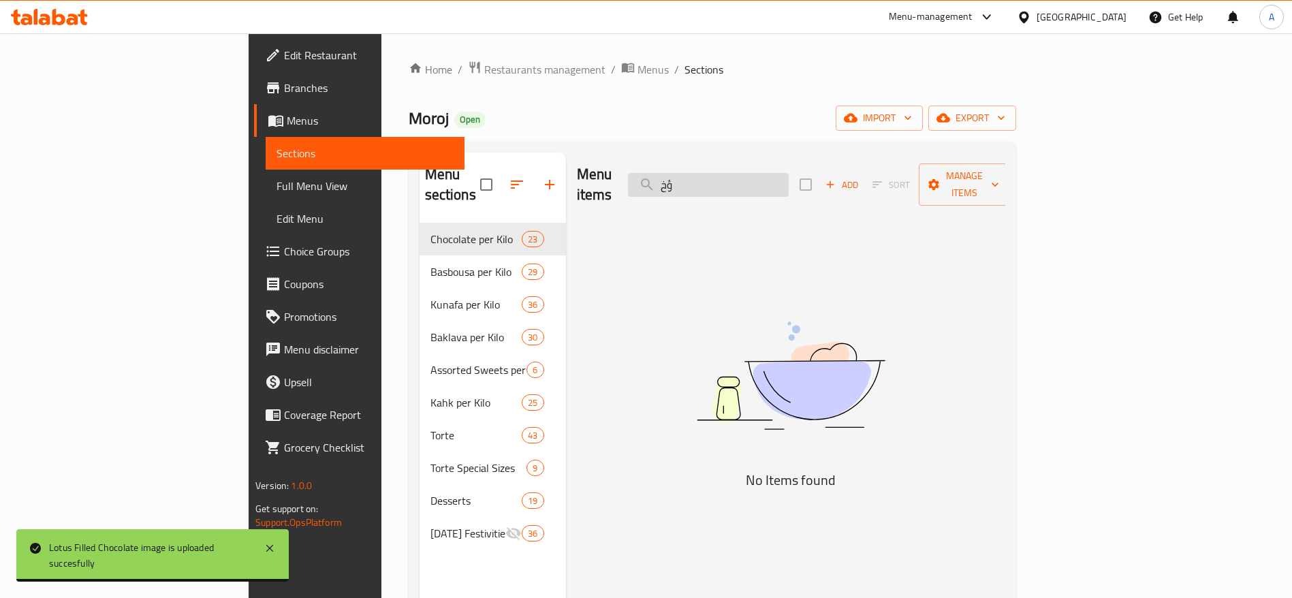
type input "ؤ"
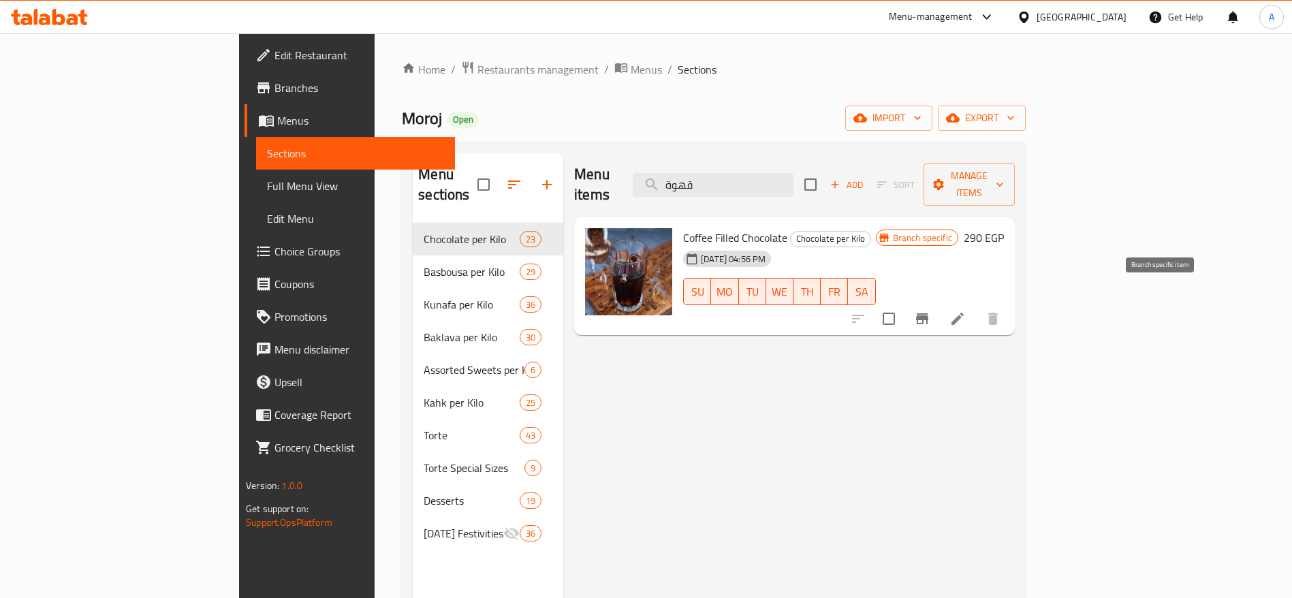
type input "قهوة"
click at [928, 313] on icon "Branch-specific-item" at bounding box center [922, 318] width 12 height 11
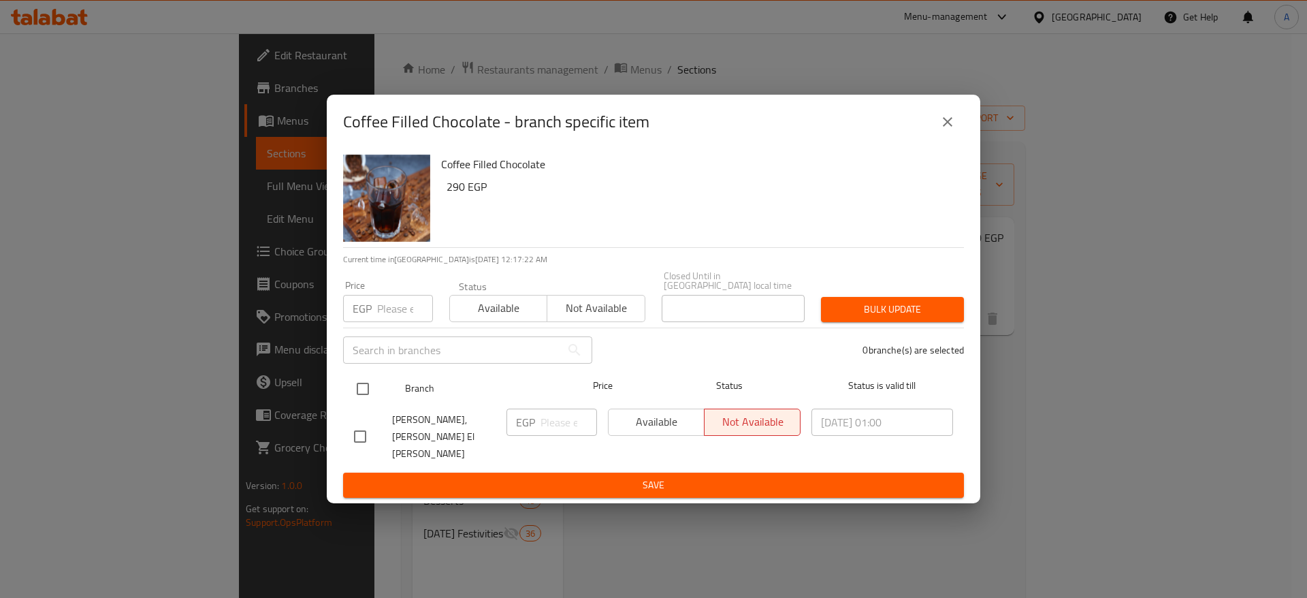
click at [363, 403] on input "checkbox" at bounding box center [363, 388] width 29 height 29
checkbox input "true"
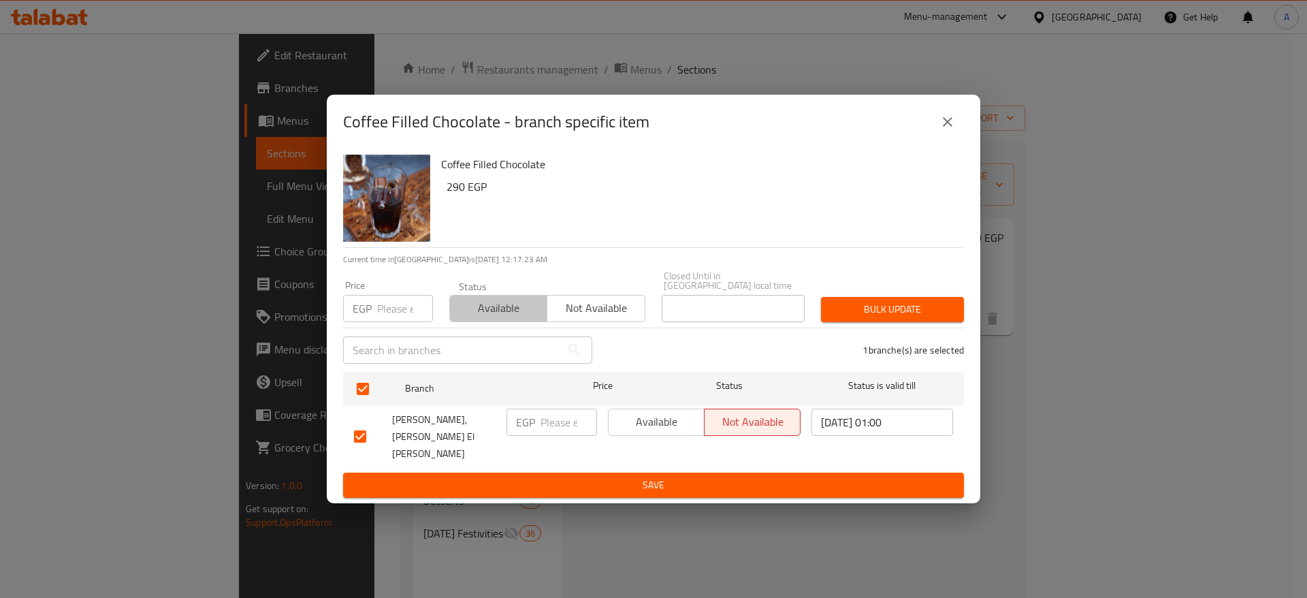
click at [481, 317] on span "Available" at bounding box center [498, 308] width 86 height 20
click at [886, 308] on span "Bulk update" at bounding box center [892, 309] width 121 height 17
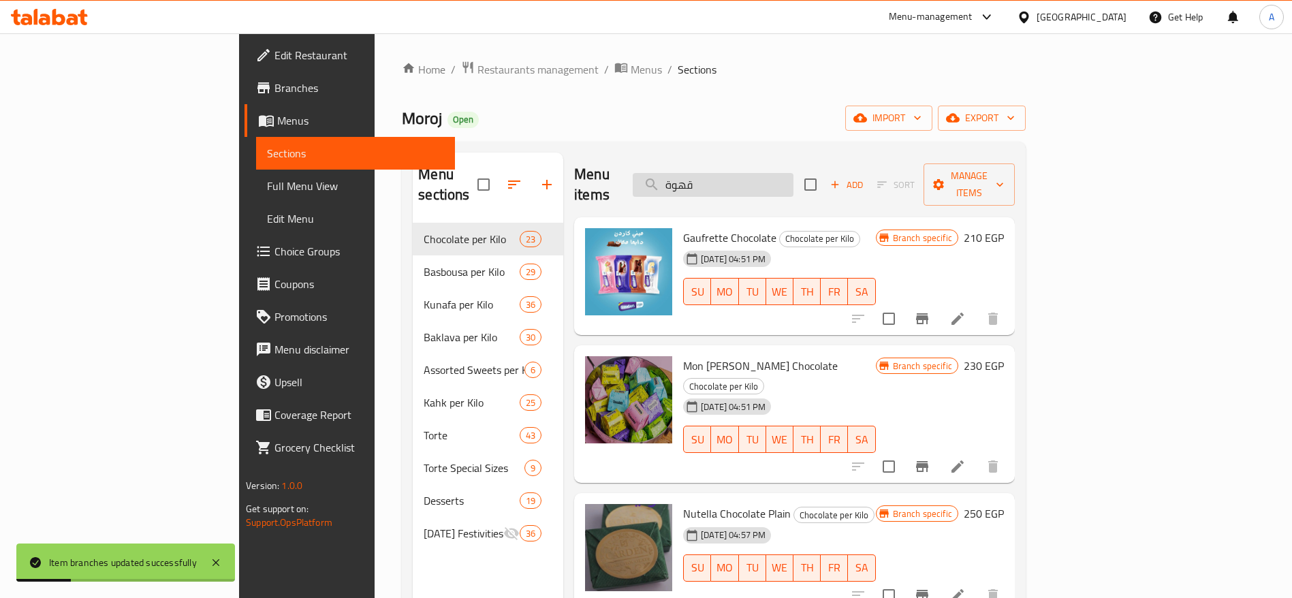
click at [793, 173] on input "قهوة" at bounding box center [712, 185] width 161 height 24
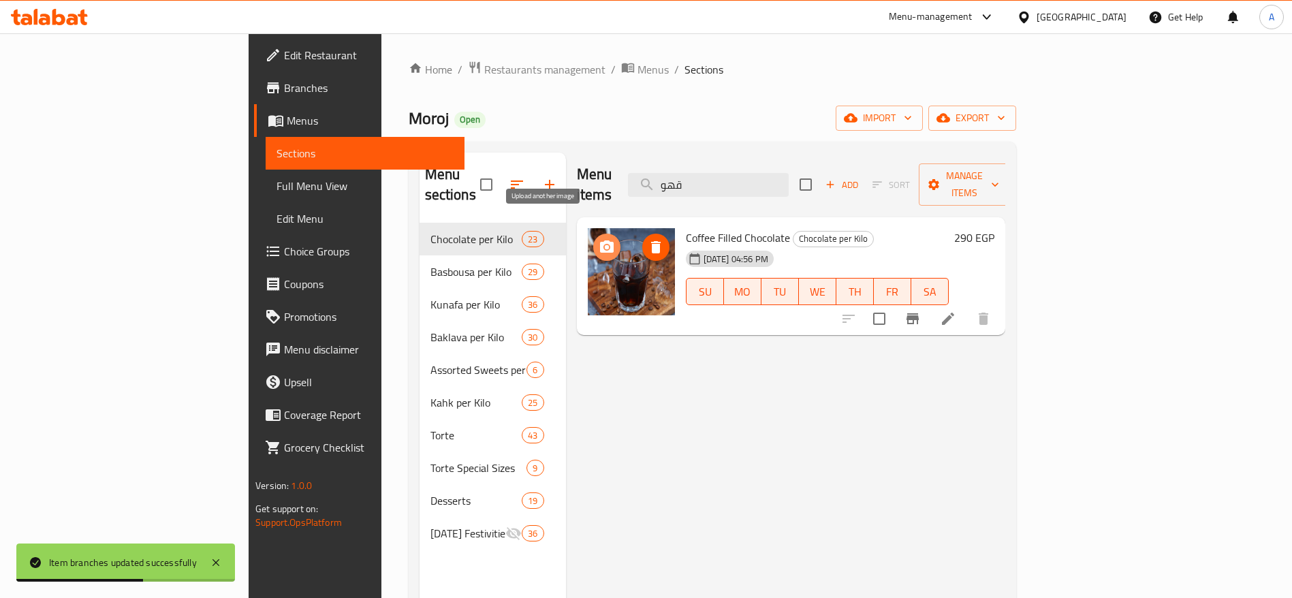
click at [598, 239] on icon "upload picture" at bounding box center [606, 247] width 16 height 16
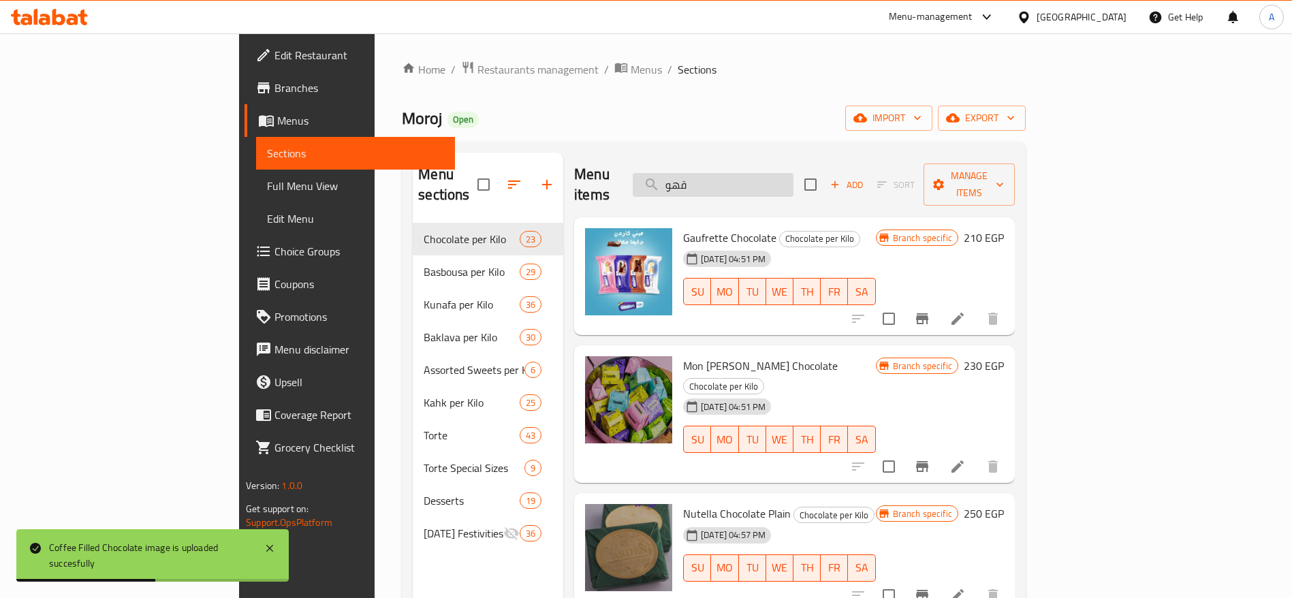
click at [782, 173] on input "قهو" at bounding box center [712, 185] width 161 height 24
type input "ق"
type input "ى"
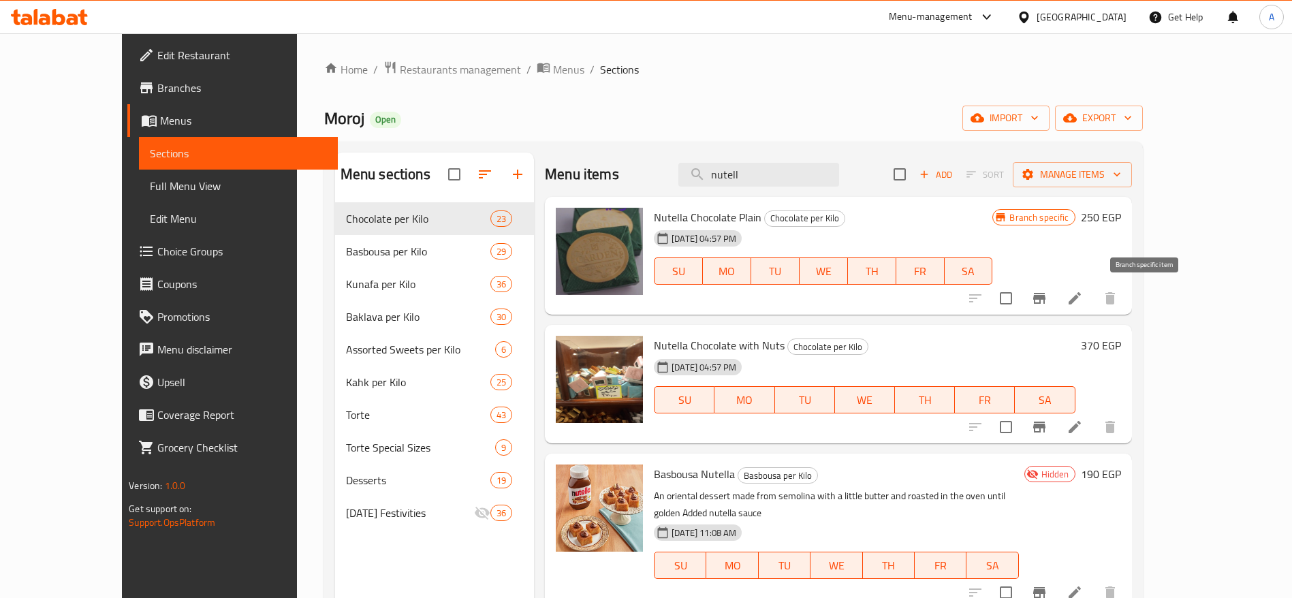
type input "nutell"
click at [1045, 300] on icon "Branch-specific-item" at bounding box center [1039, 298] width 12 height 11
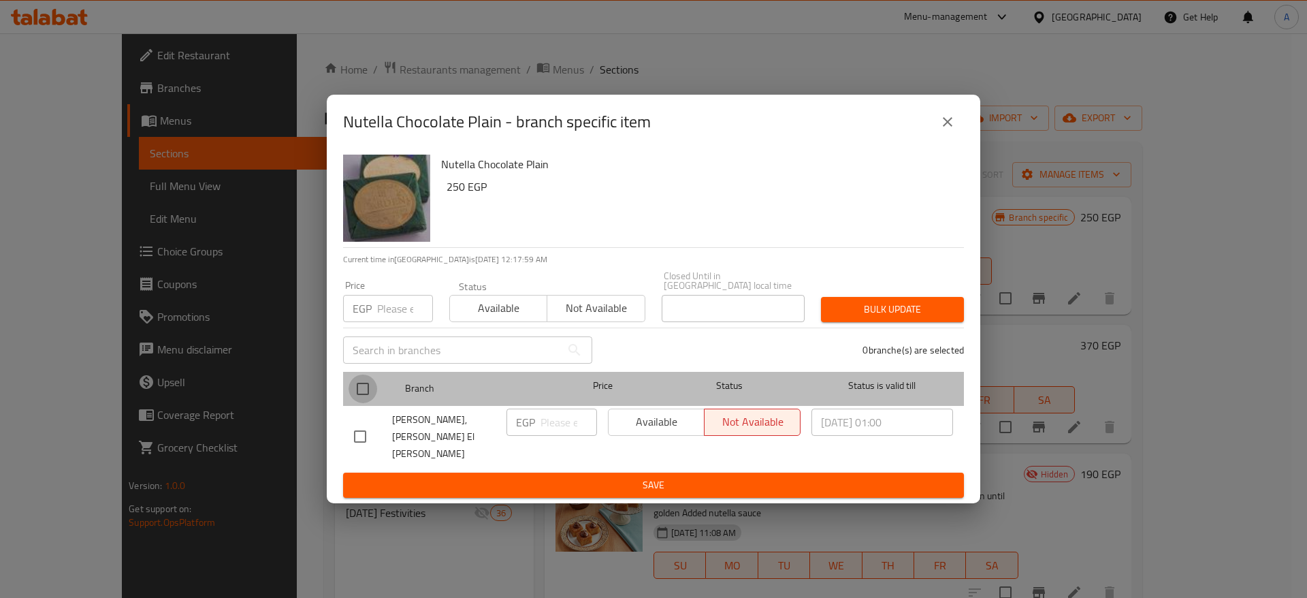
click at [368, 391] on input "checkbox" at bounding box center [363, 388] width 29 height 29
checkbox input "true"
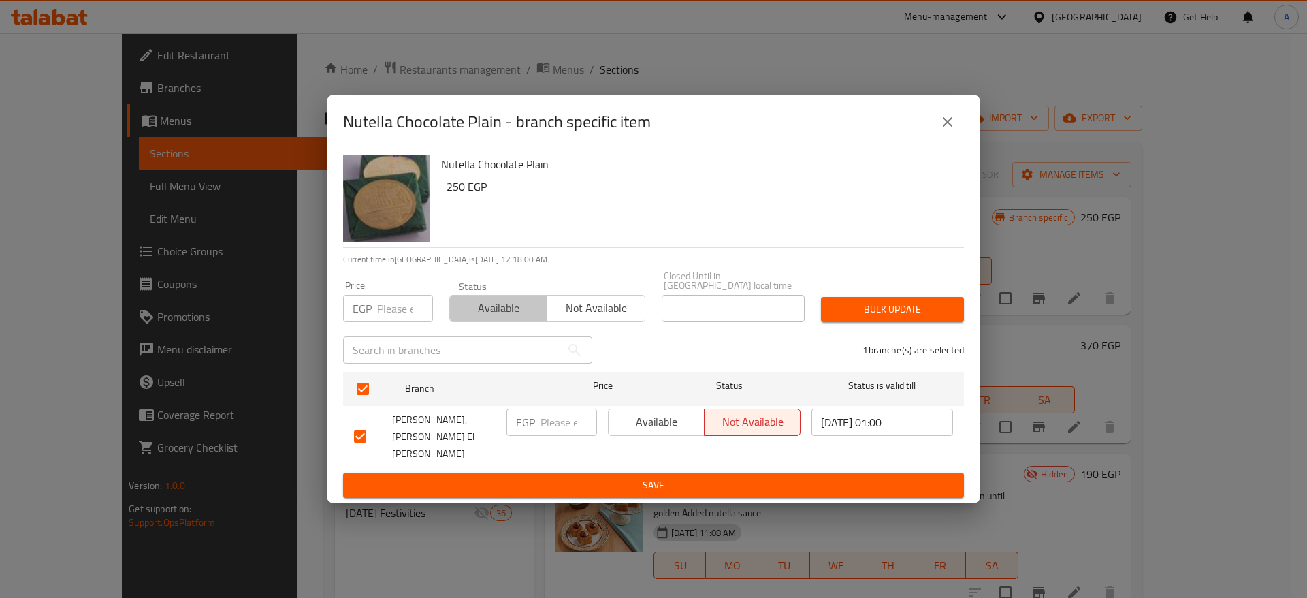
click at [509, 318] on span "Available" at bounding box center [498, 308] width 86 height 20
click at [878, 318] on span "Bulk update" at bounding box center [892, 309] width 121 height 17
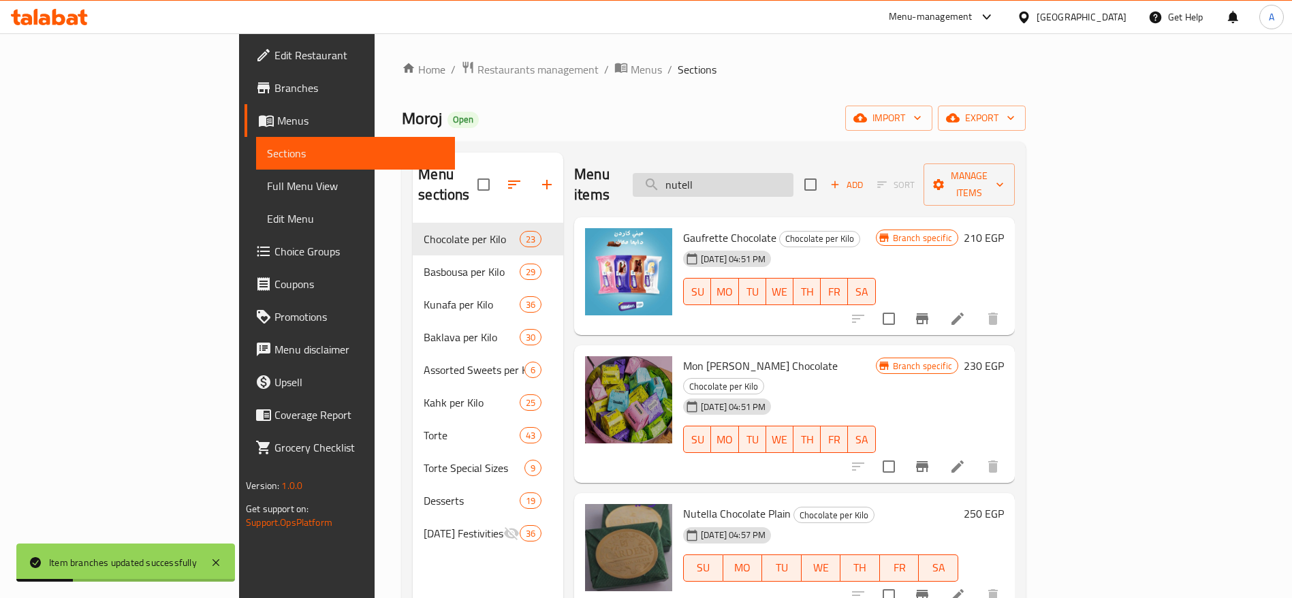
click at [793, 177] on input "nutell" at bounding box center [712, 185] width 161 height 24
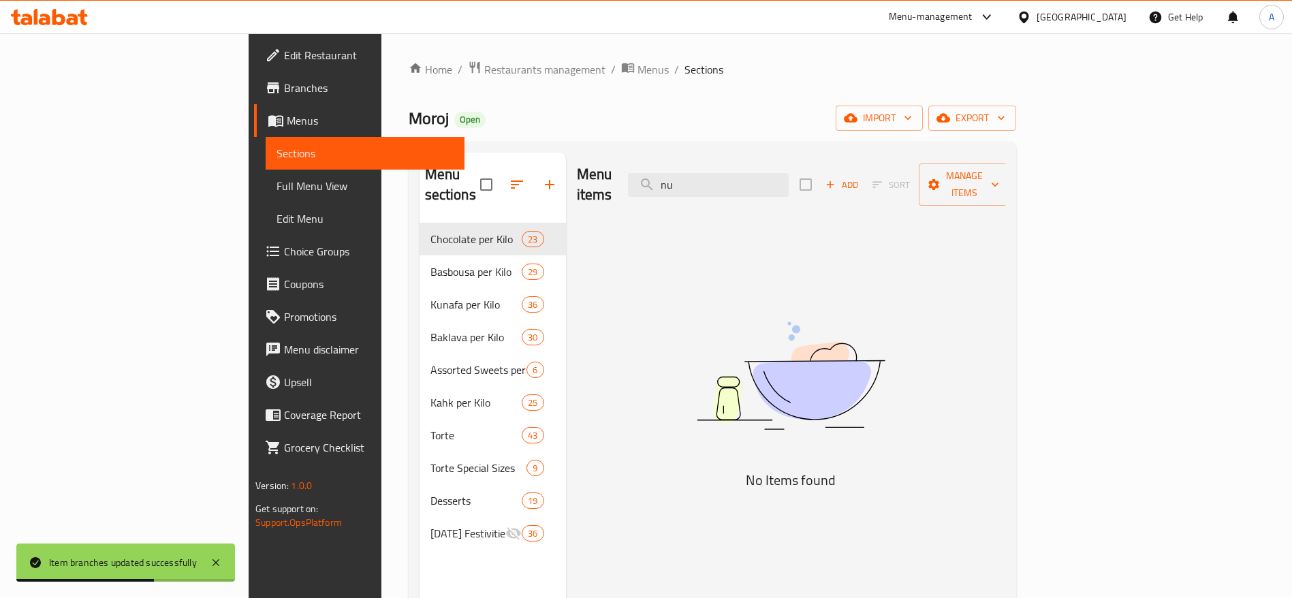
type input "n"
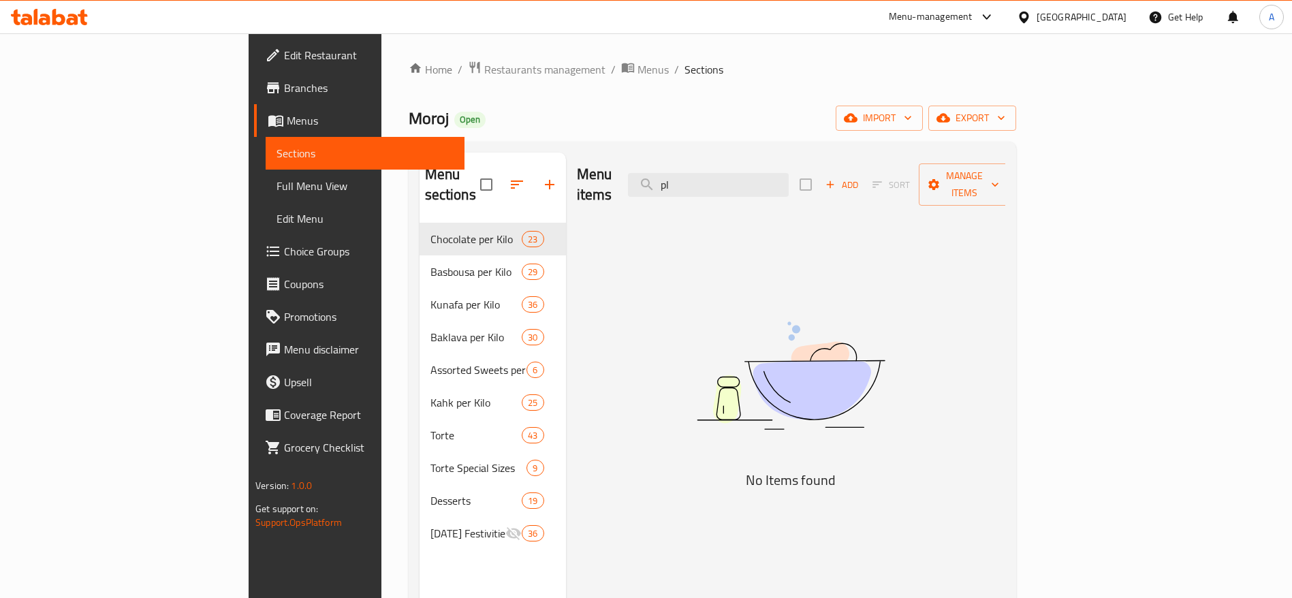
type input "p"
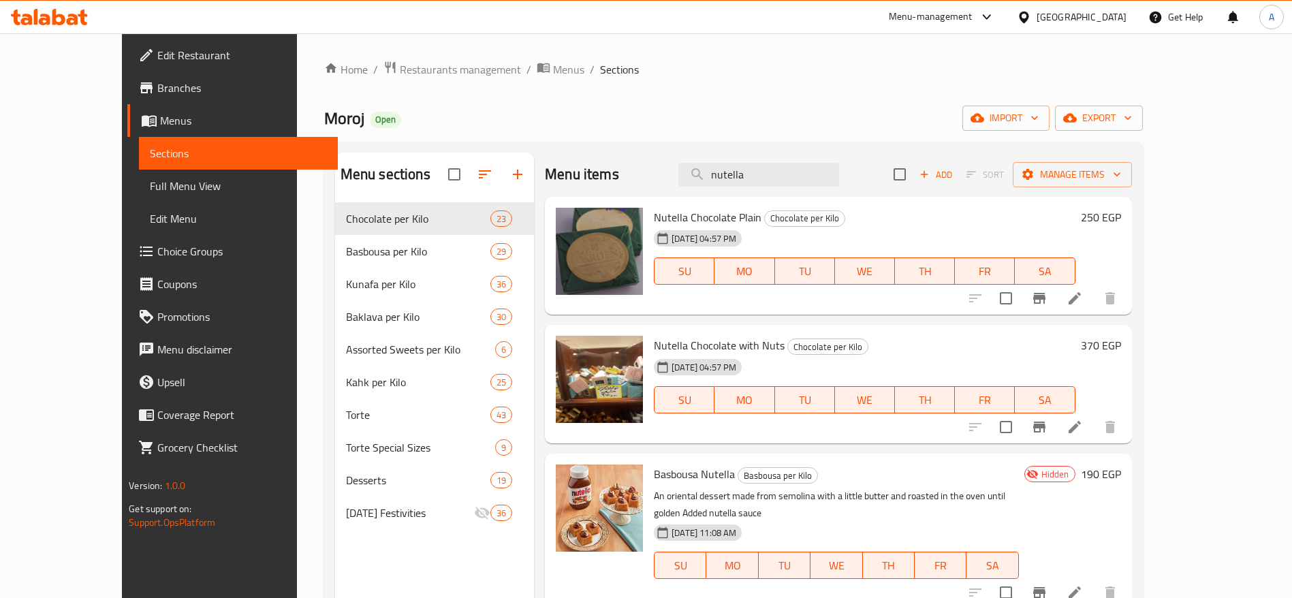
type input "nutella"
click at [1121, 217] on h6 "250 EGP" at bounding box center [1100, 217] width 40 height 19
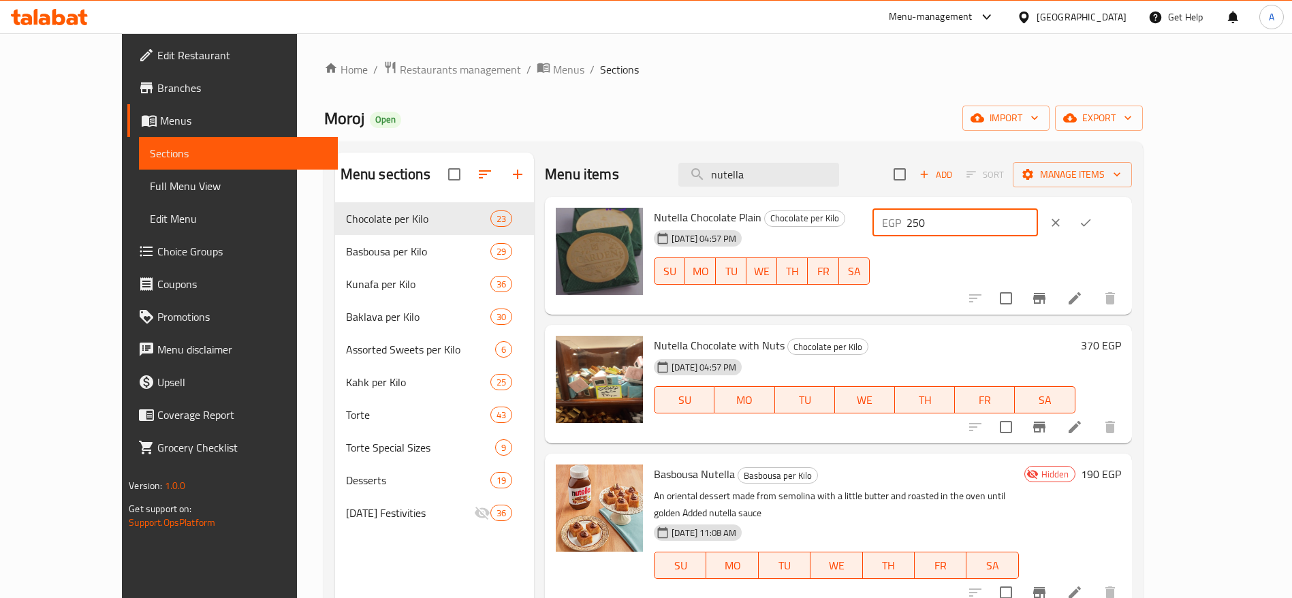
click at [1038, 225] on input "250" at bounding box center [971, 222] width 131 height 27
type input "2"
type input "275"
click at [1092, 223] on icon "ok" at bounding box center [1085, 223] width 14 height 14
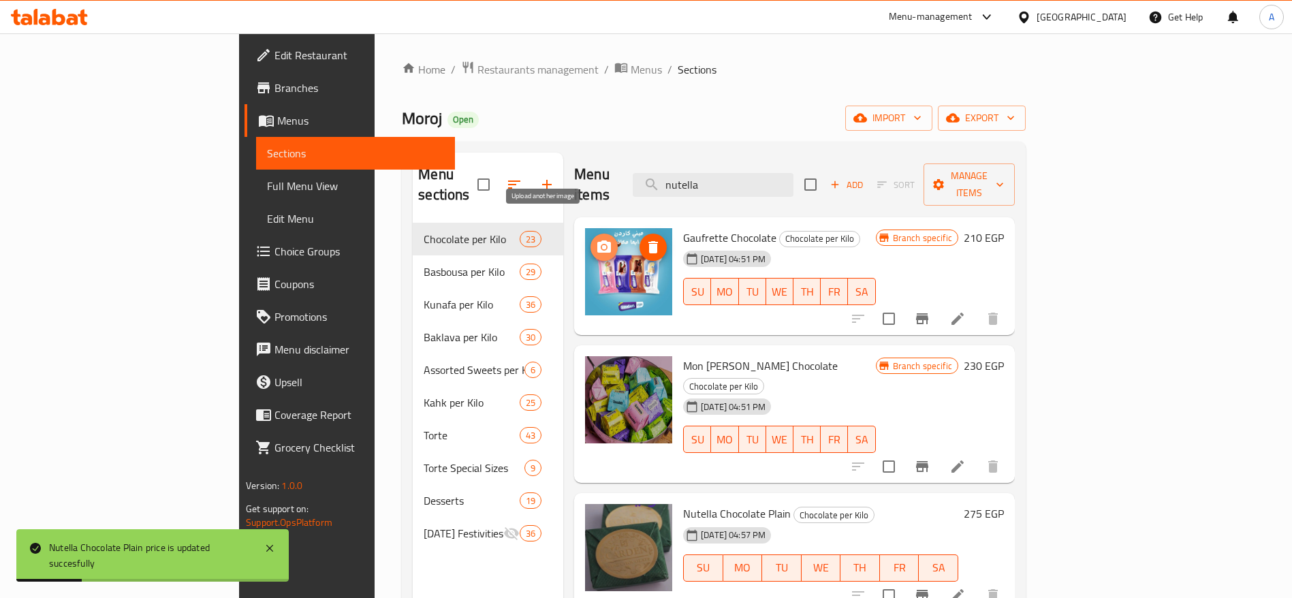
click at [596, 239] on icon "upload picture" at bounding box center [604, 247] width 16 height 16
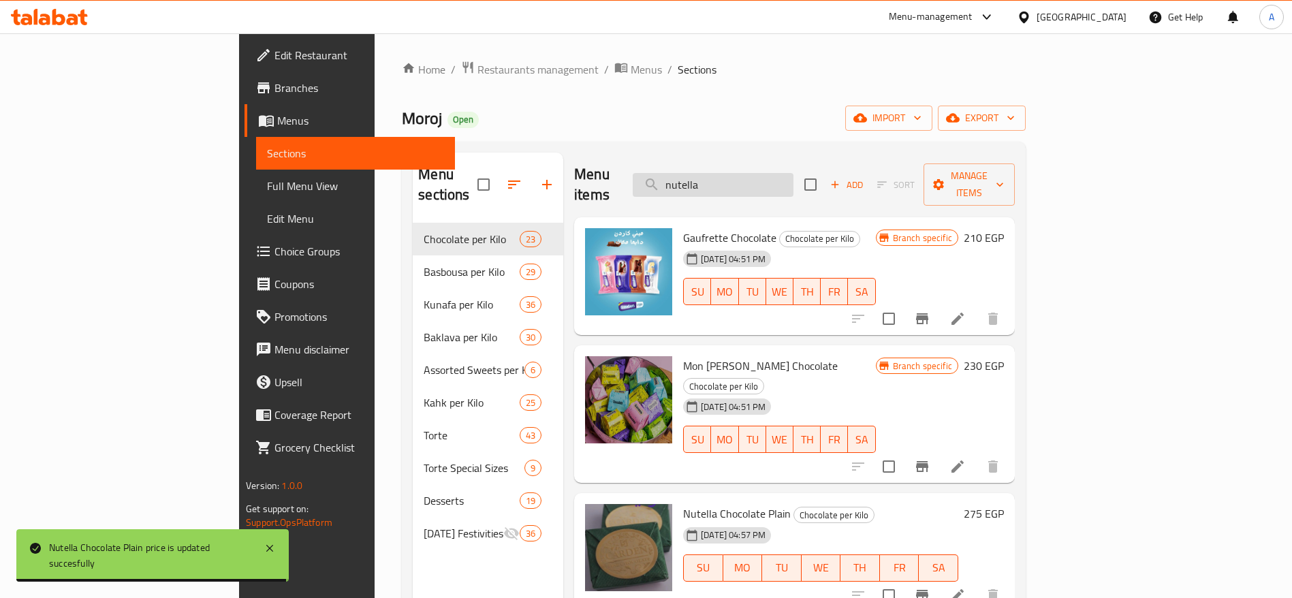
click at [793, 175] on input "nutella" at bounding box center [712, 185] width 161 height 24
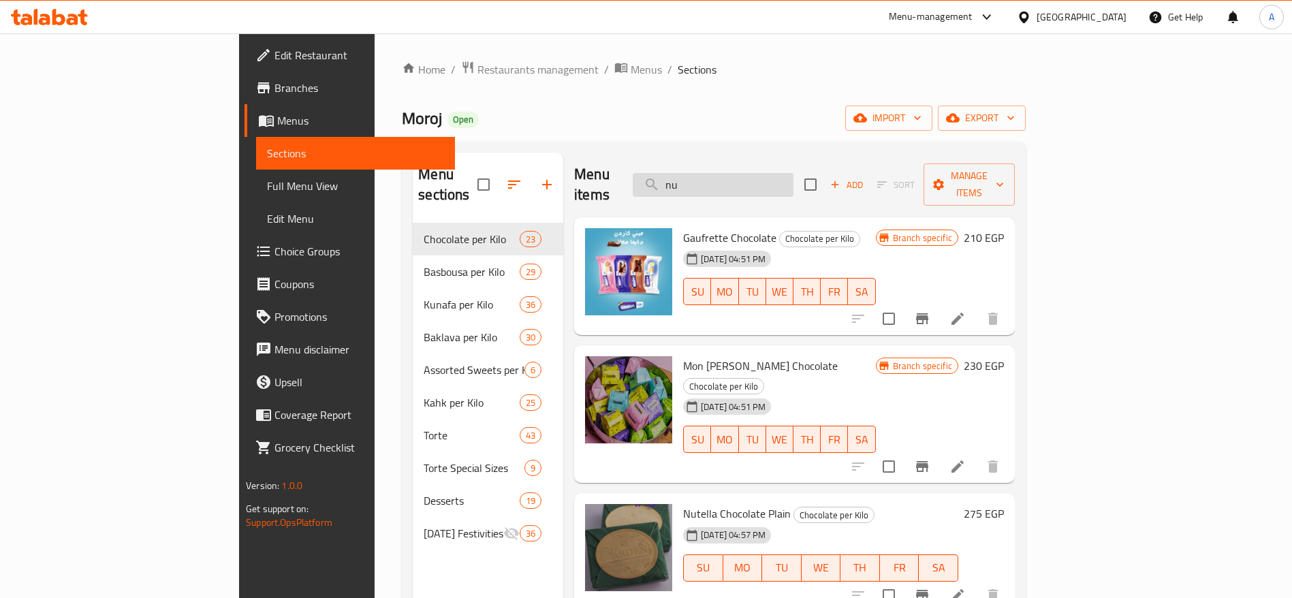
type input "n"
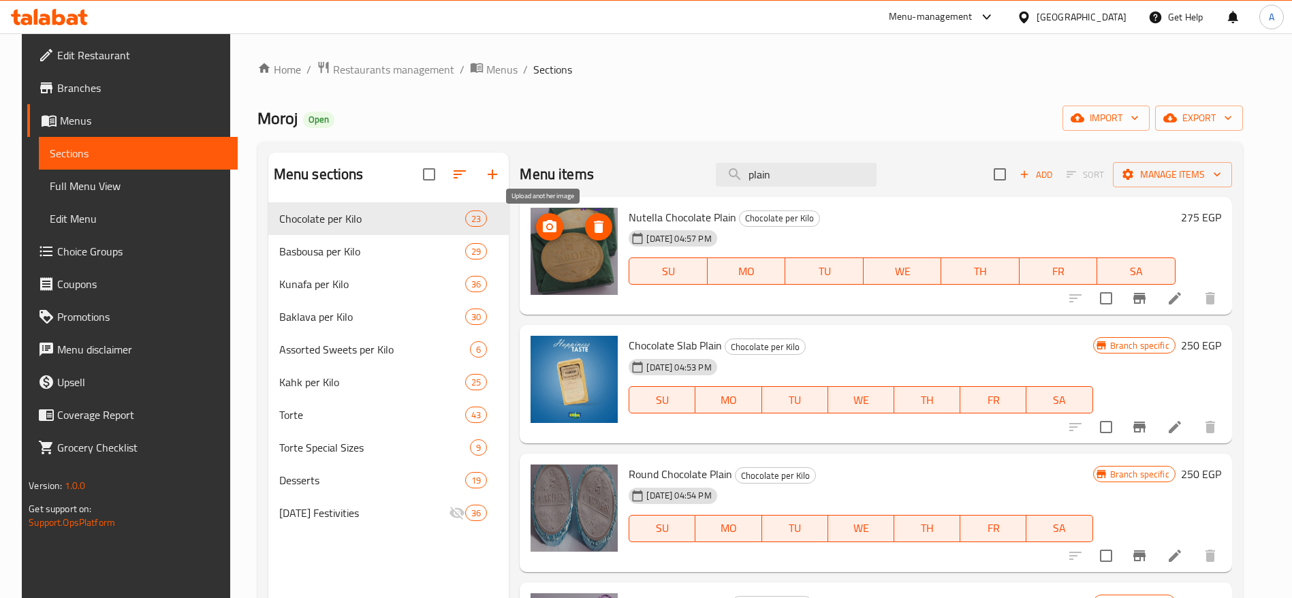
type input "plain"
click at [547, 233] on icon "upload picture" at bounding box center [549, 227] width 16 height 16
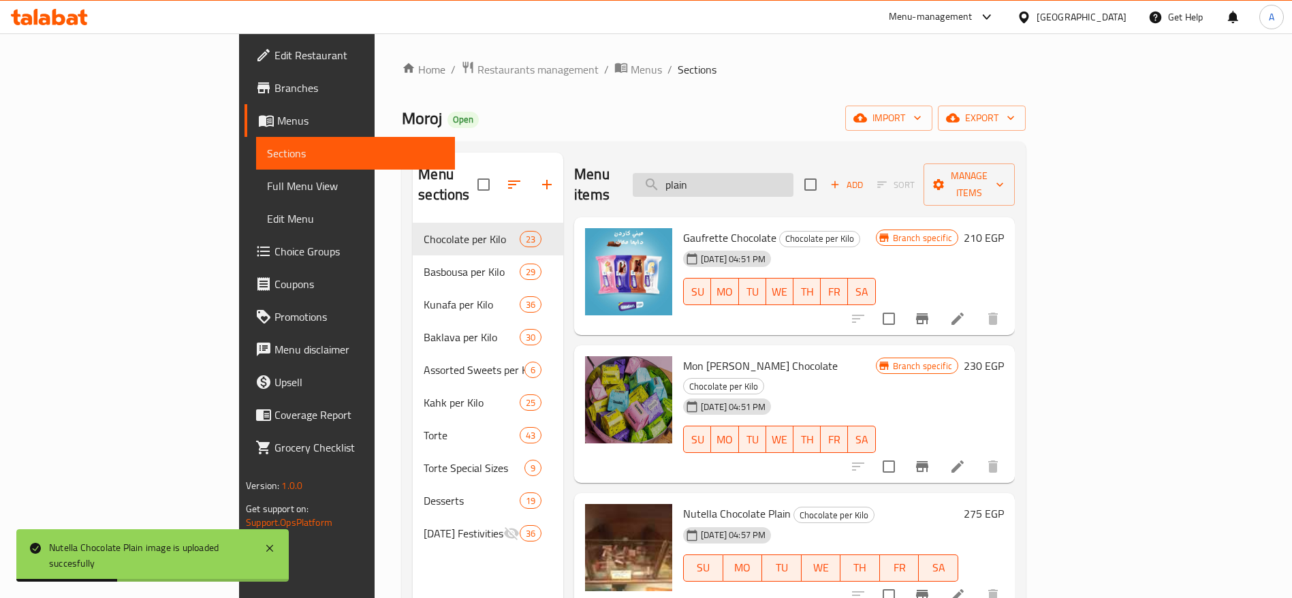
click at [789, 185] on input "plain" at bounding box center [712, 185] width 161 height 24
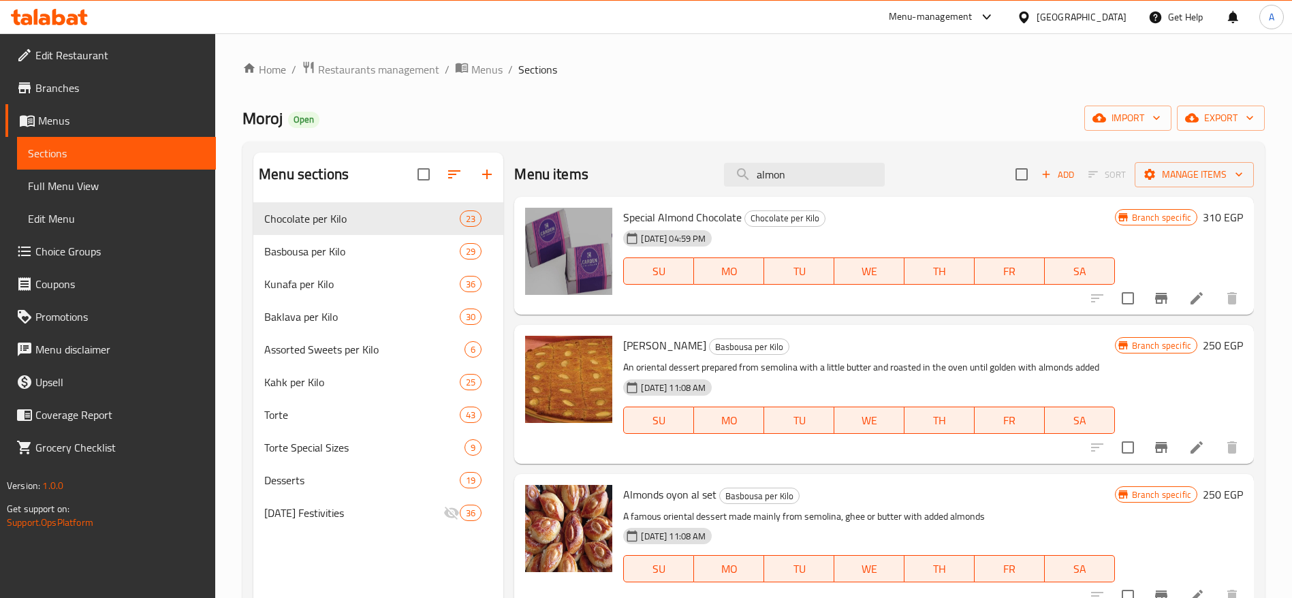
type input "almon"
click at [1153, 298] on icon "Branch-specific-item" at bounding box center [1161, 298] width 16 height 16
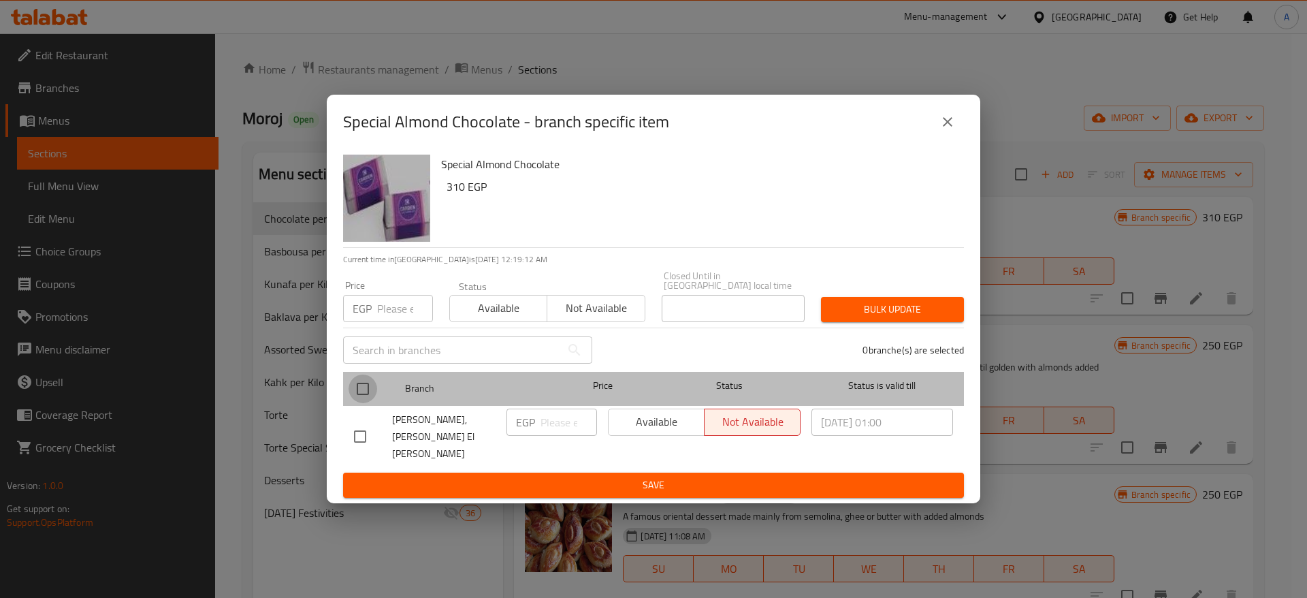
click at [362, 395] on input "checkbox" at bounding box center [363, 388] width 29 height 29
checkbox input "true"
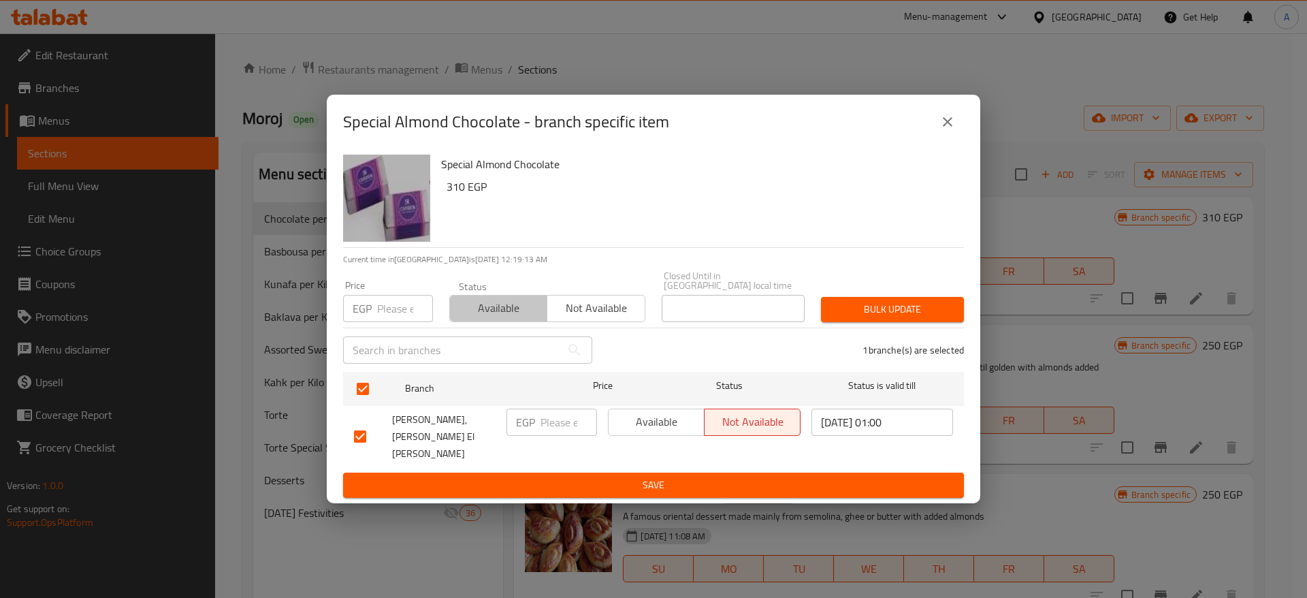
click at [514, 313] on span "Available" at bounding box center [498, 308] width 86 height 20
click at [891, 318] on span "Bulk update" at bounding box center [892, 309] width 121 height 17
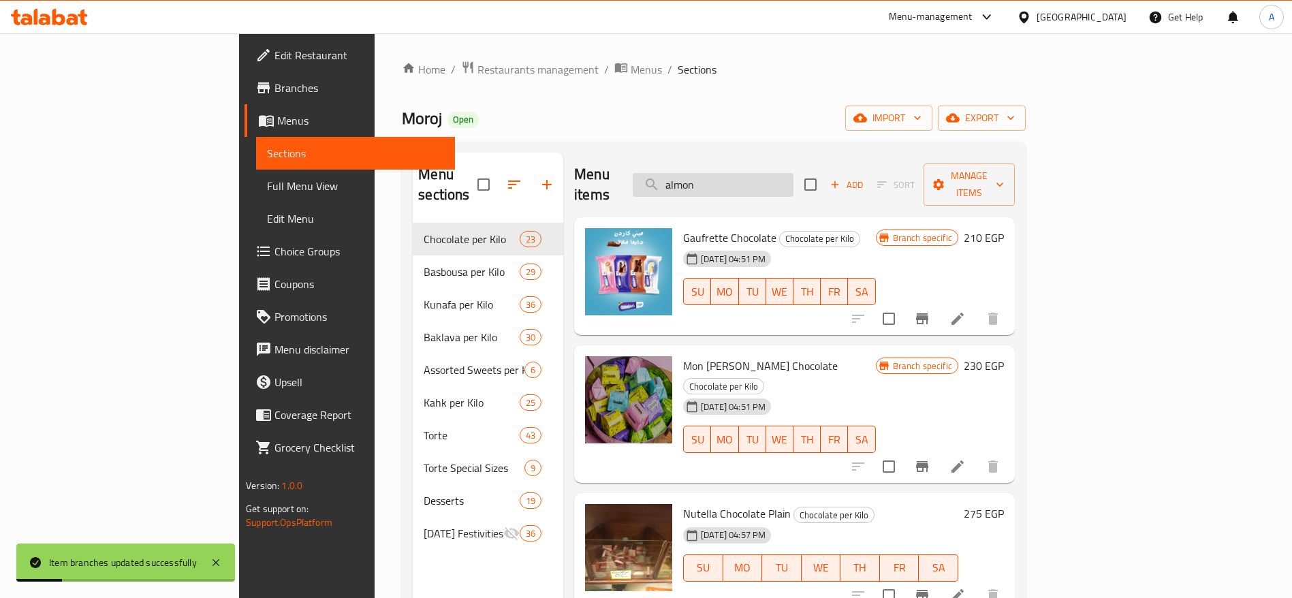
click at [793, 173] on input "almon" at bounding box center [712, 185] width 161 height 24
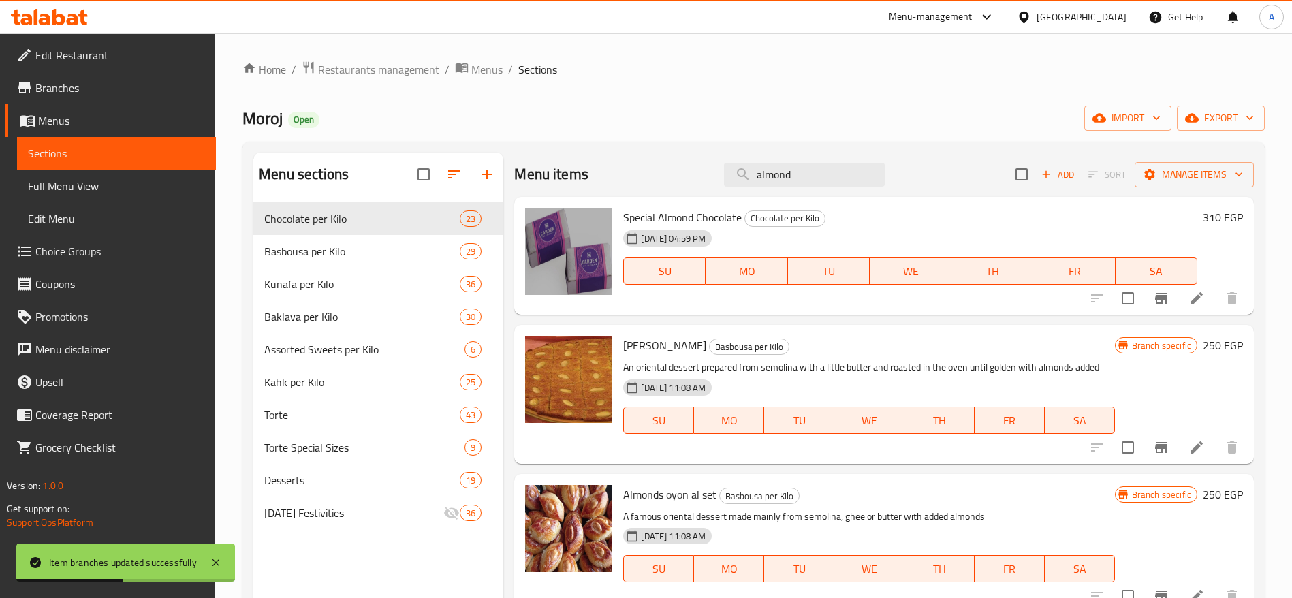
type input "almond"
click at [1204, 216] on h6 "310 EGP" at bounding box center [1222, 217] width 40 height 19
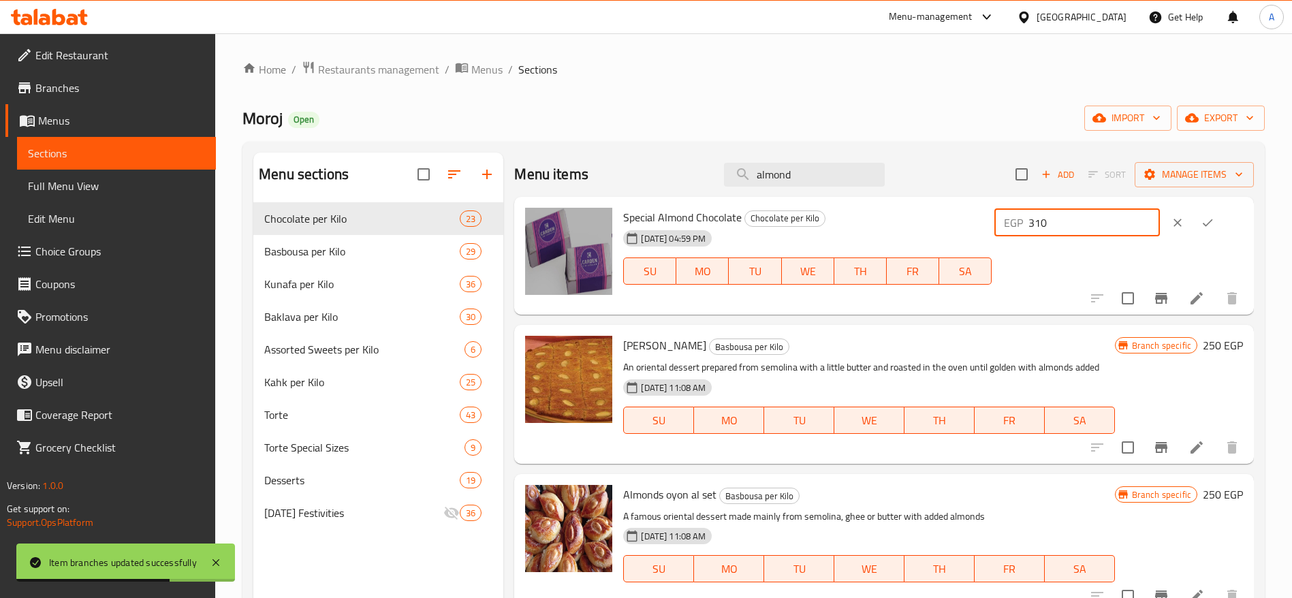
click at [1110, 216] on input "310" at bounding box center [1093, 222] width 131 height 27
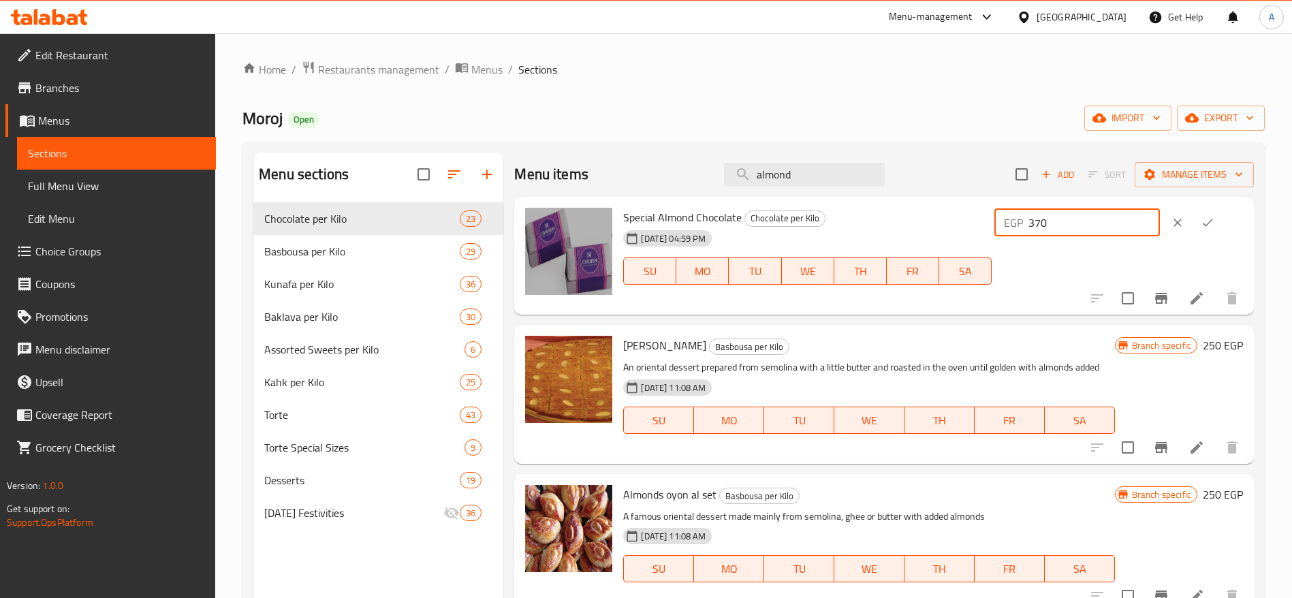
type input "370"
click at [1202, 226] on icon "ok" at bounding box center [1207, 223] width 14 height 14
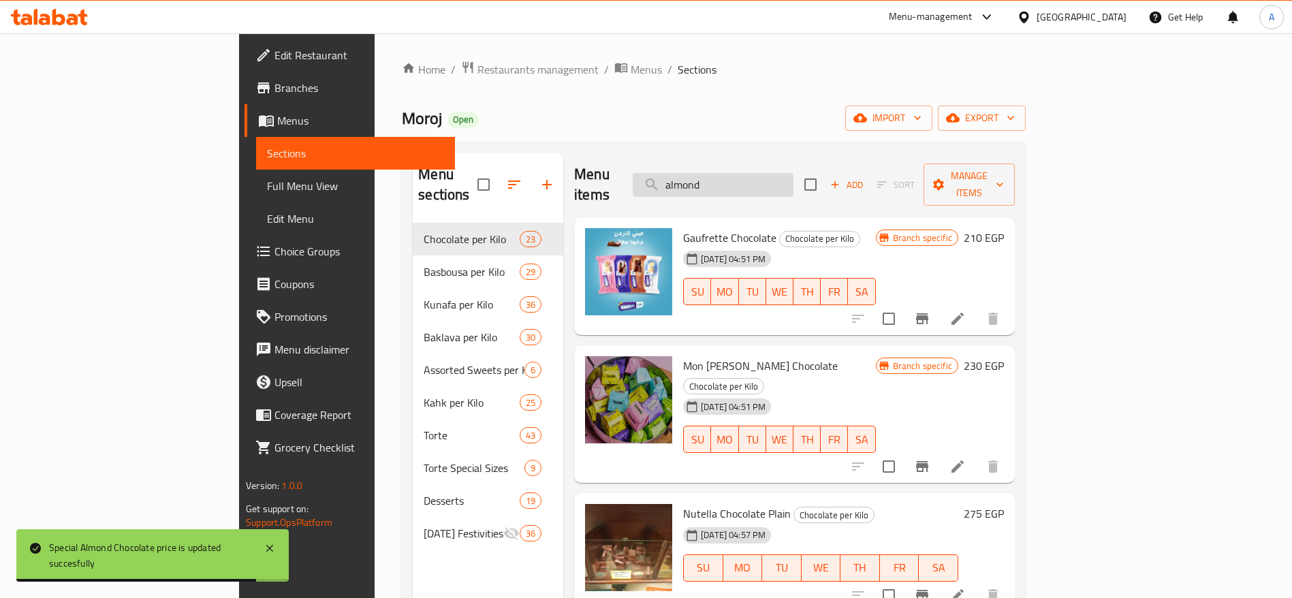
click at [793, 179] on input "almond" at bounding box center [712, 185] width 161 height 24
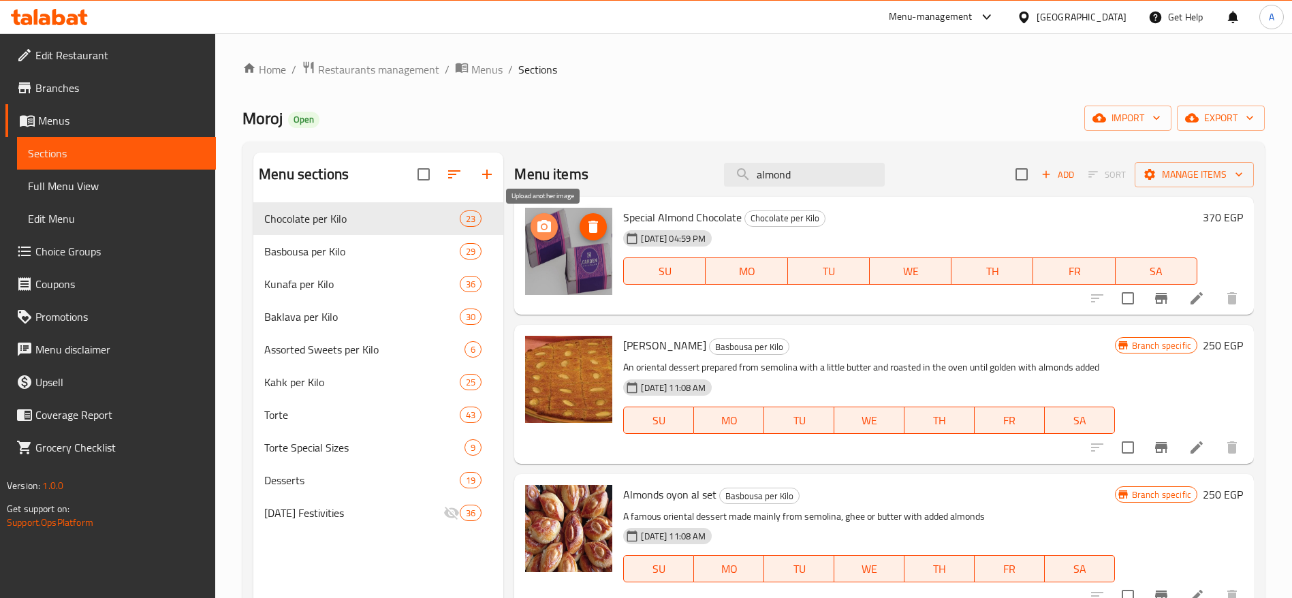
click at [548, 237] on button "upload picture" at bounding box center [543, 226] width 27 height 27
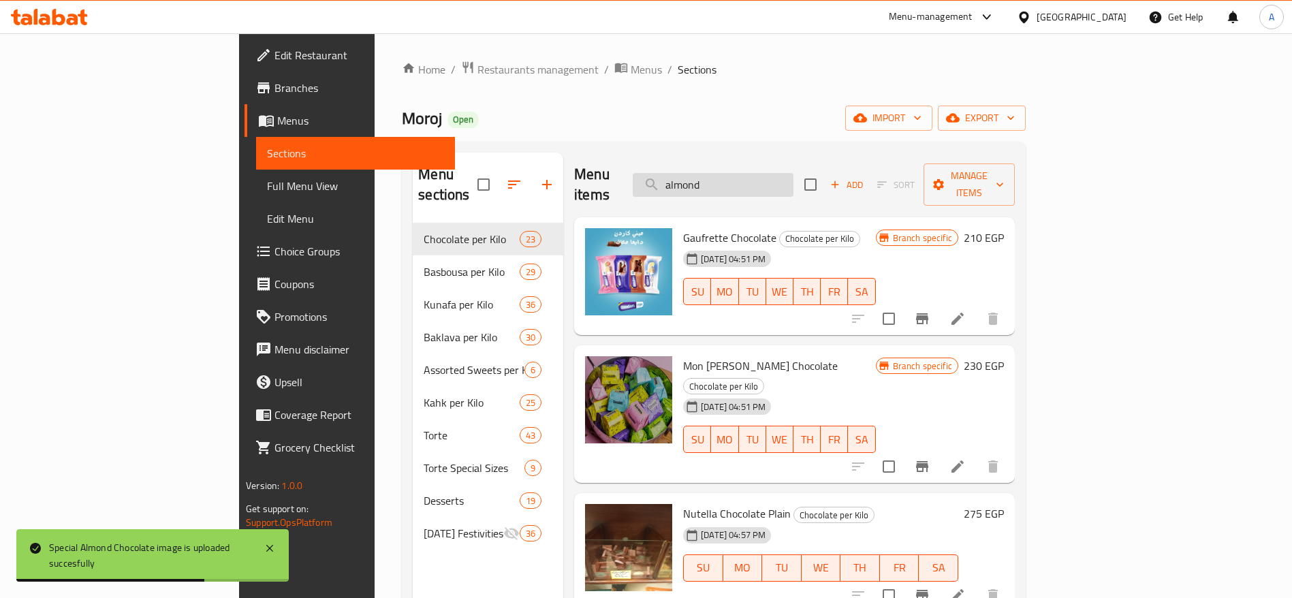
click at [793, 173] on input "almond" at bounding box center [712, 185] width 161 height 24
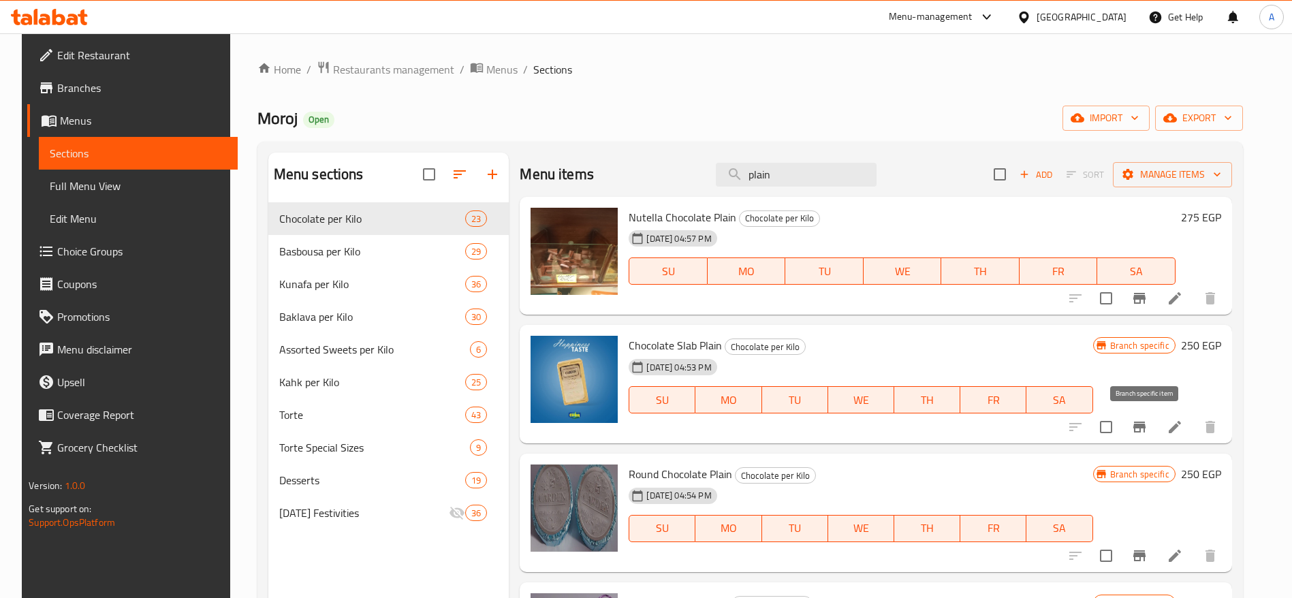
type input "plain"
click at [1145, 427] on icon "Branch-specific-item" at bounding box center [1139, 426] width 12 height 11
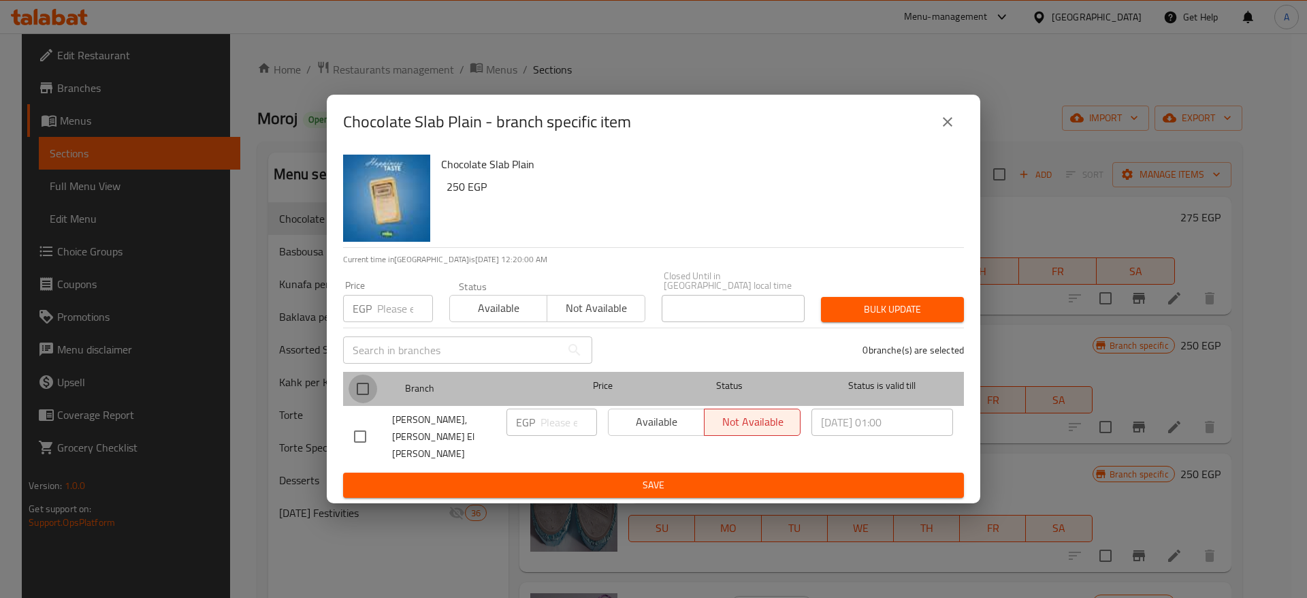
click at [362, 397] on input "checkbox" at bounding box center [363, 388] width 29 height 29
checkbox input "true"
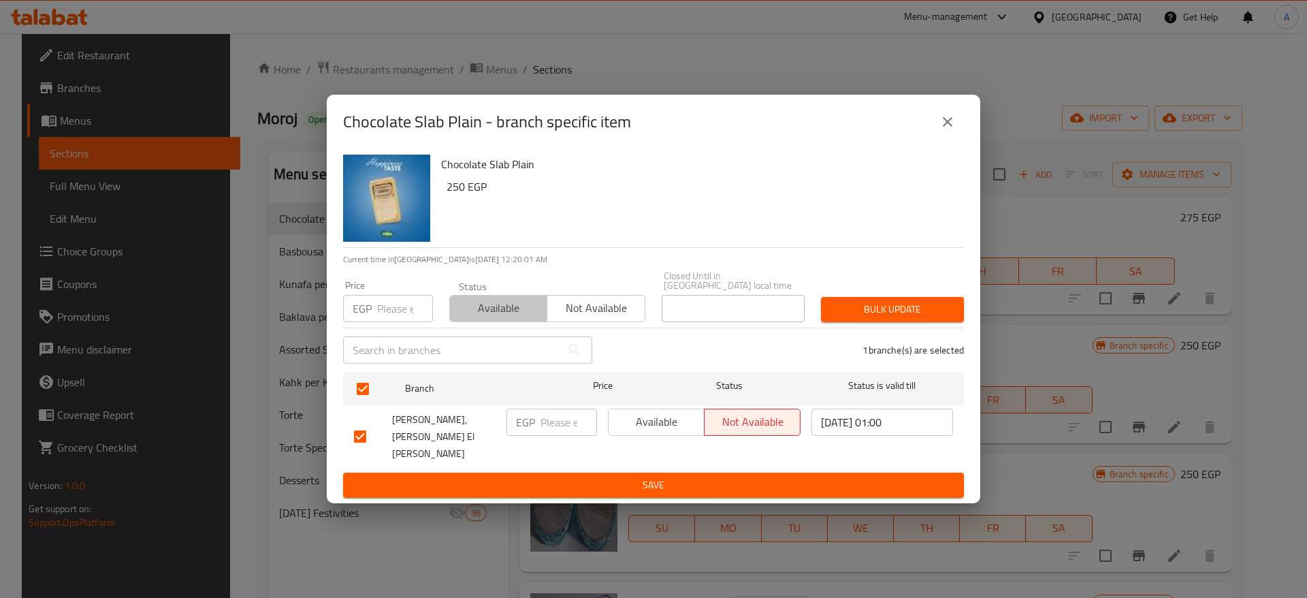
click at [502, 313] on span "Available" at bounding box center [498, 308] width 86 height 20
click at [905, 317] on span "Bulk update" at bounding box center [892, 309] width 121 height 17
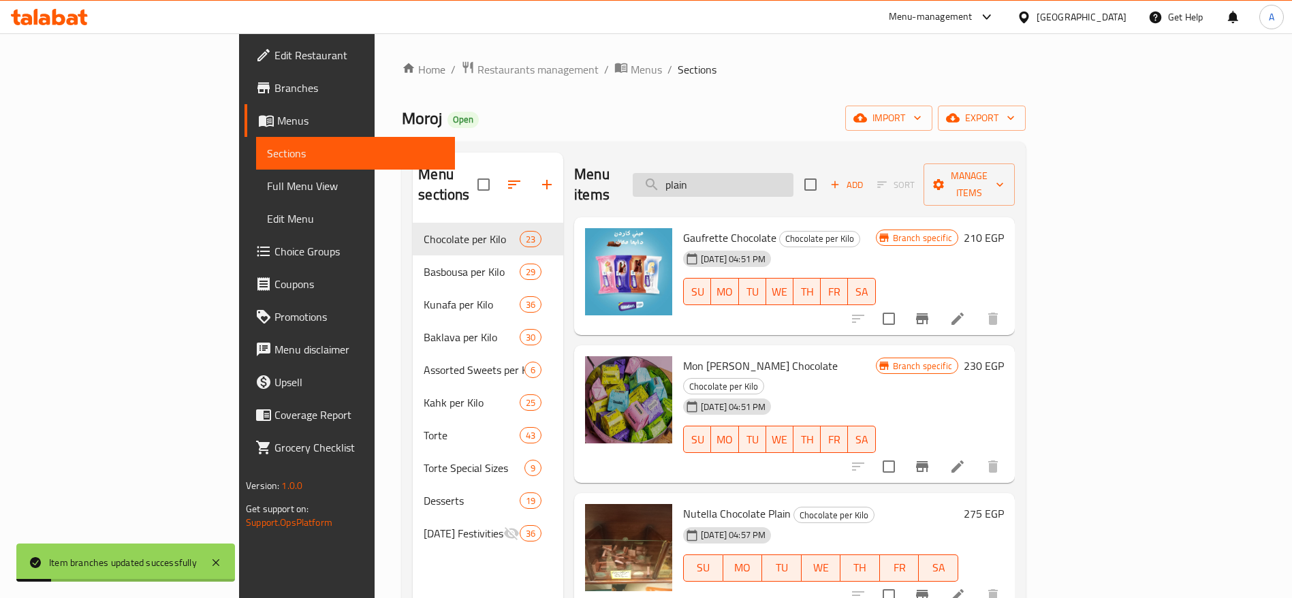
click at [793, 175] on input "plain" at bounding box center [712, 185] width 161 height 24
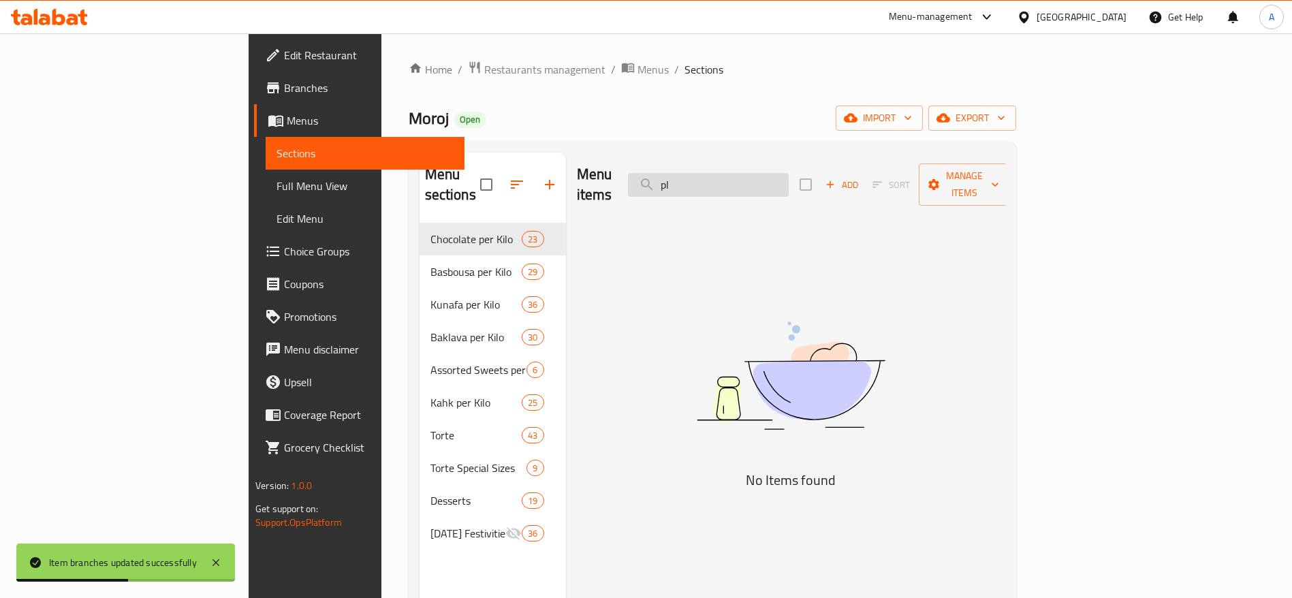
type input "p"
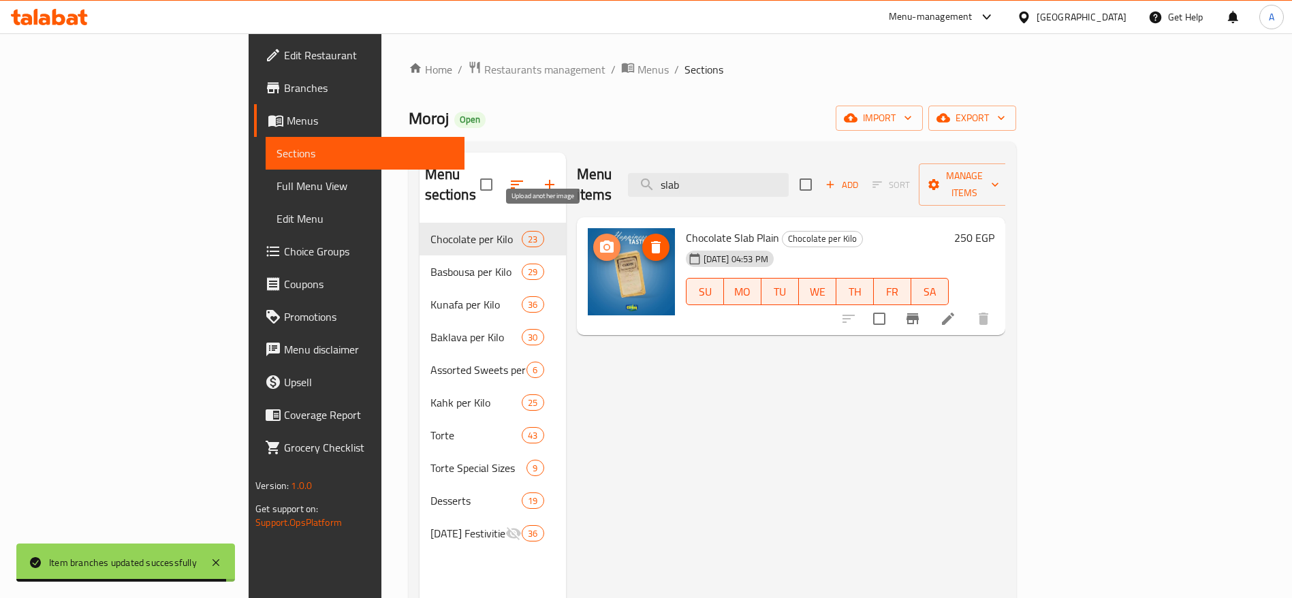
click at [598, 239] on icon "upload picture" at bounding box center [606, 247] width 16 height 16
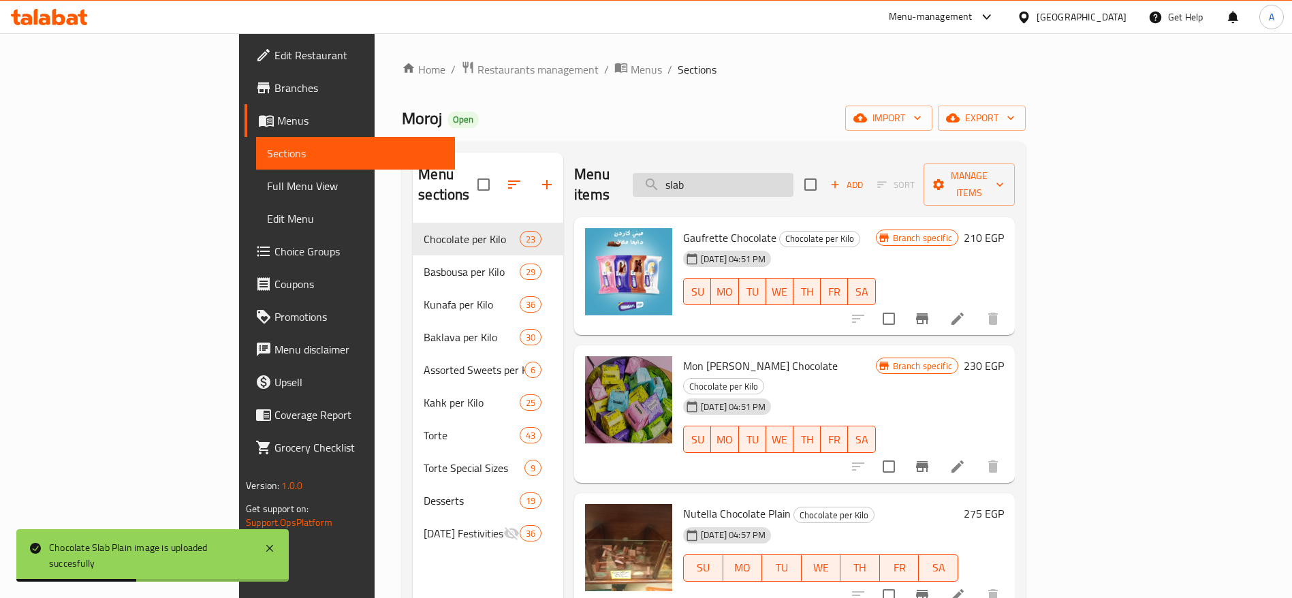
click at [793, 175] on input "slab" at bounding box center [712, 185] width 161 height 24
type input "slab"
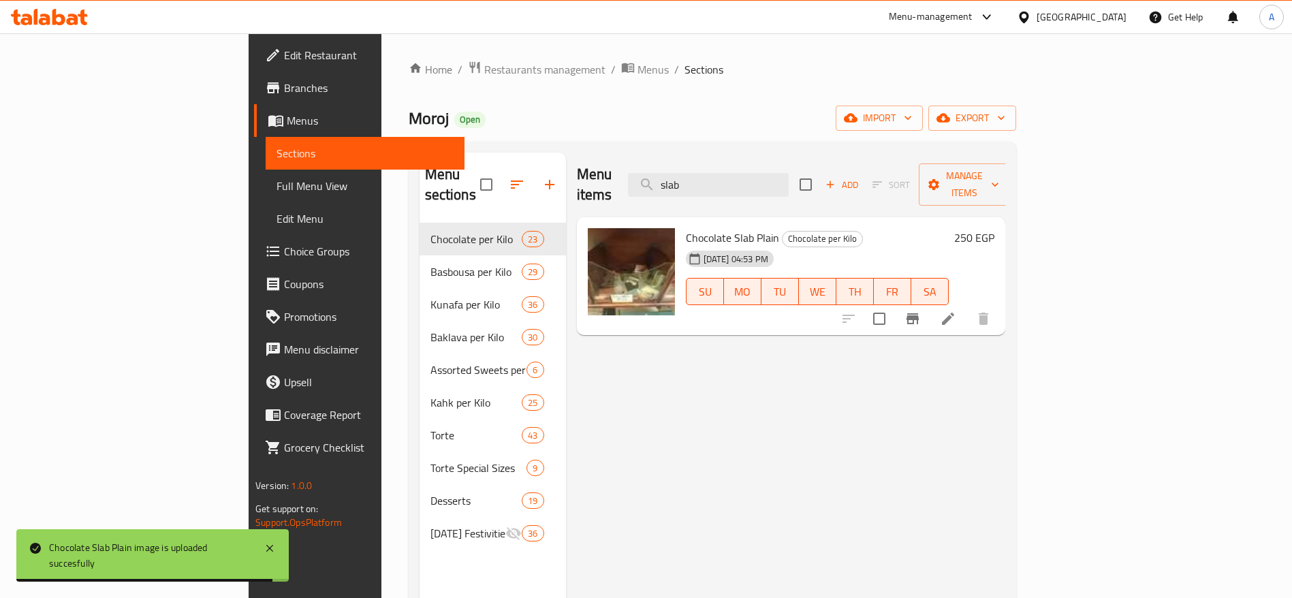
click at [994, 228] on h6 "250 EGP" at bounding box center [974, 237] width 40 height 19
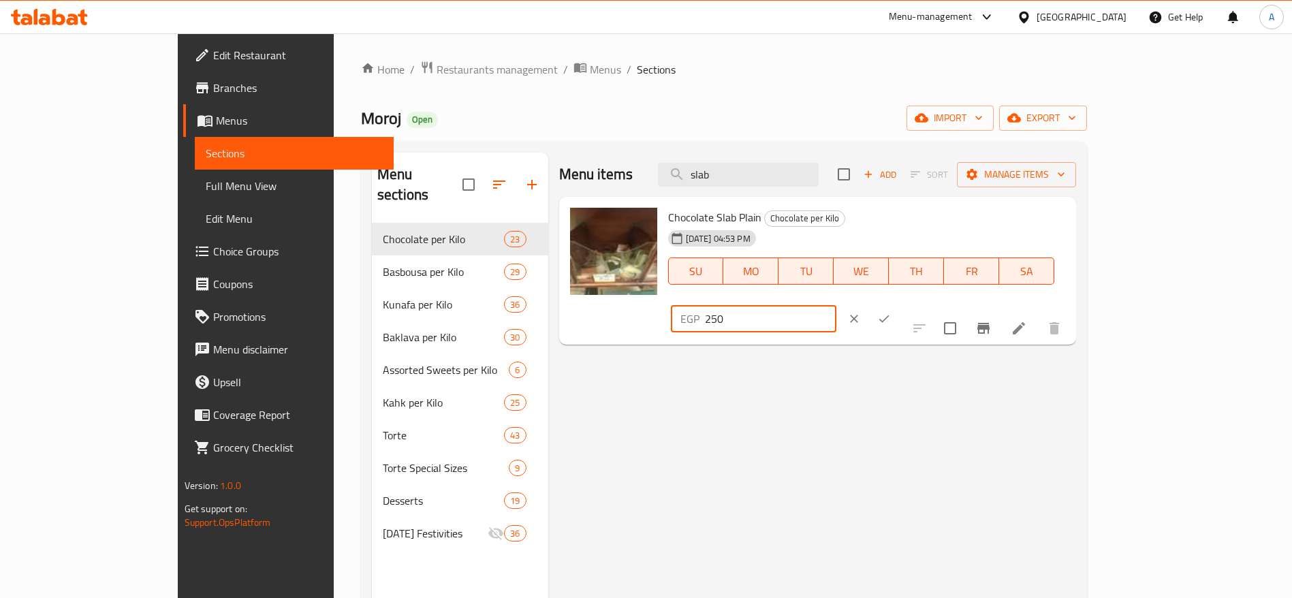
click at [836, 305] on input "250" at bounding box center [770, 318] width 131 height 27
type input "275"
click at [891, 312] on icon "ok" at bounding box center [884, 319] width 14 height 14
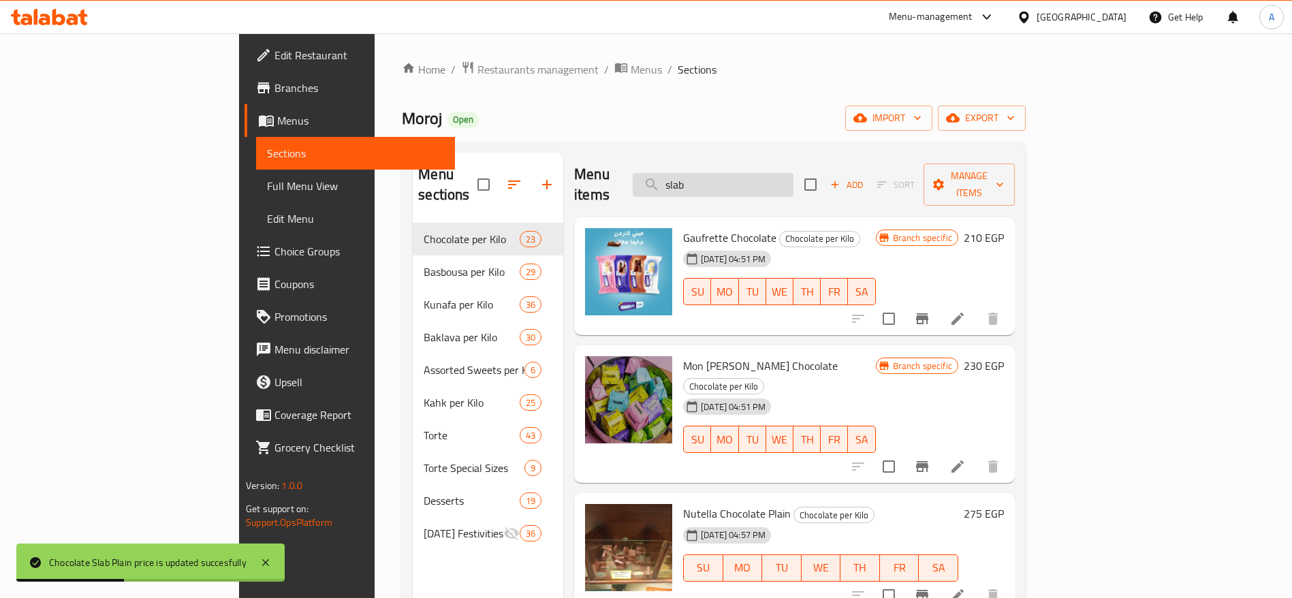
click at [793, 173] on input "slab" at bounding box center [712, 185] width 161 height 24
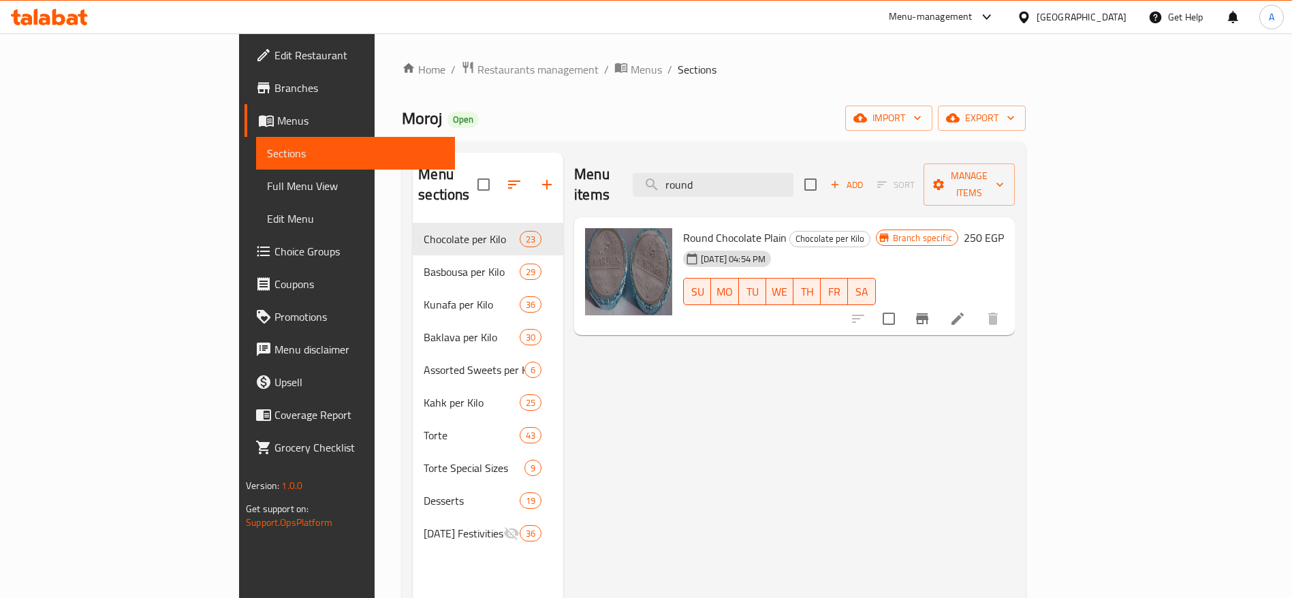
type input "round"
click at [928, 313] on icon "Branch-specific-item" at bounding box center [922, 318] width 12 height 11
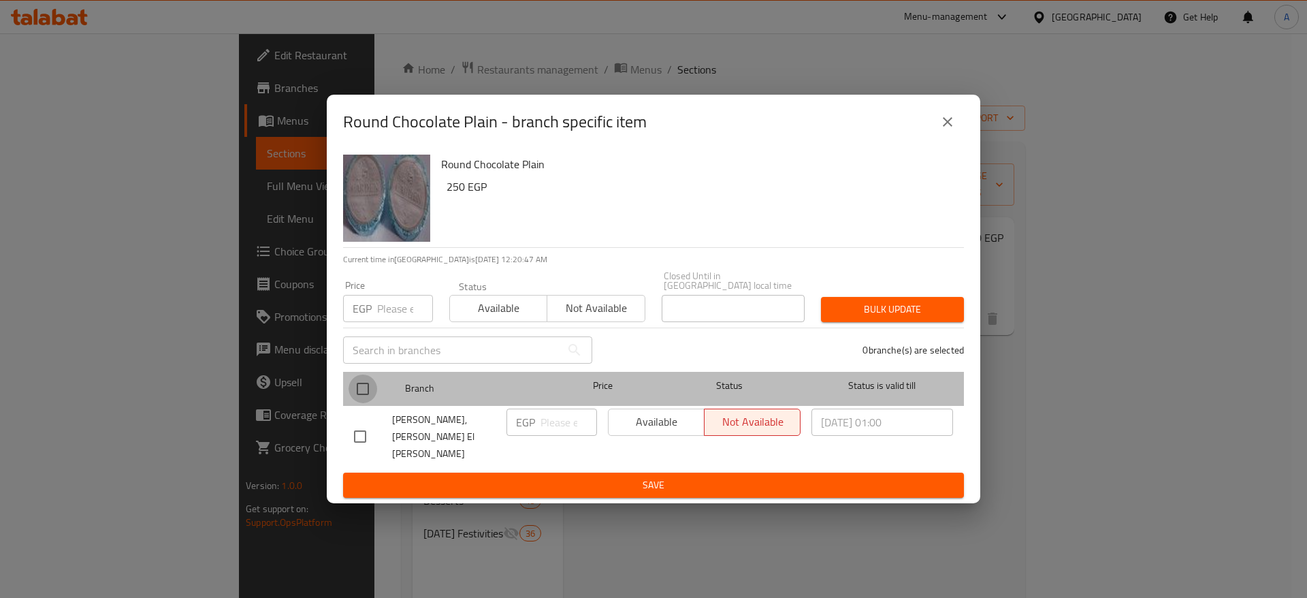
click at [361, 398] on input "checkbox" at bounding box center [363, 388] width 29 height 29
checkbox input "true"
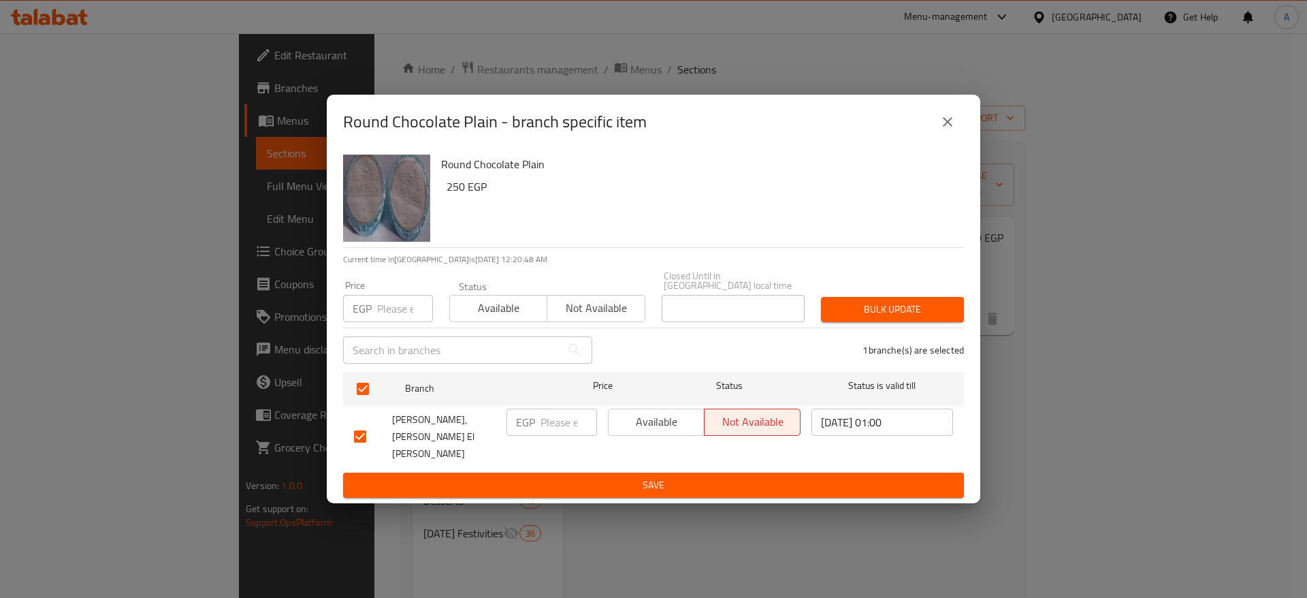
click at [510, 312] on span "Available" at bounding box center [498, 308] width 86 height 20
click at [882, 318] on span "Bulk update" at bounding box center [892, 309] width 121 height 17
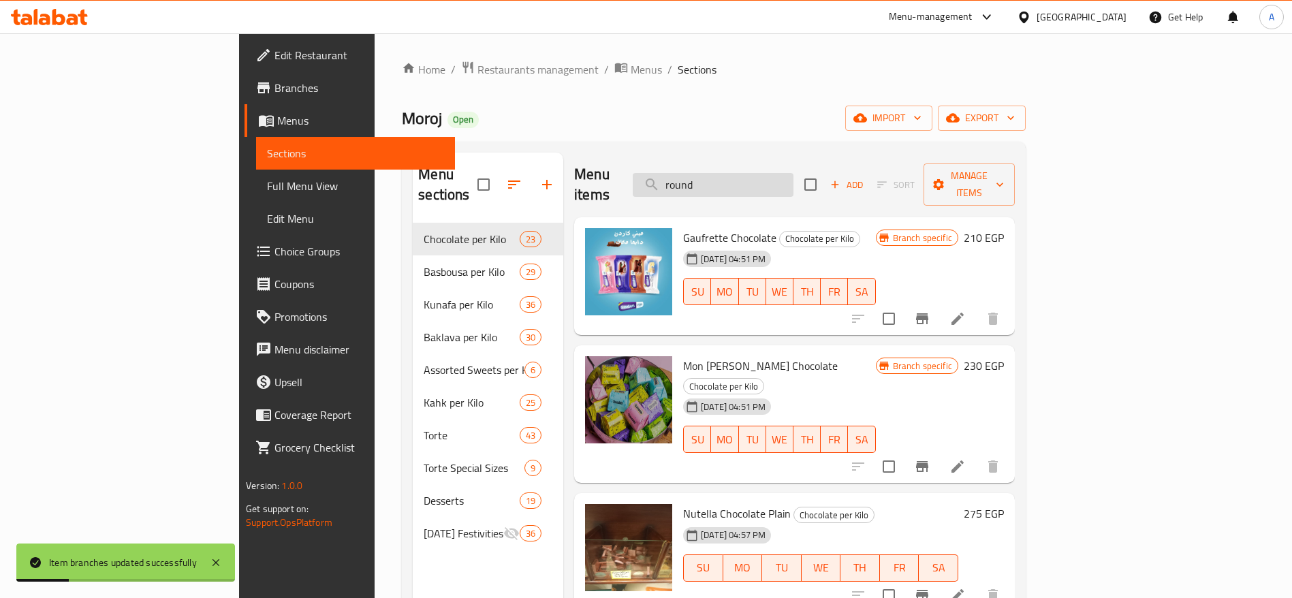
click at [793, 174] on input "round" at bounding box center [712, 185] width 161 height 24
type input "round"
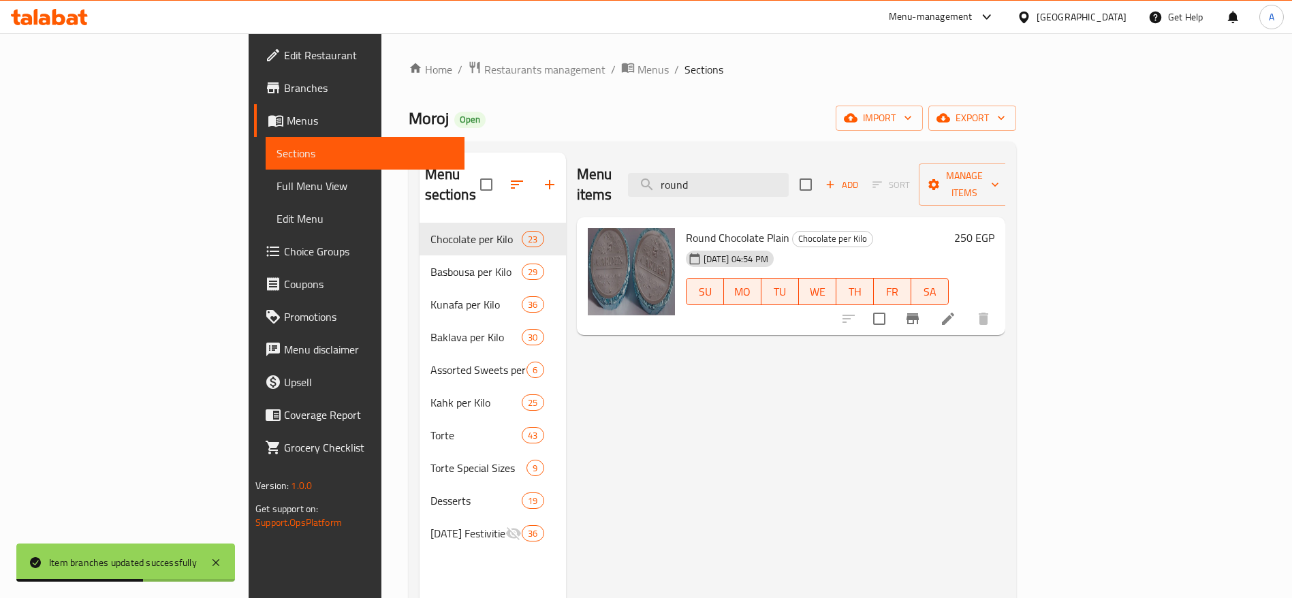
click at [994, 228] on h6 "250 EGP" at bounding box center [974, 237] width 40 height 19
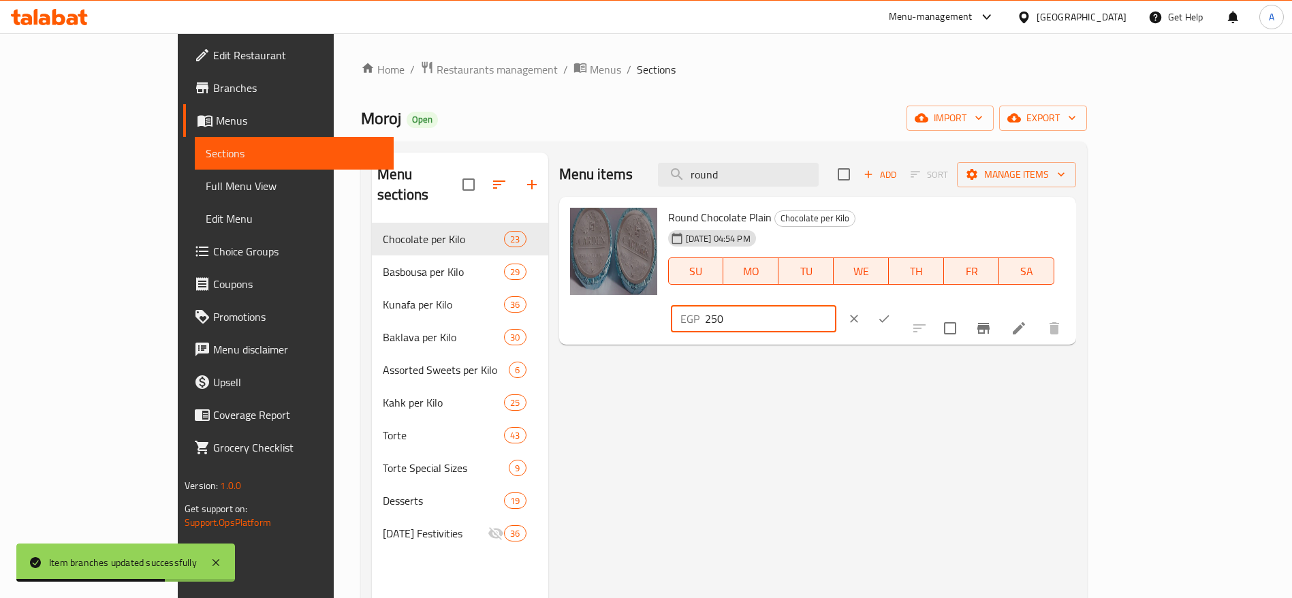
click at [836, 305] on input "250" at bounding box center [770, 318] width 131 height 27
type input "275"
click at [899, 304] on button "ok" at bounding box center [884, 319] width 30 height 30
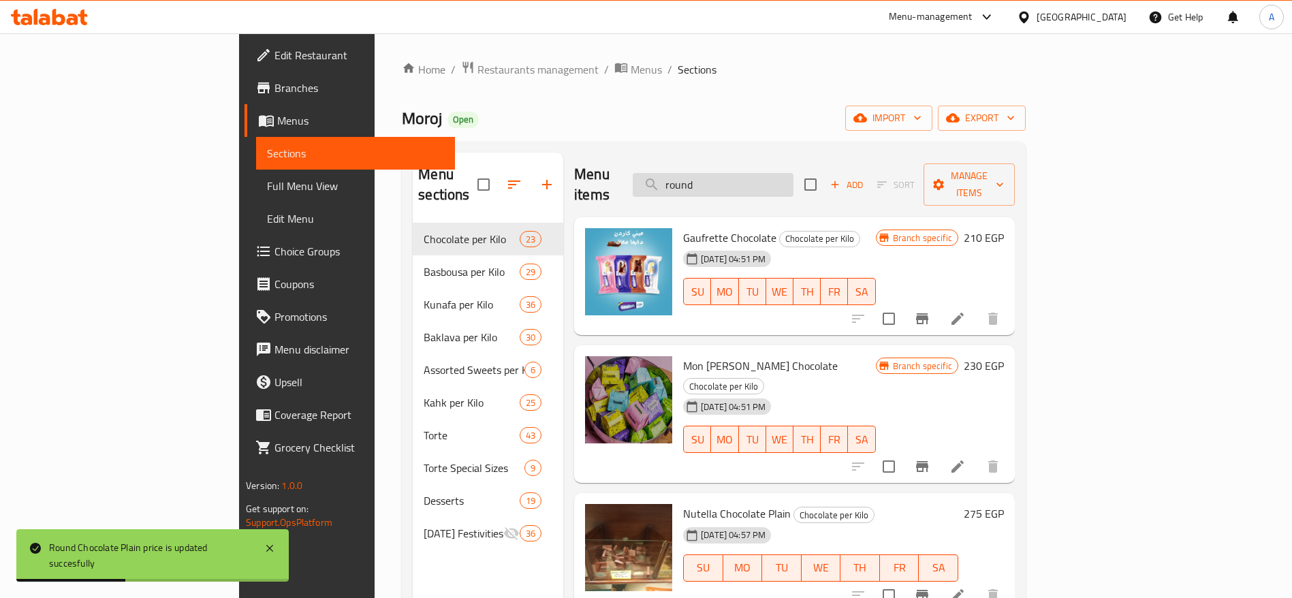
click at [792, 176] on input "round" at bounding box center [712, 185] width 161 height 24
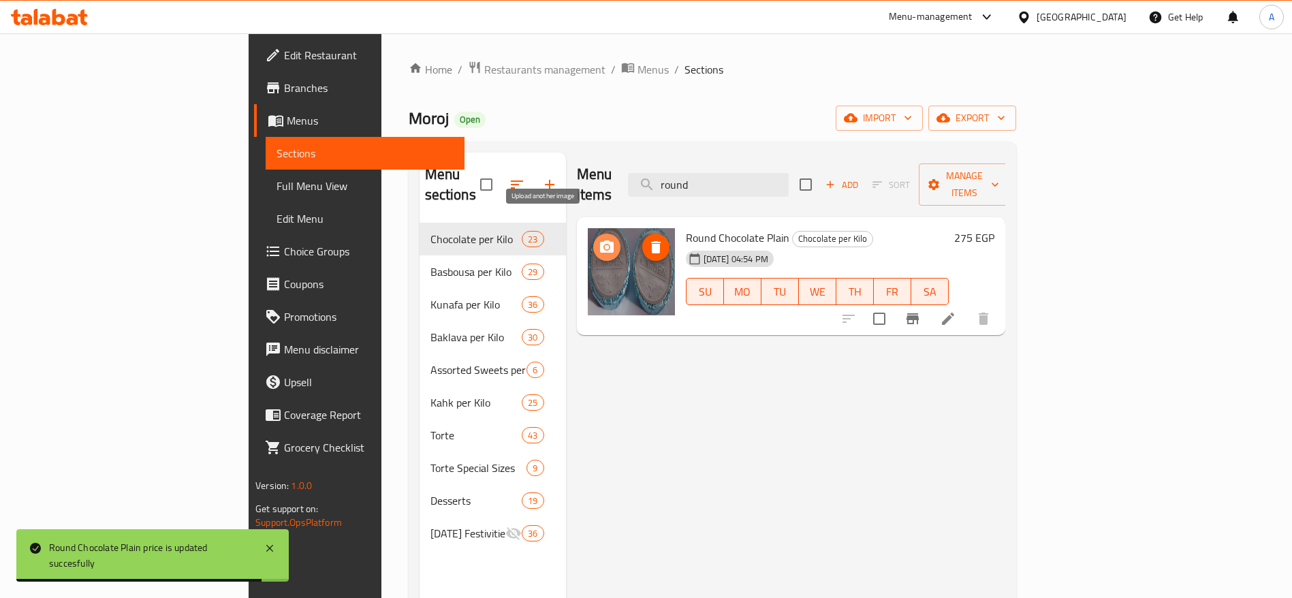
click at [598, 239] on icon "upload picture" at bounding box center [606, 247] width 16 height 16
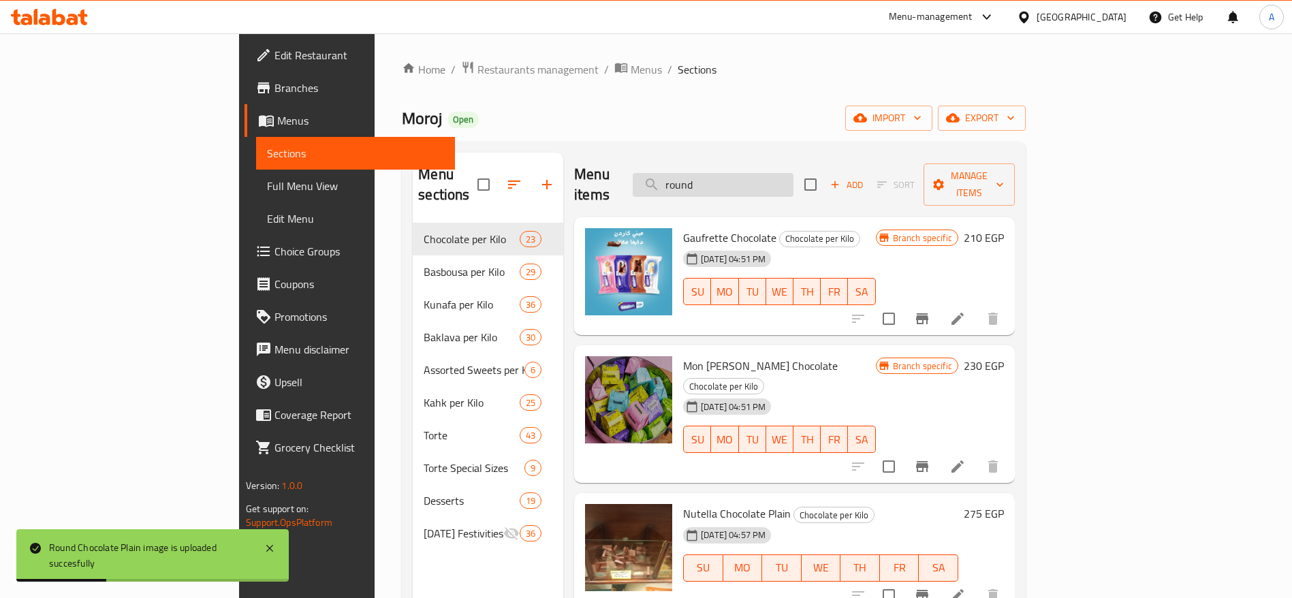
click at [793, 173] on input "round" at bounding box center [712, 185] width 161 height 24
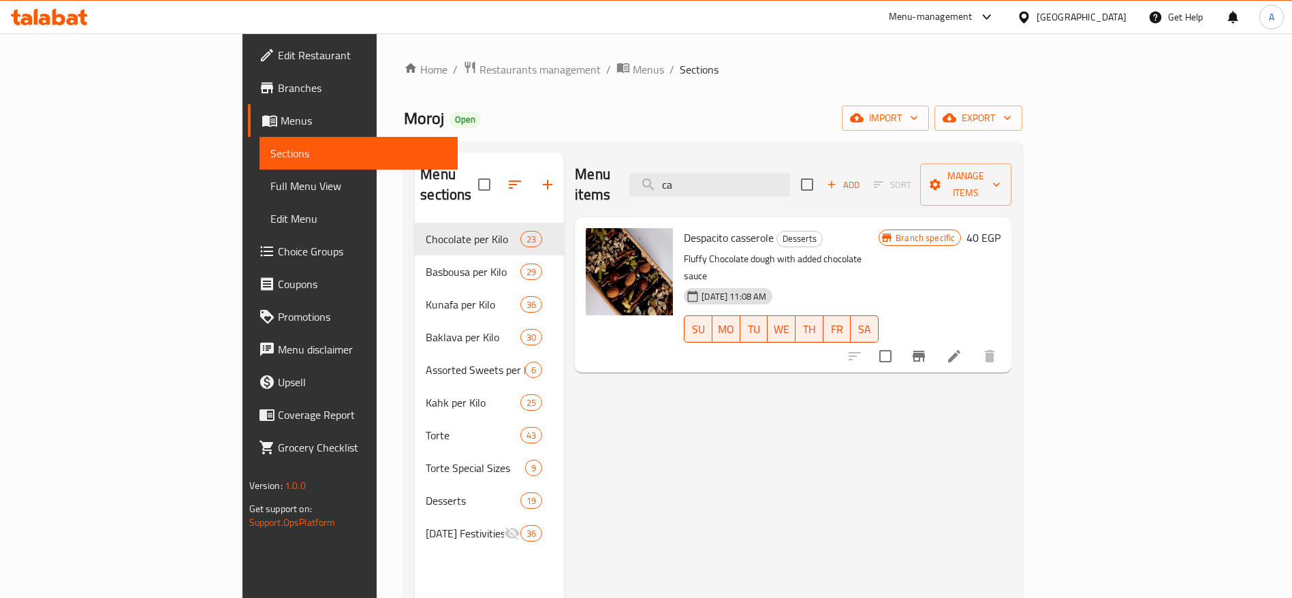
type input "c"
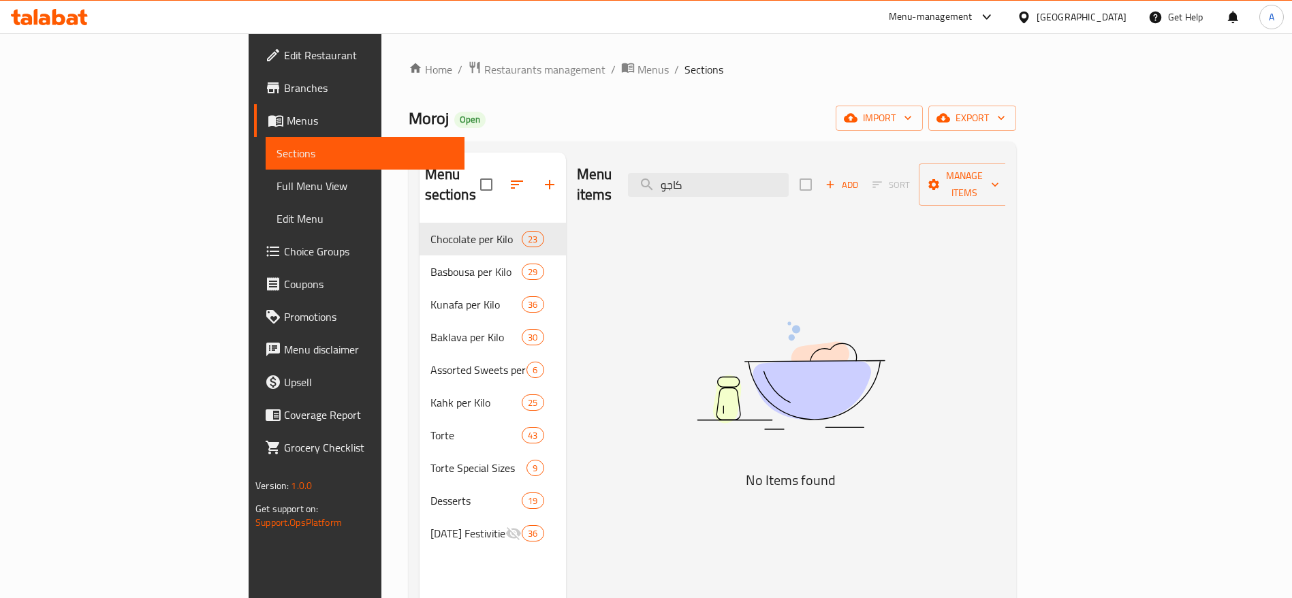
type input "كاجو"
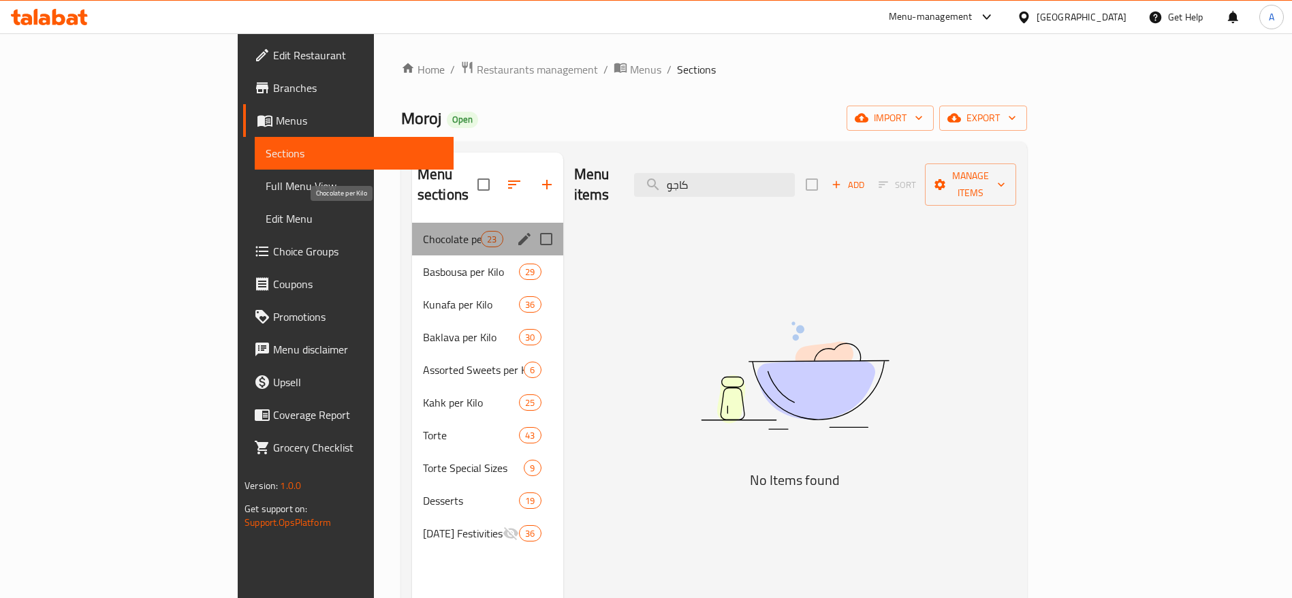
click at [423, 231] on span "Chocolate per Kilo" at bounding box center [452, 239] width 58 height 16
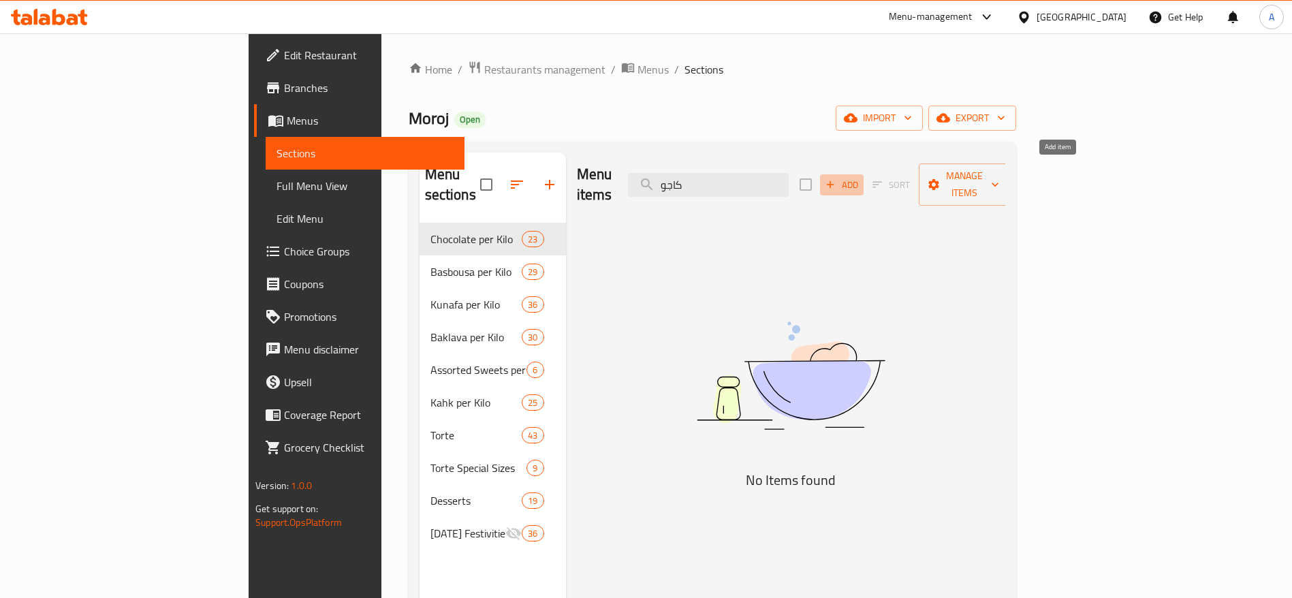
click at [836, 178] on icon "button" at bounding box center [830, 184] width 12 height 12
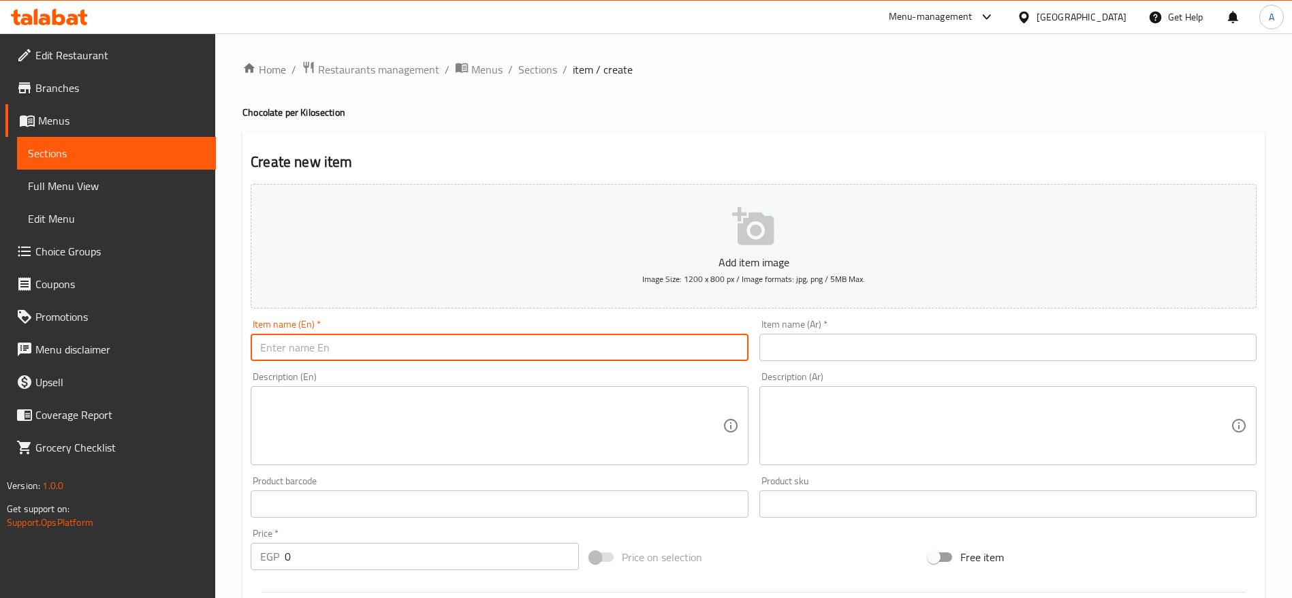
click at [555, 353] on input "text" at bounding box center [499, 347] width 497 height 27
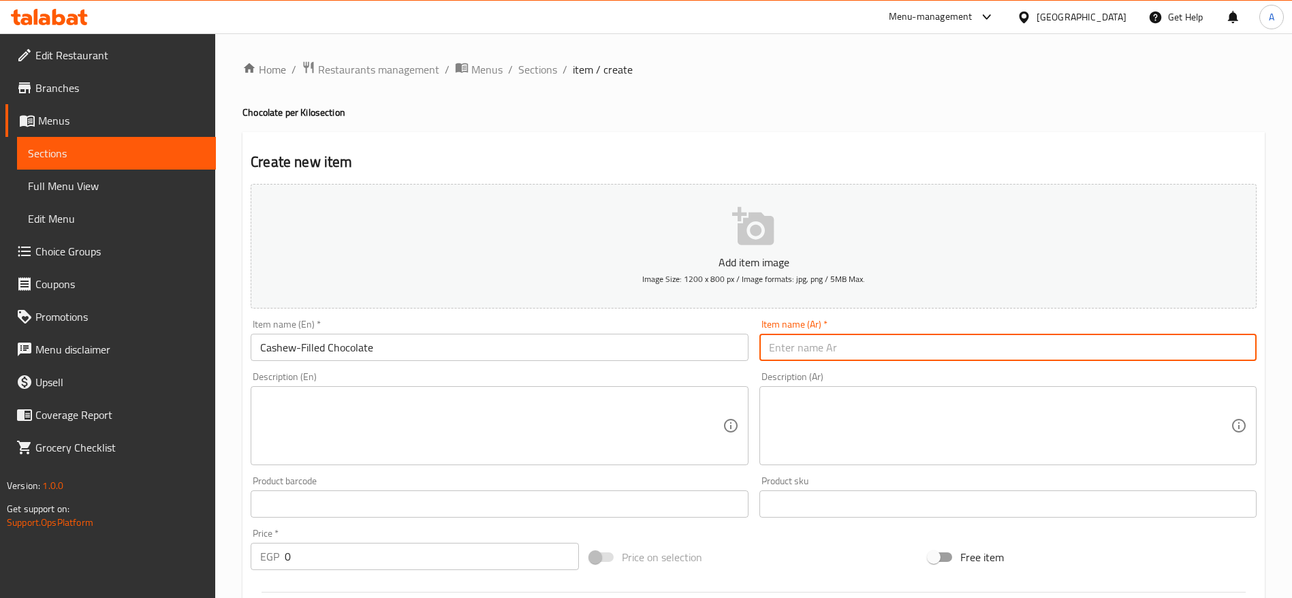
click at [460, 348] on input "Cashew-Filled Chocolate" at bounding box center [499, 347] width 497 height 27
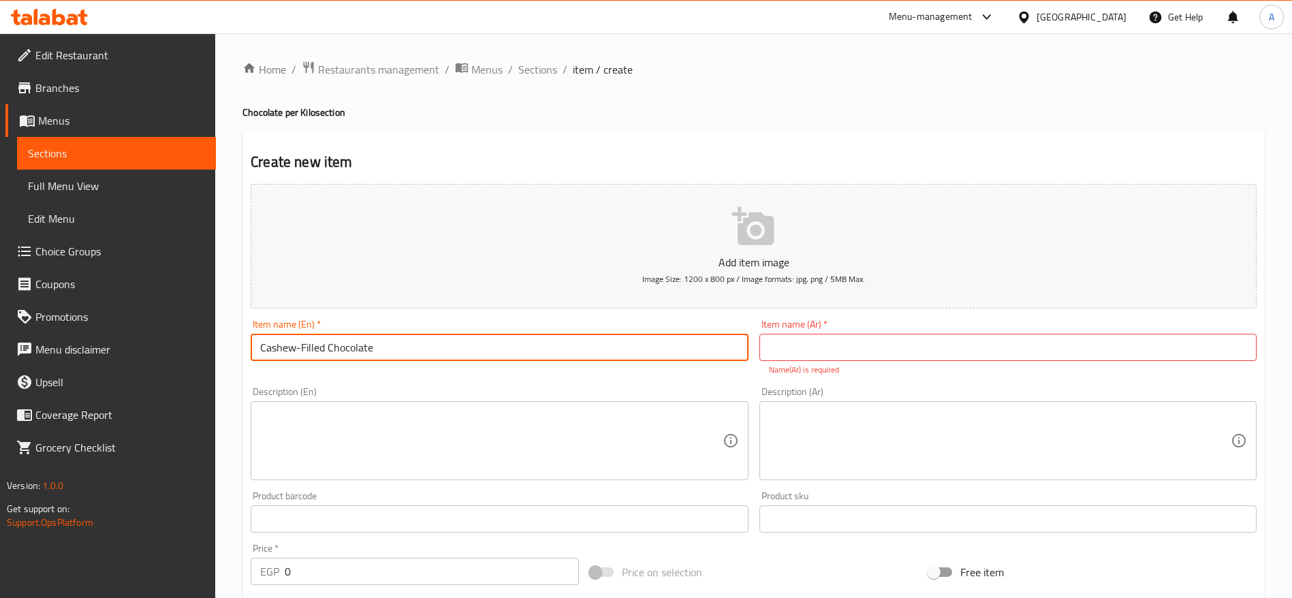
click at [460, 348] on input "Cashew-Filled Chocolate" at bounding box center [499, 347] width 497 height 27
click at [314, 351] on input "Cashew-Filled Chocolate" at bounding box center [499, 347] width 497 height 27
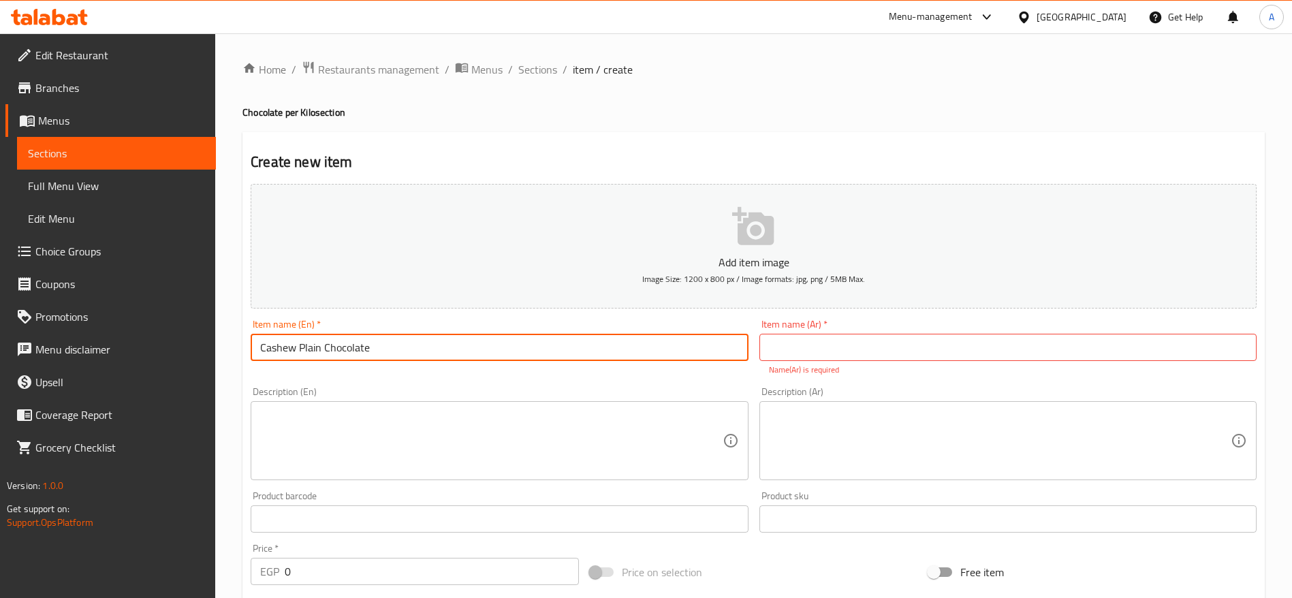
type input "Cashew Plain Chocolate"
click at [792, 338] on input "text" at bounding box center [1007, 347] width 497 height 27
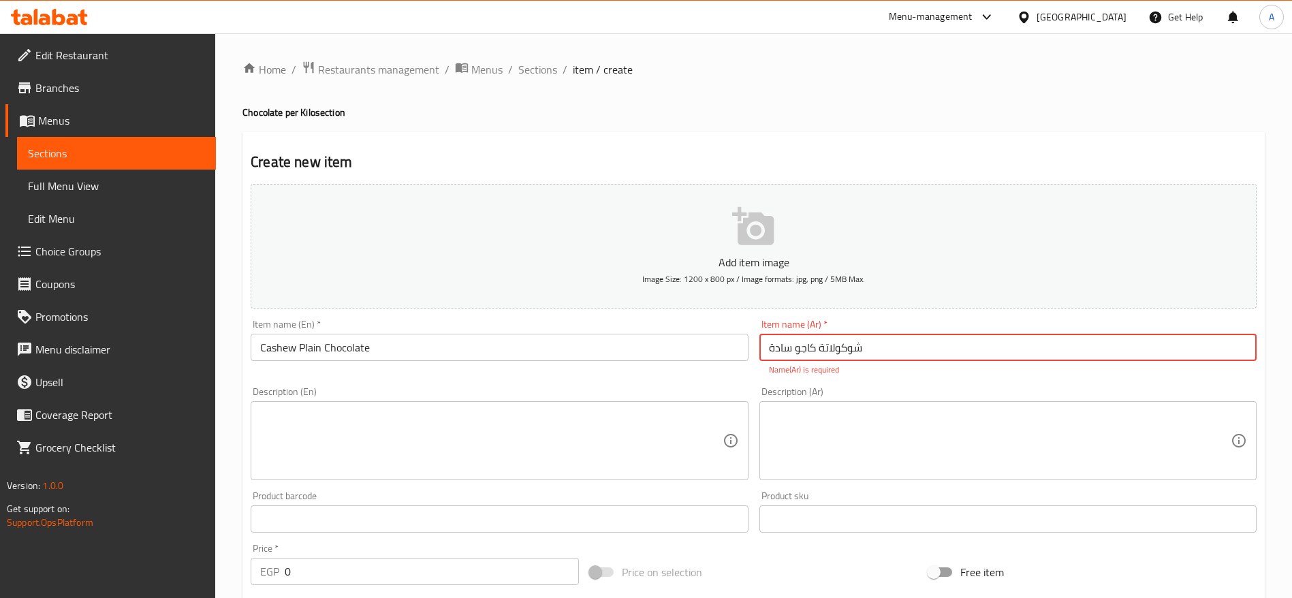
type input "شوكولاتة كاجو سادة"
click at [527, 565] on input "0" at bounding box center [432, 571] width 294 height 27
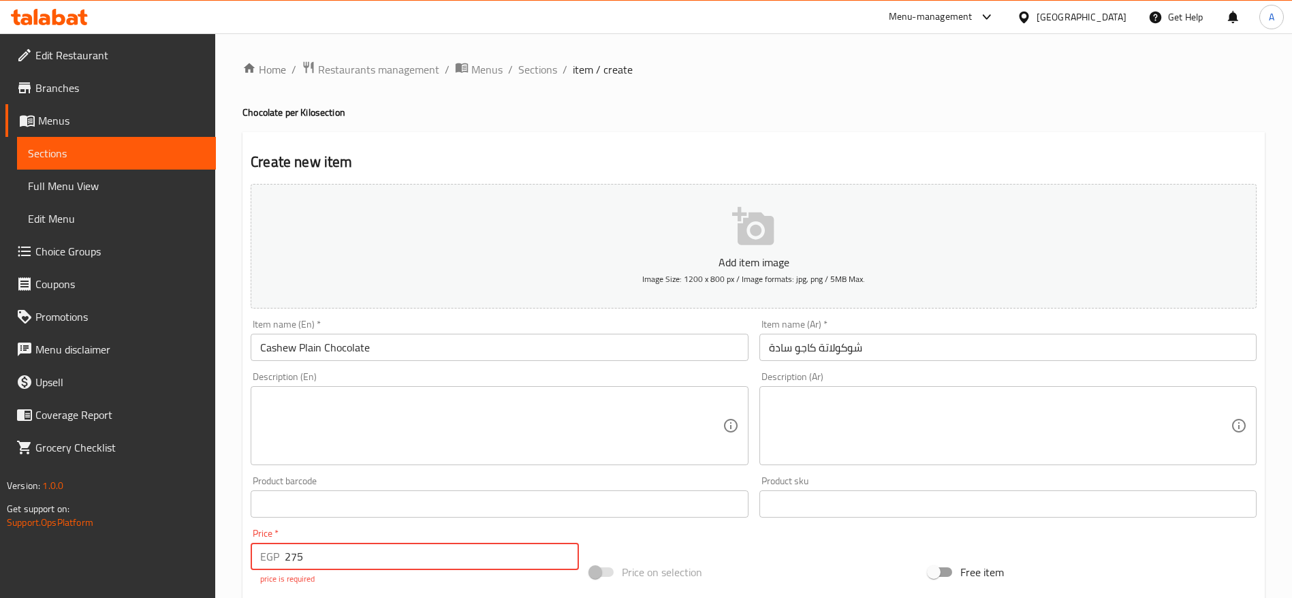
type input "275"
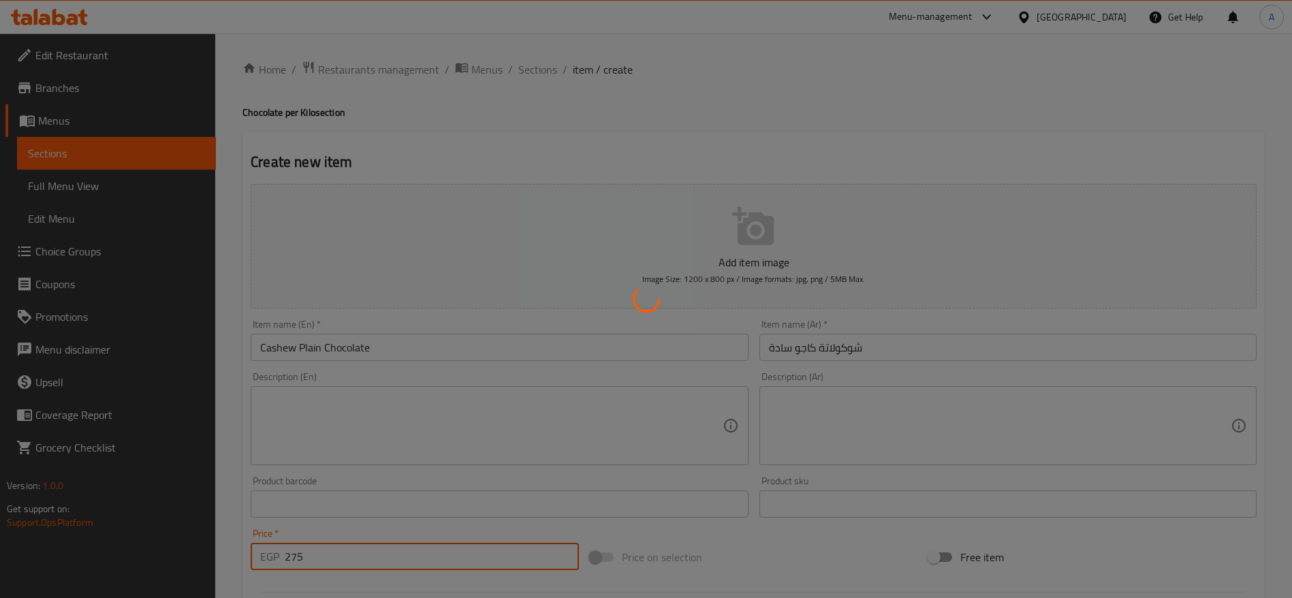
type input "0"
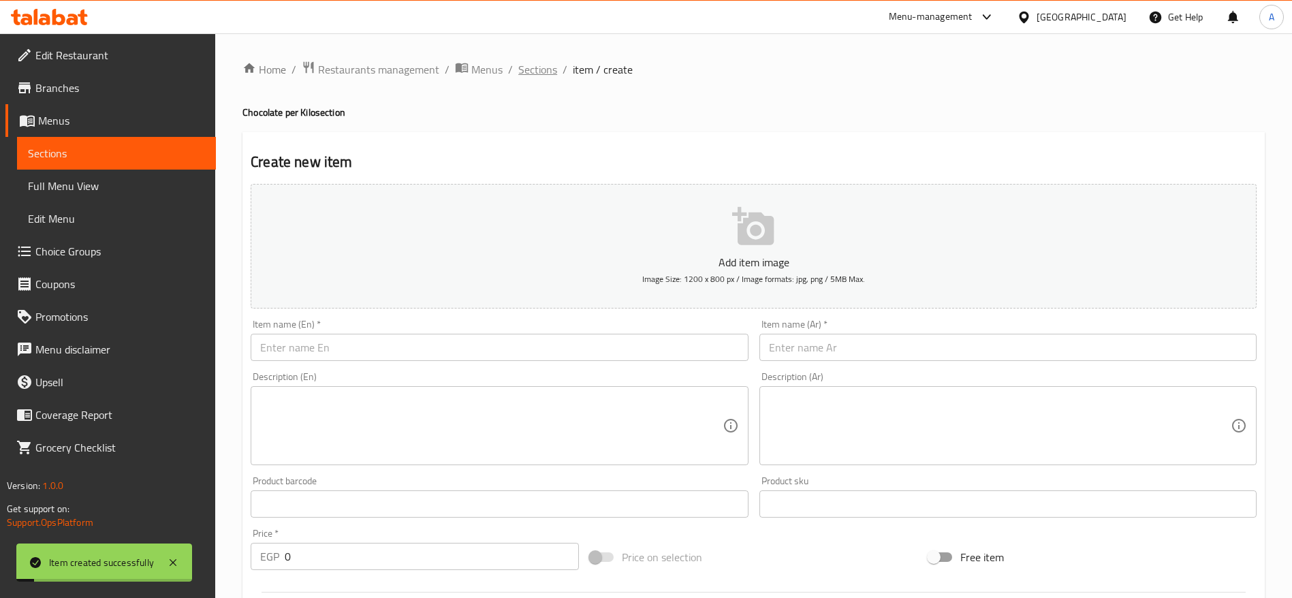
click at [546, 73] on span "Sections" at bounding box center [537, 69] width 39 height 16
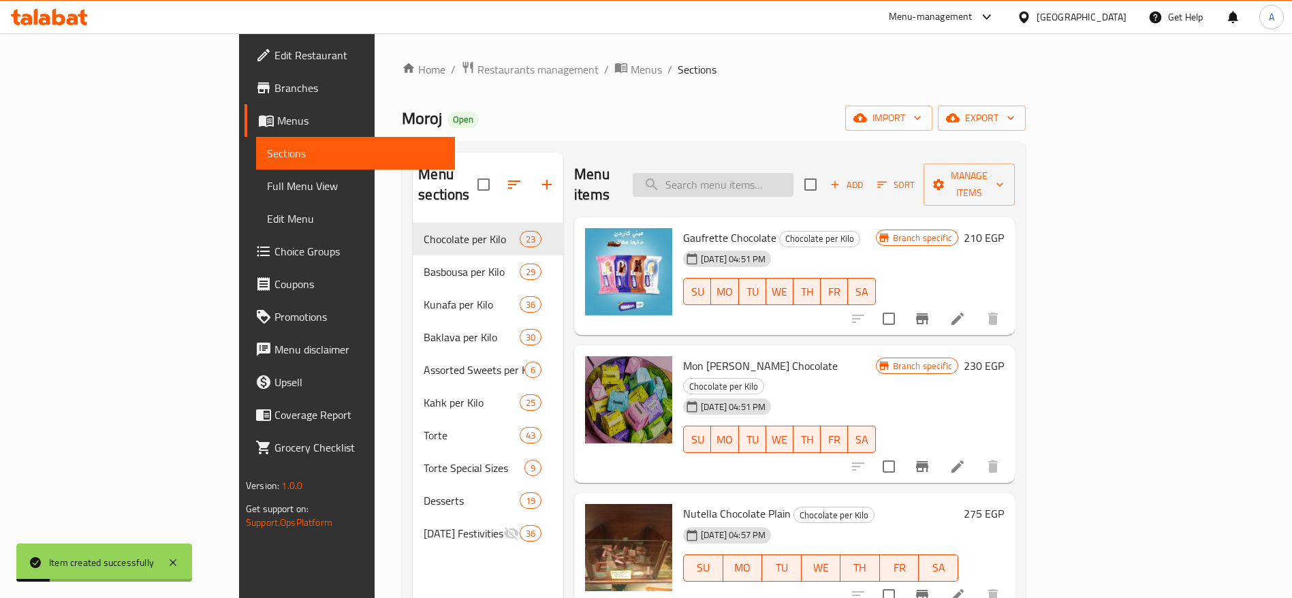
click at [793, 173] on input "search" at bounding box center [712, 185] width 161 height 24
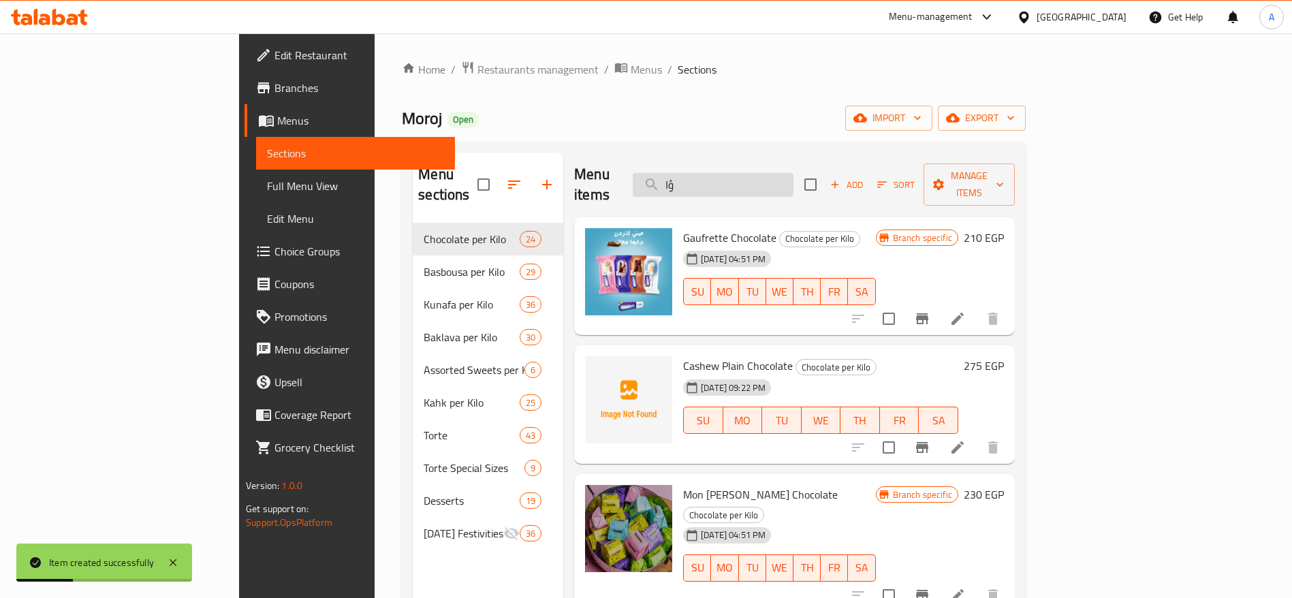
type input "ؤ"
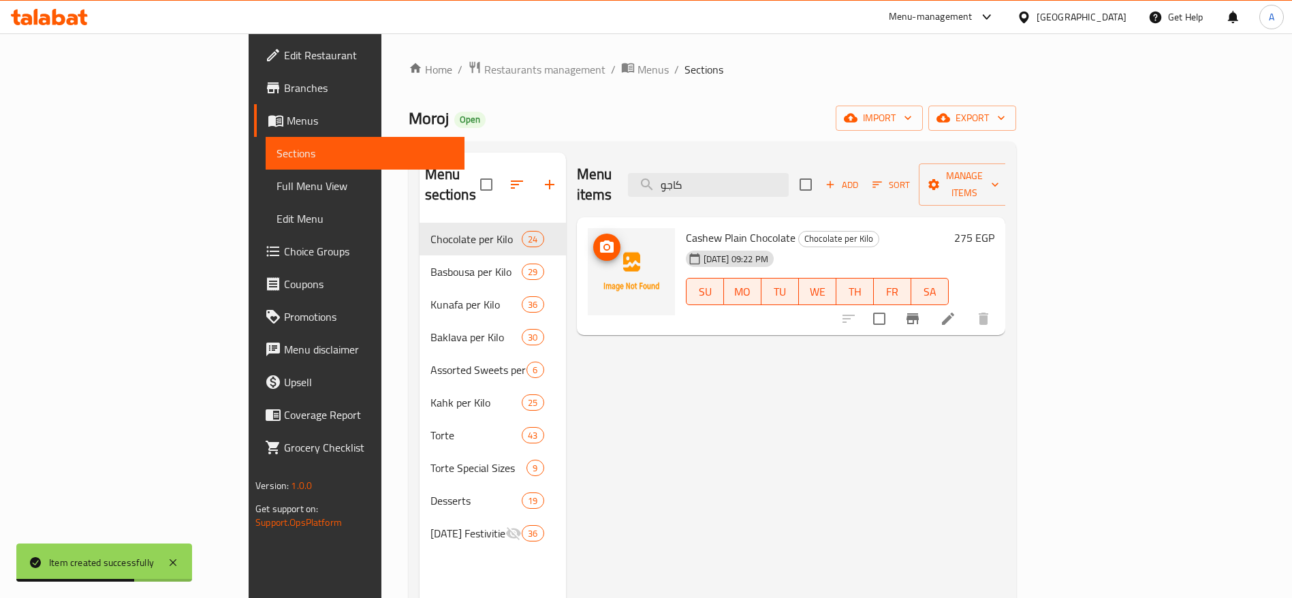
type input "كاجو"
click at [600, 240] on icon "upload picture" at bounding box center [607, 246] width 14 height 12
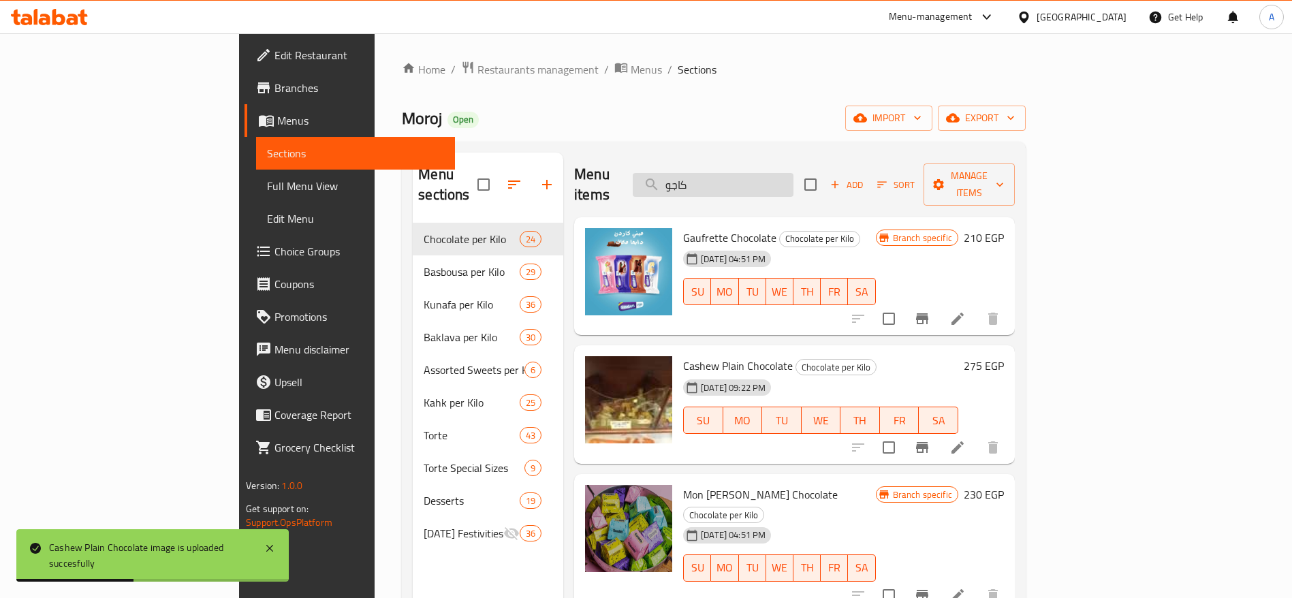
click at [793, 178] on input "كاجو" at bounding box center [712, 185] width 161 height 24
click at [602, 502] on circle "upload picture" at bounding box center [604, 504] width 4 height 4
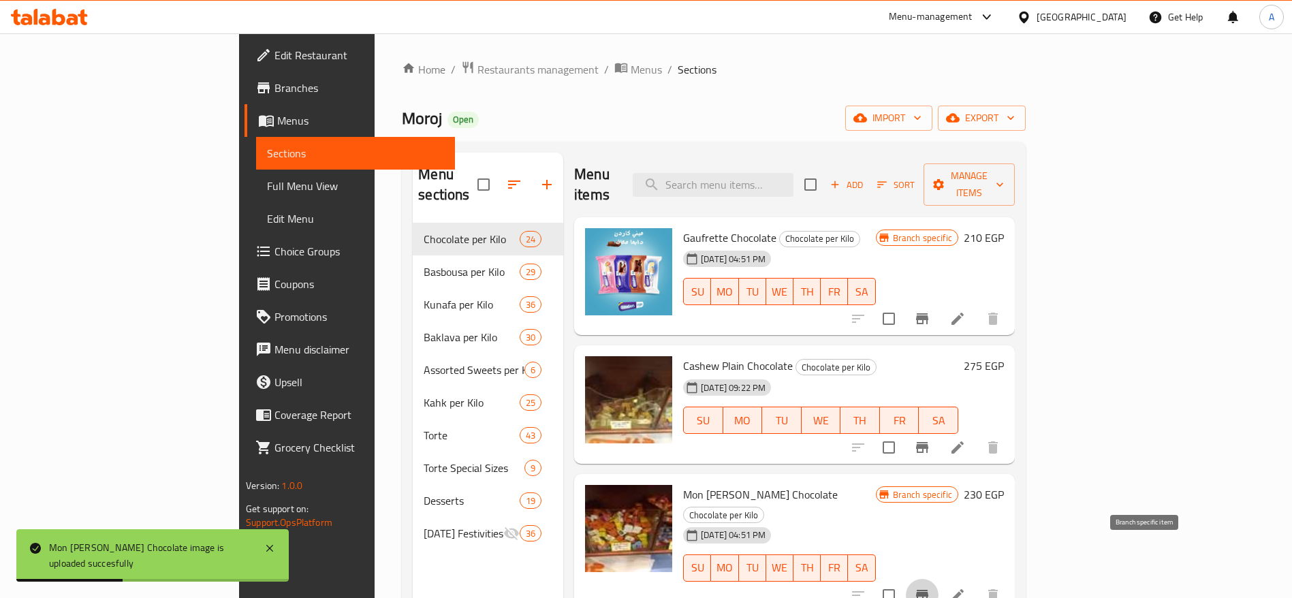
click at [928, 590] on icon "Branch-specific-item" at bounding box center [922, 595] width 12 height 11
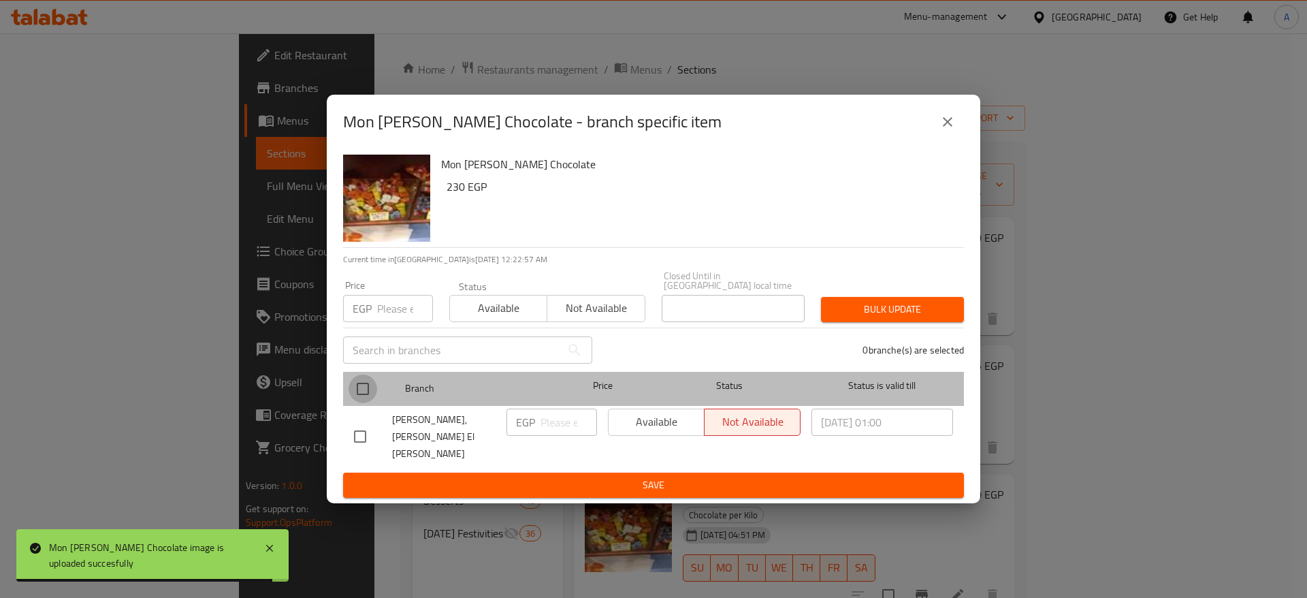
click at [364, 394] on input "checkbox" at bounding box center [363, 388] width 29 height 29
checkbox input "true"
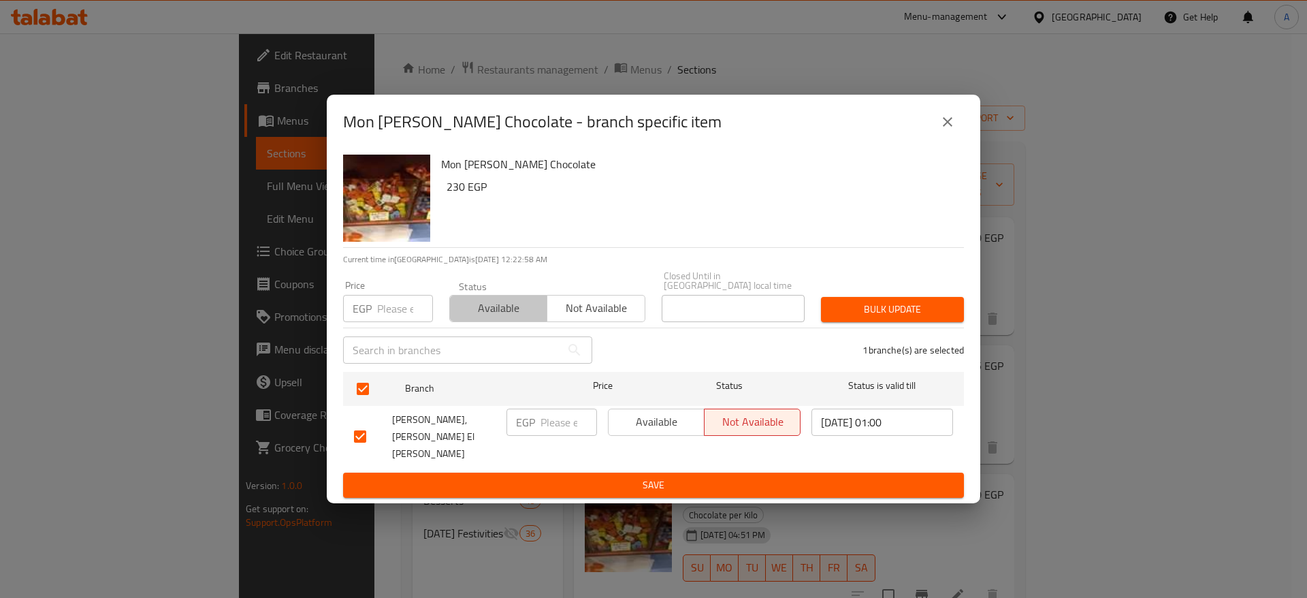
click at [511, 318] on span "Available" at bounding box center [498, 308] width 86 height 20
click at [847, 318] on span "Bulk update" at bounding box center [892, 309] width 121 height 17
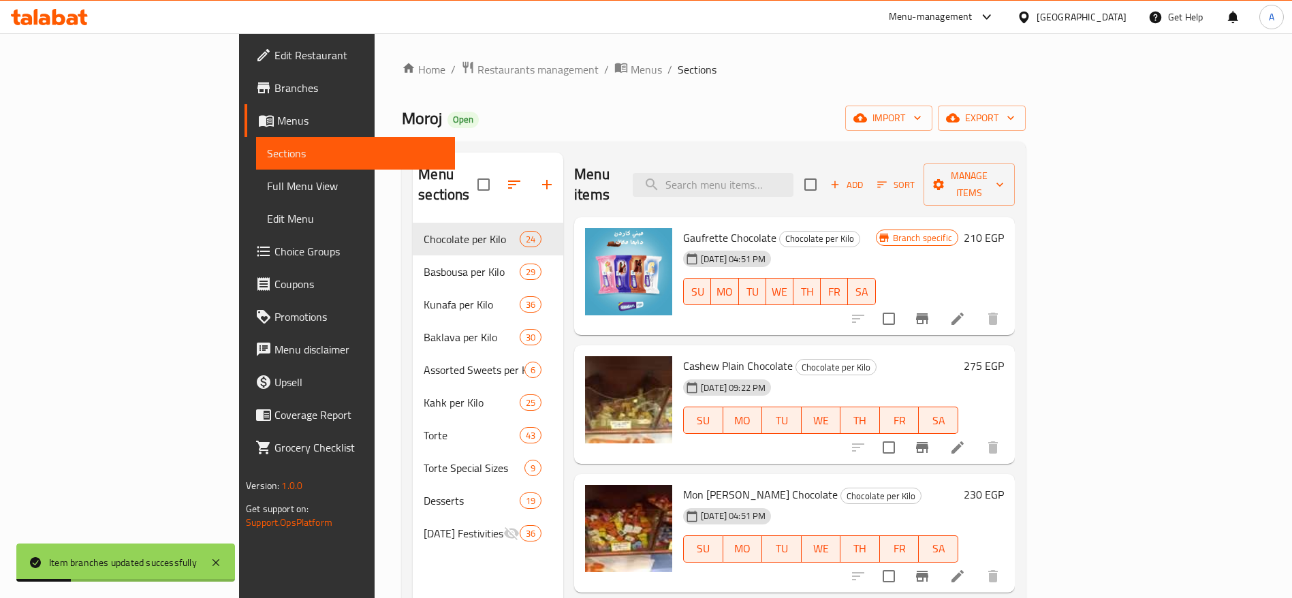
click at [1004, 485] on h6 "230 EGP" at bounding box center [983, 494] width 40 height 19
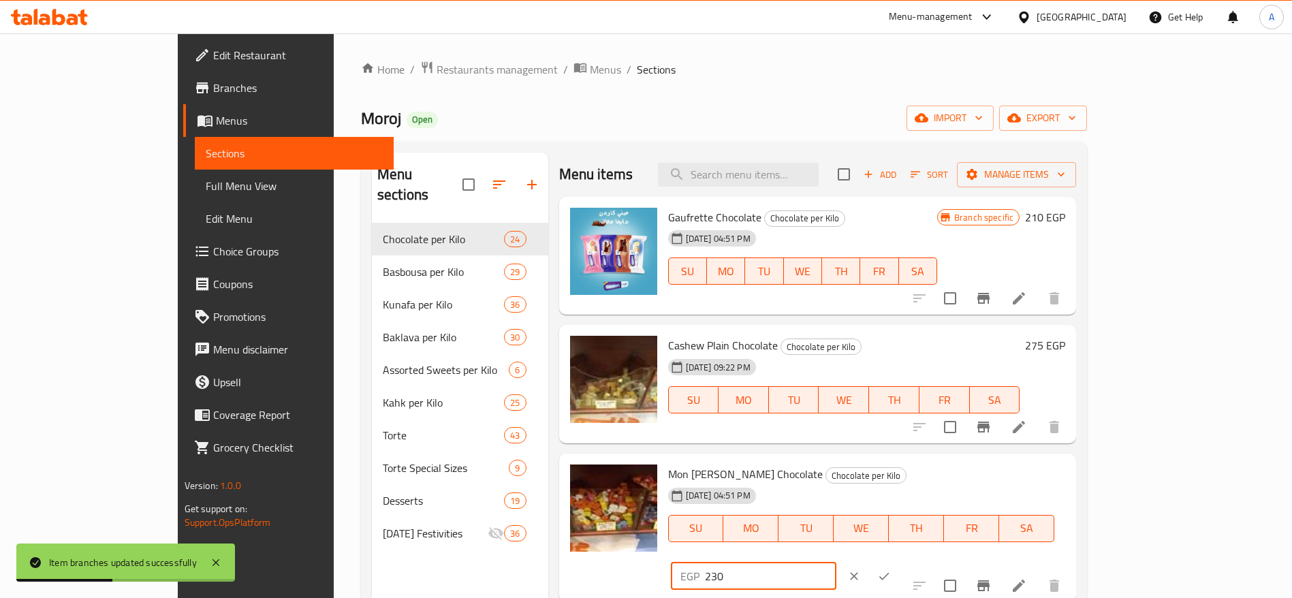
click at [836, 562] on input "230" at bounding box center [770, 575] width 131 height 27
type input "260"
click at [891, 569] on icon "ok" at bounding box center [884, 576] width 14 height 14
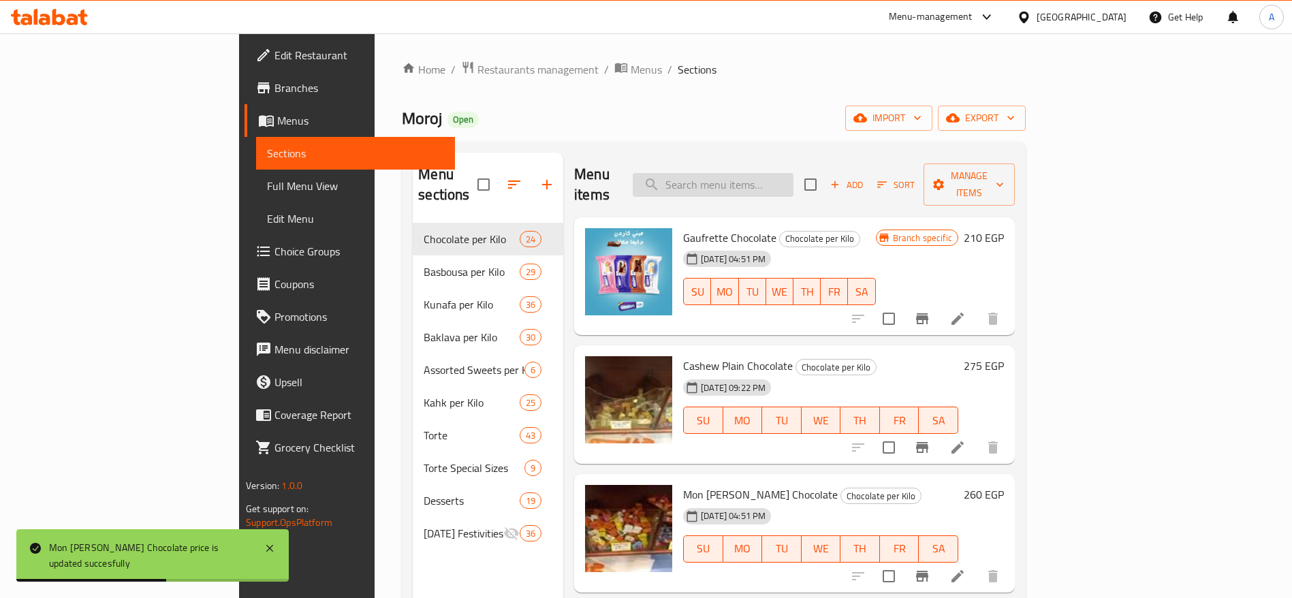
click at [793, 173] on input "search" at bounding box center [712, 185] width 161 height 24
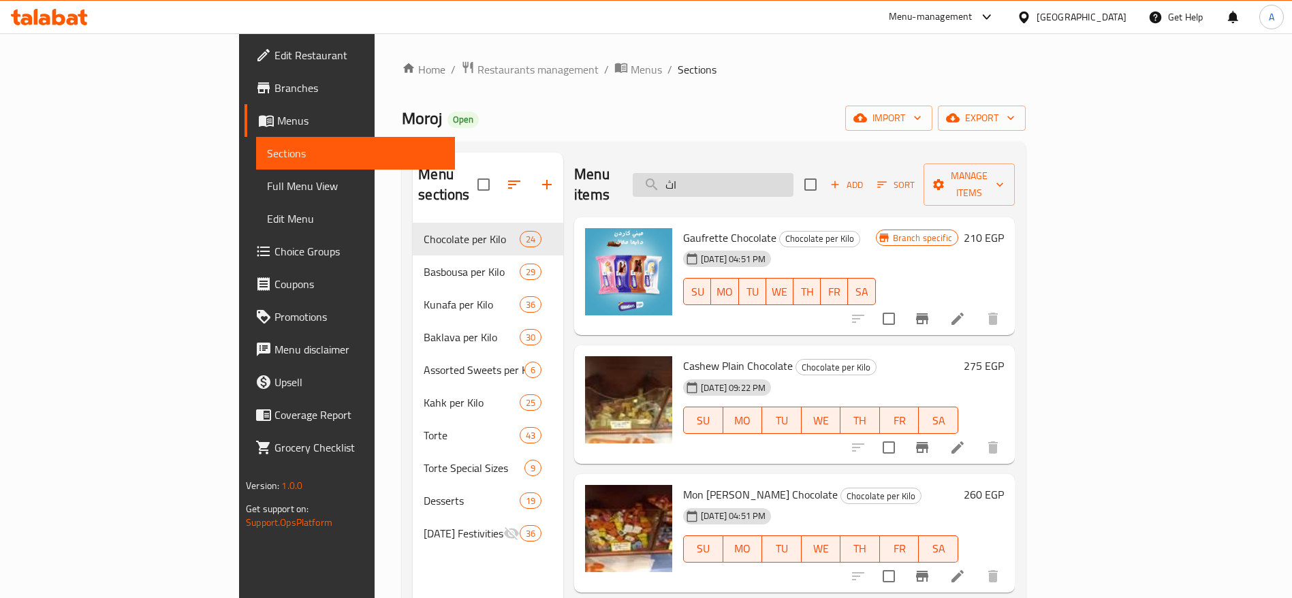
type input "ا"
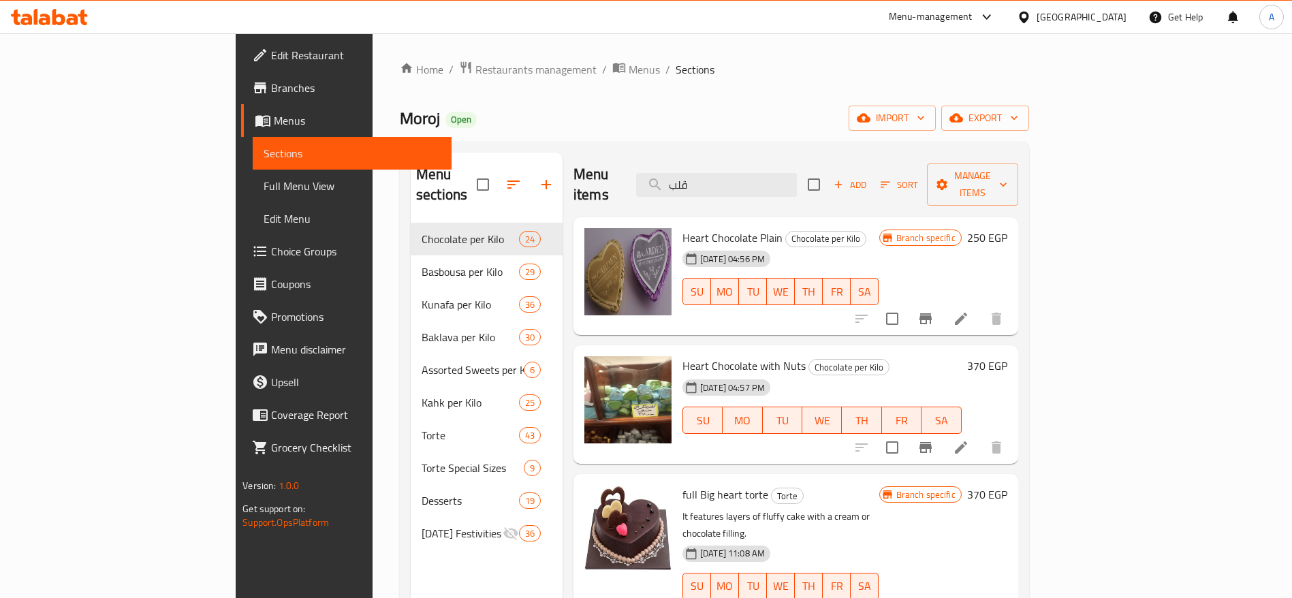
type input "قلب"
click at [933, 310] on icon "Branch-specific-item" at bounding box center [925, 318] width 16 height 16
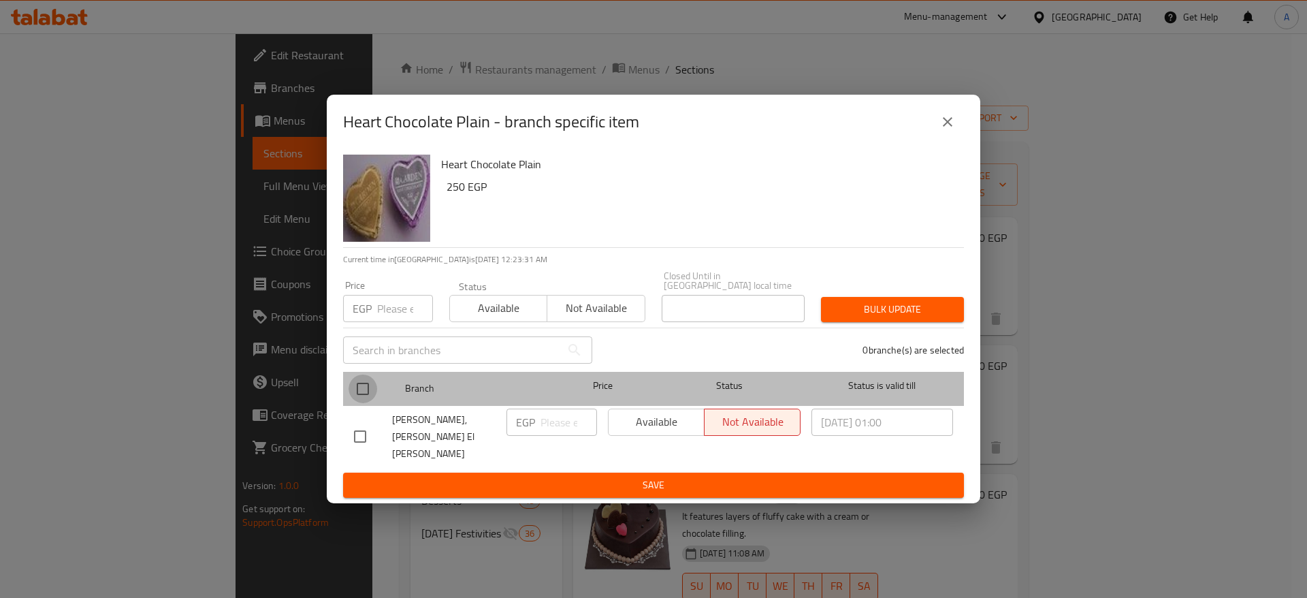
click at [365, 396] on input "checkbox" at bounding box center [363, 388] width 29 height 29
checkbox input "true"
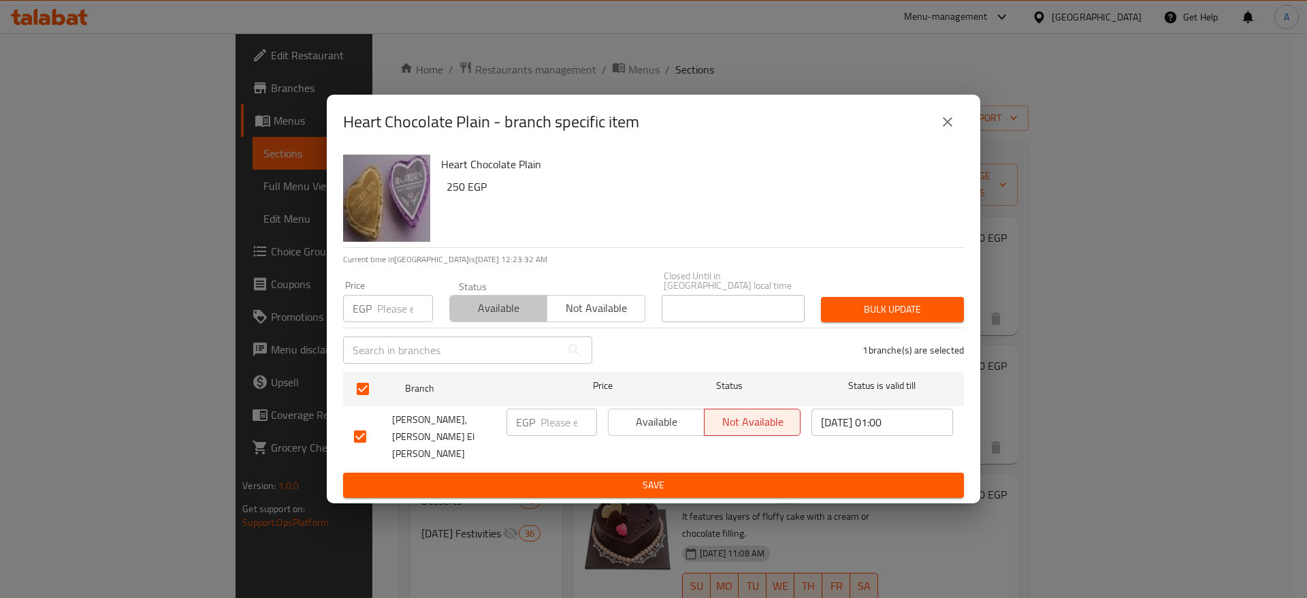
click at [498, 318] on span "Available" at bounding box center [498, 308] width 86 height 20
click at [880, 315] on span "Bulk update" at bounding box center [892, 309] width 121 height 17
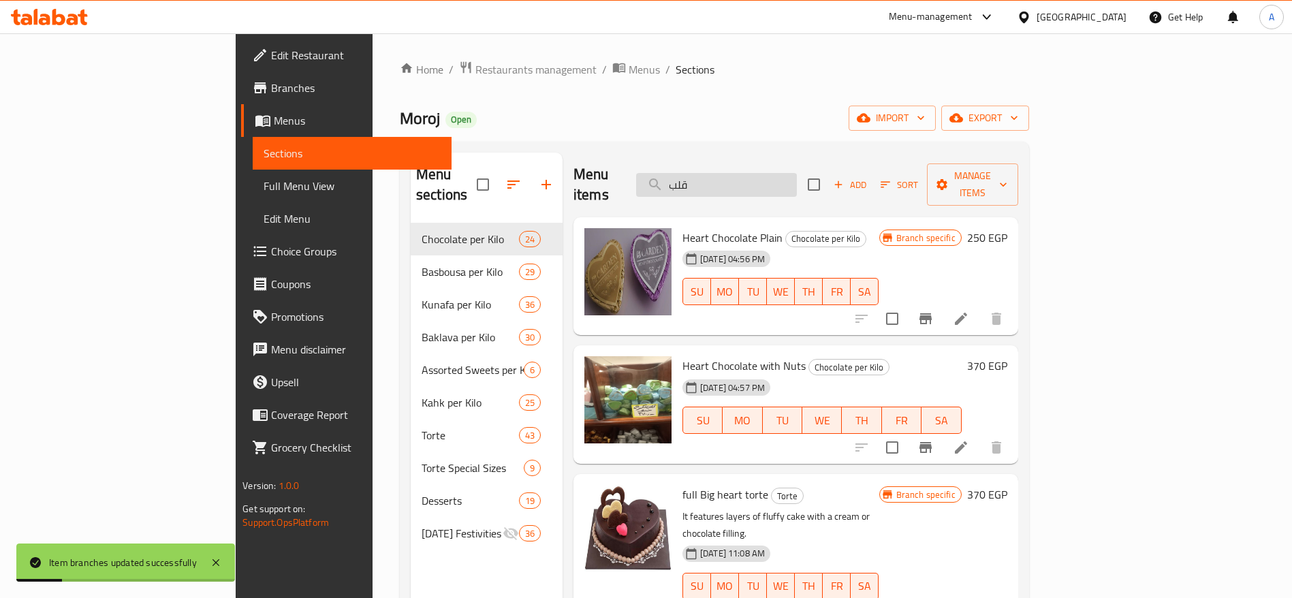
click at [797, 185] on input "قلب" at bounding box center [716, 185] width 161 height 24
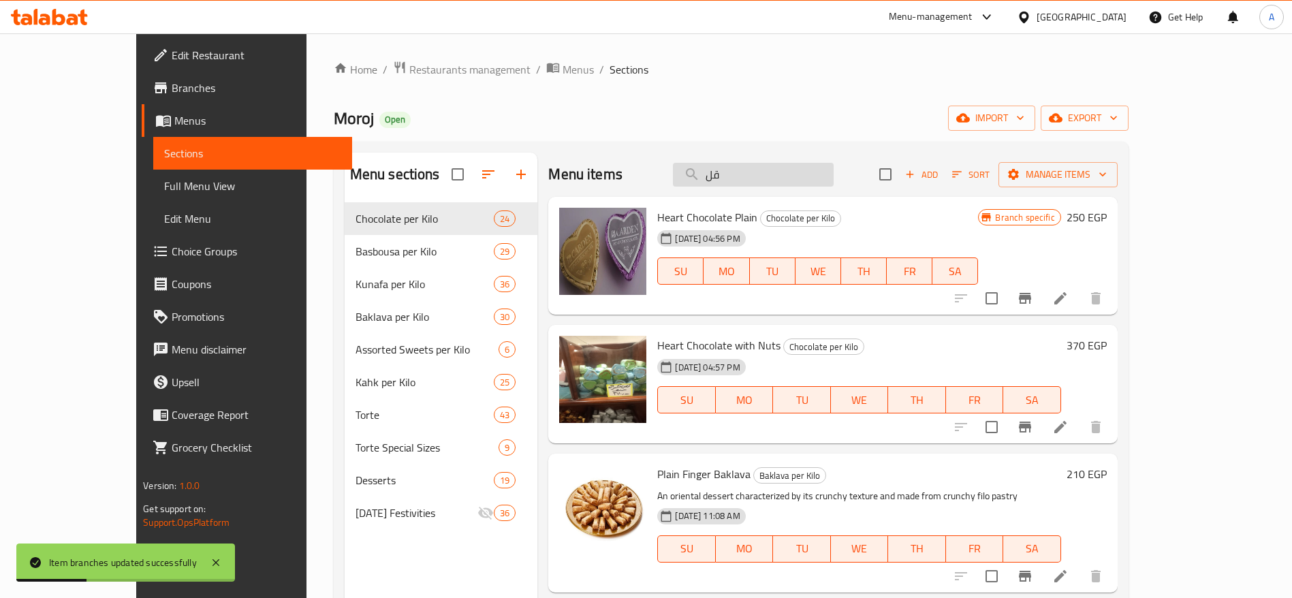
type input "قلب"
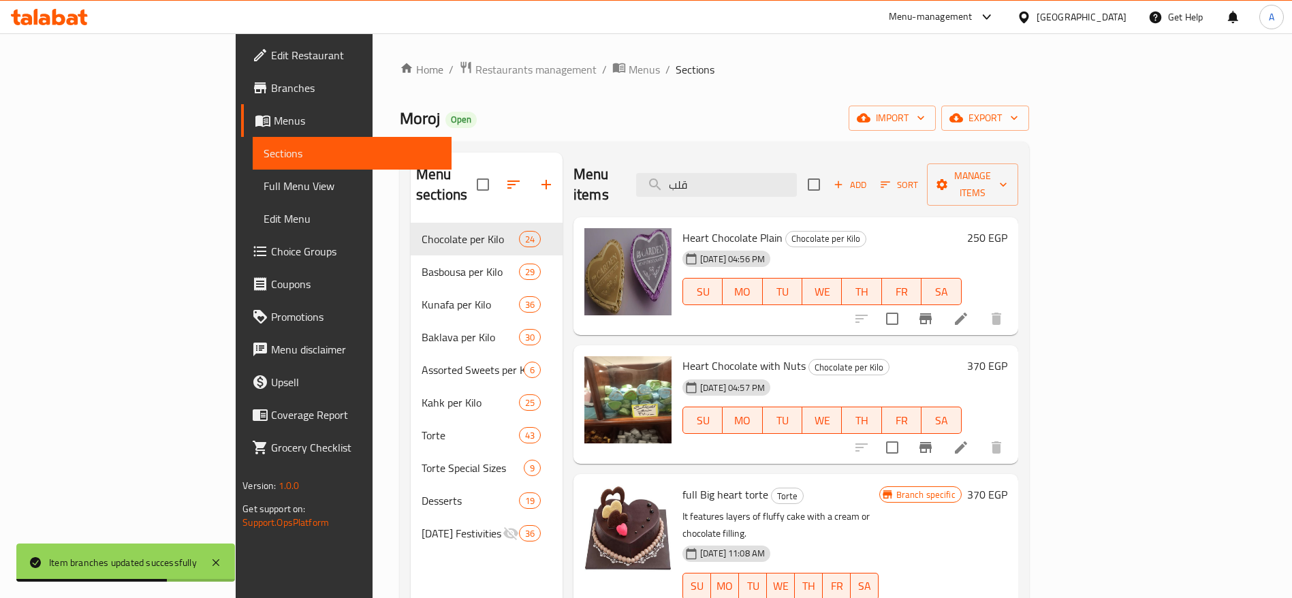
click at [1007, 228] on h6 "250 EGP" at bounding box center [987, 237] width 40 height 19
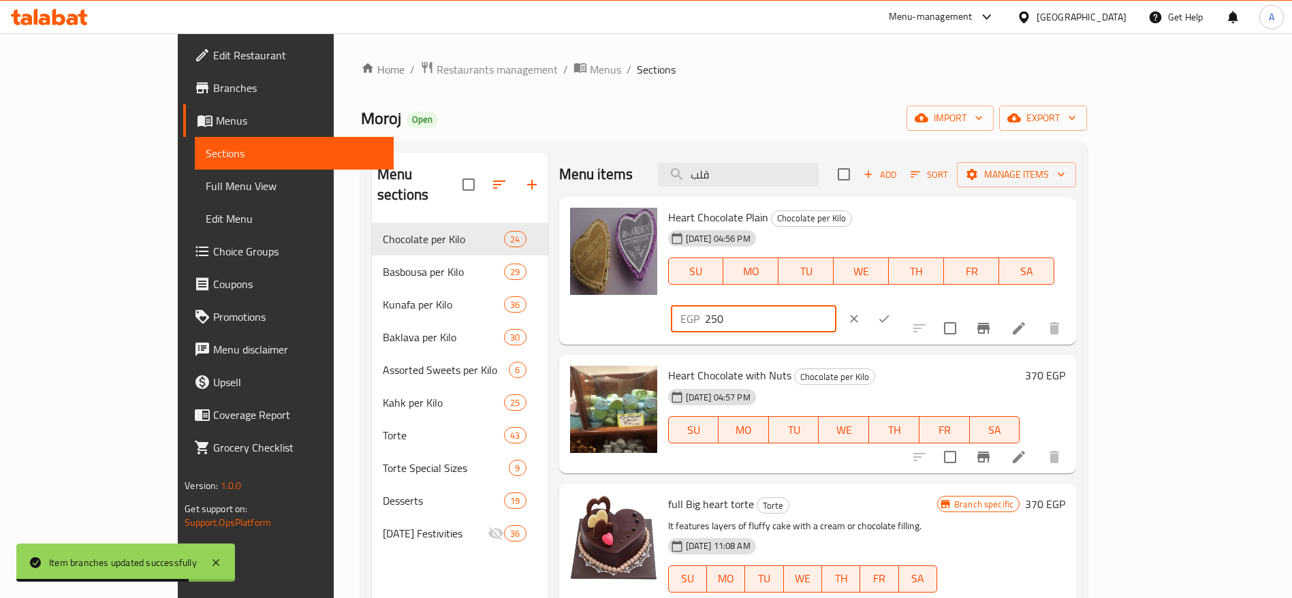
click at [836, 305] on input "250" at bounding box center [770, 318] width 131 height 27
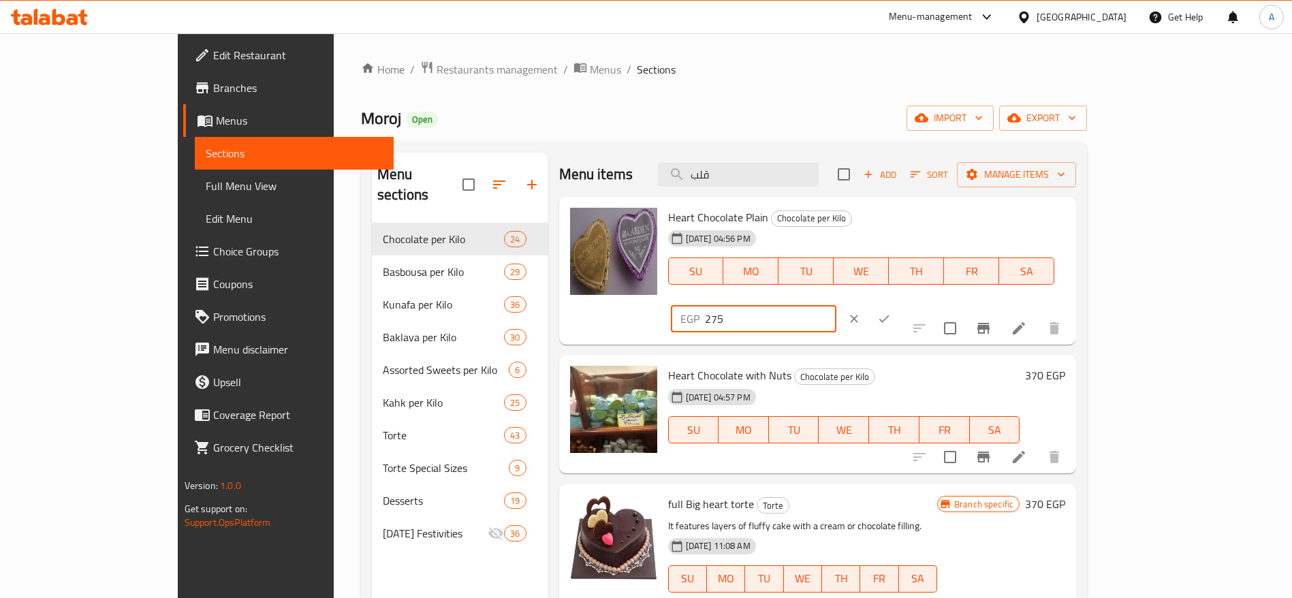
type input "275"
click at [899, 304] on button "ok" at bounding box center [884, 319] width 30 height 30
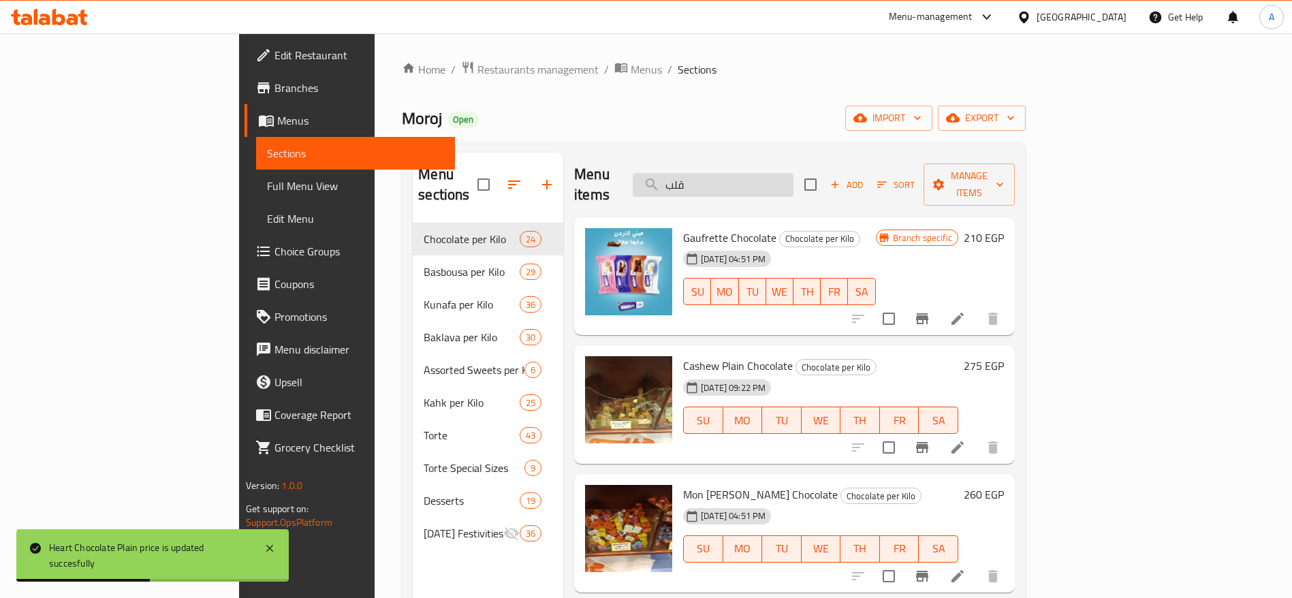
click at [793, 173] on input "قلب" at bounding box center [712, 185] width 161 height 24
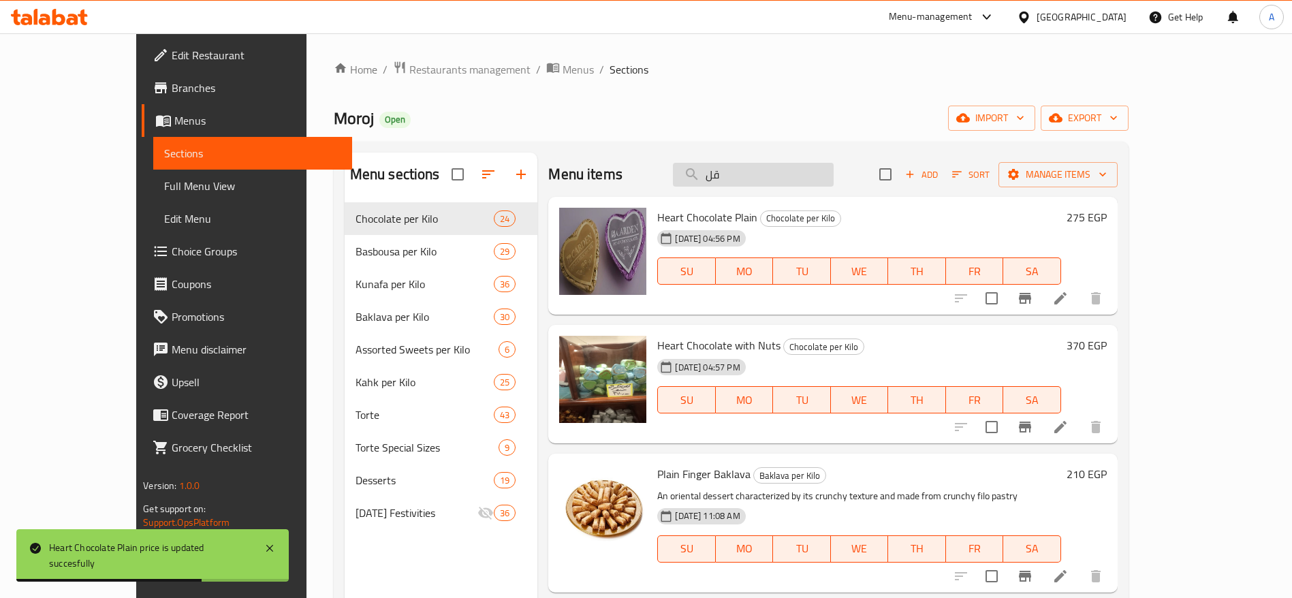
type input "قلب"
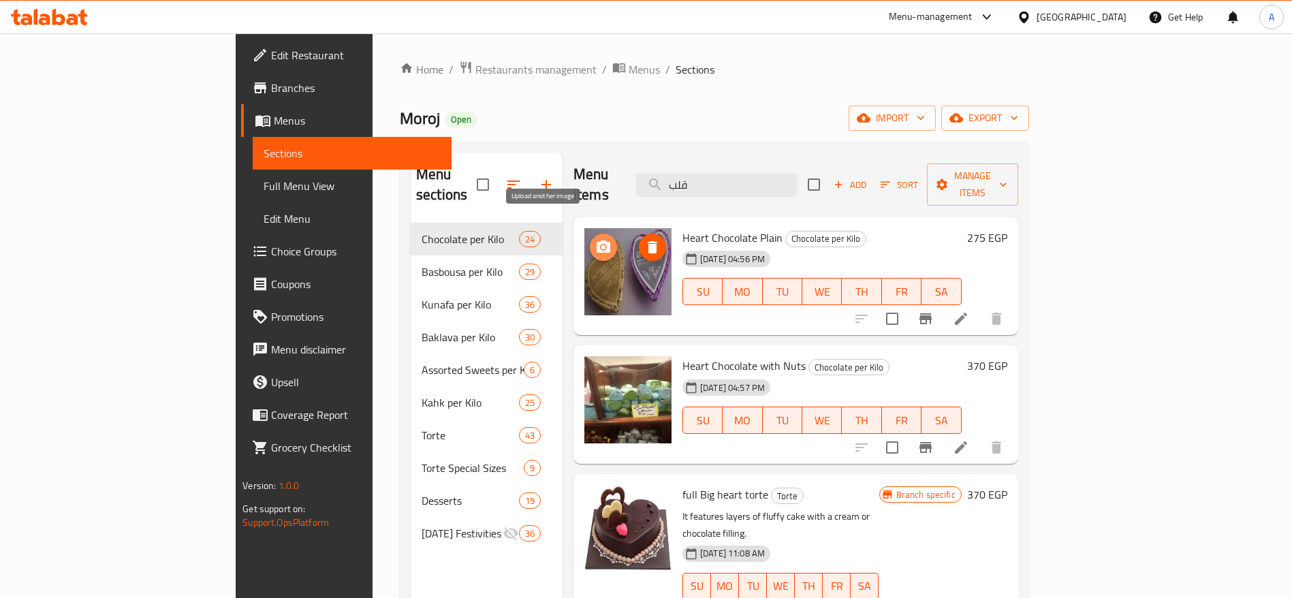
click at [596, 240] on icon "upload picture" at bounding box center [603, 246] width 14 height 12
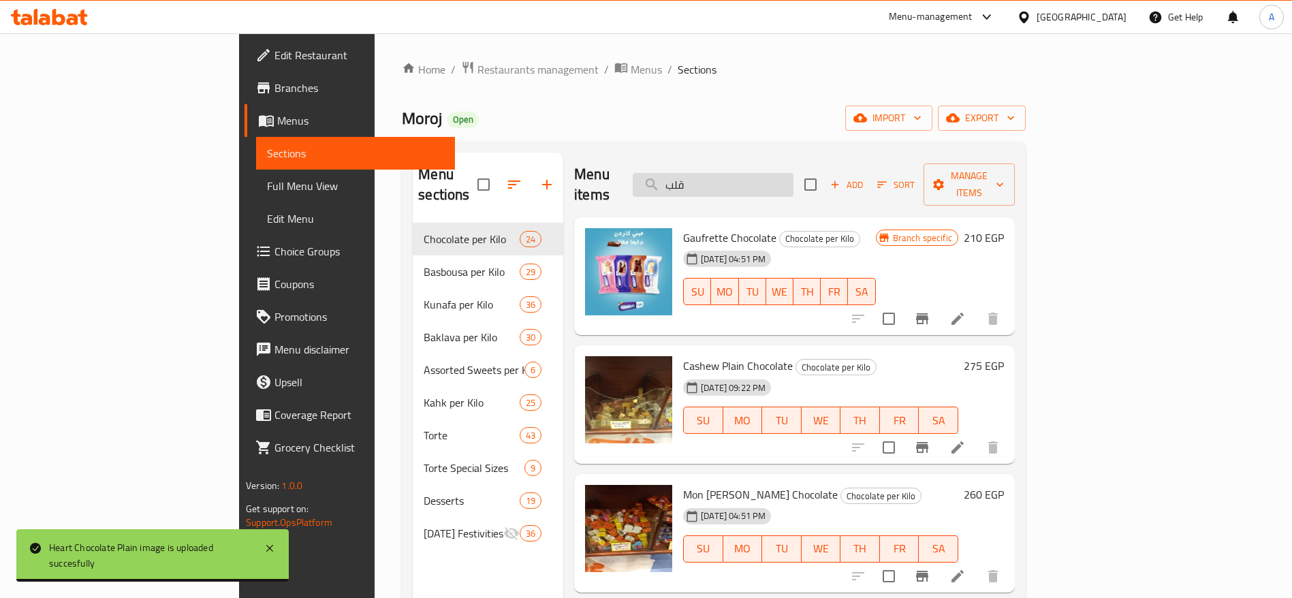
click at [793, 173] on input "قلب" at bounding box center [712, 185] width 161 height 24
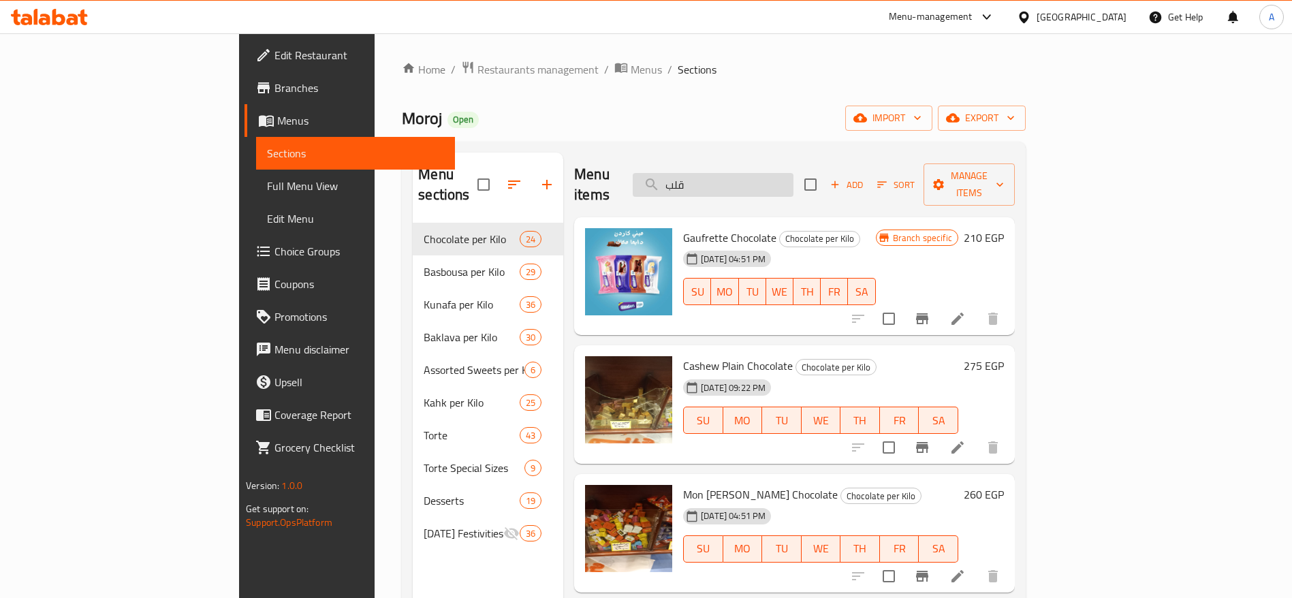
click at [793, 173] on input "قلب" at bounding box center [712, 185] width 161 height 24
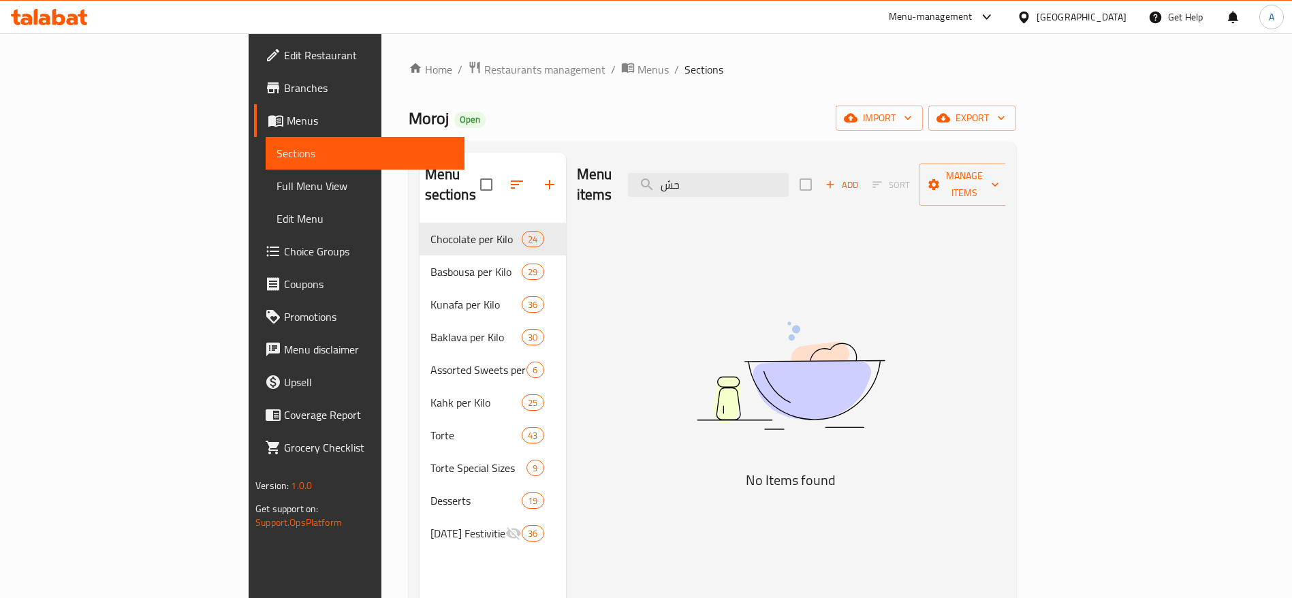
type input "ح"
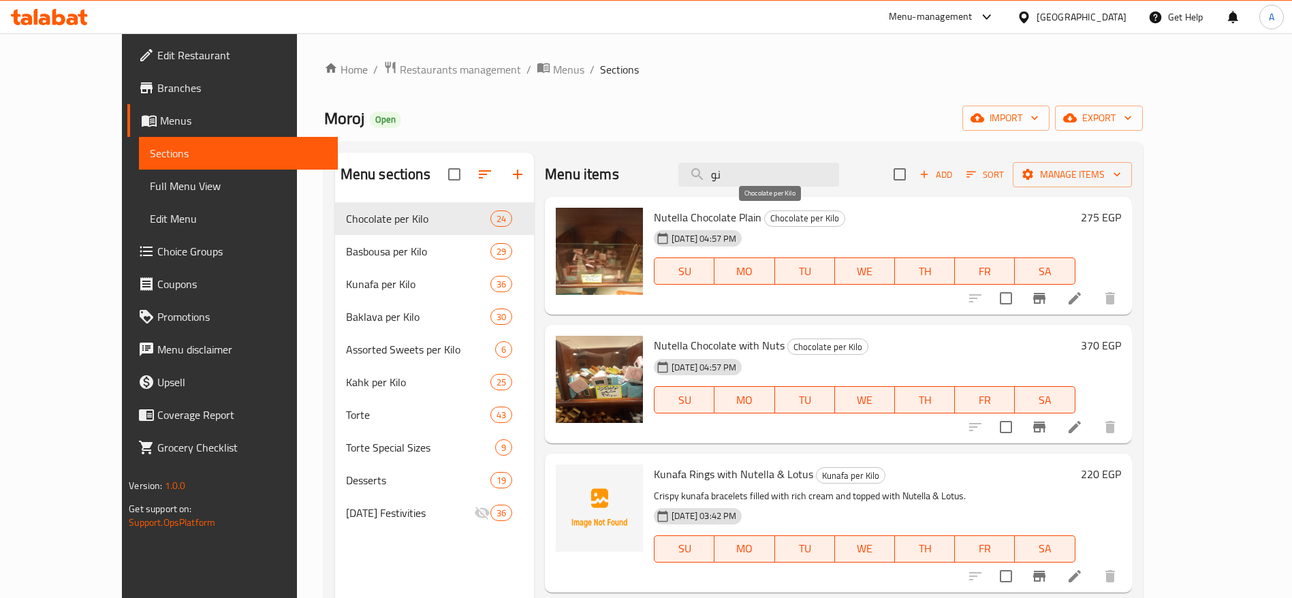
type input "ن"
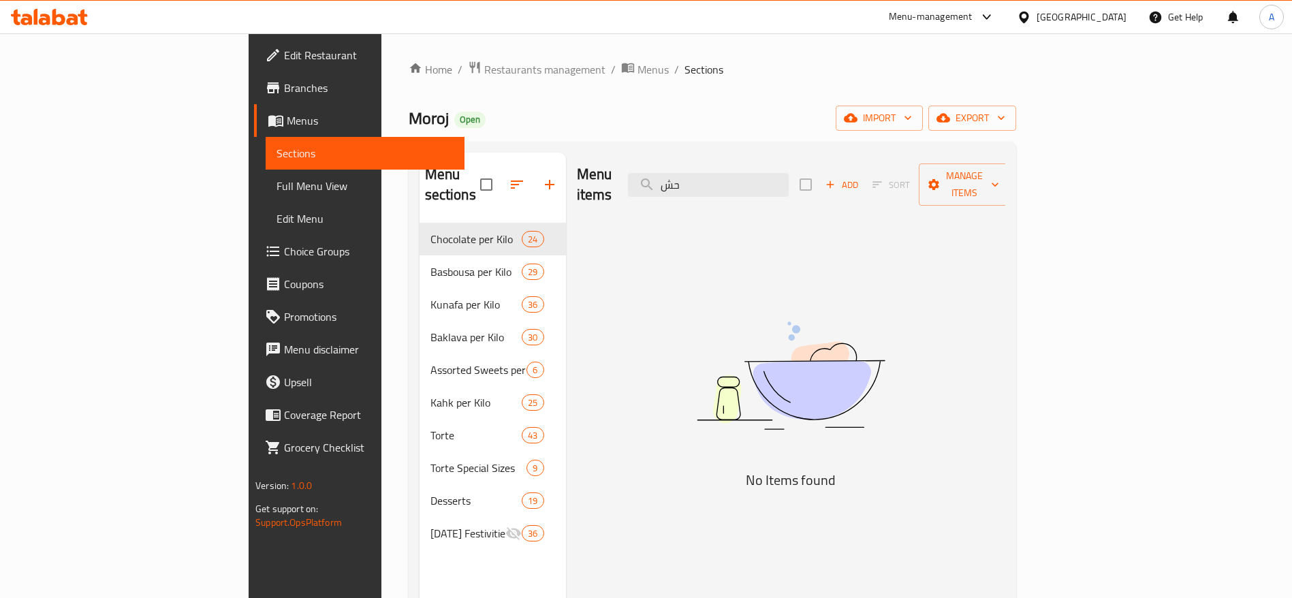
type input "ح"
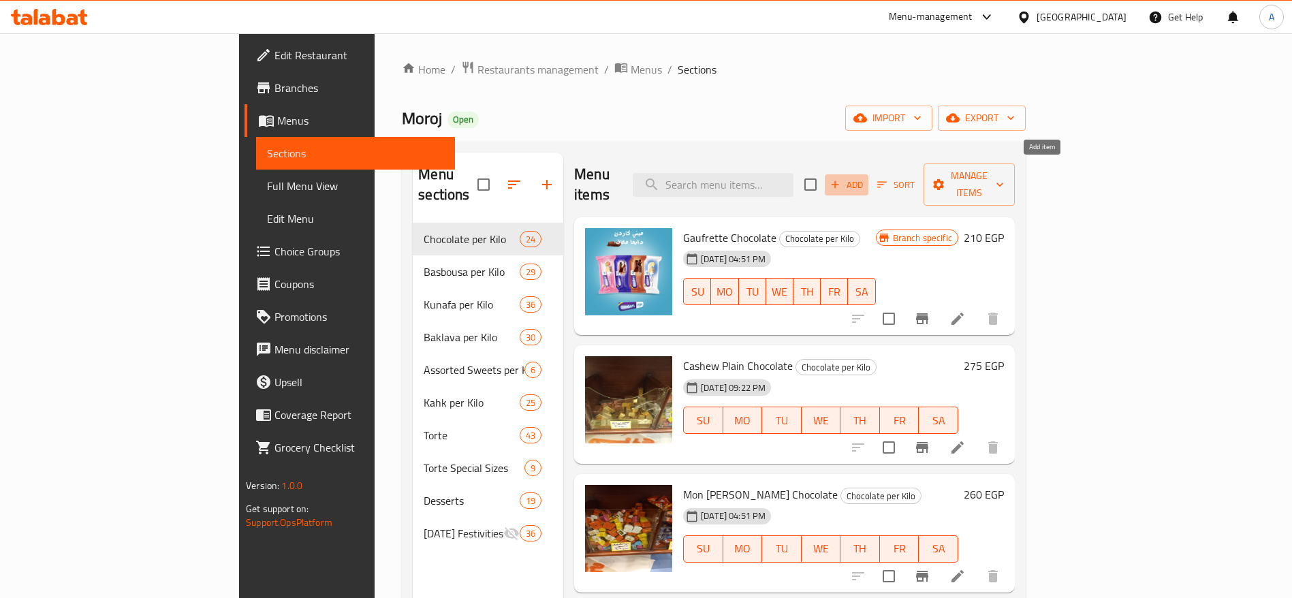
click at [865, 177] on span "Add" at bounding box center [846, 185] width 37 height 16
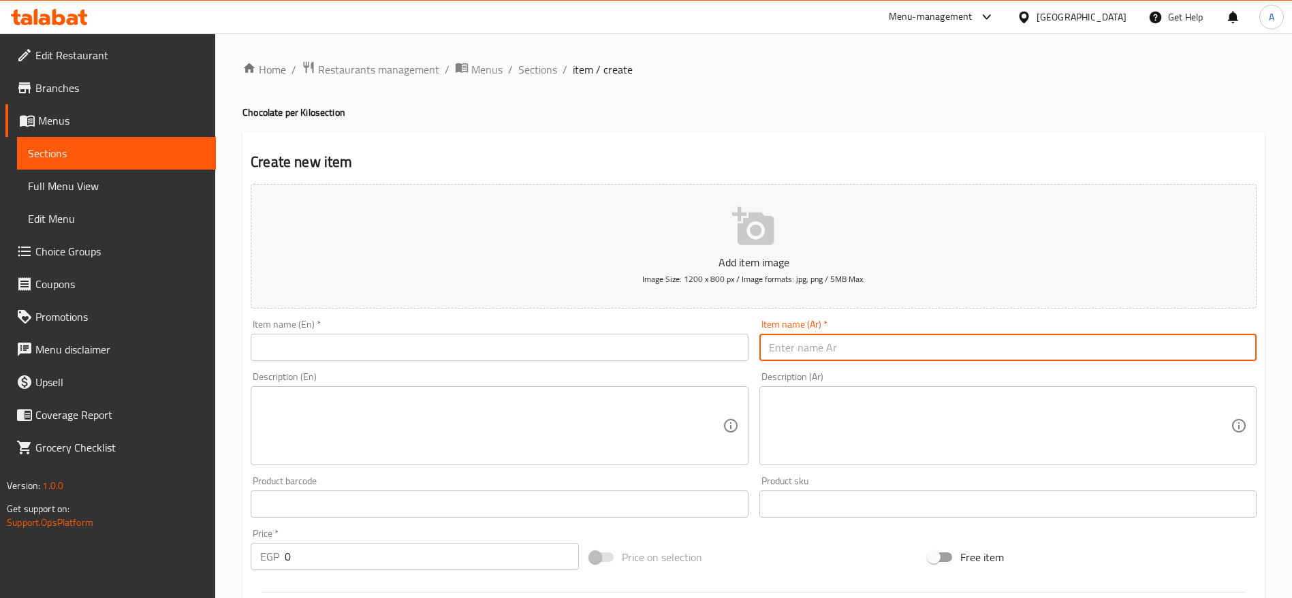
click at [812, 342] on input "text" at bounding box center [1007, 347] width 497 height 27
type input "شوكولاتة حشو نوتيلا"
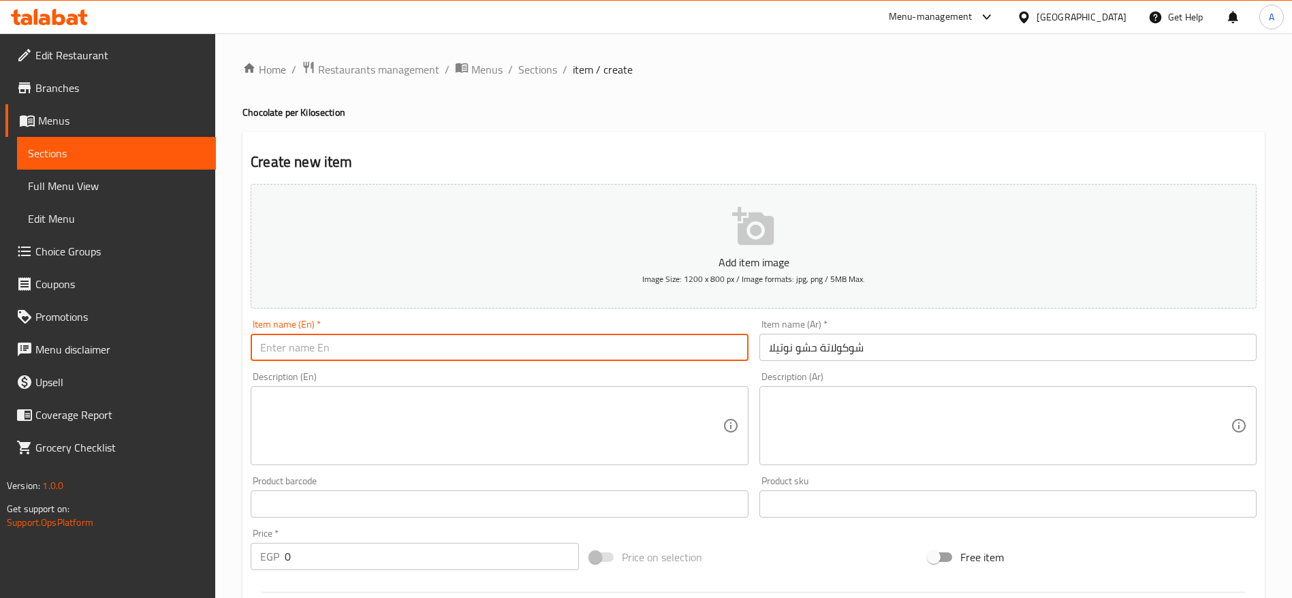
click at [618, 345] on input "text" at bounding box center [499, 347] width 497 height 27
type input "F"
type input "Nutella Filling Chocolate"
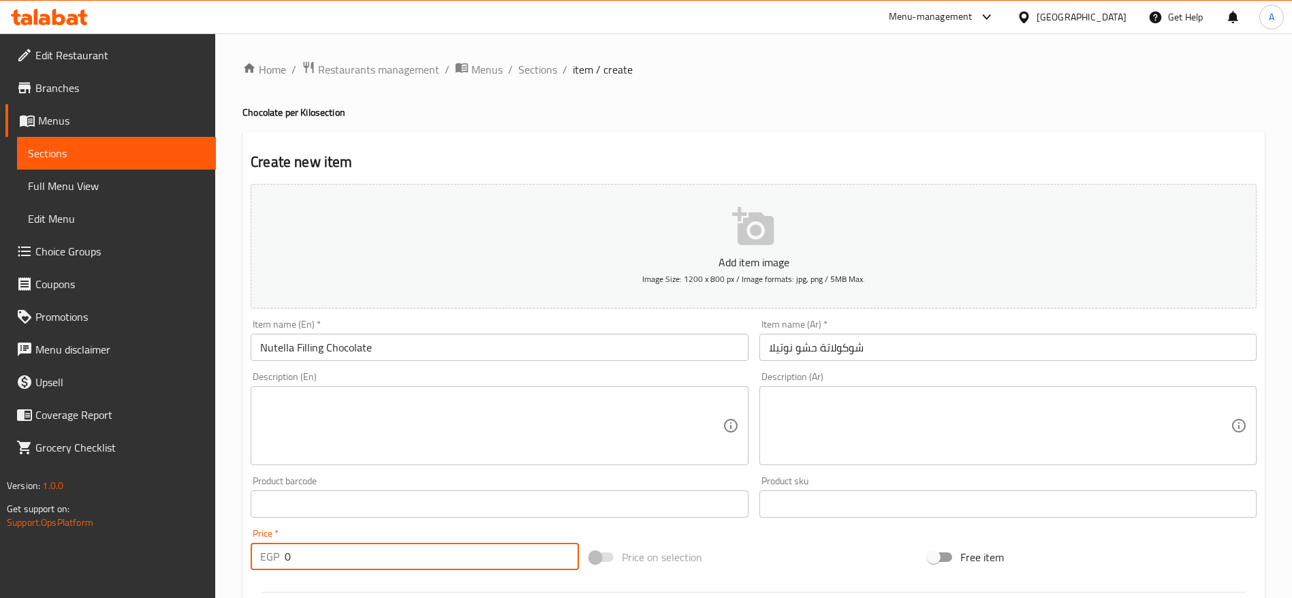
click at [477, 547] on input "0" at bounding box center [432, 556] width 294 height 27
type input "320"
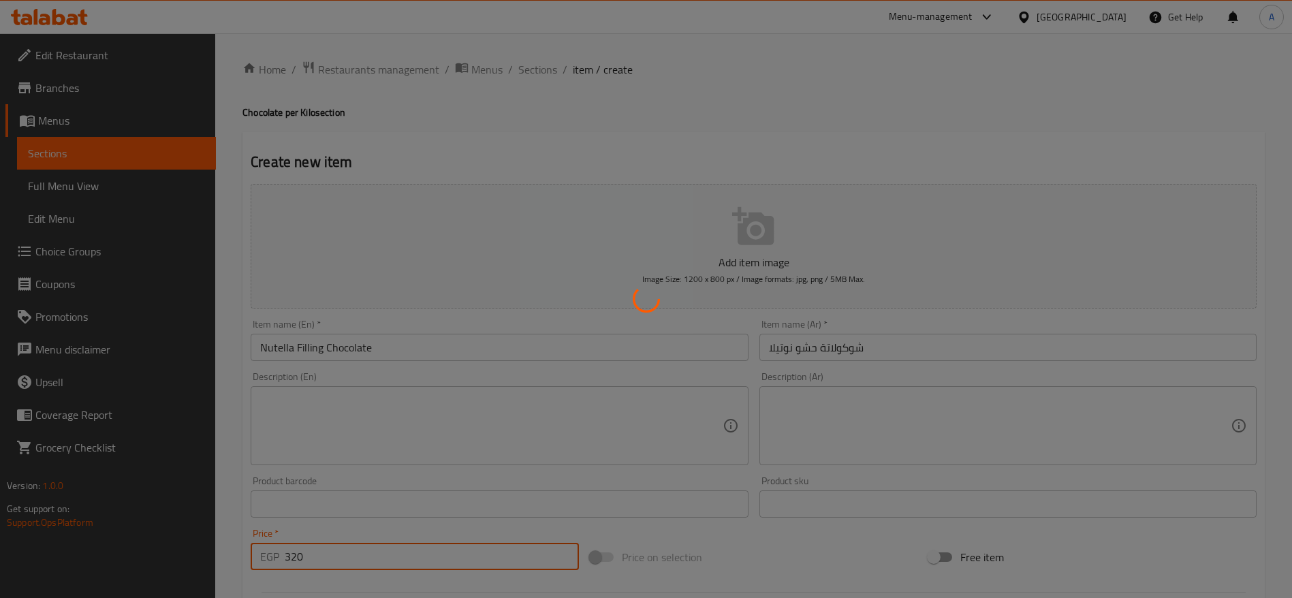
type input "0"
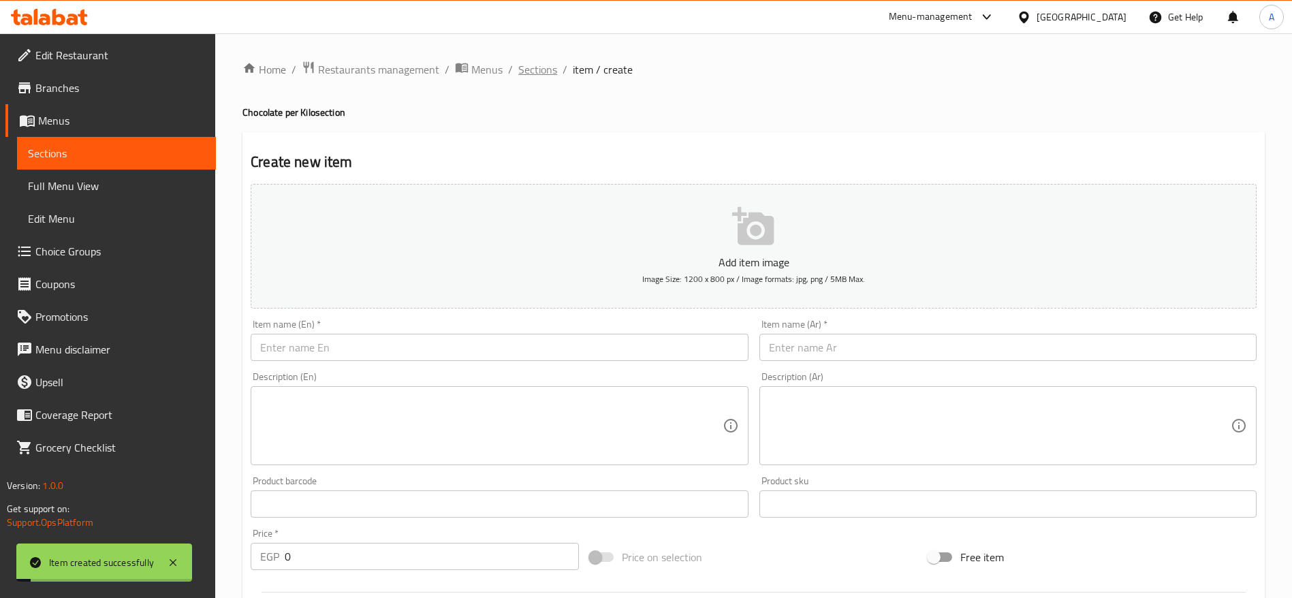
click at [539, 71] on span "Sections" at bounding box center [537, 69] width 39 height 16
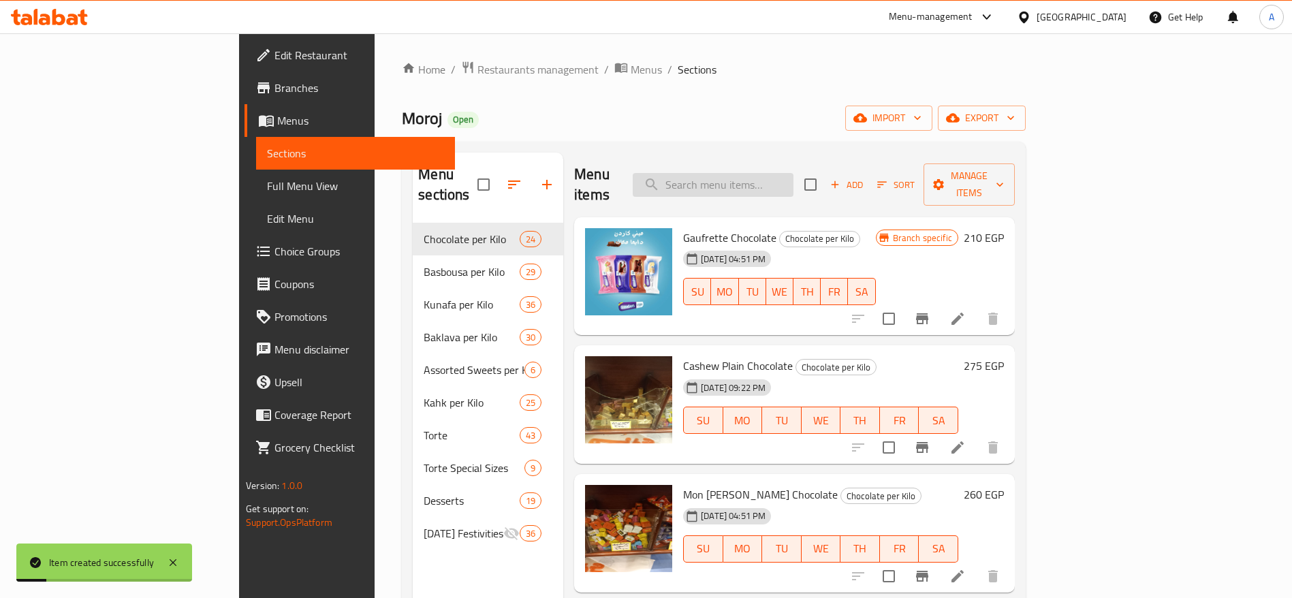
click at [793, 174] on input "search" at bounding box center [712, 185] width 161 height 24
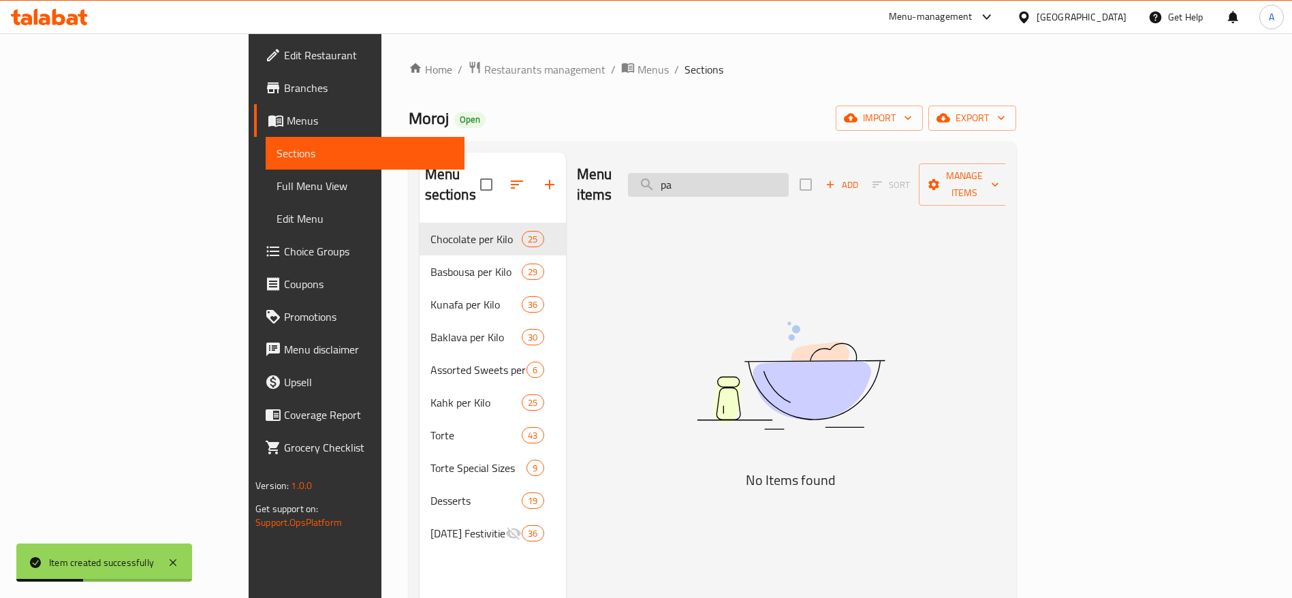
type input "p"
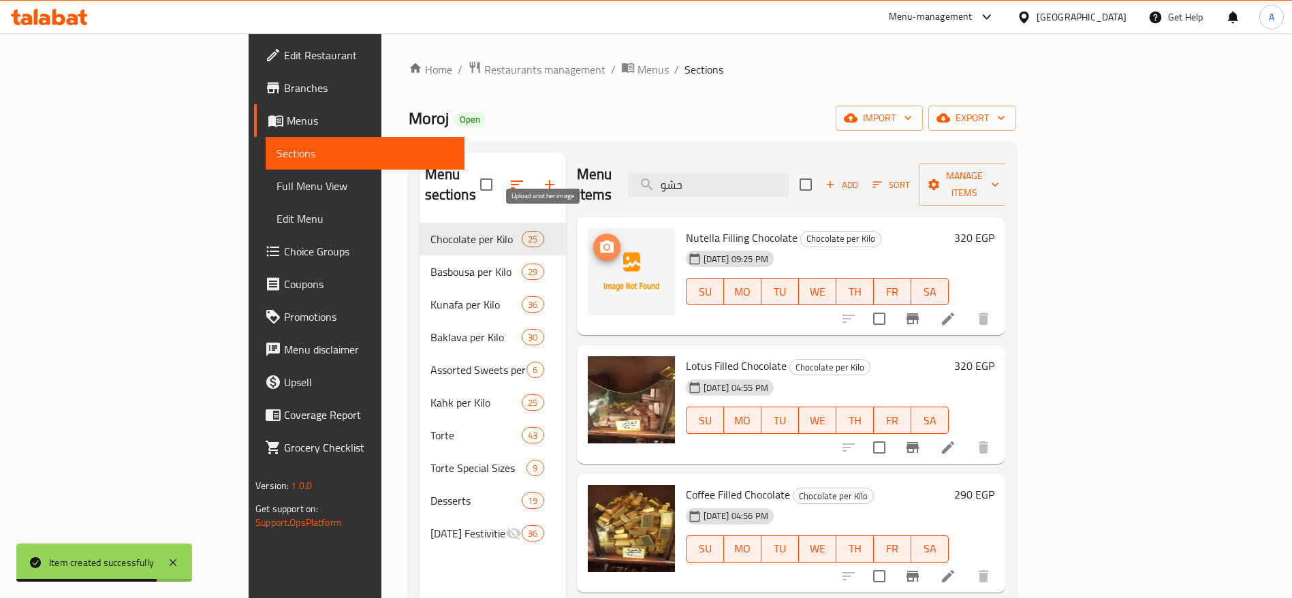
click at [600, 240] on icon "upload picture" at bounding box center [607, 246] width 14 height 12
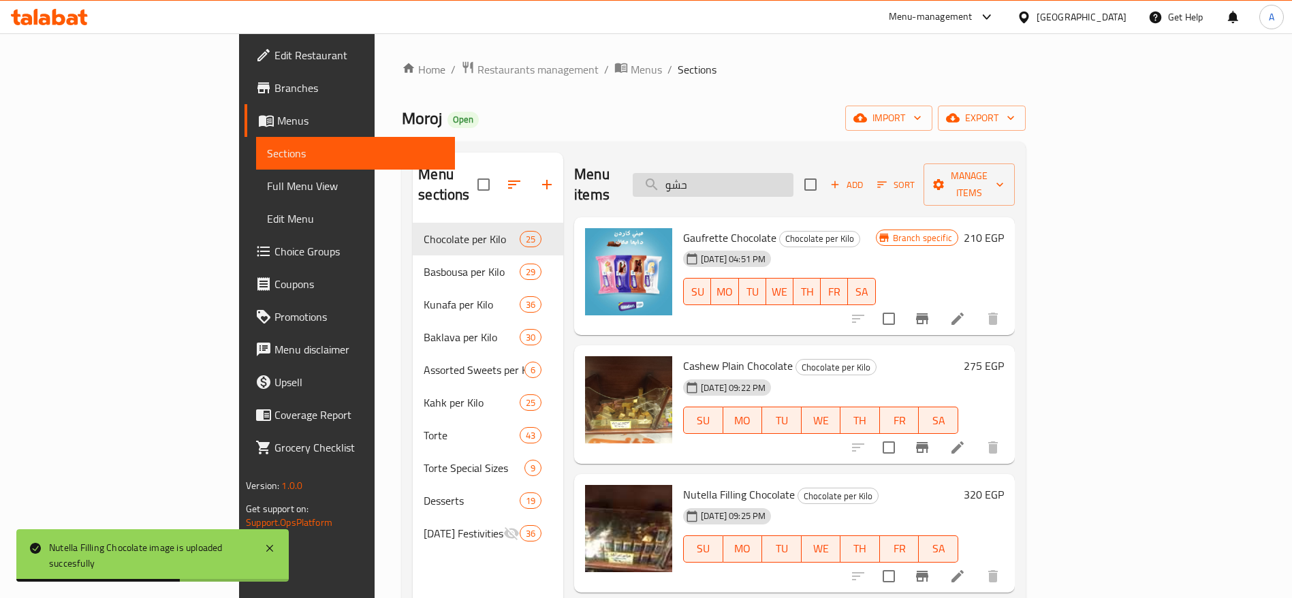
click at [775, 179] on input "حشو" at bounding box center [712, 185] width 161 height 24
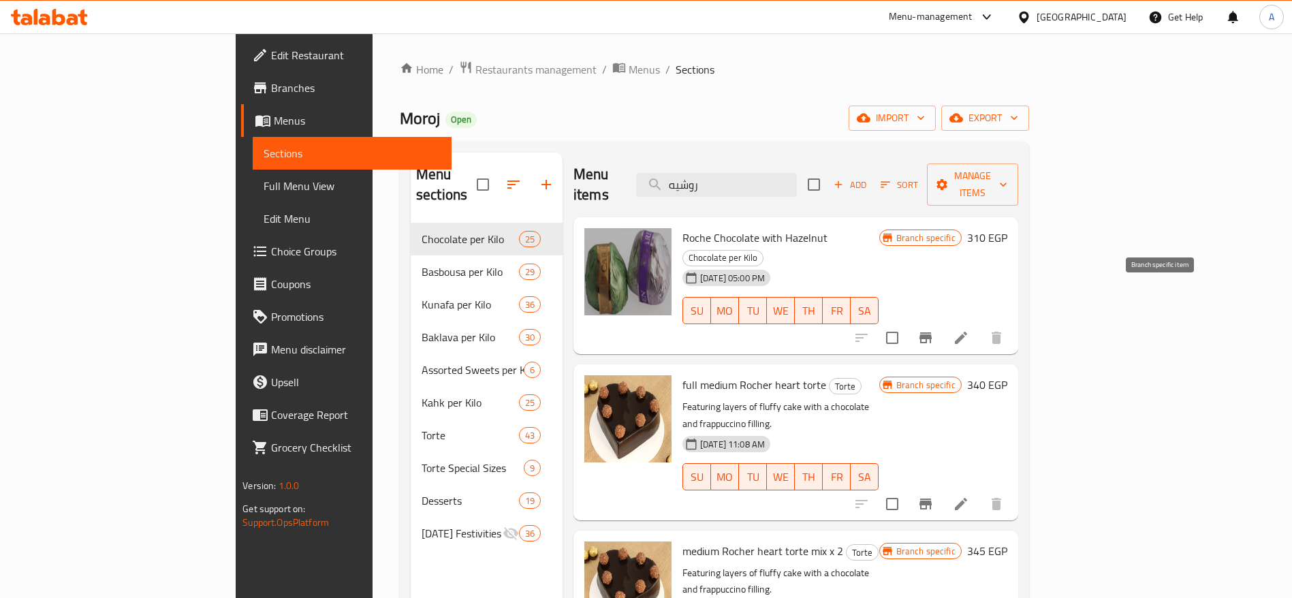
type input "روشيه"
click at [933, 330] on icon "Branch-specific-item" at bounding box center [925, 338] width 16 height 16
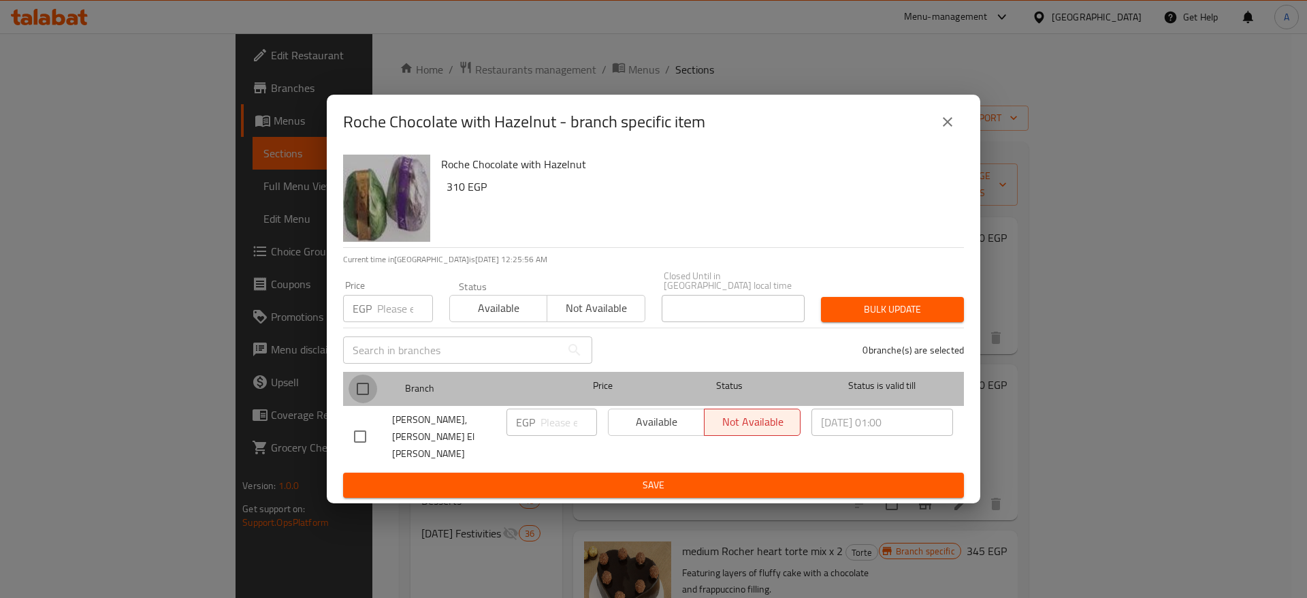
click at [357, 385] on input "checkbox" at bounding box center [363, 388] width 29 height 29
checkbox input "true"
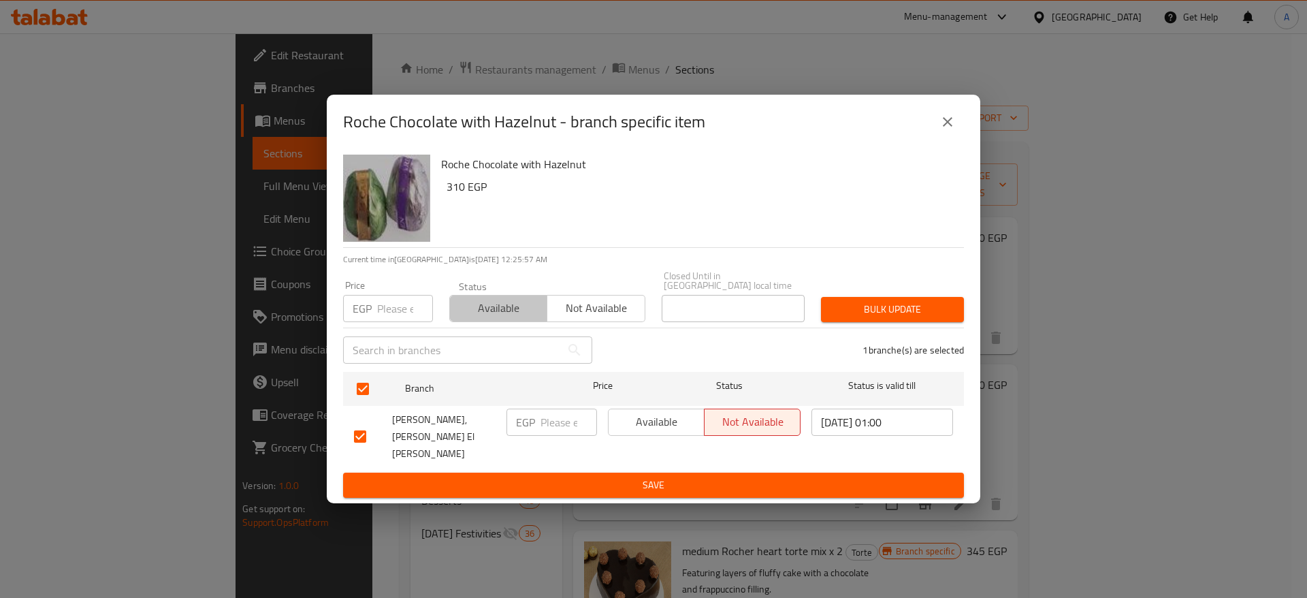
click at [487, 317] on span "Available" at bounding box center [498, 308] width 86 height 20
click at [893, 318] on span "Bulk update" at bounding box center [892, 309] width 121 height 17
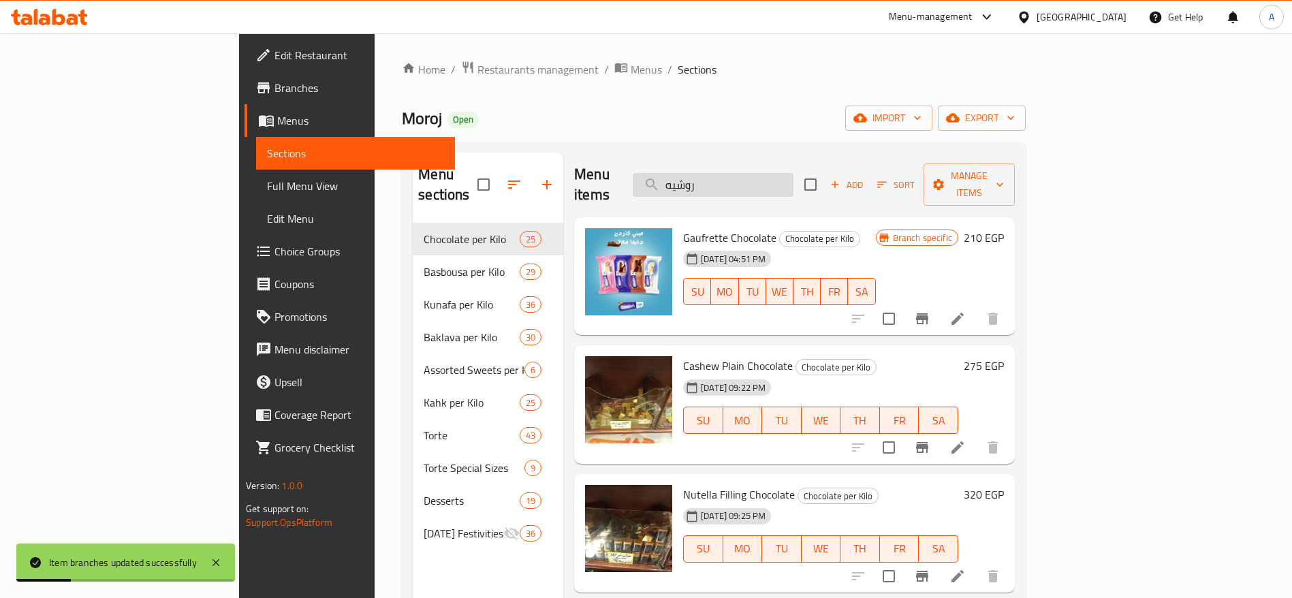
click at [793, 173] on input "روشيه" at bounding box center [712, 185] width 161 height 24
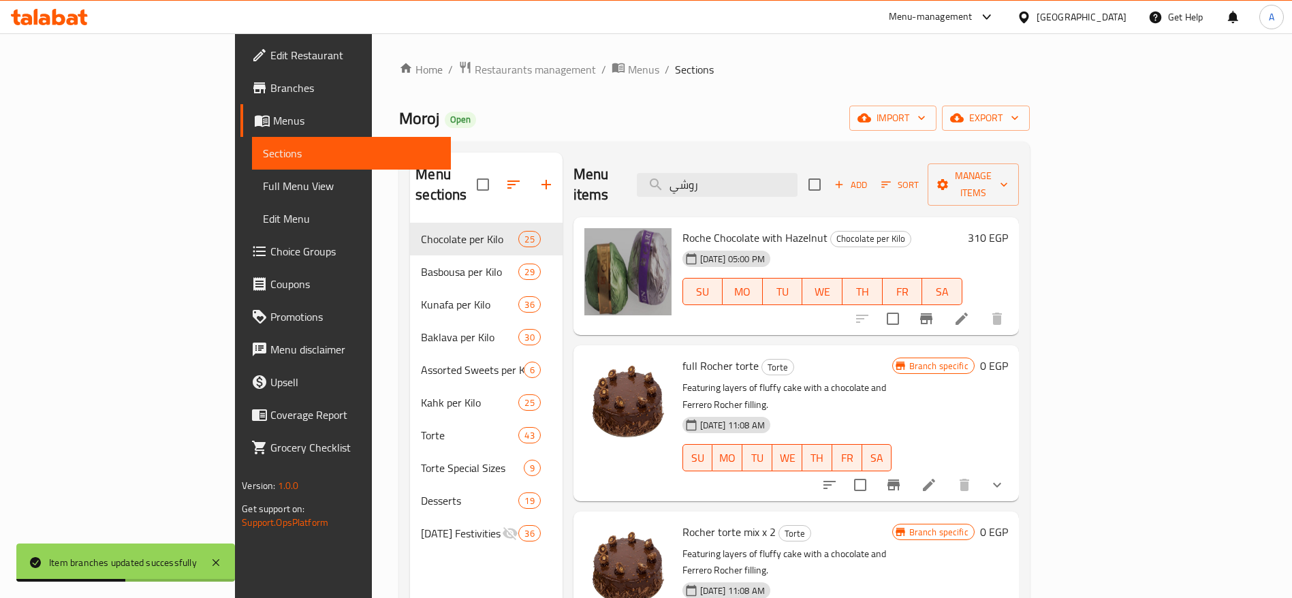
type input "روشي"
click at [1008, 228] on h6 "310 EGP" at bounding box center [987, 237] width 40 height 19
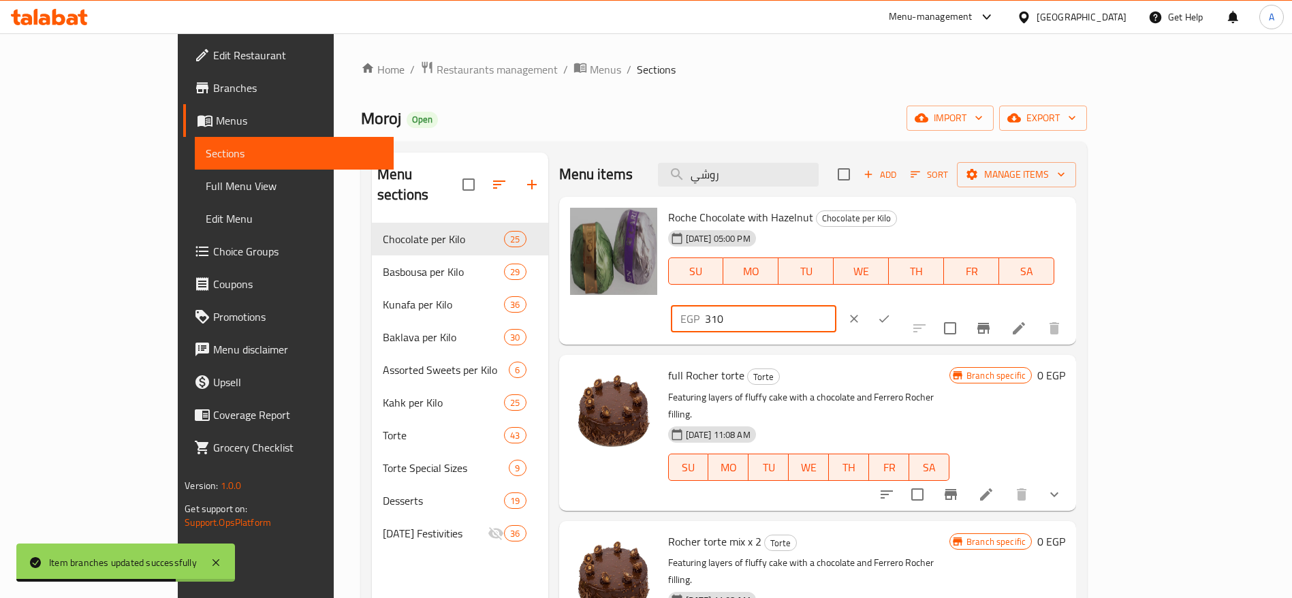
click at [836, 305] on input "310" at bounding box center [770, 318] width 131 height 27
type input "35"
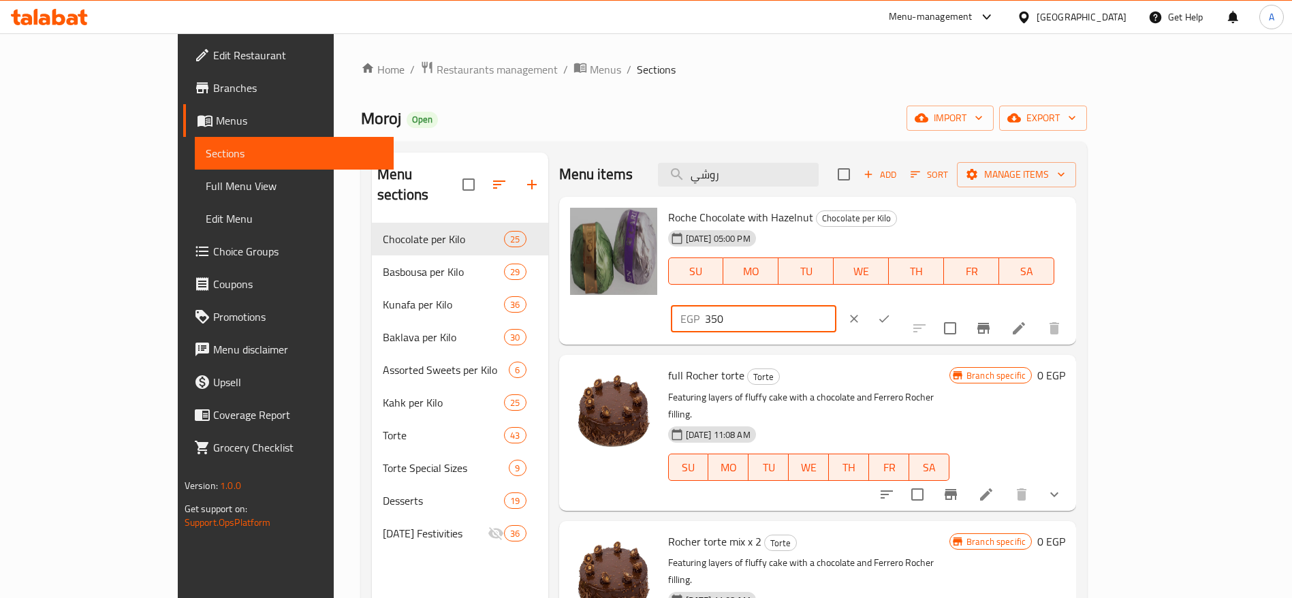
type input "350"
click at [891, 312] on icon "ok" at bounding box center [884, 319] width 14 height 14
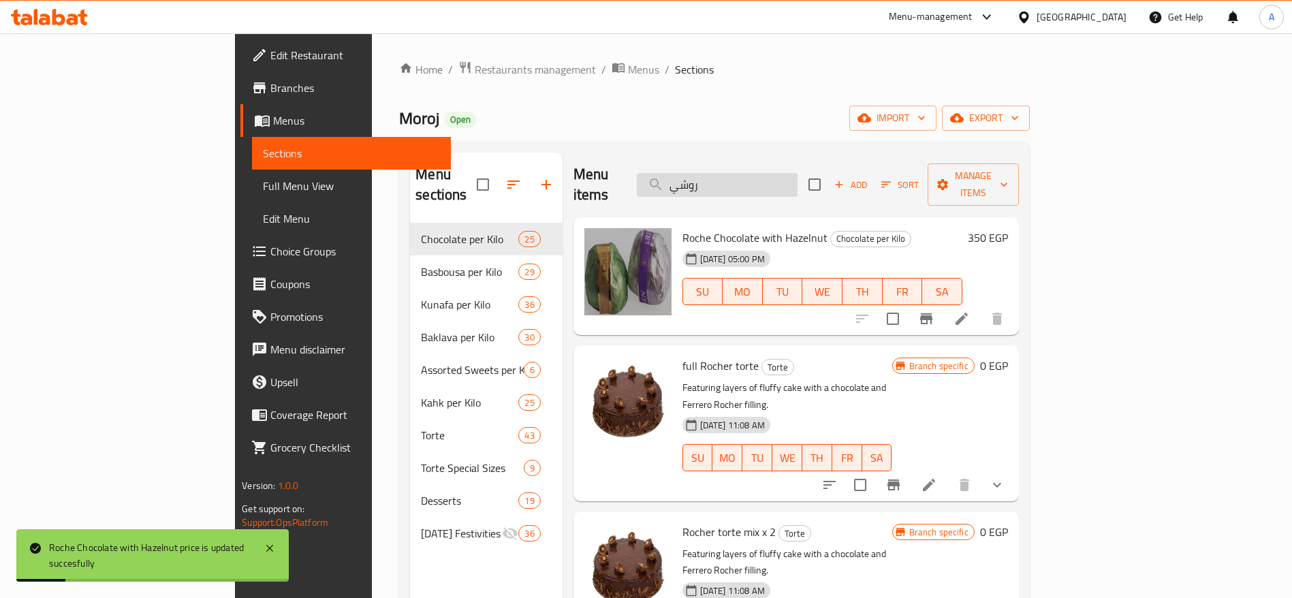
click at [797, 173] on input "روشي" at bounding box center [717, 185] width 161 height 24
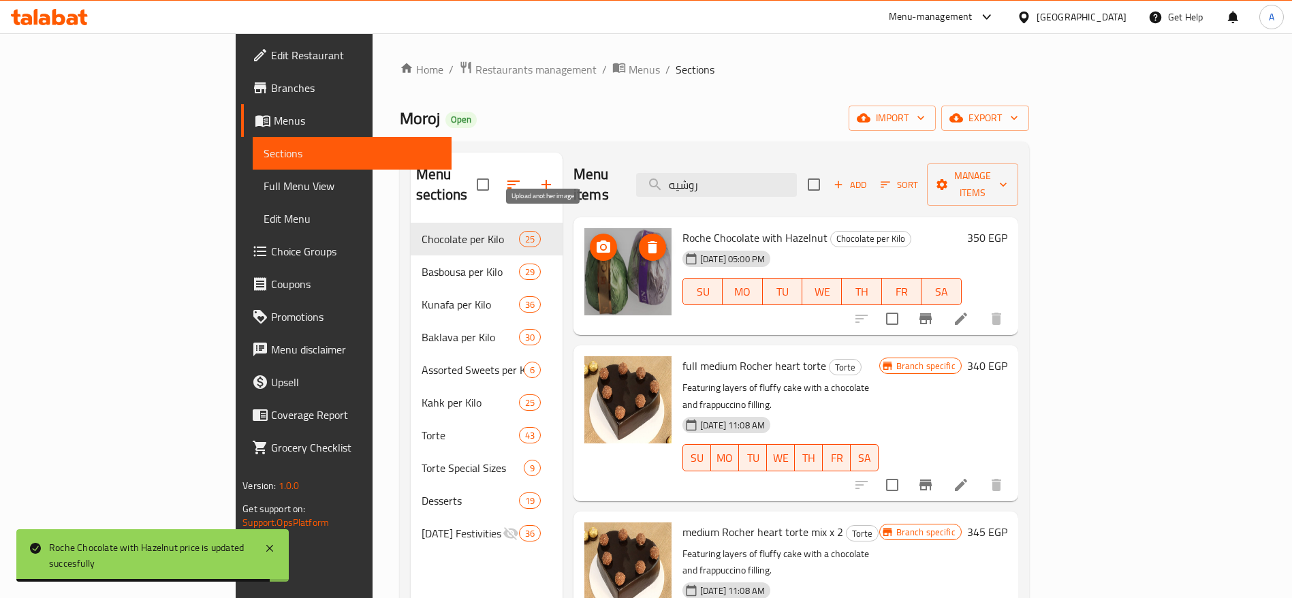
type input "روشيه"
click at [590, 239] on span "upload picture" at bounding box center [603, 247] width 27 height 16
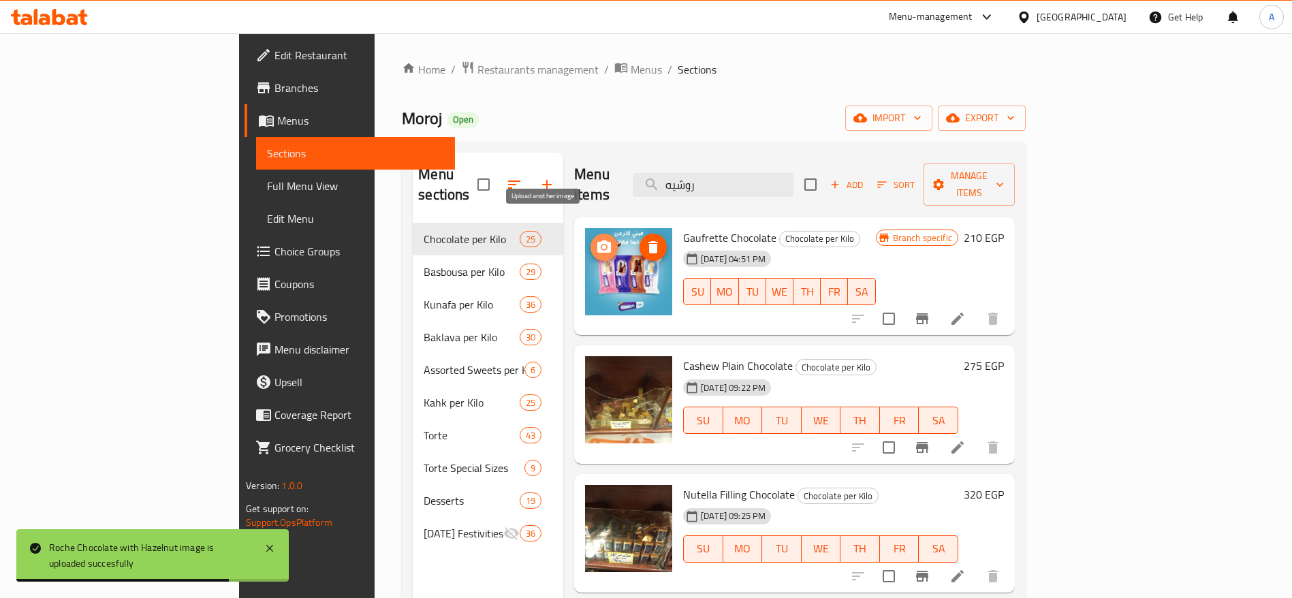
click at [596, 239] on icon "upload picture" at bounding box center [604, 247] width 16 height 16
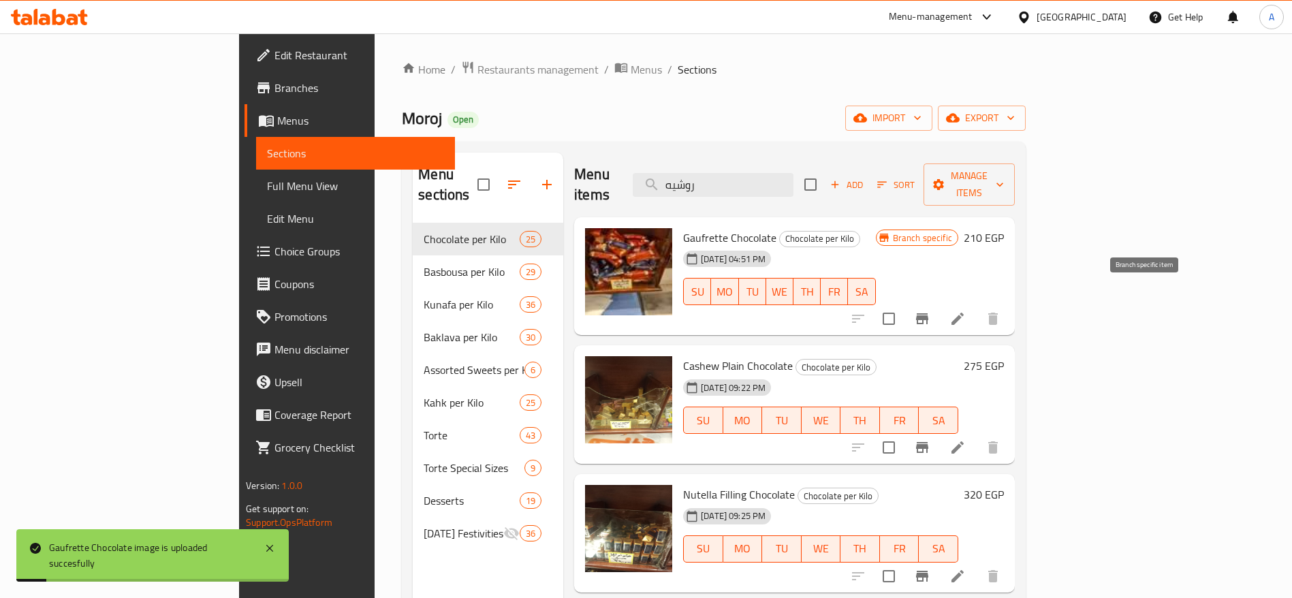
click at [928, 313] on icon "Branch-specific-item" at bounding box center [922, 318] width 12 height 11
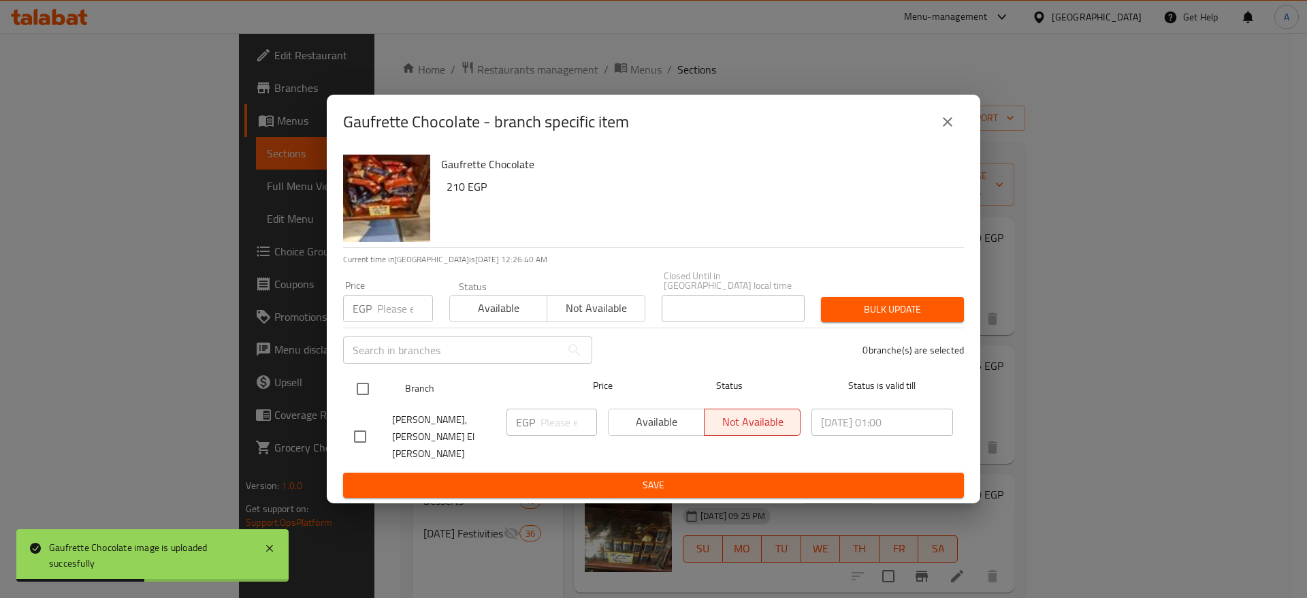
click at [359, 398] on input "checkbox" at bounding box center [363, 388] width 29 height 29
checkbox input "true"
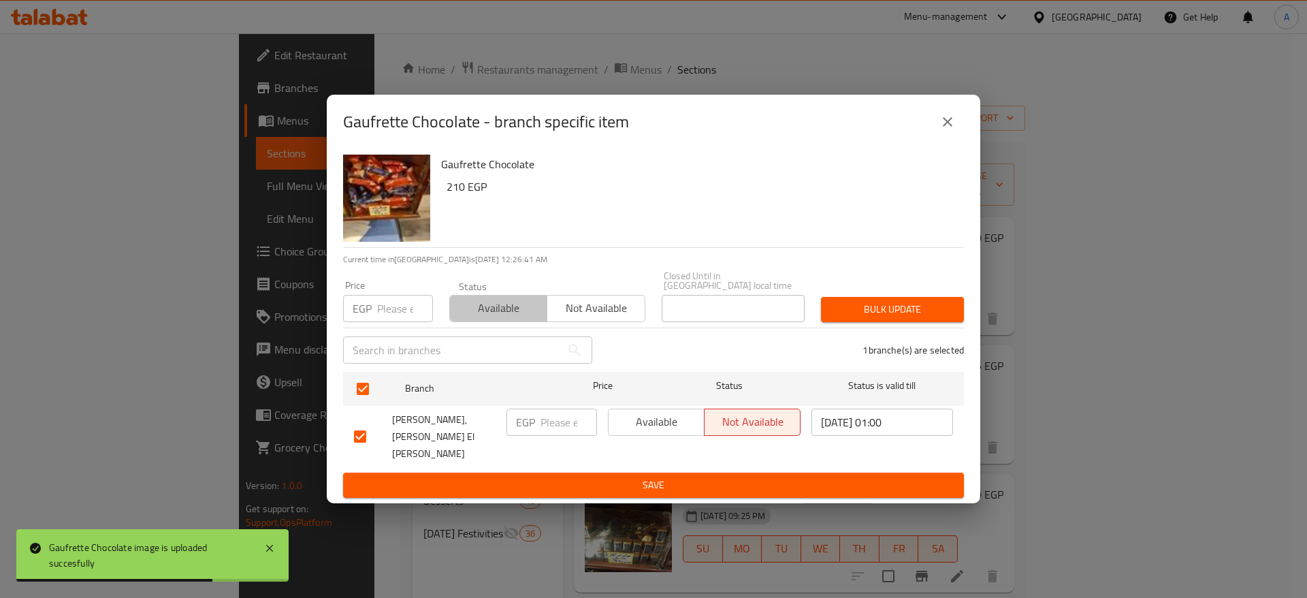
click at [487, 318] on span "Available" at bounding box center [498, 308] width 86 height 20
click at [861, 318] on span "Bulk update" at bounding box center [892, 309] width 121 height 17
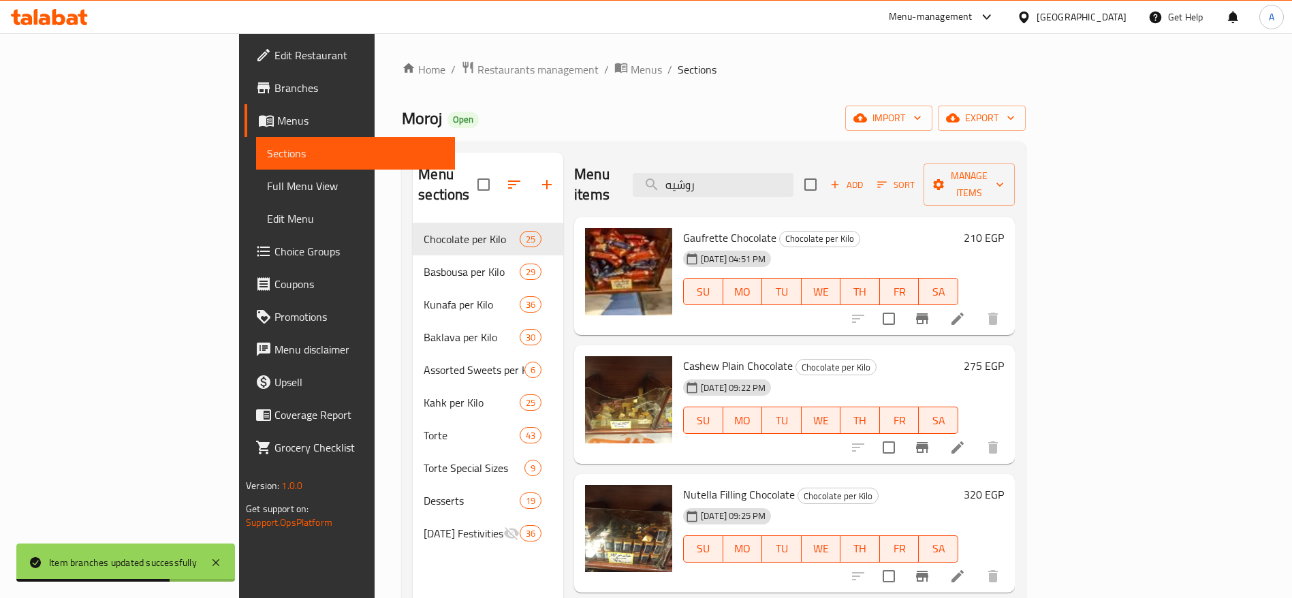
click at [1004, 228] on h6 "210 EGP" at bounding box center [983, 237] width 40 height 19
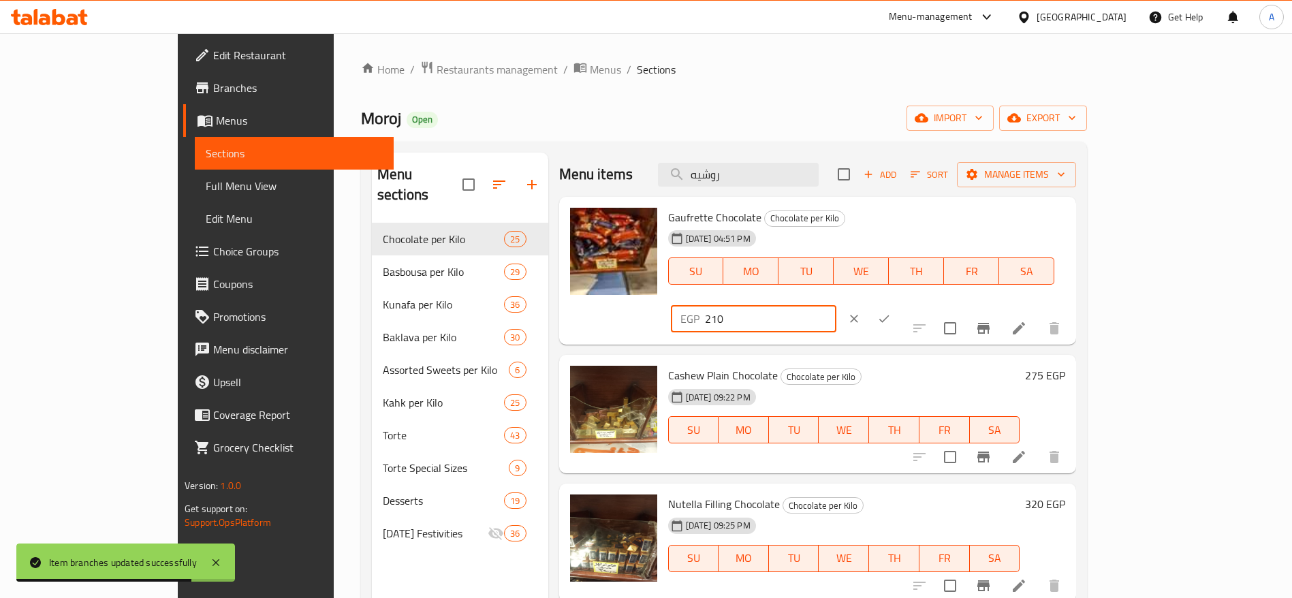
click at [836, 305] on input "210" at bounding box center [770, 318] width 131 height 27
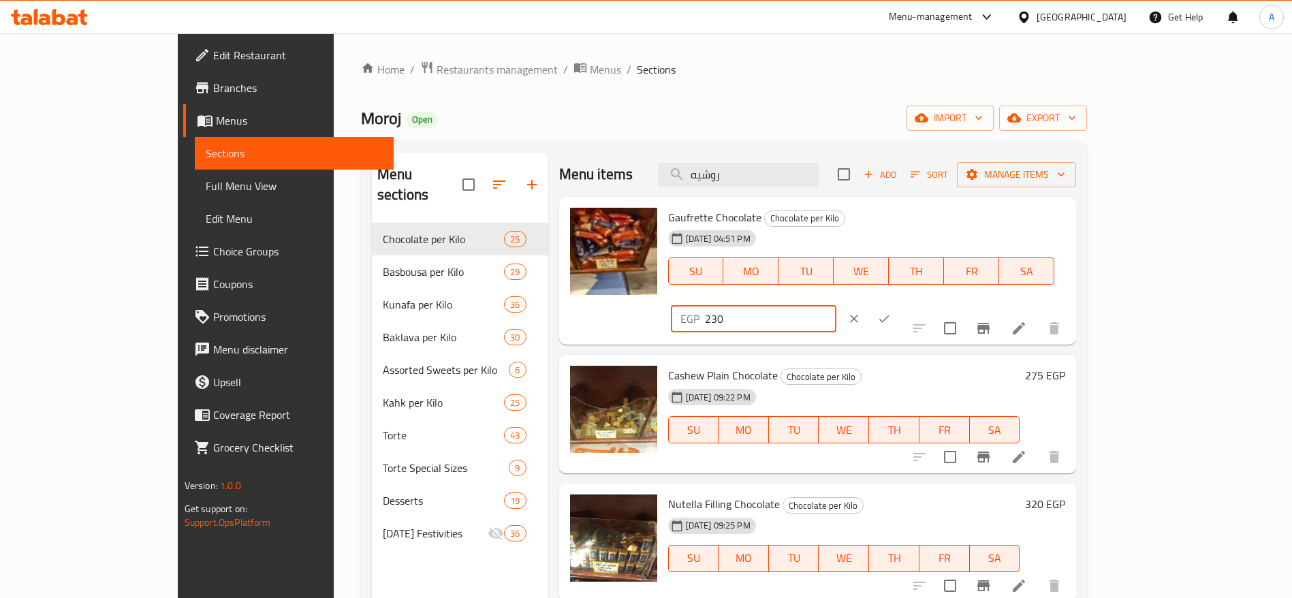
type input "230"
click at [889, 315] on icon "ok" at bounding box center [884, 318] width 10 height 7
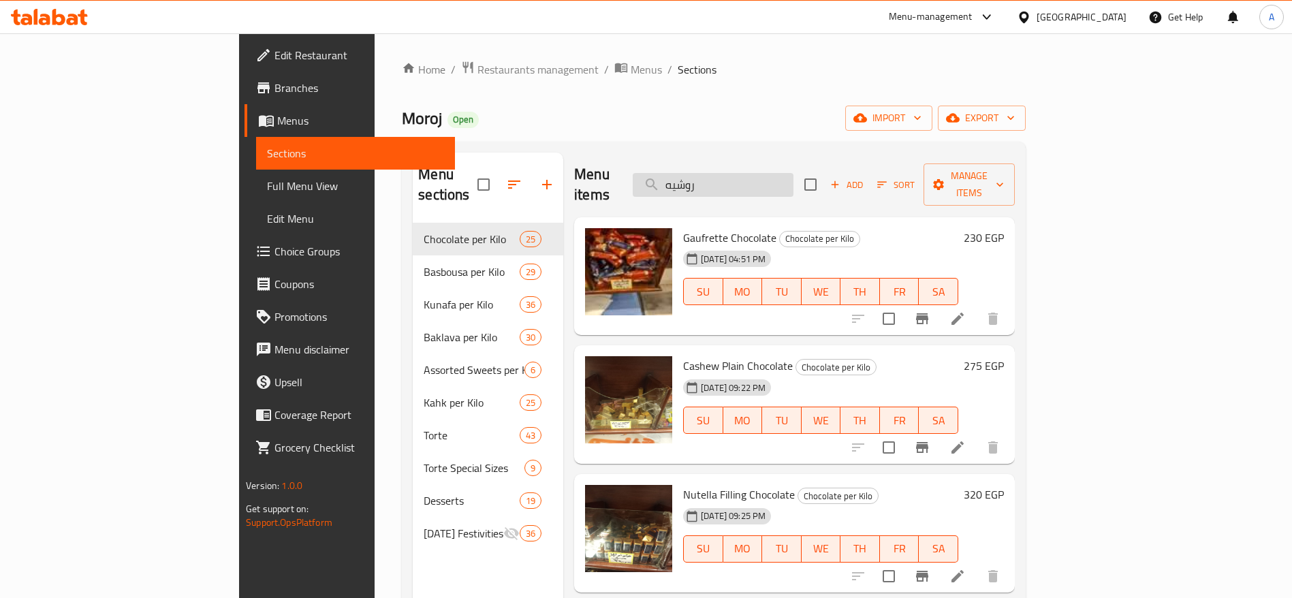
click at [791, 173] on input "روشيه" at bounding box center [712, 185] width 161 height 24
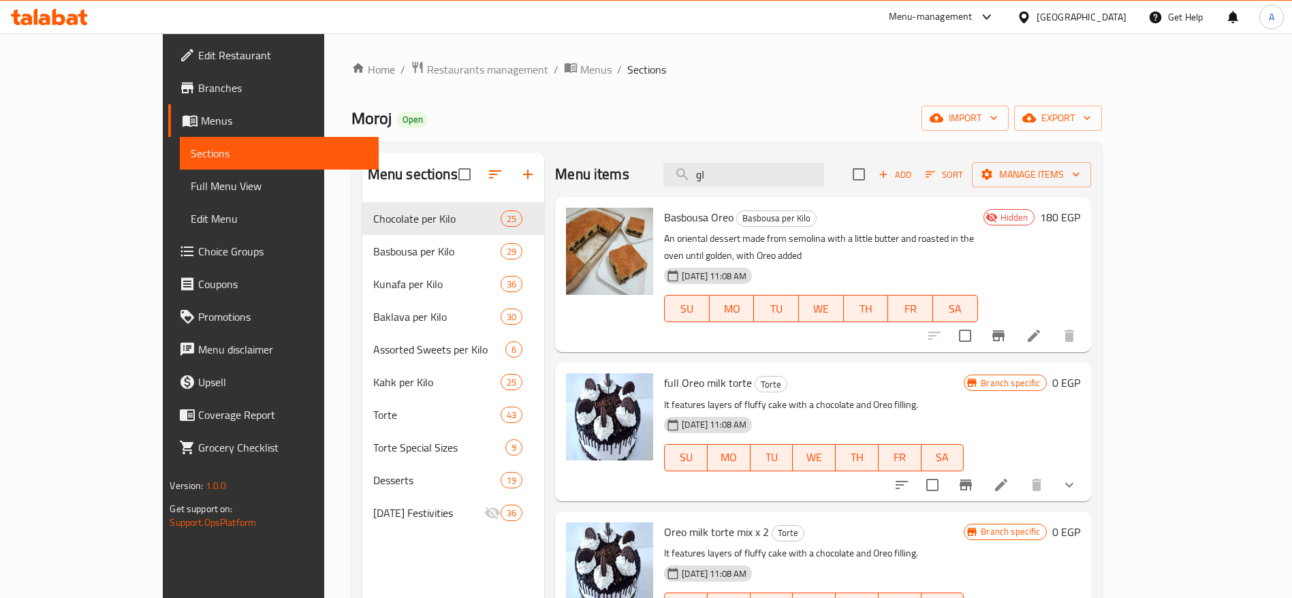
type input "ا"
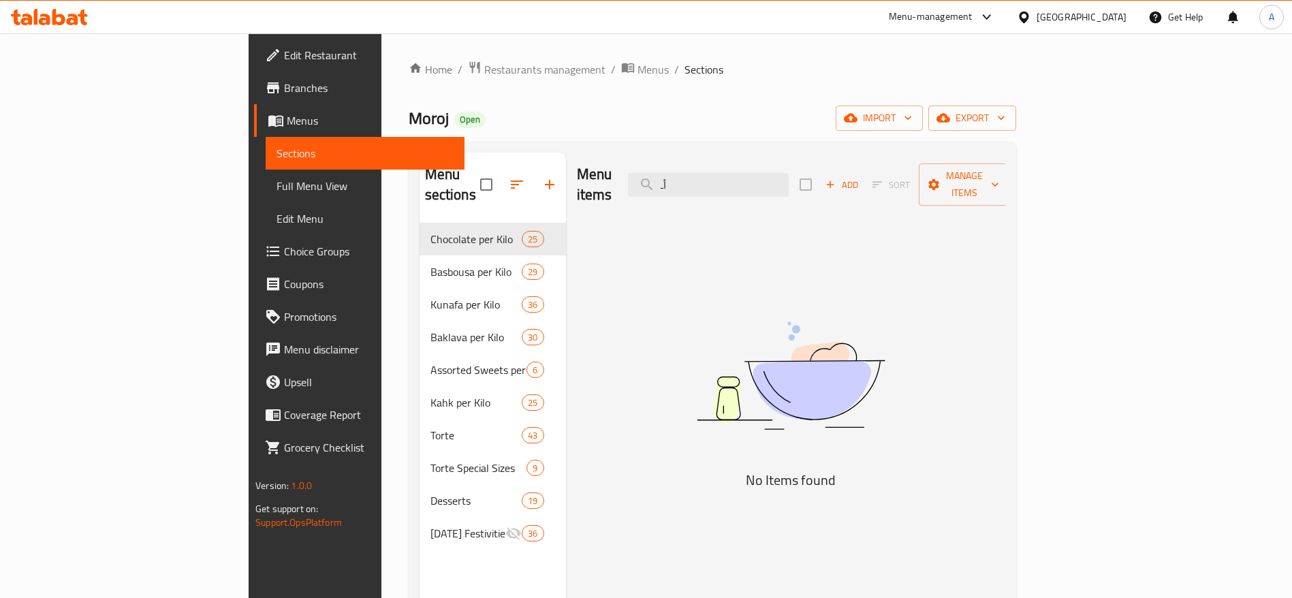
type input "أ"
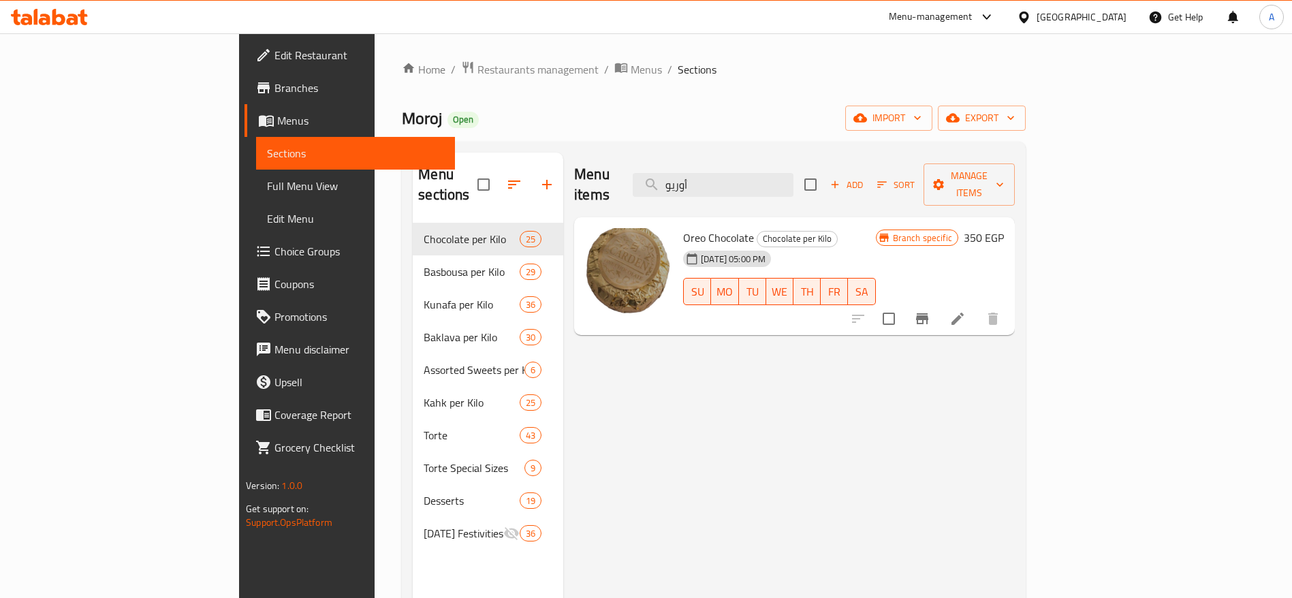
type input "أوريو"
click at [930, 310] on icon "Branch-specific-item" at bounding box center [922, 318] width 16 height 16
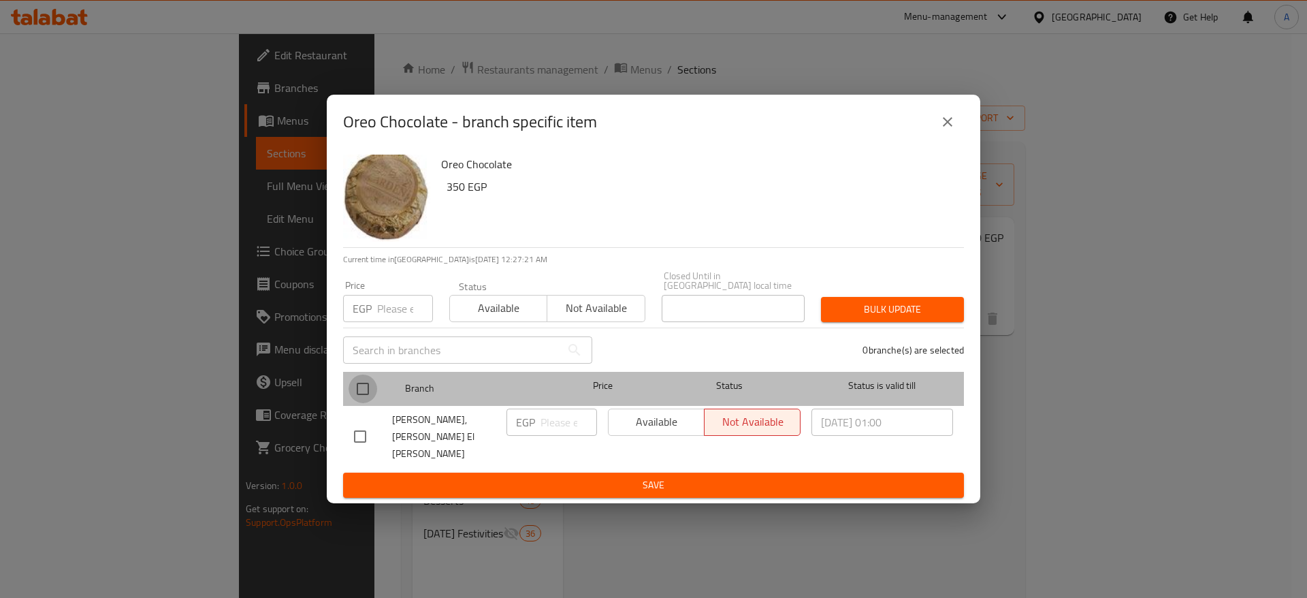
click at [362, 402] on input "checkbox" at bounding box center [363, 388] width 29 height 29
checkbox input "true"
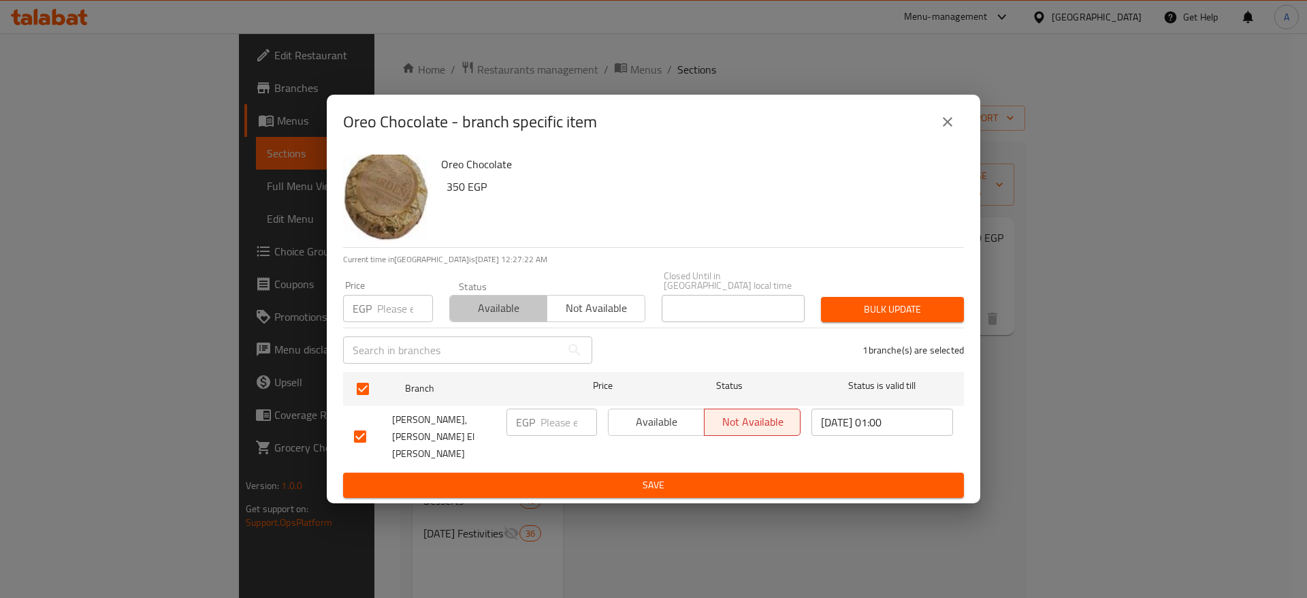
click at [492, 322] on button "Available" at bounding box center [498, 308] width 98 height 27
click at [929, 318] on span "Bulk update" at bounding box center [892, 309] width 121 height 17
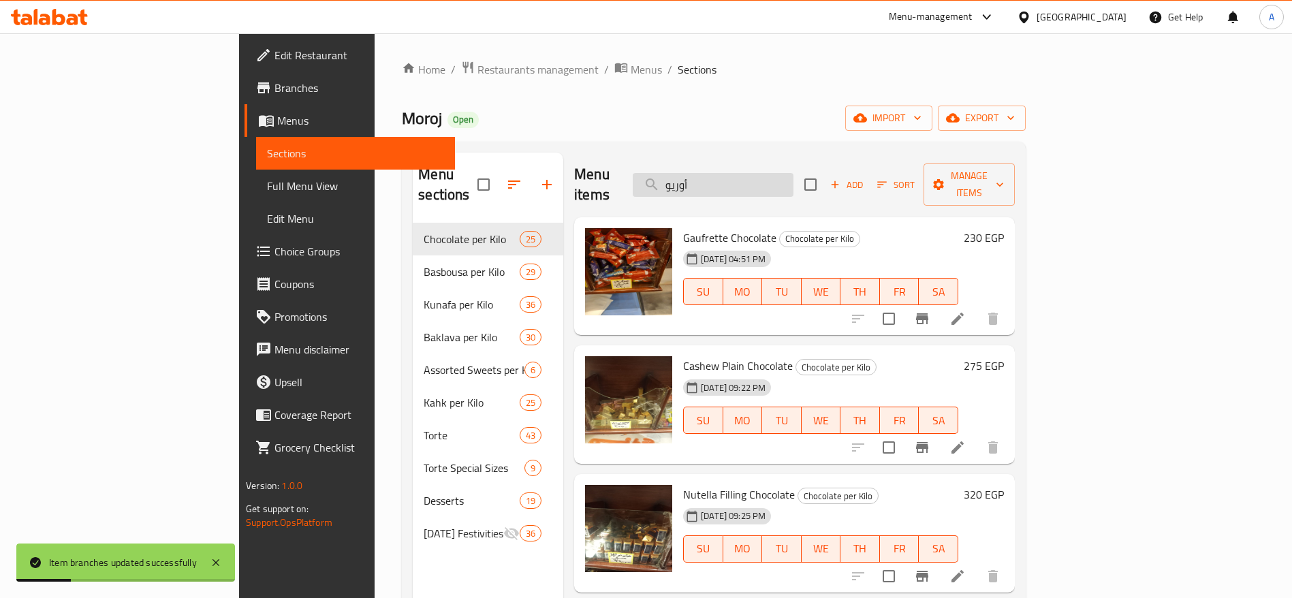
click at [793, 177] on input "أوريو" at bounding box center [712, 185] width 161 height 24
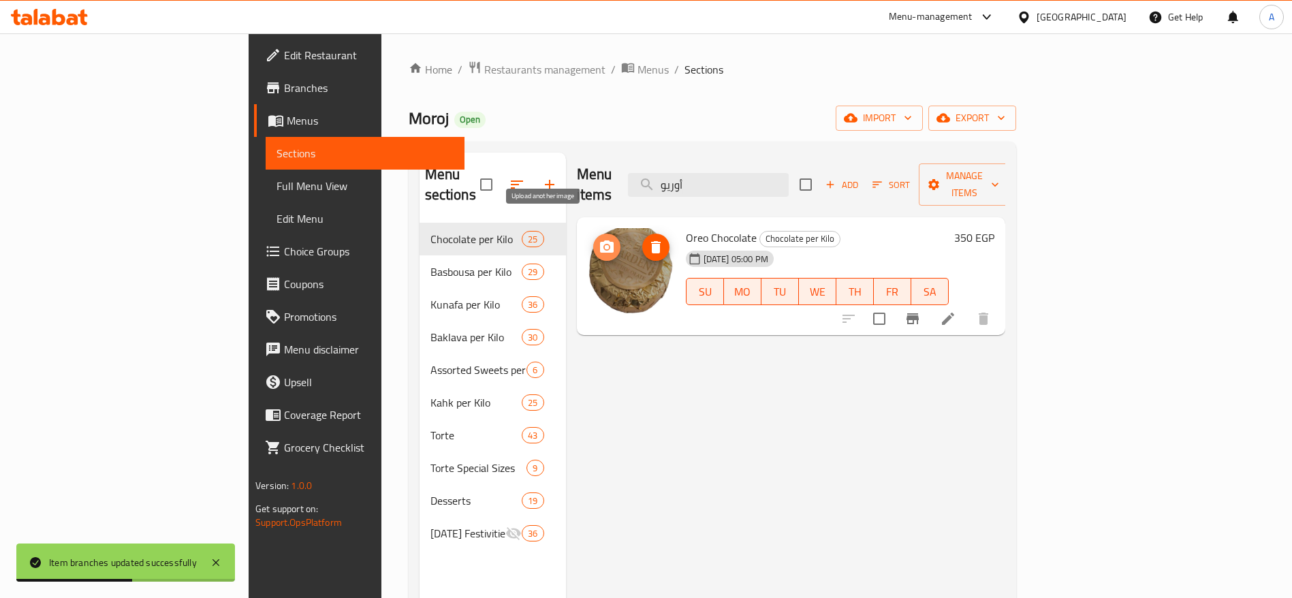
click at [600, 240] on icon "upload picture" at bounding box center [607, 246] width 14 height 12
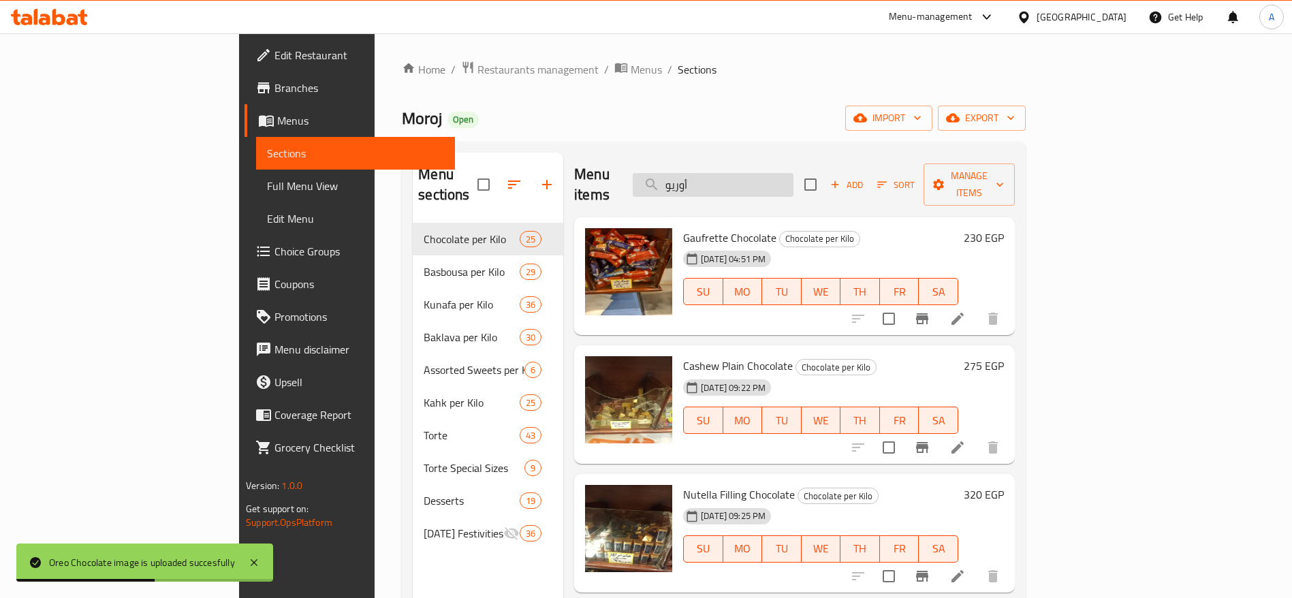
click at [793, 173] on input "أوريو" at bounding box center [712, 185] width 161 height 24
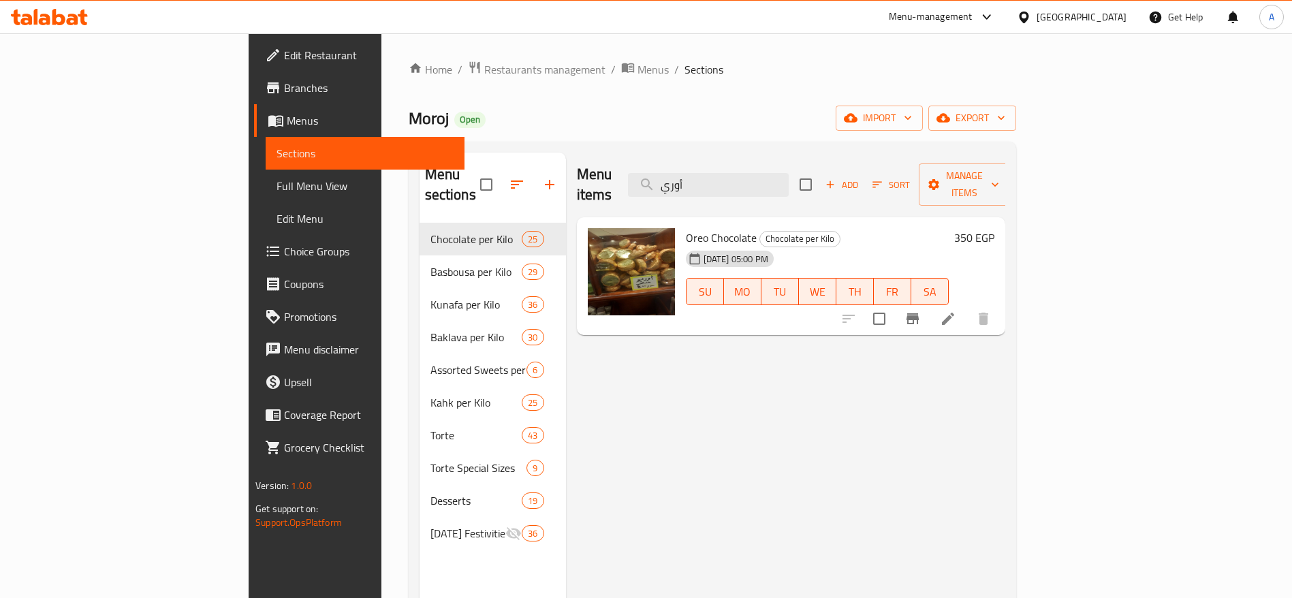
type input "أوري"
click at [994, 228] on h6 "350 EGP" at bounding box center [974, 237] width 40 height 19
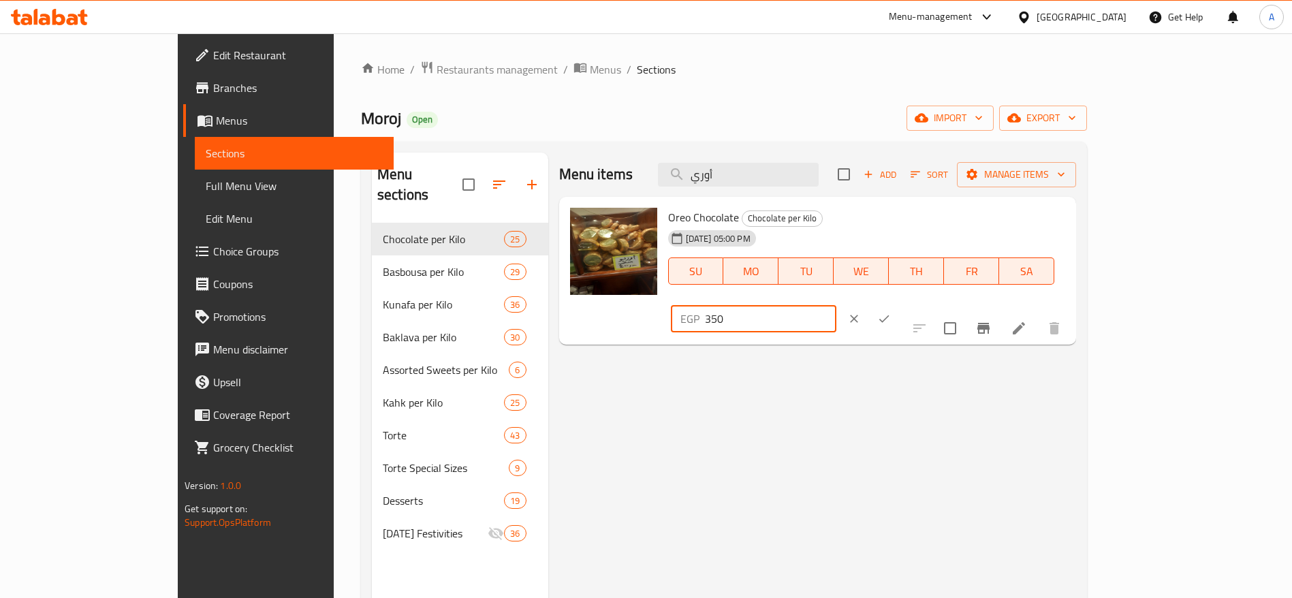
click at [836, 305] on input "350" at bounding box center [770, 318] width 131 height 27
type input "3"
type input "400"
click at [899, 304] on button "ok" at bounding box center [884, 319] width 30 height 30
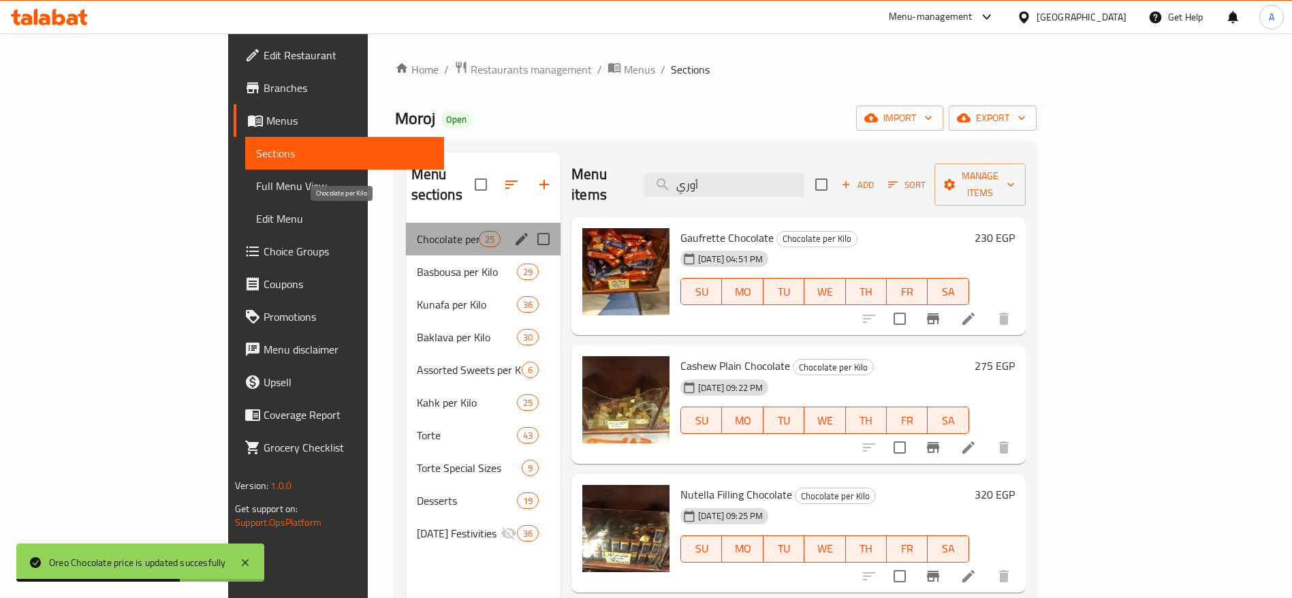
click at [417, 231] on span "Chocolate per Kilo" at bounding box center [448, 239] width 62 height 16
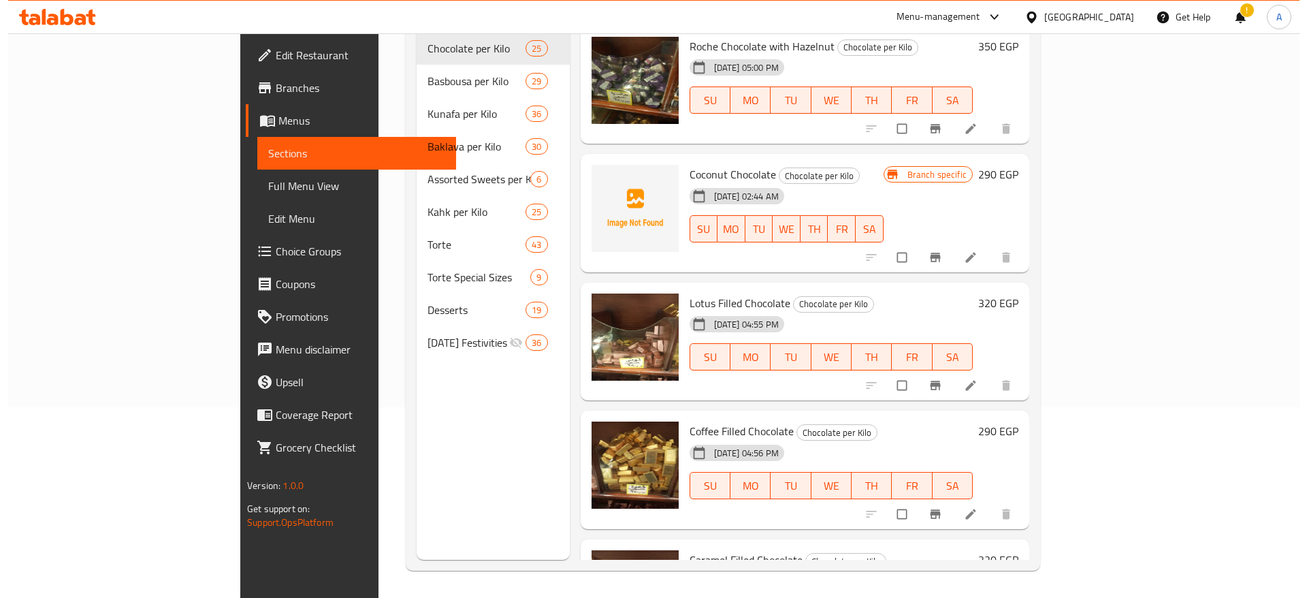
scroll to position [1016, 0]
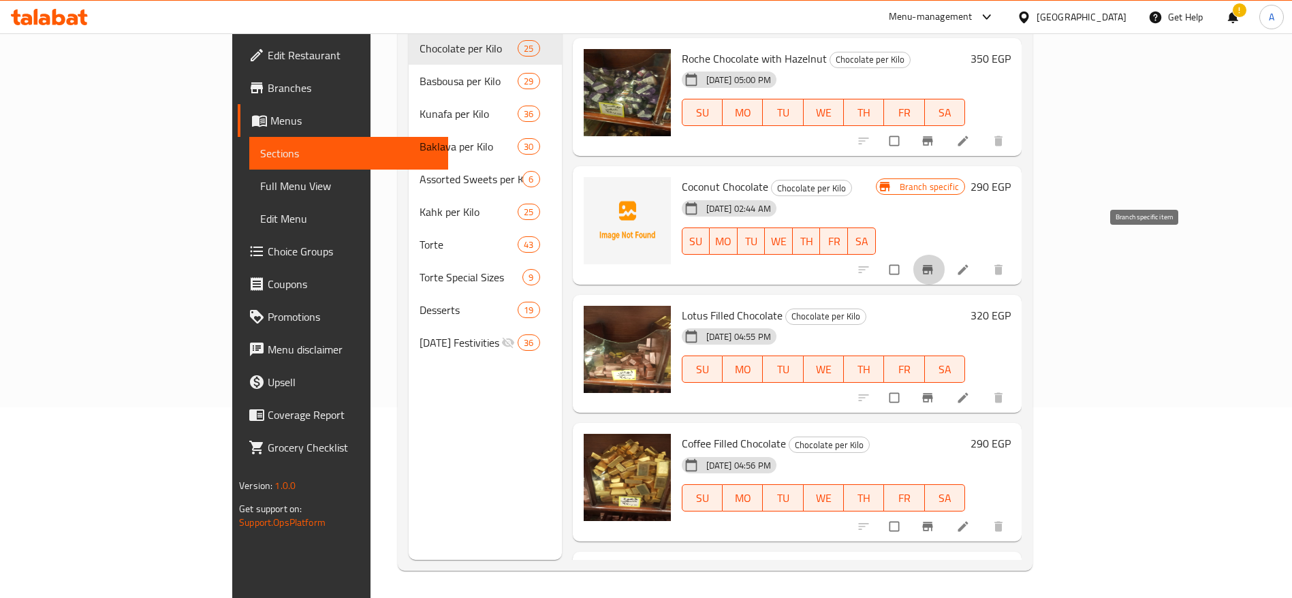
click at [932, 265] on icon "Branch-specific-item" at bounding box center [927, 269] width 10 height 9
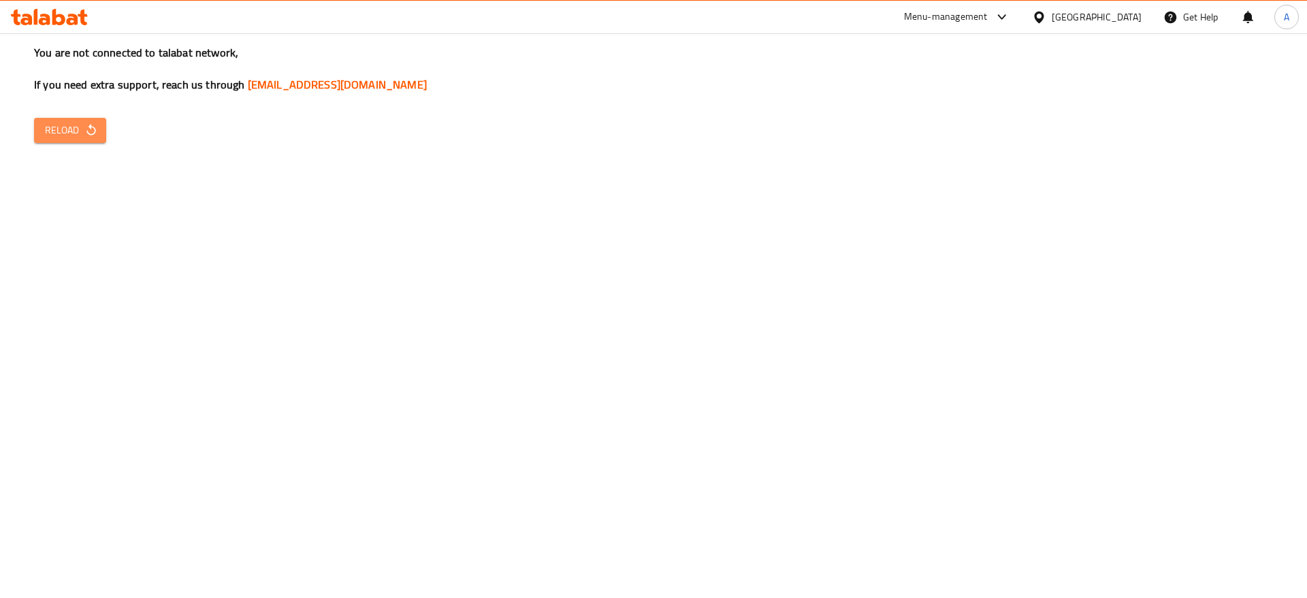
click at [91, 132] on icon "button" at bounding box center [91, 130] width 14 height 14
click at [89, 133] on icon "button" at bounding box center [91, 130] width 14 height 14
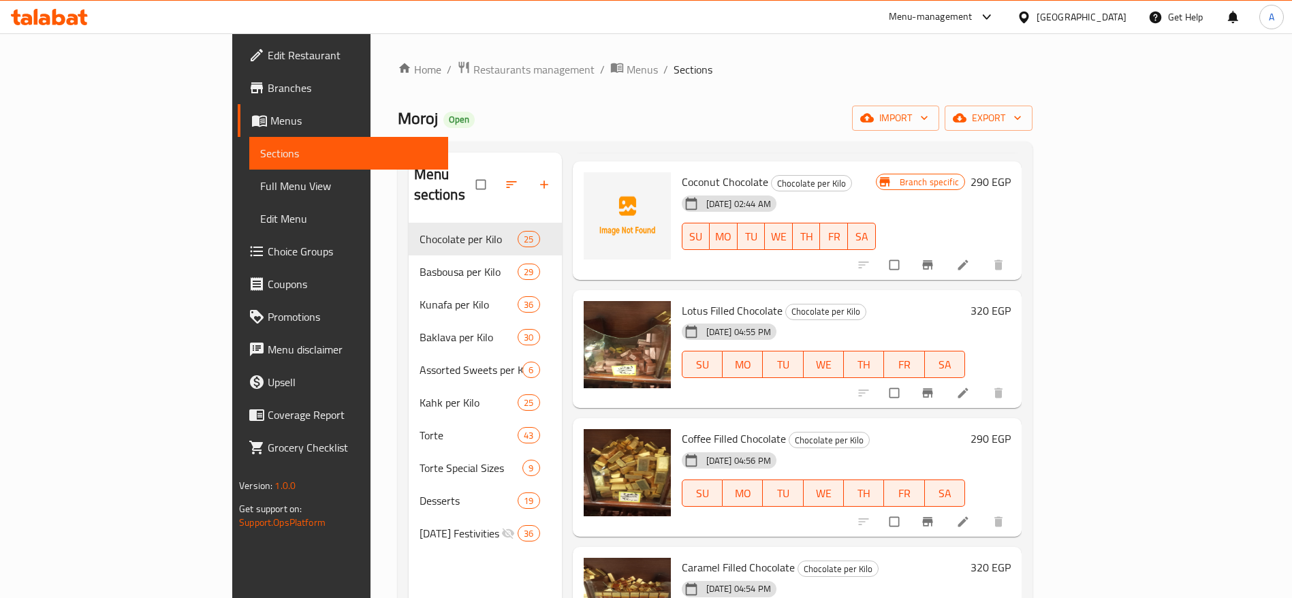
scroll to position [1187, 0]
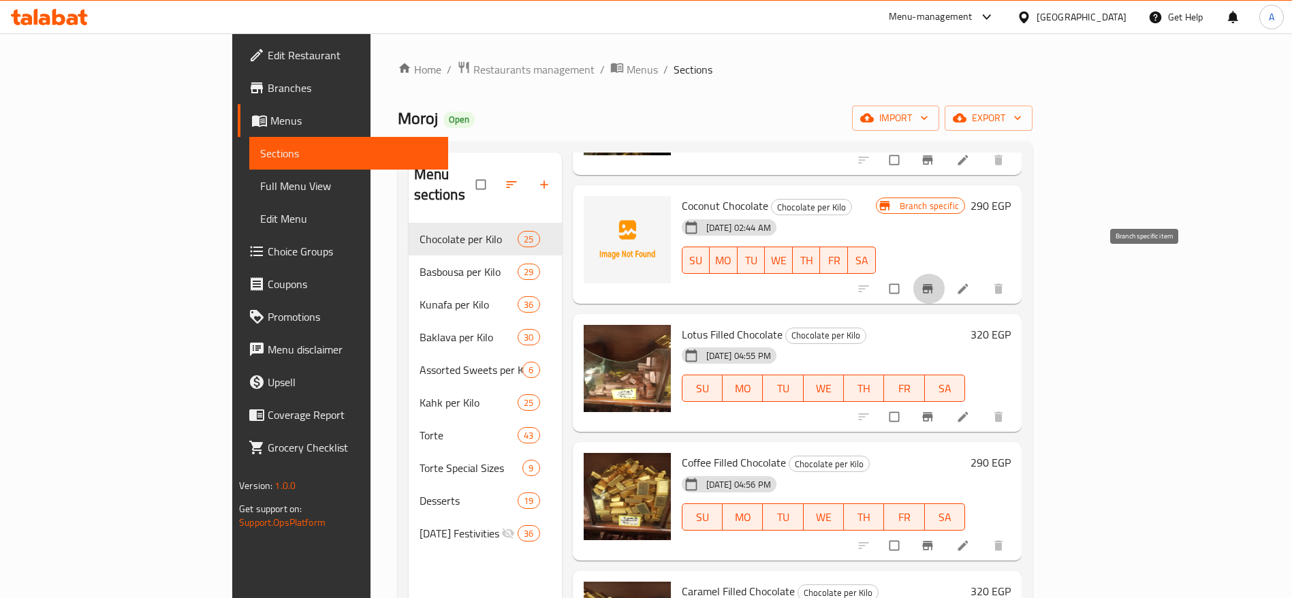
click at [934, 282] on icon "Branch-specific-item" at bounding box center [927, 289] width 14 height 14
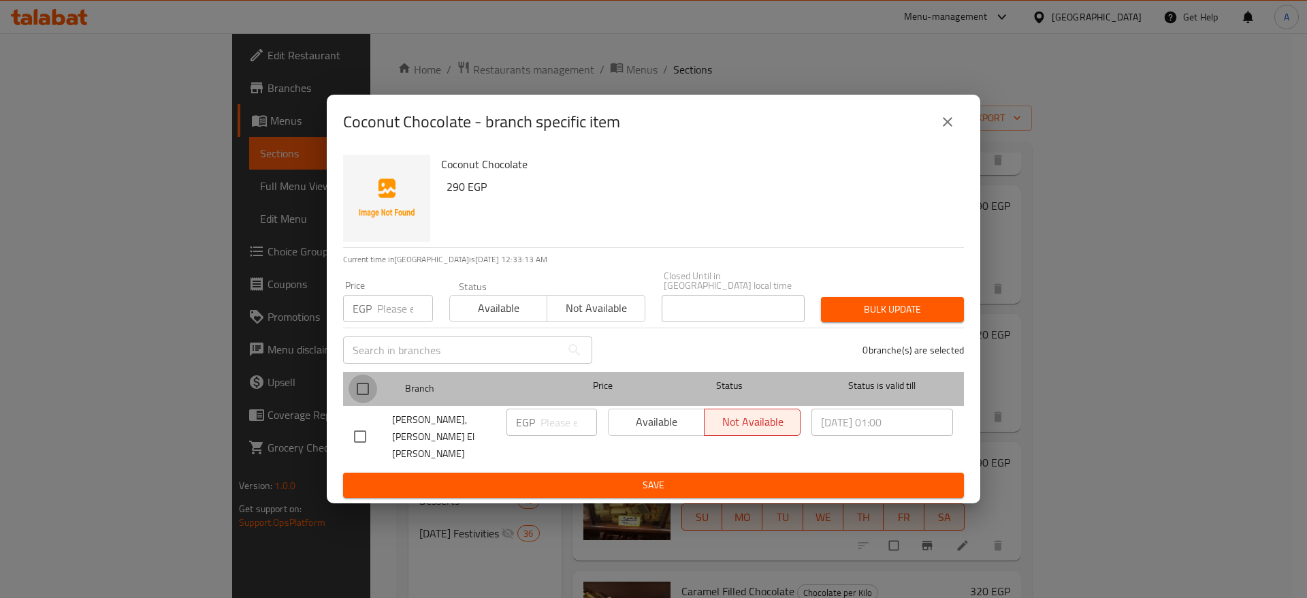
click at [357, 393] on input "checkbox" at bounding box center [363, 388] width 29 height 29
checkbox input "true"
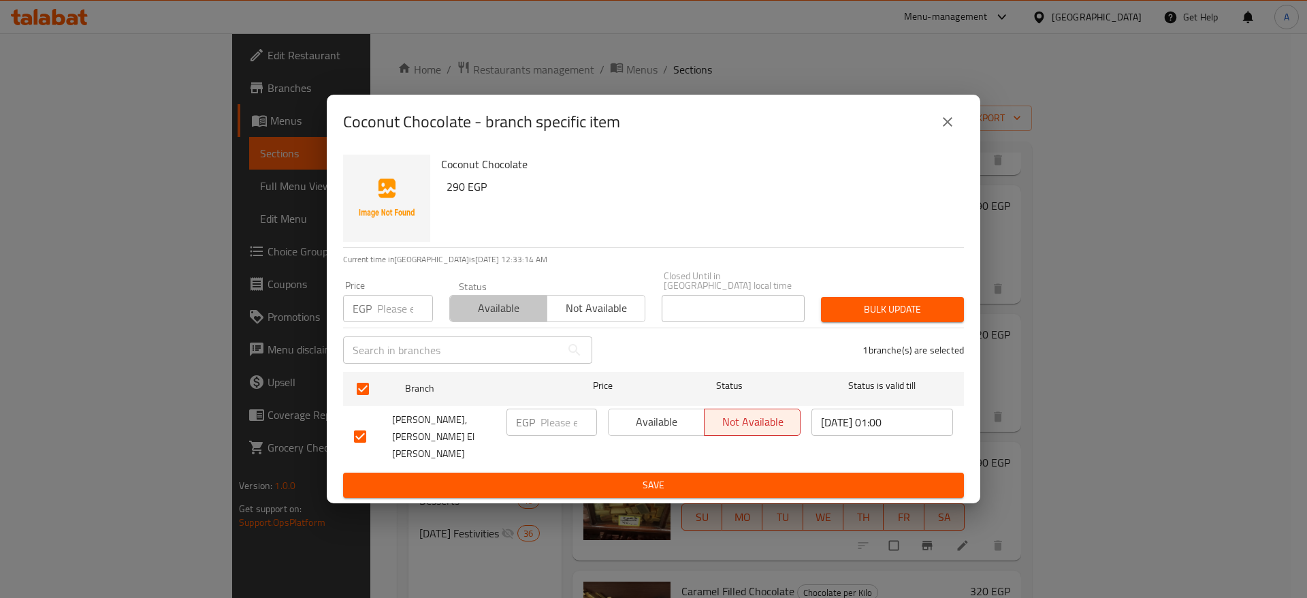
click at [505, 318] on span "Available" at bounding box center [498, 308] width 86 height 20
click at [837, 322] on button "Bulk update" at bounding box center [892, 309] width 143 height 25
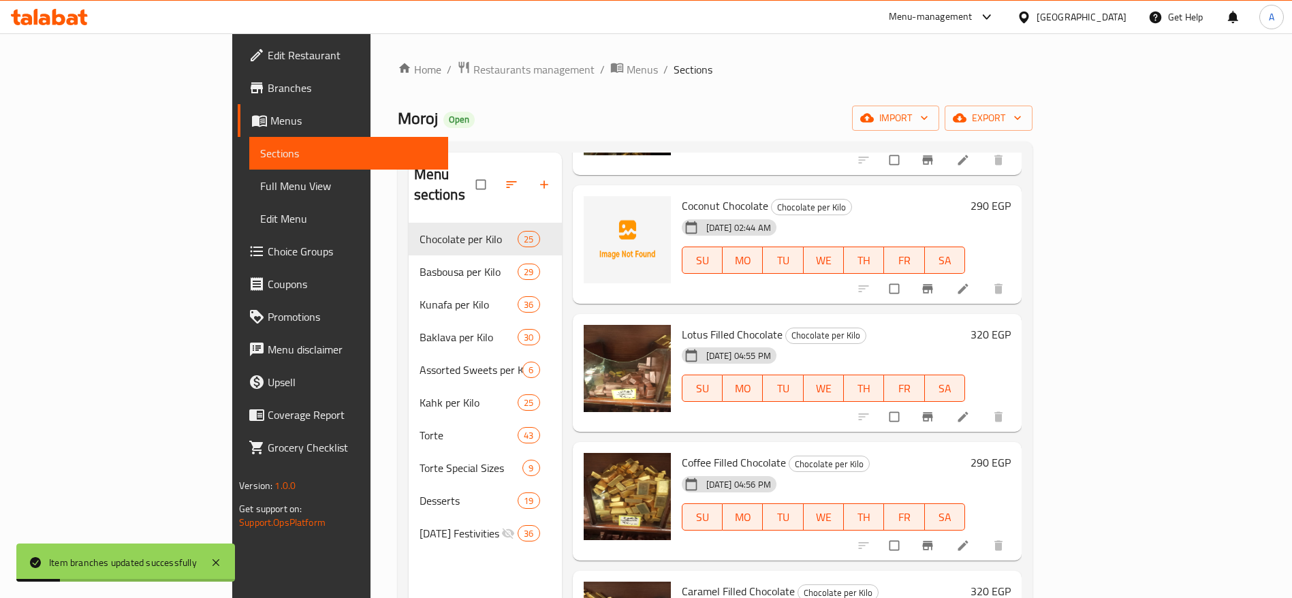
click at [1010, 196] on h6 "290 EGP" at bounding box center [990, 205] width 40 height 19
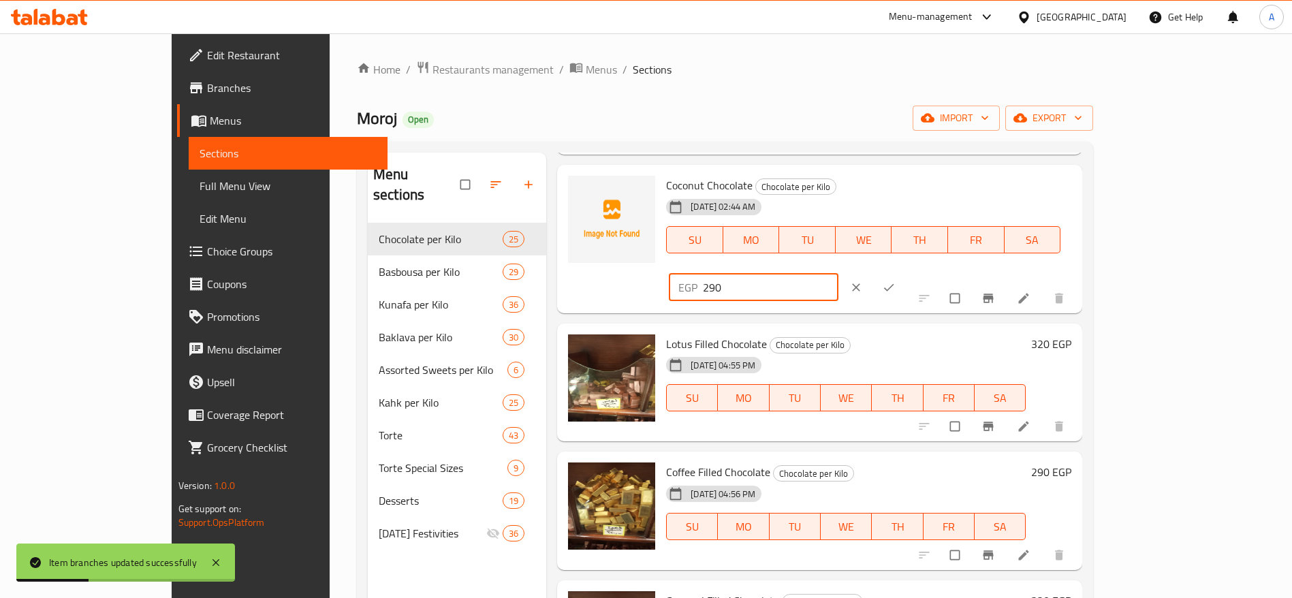
click at [838, 274] on input "290" at bounding box center [770, 287] width 135 height 27
type input "2"
type input "320"
click at [895, 281] on icon "ok" at bounding box center [889, 288] width 14 height 14
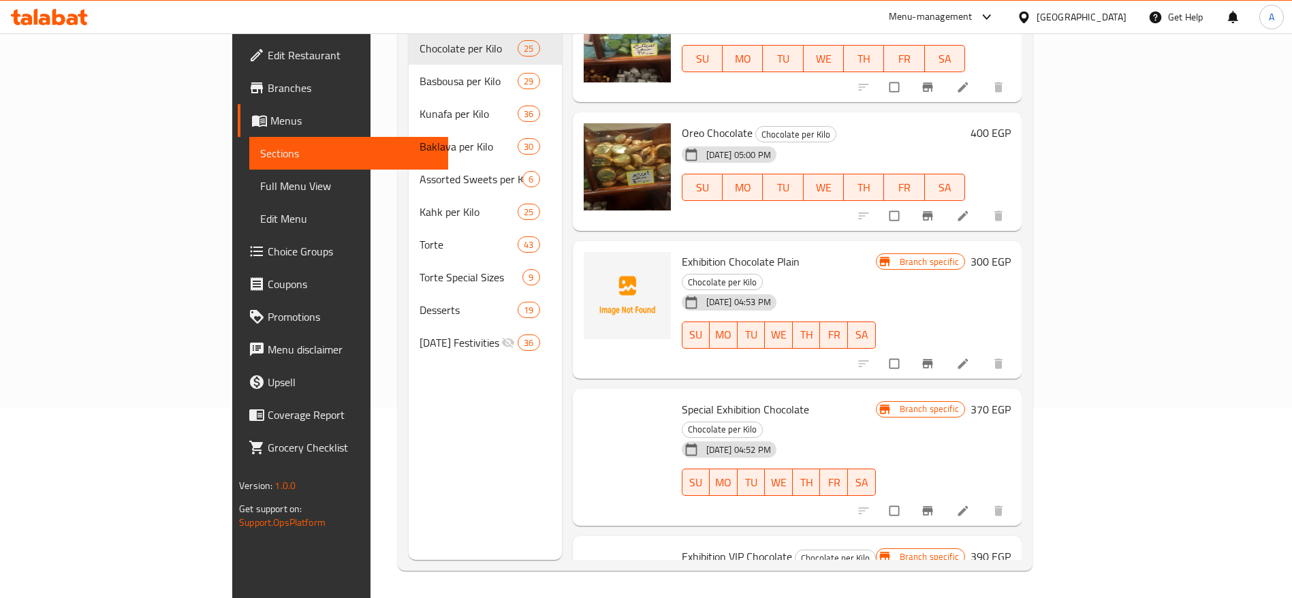
scroll to position [2646, 0]
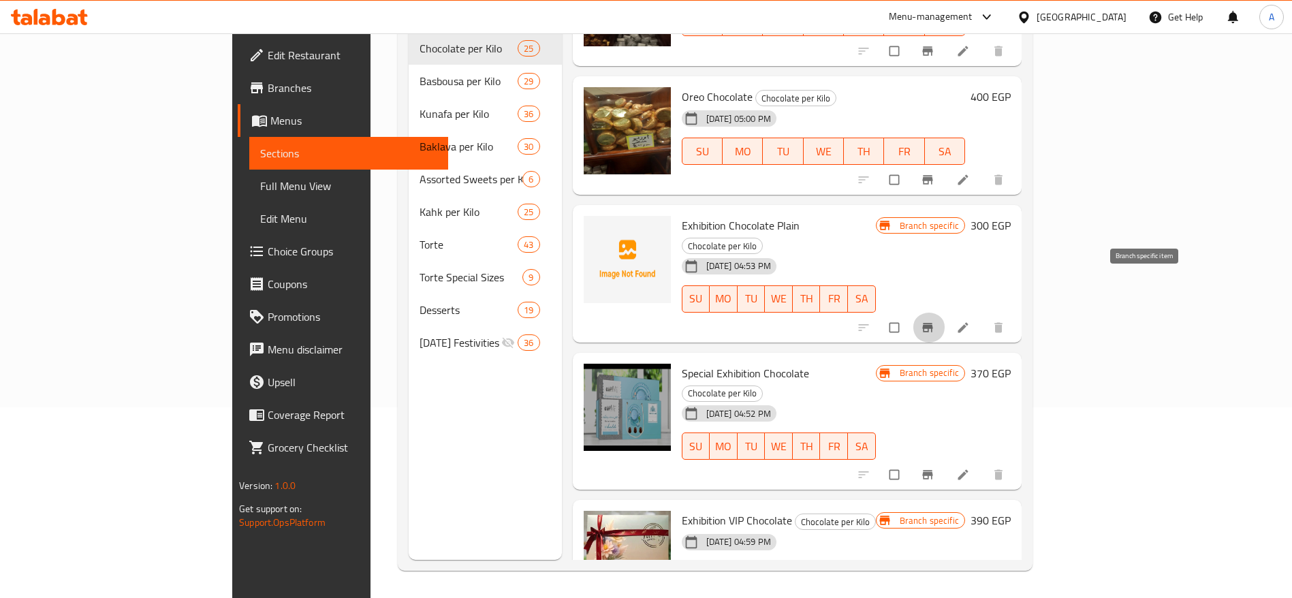
click at [932, 323] on icon "Branch-specific-item" at bounding box center [927, 327] width 10 height 9
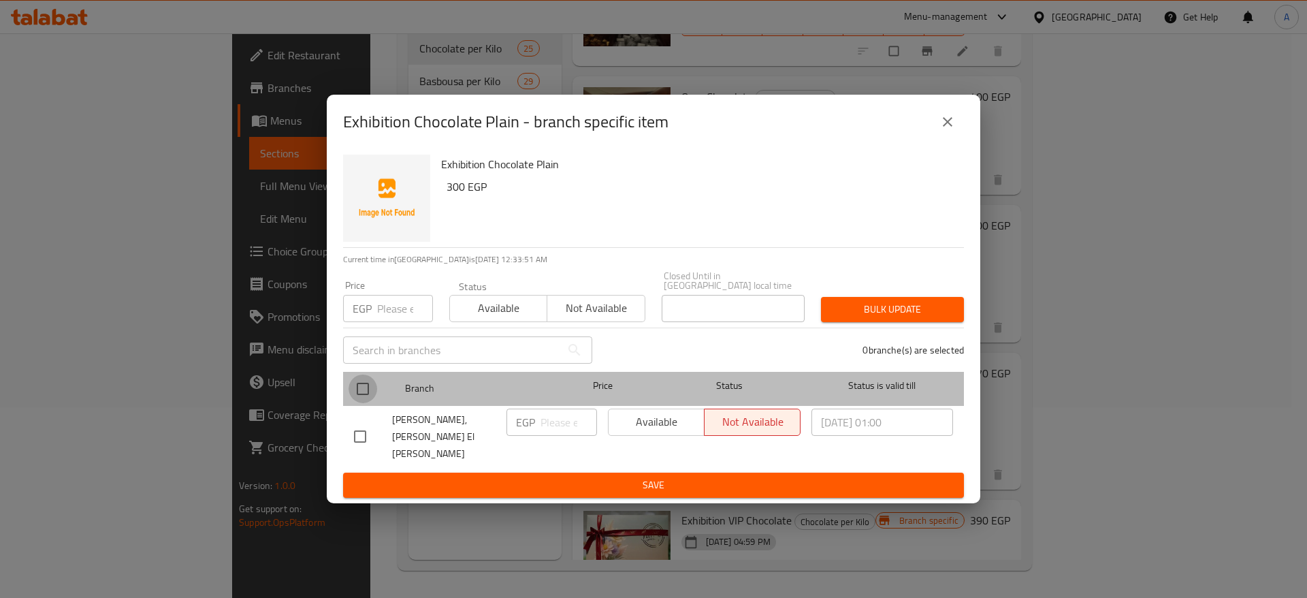
click at [365, 397] on input "checkbox" at bounding box center [363, 388] width 29 height 29
checkbox input "true"
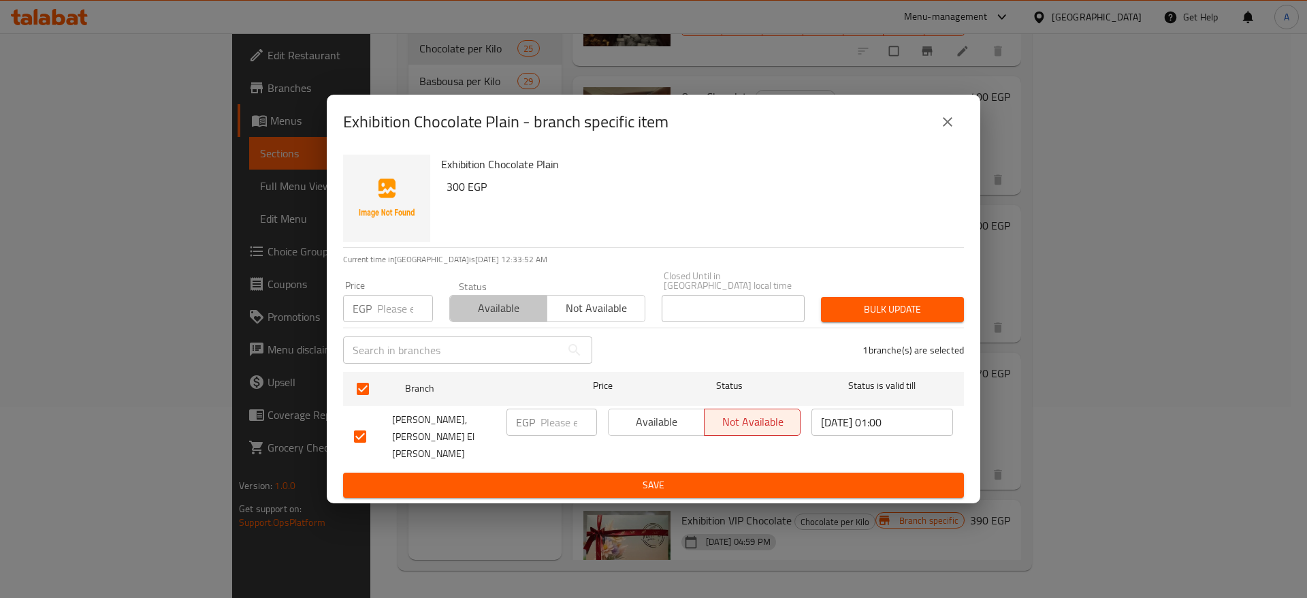
click at [526, 315] on span "Available" at bounding box center [498, 308] width 86 height 20
click at [905, 311] on span "Bulk update" at bounding box center [892, 309] width 121 height 17
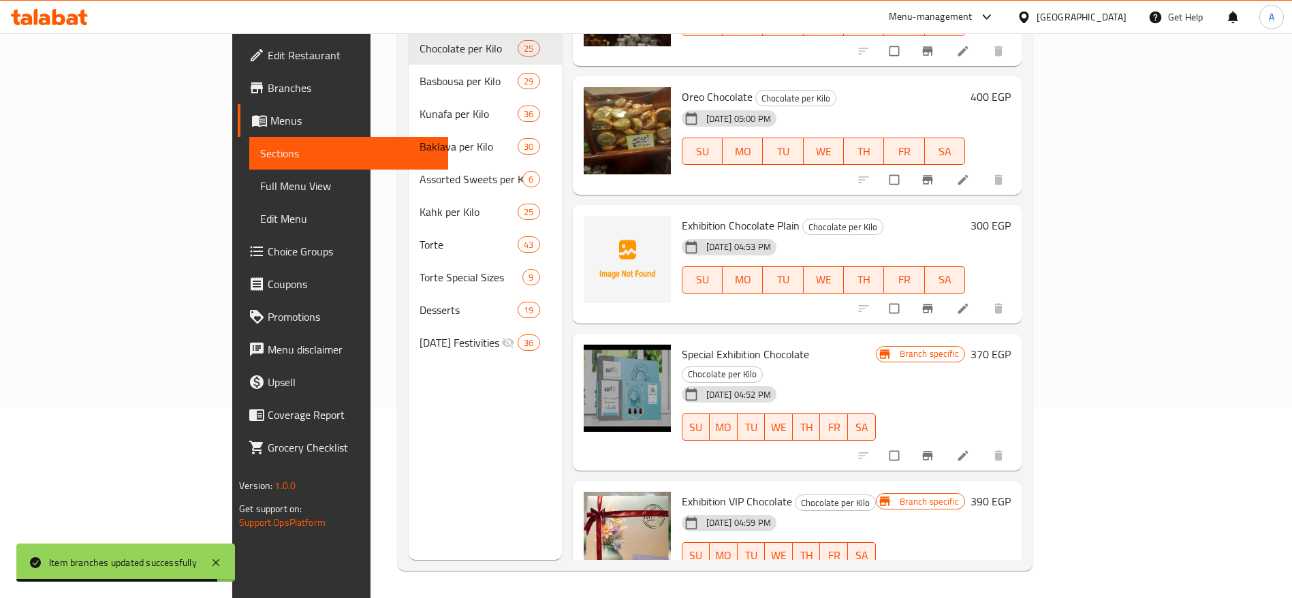
click at [1010, 216] on h6 "300 EGP" at bounding box center [990, 225] width 40 height 19
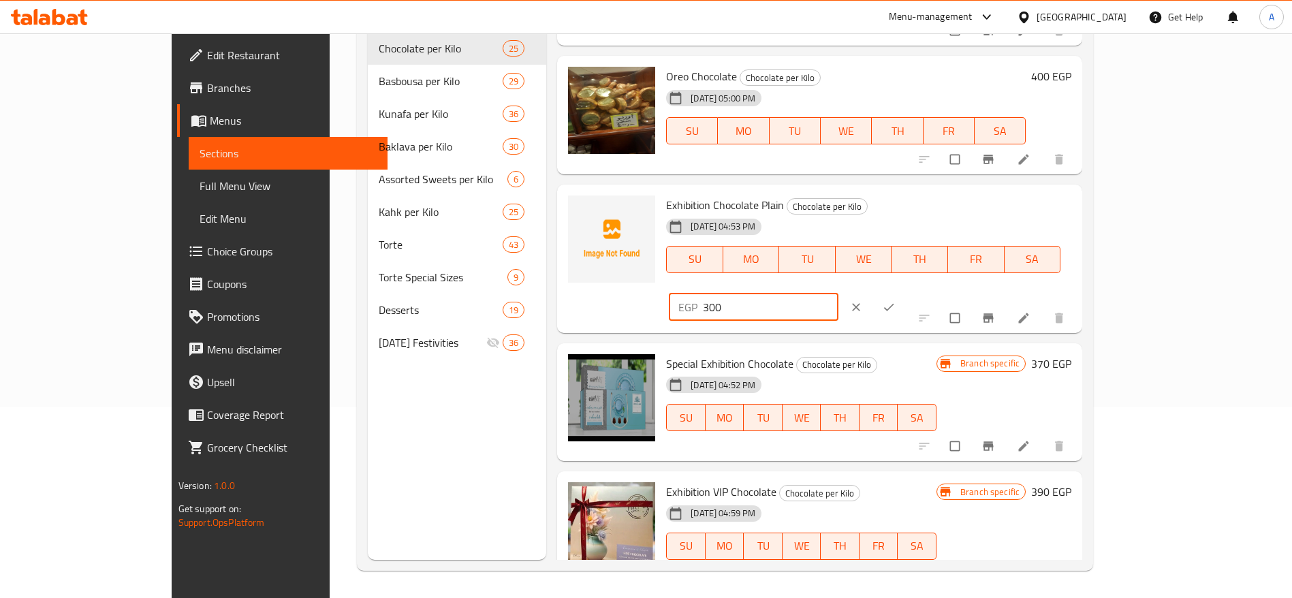
click at [838, 293] on input "300" at bounding box center [770, 306] width 135 height 27
type input "390"
click at [898, 300] on span "ok" at bounding box center [890, 307] width 16 height 14
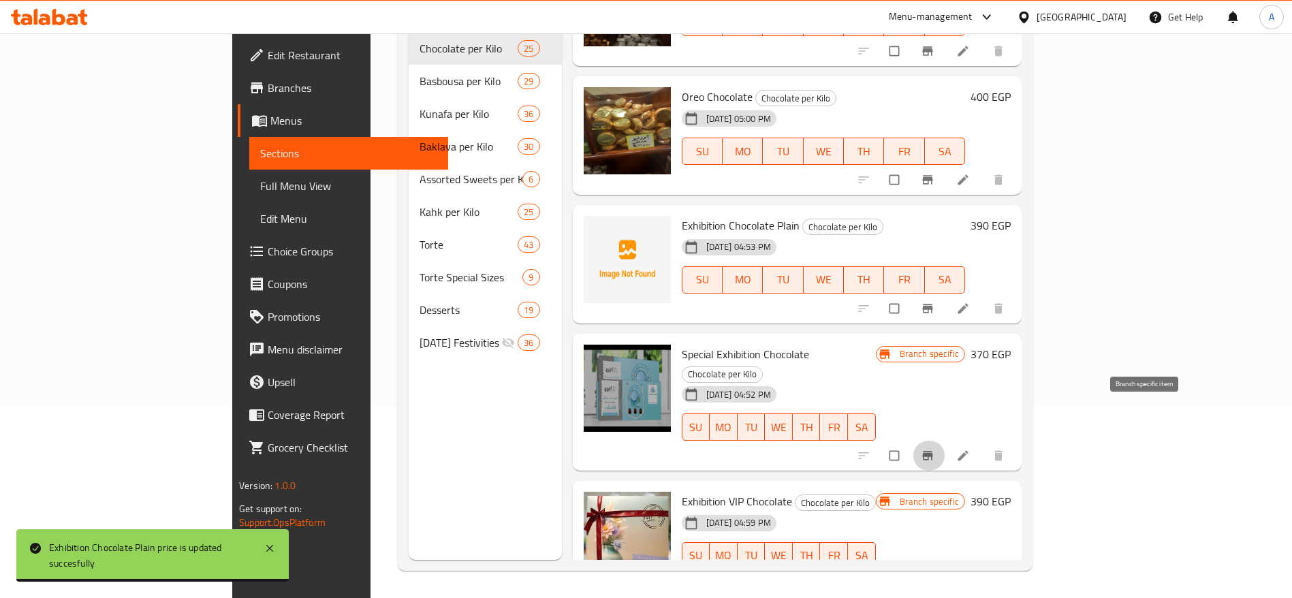
click at [937, 449] on span "Branch-specific-item" at bounding box center [928, 456] width 16 height 14
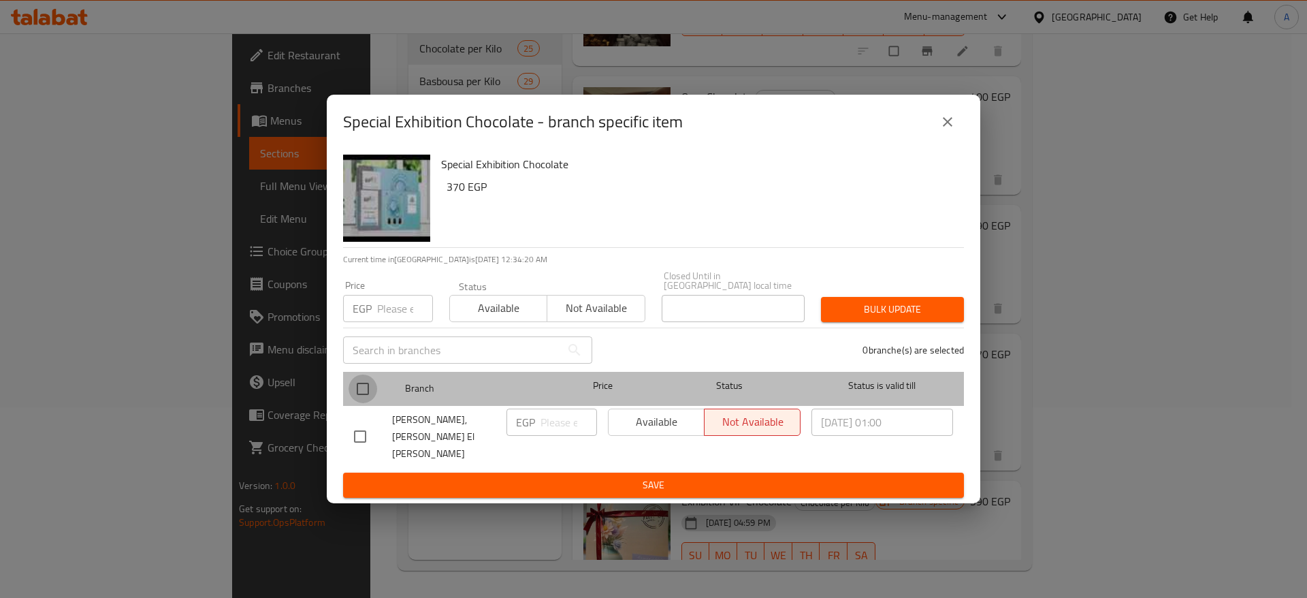
click at [359, 391] on input "checkbox" at bounding box center [363, 388] width 29 height 29
checkbox input "true"
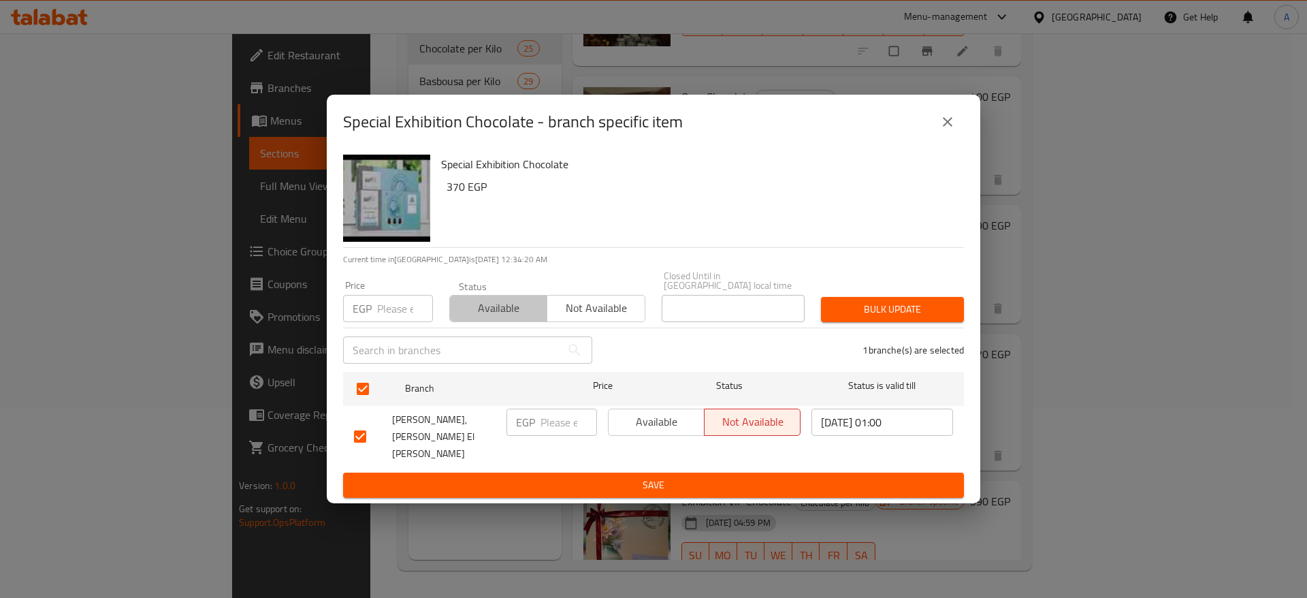
click at [509, 317] on span "Available" at bounding box center [498, 308] width 86 height 20
click at [933, 316] on span "Bulk update" at bounding box center [892, 309] width 121 height 17
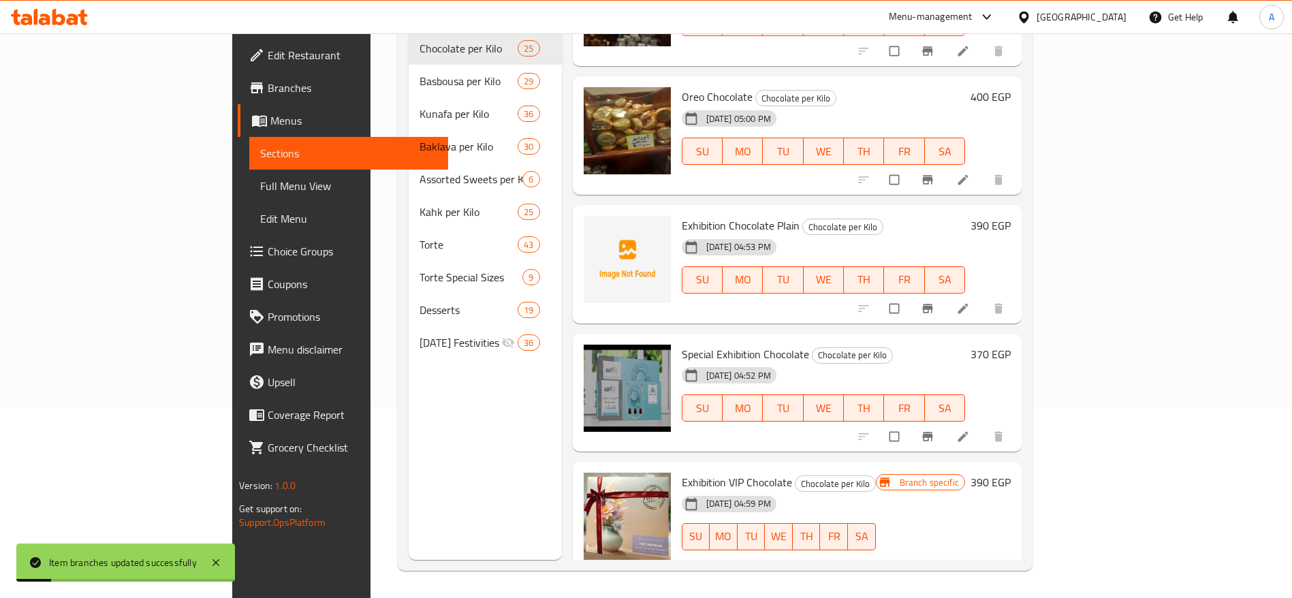
click at [1010, 345] on h6 "370 EGP" at bounding box center [990, 354] width 40 height 19
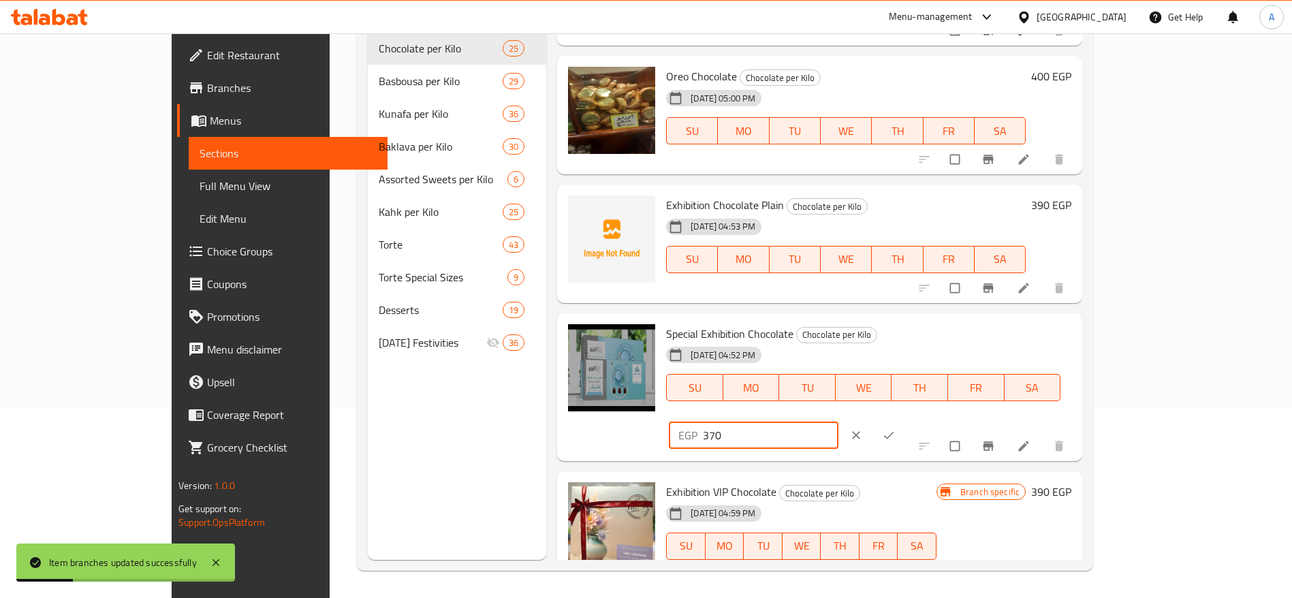
click at [838, 421] on input "370" at bounding box center [770, 434] width 135 height 27
type input "3"
type input "425"
click at [895, 428] on icon "ok" at bounding box center [889, 435] width 14 height 14
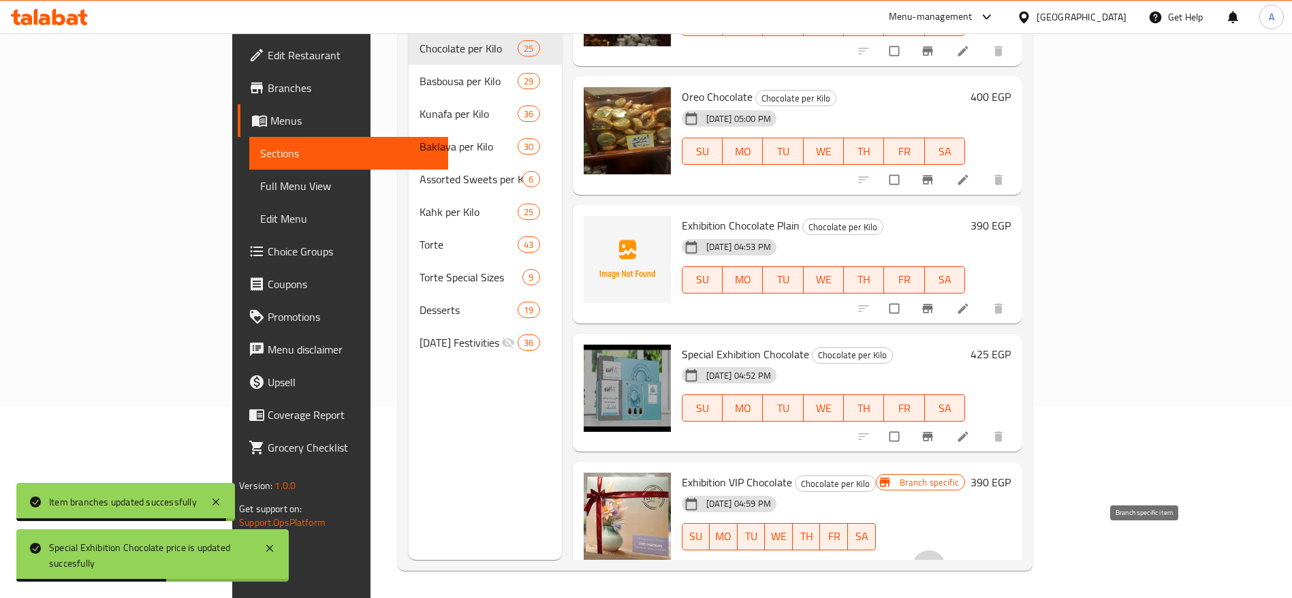
click at [934, 558] on icon "Branch-specific-item" at bounding box center [927, 565] width 14 height 14
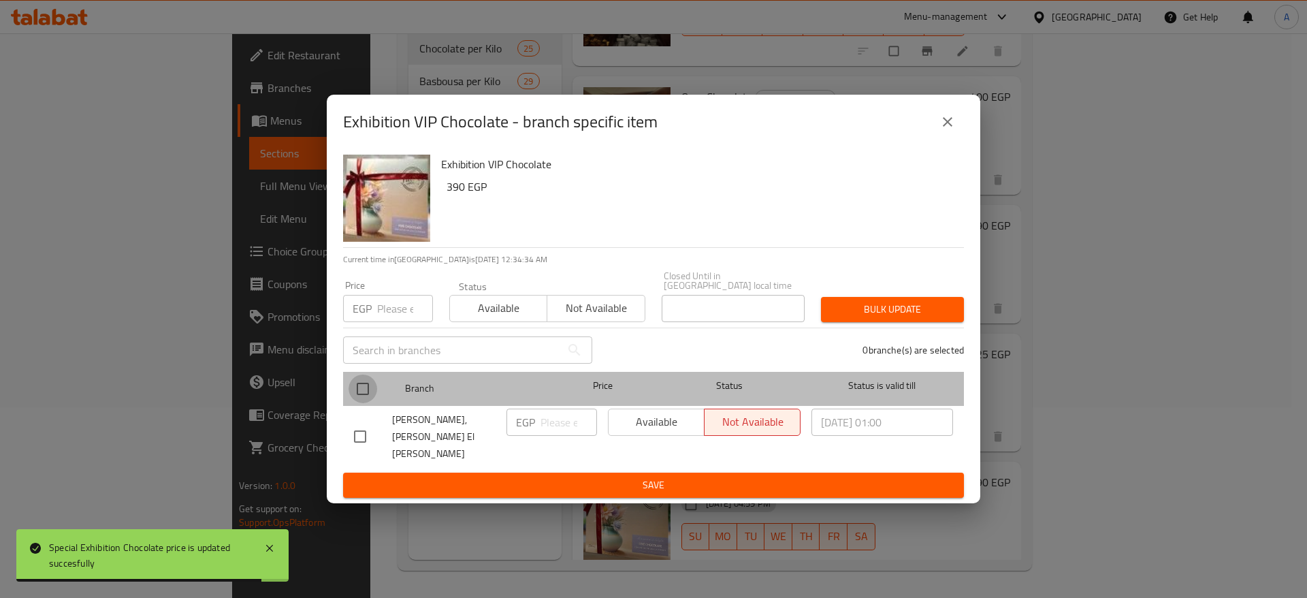
click at [362, 399] on input "checkbox" at bounding box center [363, 388] width 29 height 29
checkbox input "true"
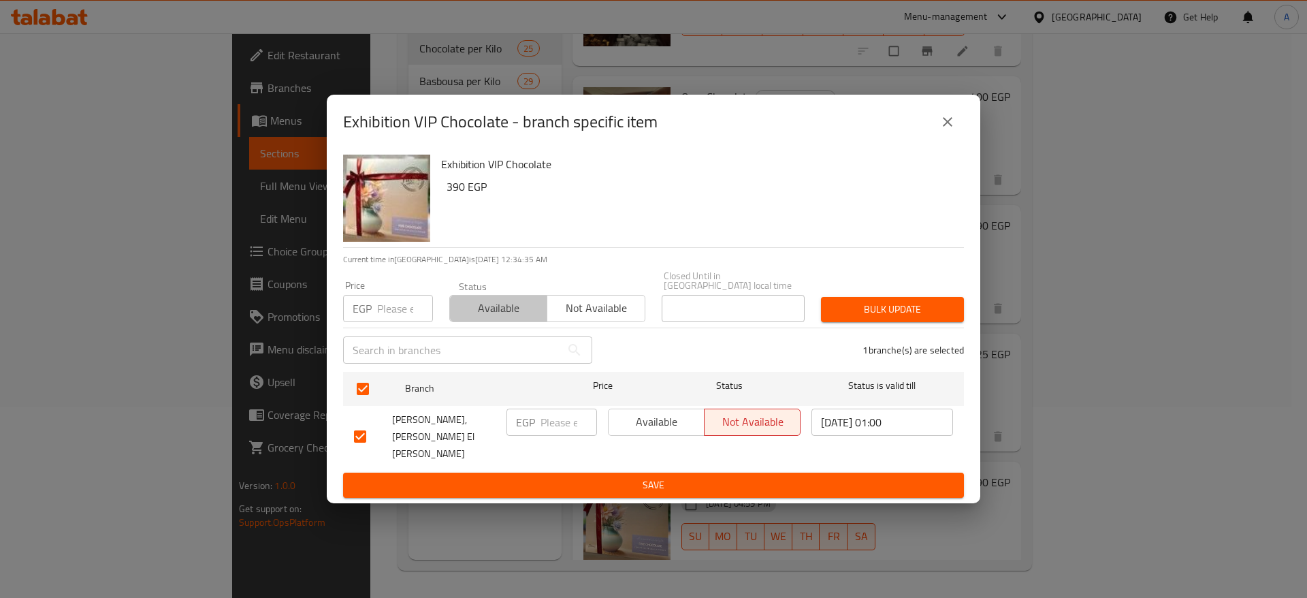
click at [492, 318] on span "Available" at bounding box center [498, 308] width 86 height 20
click at [831, 314] on button "Bulk update" at bounding box center [892, 309] width 143 height 25
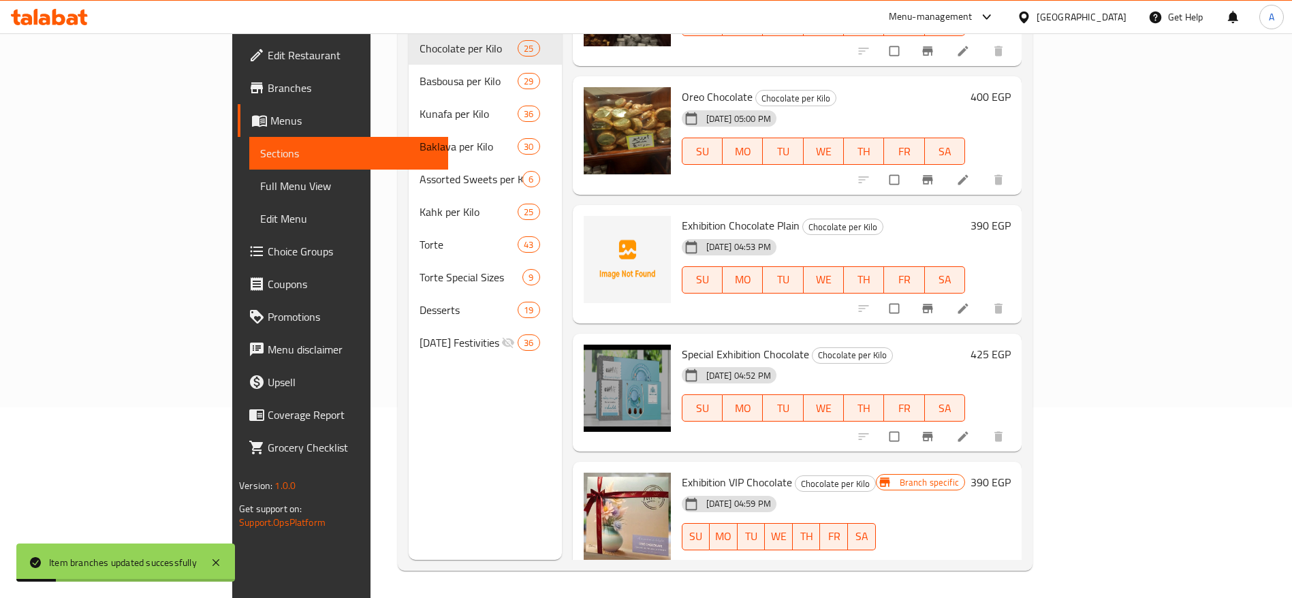
click at [1010, 473] on h6 "390 EGP" at bounding box center [990, 482] width 40 height 19
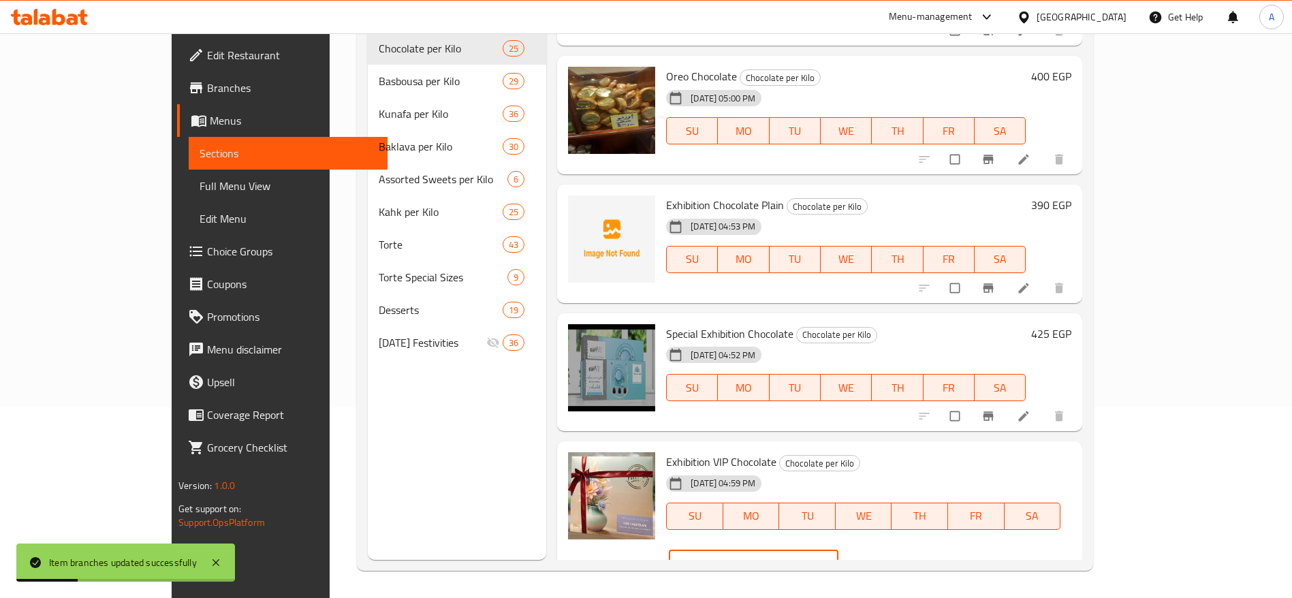
click at [838, 550] on input "390" at bounding box center [770, 563] width 135 height 27
type input "3"
type input "425"
click at [895, 557] on icon "ok" at bounding box center [889, 564] width 14 height 14
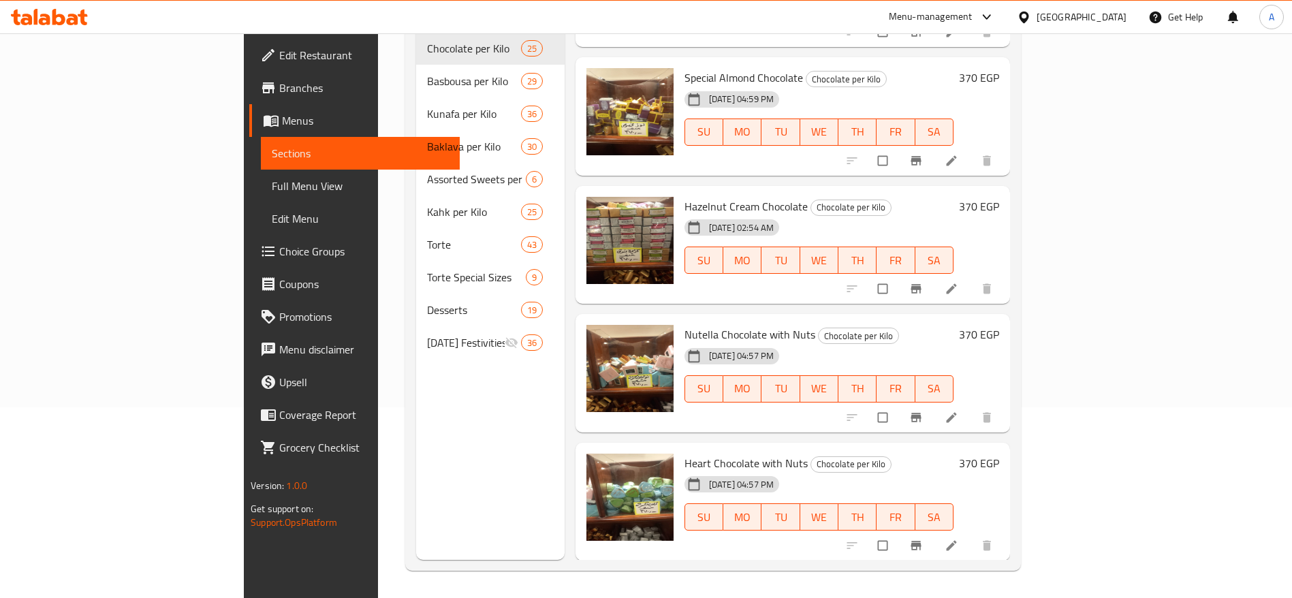
scroll to position [2646, 0]
